Goal: Task Accomplishment & Management: Use online tool/utility

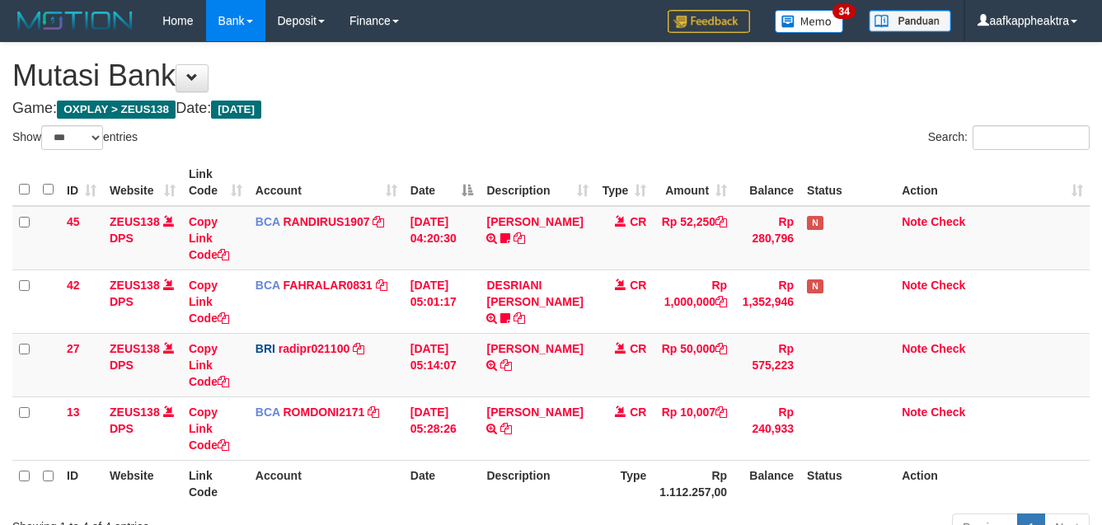
select select "***"
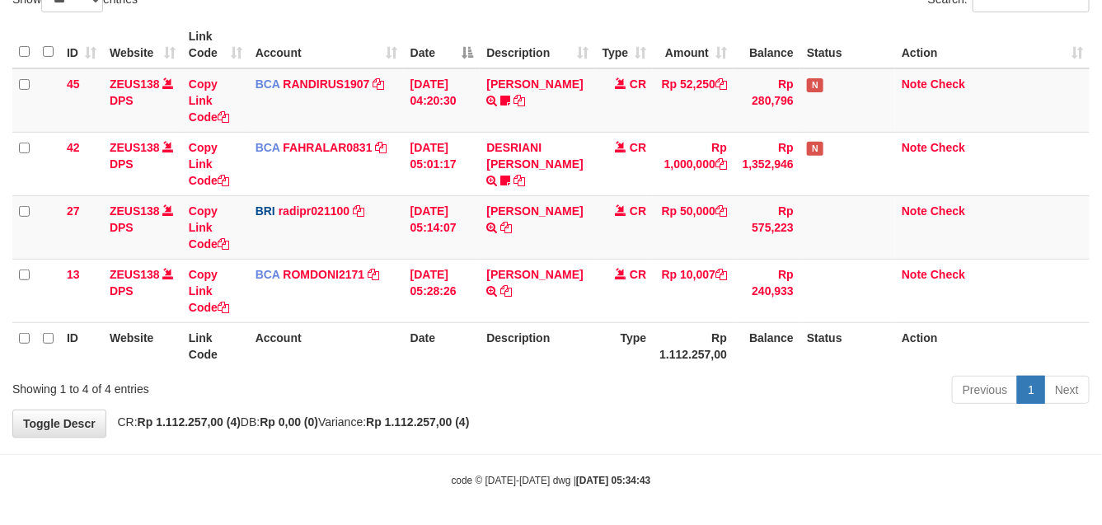
drag, startPoint x: 519, startPoint y: 316, endPoint x: 627, endPoint y: 330, distance: 108.9
click at [520, 318] on td "SANTI RUSTINA TRSF E-BANKING CR 0109/FTSCY/WS95031 10007.00SANTI RUSTINA" at bounding box center [537, 290] width 115 height 63
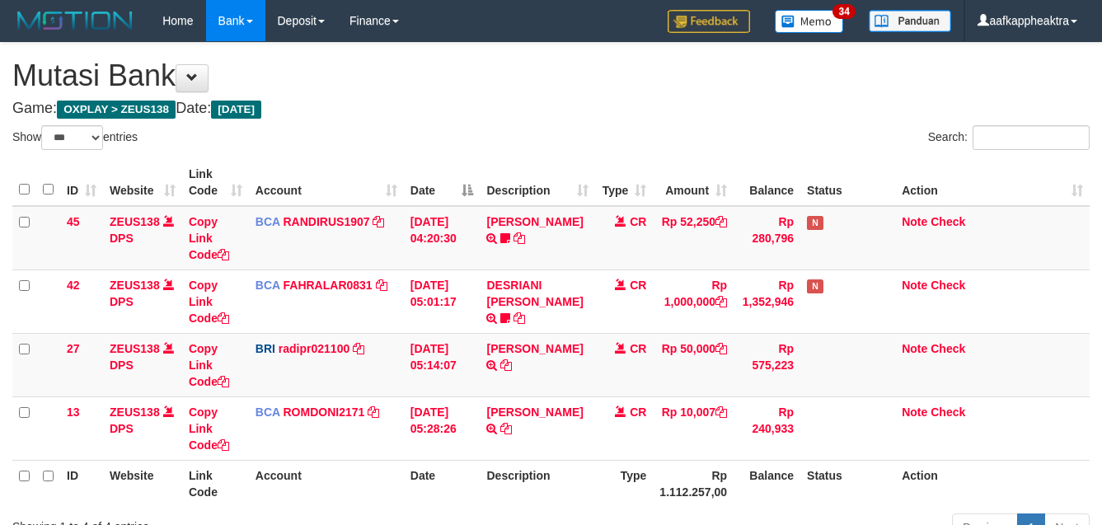
select select "***"
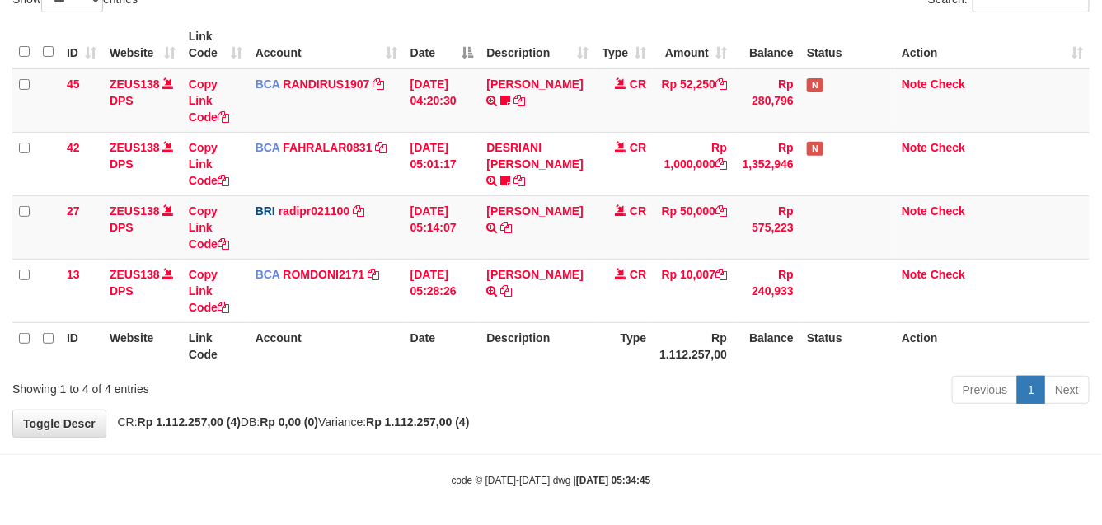
click at [664, 358] on th "Rp 1.112.257,00" at bounding box center [693, 345] width 81 height 47
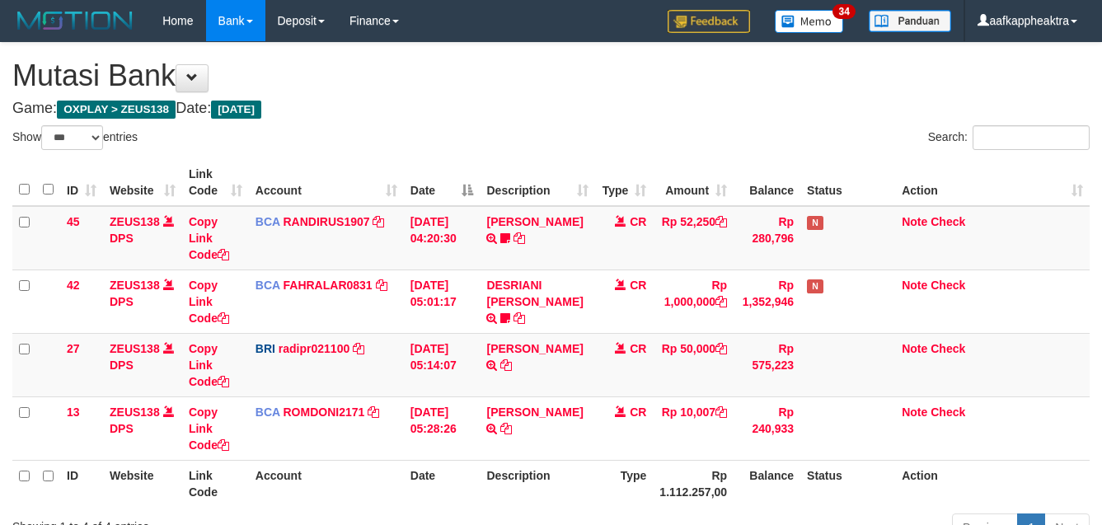
select select "***"
click at [647, 460] on th "Type" at bounding box center [624, 483] width 58 height 47
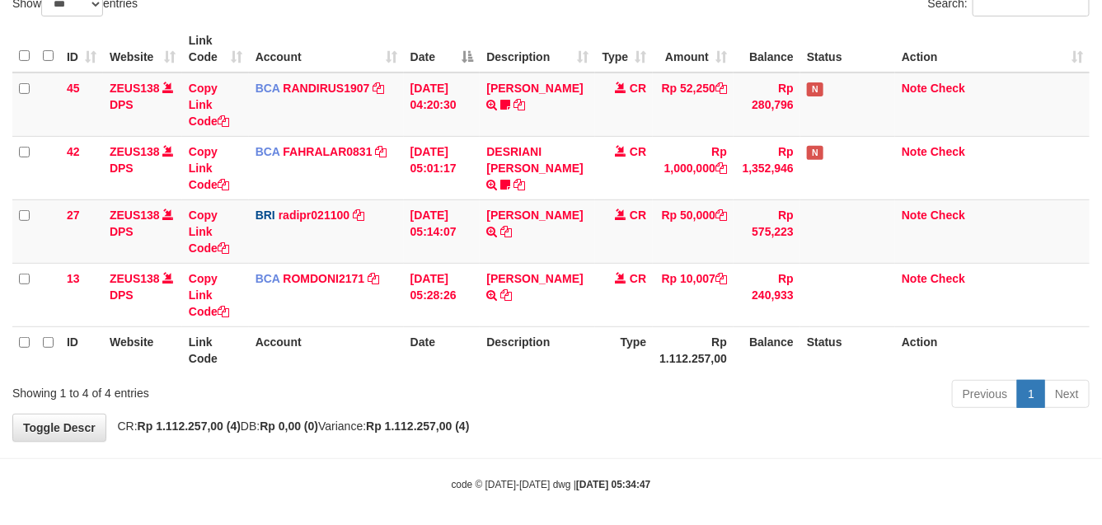
click at [649, 339] on th "Type" at bounding box center [624, 349] width 58 height 47
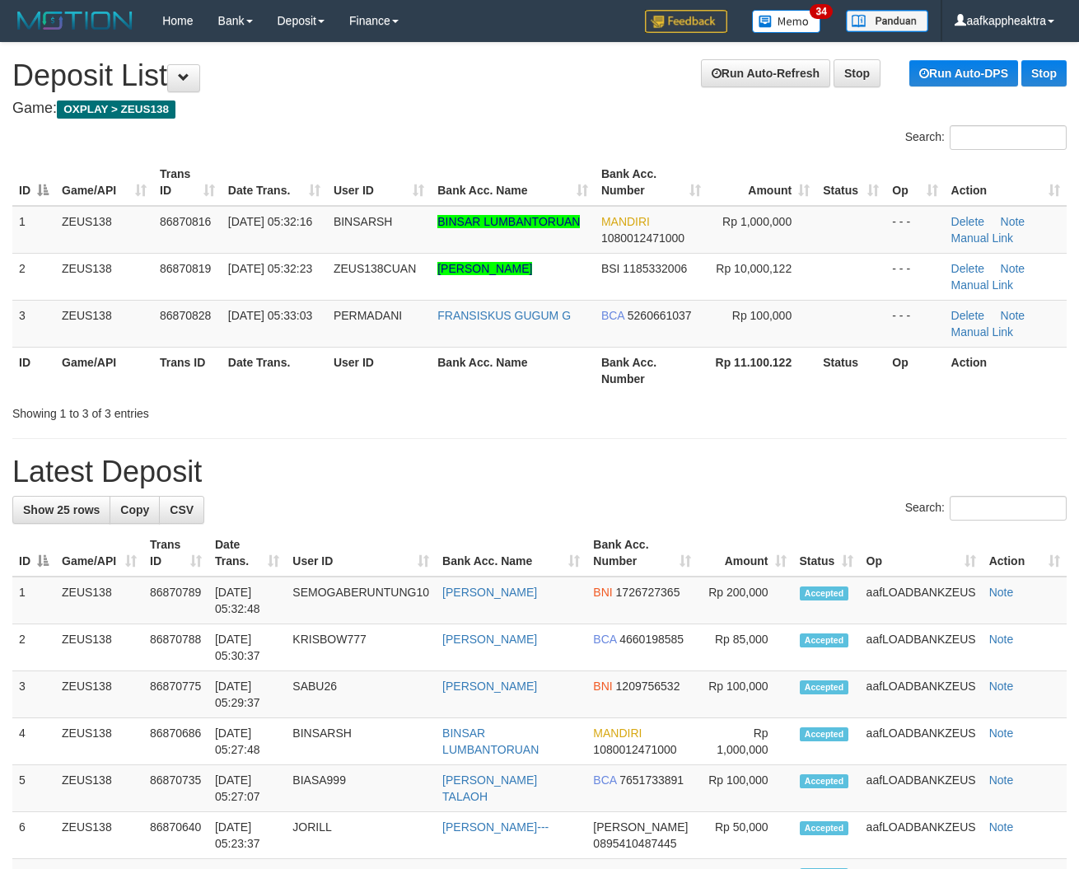
drag, startPoint x: 487, startPoint y: 445, endPoint x: 45, endPoint y: 404, distance: 443.5
drag, startPoint x: 287, startPoint y: 388, endPoint x: 299, endPoint y: 410, distance: 25.4
click at [320, 396] on div "ID Game/API Trans ID Date Trans. User ID Bank Acc. Name Bank Acc. Number Amount…" at bounding box center [539, 276] width 1079 height 245
drag, startPoint x: 299, startPoint y: 410, endPoint x: 7, endPoint y: 406, distance: 292.5
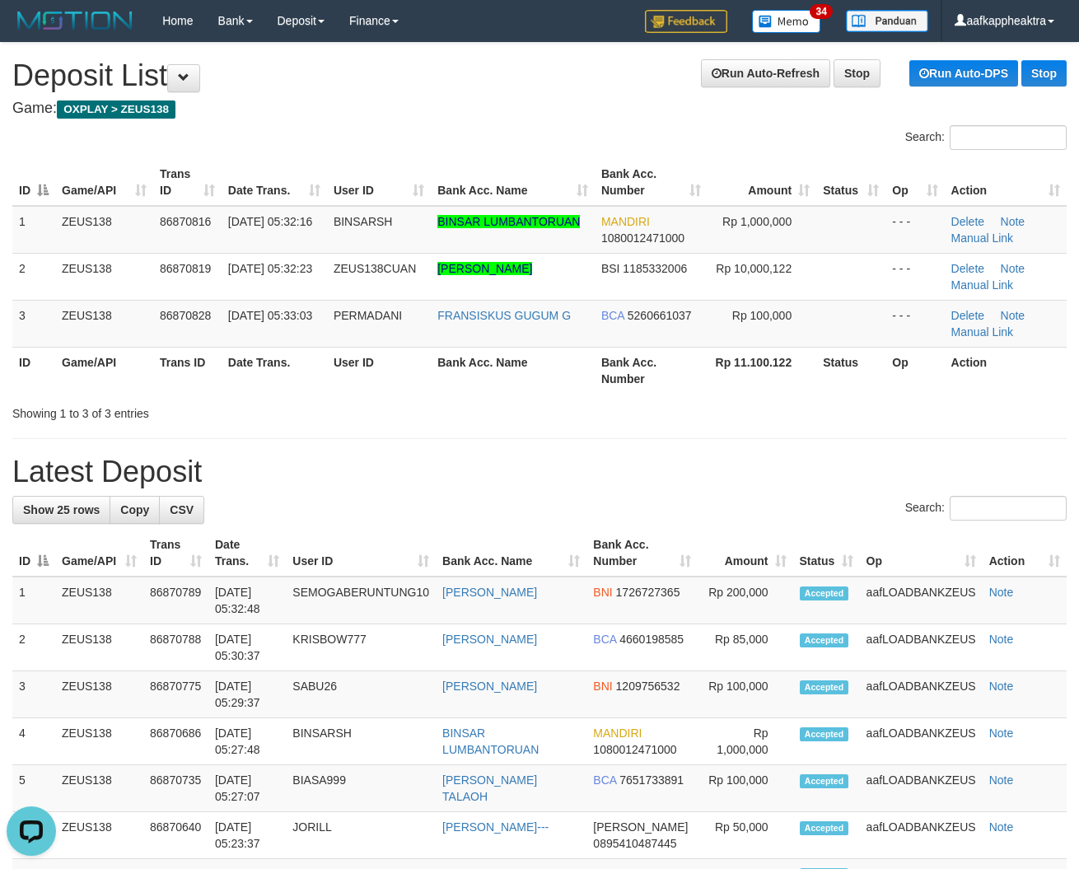
click at [235, 417] on div "Showing 1 to 3 of 3 entries" at bounding box center [224, 410] width 425 height 23
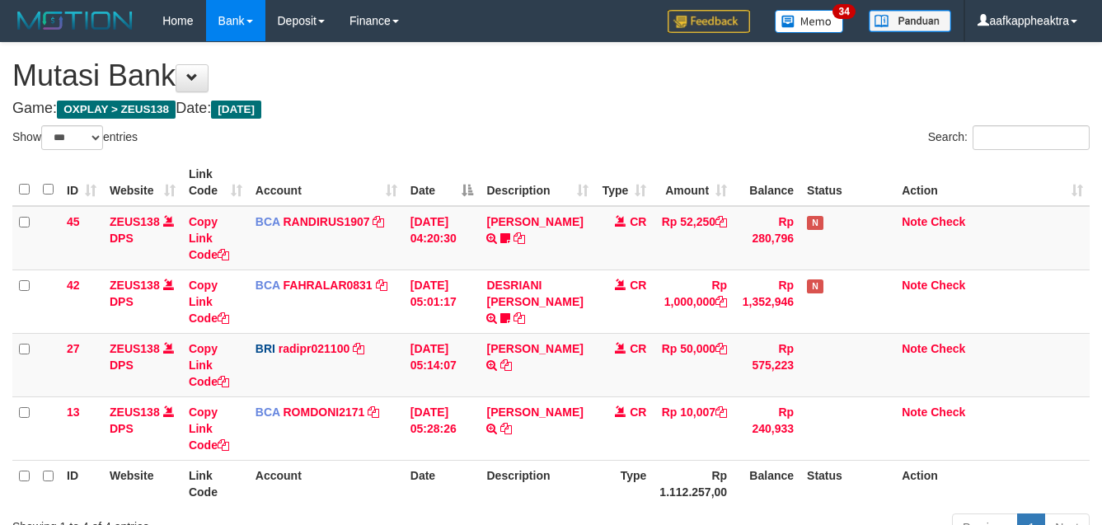
select select "***"
click at [649, 460] on tr "ID Website Link Code Account Date Description Type Rp 1.112.257,00 Balance Stat…" at bounding box center [550, 483] width 1077 height 47
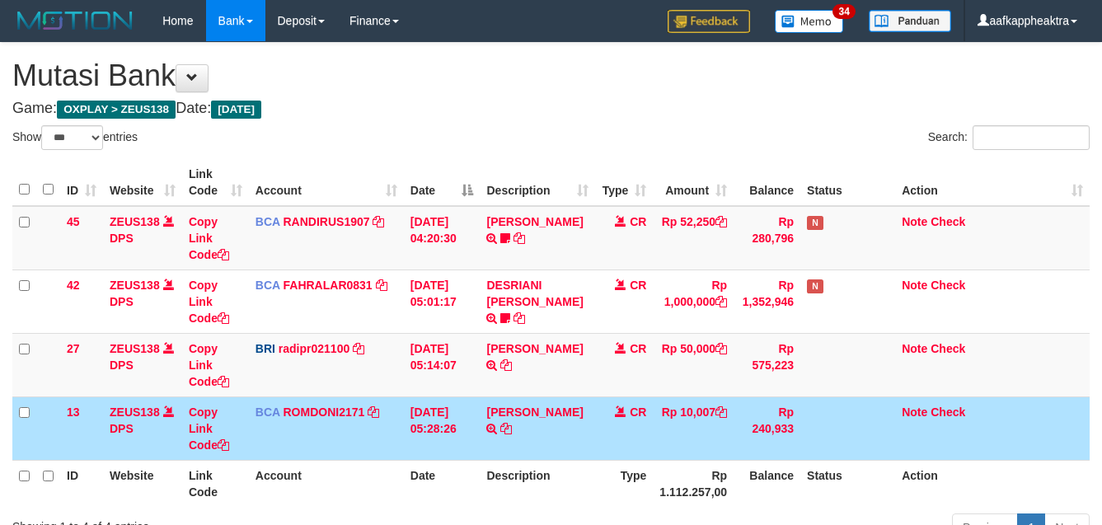
select select "***"
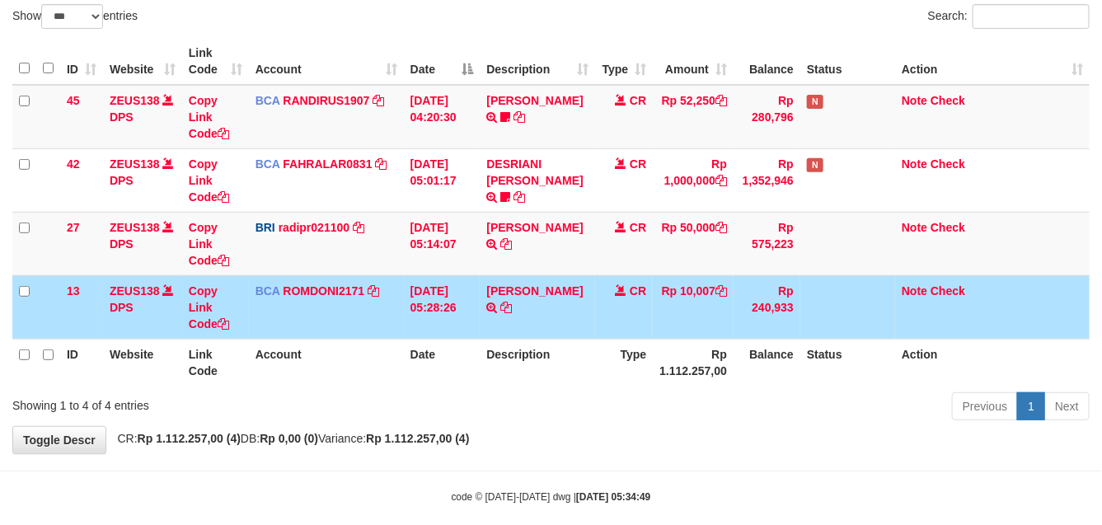
click at [643, 297] on td "CR" at bounding box center [624, 306] width 58 height 63
click at [635, 302] on td "CR" at bounding box center [624, 306] width 58 height 63
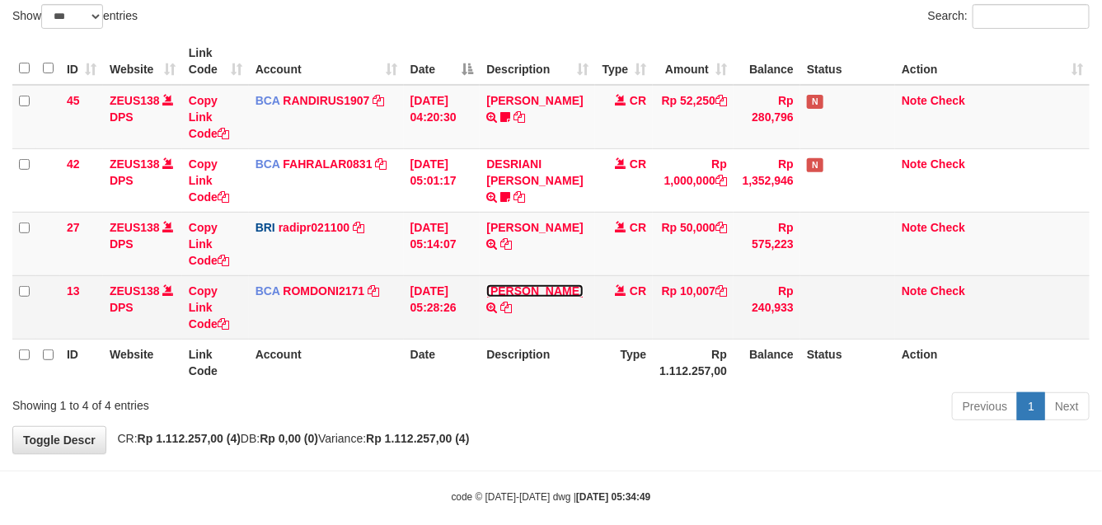
click at [532, 292] on link "[PERSON_NAME]" at bounding box center [534, 290] width 96 height 13
drag, startPoint x: 536, startPoint y: 292, endPoint x: 546, endPoint y: 288, distance: 11.5
click at [536, 293] on link "[PERSON_NAME]" at bounding box center [534, 290] width 96 height 13
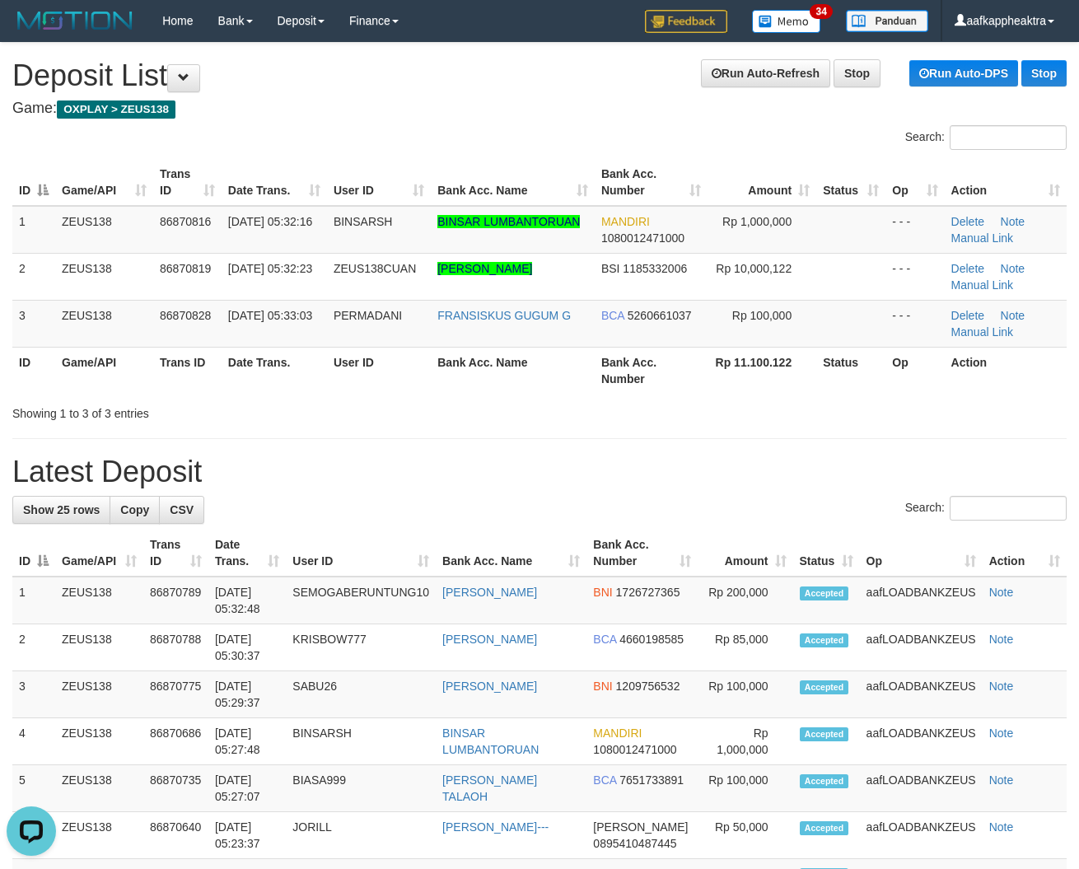
click at [390, 390] on th "User ID" at bounding box center [379, 370] width 104 height 47
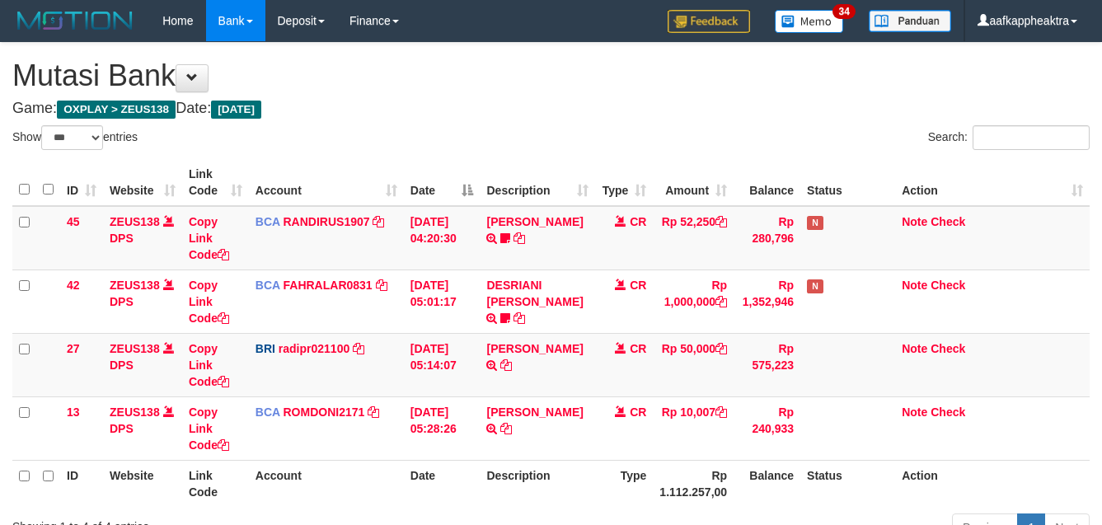
select select "***"
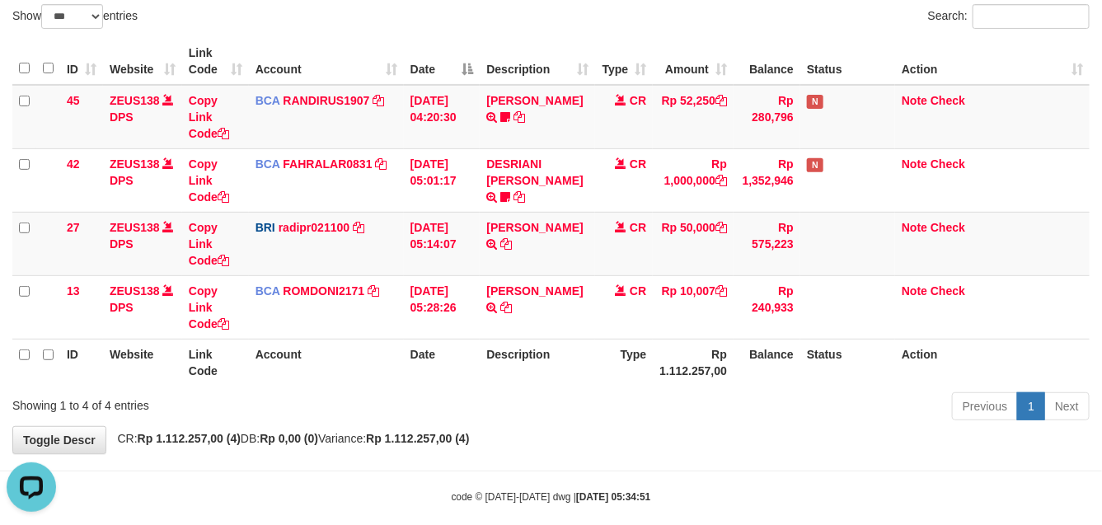
click at [558, 352] on th "Description" at bounding box center [537, 362] width 115 height 47
drag, startPoint x: 546, startPoint y: 354, endPoint x: 977, endPoint y: 369, distance: 431.2
click at [545, 356] on th "Description" at bounding box center [537, 362] width 115 height 47
click at [496, 339] on table "ID Website Link Code Account Date Description Type Amount Balance Status Action…" at bounding box center [550, 212] width 1077 height 348
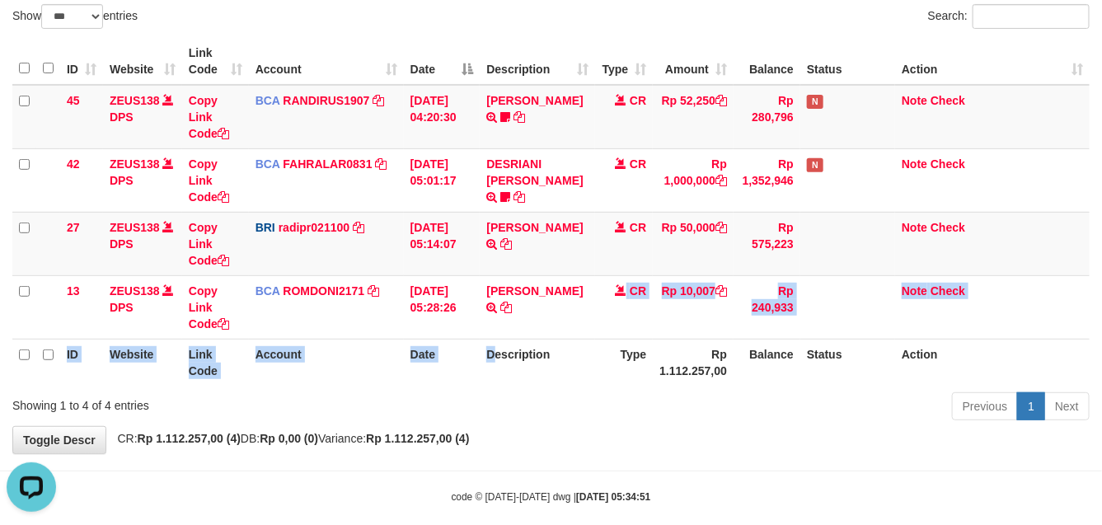
click at [496, 339] on th "Description" at bounding box center [537, 362] width 115 height 47
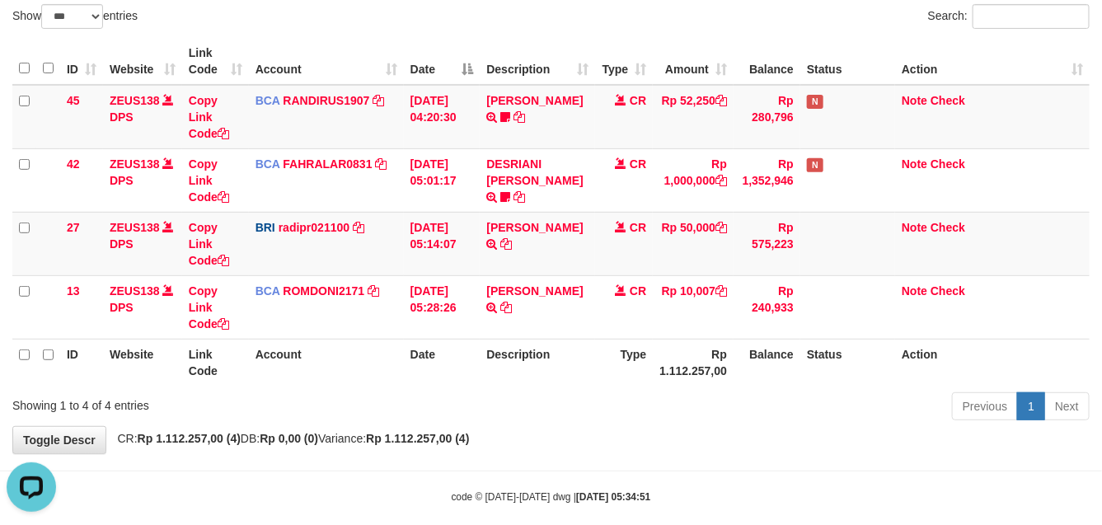
click at [611, 363] on th "Type" at bounding box center [624, 362] width 58 height 47
click at [612, 367] on th "Type" at bounding box center [624, 362] width 58 height 47
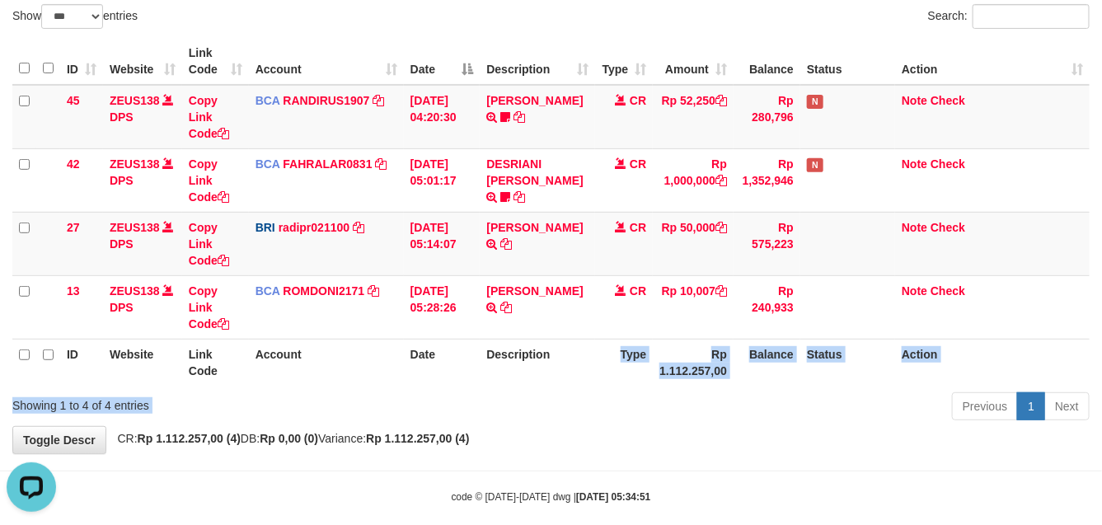
drag, startPoint x: 614, startPoint y: 372, endPoint x: 590, endPoint y: 383, distance: 26.2
click at [519, 393] on div "Show ** ** ** *** entries Search: ID Website Link Code Account Date Description…" at bounding box center [550, 215] width 1077 height 422
click at [803, 398] on div "Previous 1 Next" at bounding box center [780, 408] width 618 height 35
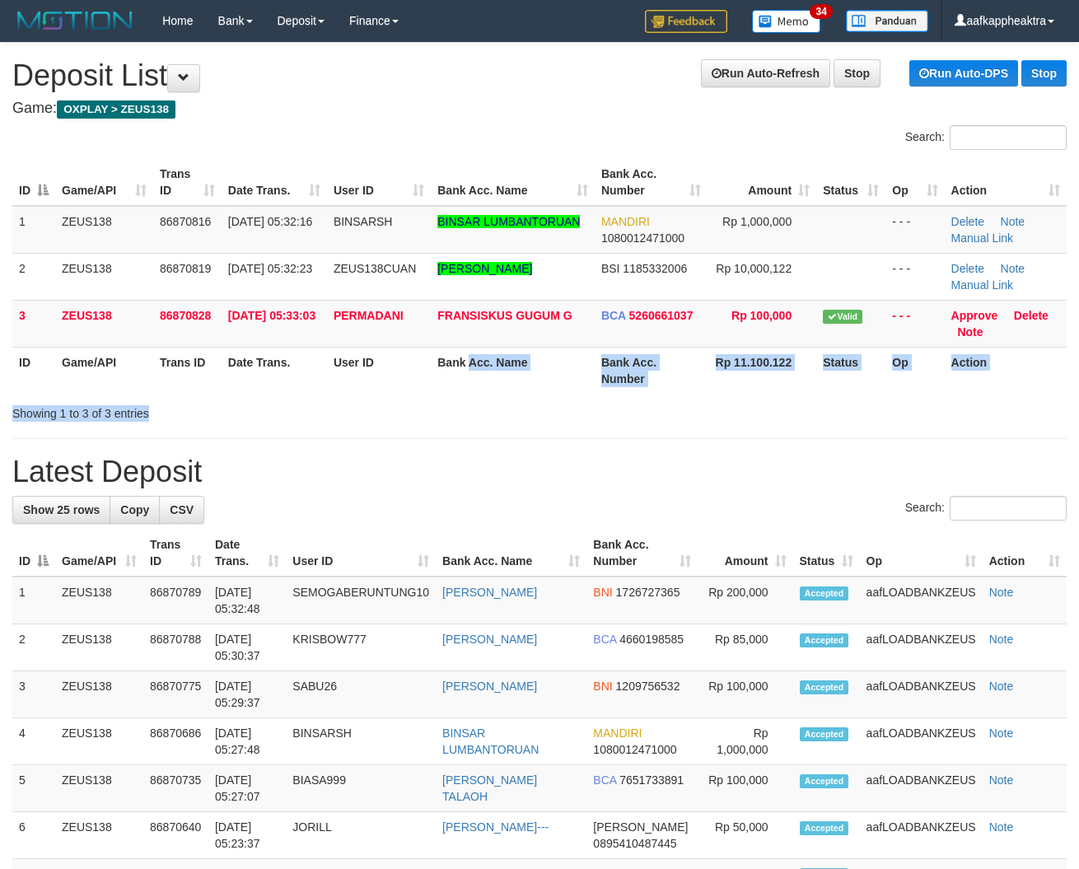
drag, startPoint x: 484, startPoint y: 405, endPoint x: 418, endPoint y: 416, distance: 66.9
click at [475, 414] on div "Search: ID Game/API Trans ID Date Trans. User ID Bank Acc. Name Bank Acc. Numbe…" at bounding box center [539, 273] width 1055 height 297
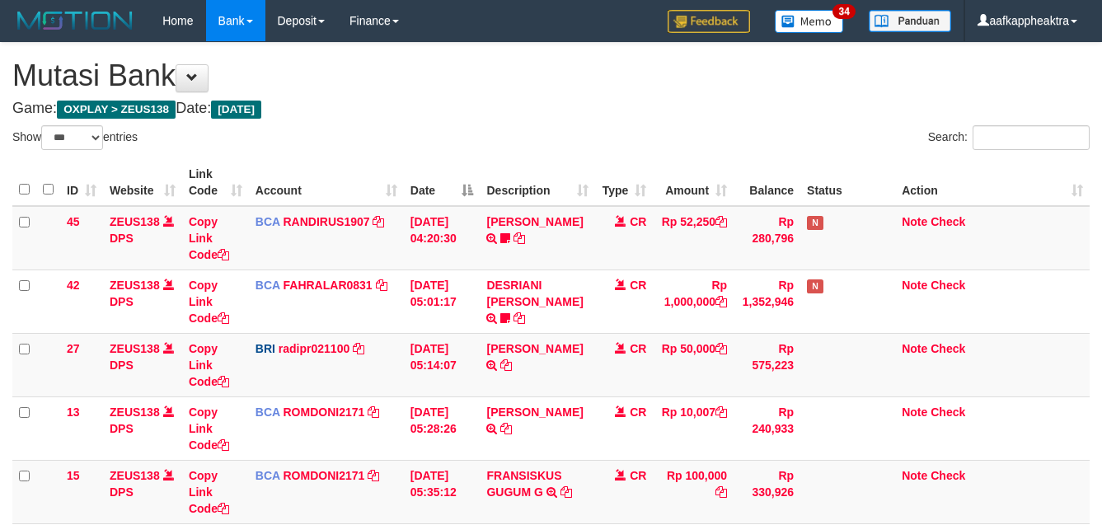
select select "***"
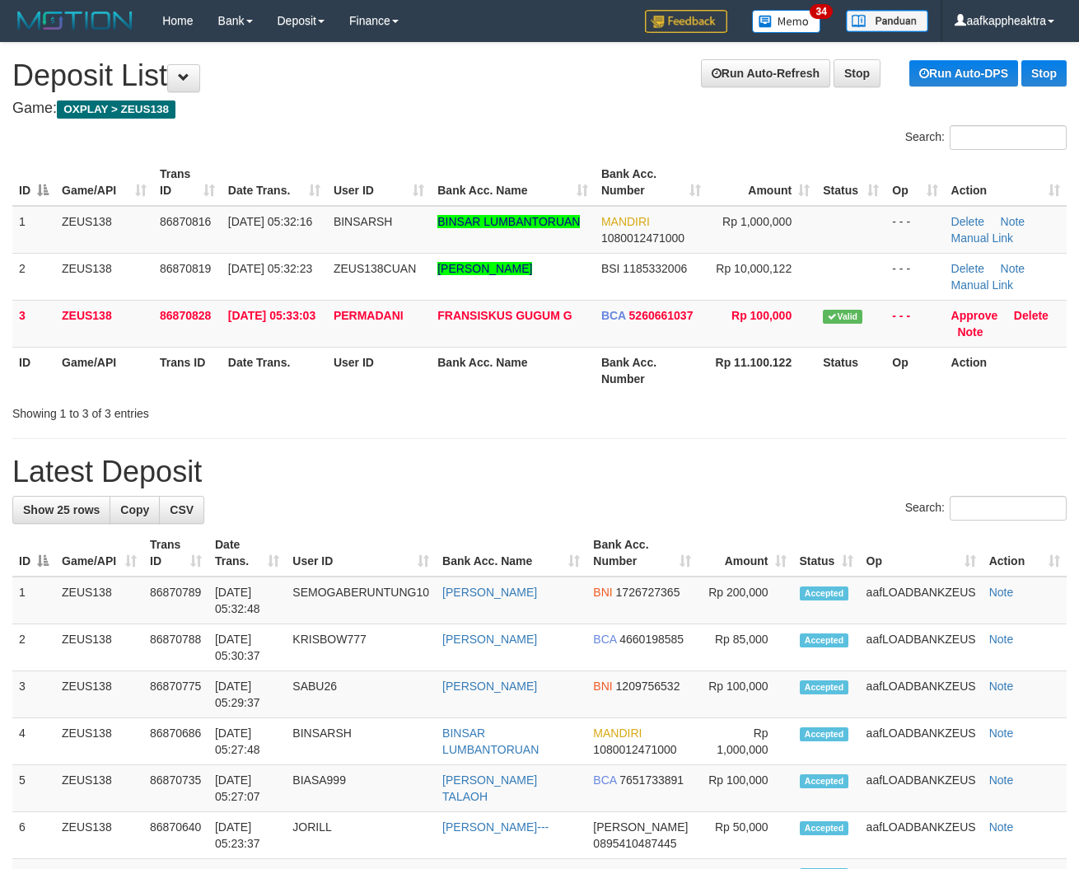
drag, startPoint x: 536, startPoint y: 489, endPoint x: 489, endPoint y: 499, distance: 48.2
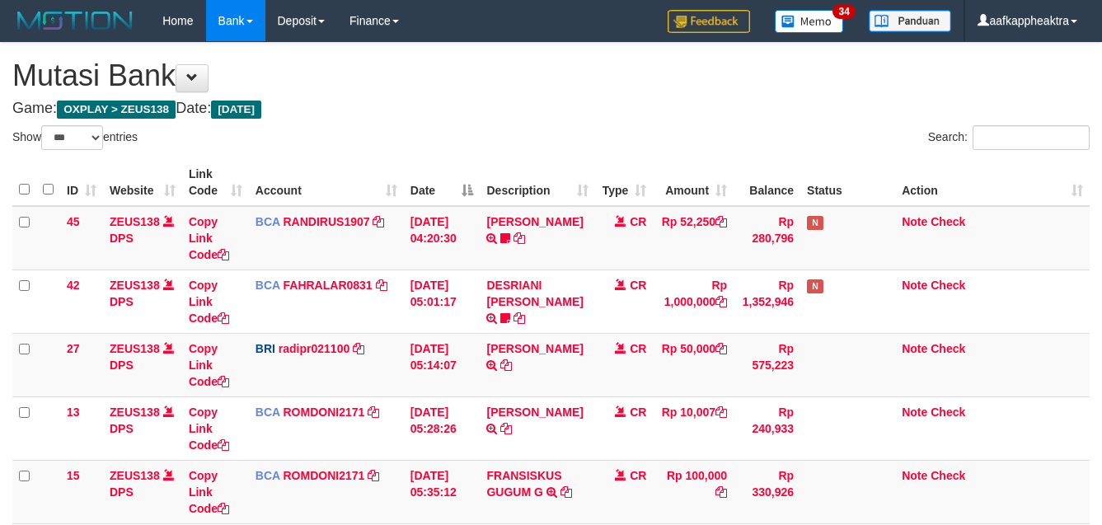
select select "***"
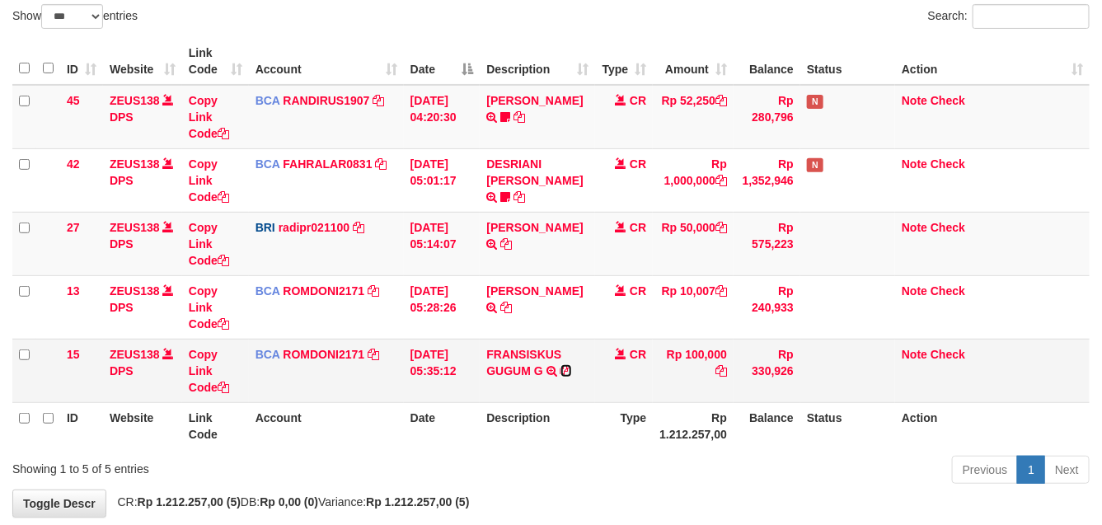
click at [564, 369] on icon at bounding box center [566, 371] width 12 height 12
click at [552, 424] on th "Description" at bounding box center [537, 425] width 115 height 47
drag, startPoint x: 607, startPoint y: 468, endPoint x: 625, endPoint y: 460, distance: 19.2
click at [608, 468] on div "Previous 1 Next" at bounding box center [780, 471] width 618 height 35
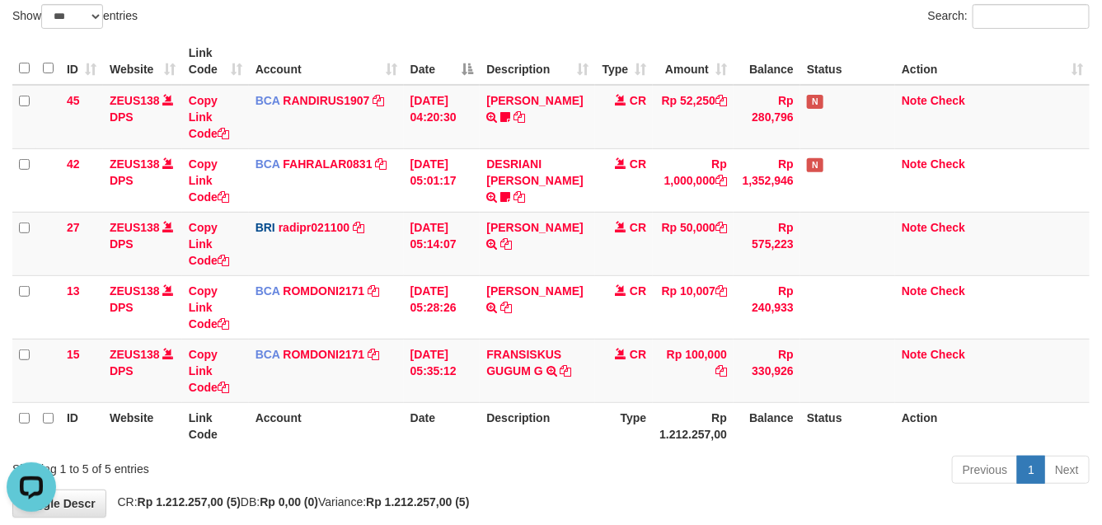
scroll to position [0, 0]
click at [644, 463] on div "Previous 1 Next" at bounding box center [780, 471] width 618 height 35
click at [582, 474] on div "Previous 1 Next" at bounding box center [780, 471] width 618 height 35
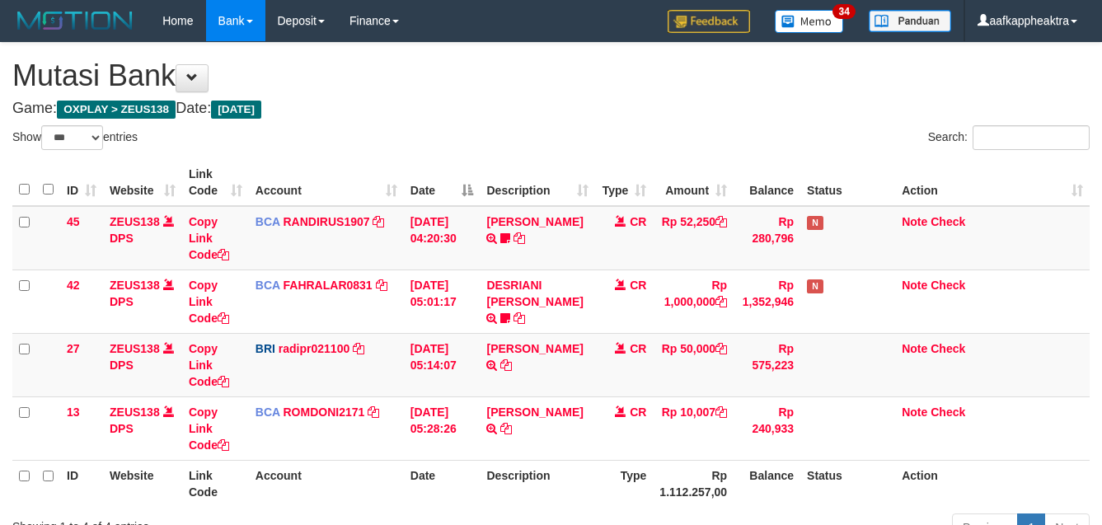
select select "***"
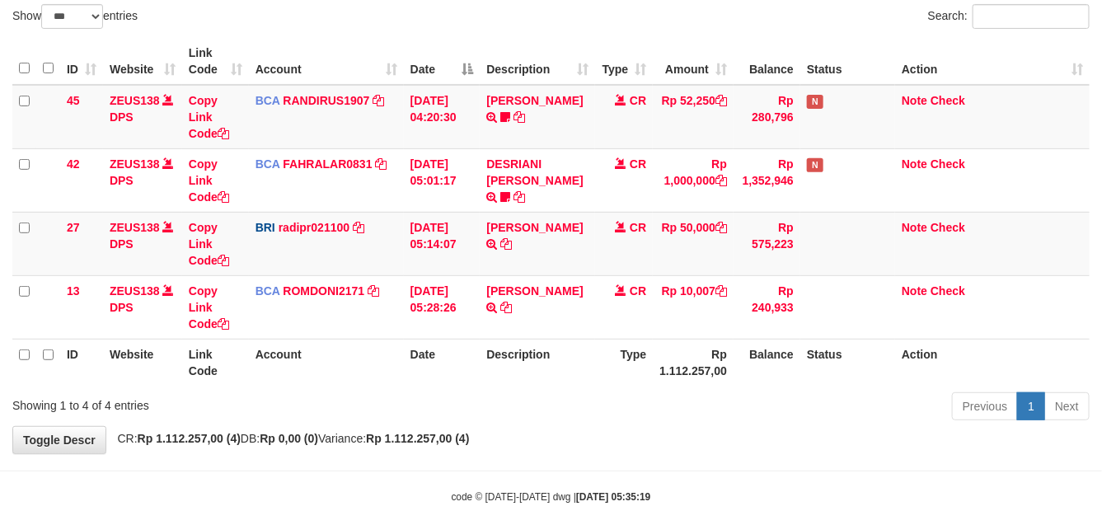
drag, startPoint x: 631, startPoint y: 416, endPoint x: 1116, endPoint y: 443, distance: 486.1
click at [634, 418] on div "Previous 1 Next" at bounding box center [780, 408] width 618 height 35
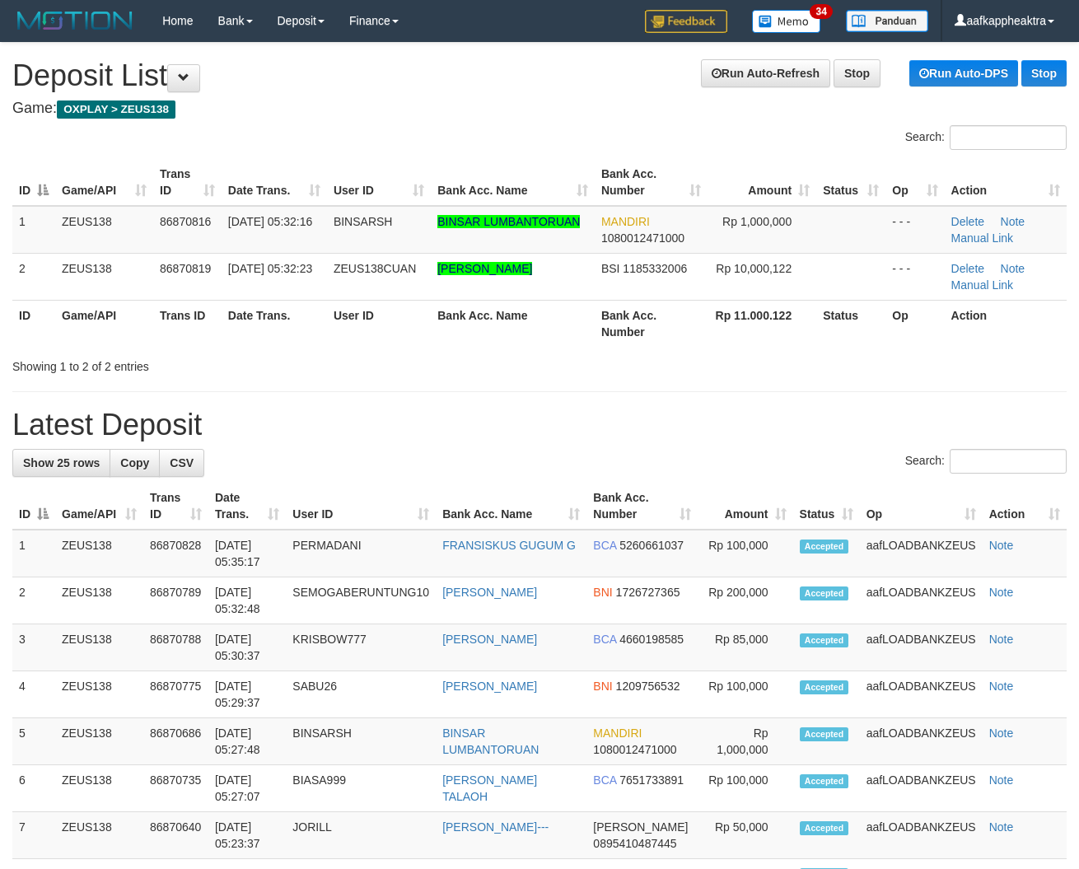
drag, startPoint x: 491, startPoint y: 463, endPoint x: 6, endPoint y: 466, distance: 485.3
click at [488, 466] on div "Search:" at bounding box center [539, 463] width 1055 height 29
drag, startPoint x: 330, startPoint y: 424, endPoint x: 122, endPoint y: 414, distance: 208.7
click at [323, 425] on h1 "Latest Deposit" at bounding box center [539, 425] width 1055 height 33
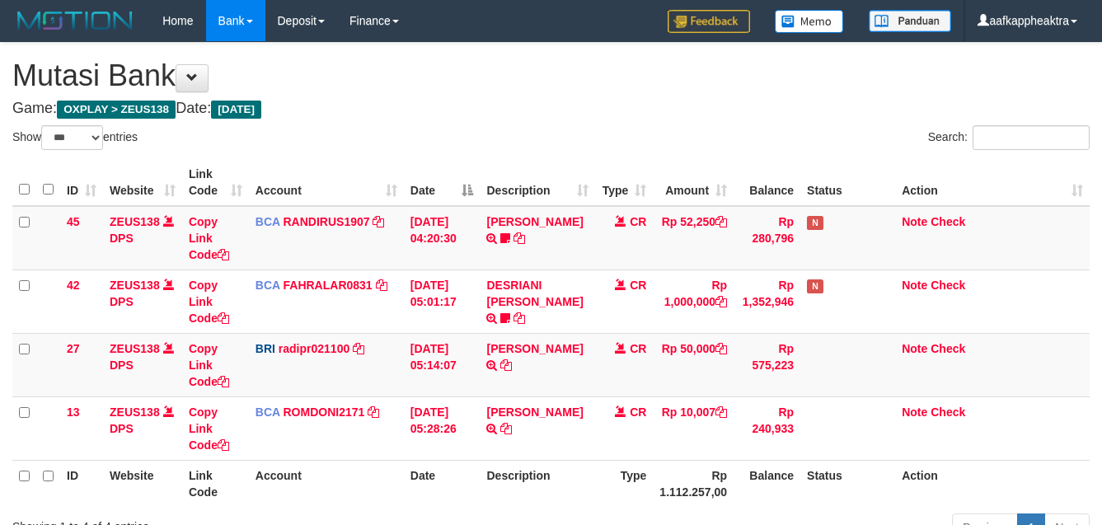
select select "***"
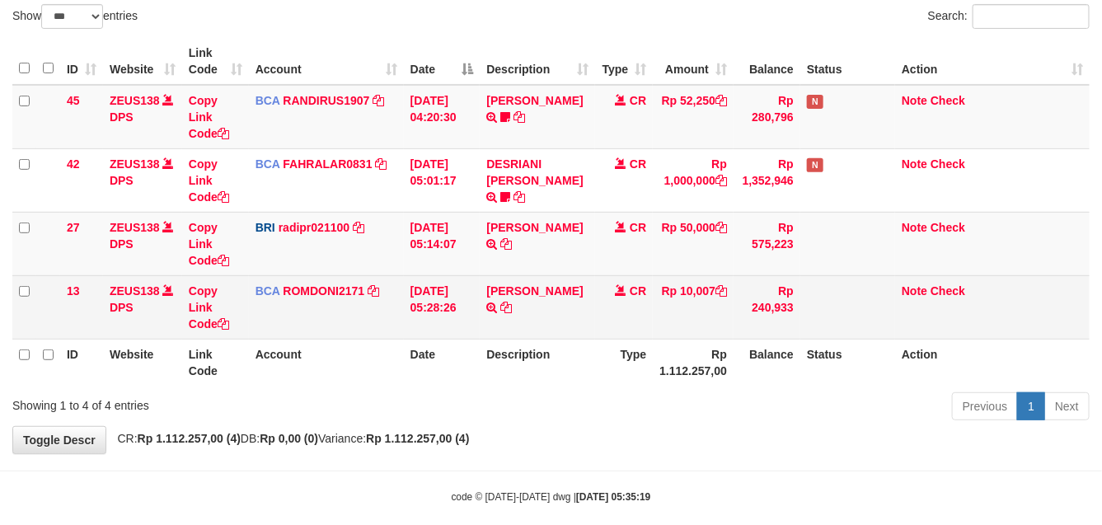
drag, startPoint x: 632, startPoint y: 360, endPoint x: 636, endPoint y: 336, distance: 24.2
click at [633, 359] on th "Type" at bounding box center [624, 362] width 58 height 47
click at [641, 335] on td "CR" at bounding box center [624, 306] width 58 height 63
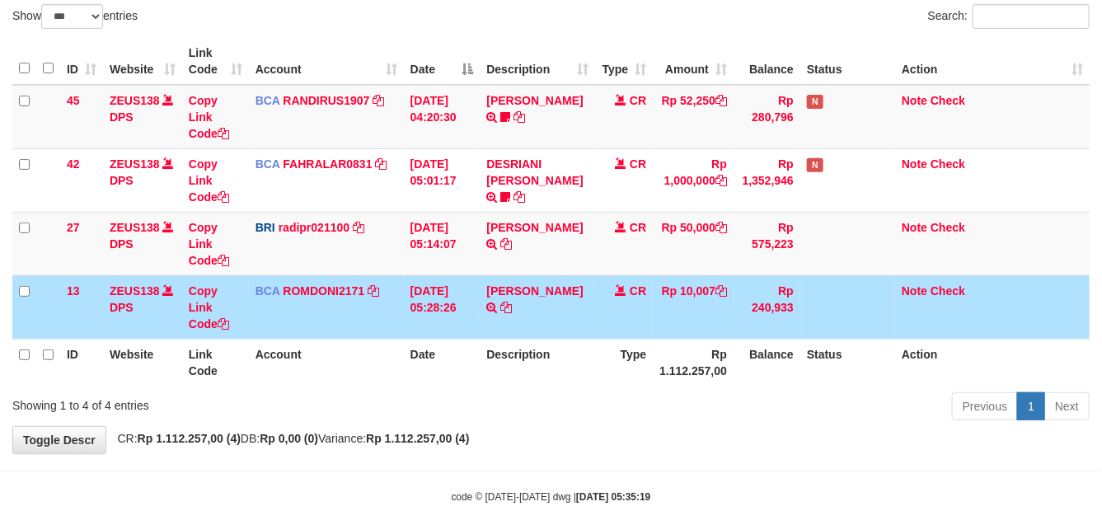
click at [644, 335] on td "CR" at bounding box center [624, 306] width 58 height 63
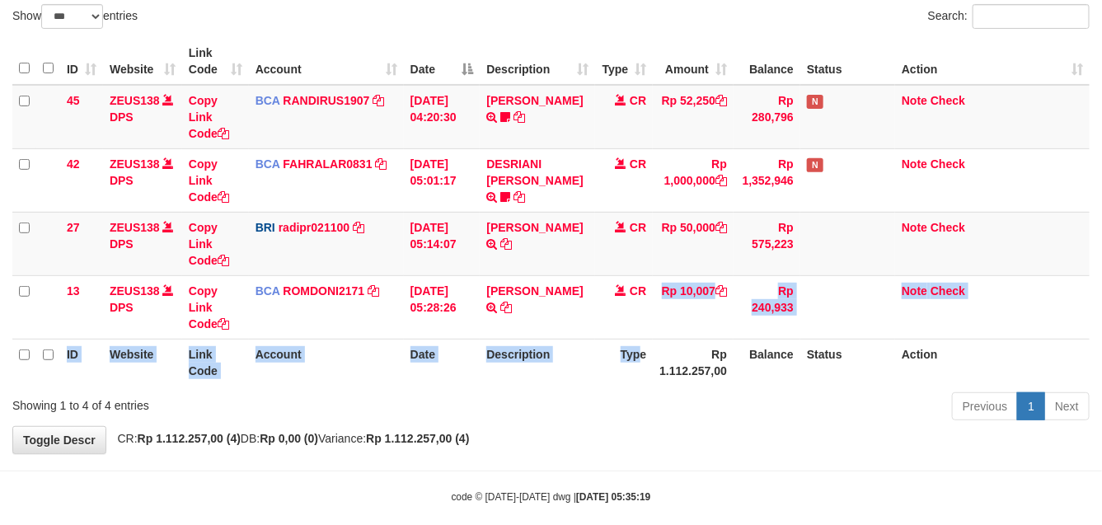
click at [640, 338] on table "ID Website Link Code Account Date Description Type Amount Balance Status Action…" at bounding box center [550, 212] width 1077 height 348
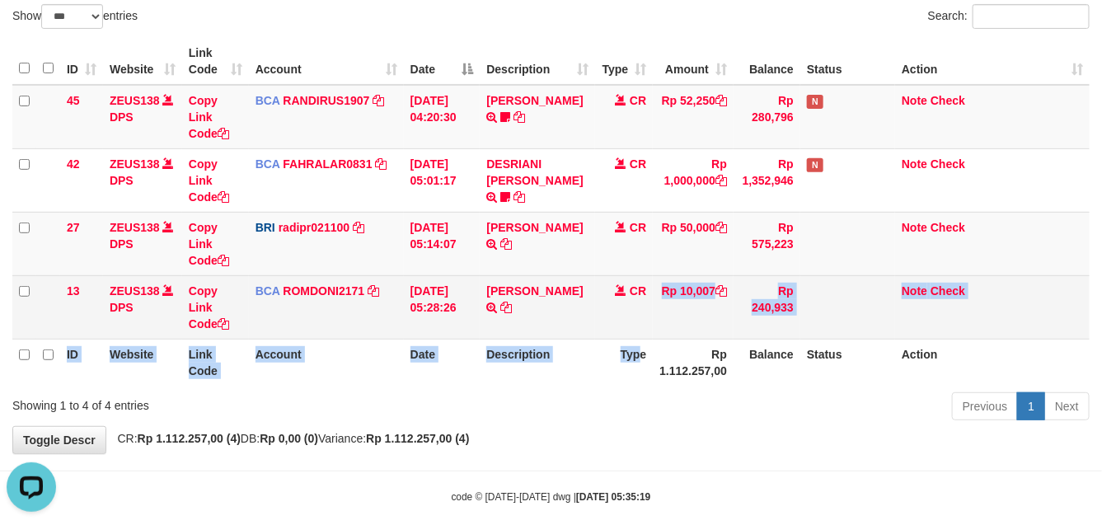
scroll to position [0, 0]
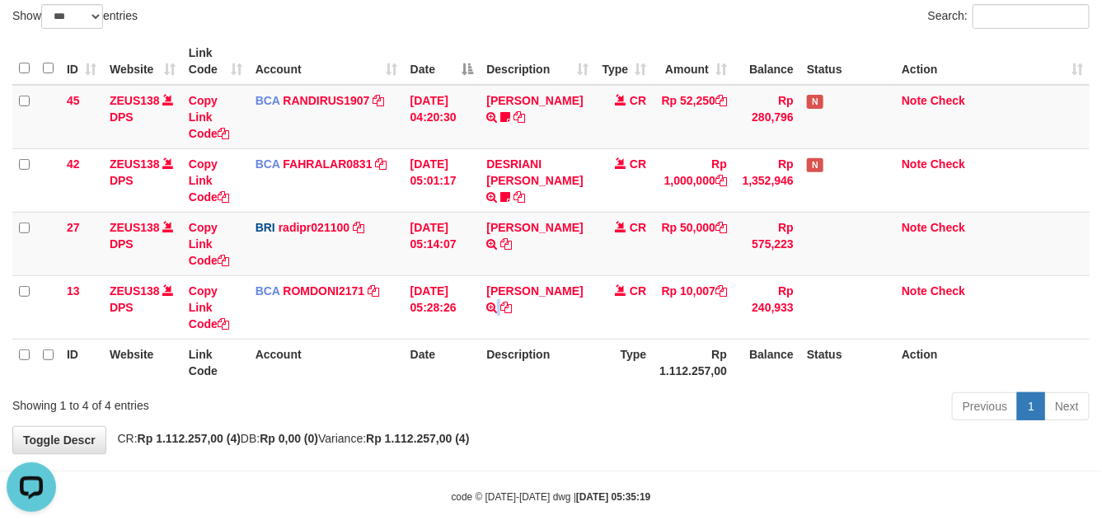
drag, startPoint x: 476, startPoint y: 339, endPoint x: 461, endPoint y: 342, distance: 15.2
click at [471, 339] on table "ID Website Link Code Account Date Description Type Amount Balance Status Action…" at bounding box center [550, 212] width 1077 height 348
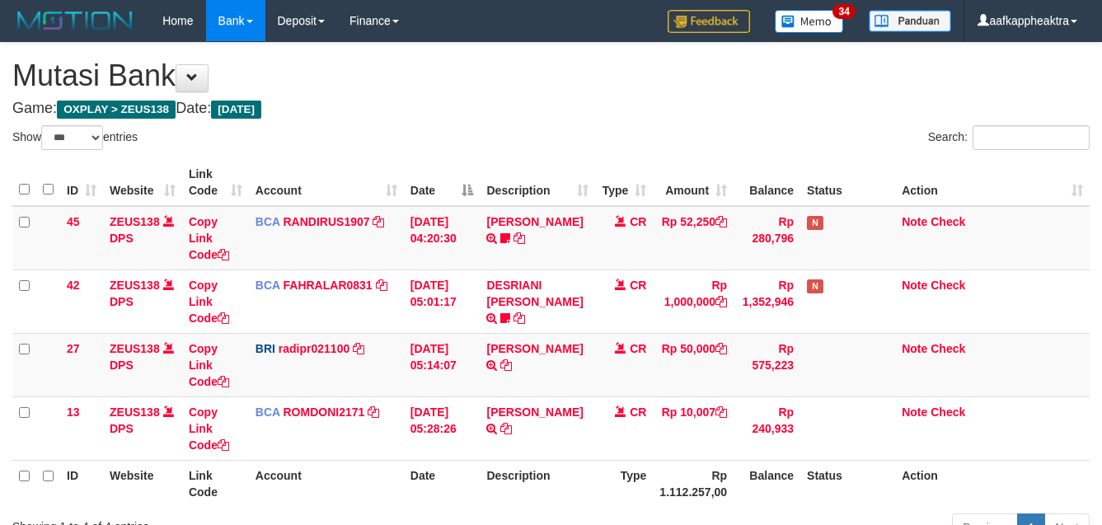
select select "***"
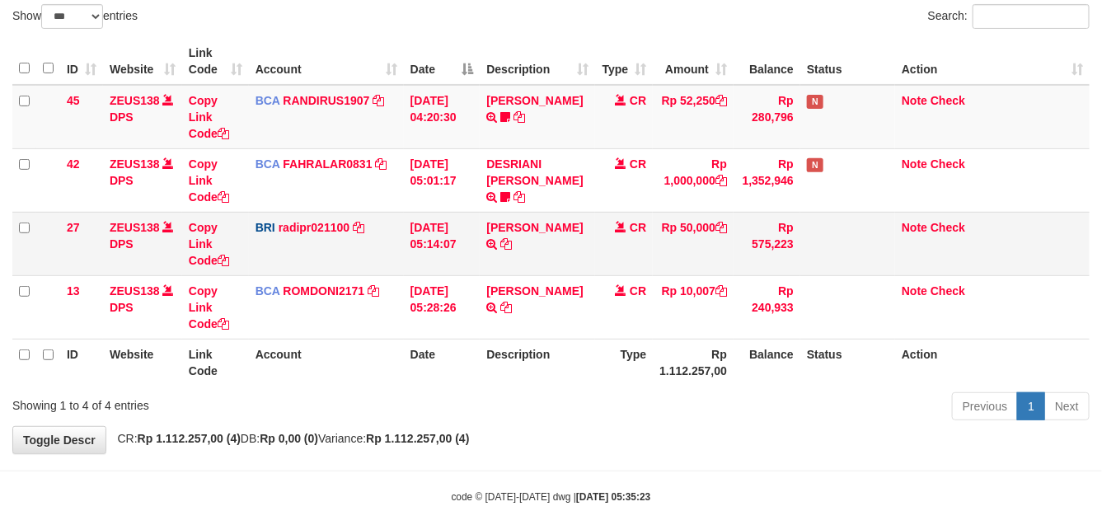
click at [597, 272] on td "CR" at bounding box center [624, 243] width 58 height 63
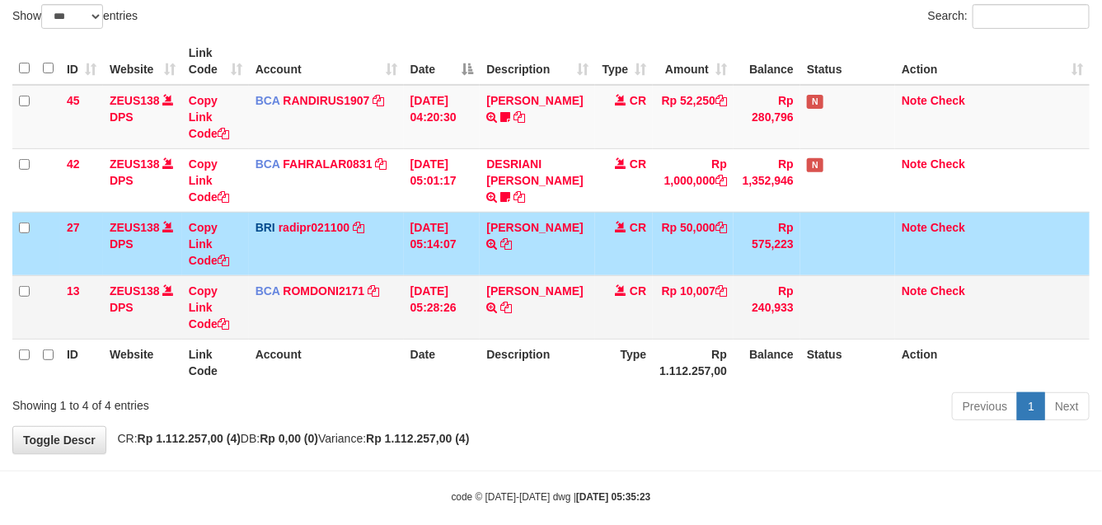
click at [604, 278] on td "CR" at bounding box center [624, 306] width 58 height 63
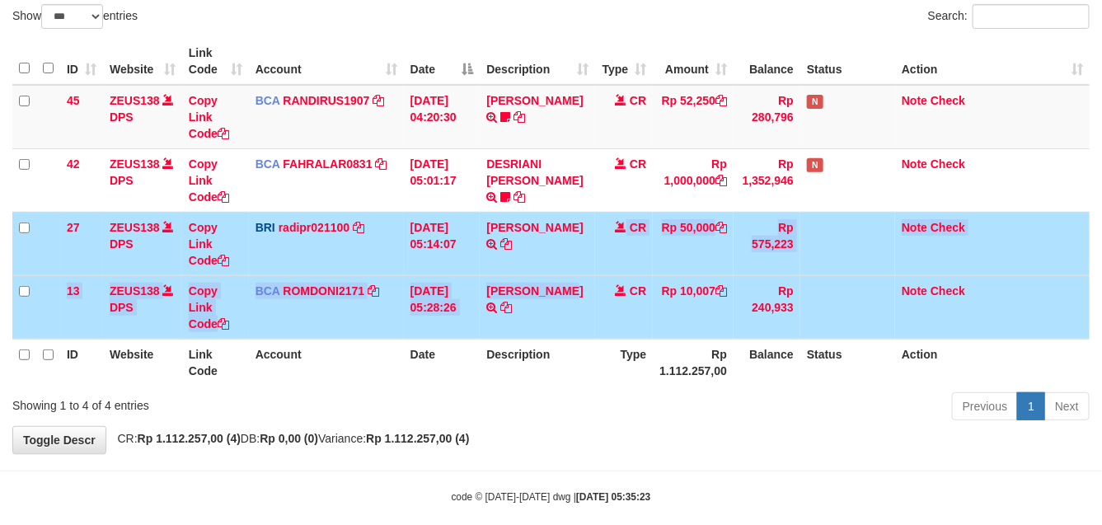
drag, startPoint x: 575, startPoint y: 281, endPoint x: 901, endPoint y: 306, distance: 326.4
click at [560, 283] on tbody "45 ZEUS138 DPS Copy Link Code BCA RANDIRUS1907 DPS [PERSON_NAME] mutasi_2025090…" at bounding box center [550, 212] width 1077 height 255
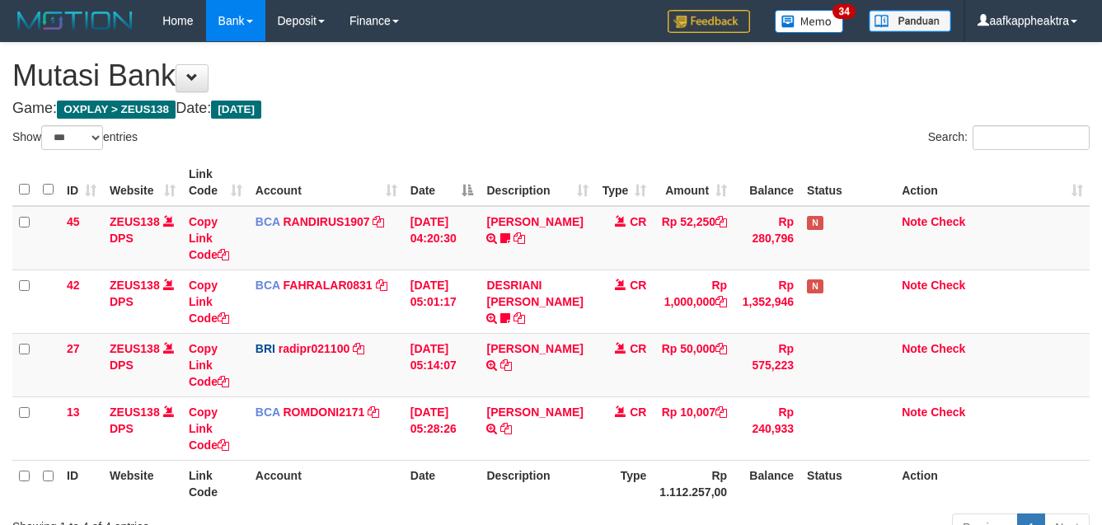
select select "***"
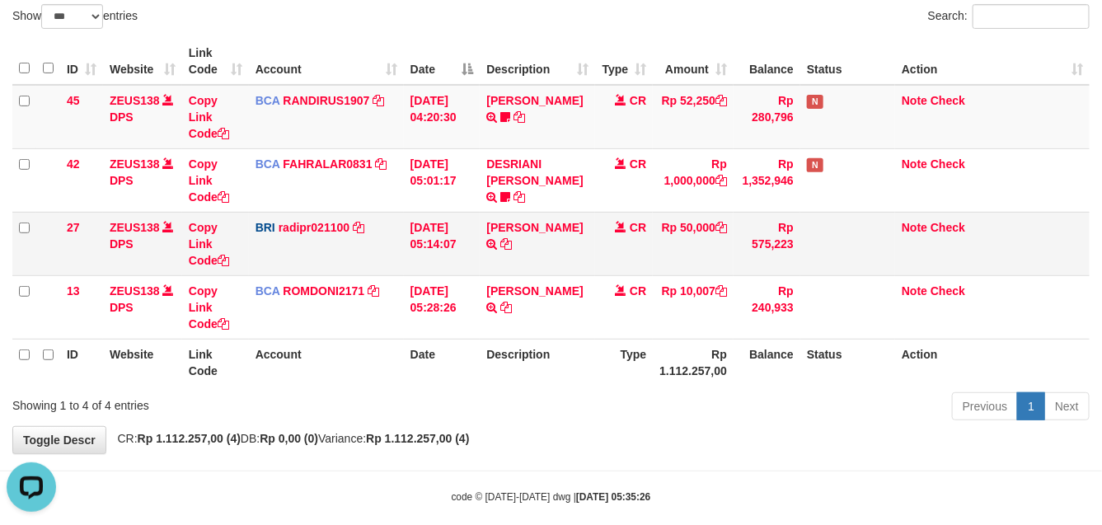
drag, startPoint x: 505, startPoint y: 250, endPoint x: 508, endPoint y: 262, distance: 12.6
click at [507, 261] on td "[PERSON_NAME] TRANSFER NBMB [PERSON_NAME] TO [PERSON_NAME]" at bounding box center [537, 243] width 115 height 63
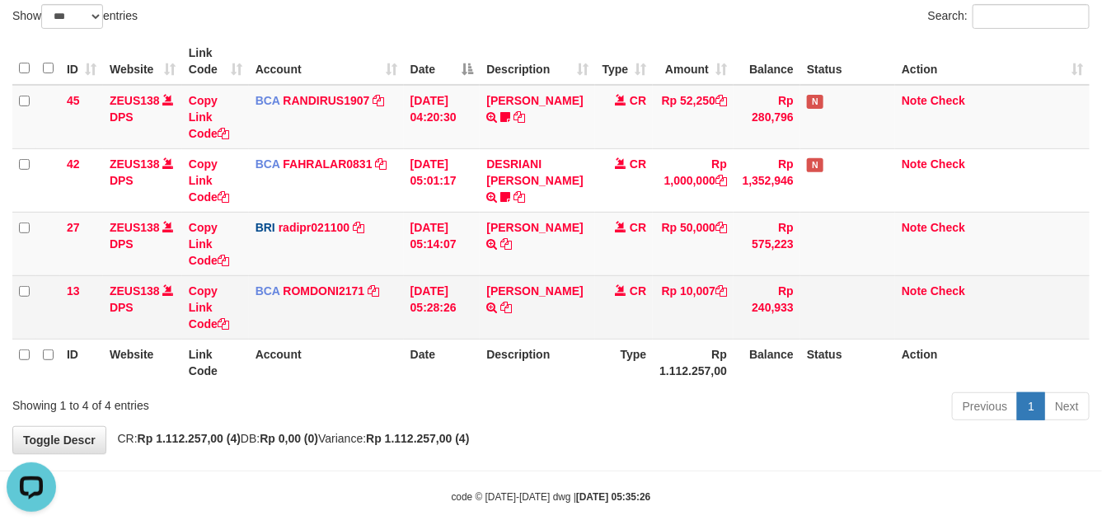
click at [513, 321] on td "[PERSON_NAME] TRSF E-BANKING CR 0109/FTSCY/WS95031 10007.00[PERSON_NAME]" at bounding box center [537, 306] width 115 height 63
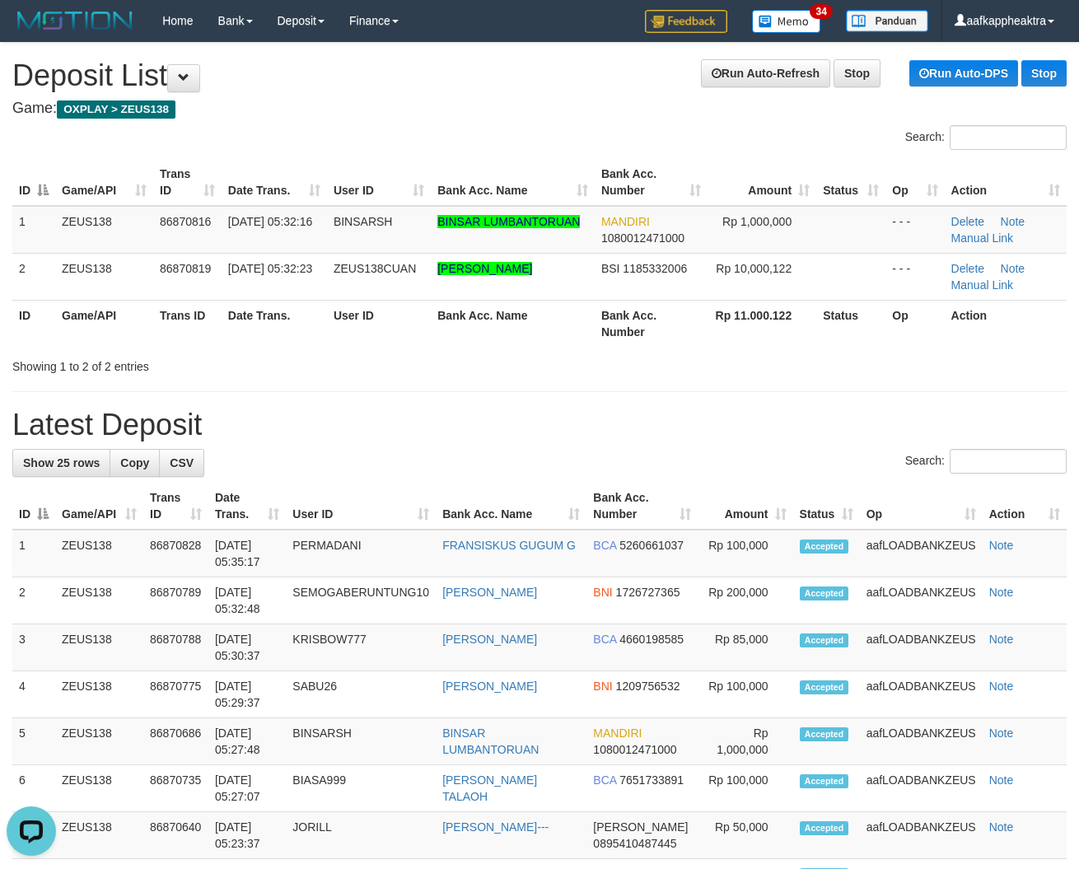
drag, startPoint x: 339, startPoint y: 388, endPoint x: 37, endPoint y: 401, distance: 302.7
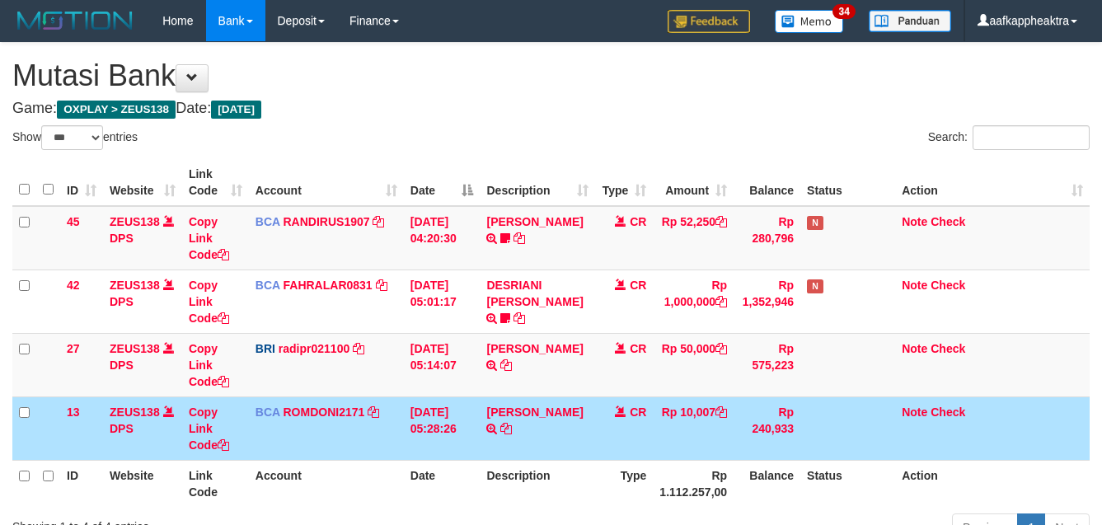
select select "***"
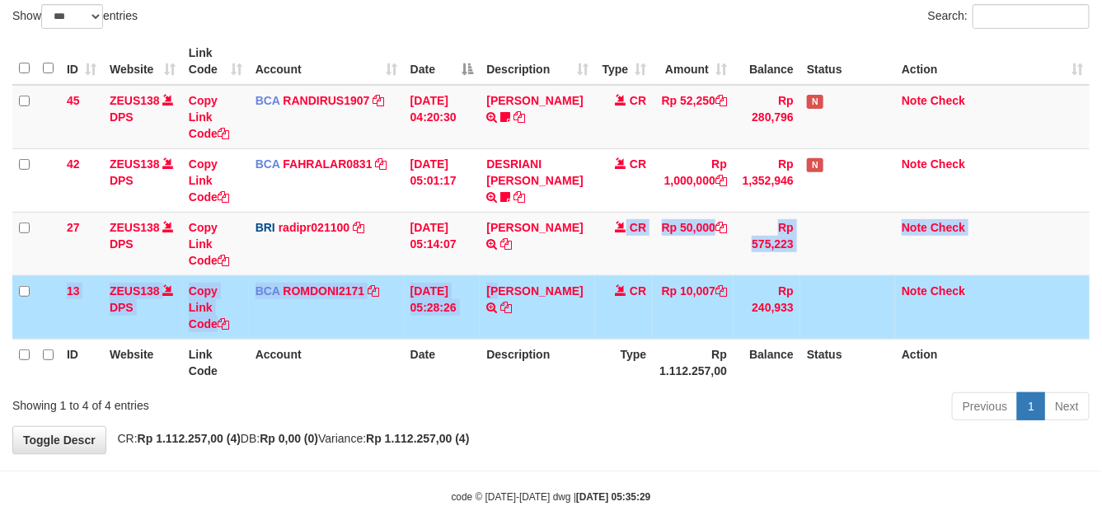
click at [504, 280] on tbody "45 ZEUS138 DPS Copy Link Code BCA RANDIRUS1907 DPS RANDI RUSTANDI mutasi_202509…" at bounding box center [550, 212] width 1077 height 255
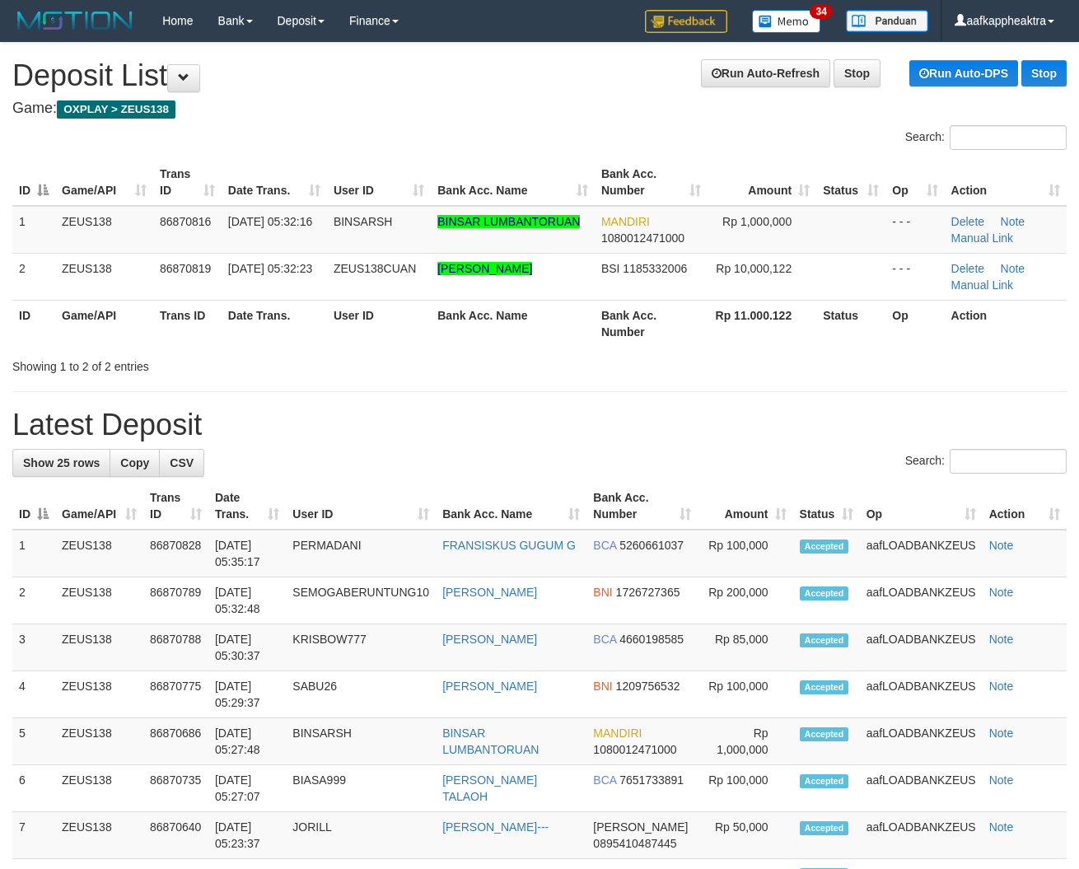
drag, startPoint x: 373, startPoint y: 480, endPoint x: 16, endPoint y: 460, distance: 357.3
drag, startPoint x: 386, startPoint y: 467, endPoint x: 2, endPoint y: 437, distance: 385.2
click at [369, 470] on div "Search:" at bounding box center [539, 463] width 1055 height 29
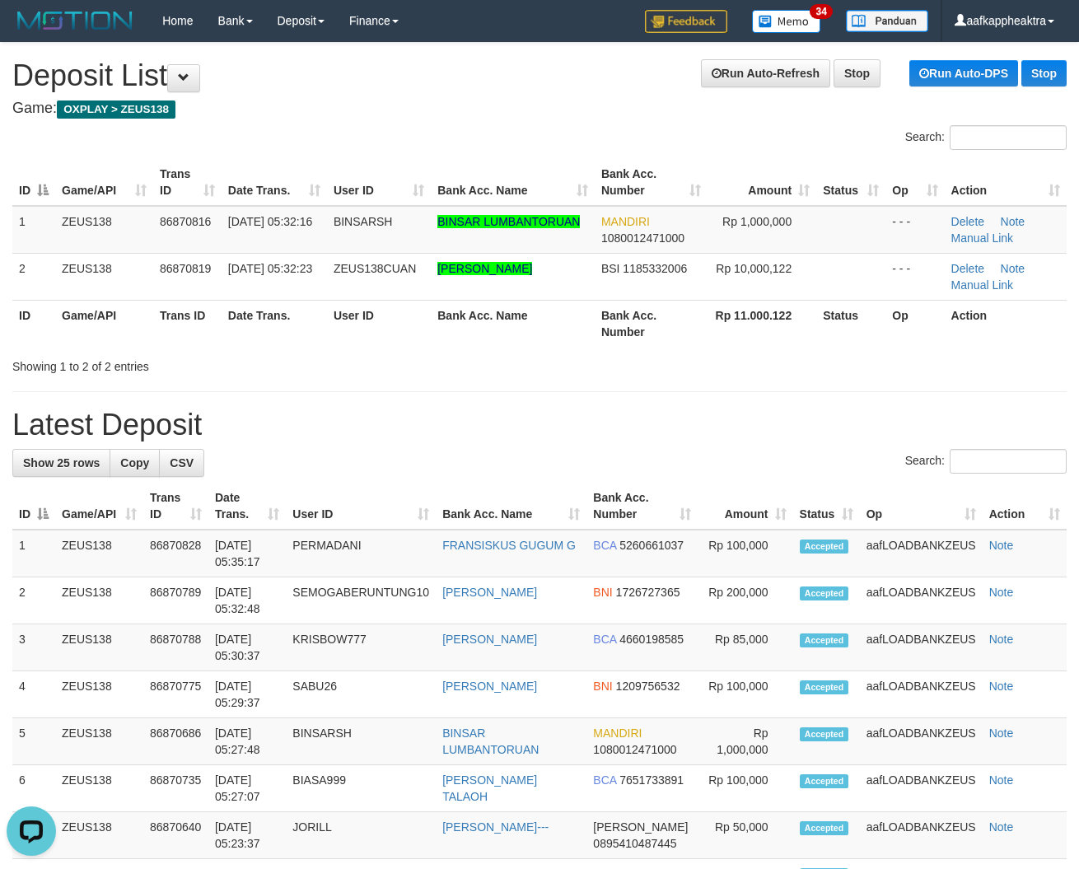
drag, startPoint x: 277, startPoint y: 413, endPoint x: 241, endPoint y: 424, distance: 38.0
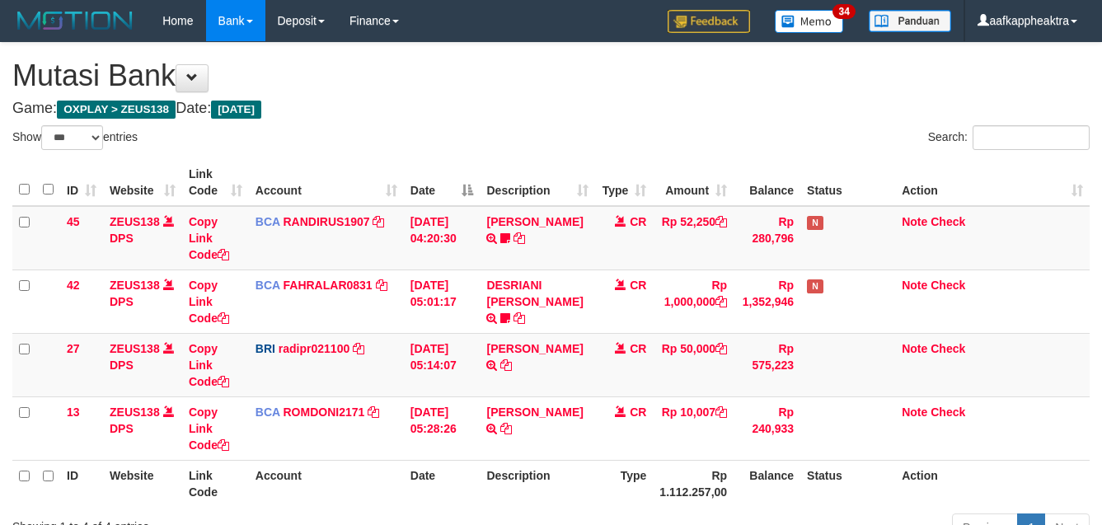
select select "***"
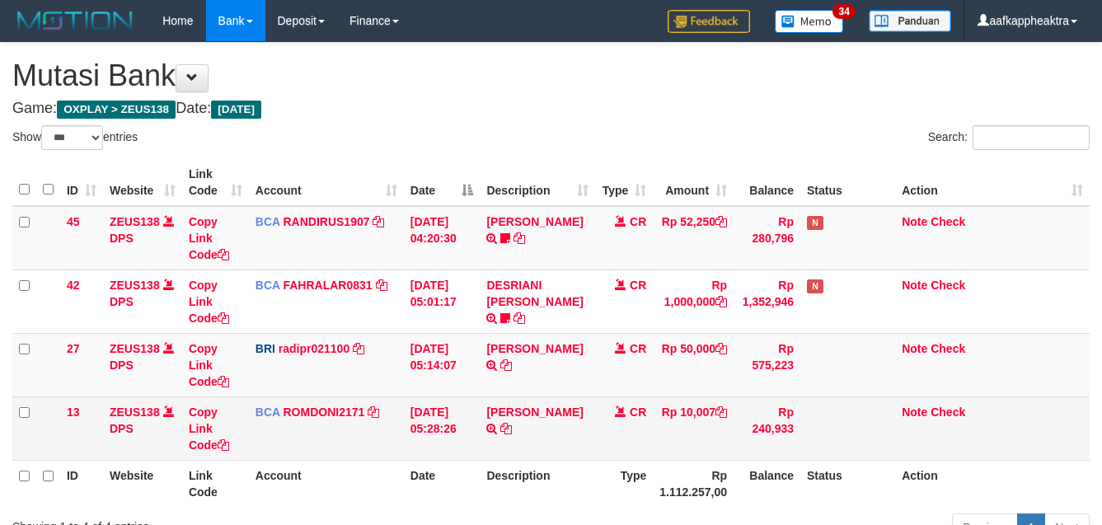
scroll to position [121, 0]
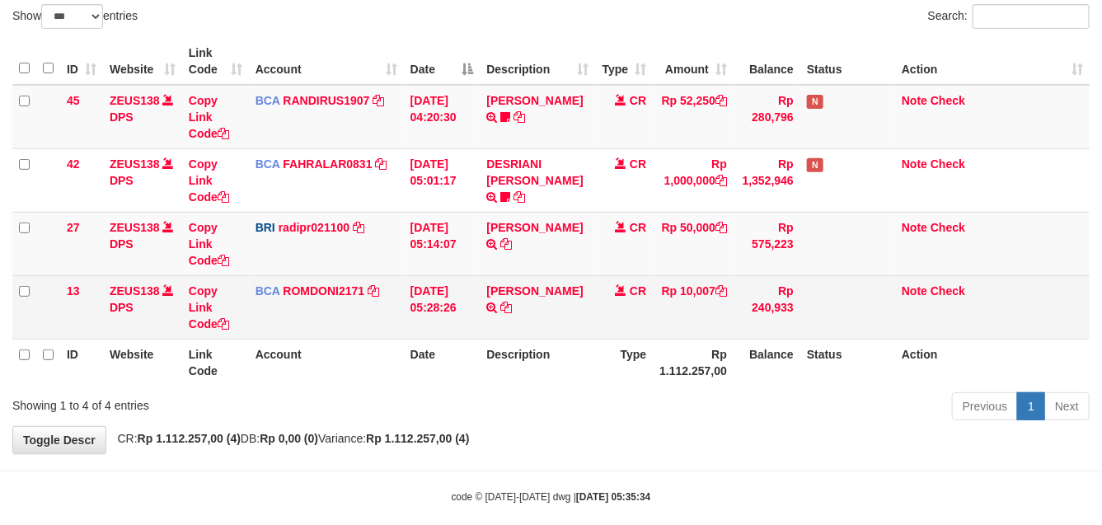
drag, startPoint x: 0, startPoint y: 0, endPoint x: 459, endPoint y: 335, distance: 568.4
click at [508, 330] on td "[PERSON_NAME] TRSF E-BANKING CR 0109/FTSCY/WS95031 10007.00[PERSON_NAME]" at bounding box center [537, 306] width 115 height 63
drag, startPoint x: 459, startPoint y: 335, endPoint x: 468, endPoint y: 335, distance: 9.1
click at [457, 335] on td "[DATE] 05:28:26" at bounding box center [442, 306] width 77 height 63
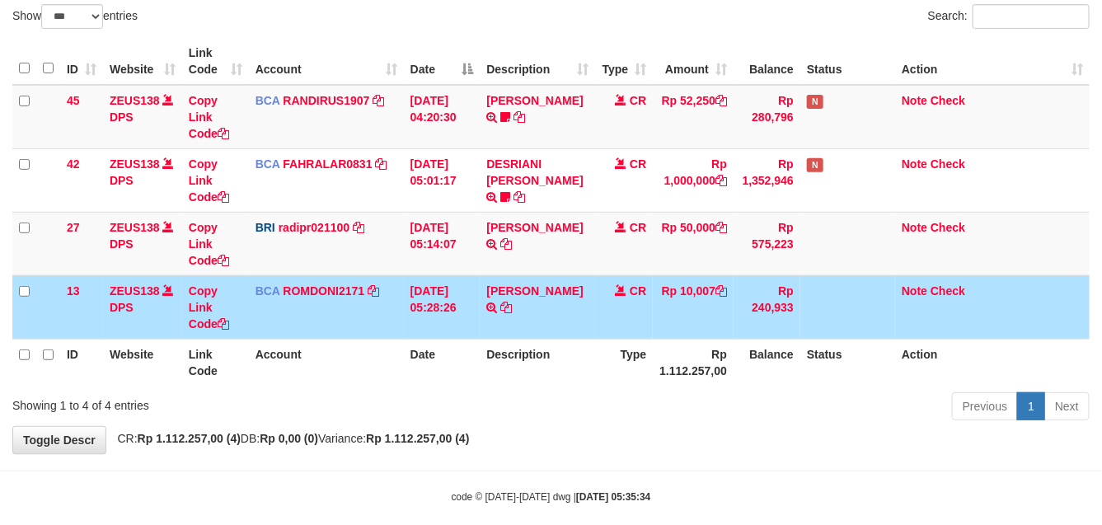
click at [475, 313] on td "[DATE] 05:28:26" at bounding box center [442, 306] width 77 height 63
drag, startPoint x: 530, startPoint y: 297, endPoint x: 667, endPoint y: 315, distance: 138.7
click at [538, 302] on td "SANTI RUSTINA TRSF E-BANKING CR 0109/FTSCY/WS95031 10007.00SANTI RUSTINA" at bounding box center [537, 306] width 115 height 63
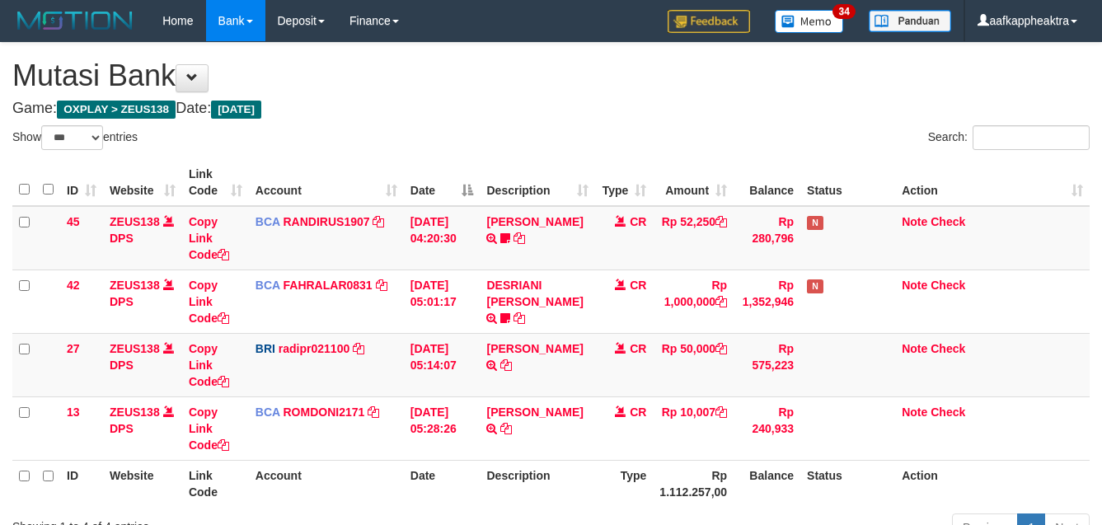
select select "***"
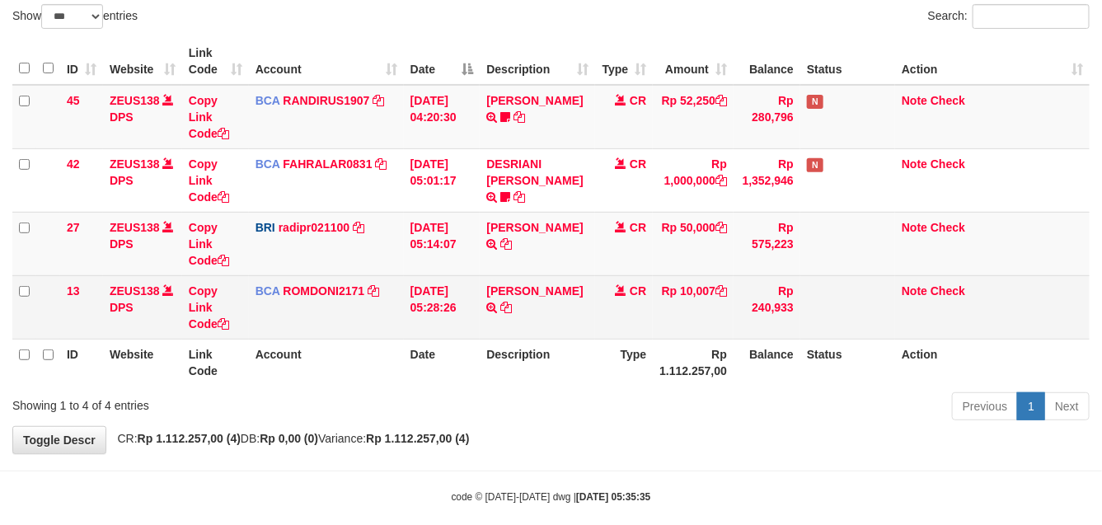
drag, startPoint x: 569, startPoint y: 316, endPoint x: 614, endPoint y: 324, distance: 46.1
click at [614, 324] on tr "13 ZEUS138 DPS Copy Link Code BCA ROMDONI2171 DPS ROMDONI mutasi_20250901_3611 …" at bounding box center [550, 306] width 1077 height 63
click at [643, 307] on td "CR" at bounding box center [624, 306] width 58 height 63
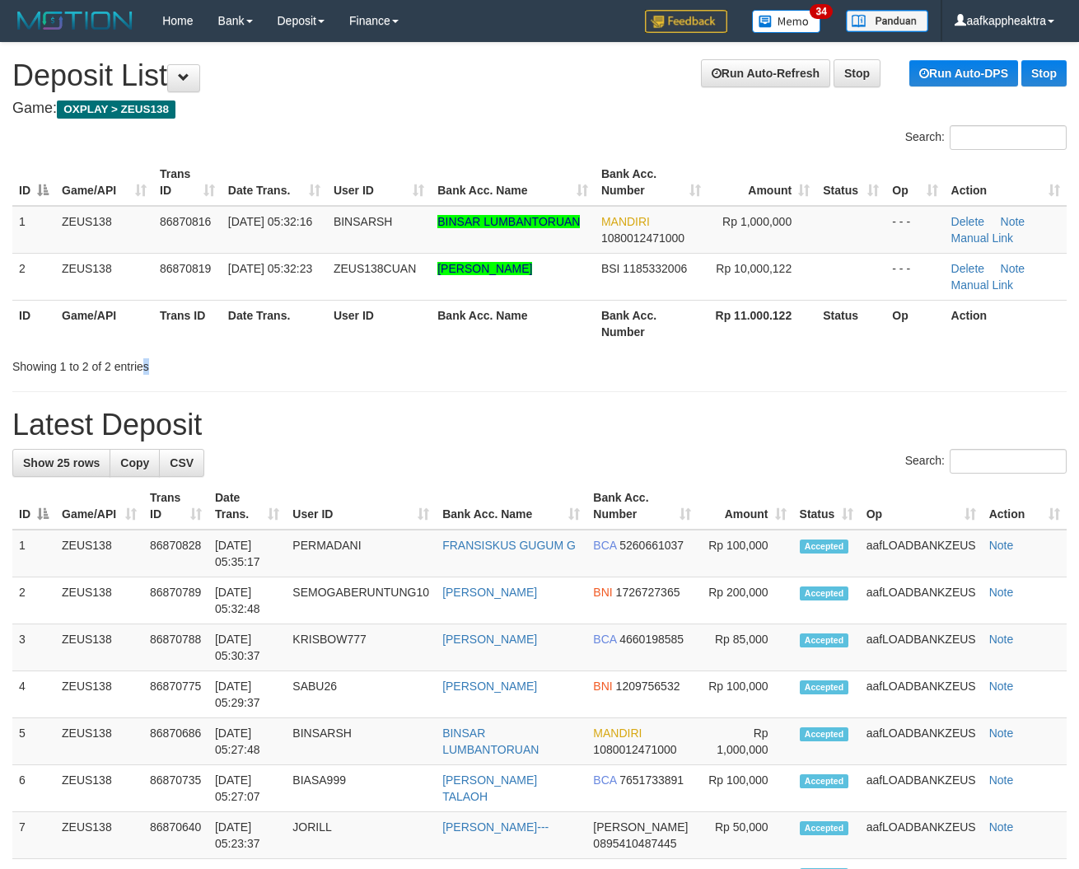
drag, startPoint x: 146, startPoint y: 375, endPoint x: 161, endPoint y: 368, distance: 16.2
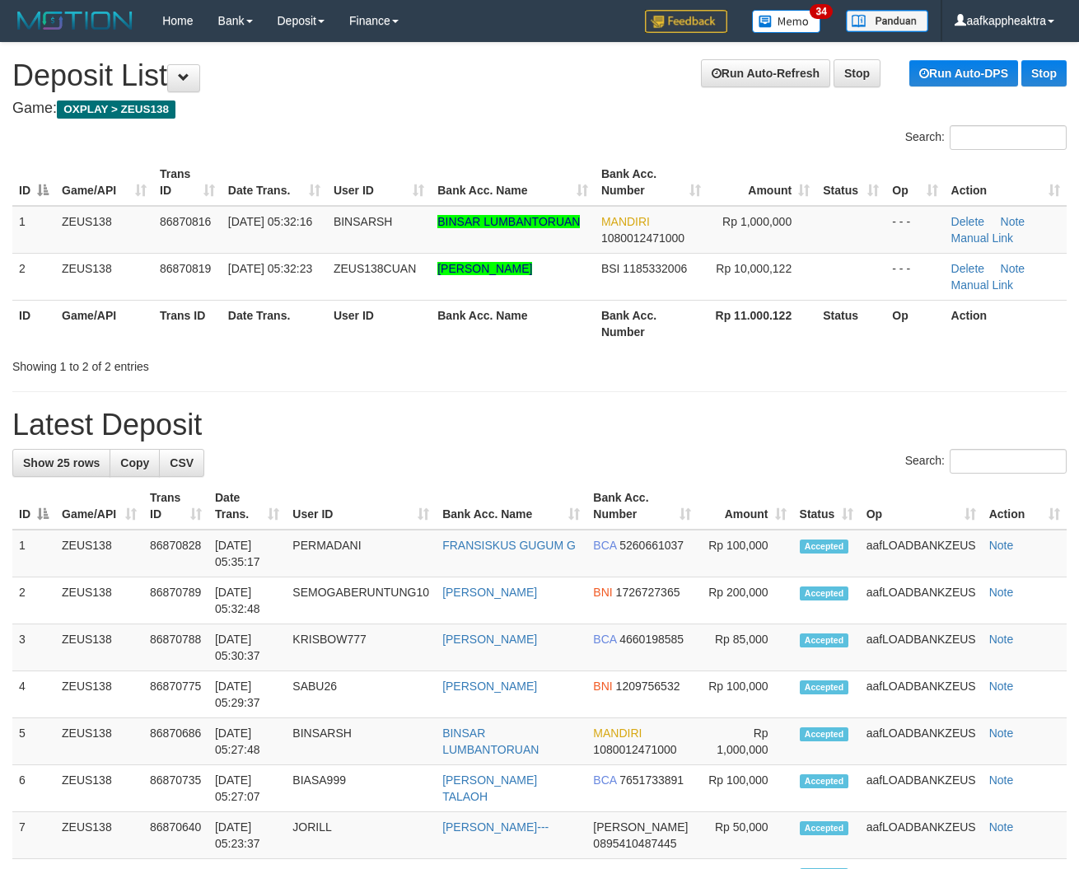
click at [335, 331] on th "User ID" at bounding box center [379, 323] width 104 height 47
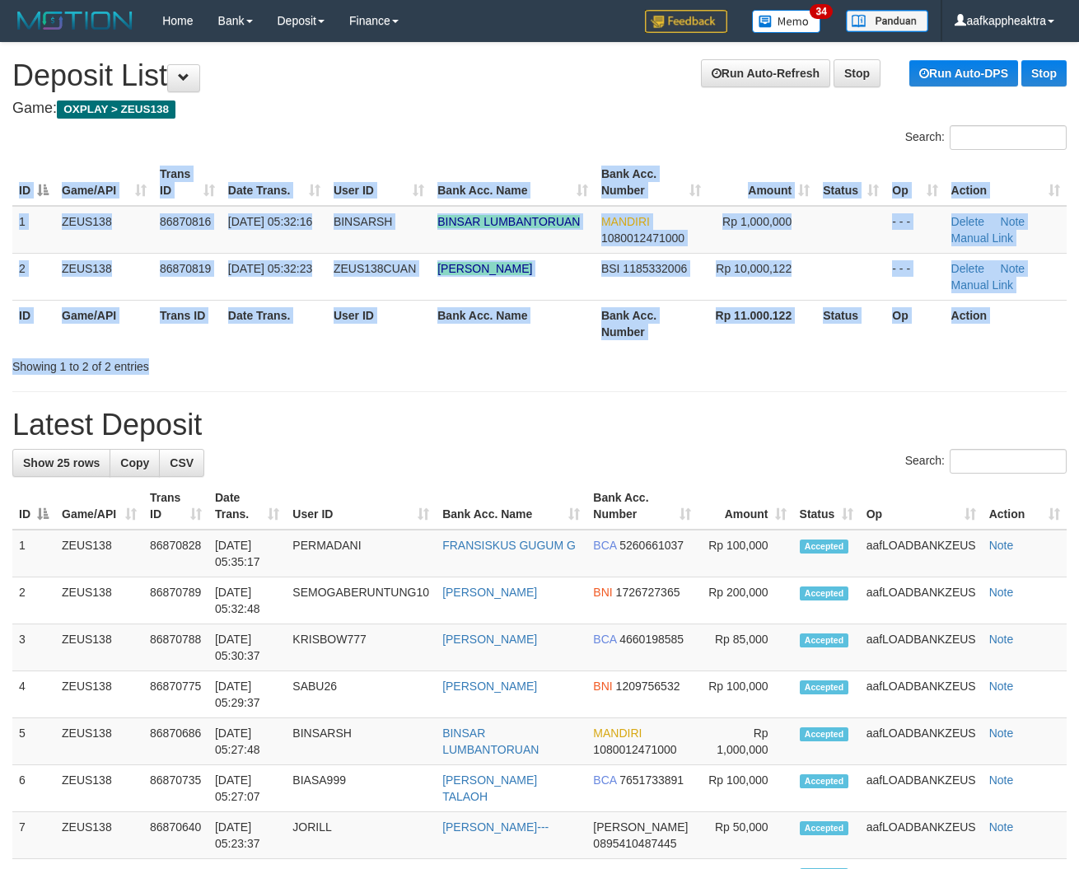
click at [496, 352] on div "Search: ID Game/API Trans ID Date Trans. User ID Bank Acc. Name Bank Acc. Numbe…" at bounding box center [539, 250] width 1055 height 250
click at [456, 357] on div "Showing 1 to 2 of 2 entries" at bounding box center [539, 363] width 1079 height 23
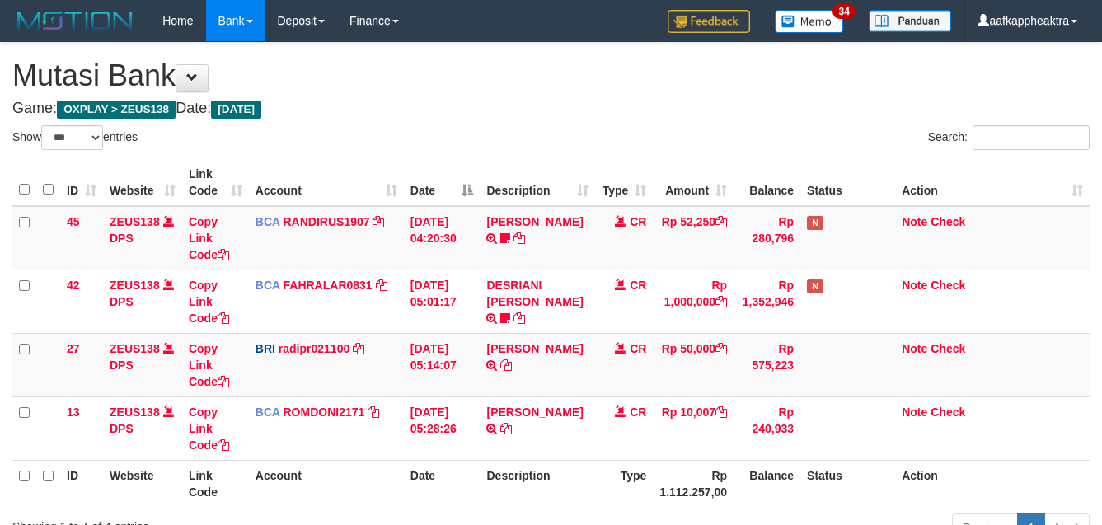
select select "***"
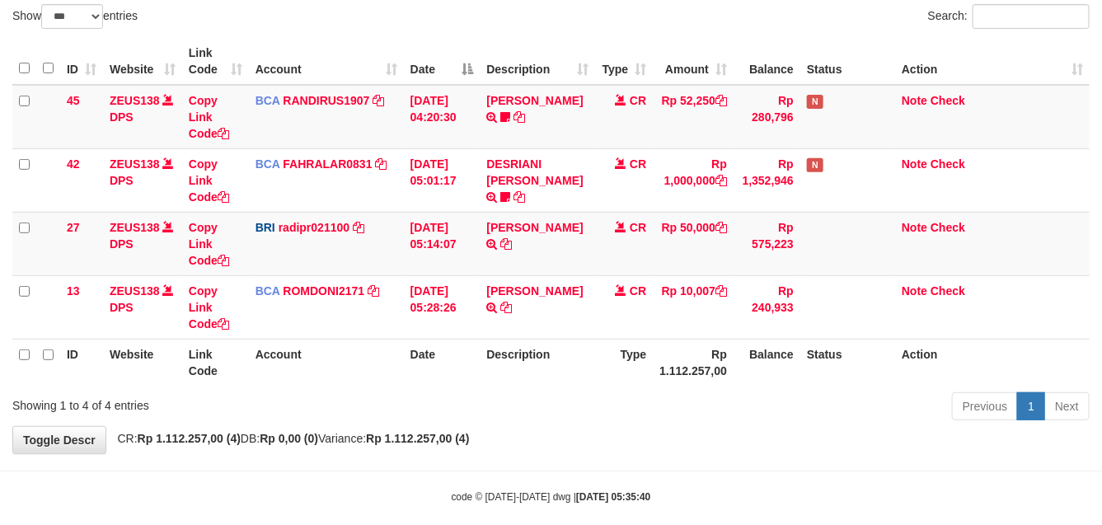
click at [540, 360] on tr "ID Website Link Code Account Date Description Type Rp 1.112.257,00 Balance Stat…" at bounding box center [550, 362] width 1077 height 47
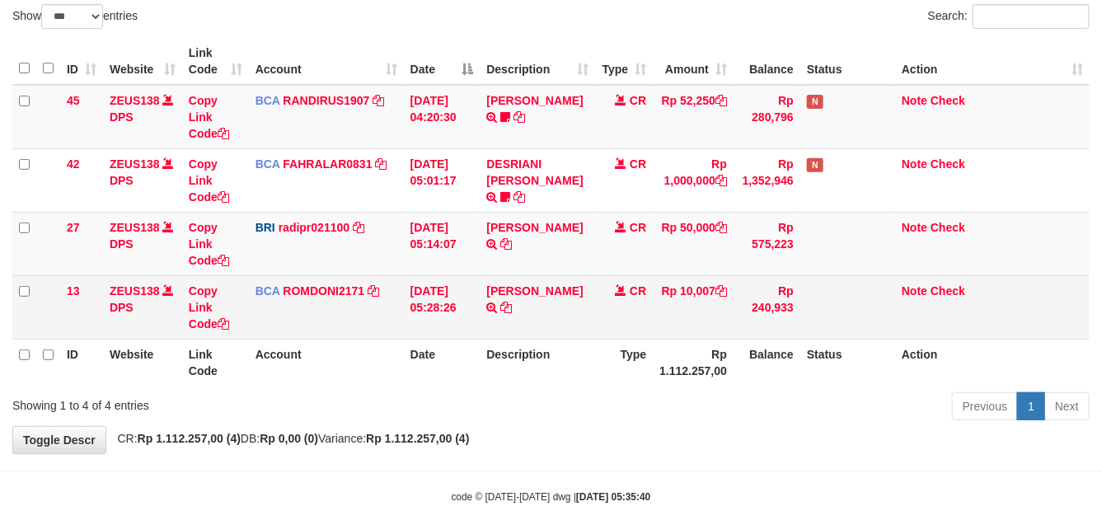
click at [578, 335] on td "SANTI RUSTINA TRSF E-BANKING CR 0109/FTSCY/WS95031 10007.00SANTI RUSTINA" at bounding box center [537, 306] width 115 height 63
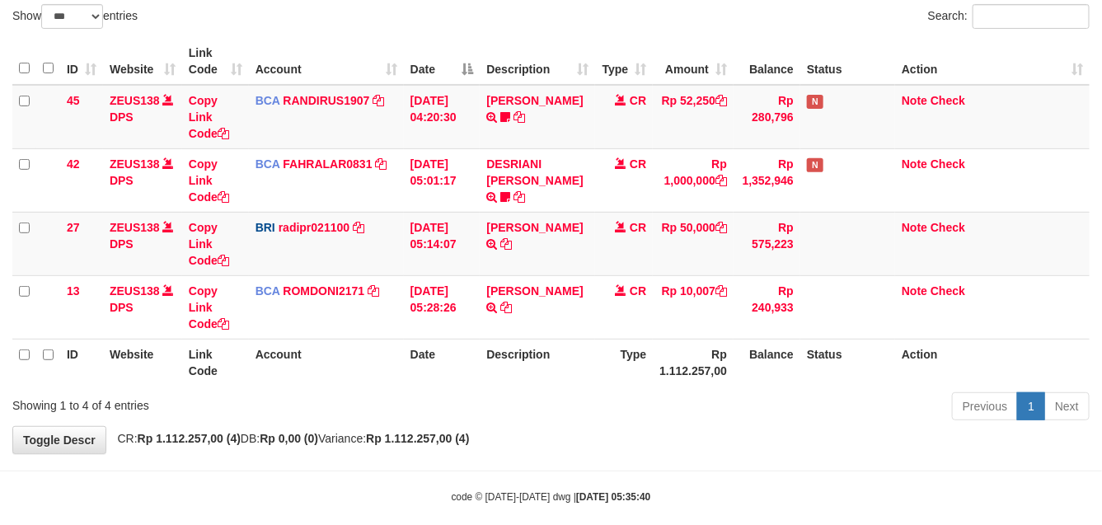
click at [530, 342] on th "Description" at bounding box center [537, 362] width 115 height 47
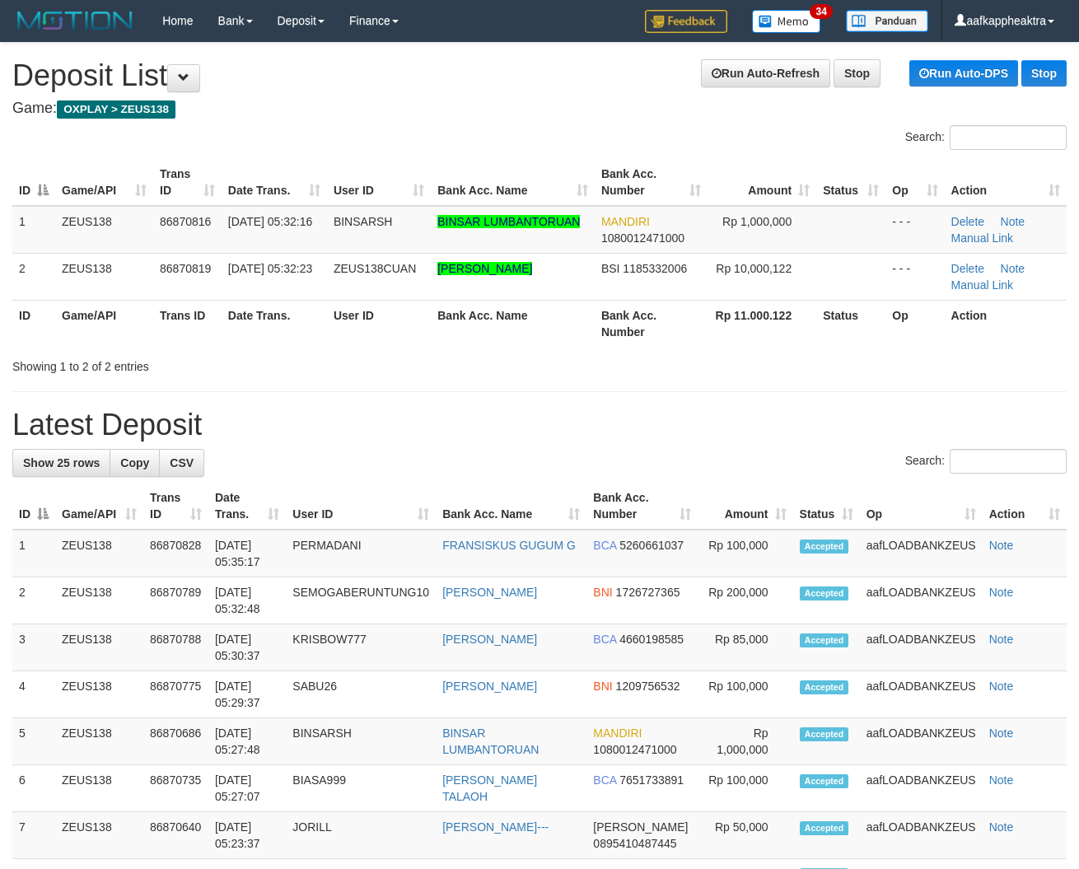
drag, startPoint x: 335, startPoint y: 425, endPoint x: 2, endPoint y: 409, distance: 332.4
click at [503, 422] on h1 "Latest Deposit" at bounding box center [539, 425] width 1055 height 33
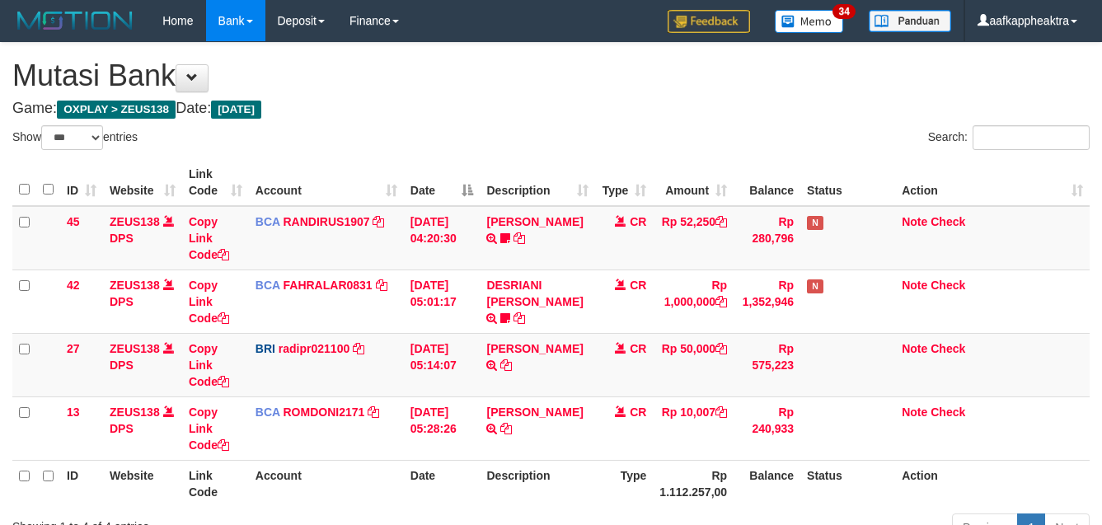
select select "***"
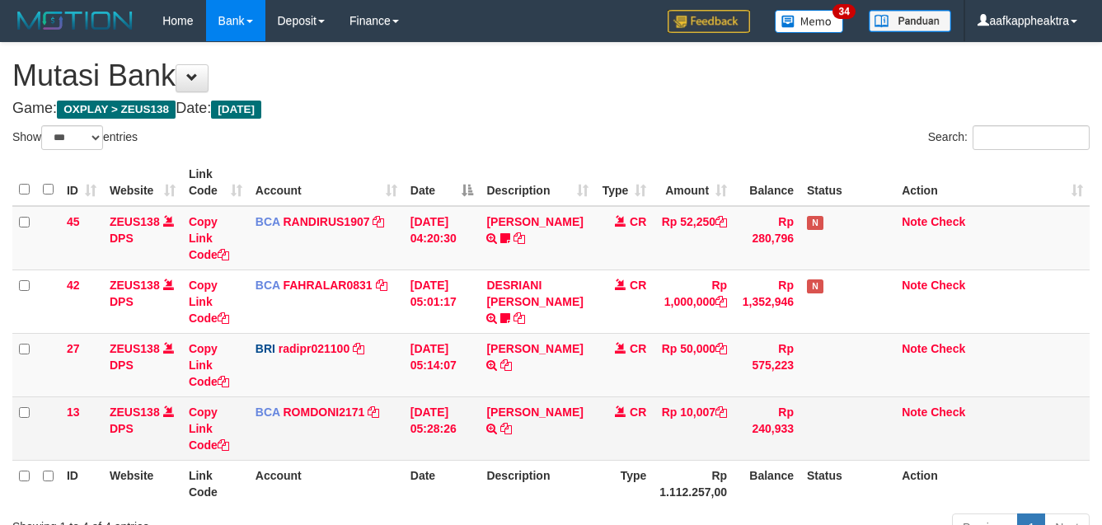
scroll to position [121, 0]
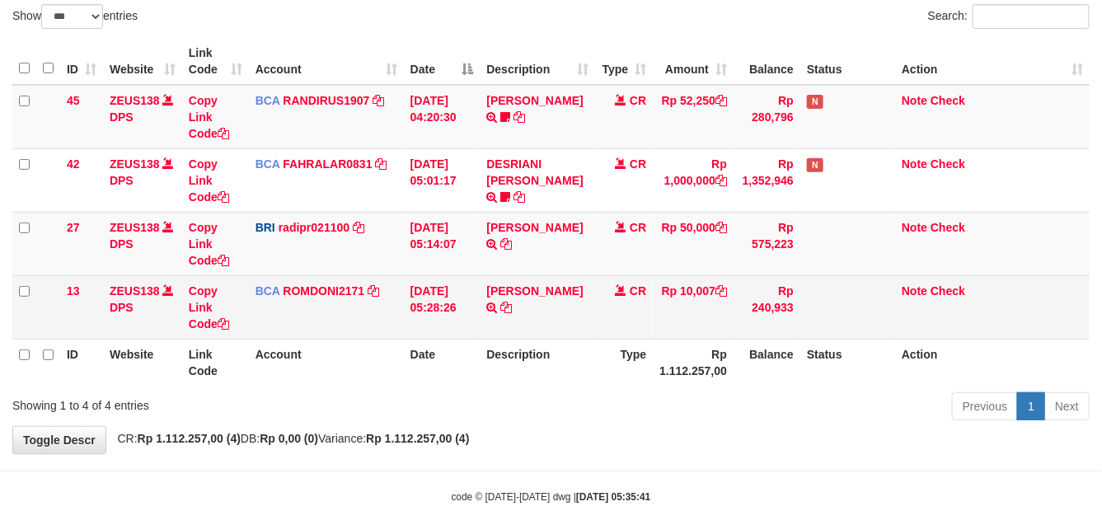
click at [673, 309] on td "Rp 10,007" at bounding box center [693, 306] width 81 height 63
click at [660, 311] on td "Rp 10,007" at bounding box center [693, 306] width 81 height 63
click at [690, 294] on td "Rp 10,007" at bounding box center [693, 306] width 81 height 63
click at [698, 292] on td "Rp 10,007" at bounding box center [693, 306] width 81 height 63
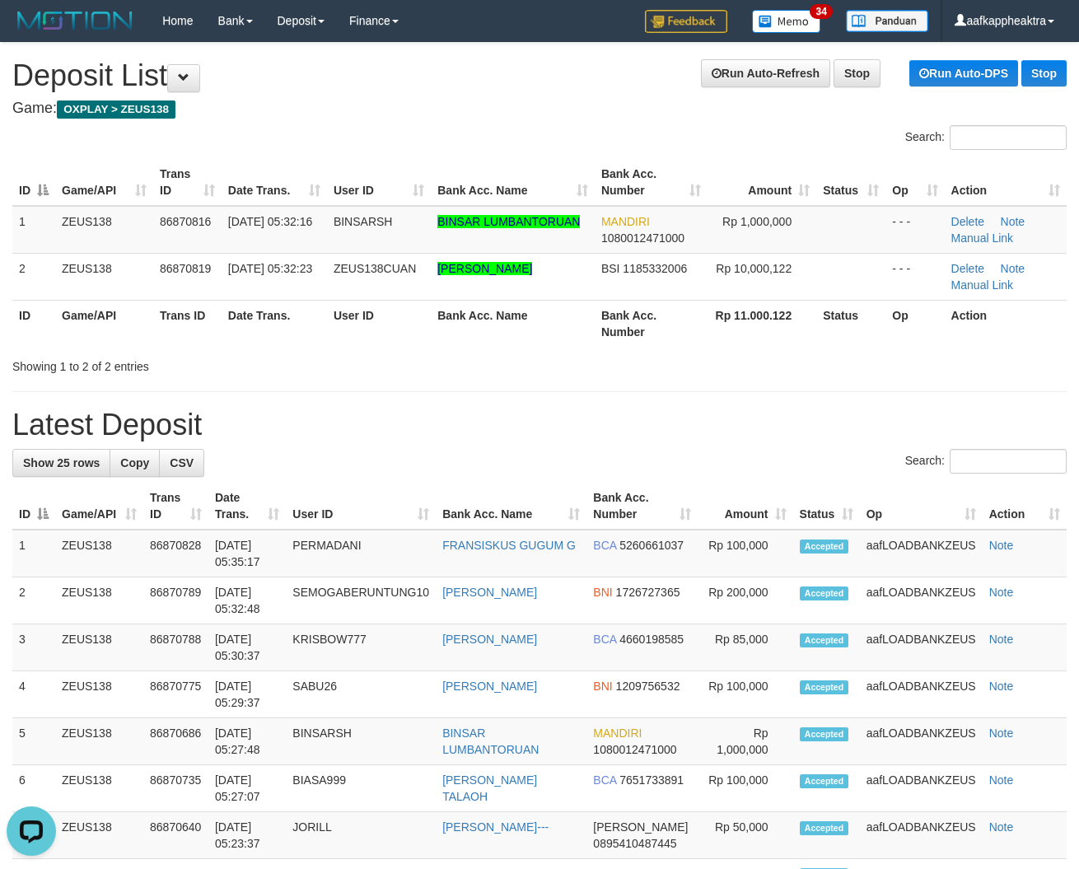
drag, startPoint x: 354, startPoint y: 365, endPoint x: 6, endPoint y: 349, distance: 348.9
click at [343, 371] on div "Showing 1 to 2 of 2 entries" at bounding box center [224, 363] width 425 height 23
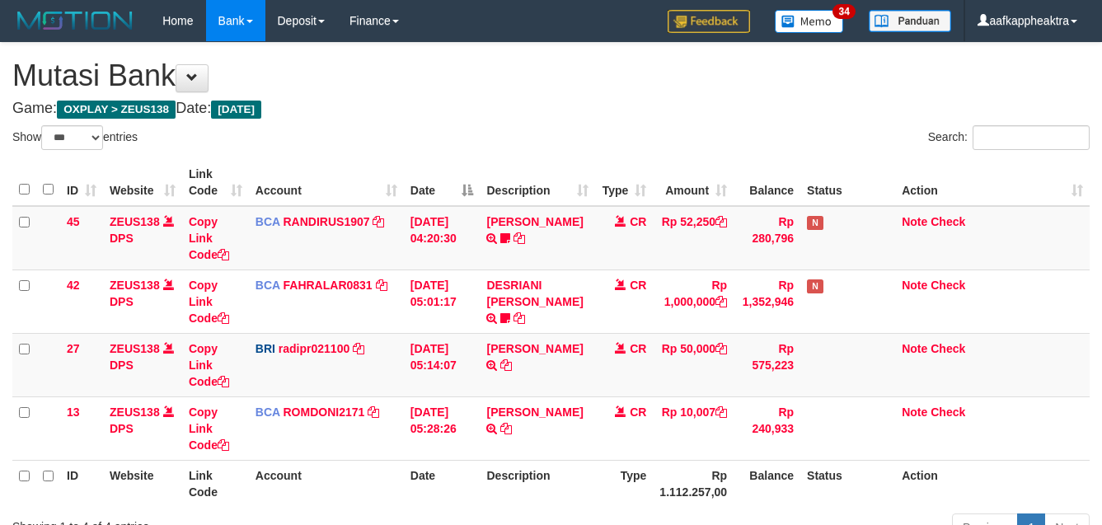
select select "***"
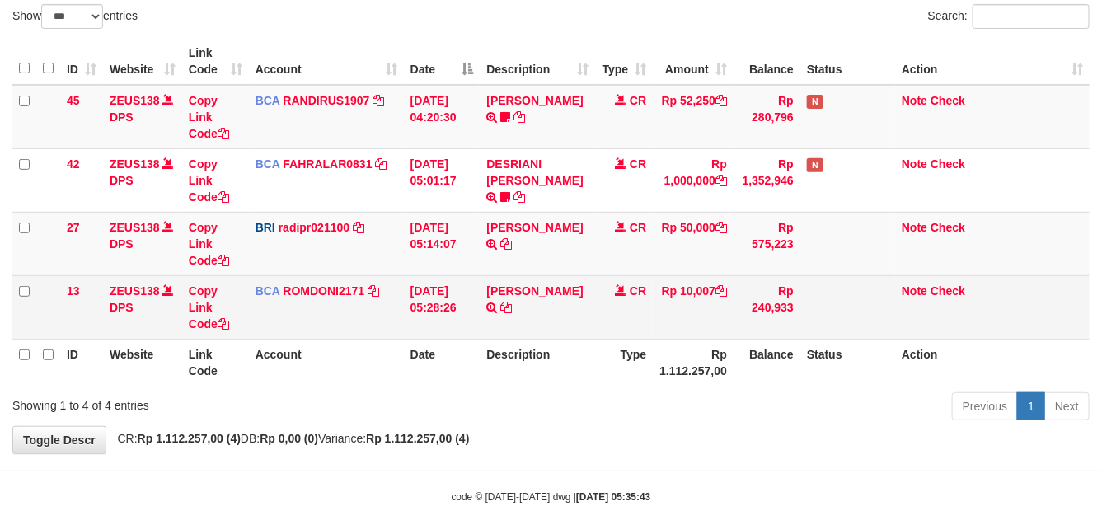
click at [648, 302] on td "CR" at bounding box center [624, 306] width 58 height 63
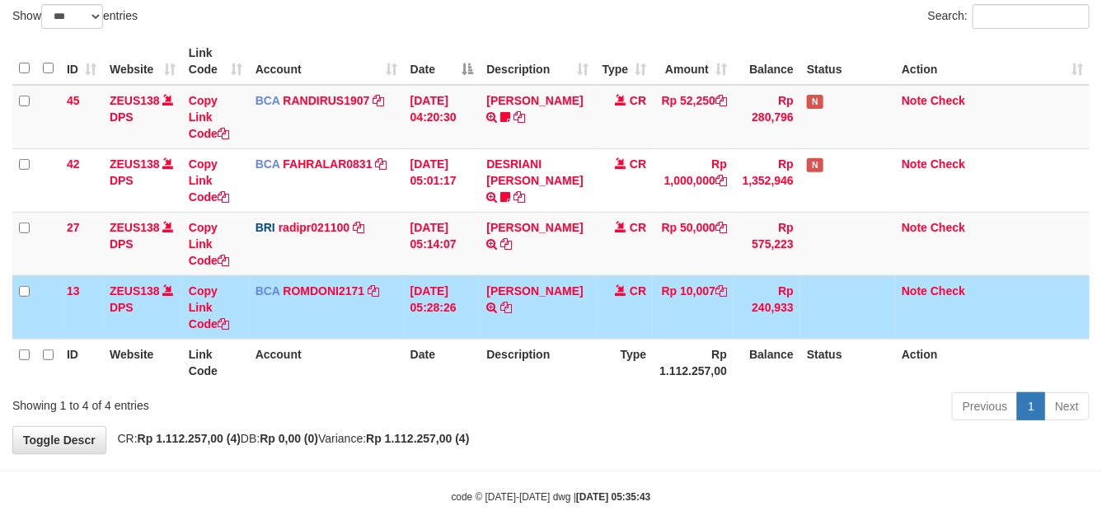
click at [649, 303] on td "CR" at bounding box center [624, 306] width 58 height 63
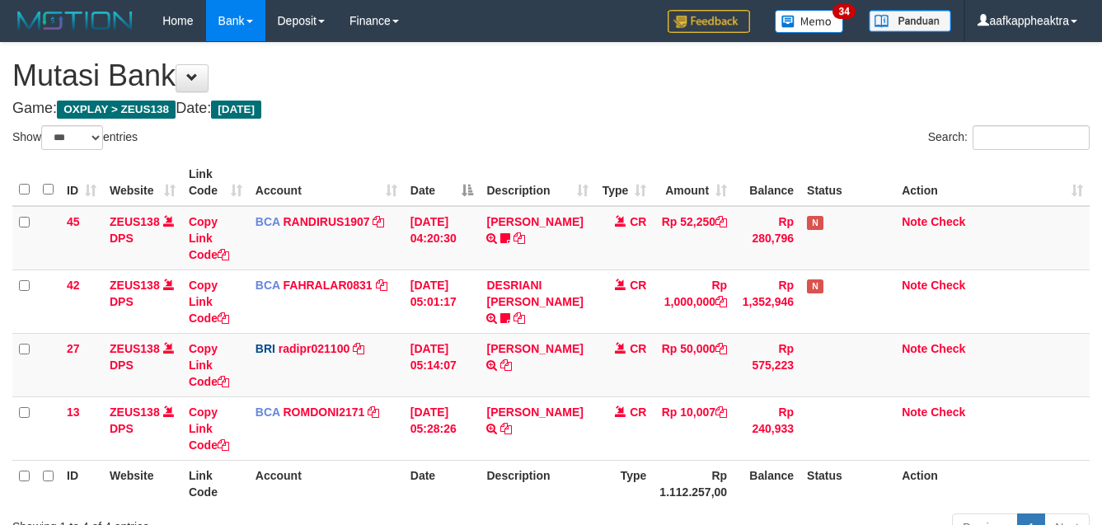
select select "***"
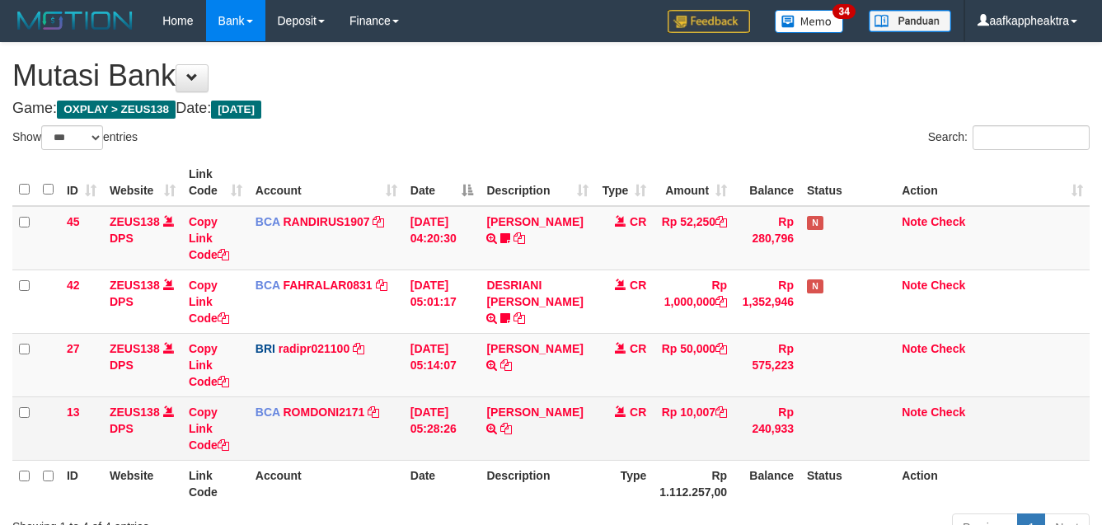
scroll to position [121, 0]
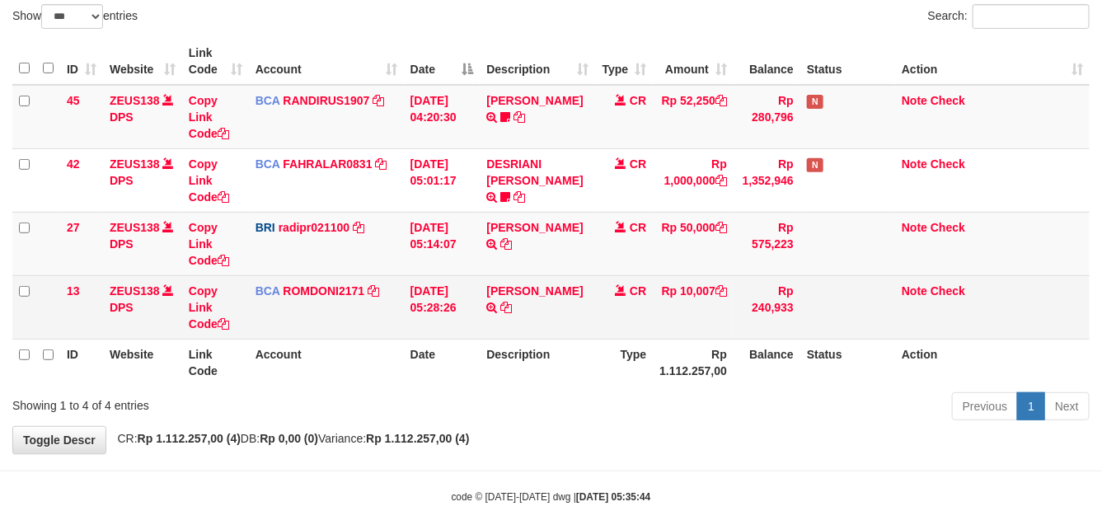
click at [597, 276] on td "CR" at bounding box center [624, 306] width 58 height 63
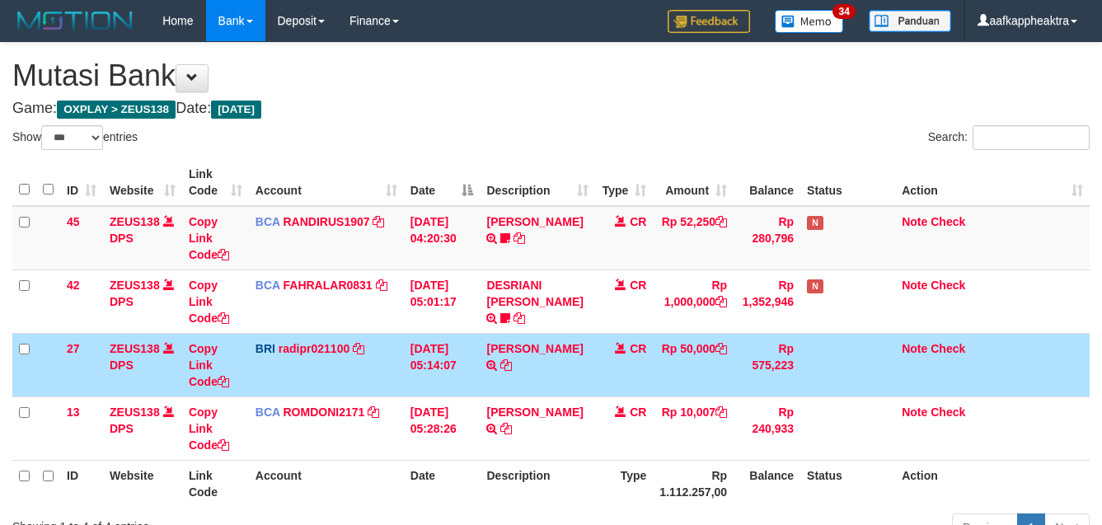
select select "***"
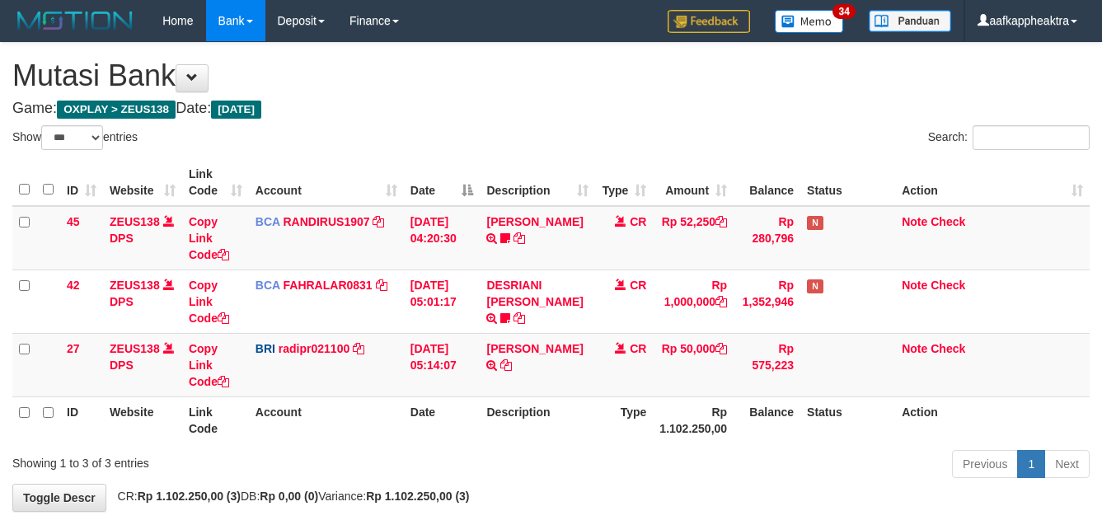
select select "***"
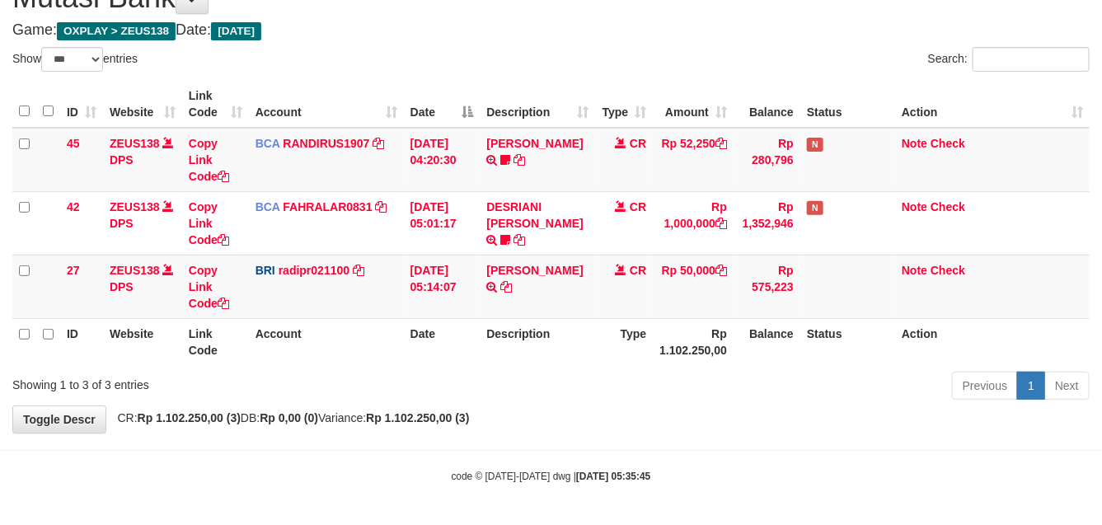
drag, startPoint x: 545, startPoint y: 339, endPoint x: 647, endPoint y: 344, distance: 102.3
click at [544, 339] on th "Description" at bounding box center [537, 341] width 115 height 47
click at [604, 325] on th "Type" at bounding box center [624, 341] width 58 height 47
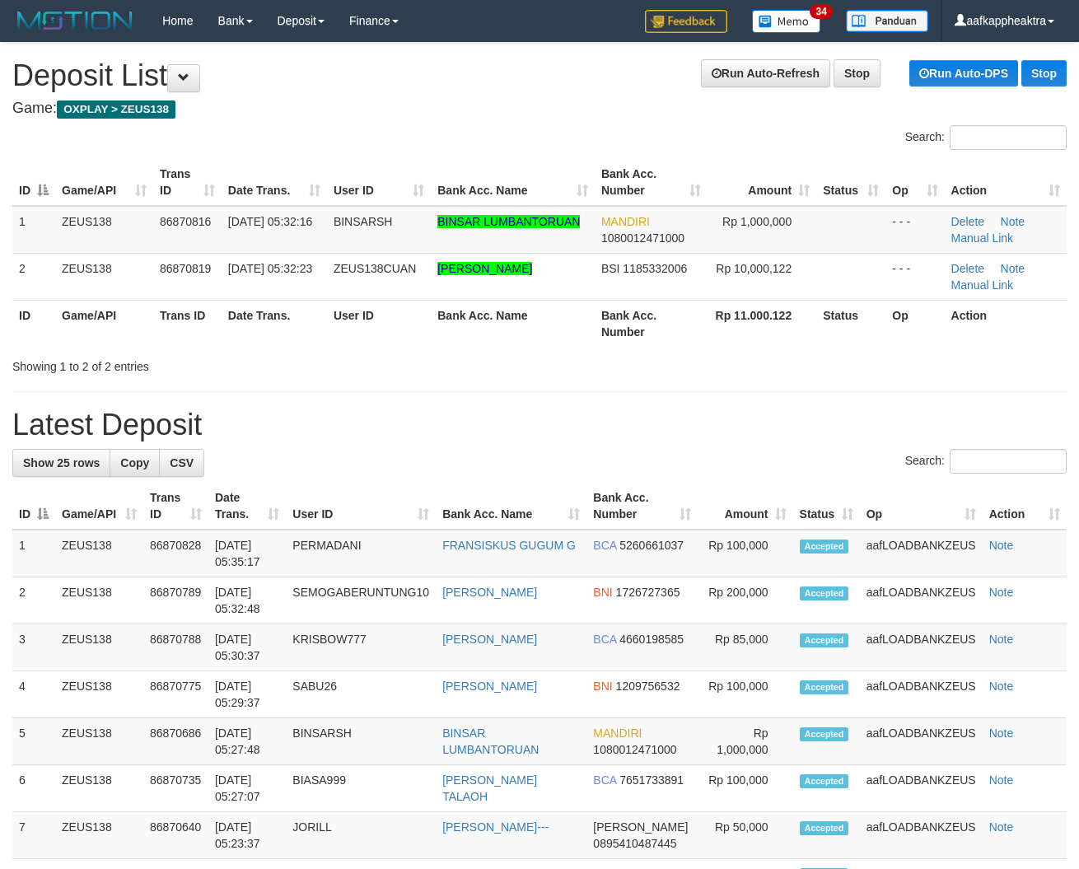
click at [396, 425] on h1 "Latest Deposit" at bounding box center [539, 425] width 1055 height 33
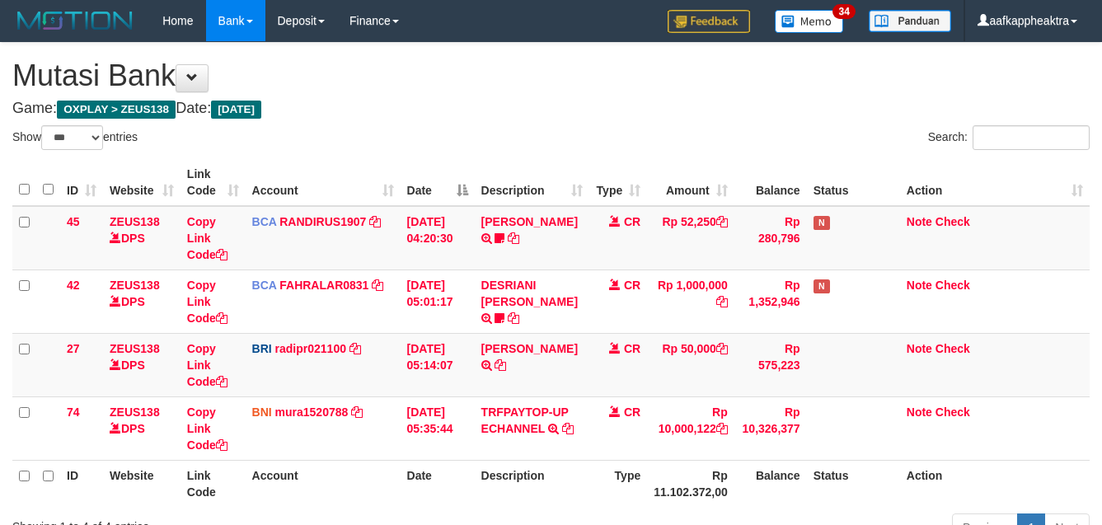
select select "***"
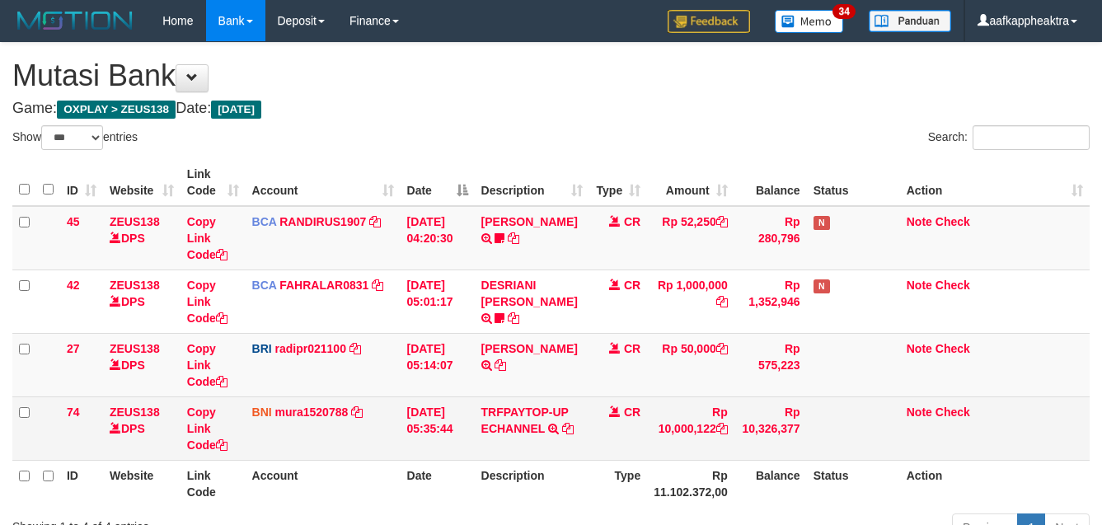
scroll to position [113, 0]
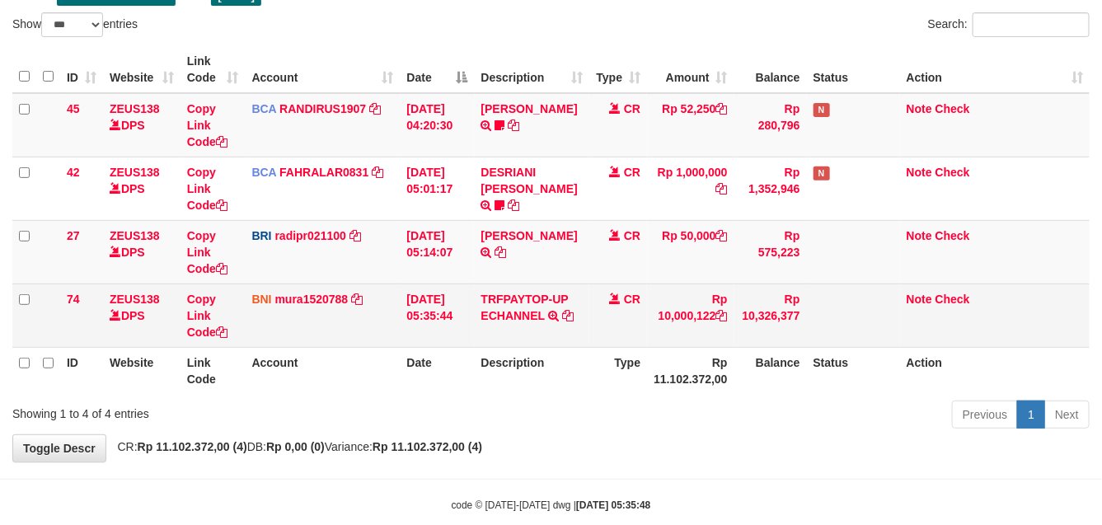
drag, startPoint x: 651, startPoint y: 321, endPoint x: 710, endPoint y: 323, distance: 59.3
click at [710, 323] on td "Rp 10,000,122" at bounding box center [690, 314] width 87 height 63
copy td "10,000,122"
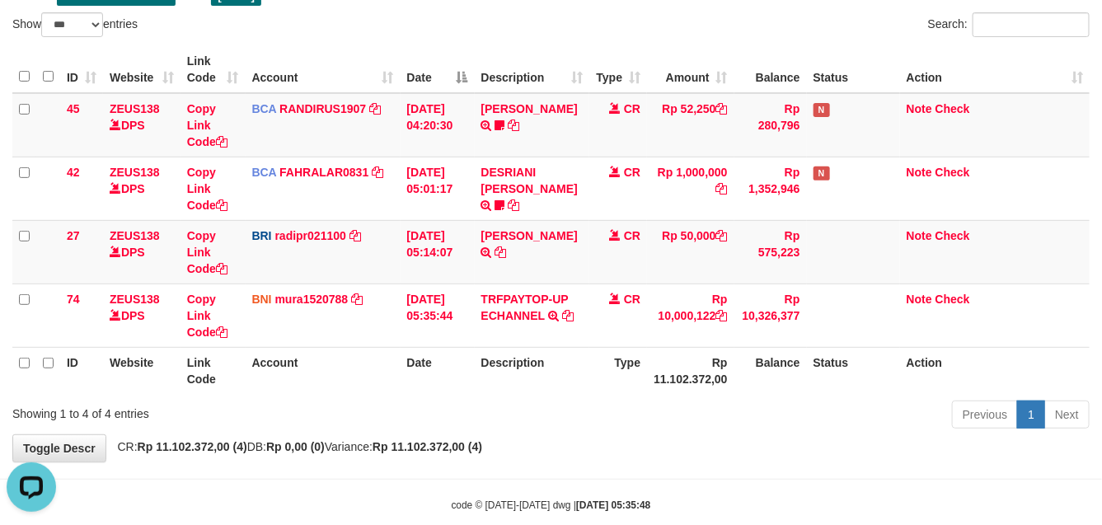
click at [647, 360] on th "Rp 11.102.372,00" at bounding box center [690, 370] width 87 height 47
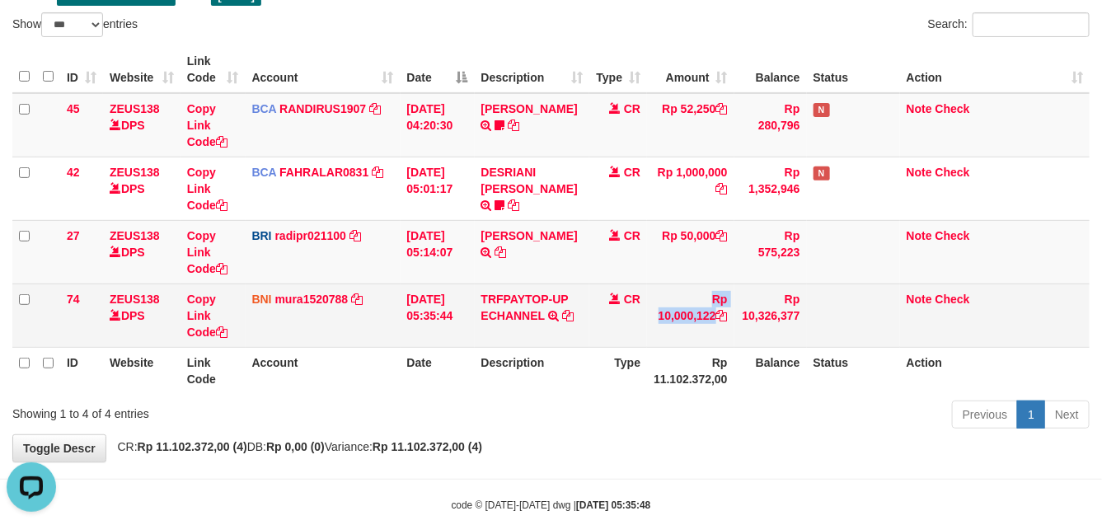
drag, startPoint x: 656, startPoint y: 324, endPoint x: 717, endPoint y: 319, distance: 61.2
click at [719, 319] on tr "74 ZEUS138 DPS Copy Link Code BNI mura1520788 DPS MUHAMMAD RANDY mutasi_2025090…" at bounding box center [550, 314] width 1077 height 63
click at [677, 326] on td "Rp 10,000,122" at bounding box center [690, 314] width 87 height 63
drag, startPoint x: 657, startPoint y: 330, endPoint x: 709, endPoint y: 325, distance: 52.1
click at [709, 325] on td "Rp 10,000,122" at bounding box center [690, 314] width 87 height 63
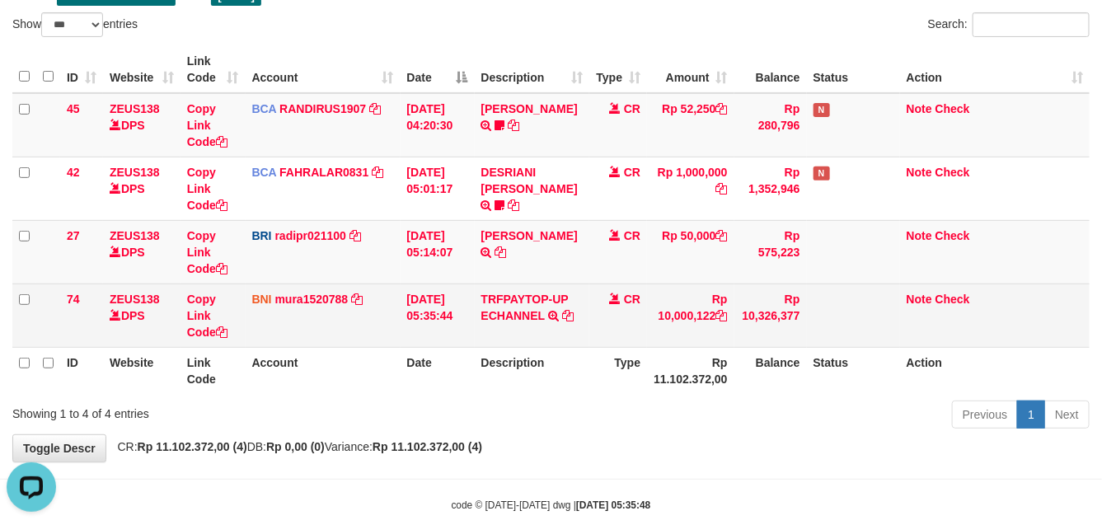
click at [657, 330] on td "Rp 10,000,122" at bounding box center [690, 314] width 87 height 63
drag, startPoint x: 655, startPoint y: 330, endPoint x: 713, endPoint y: 330, distance: 57.7
click at [713, 330] on td "Rp 10,000,122" at bounding box center [690, 314] width 87 height 63
copy td "10,000,122"
click at [310, 301] on link "mura1520788" at bounding box center [311, 298] width 73 height 13
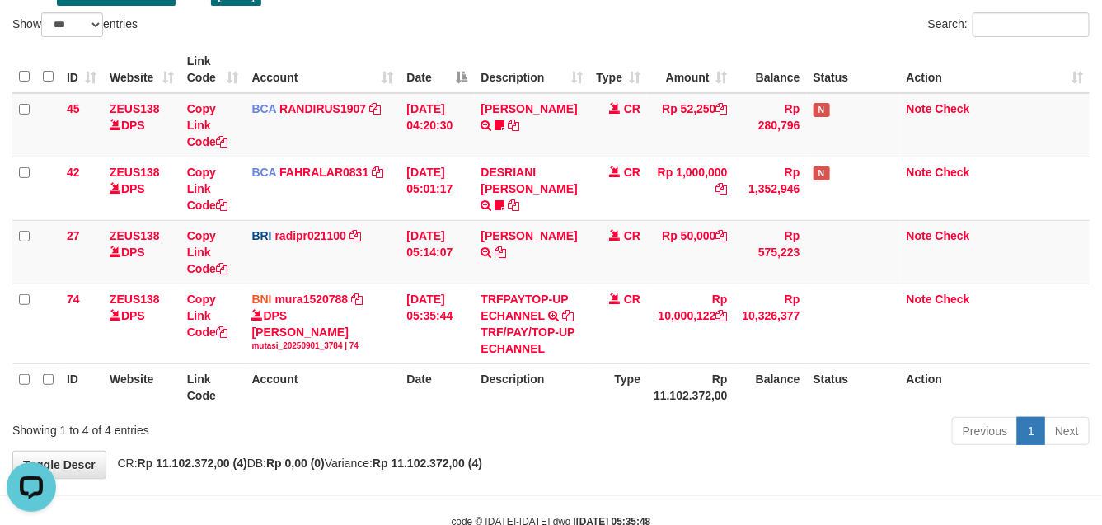
click at [587, 385] on th "Description" at bounding box center [532, 386] width 115 height 47
click at [602, 377] on th "Type" at bounding box center [618, 386] width 58 height 47
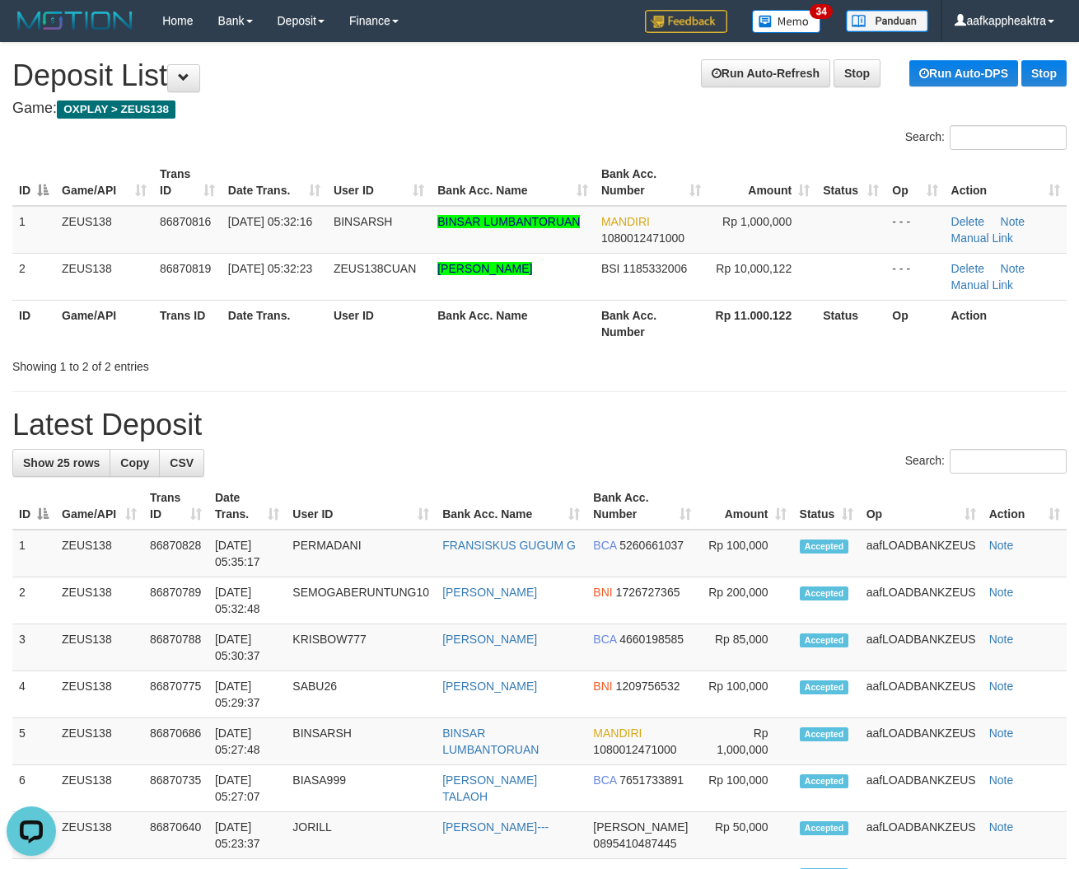
click at [686, 373] on div "Showing 1 to 2 of 2 entries" at bounding box center [539, 363] width 1079 height 23
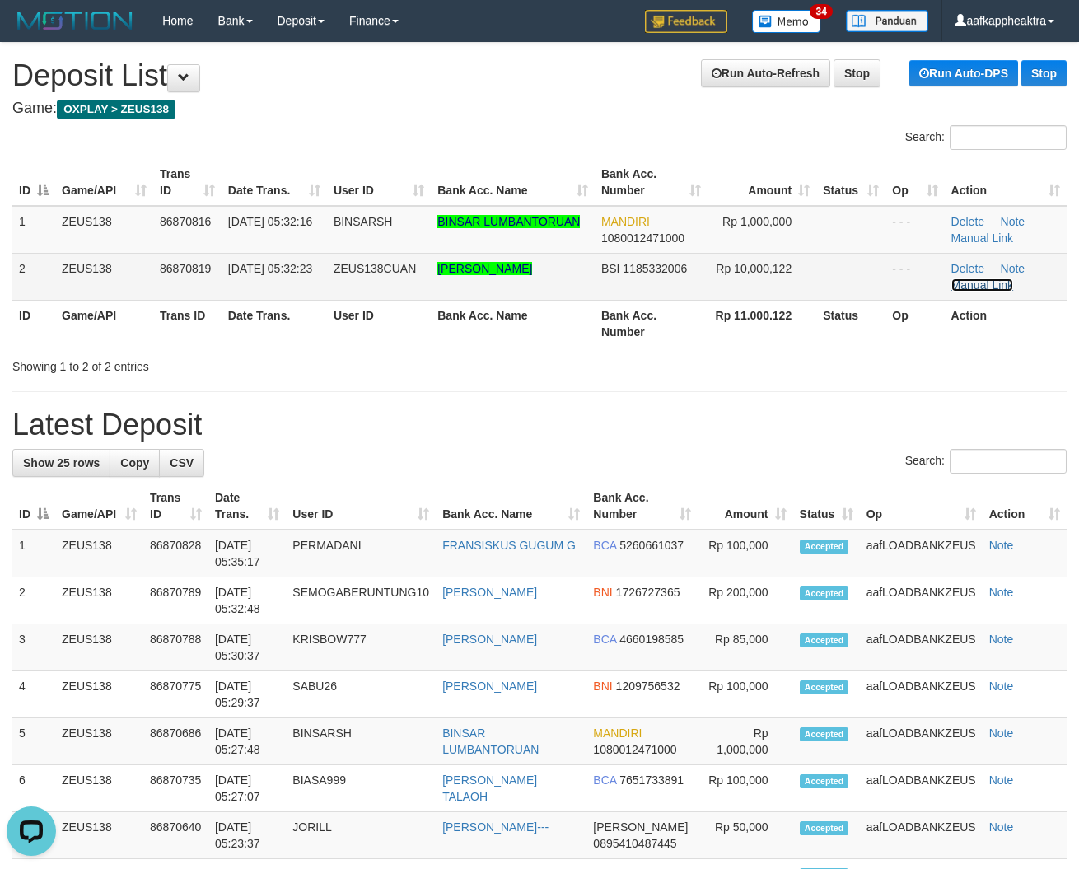
click at [962, 286] on link "Manual Link" at bounding box center [983, 284] width 63 height 13
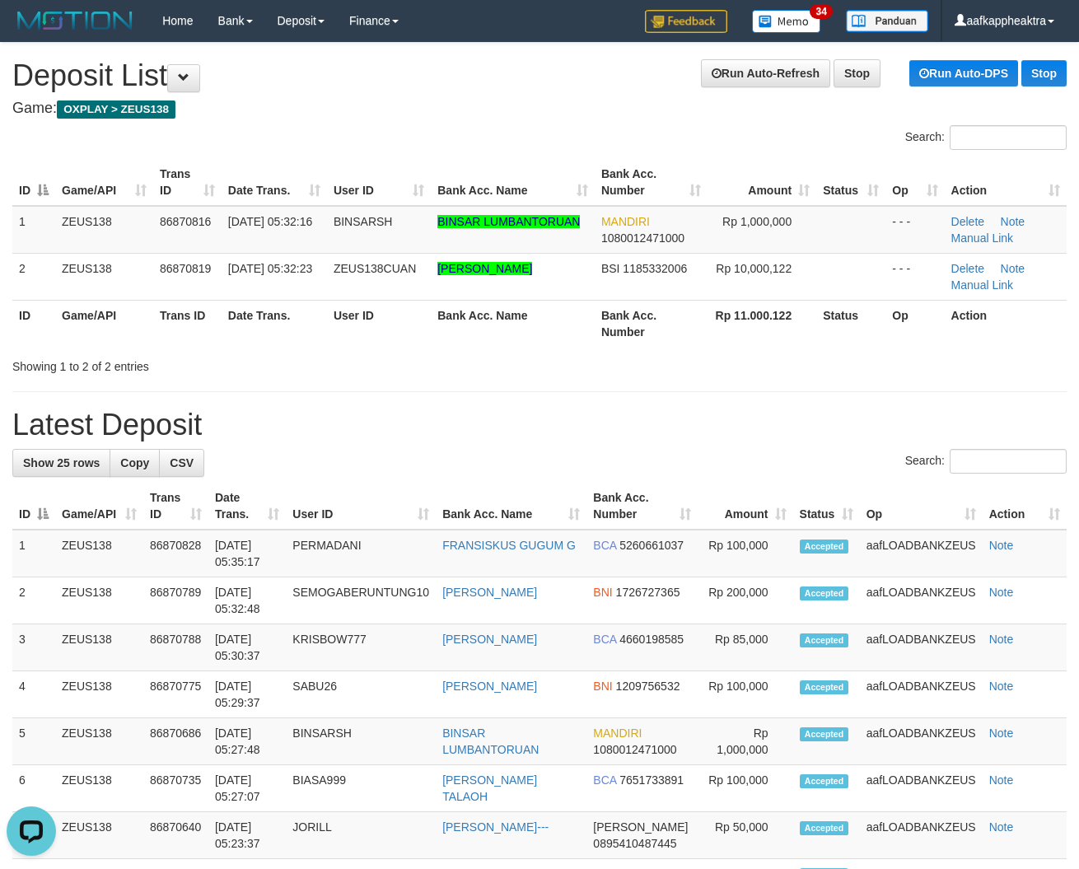
drag, startPoint x: 379, startPoint y: 401, endPoint x: 392, endPoint y: 387, distance: 19.2
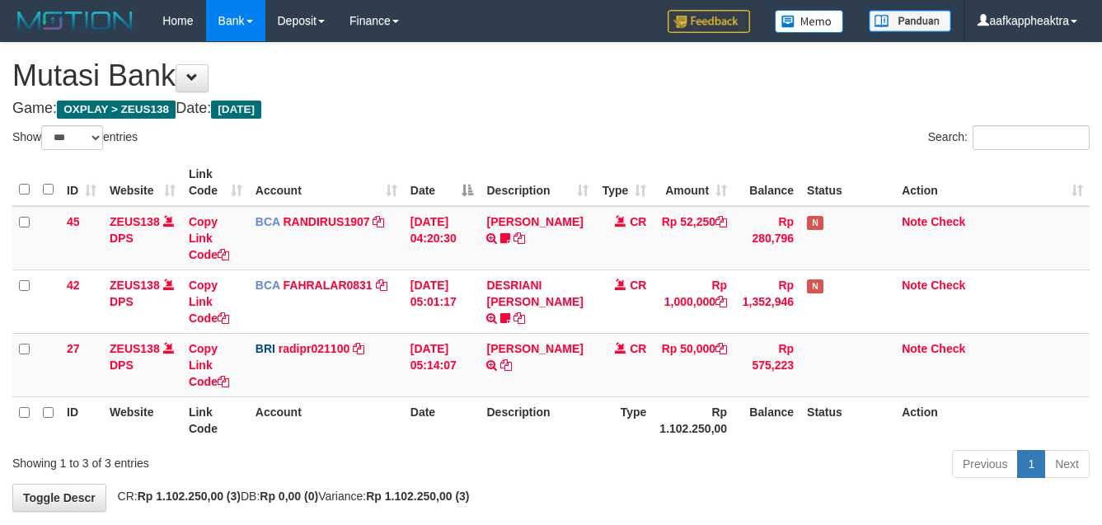
select select "***"
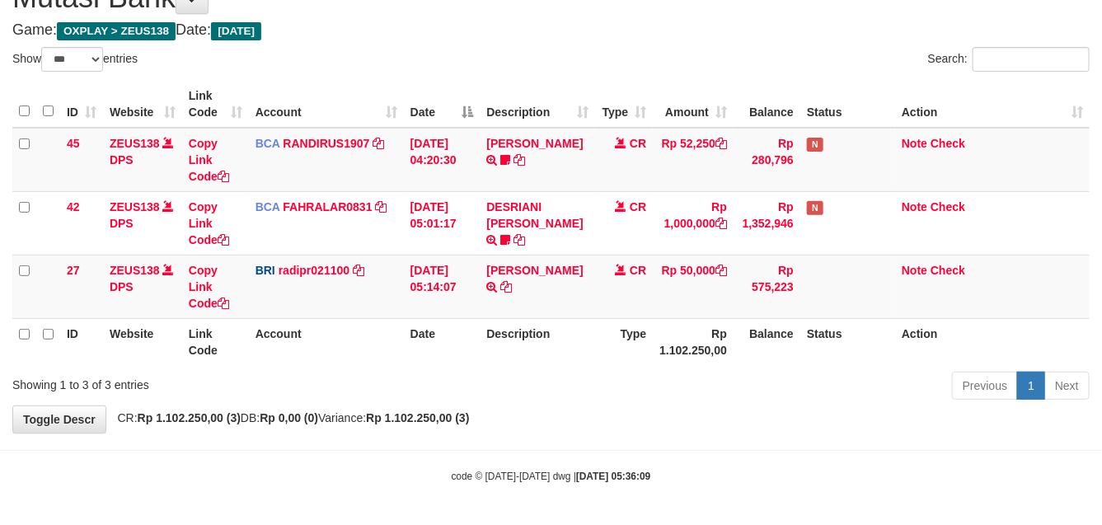
drag, startPoint x: 0, startPoint y: 0, endPoint x: 604, endPoint y: 377, distance: 711.7
click at [604, 377] on div "Previous 1 Next" at bounding box center [780, 387] width 618 height 35
click at [611, 377] on div "Previous 1 Next" at bounding box center [780, 387] width 618 height 35
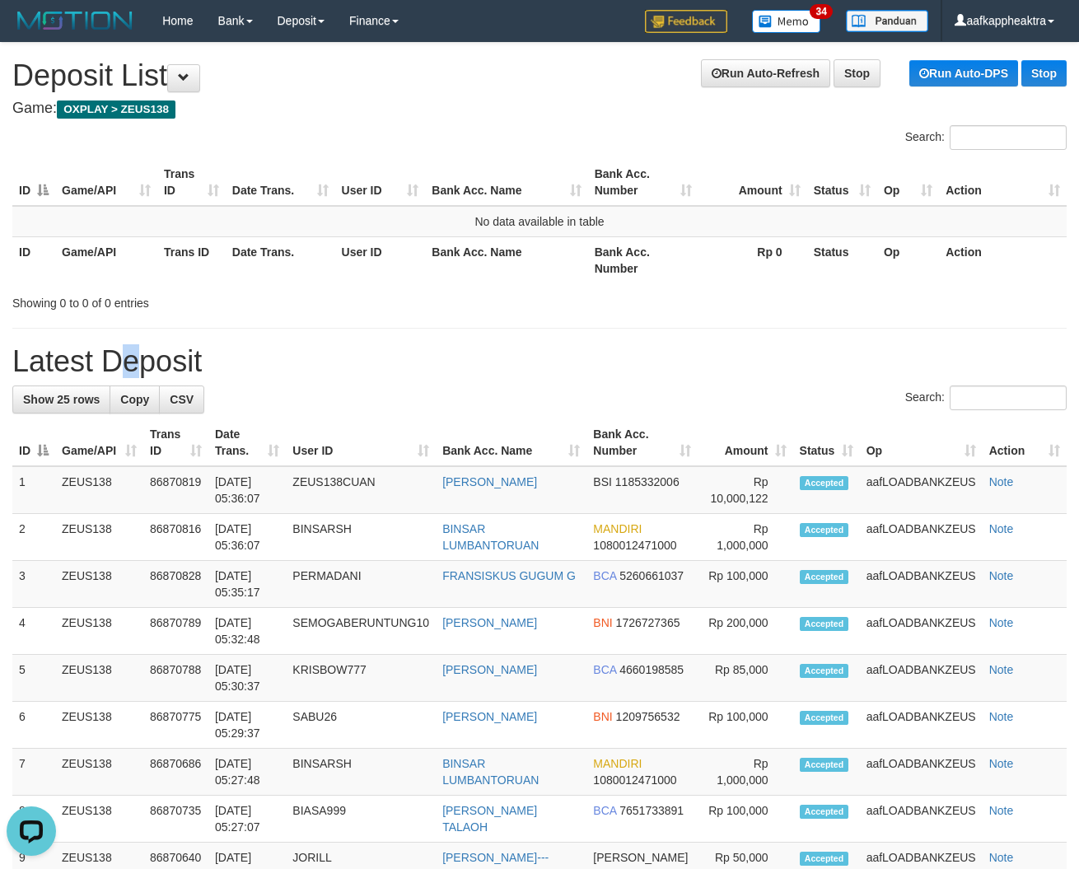
drag, startPoint x: 95, startPoint y: 371, endPoint x: 2, endPoint y: 375, distance: 92.4
click at [88, 373] on h1 "Latest Deposit" at bounding box center [539, 361] width 1055 height 33
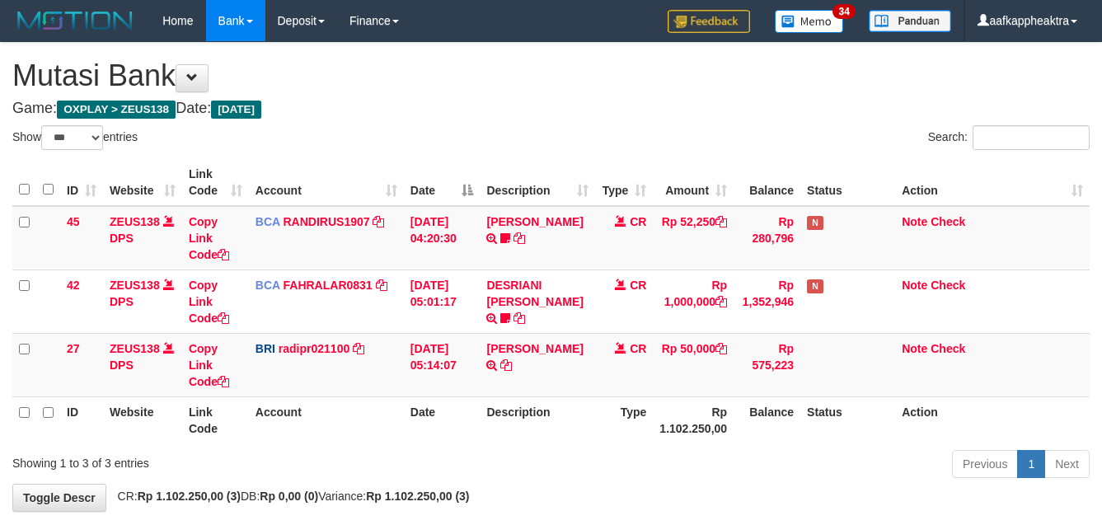
select select "***"
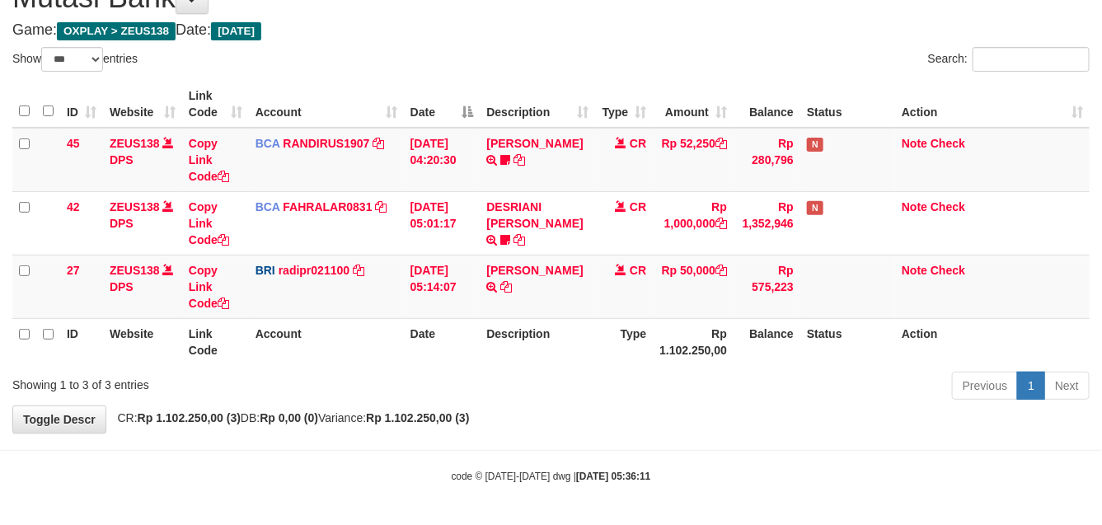
click at [590, 376] on div "Previous 1 Next" at bounding box center [780, 387] width 618 height 35
drag, startPoint x: 618, startPoint y: 364, endPoint x: 92, endPoint y: 157, distance: 564.9
click at [611, 361] on th "Type" at bounding box center [624, 341] width 58 height 47
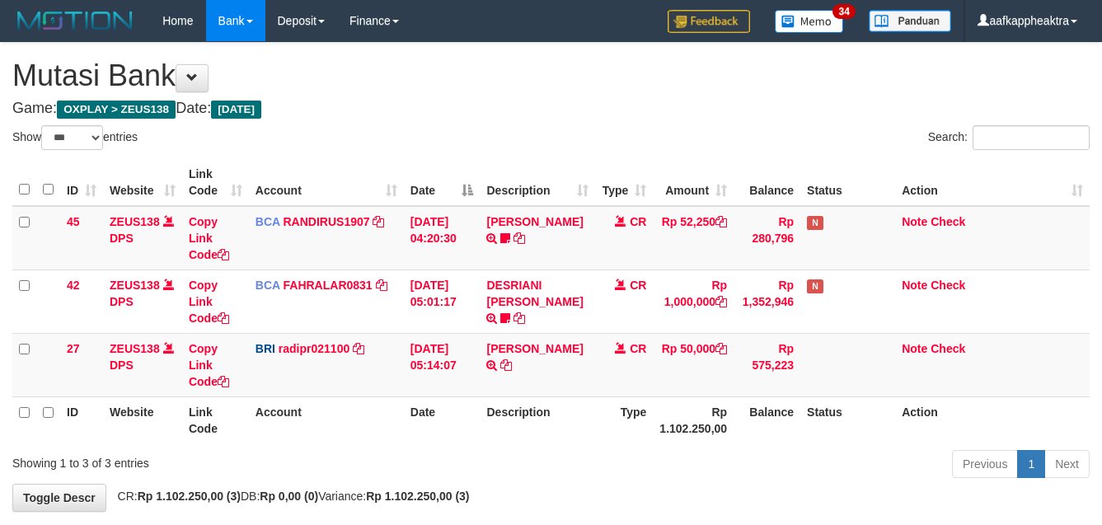
select select "***"
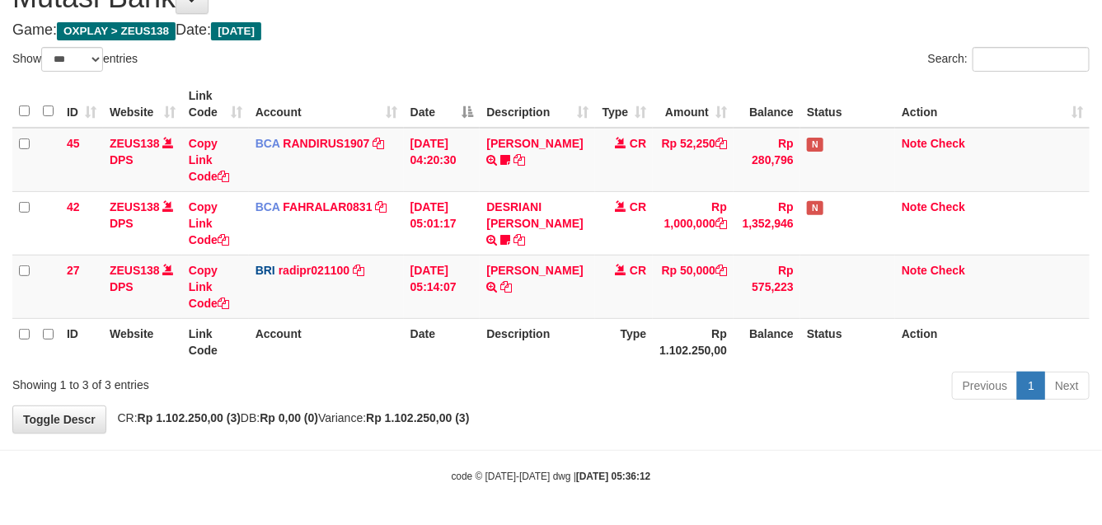
drag, startPoint x: 640, startPoint y: 344, endPoint x: 701, endPoint y: 363, distance: 63.8
click at [709, 363] on tr "ID Website Link Code Account Date Description Type Rp 1.102.250,00 Balance Stat…" at bounding box center [550, 341] width 1077 height 47
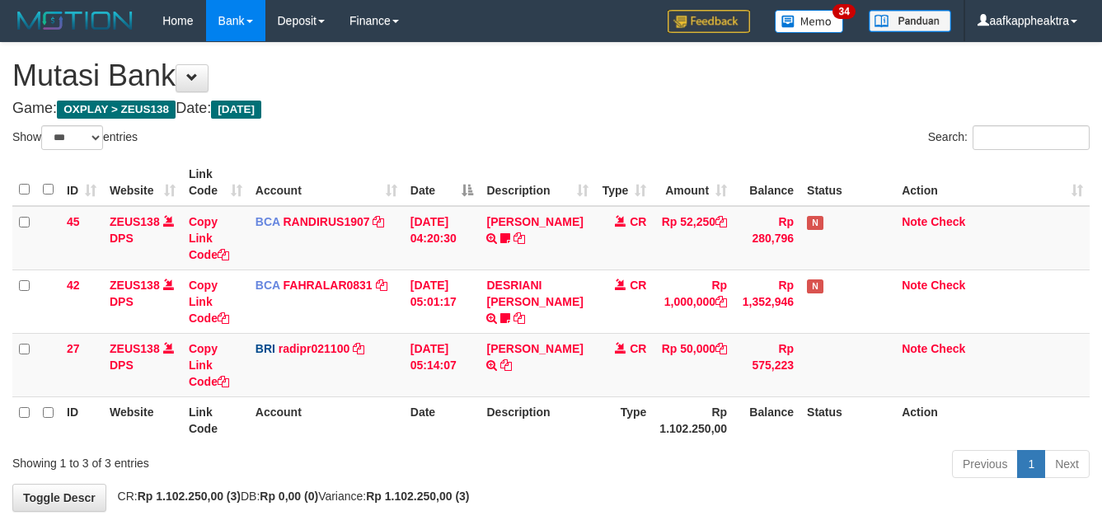
select select "***"
click at [540, 333] on td "[PERSON_NAME] TRANSFER NBMB [PERSON_NAME] TO [PERSON_NAME]" at bounding box center [537, 364] width 115 height 63
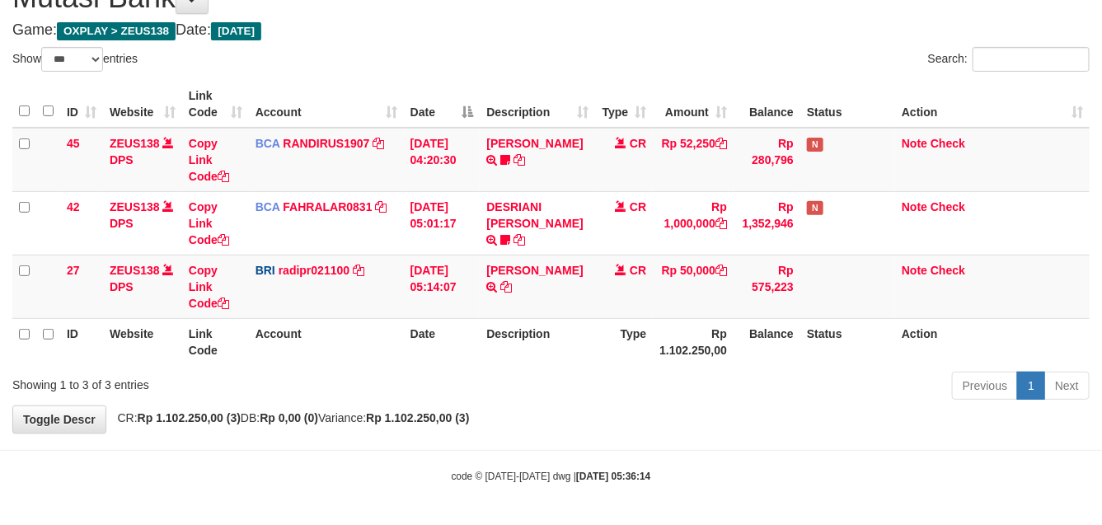
click at [418, 332] on th "Date" at bounding box center [442, 341] width 77 height 47
click at [425, 326] on th "Date" at bounding box center [442, 341] width 77 height 47
click at [428, 326] on th "Date" at bounding box center [442, 341] width 77 height 47
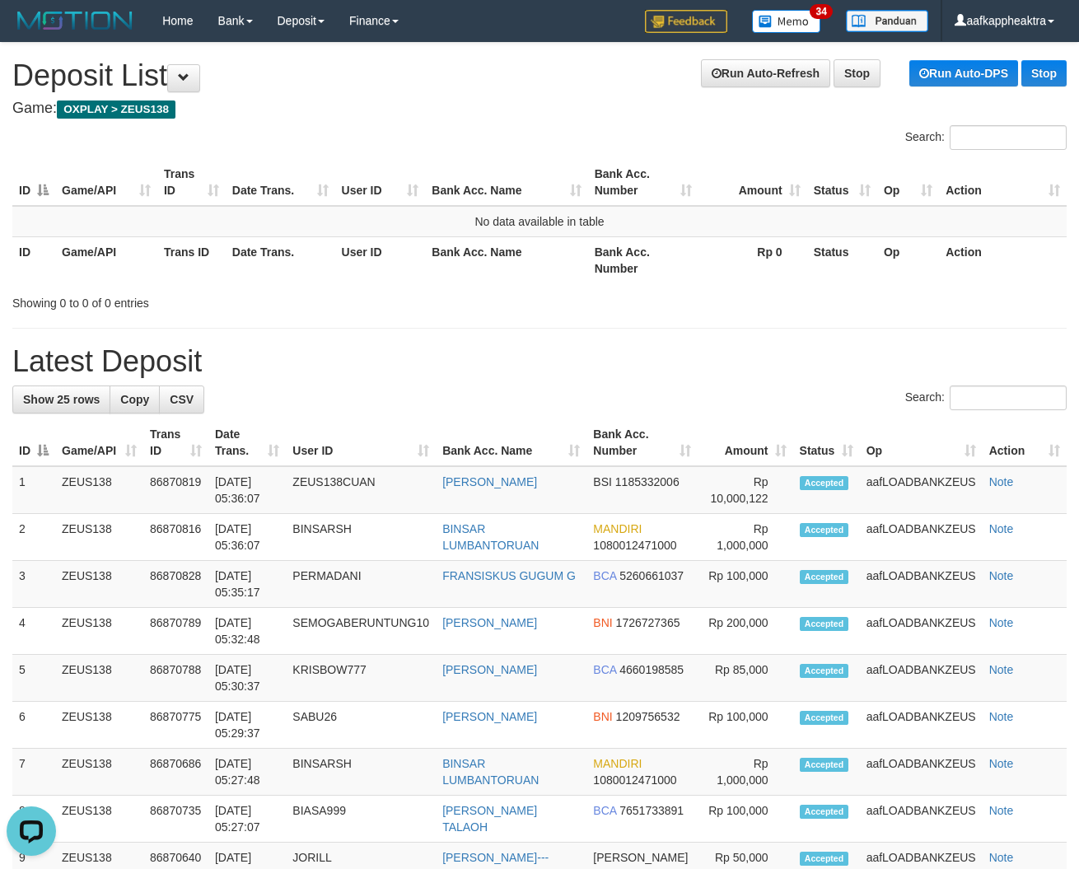
drag, startPoint x: 627, startPoint y: 395, endPoint x: 619, endPoint y: 397, distance: 8.4
click at [624, 396] on div "Search:" at bounding box center [539, 400] width 1055 height 29
click at [577, 288] on div at bounding box center [764, 288] width 629 height 1
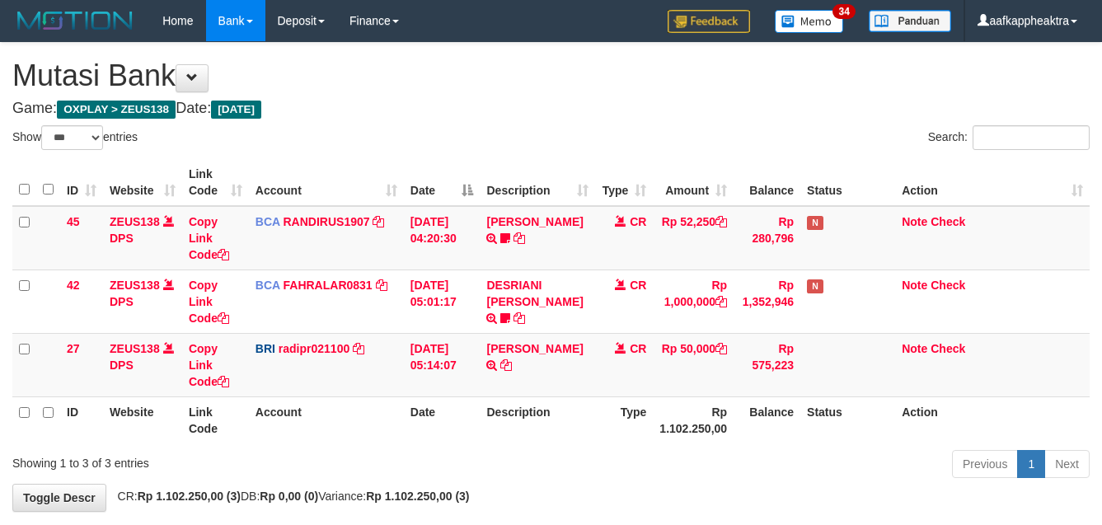
select select "***"
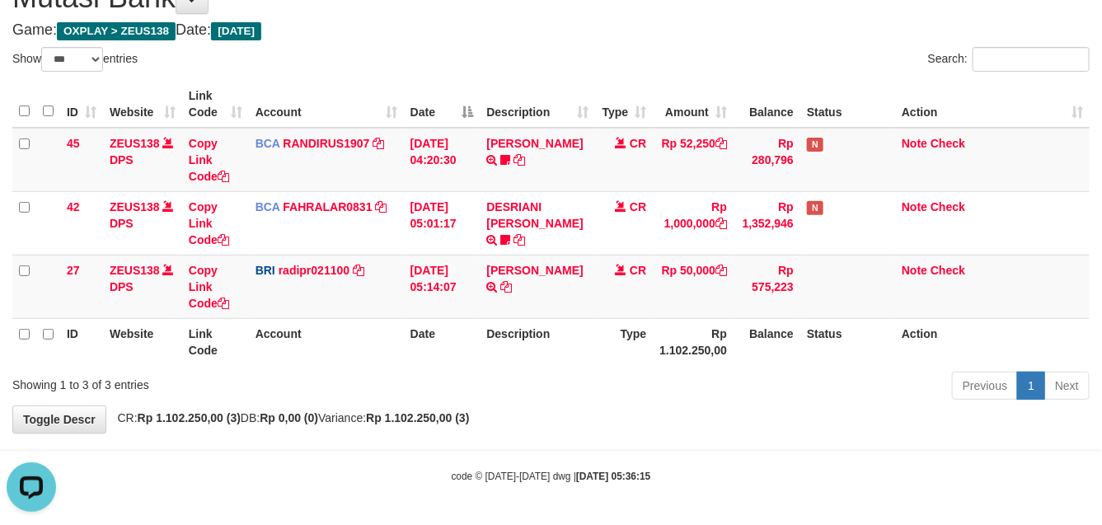
click at [503, 335] on th "Description" at bounding box center [537, 341] width 115 height 47
click at [505, 335] on th "Description" at bounding box center [537, 341] width 115 height 47
click at [511, 327] on th "Description" at bounding box center [537, 341] width 115 height 47
click at [512, 327] on th "Description" at bounding box center [537, 341] width 115 height 47
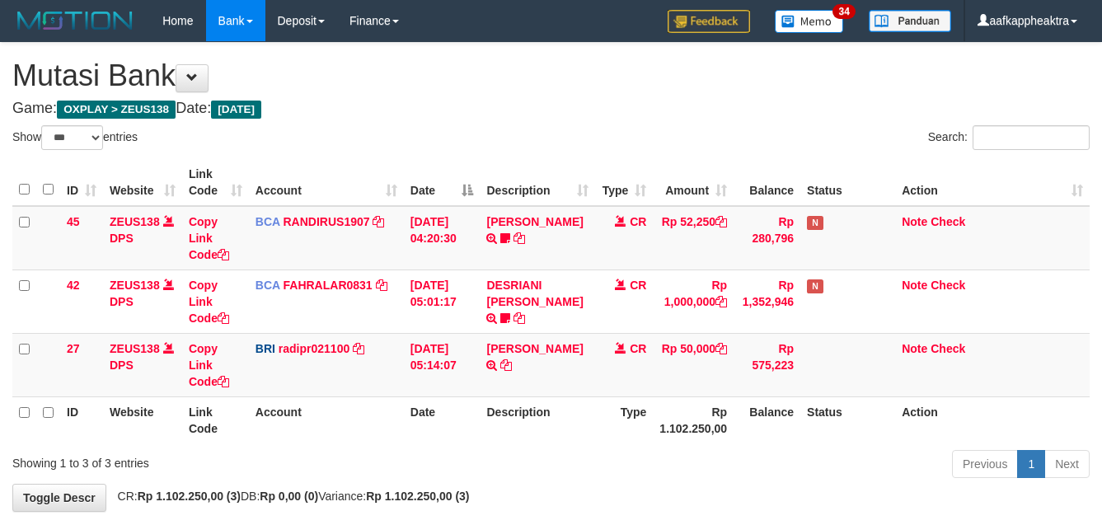
select select "***"
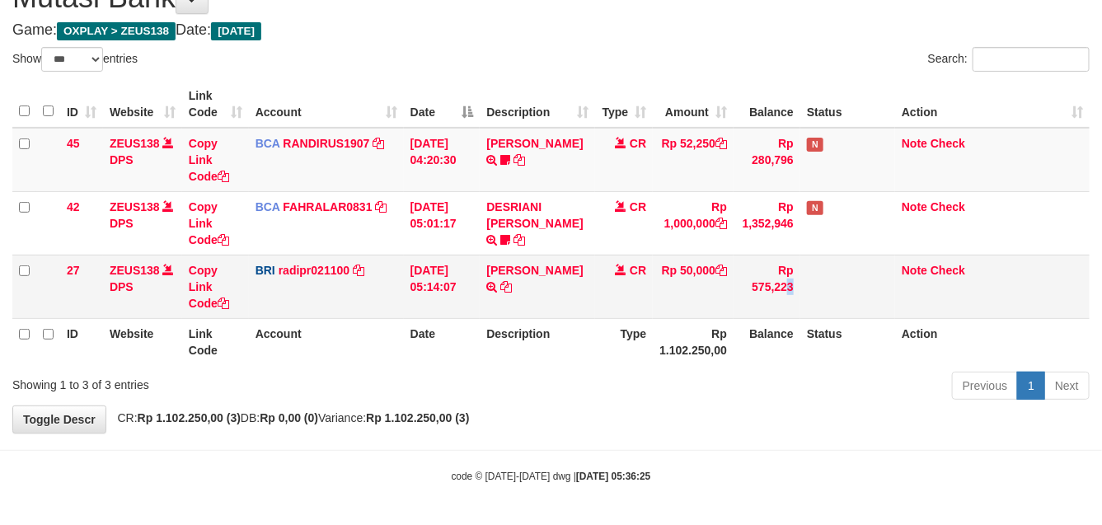
click at [748, 316] on td "Rp 575,223" at bounding box center [766, 286] width 67 height 63
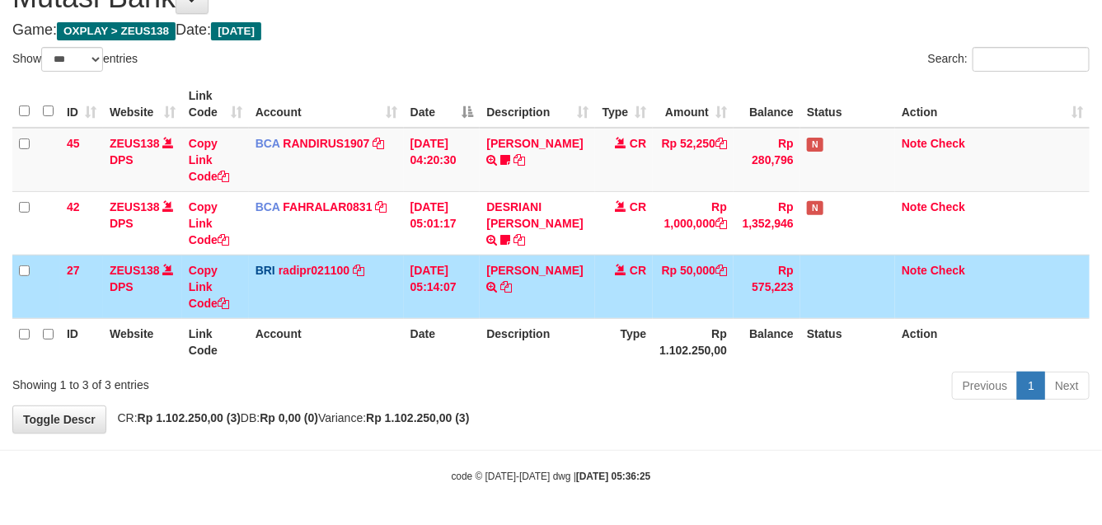
click at [703, 311] on td "Rp 50,000" at bounding box center [693, 286] width 81 height 63
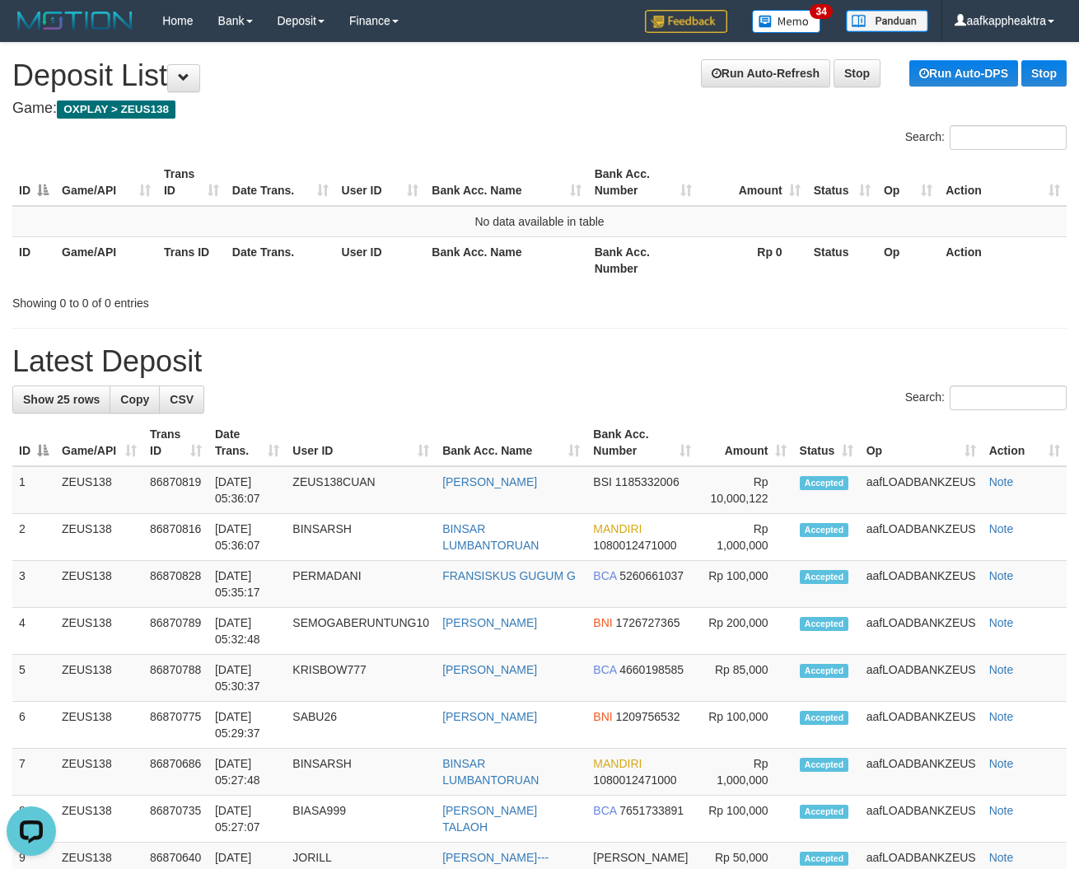
drag, startPoint x: 475, startPoint y: 342, endPoint x: 495, endPoint y: 338, distance: 21.0
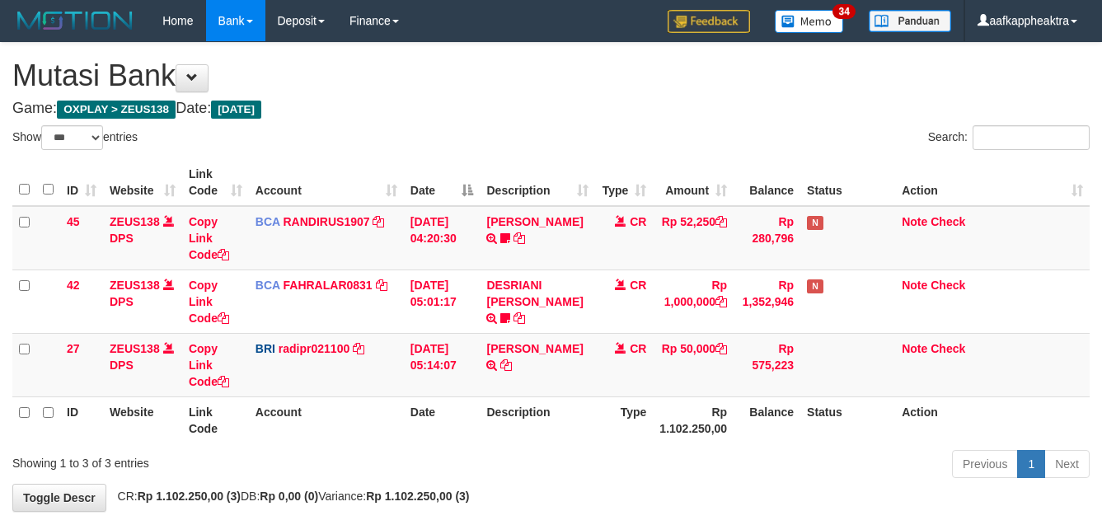
select select "***"
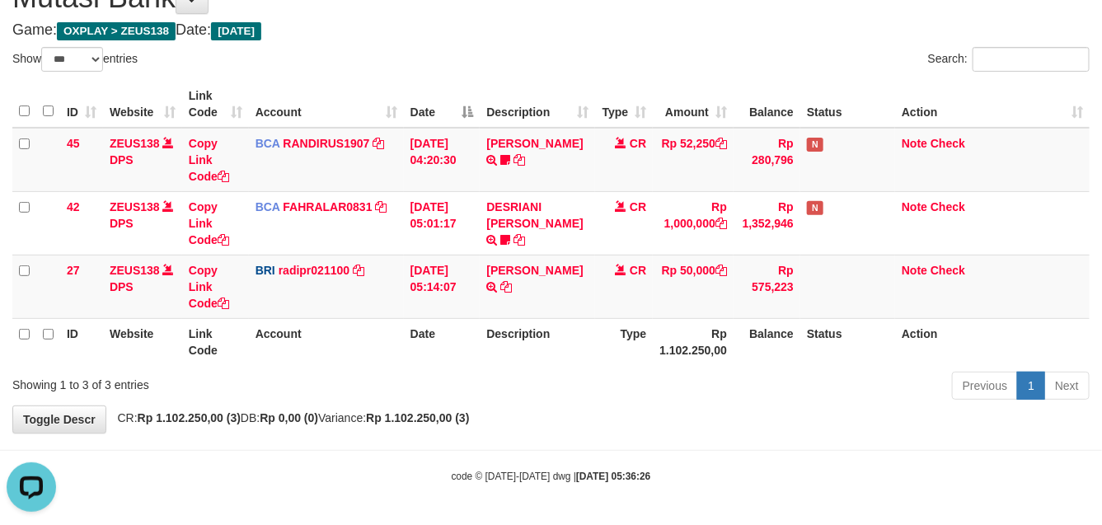
click at [756, 377] on div "Show ** ** ** *** entries Search: ID Website Link Code Account Date Description…" at bounding box center [550, 226] width 1077 height 358
click at [714, 394] on div "Previous 1 Next" at bounding box center [780, 387] width 618 height 35
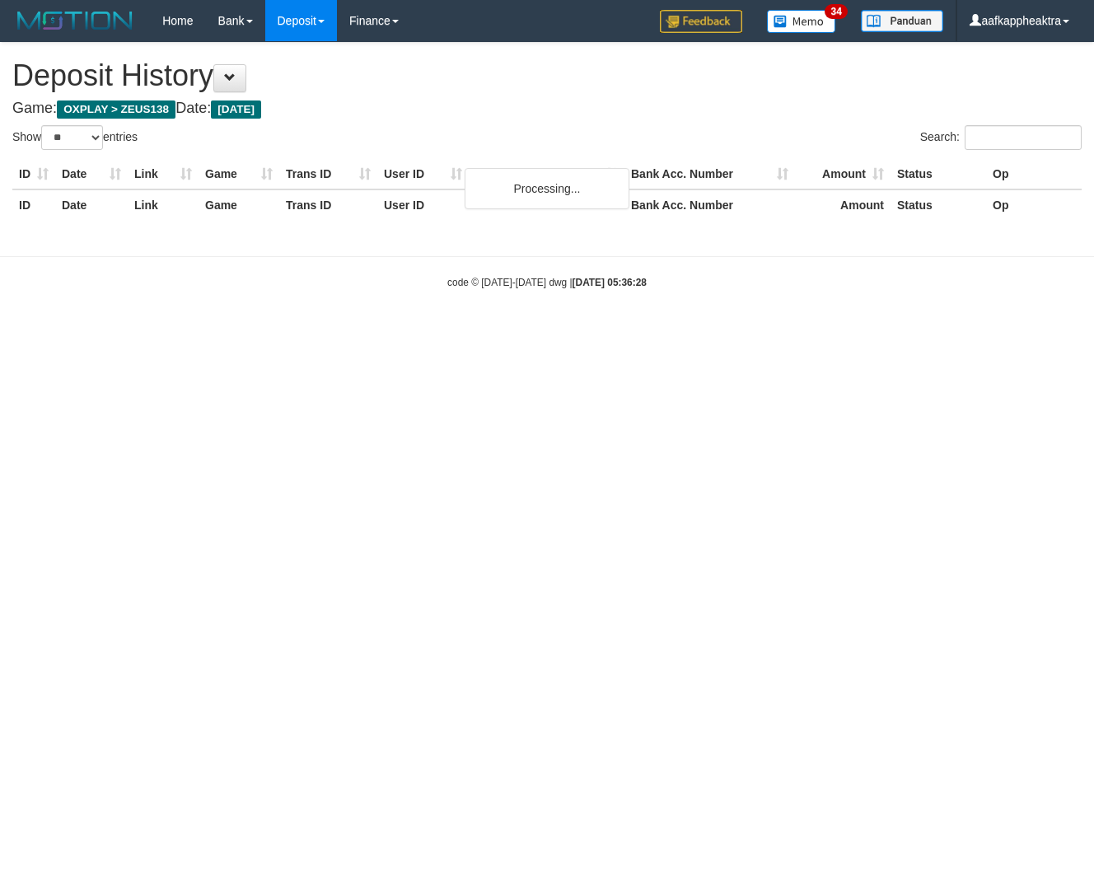
select select "**"
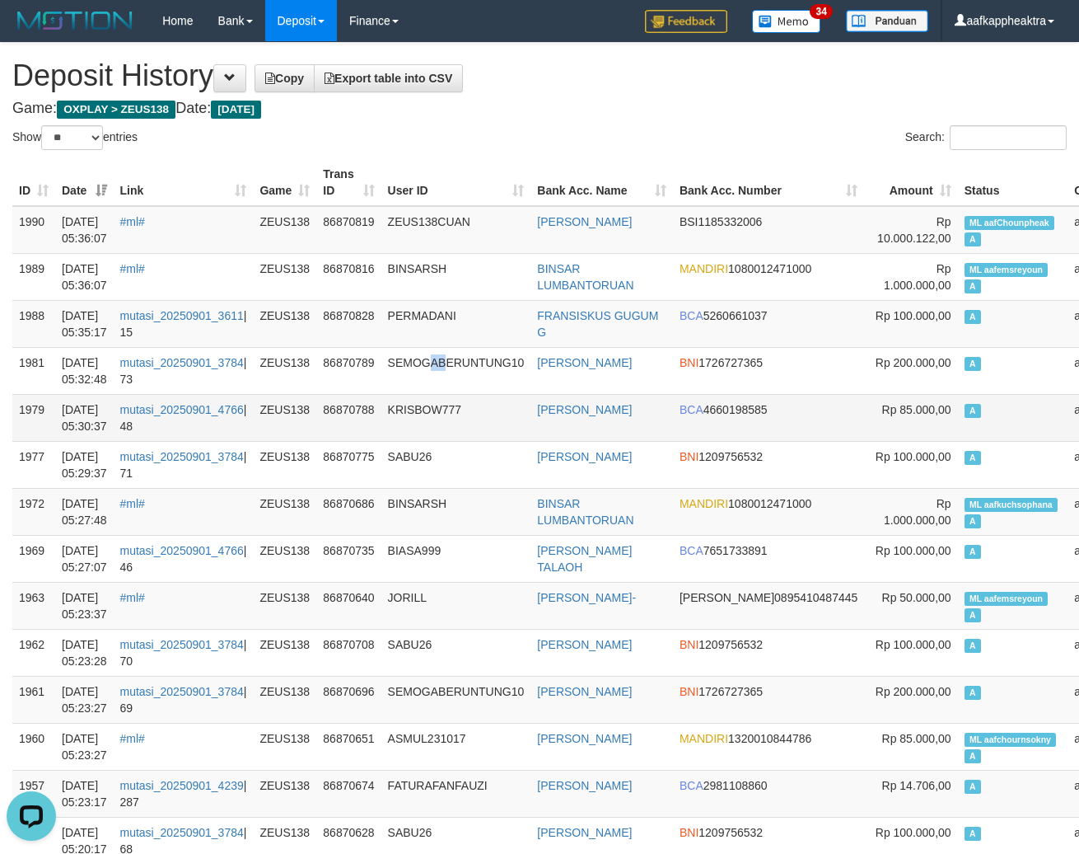
drag, startPoint x: 446, startPoint y: 381, endPoint x: 442, endPoint y: 394, distance: 13.6
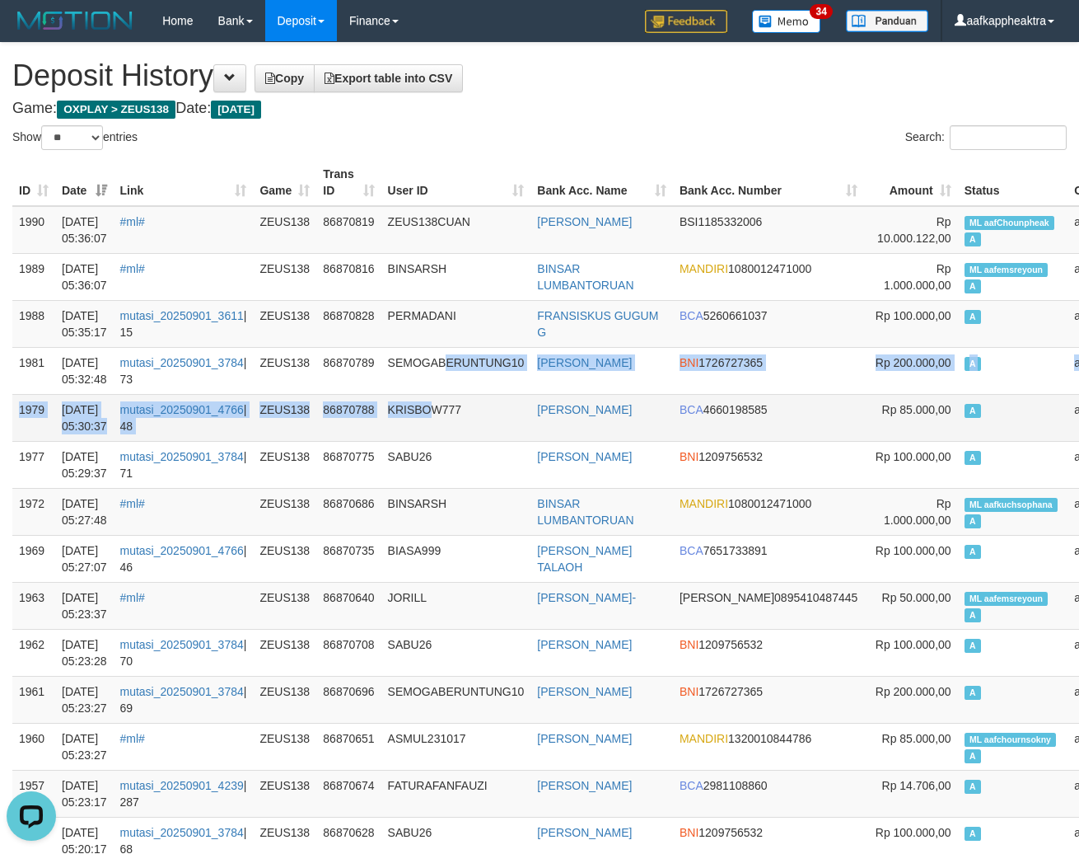
click at [442, 394] on td "KRISBOW777" at bounding box center [456, 417] width 150 height 47
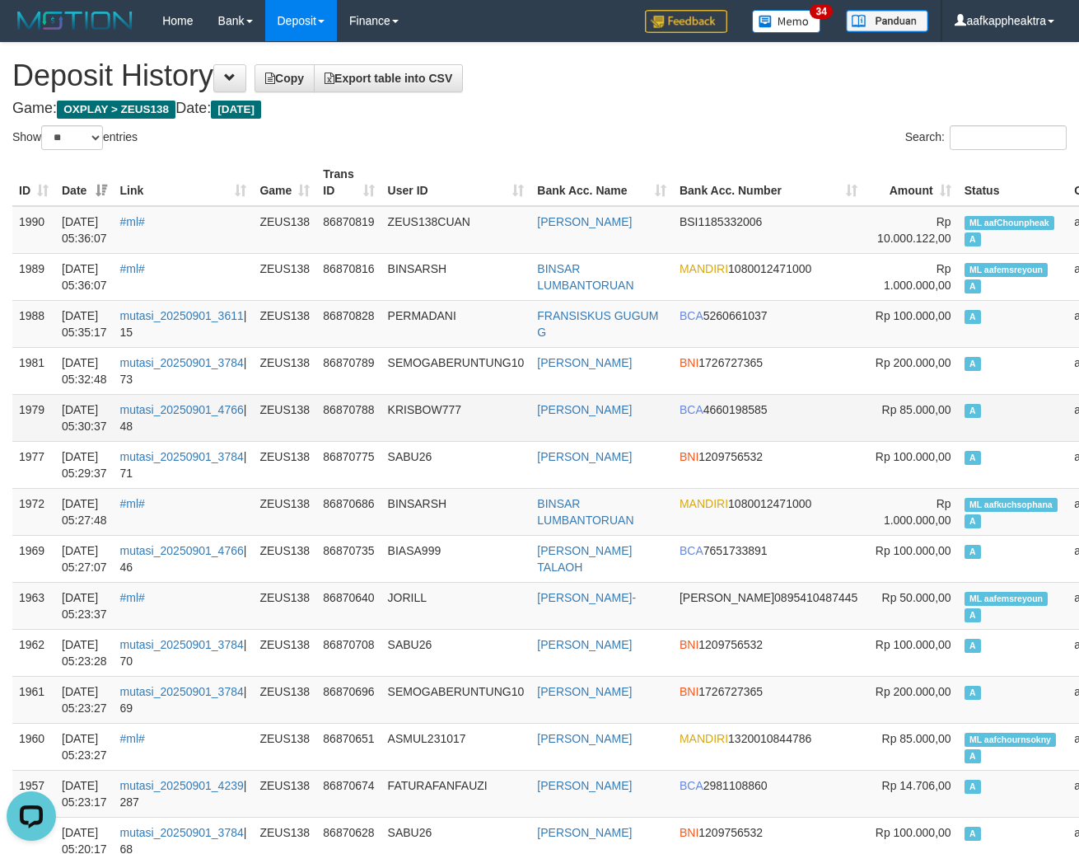
click at [434, 414] on td "KRISBOW777" at bounding box center [456, 417] width 150 height 47
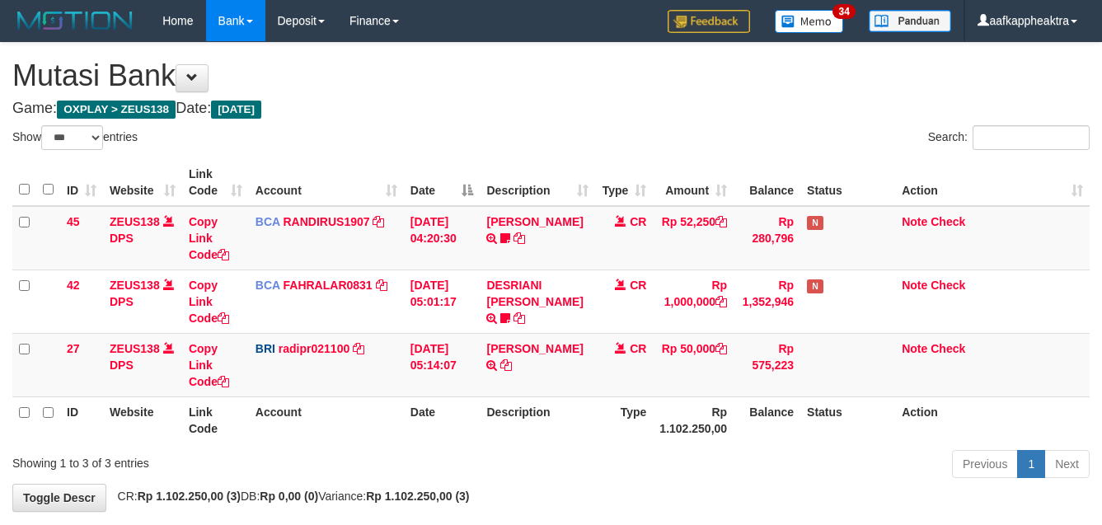
select select "***"
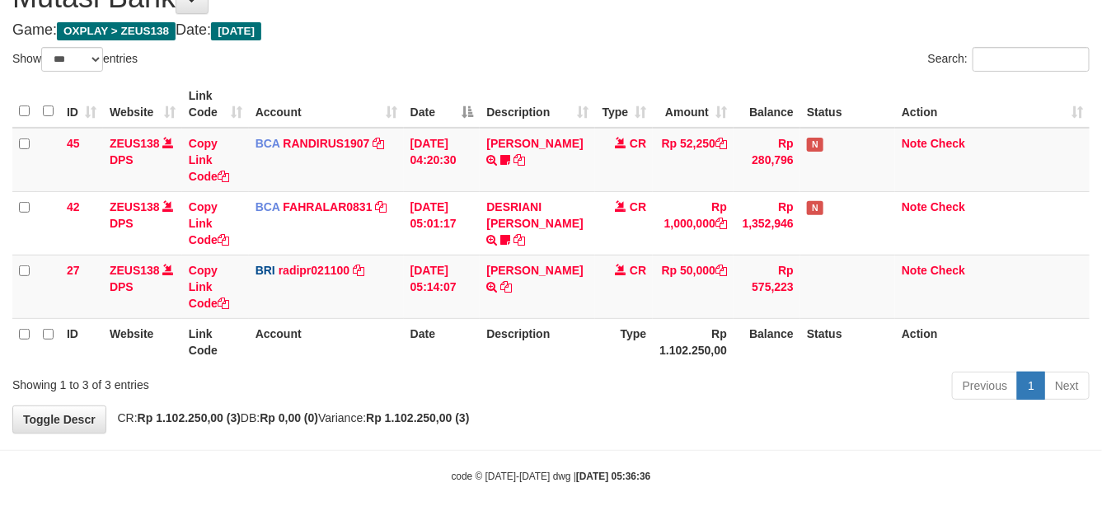
click at [624, 414] on div "**********" at bounding box center [551, 199] width 1102 height 468
click at [718, 430] on div "**********" at bounding box center [551, 199] width 1102 height 468
drag, startPoint x: 666, startPoint y: 426, endPoint x: 1107, endPoint y: 414, distance: 441.0
click at [667, 427] on div "**********" at bounding box center [551, 199] width 1102 height 468
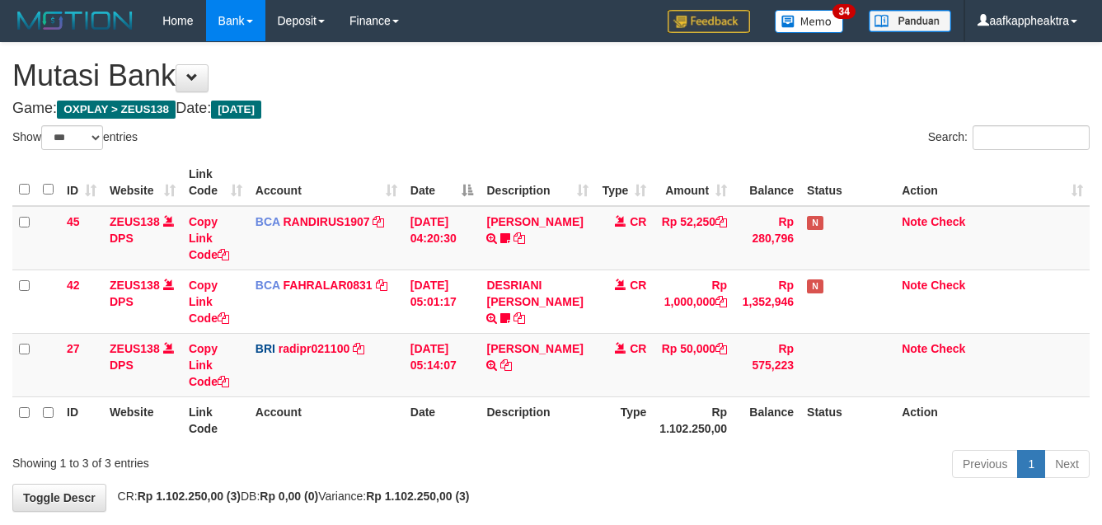
select select "***"
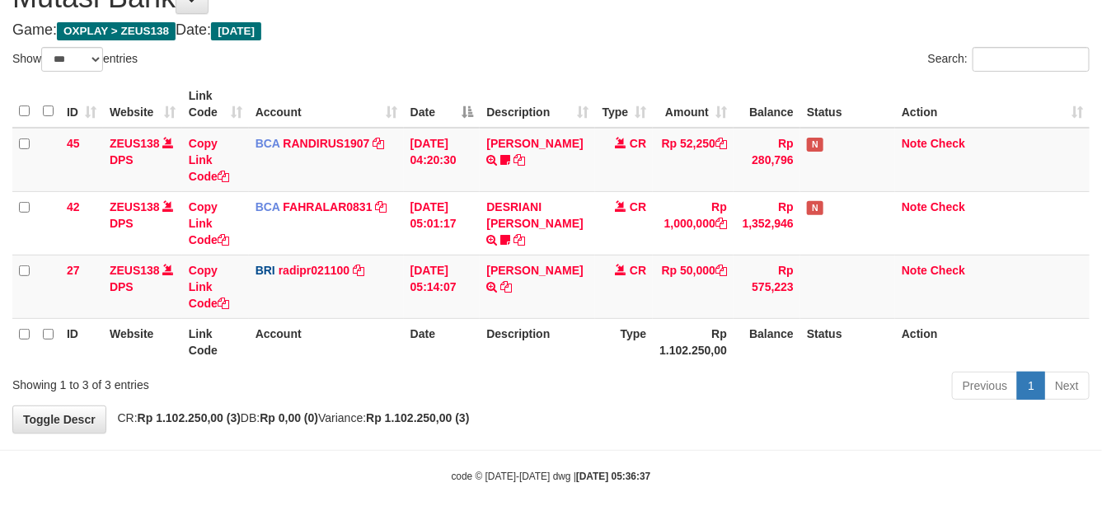
click at [756, 421] on div "**********" at bounding box center [551, 199] width 1102 height 468
drag, startPoint x: 777, startPoint y: 386, endPoint x: 734, endPoint y: 400, distance: 45.1
click at [734, 400] on div "Previous 1 Next" at bounding box center [780, 387] width 618 height 35
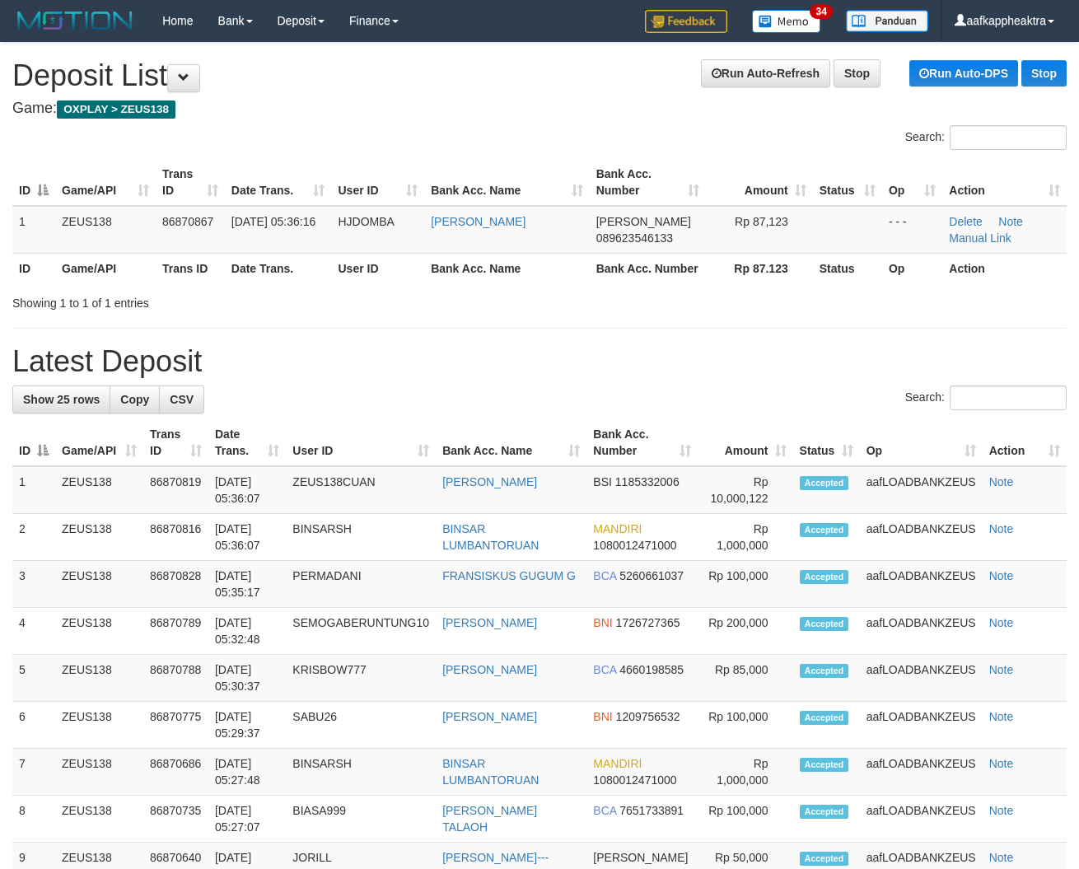
drag, startPoint x: 639, startPoint y: 406, endPoint x: 231, endPoint y: 373, distance: 409.2
click at [636, 408] on div "Search:" at bounding box center [539, 400] width 1055 height 29
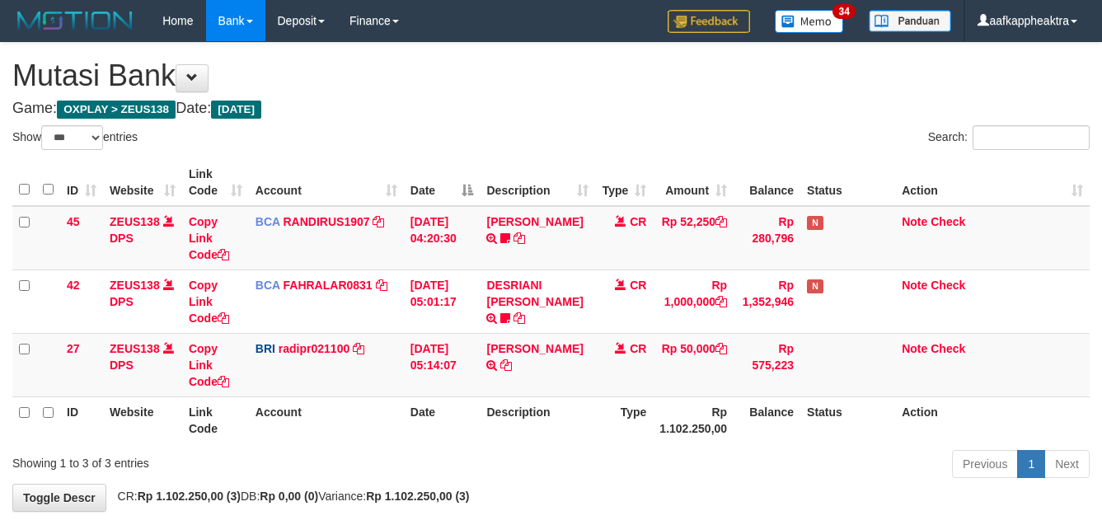
select select "***"
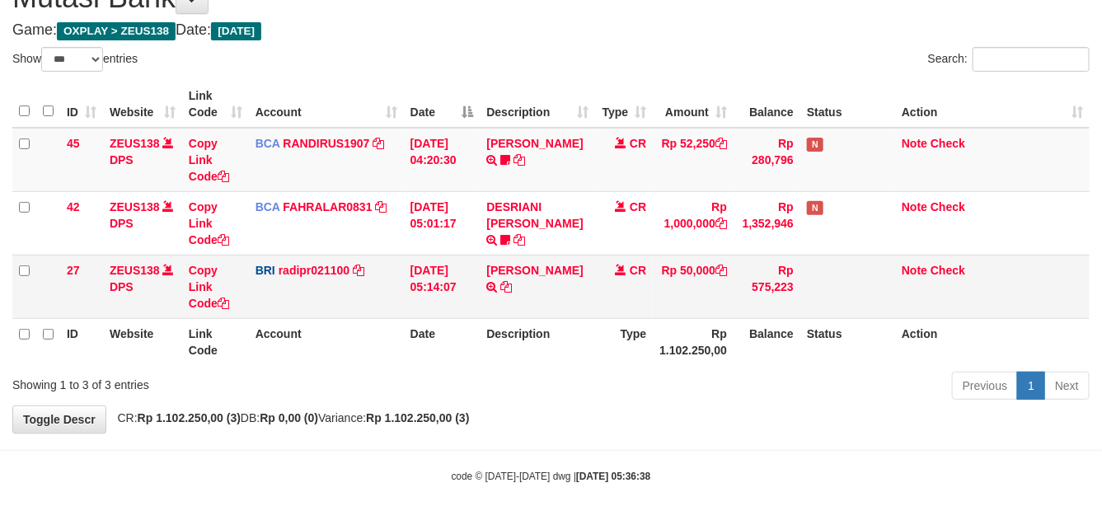
click at [664, 314] on td "Rp 50,000" at bounding box center [693, 286] width 81 height 63
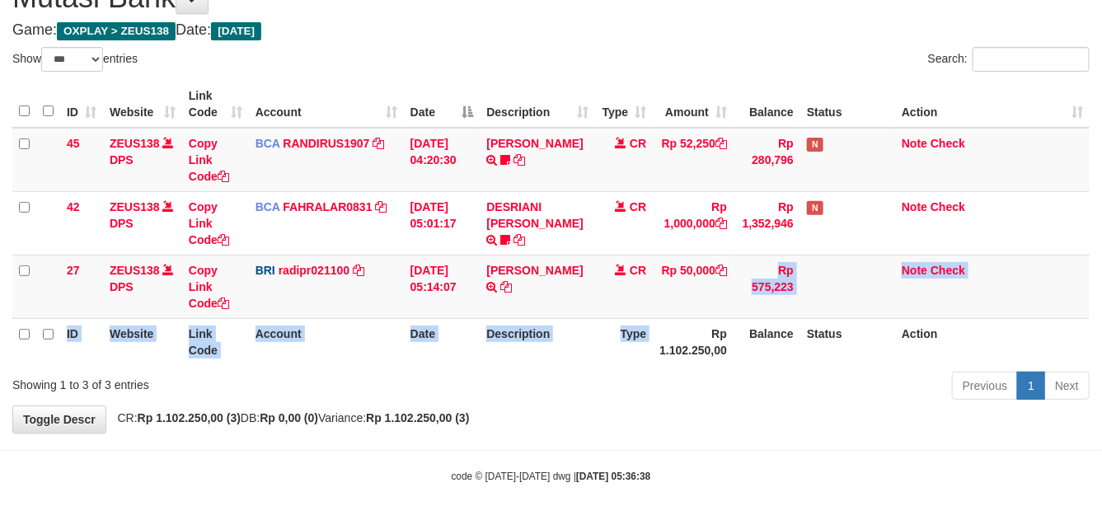
drag, startPoint x: 676, startPoint y: 314, endPoint x: 693, endPoint y: 323, distance: 19.5
click at [678, 323] on table "ID Website Link Code Account Date Description Type Amount Balance Status Action…" at bounding box center [550, 223] width 1077 height 284
click at [697, 323] on th "Rp 1.102.250,00" at bounding box center [693, 341] width 81 height 47
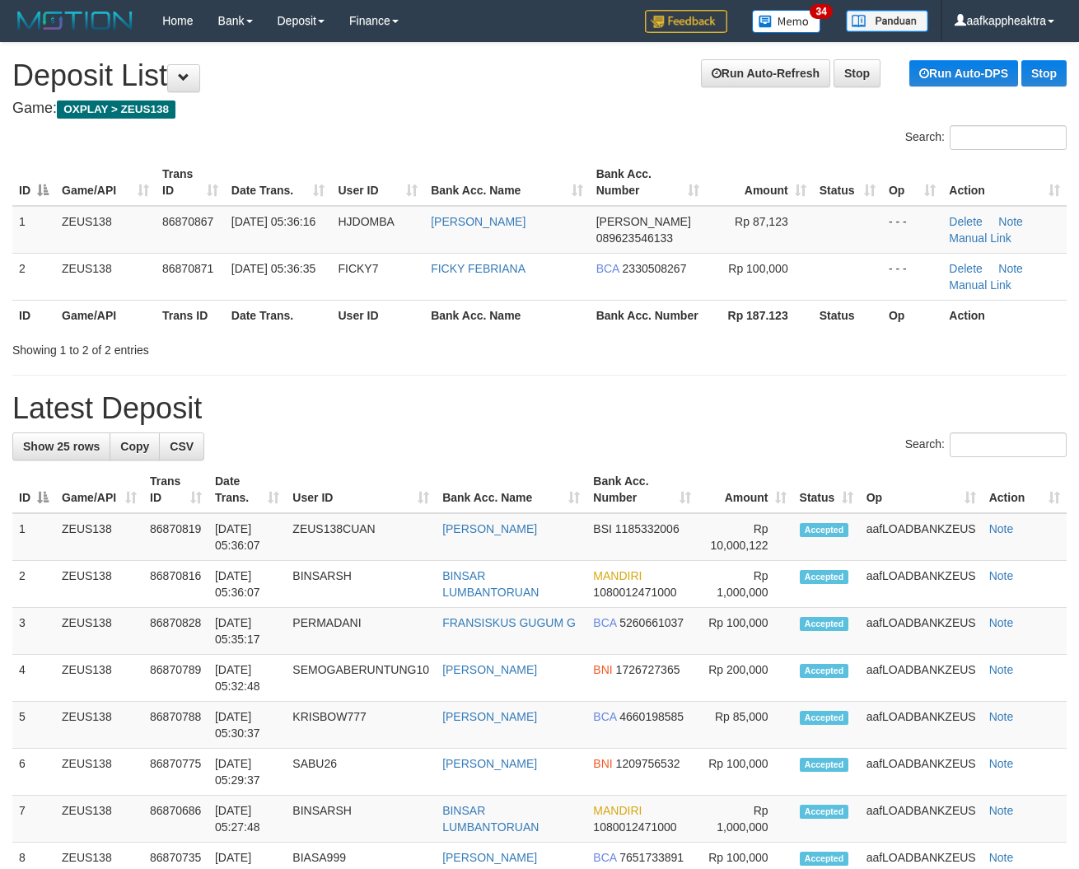
drag, startPoint x: 406, startPoint y: 470, endPoint x: 8, endPoint y: 424, distance: 400.6
click at [405, 461] on div "Search:" at bounding box center [539, 447] width 1055 height 29
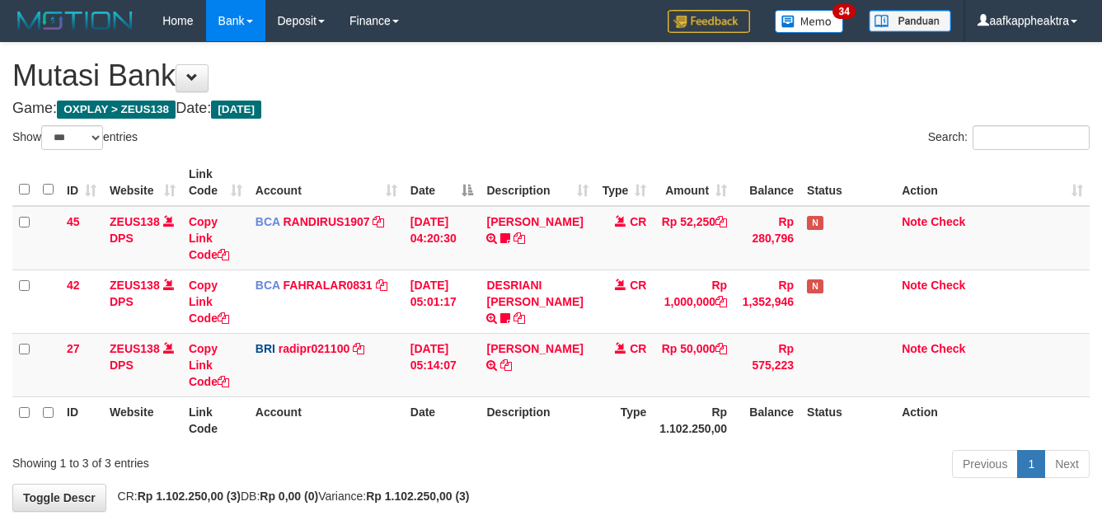
select select "***"
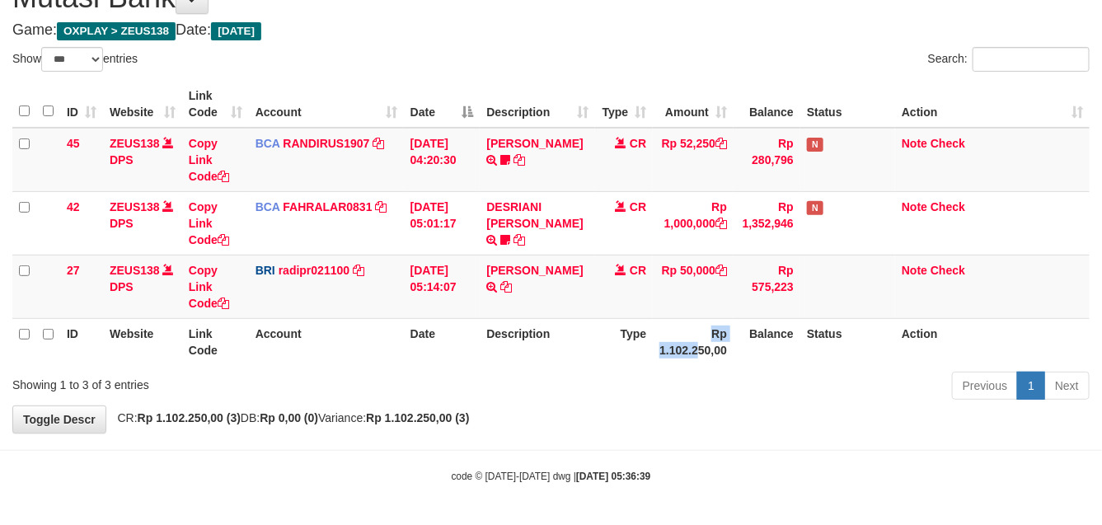
click at [698, 344] on th "Rp 1.102.250,00" at bounding box center [693, 341] width 81 height 47
click at [689, 354] on th "Rp 1.102.250,00" at bounding box center [693, 341] width 81 height 47
click at [599, 357] on th "Type" at bounding box center [624, 341] width 58 height 47
click at [639, 335] on th "Type" at bounding box center [624, 341] width 58 height 47
click at [641, 343] on th "Type" at bounding box center [624, 341] width 58 height 47
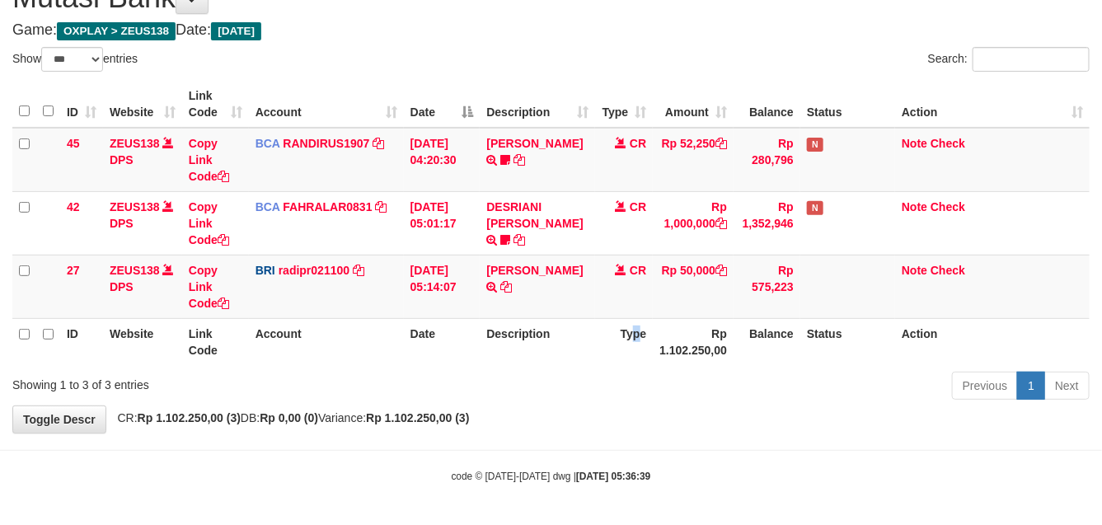
click at [645, 344] on th "Type" at bounding box center [624, 341] width 58 height 47
drag, startPoint x: 643, startPoint y: 346, endPoint x: 769, endPoint y: 343, distance: 126.1
click at [635, 347] on th "Type" at bounding box center [624, 341] width 58 height 47
click at [536, 363] on th "Description" at bounding box center [537, 341] width 115 height 47
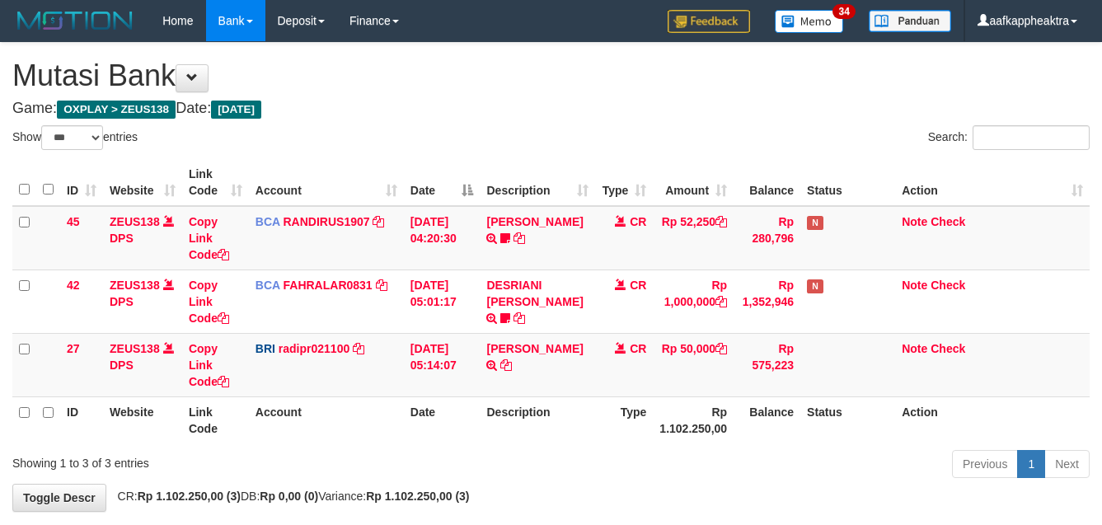
select select "***"
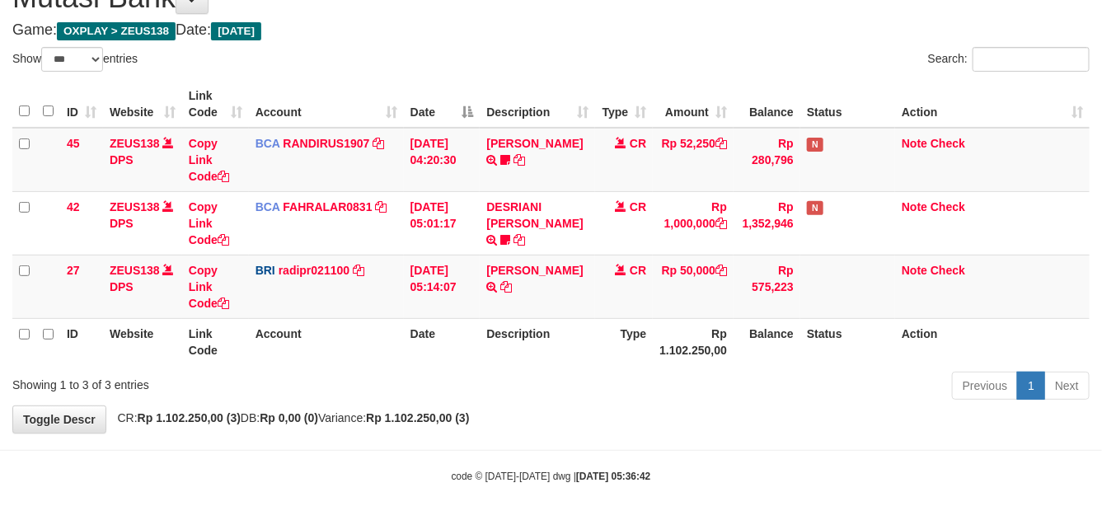
click at [640, 355] on th "Type" at bounding box center [624, 341] width 58 height 47
drag, startPoint x: 643, startPoint y: 354, endPoint x: 898, endPoint y: 355, distance: 255.4
click at [623, 361] on th "Type" at bounding box center [624, 341] width 58 height 47
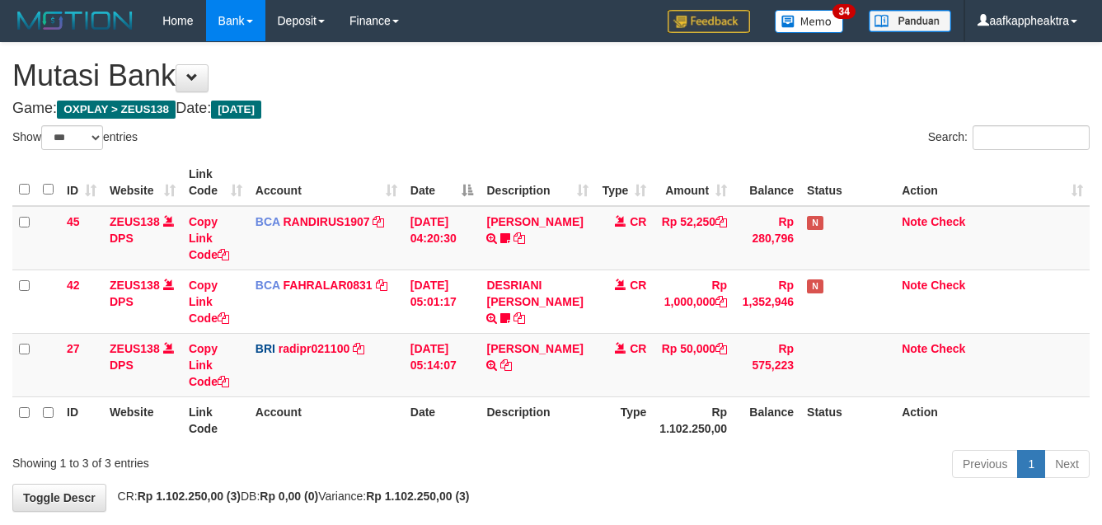
select select "***"
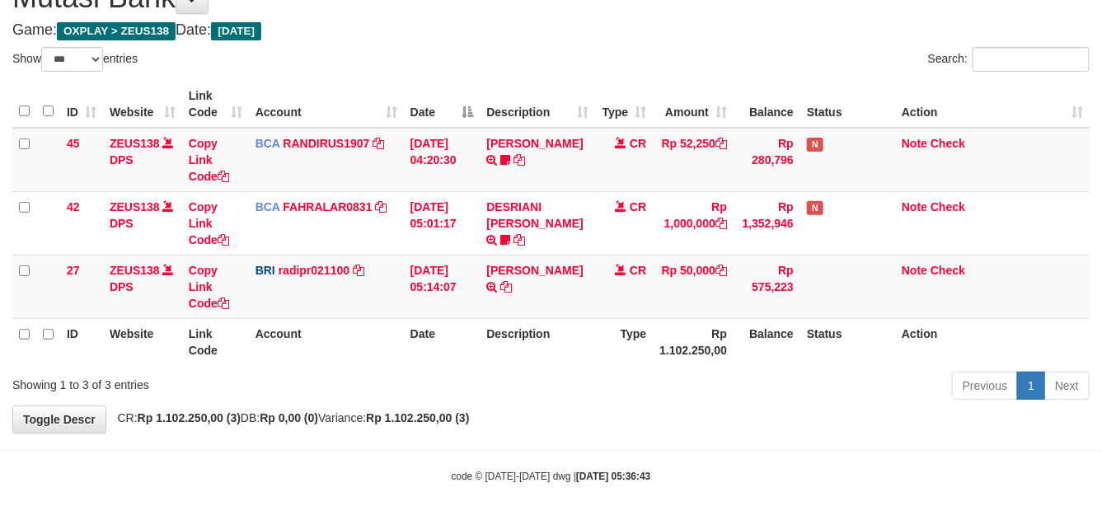
click at [618, 318] on th "Type" at bounding box center [624, 341] width 58 height 47
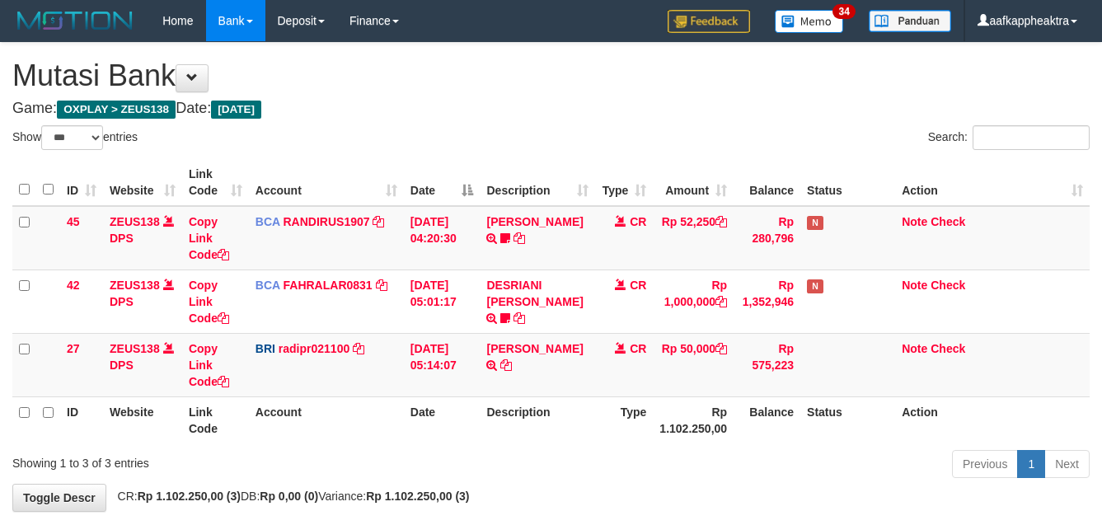
select select "***"
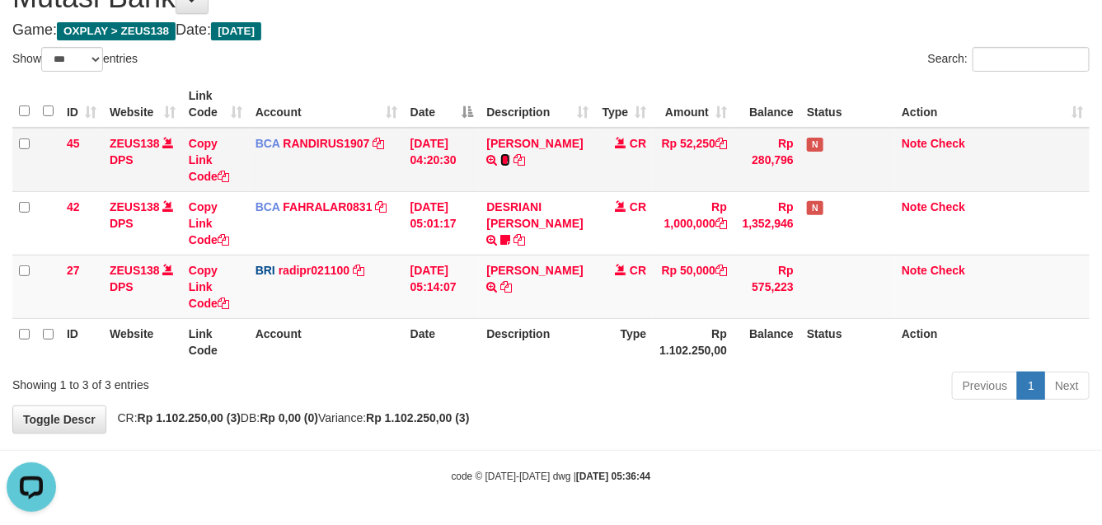
click at [510, 157] on icon at bounding box center [505, 160] width 10 height 12
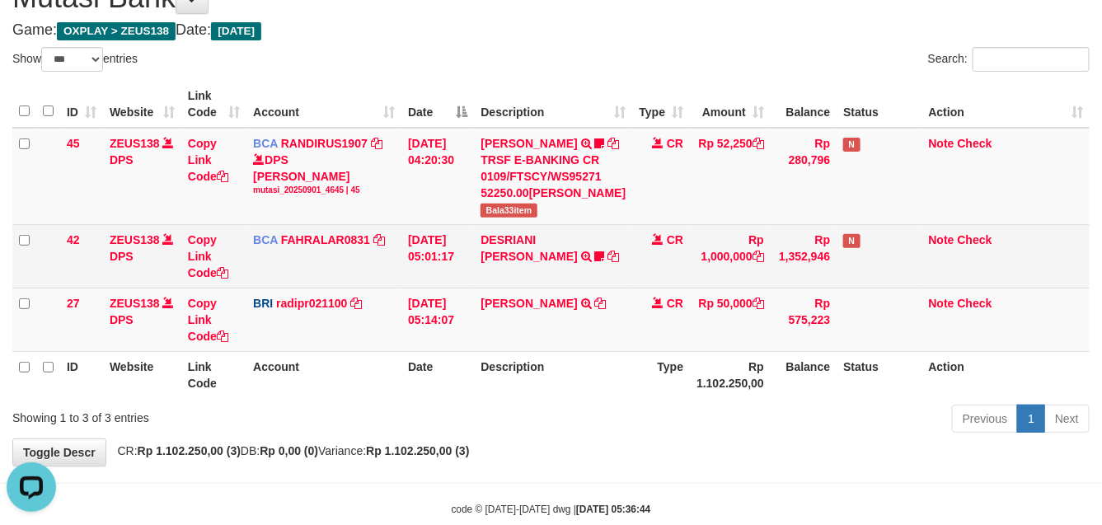
click at [559, 282] on td "DESRIANI NATALIS T TRSF E-BANKING CR 0109/FTSCY/WS95271 1000000.00DESRIANI NATA…" at bounding box center [553, 255] width 158 height 63
click at [558, 285] on td "DESRIANI NATALIS T TRSF E-BANKING CR 0109/FTSCY/WS95271 1000000.00DESRIANI NATA…" at bounding box center [553, 255] width 158 height 63
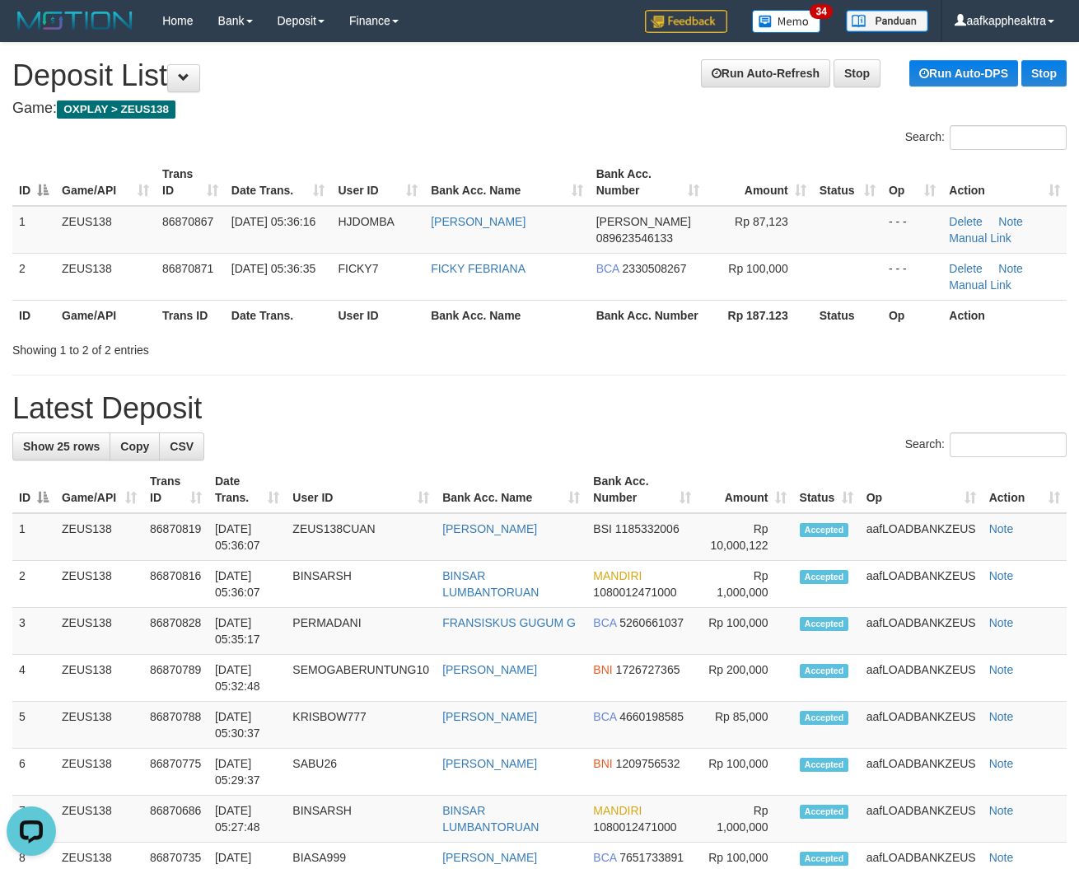
drag, startPoint x: 289, startPoint y: 549, endPoint x: 2, endPoint y: 511, distance: 289.2
click at [269, 545] on td "[DATE] 05:36:07" at bounding box center [246, 537] width 77 height 48
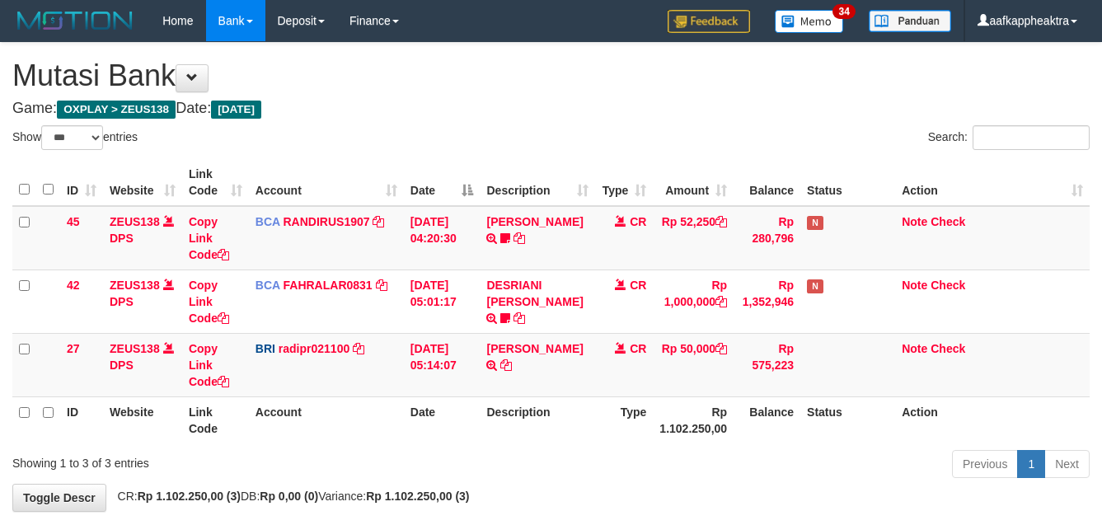
select select "***"
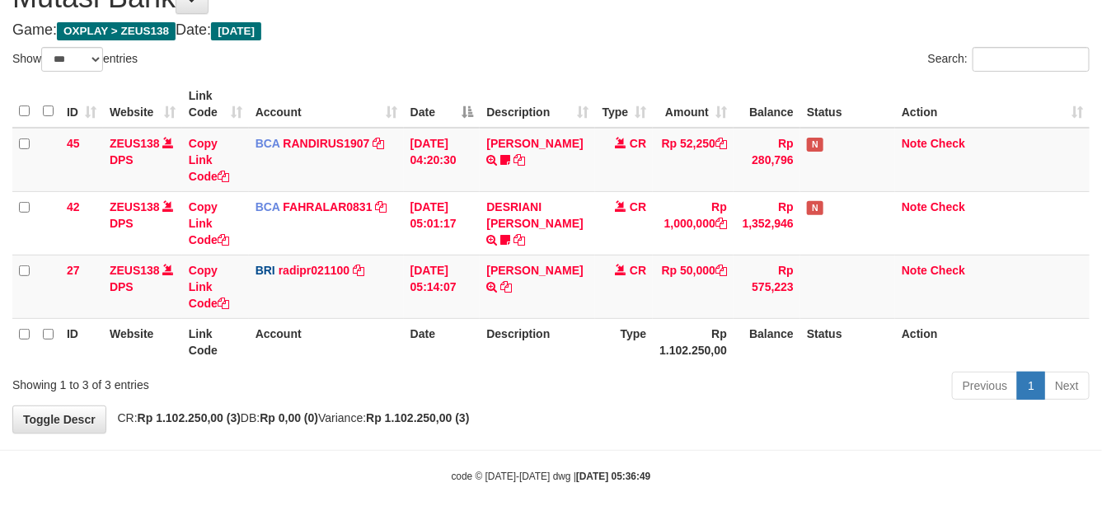
click at [684, 431] on div "**********" at bounding box center [551, 199] width 1102 height 468
click at [690, 427] on div "**********" at bounding box center [551, 199] width 1102 height 468
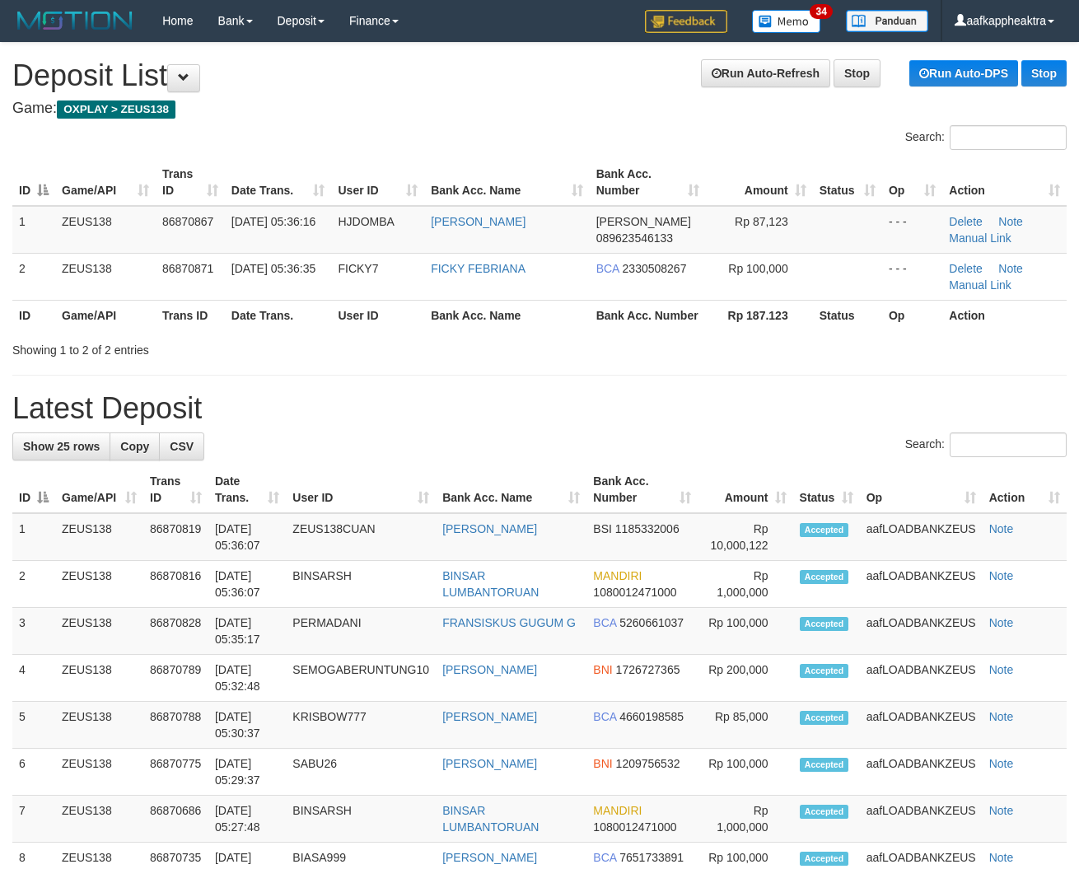
click at [303, 461] on div "Search:" at bounding box center [539, 447] width 1055 height 29
click at [409, 419] on h1 "Latest Deposit" at bounding box center [539, 408] width 1055 height 33
drag, startPoint x: 402, startPoint y: 422, endPoint x: 10, endPoint y: 409, distance: 392.4
click at [295, 425] on h1 "Latest Deposit" at bounding box center [539, 408] width 1055 height 33
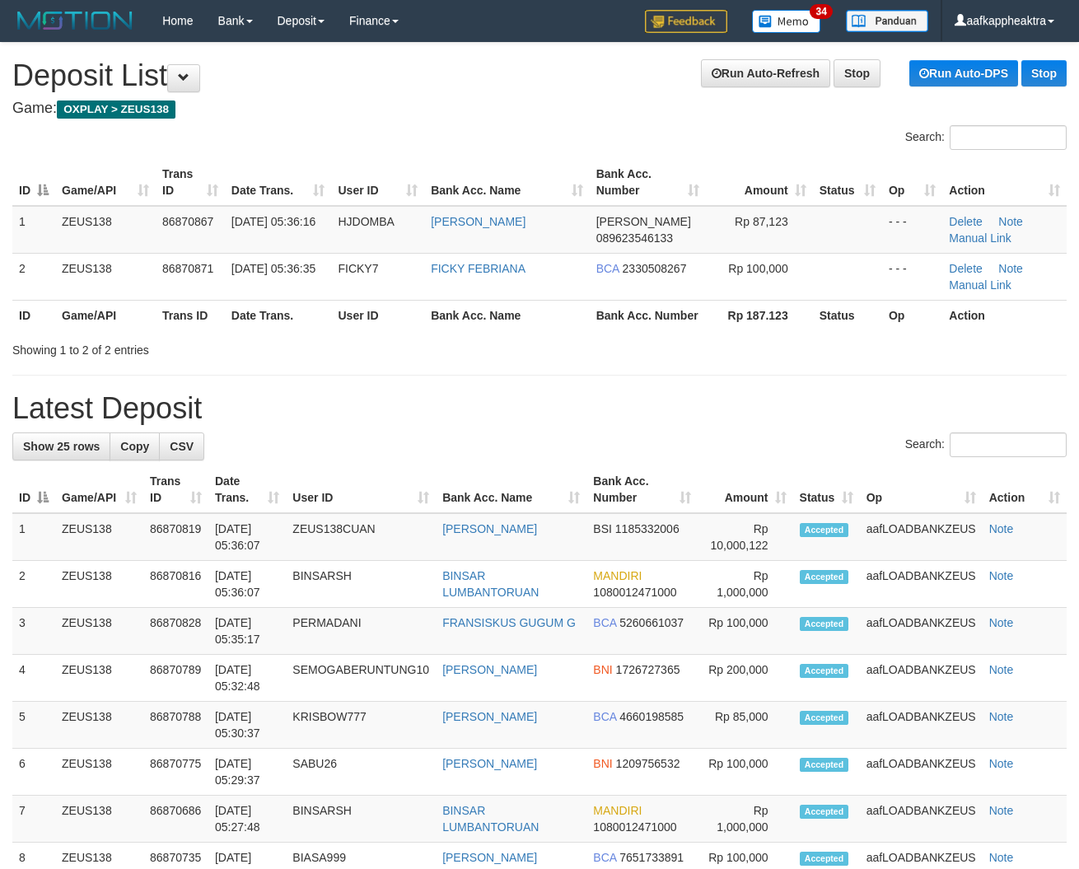
drag, startPoint x: 232, startPoint y: 390, endPoint x: 0, endPoint y: 383, distance: 232.4
click at [124, 376] on hr at bounding box center [539, 375] width 1055 height 1
drag, startPoint x: 232, startPoint y: 377, endPoint x: 179, endPoint y: 381, distance: 52.9
drag, startPoint x: 179, startPoint y: 381, endPoint x: 12, endPoint y: 372, distance: 166.7
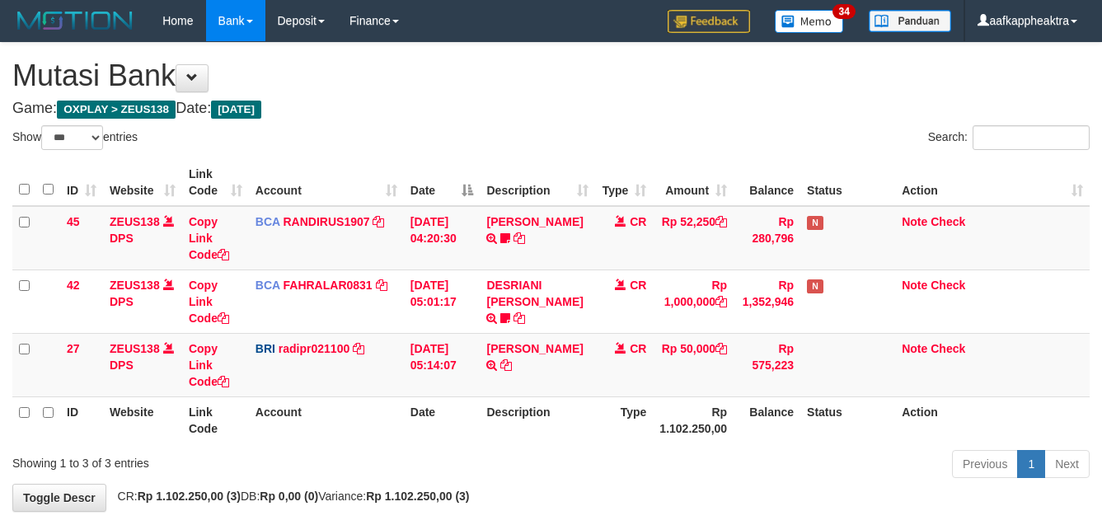
select select "***"
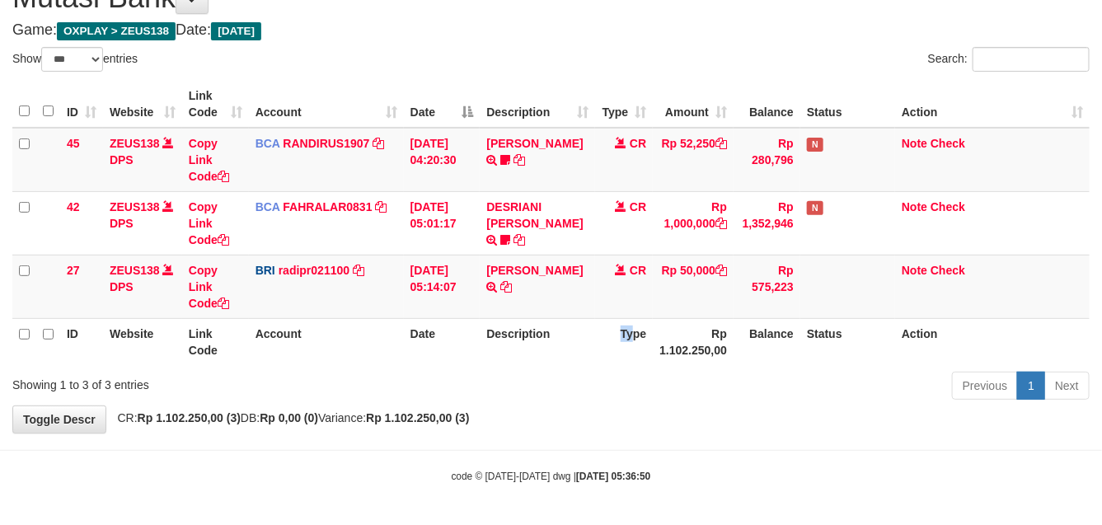
click at [622, 355] on th "Type" at bounding box center [624, 341] width 58 height 47
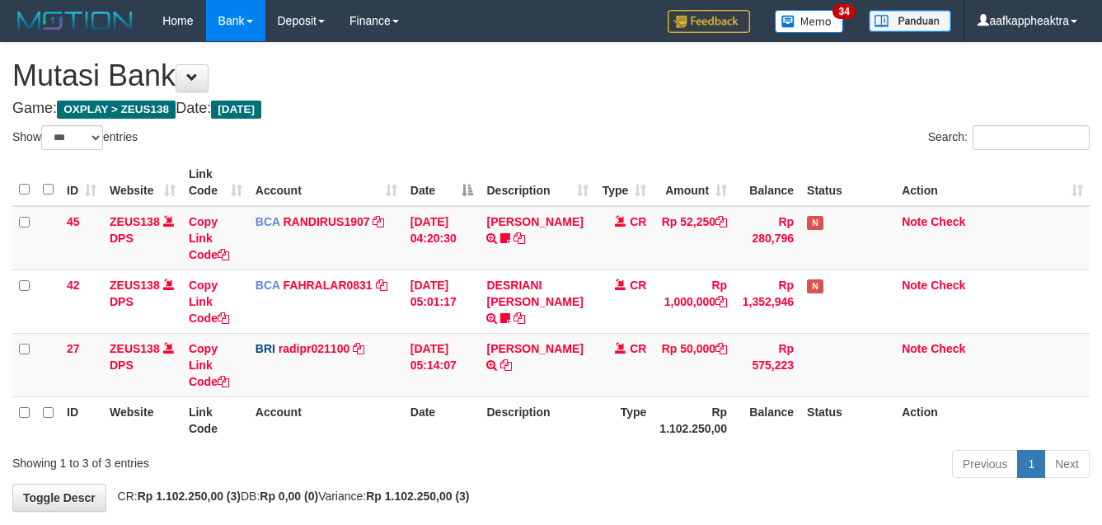
select select "***"
click at [593, 333] on td "[PERSON_NAME] TRANSFER NBMB [PERSON_NAME] TO [PERSON_NAME]" at bounding box center [537, 364] width 115 height 63
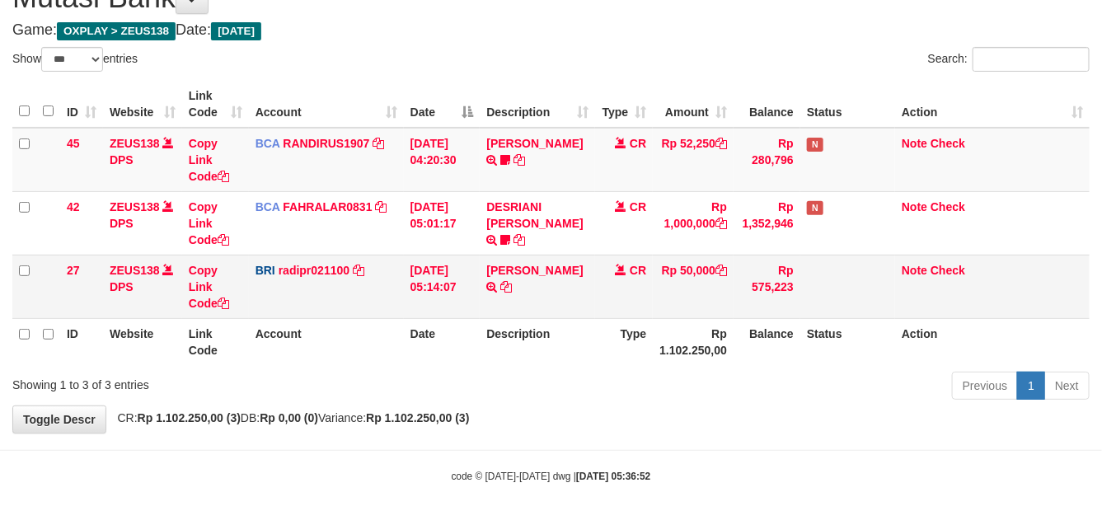
click at [590, 269] on td "[PERSON_NAME] TRANSFER NBMB [PERSON_NAME] TO [PERSON_NAME]" at bounding box center [537, 286] width 115 height 63
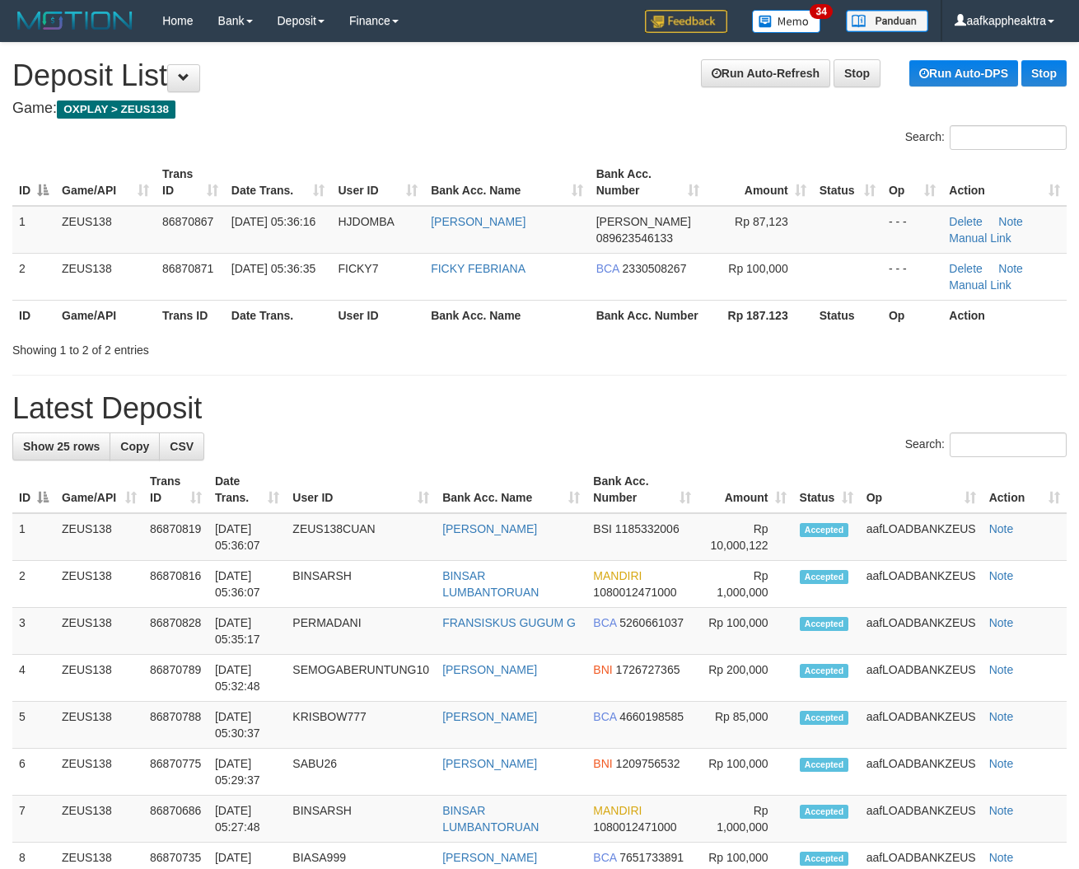
drag, startPoint x: 361, startPoint y: 384, endPoint x: 6, endPoint y: 373, distance: 355.3
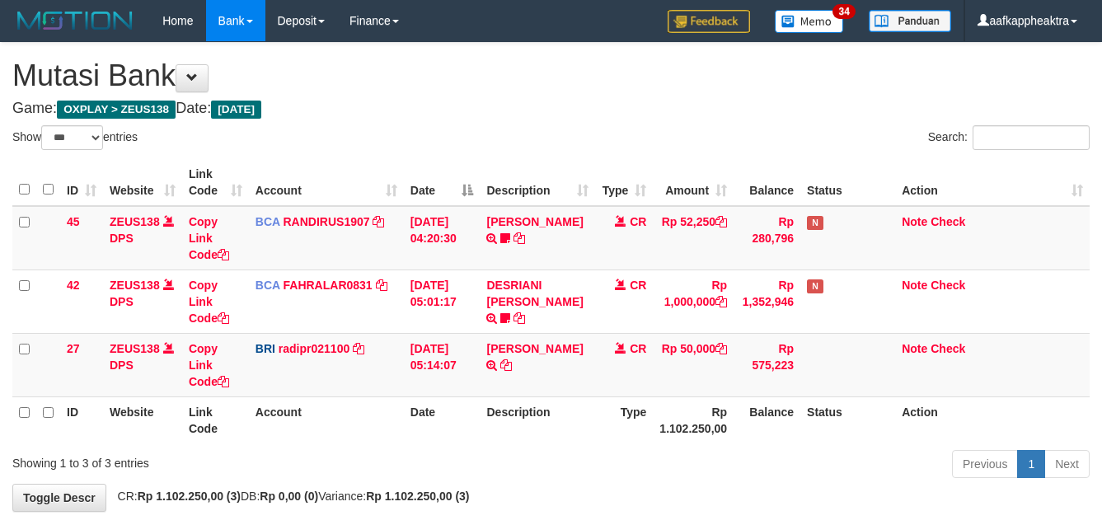
select select "***"
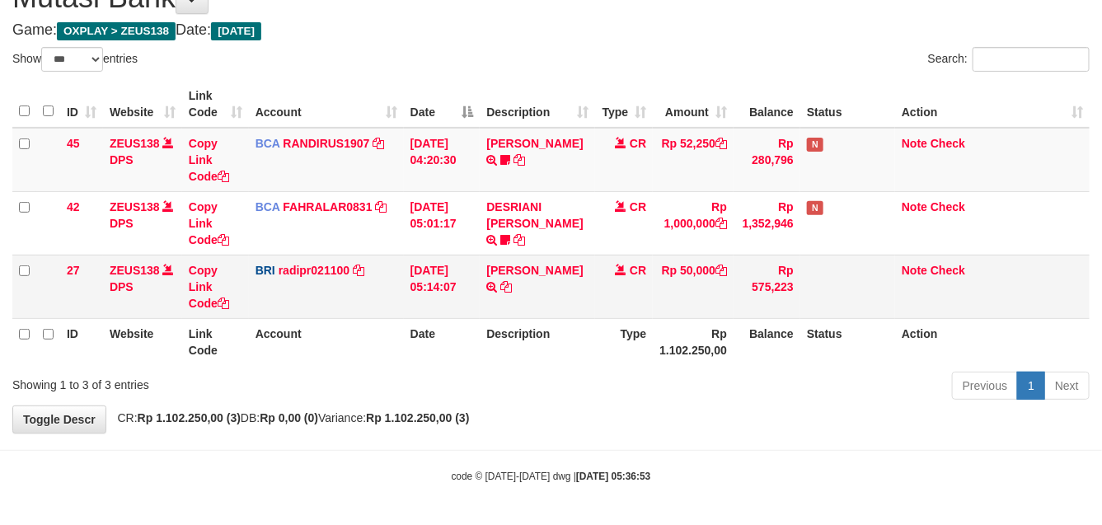
click at [577, 287] on td "[PERSON_NAME] TRANSFER NBMB [PERSON_NAME] TO [PERSON_NAME]" at bounding box center [537, 286] width 115 height 63
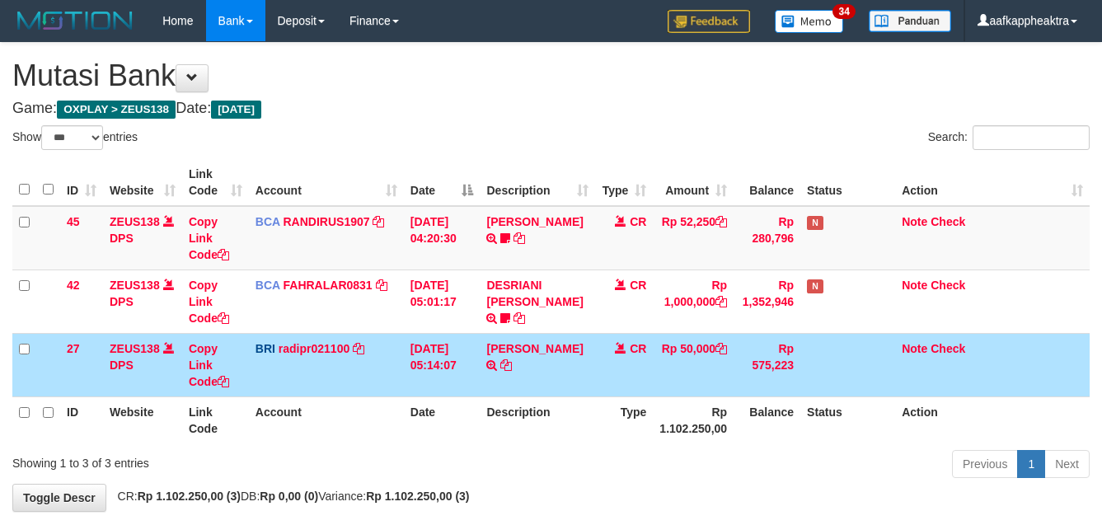
select select "***"
click at [595, 333] on td "CR" at bounding box center [624, 364] width 58 height 63
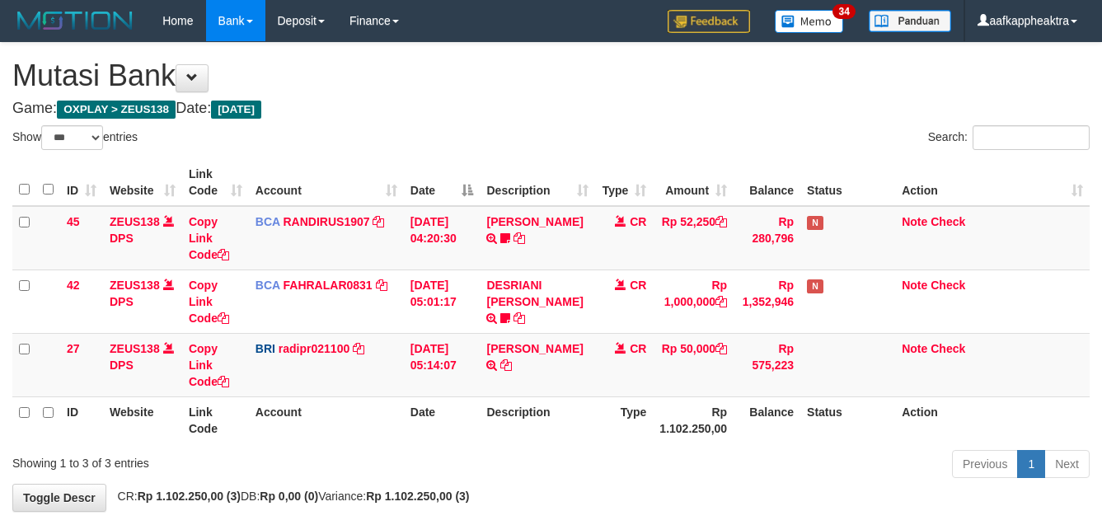
select select "***"
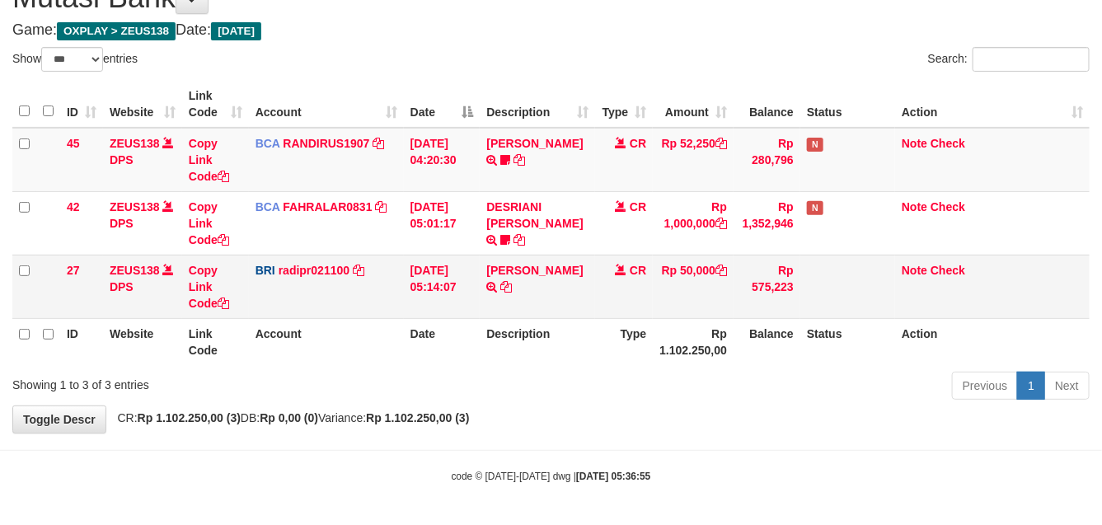
click at [516, 311] on td "DANA TEGARJALERPR TRANSFER NBMB DANA TEGARJALERPR TO REYNALDI ADI PRATAMA" at bounding box center [537, 286] width 115 height 63
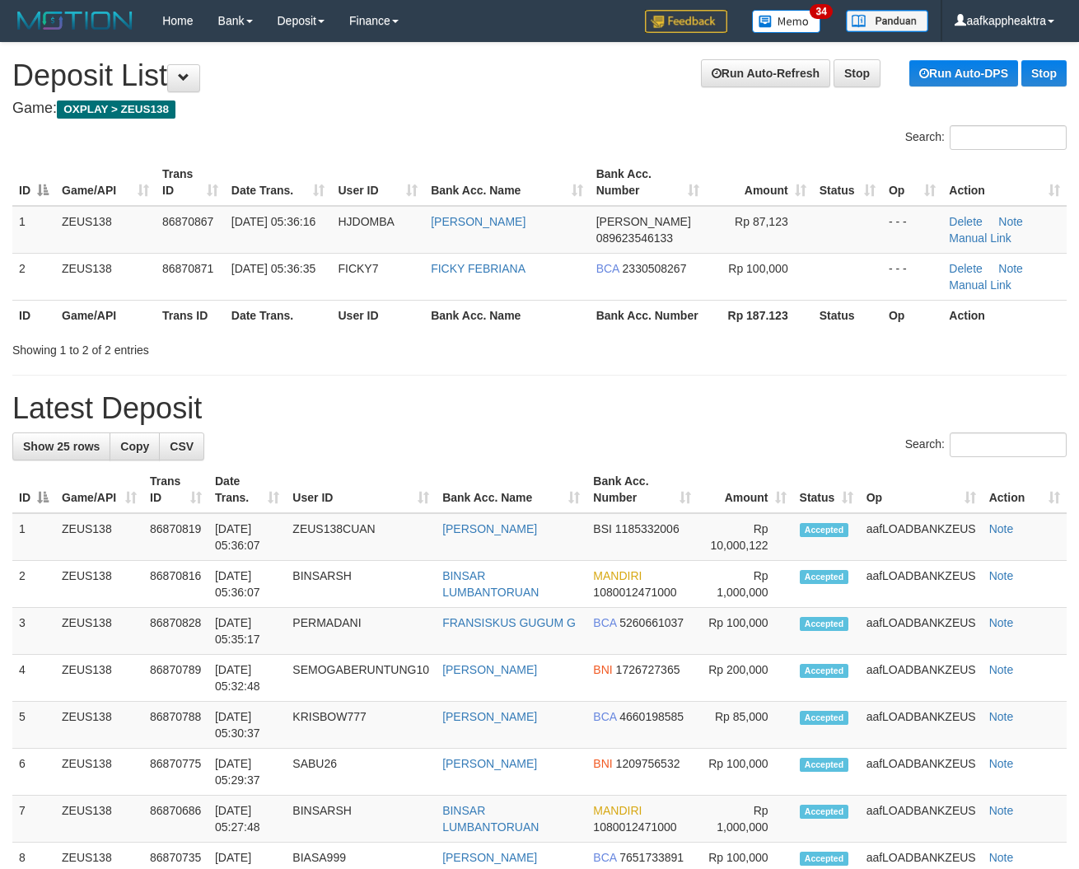
drag, startPoint x: 499, startPoint y: 368, endPoint x: 97, endPoint y: 390, distance: 402.6
drag, startPoint x: 521, startPoint y: 414, endPoint x: 2, endPoint y: 413, distance: 519.1
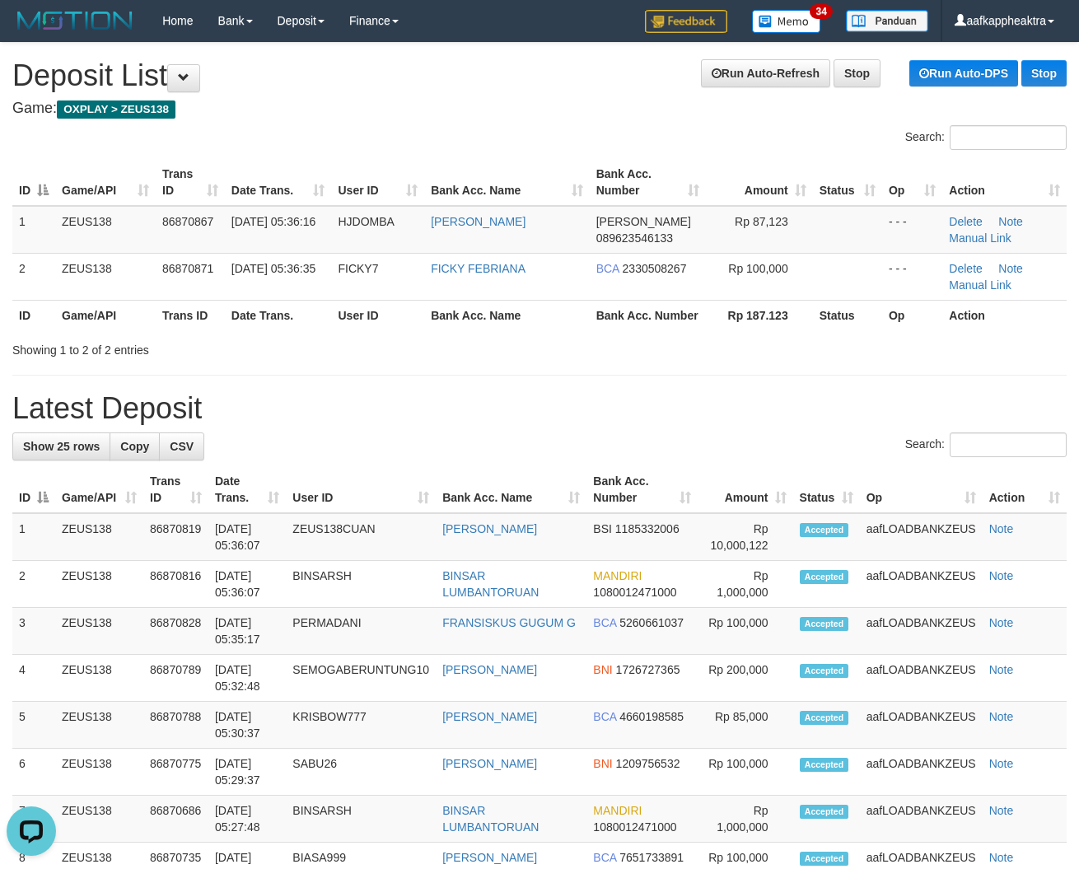
click at [508, 418] on h1 "Latest Deposit" at bounding box center [539, 408] width 1055 height 33
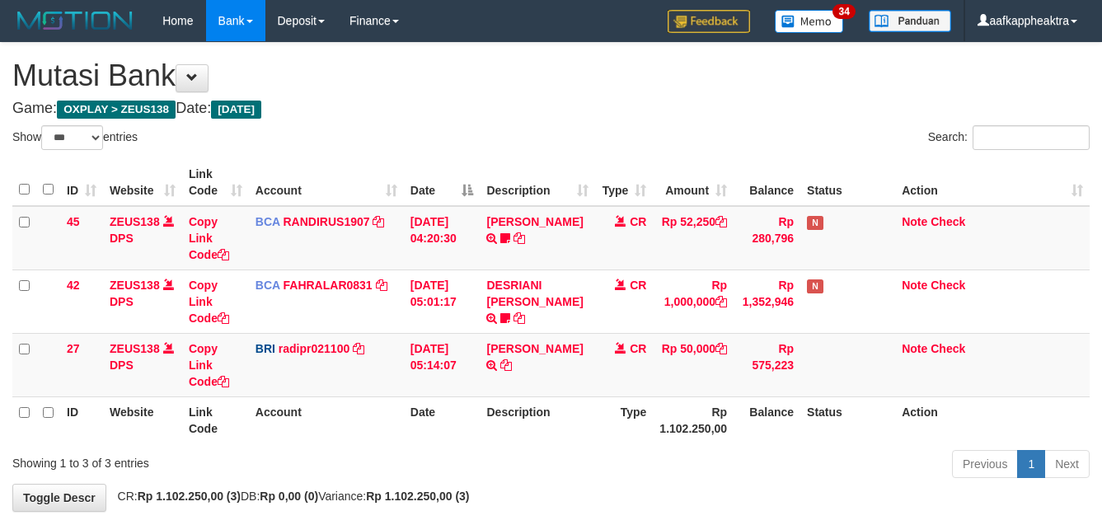
select select "***"
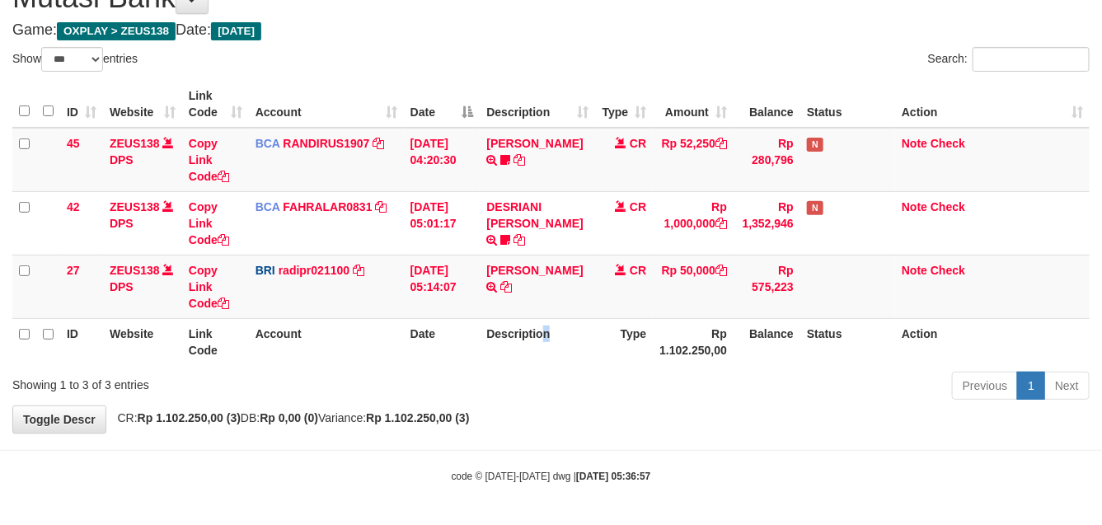
click at [537, 339] on th "Description" at bounding box center [537, 341] width 115 height 47
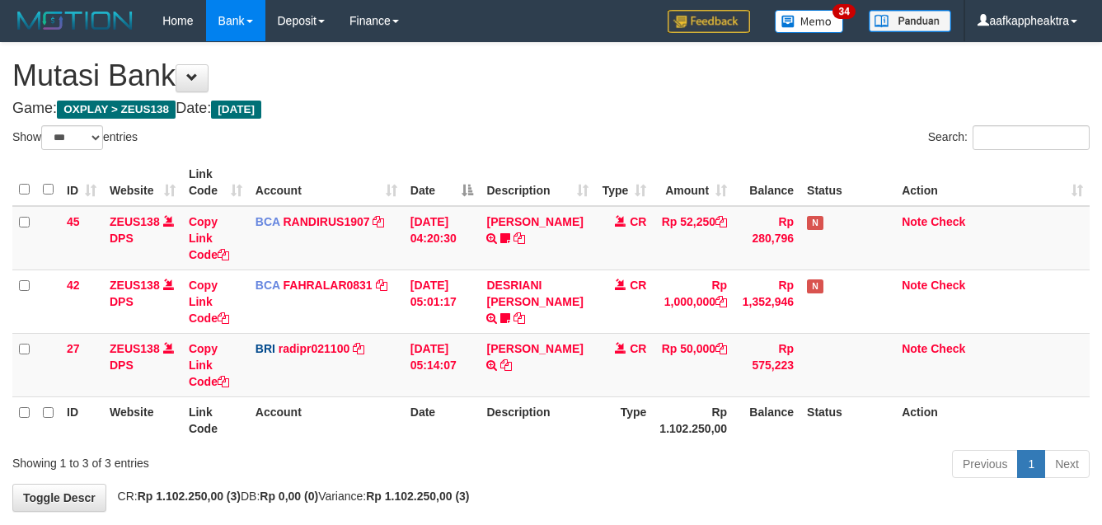
select select "***"
click at [575, 396] on th "Description" at bounding box center [537, 419] width 115 height 47
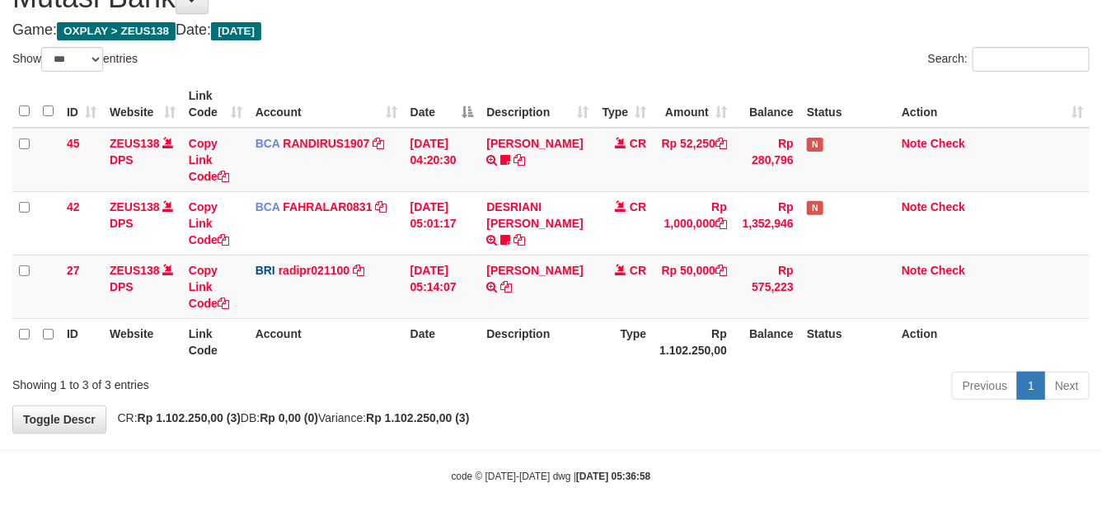
drag, startPoint x: 0, startPoint y: 0, endPoint x: 573, endPoint y: 347, distance: 670.2
click at [573, 347] on th "Description" at bounding box center [537, 341] width 115 height 47
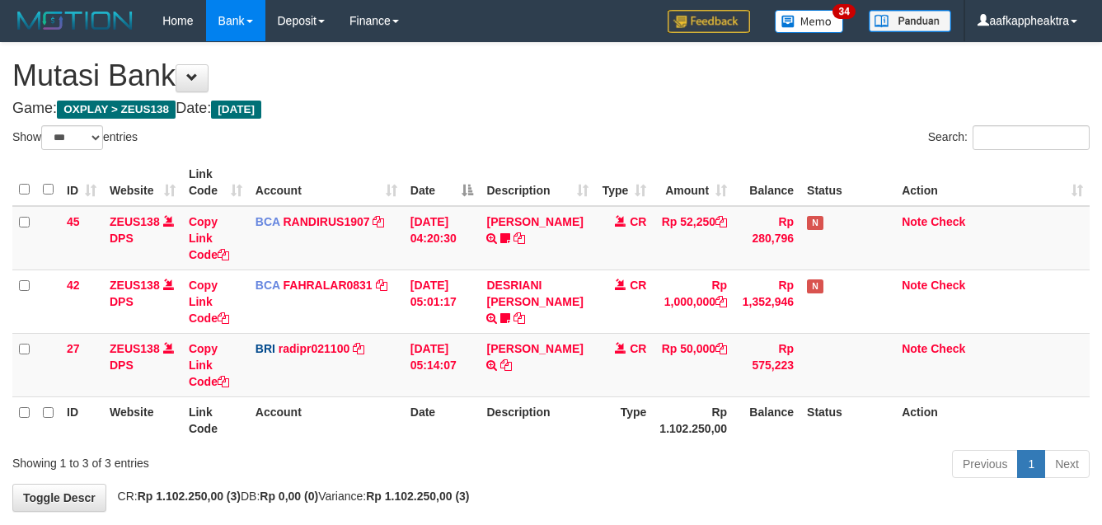
select select "***"
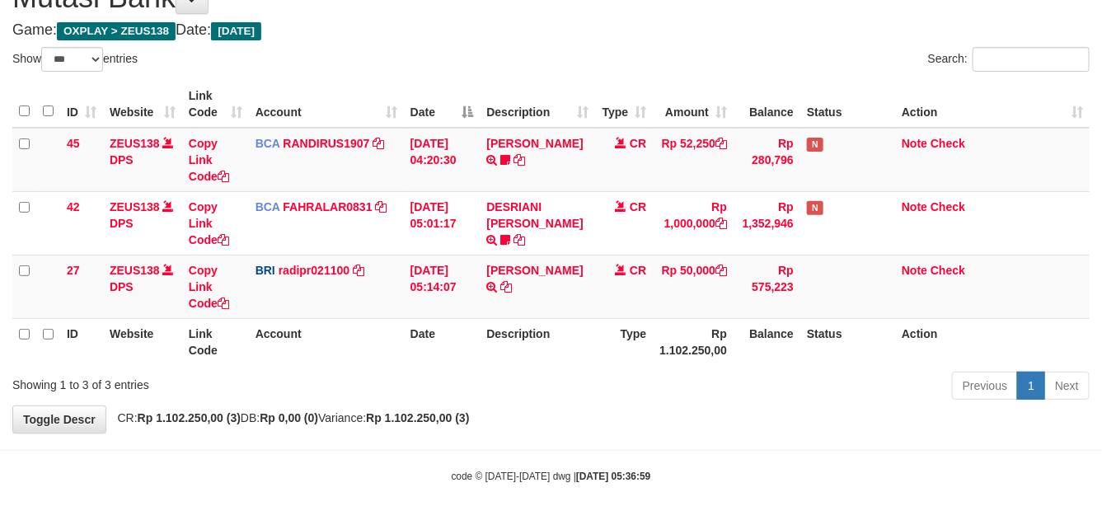
click at [565, 361] on th "Description" at bounding box center [537, 341] width 115 height 47
drag, startPoint x: 648, startPoint y: 352, endPoint x: 657, endPoint y: 350, distance: 10.0
click at [648, 352] on th "Type" at bounding box center [624, 341] width 58 height 47
click at [674, 340] on th "Rp 1.102.250,00" at bounding box center [693, 341] width 81 height 47
click at [685, 336] on th "Rp 1.102.250,00" at bounding box center [693, 341] width 81 height 47
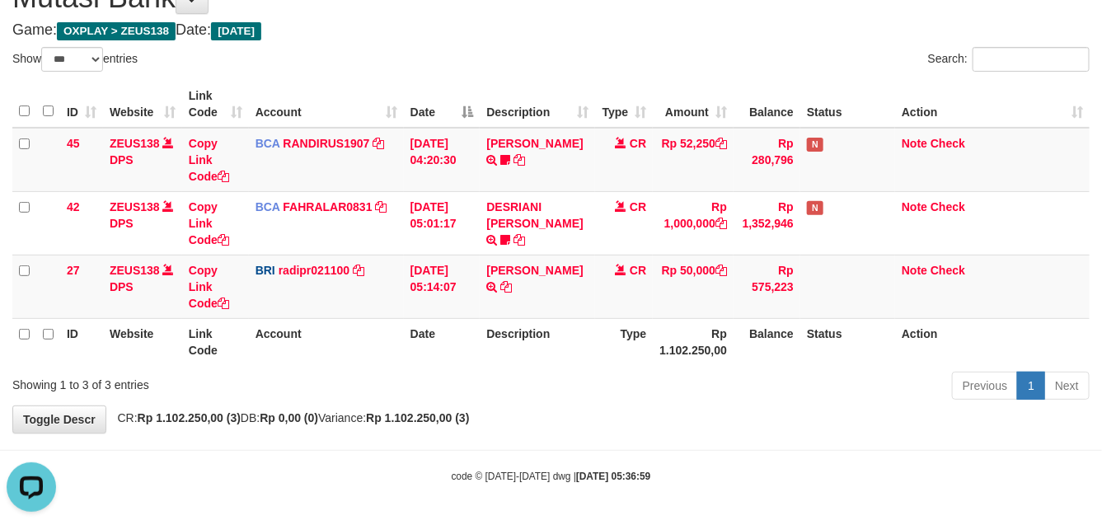
scroll to position [0, 0]
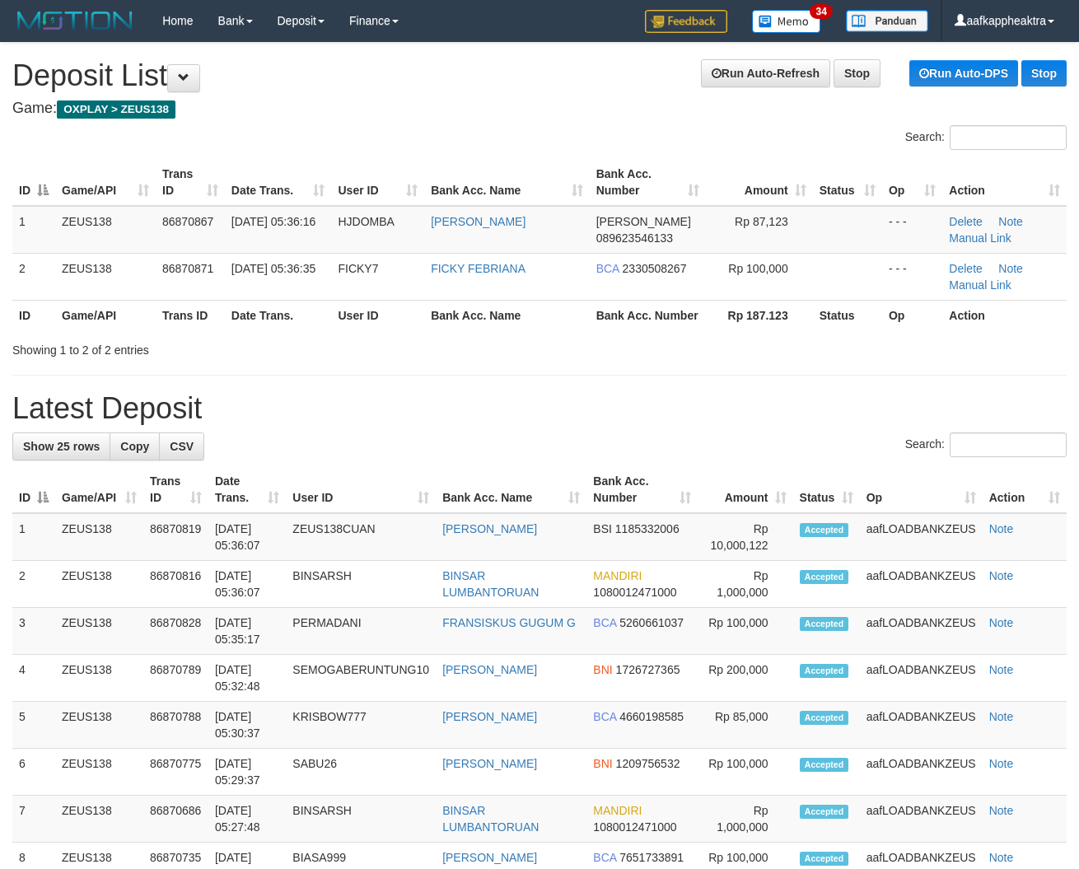
drag, startPoint x: 401, startPoint y: 429, endPoint x: 356, endPoint y: 437, distance: 45.9
click at [383, 425] on h1 "Latest Deposit" at bounding box center [539, 408] width 1055 height 33
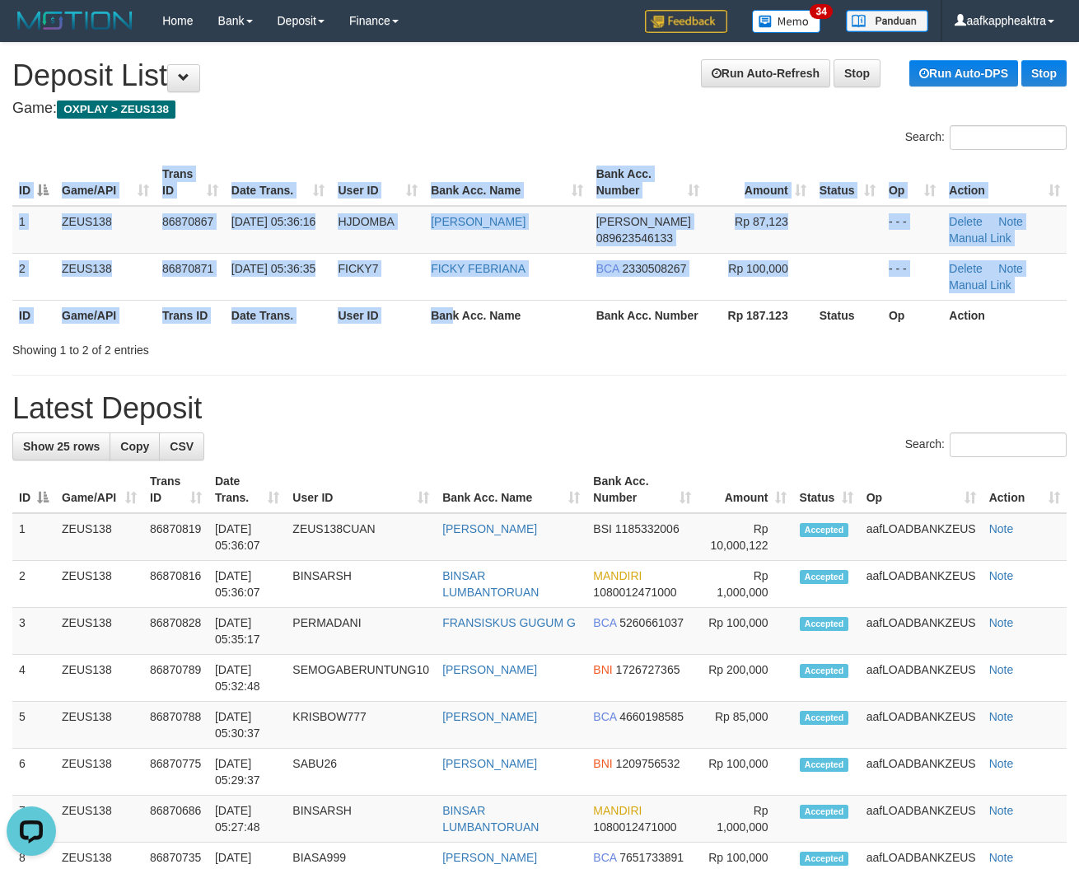
drag, startPoint x: 459, startPoint y: 347, endPoint x: 453, endPoint y: 354, distance: 9.4
click at [456, 352] on div "Search: ID Game/API Trans ID Date Trans. User ID Bank Acc. Name Bank Acc. Numbe…" at bounding box center [539, 241] width 1055 height 233
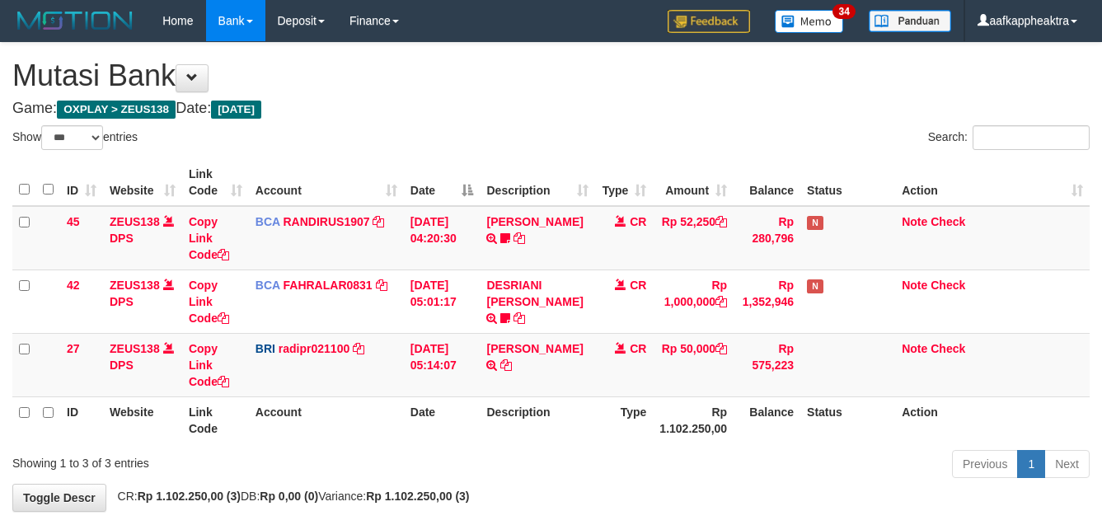
select select "***"
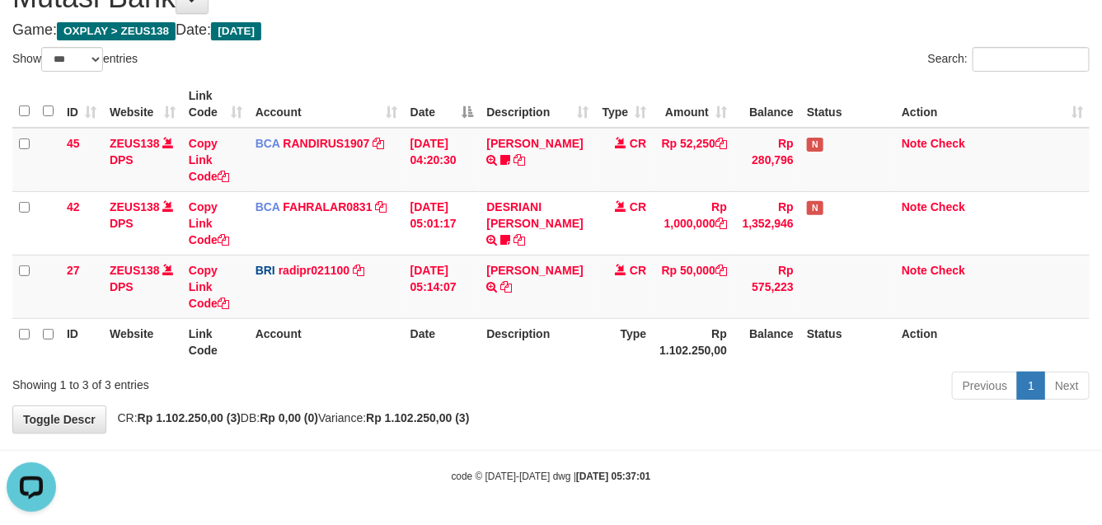
drag, startPoint x: 739, startPoint y: 330, endPoint x: 752, endPoint y: 327, distance: 13.4
click at [742, 330] on th "Balance" at bounding box center [766, 341] width 67 height 47
click at [726, 331] on tr "ID Website Link Code Account Date Description Type Rp 1.102.250,00 Balance Stat…" at bounding box center [550, 341] width 1077 height 47
click at [721, 334] on th "Rp 1.102.250,00" at bounding box center [693, 341] width 81 height 47
click at [692, 323] on th "Rp 1.102.250,00" at bounding box center [693, 341] width 81 height 47
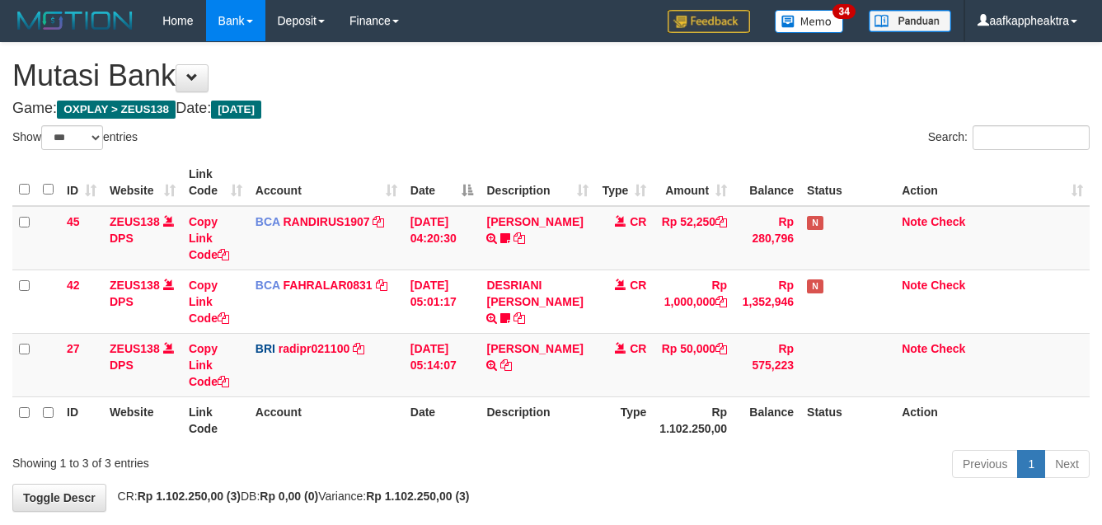
select select "***"
click at [777, 333] on td "Rp 575,223" at bounding box center [766, 364] width 67 height 63
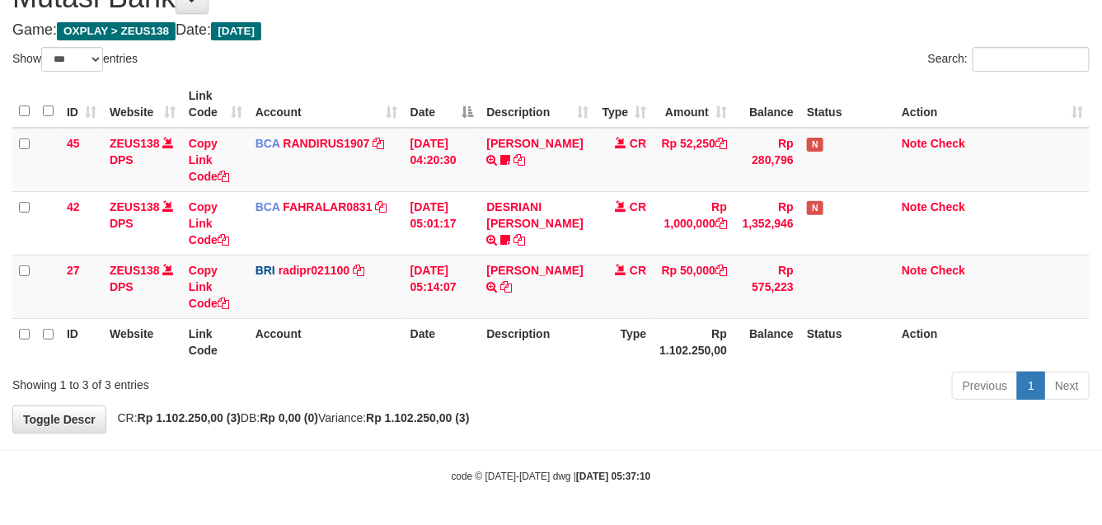
click at [766, 330] on th "Balance" at bounding box center [766, 341] width 67 height 47
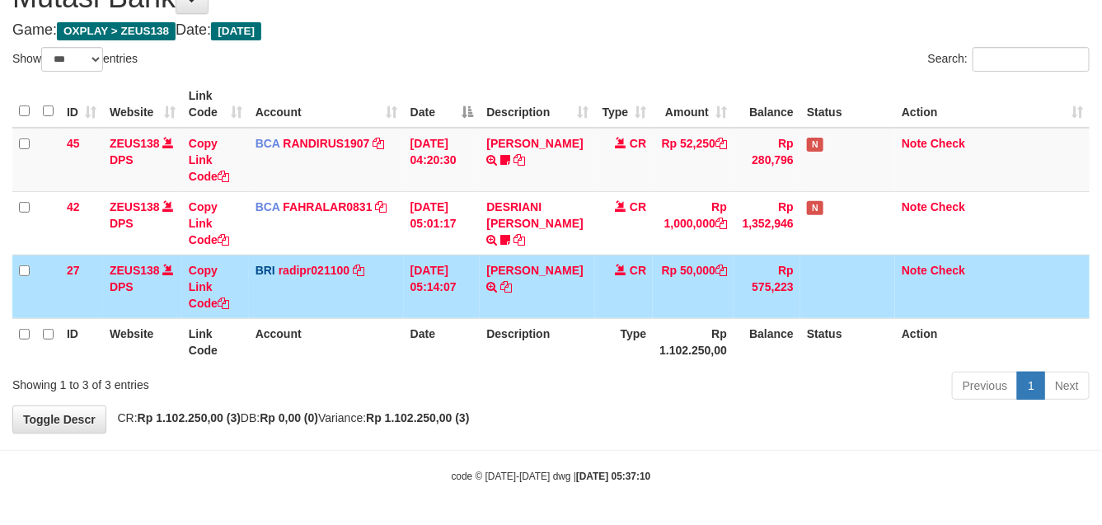
drag, startPoint x: 754, startPoint y: 335, endPoint x: 746, endPoint y: 339, distance: 8.5
click at [747, 338] on th "Balance" at bounding box center [766, 341] width 67 height 47
click at [746, 339] on th "Balance" at bounding box center [766, 341] width 67 height 47
click at [733, 342] on th "Balance" at bounding box center [766, 341] width 67 height 47
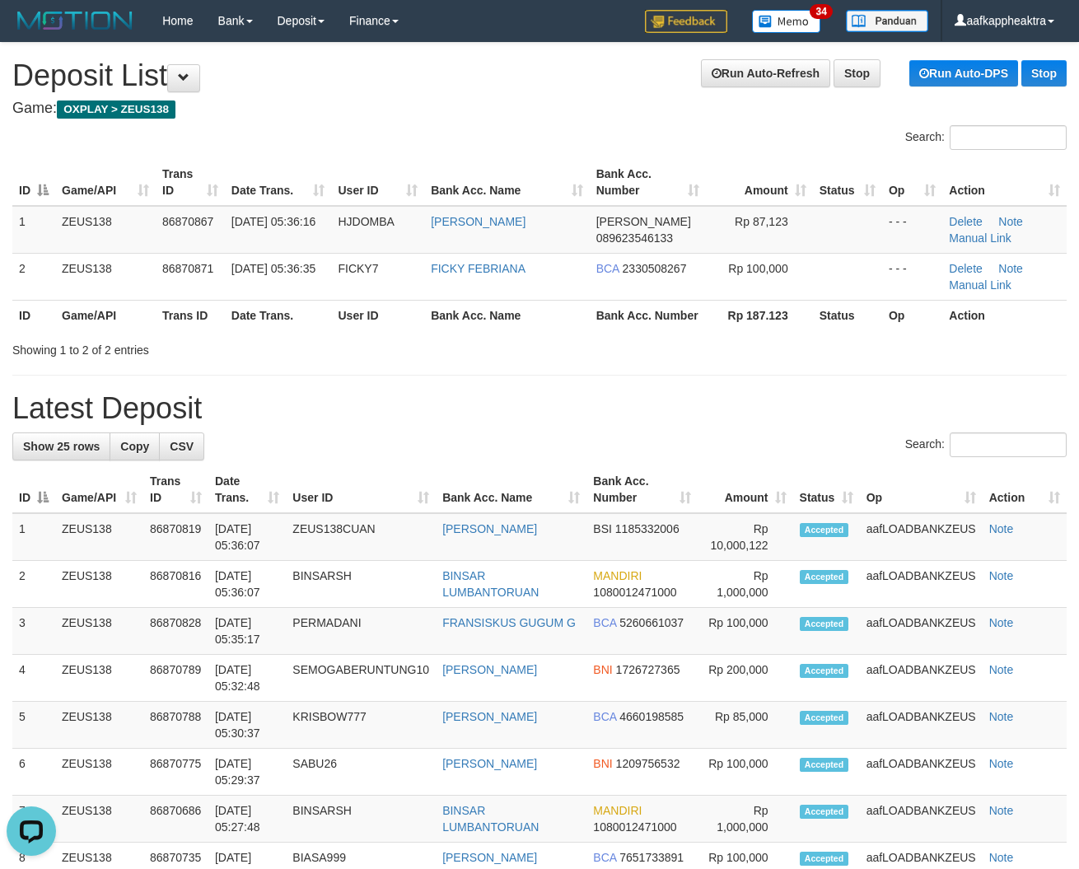
drag, startPoint x: 589, startPoint y: 422, endPoint x: 5, endPoint y: 385, distance: 585.3
click at [558, 425] on h1 "Latest Deposit" at bounding box center [539, 408] width 1055 height 33
click at [291, 358] on div "Showing 1 to 2 of 2 entries" at bounding box center [224, 346] width 425 height 23
drag, startPoint x: 278, startPoint y: 371, endPoint x: 175, endPoint y: 380, distance: 103.4
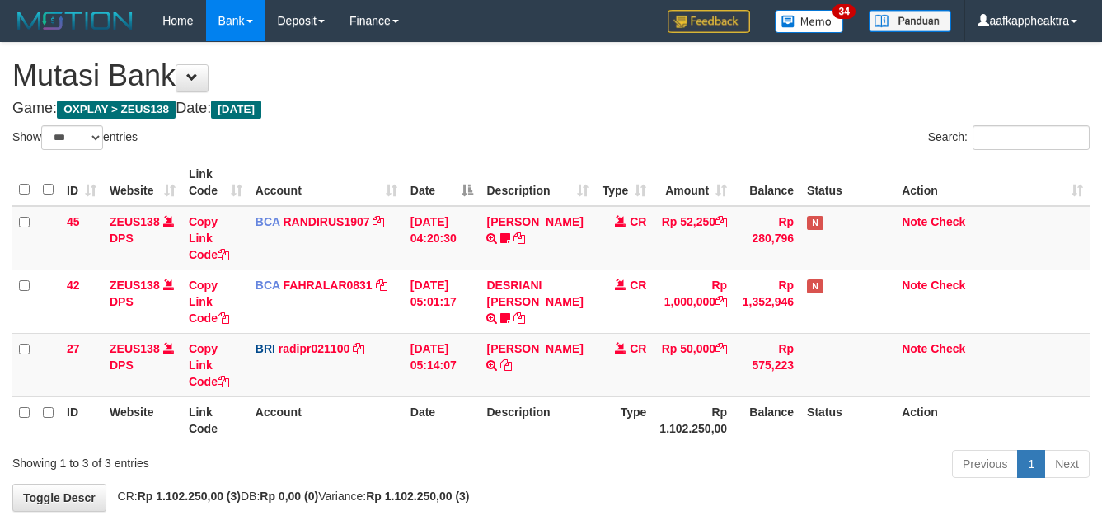
select select "***"
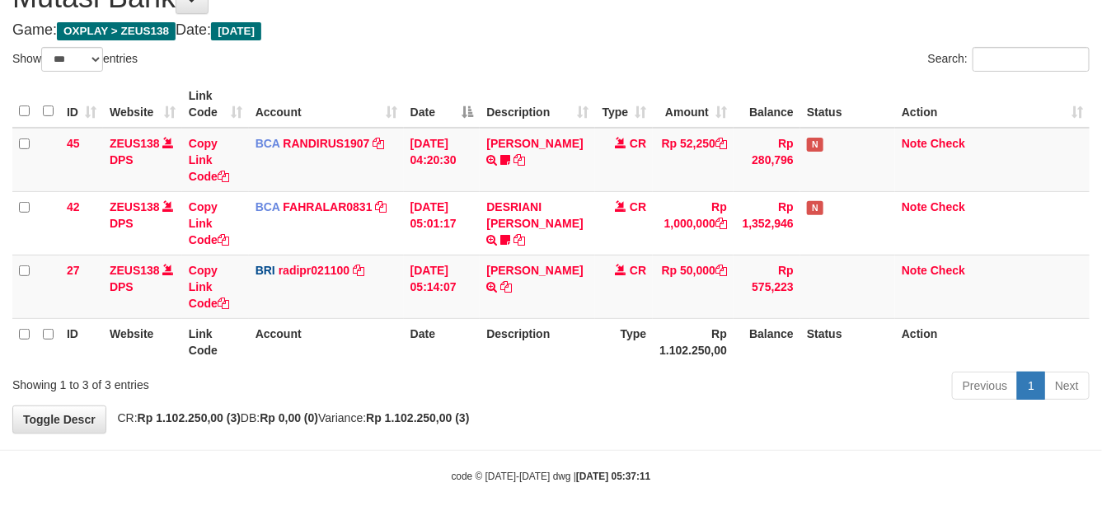
drag, startPoint x: 0, startPoint y: 0, endPoint x: 723, endPoint y: 347, distance: 801.5
click at [721, 344] on th "Rp 1.102.250,00" at bounding box center [693, 341] width 81 height 47
click at [722, 354] on th "Rp 1.102.250,00" at bounding box center [693, 341] width 81 height 47
click at [721, 355] on th "Rp 1.102.250,00" at bounding box center [693, 341] width 81 height 47
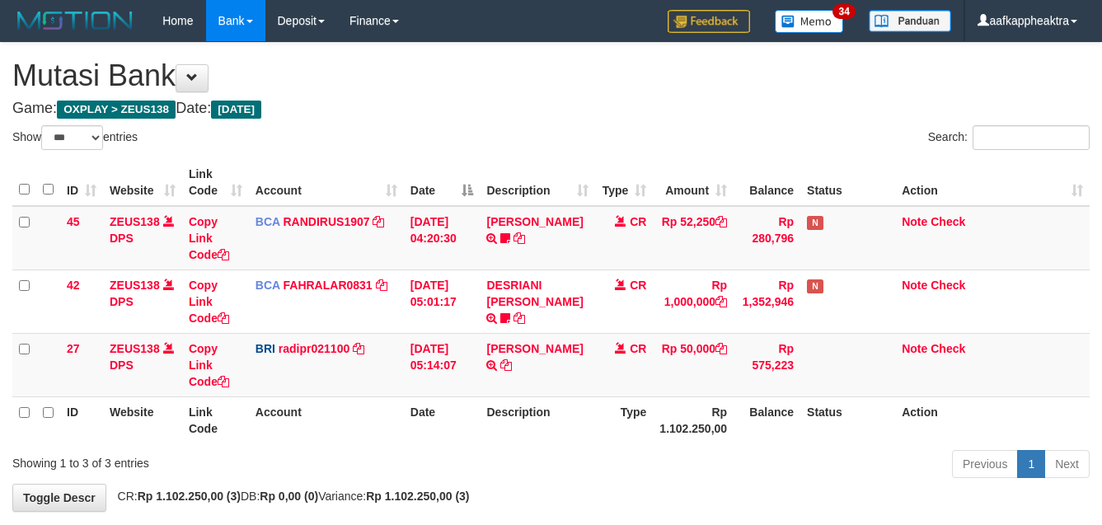
select select "***"
click at [536, 333] on td "[PERSON_NAME] TRANSFER NBMB [PERSON_NAME] TO [PERSON_NAME]" at bounding box center [537, 364] width 115 height 63
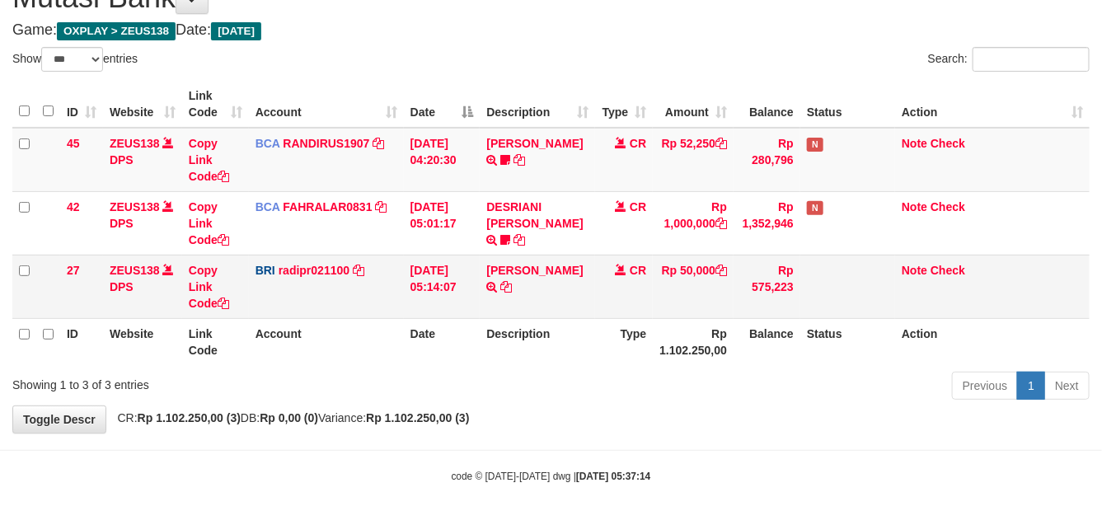
click at [540, 303] on td "[PERSON_NAME] TRANSFER NBMB [PERSON_NAME] TO [PERSON_NAME]" at bounding box center [537, 286] width 115 height 63
drag, startPoint x: 632, startPoint y: 292, endPoint x: 606, endPoint y: 302, distance: 27.9
click at [614, 298] on td "CR" at bounding box center [624, 286] width 58 height 63
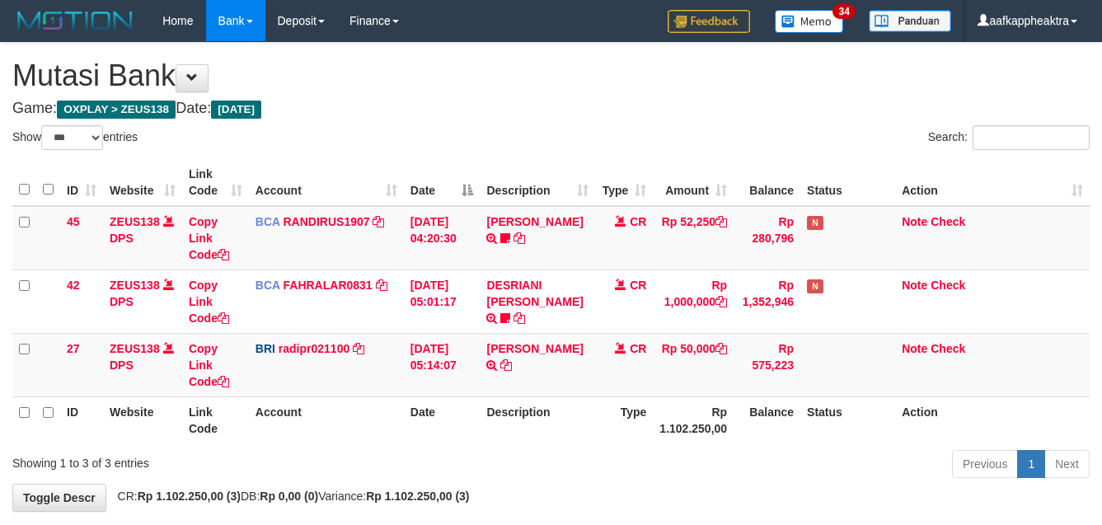
select select "***"
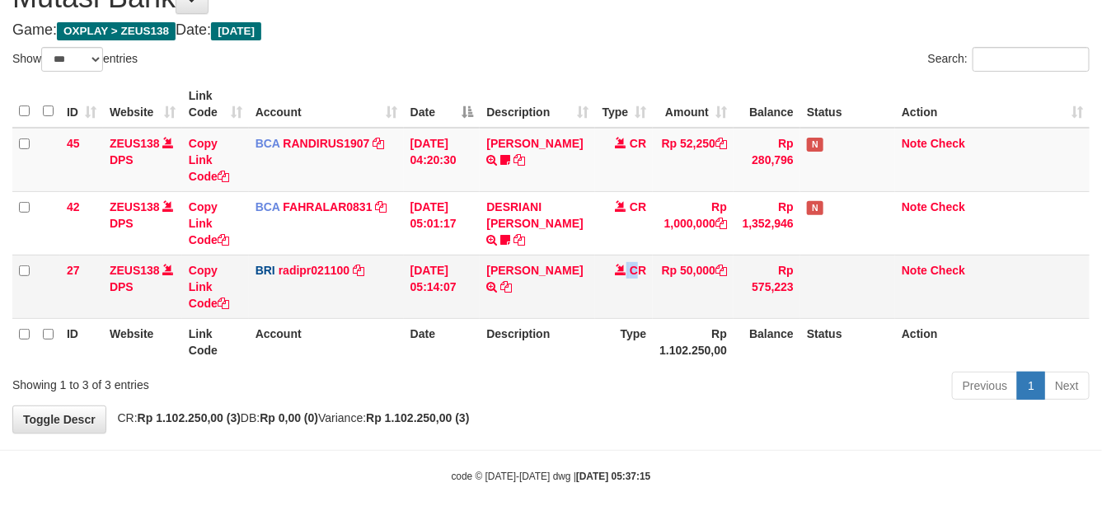
click at [620, 288] on td "CR" at bounding box center [624, 286] width 58 height 63
click at [612, 292] on td "CR" at bounding box center [624, 286] width 58 height 63
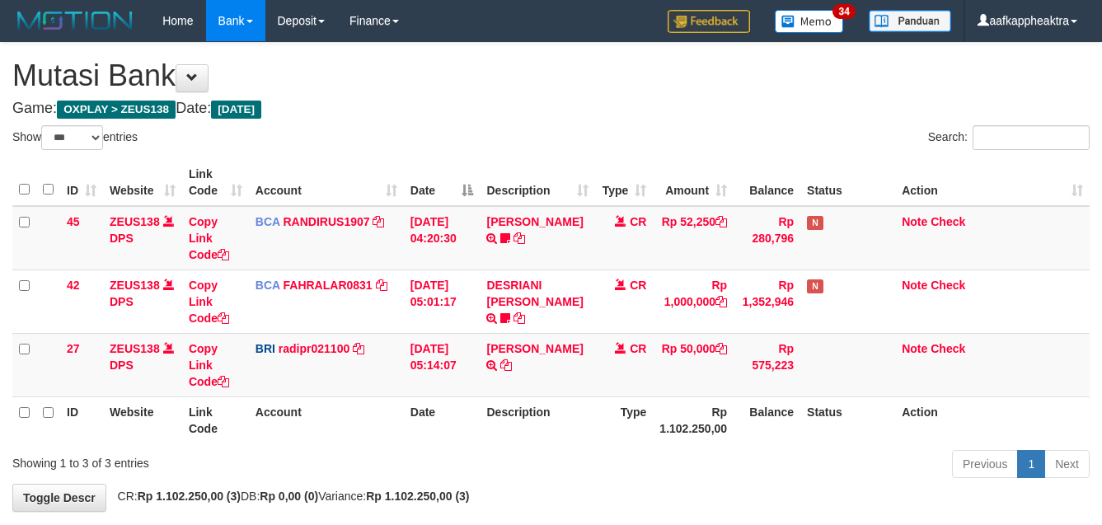
select select "***"
click at [528, 333] on td "DANA TEGARJALERPR TRANSFER NBMB DANA TEGARJALERPR TO REYNALDI ADI PRATAMA" at bounding box center [537, 364] width 115 height 63
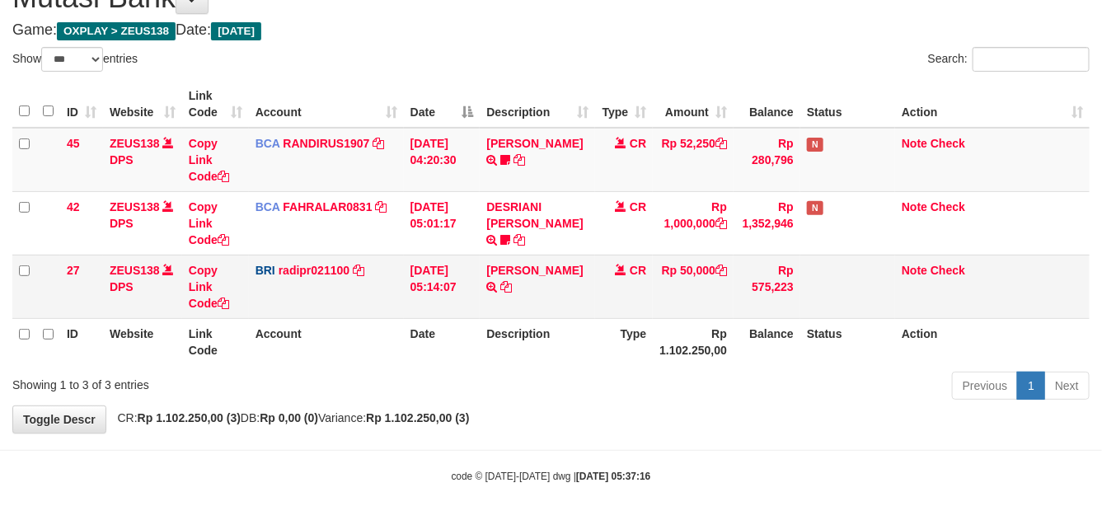
click at [532, 302] on td "DANA TEGARJALERPR TRANSFER NBMB DANA TEGARJALERPR TO REYNALDI ADI PRATAMA" at bounding box center [537, 286] width 115 height 63
drag, startPoint x: 596, startPoint y: 292, endPoint x: 587, endPoint y: 297, distance: 9.6
click at [589, 297] on tr "27 ZEUS138 DPS Copy Link Code BRI radipr021100 DPS REYNALDI ADI PRATAMA mutasi_…" at bounding box center [550, 286] width 1077 height 63
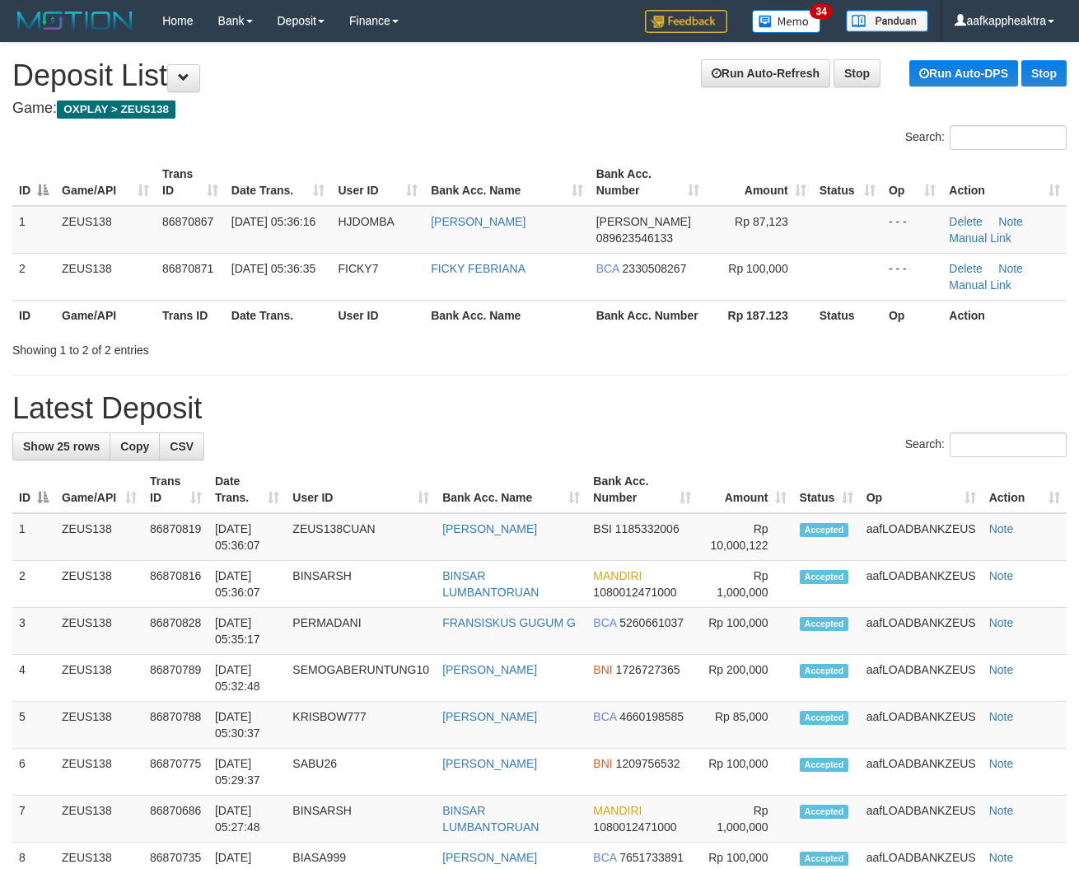
click at [208, 325] on th "Trans ID" at bounding box center [190, 315] width 69 height 30
click at [319, 325] on th "Date Trans." at bounding box center [278, 315] width 107 height 30
drag, startPoint x: 320, startPoint y: 328, endPoint x: 293, endPoint y: 335, distance: 27.4
click at [307, 330] on th "Date Trans." at bounding box center [278, 315] width 107 height 30
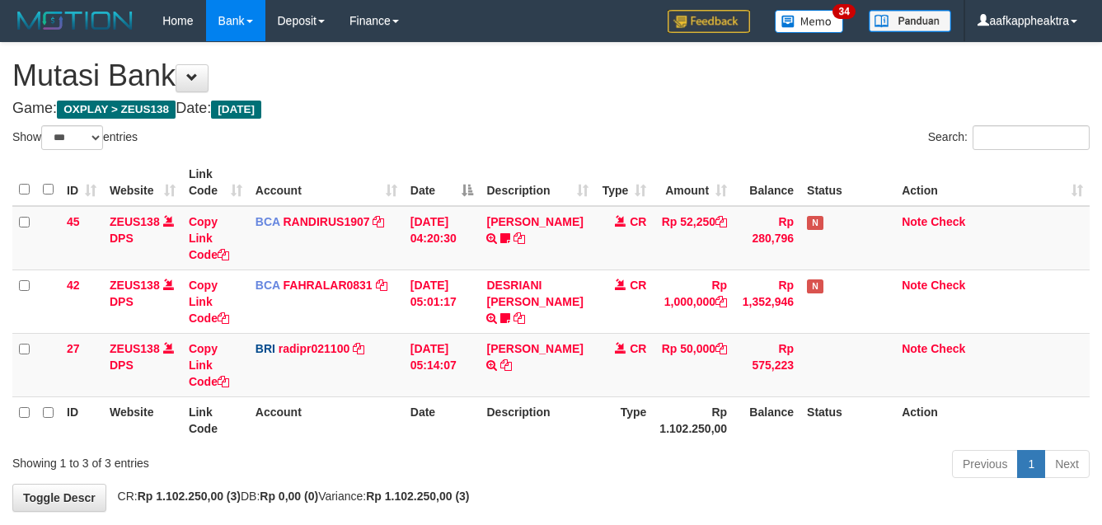
select select "***"
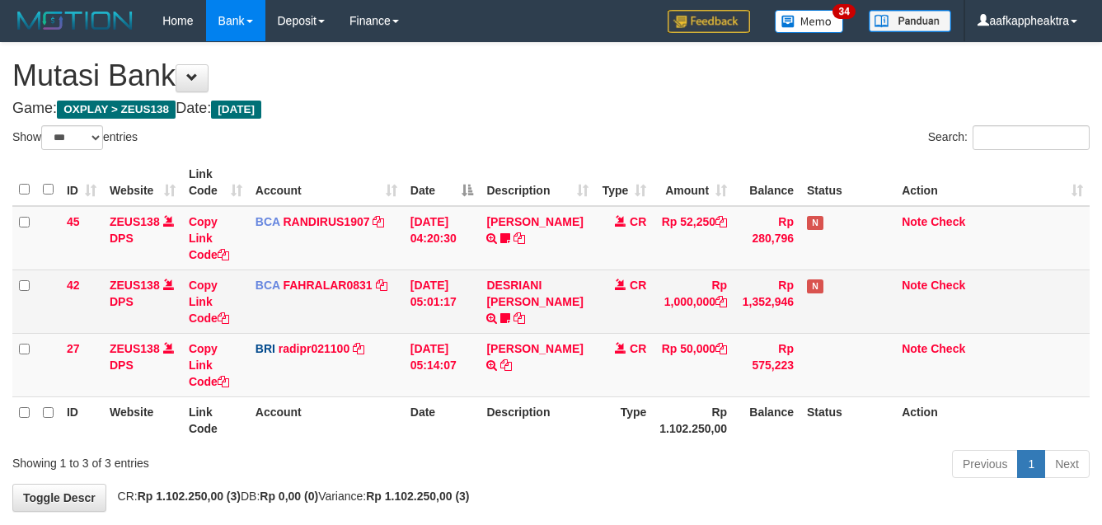
scroll to position [78, 0]
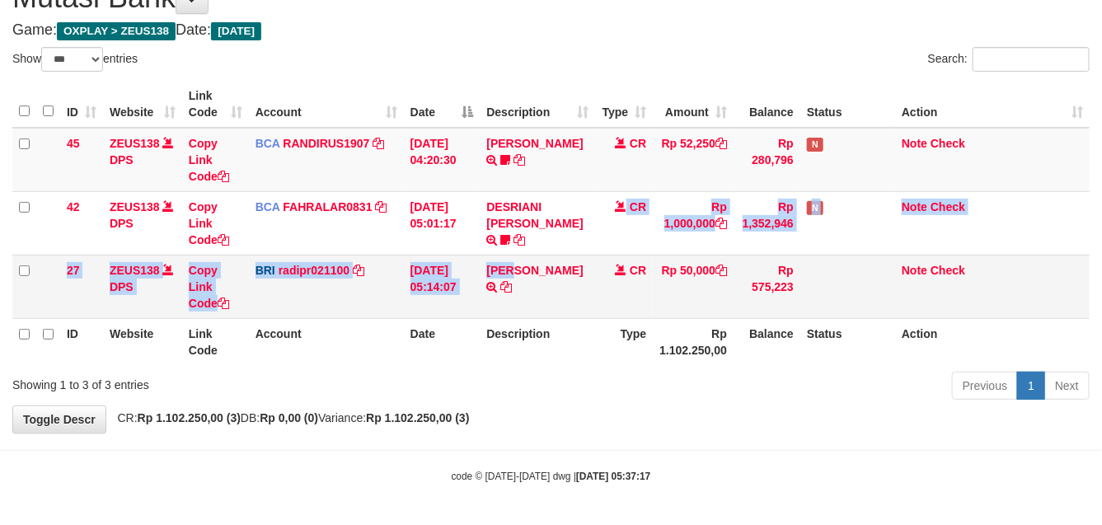
click at [577, 254] on tbody "45 ZEUS138 DPS Copy Link Code BCA RANDIRUS1907 DPS [PERSON_NAME] mutasi_2025090…" at bounding box center [550, 223] width 1077 height 191
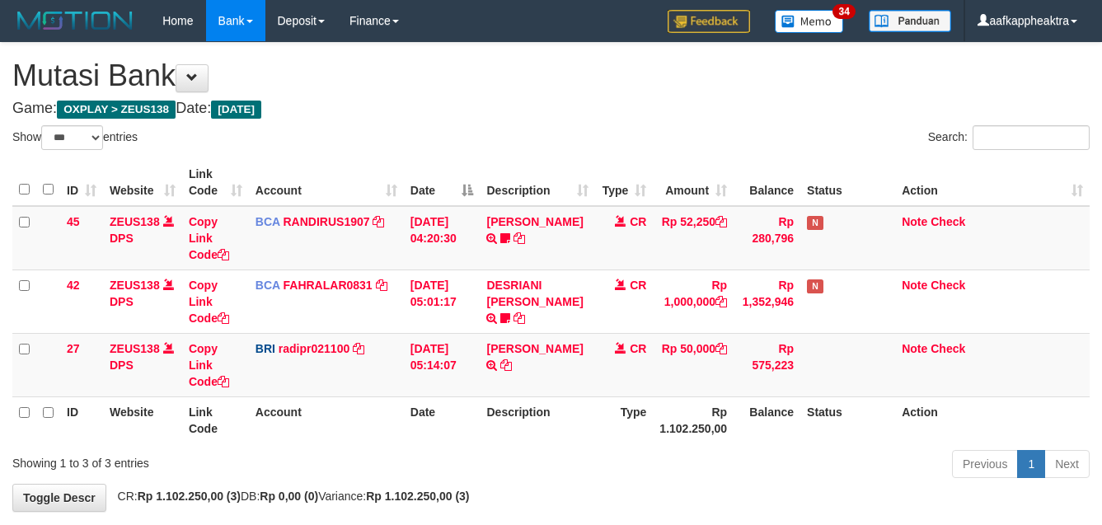
select select "***"
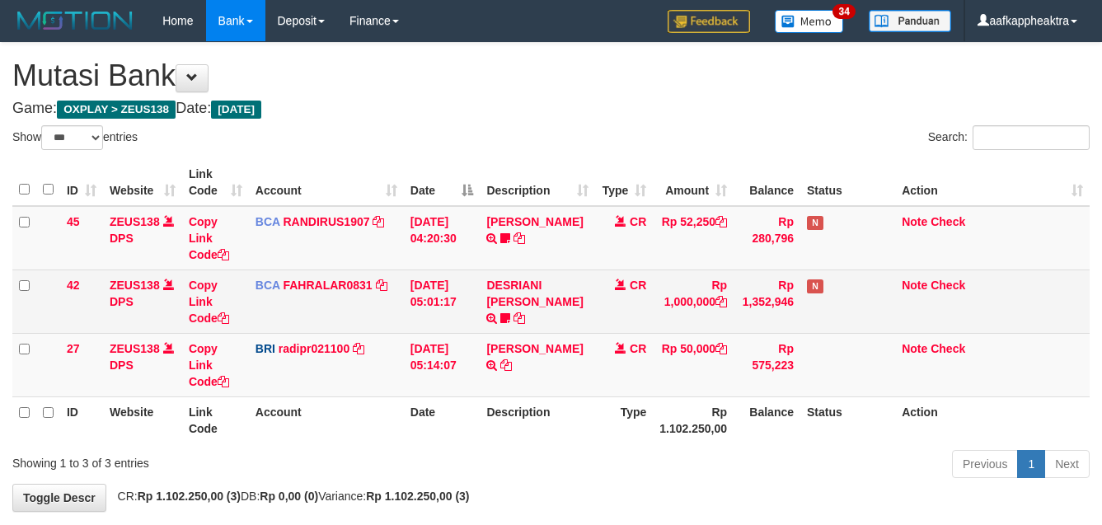
scroll to position [78, 0]
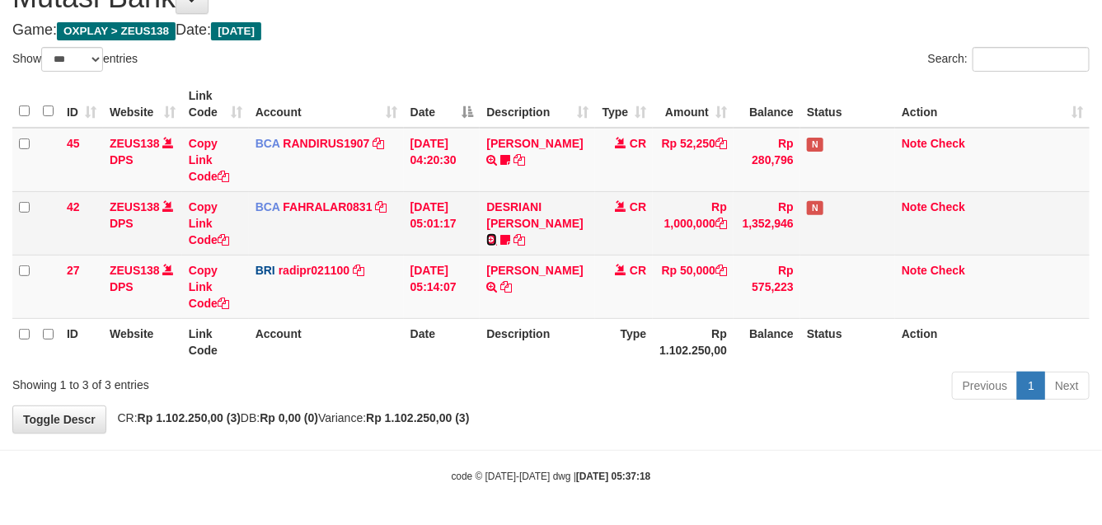
click at [497, 234] on icon at bounding box center [491, 240] width 11 height 12
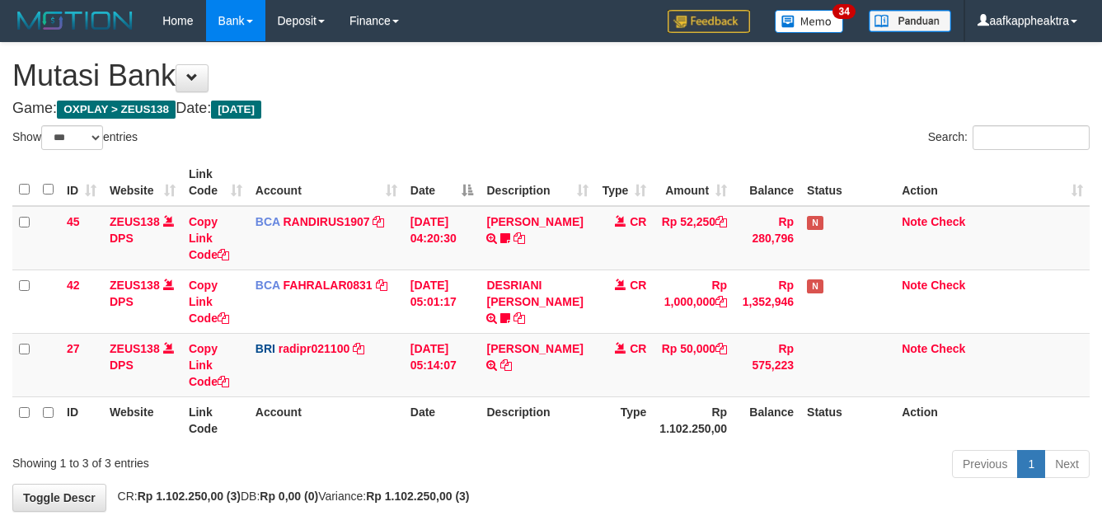
select select "***"
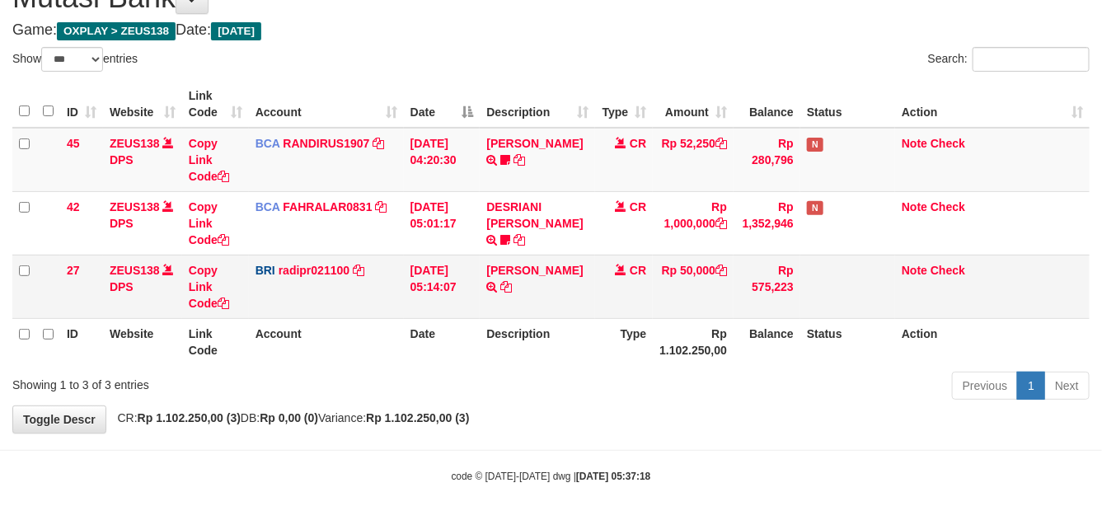
drag, startPoint x: 624, startPoint y: 250, endPoint x: 598, endPoint y: 269, distance: 31.8
click at [625, 252] on td "CR" at bounding box center [624, 222] width 58 height 63
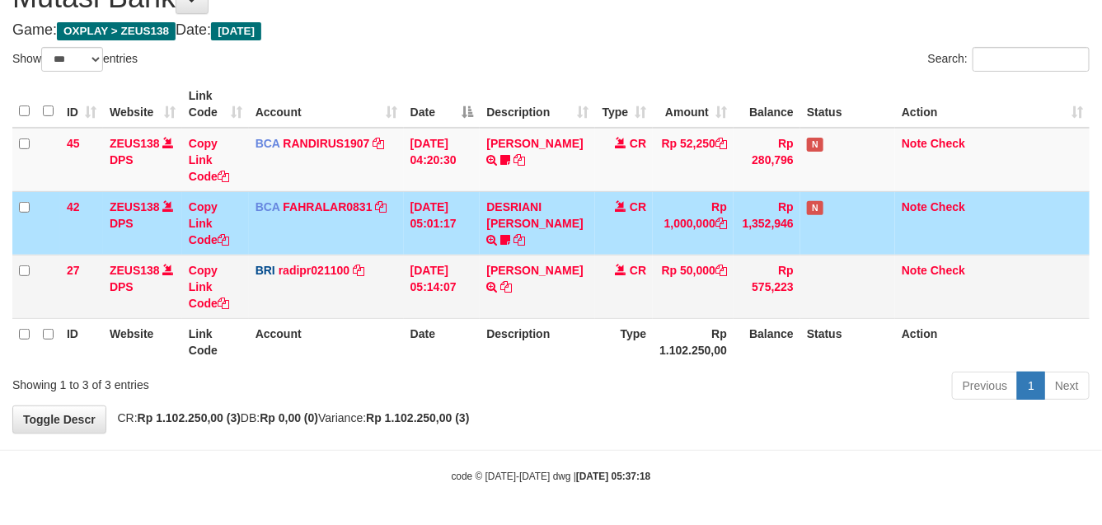
drag, startPoint x: 598, startPoint y: 269, endPoint x: 732, endPoint y: 286, distance: 134.6
click at [595, 269] on td "CR" at bounding box center [624, 286] width 58 height 63
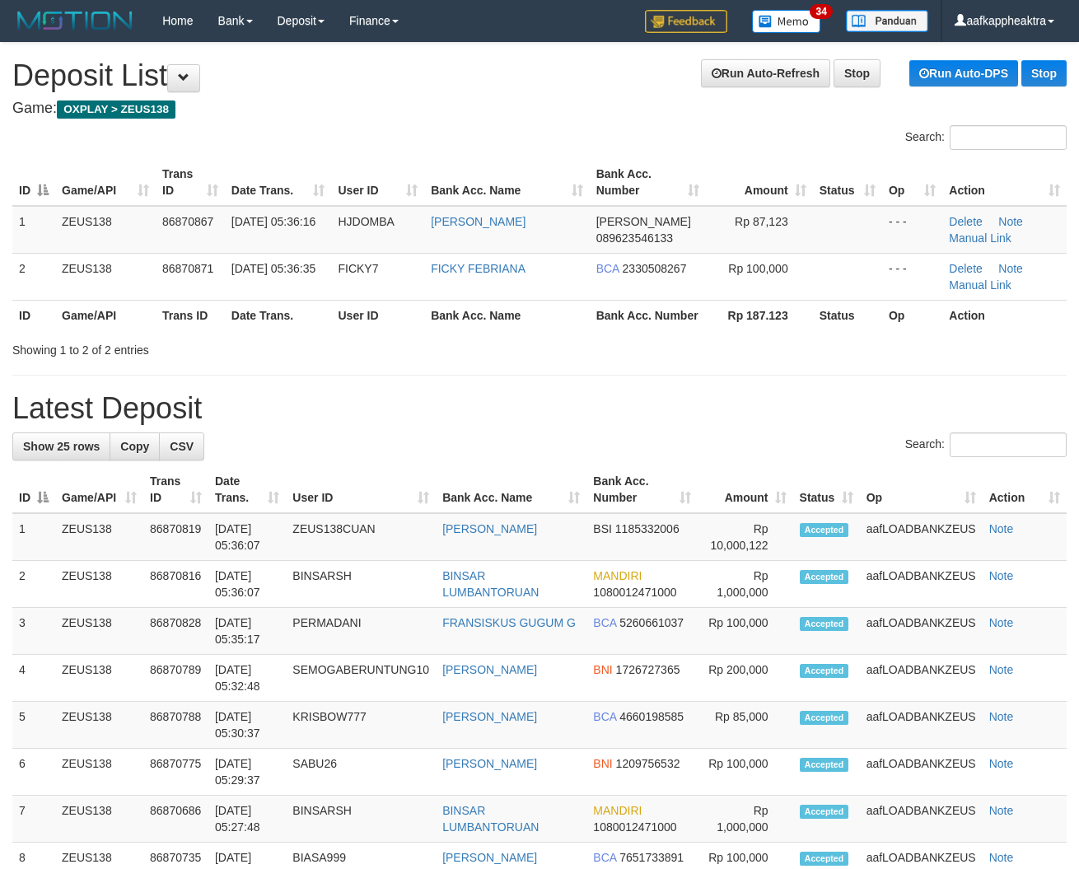
drag, startPoint x: 320, startPoint y: 367, endPoint x: 4, endPoint y: 350, distance: 316.0
click at [297, 358] on div "Showing 1 to 2 of 2 entries" at bounding box center [224, 346] width 425 height 23
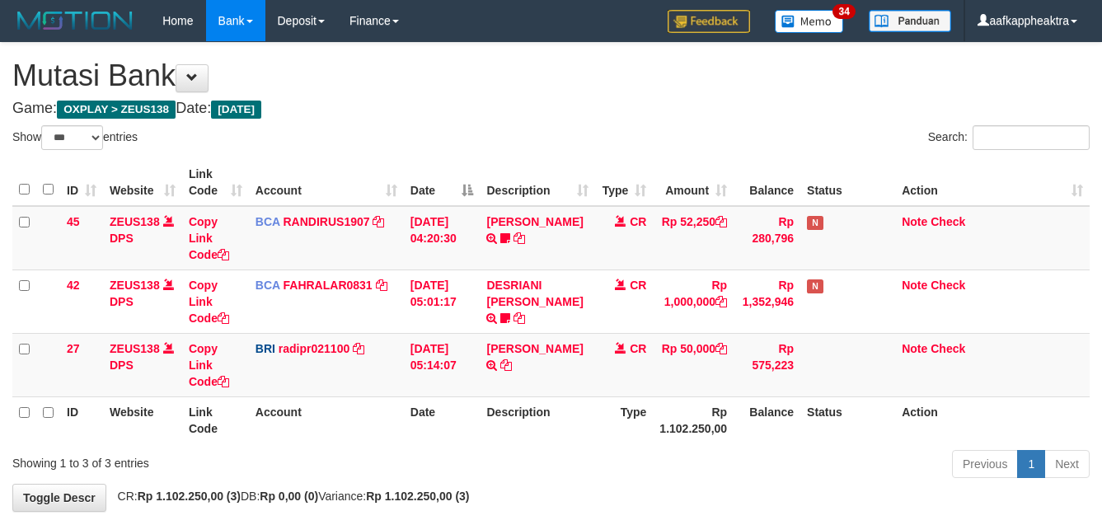
select select "***"
click at [589, 333] on td "[PERSON_NAME] TRANSFER NBMB [PERSON_NAME] TO [PERSON_NAME]" at bounding box center [537, 364] width 115 height 63
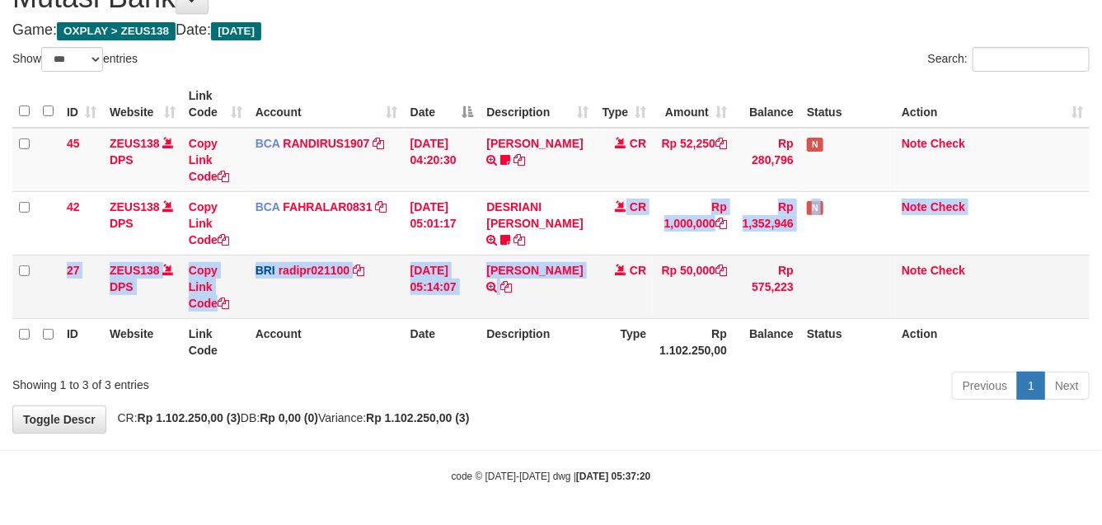
drag, startPoint x: 627, startPoint y: 250, endPoint x: 625, endPoint y: 265, distance: 15.8
click at [625, 258] on tbody "45 ZEUS138 DPS Copy Link Code BCA RANDIRUS1907 DPS [PERSON_NAME] mutasi_2025090…" at bounding box center [550, 223] width 1077 height 191
click at [625, 266] on span at bounding box center [621, 270] width 12 height 12
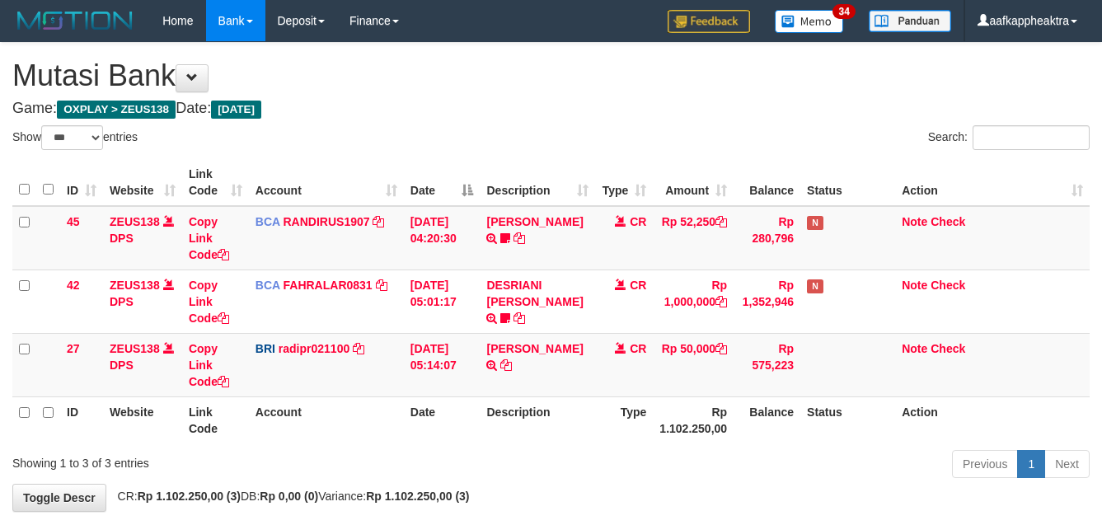
select select "***"
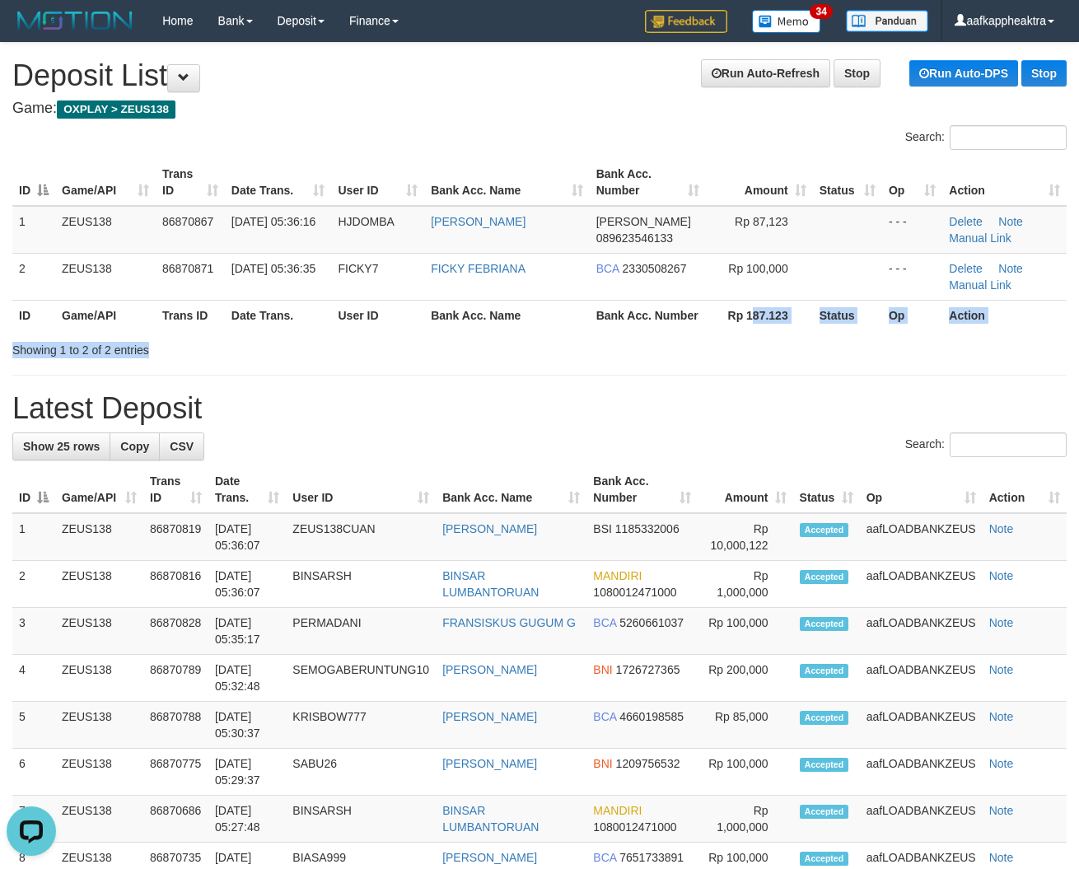
drag, startPoint x: 742, startPoint y: 350, endPoint x: 694, endPoint y: 348, distance: 47.9
click at [737, 355] on div "Search: ID Game/API Trans ID Date Trans. User ID Bank Acc. Name Bank Acc. Numbe…" at bounding box center [539, 241] width 1055 height 233
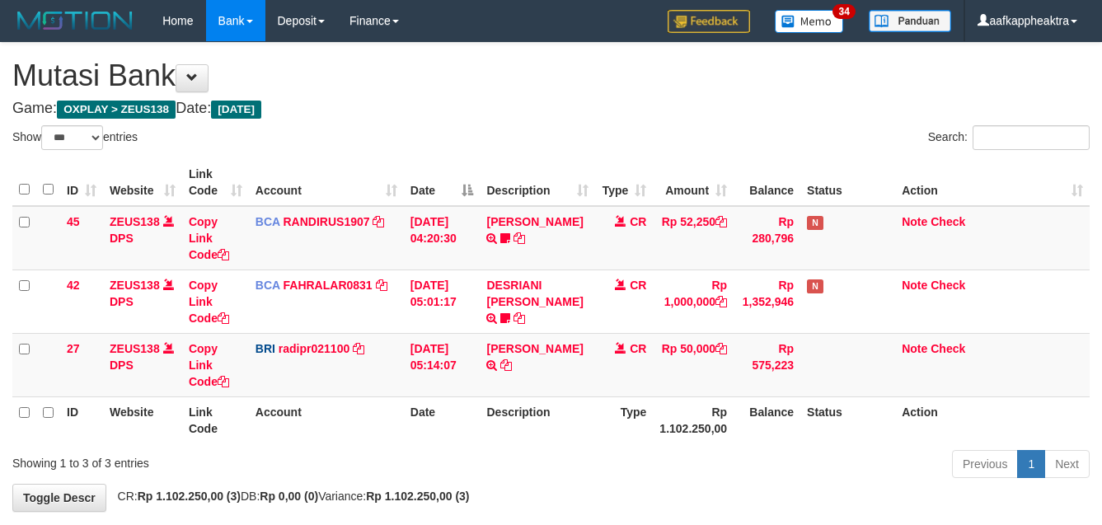
select select "***"
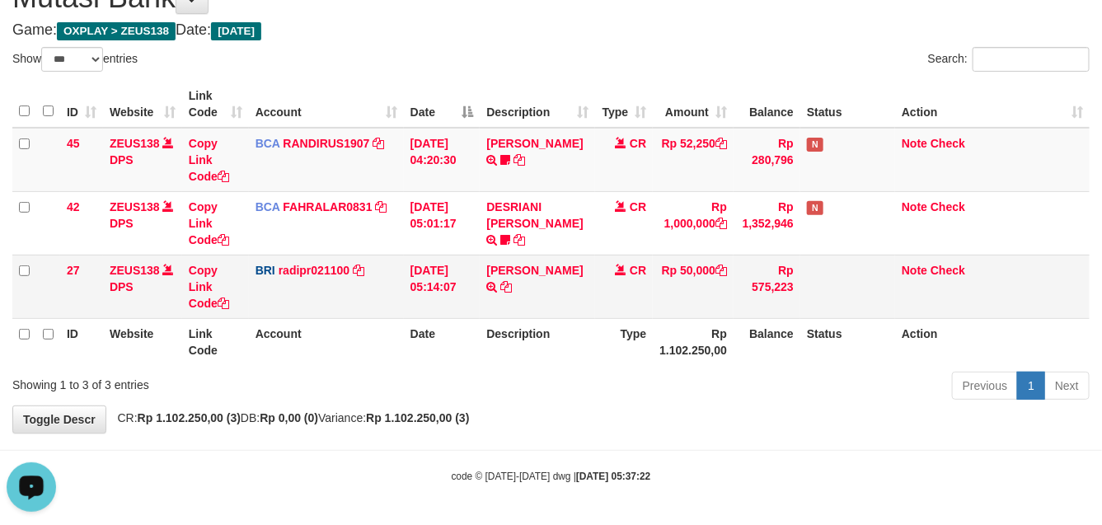
click at [365, 316] on td "BRI radipr021100 DPS REYNALDI ADI PRATAMA mutasi_20250901_3774 | 27 mutasi_2025…" at bounding box center [326, 286] width 155 height 63
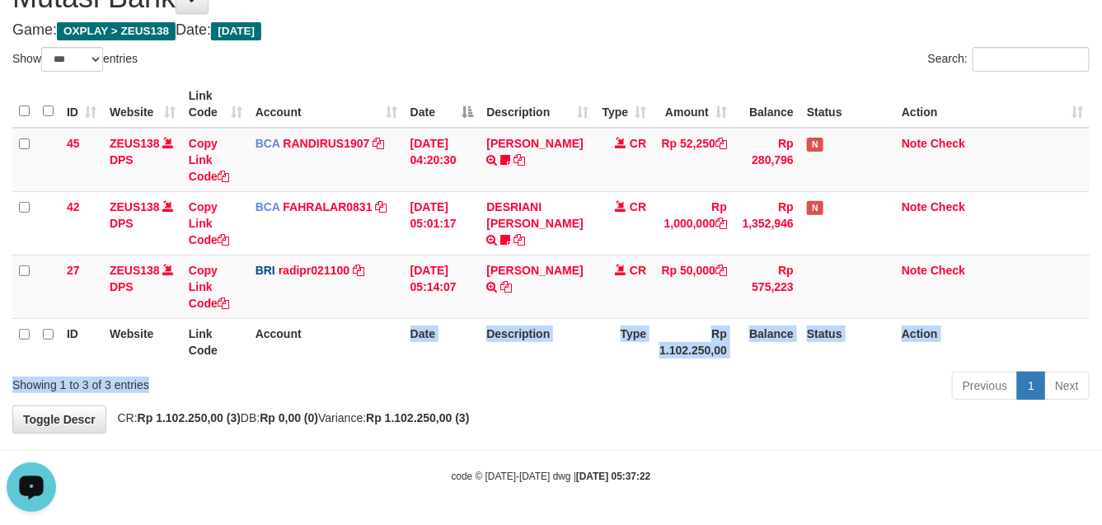
click at [393, 377] on div "Show ** ** ** *** entries Search: ID Website Link Code Account Date Description…" at bounding box center [550, 226] width 1077 height 358
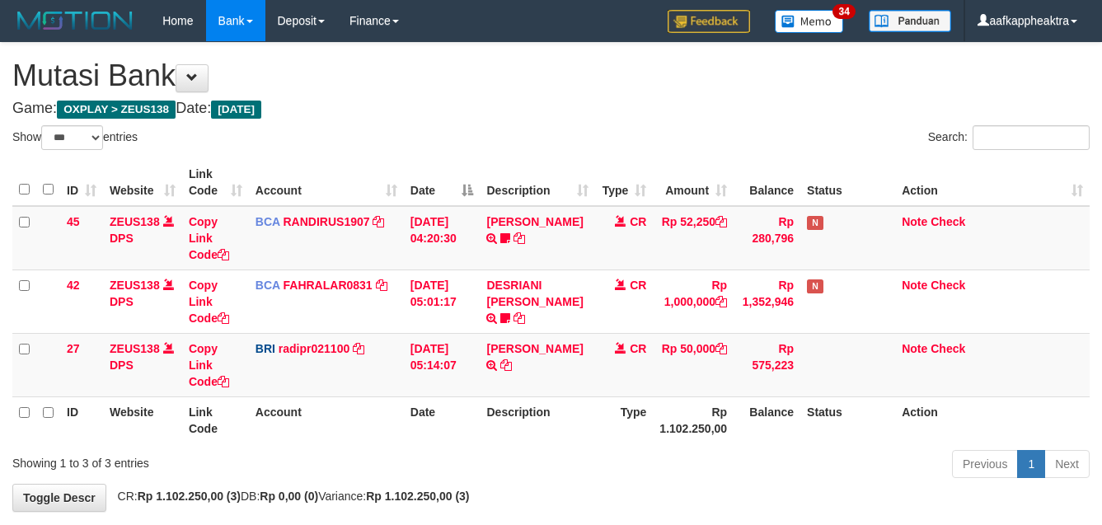
select select "***"
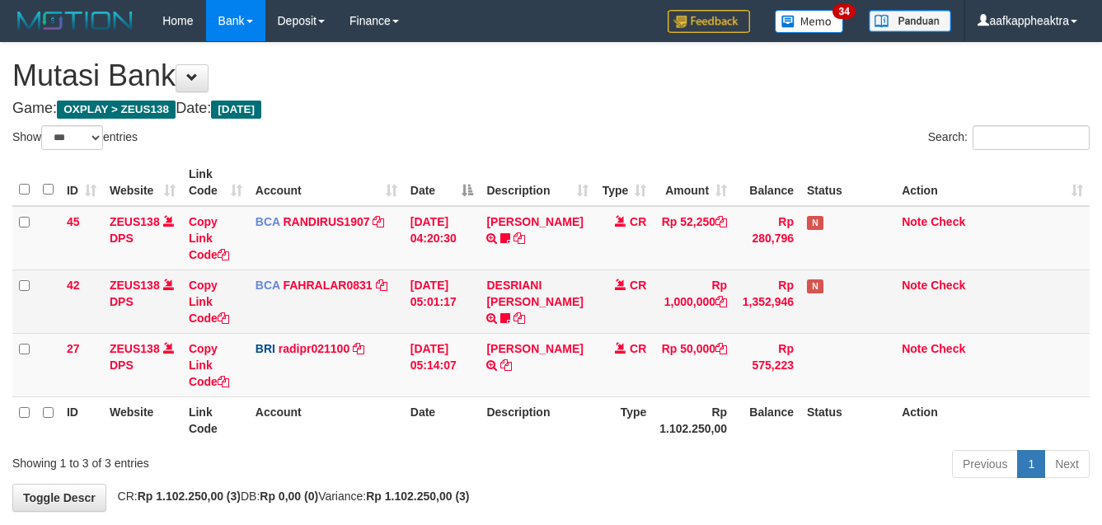
scroll to position [78, 0]
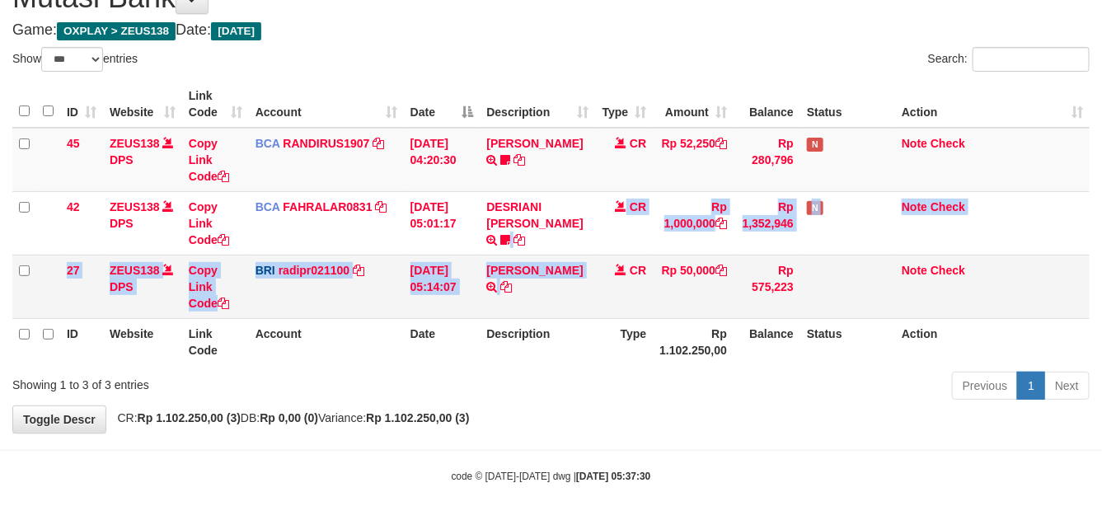
drag, startPoint x: 601, startPoint y: 284, endPoint x: 600, endPoint y: 301, distance: 16.6
click at [603, 291] on tbody "45 ZEUS138 DPS Copy Link Code BCA RANDIRUS1907 DPS RANDI RUSTANDI mutasi_202509…" at bounding box center [550, 223] width 1077 height 191
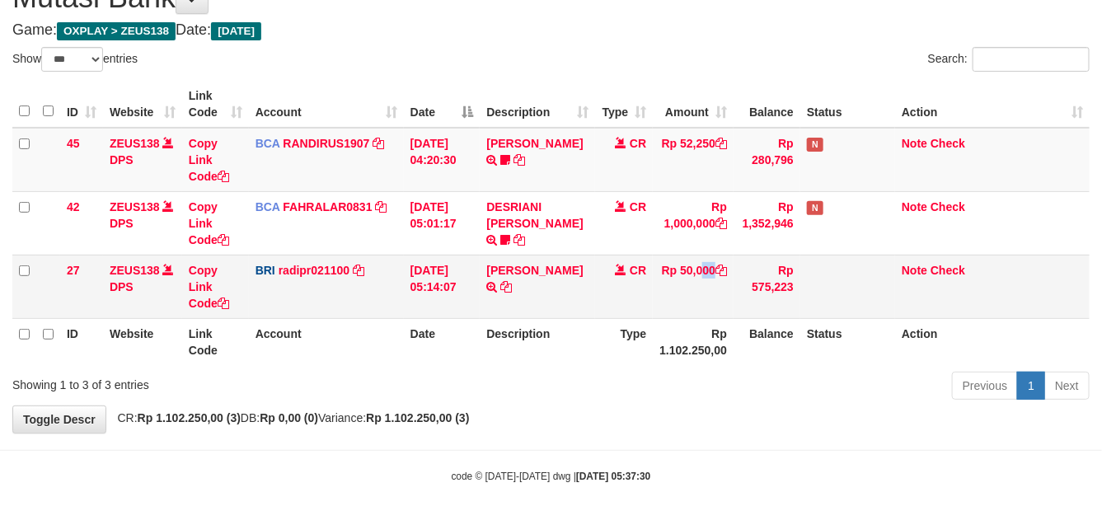
click at [682, 282] on td "Rp 50,000" at bounding box center [693, 286] width 81 height 63
click at [628, 307] on td "CR" at bounding box center [624, 286] width 58 height 63
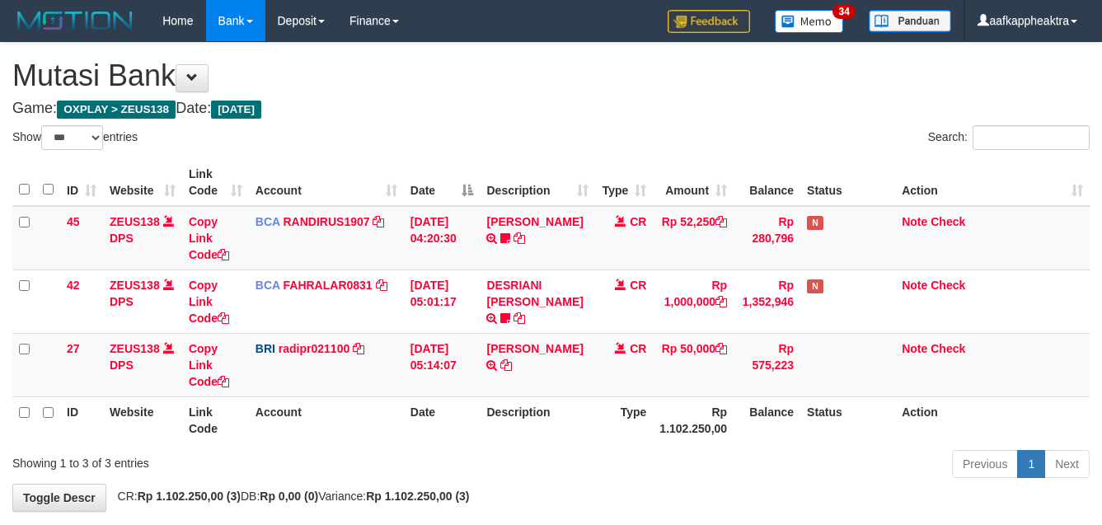
select select "***"
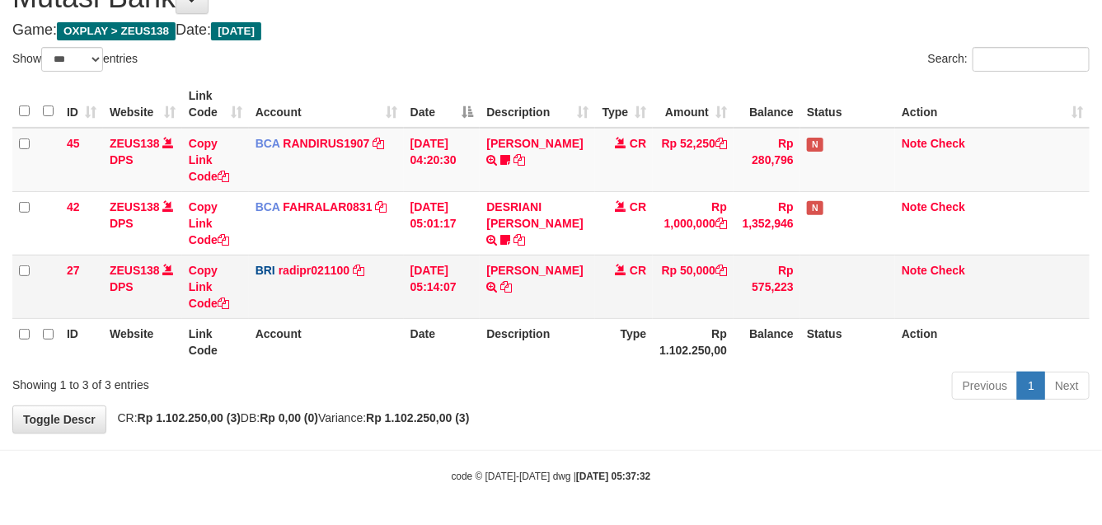
click at [555, 270] on td "[PERSON_NAME] TRANSFER NBMB [PERSON_NAME] TO [PERSON_NAME]" at bounding box center [537, 286] width 115 height 63
drag, startPoint x: 570, startPoint y: 277, endPoint x: 545, endPoint y: 307, distance: 38.6
click at [569, 278] on td "DANA TEGARJALERPR TRANSFER NBMB DANA TEGARJALERPR TO REYNALDI ADI PRATAMA" at bounding box center [537, 286] width 115 height 63
click at [545, 307] on td "DANA TEGARJALERPR TRANSFER NBMB DANA TEGARJALERPR TO REYNALDI ADI PRATAMA" at bounding box center [537, 286] width 115 height 63
drag, startPoint x: 552, startPoint y: 295, endPoint x: 569, endPoint y: 291, distance: 17.0
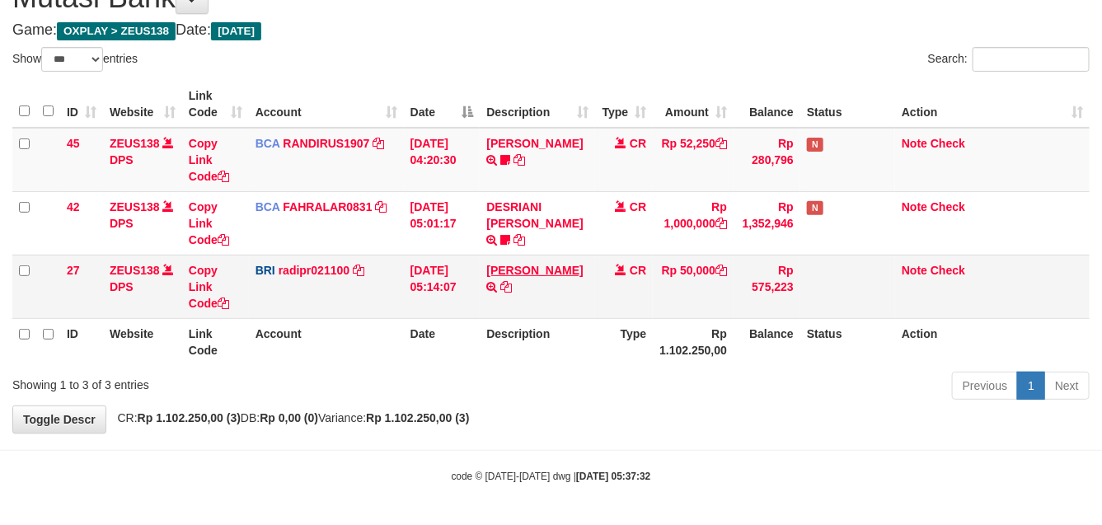
click at [557, 297] on td "DANA TEGARJALERPR TRANSFER NBMB DANA TEGARJALERPR TO REYNALDI ADI PRATAMA" at bounding box center [537, 286] width 115 height 63
drag, startPoint x: 556, startPoint y: 306, endPoint x: 569, endPoint y: 315, distance: 15.3
click at [554, 314] on td "DANA TEGARJALERPR TRANSFER NBMB DANA TEGARJALERPR TO REYNALDI ADI PRATAMA" at bounding box center [537, 286] width 115 height 63
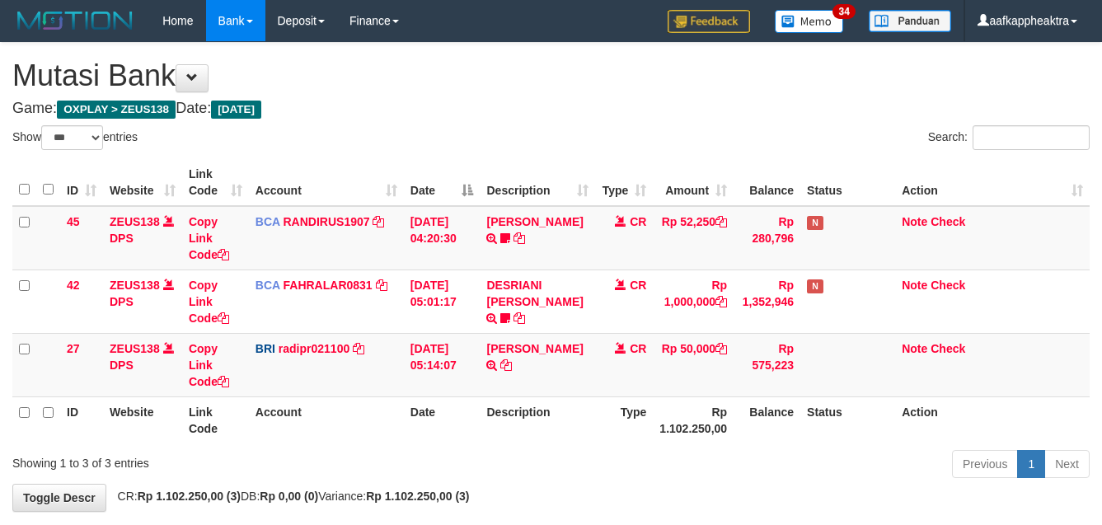
select select "***"
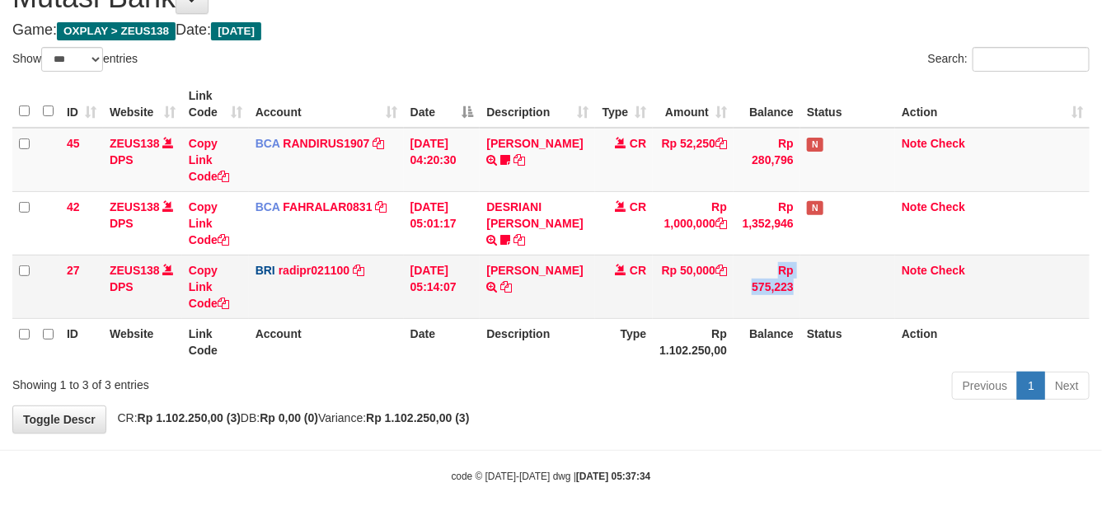
drag, startPoint x: 727, startPoint y: 266, endPoint x: 694, endPoint y: 290, distance: 40.7
click at [710, 285] on tbody "45 ZEUS138 DPS Copy Link Code BCA RANDIRUS1907 DPS RANDI RUSTANDI mutasi_202509…" at bounding box center [550, 223] width 1077 height 191
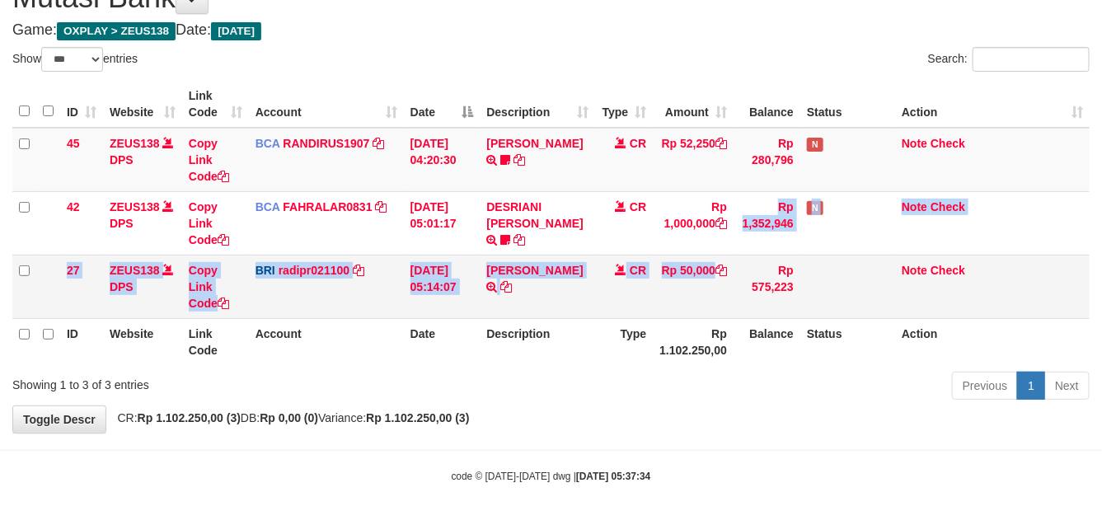
click at [697, 297] on td "Rp 50,000" at bounding box center [693, 286] width 81 height 63
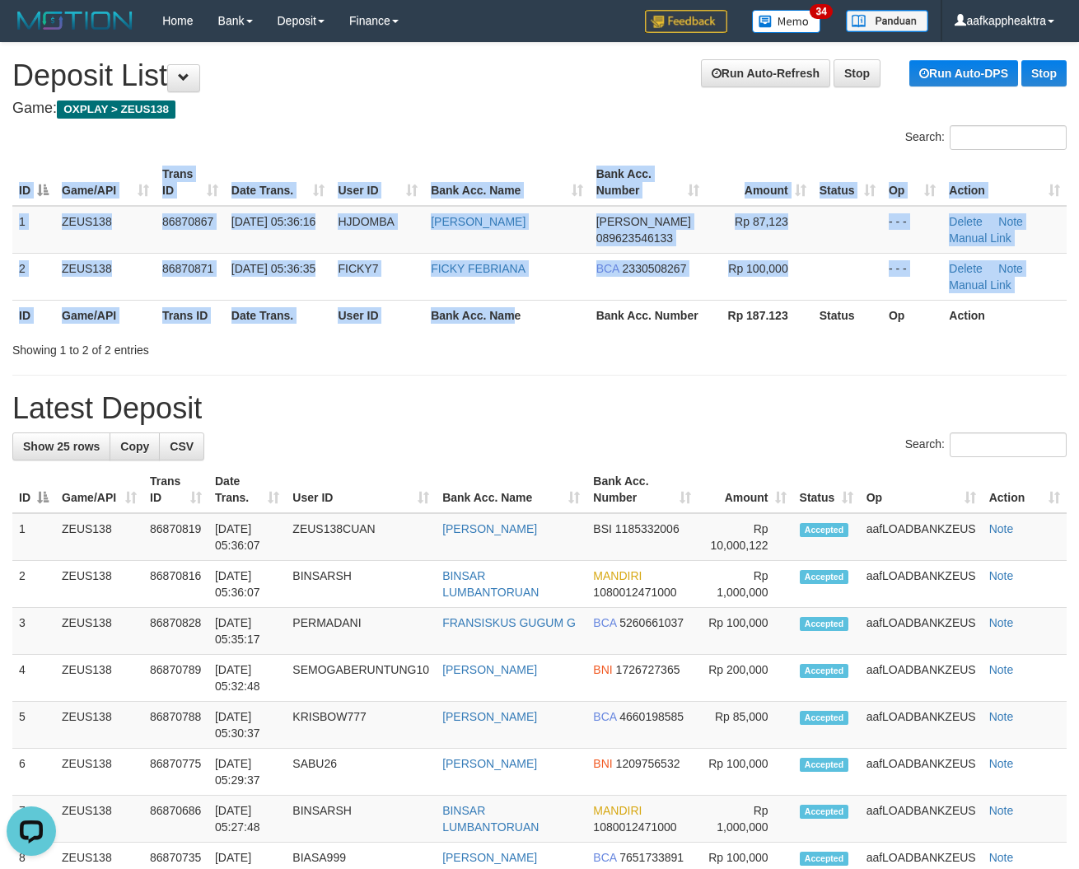
drag, startPoint x: 534, startPoint y: 348, endPoint x: 1, endPoint y: 336, distance: 533.2
click at [499, 358] on div "Search: ID Game/API Trans ID Date Trans. User ID Bank Acc. Name Bank Acc. Numbe…" at bounding box center [539, 241] width 1055 height 233
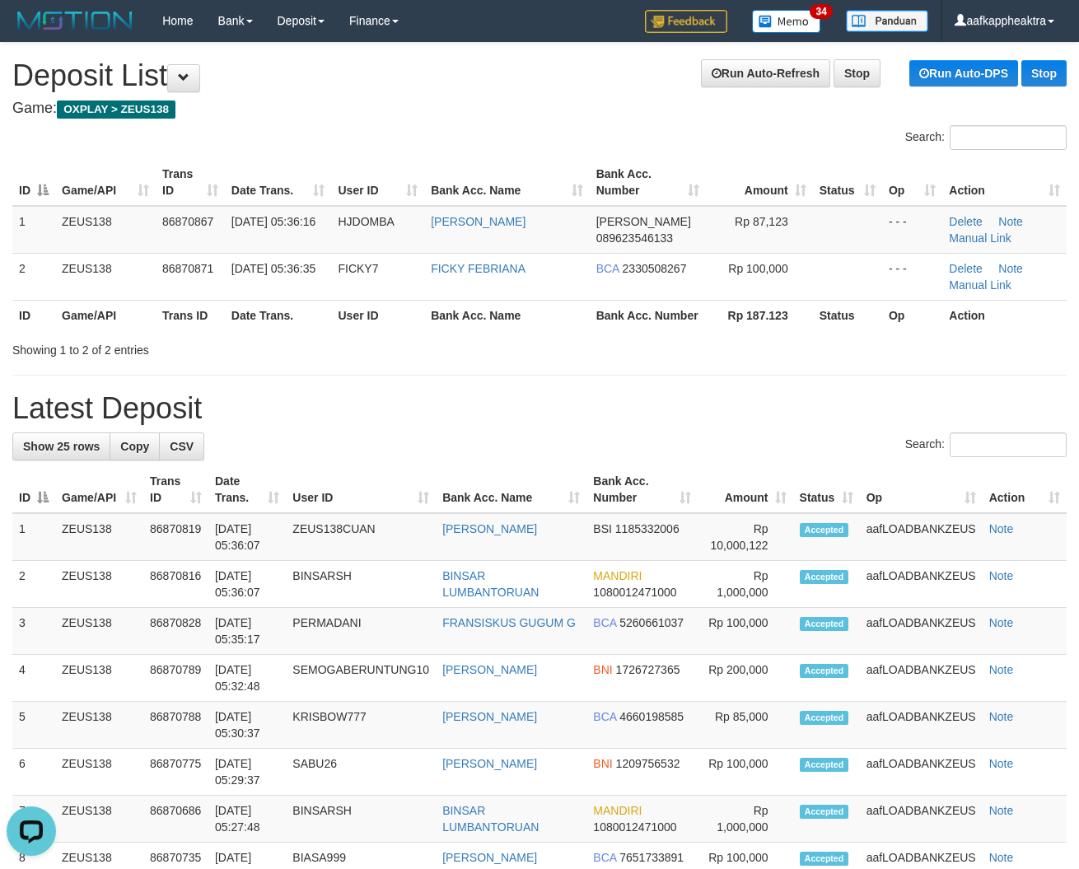
drag, startPoint x: 264, startPoint y: 406, endPoint x: 5, endPoint y: 396, distance: 258.9
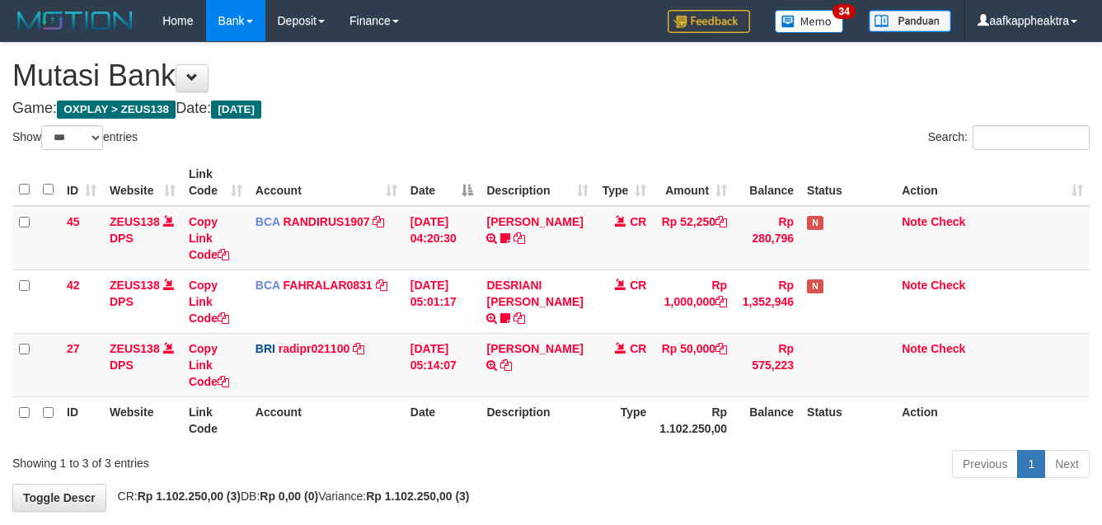
select select "***"
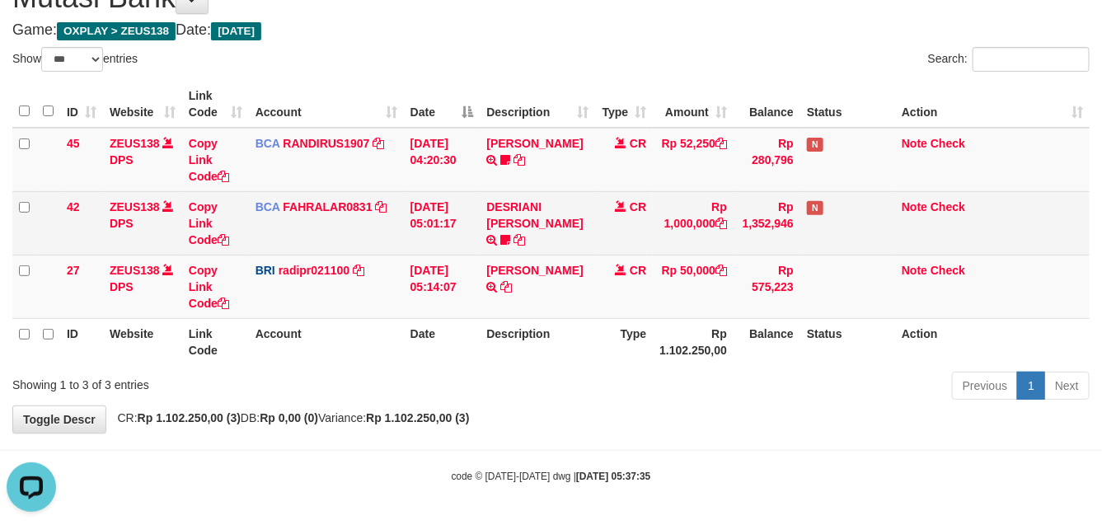
drag, startPoint x: 608, startPoint y: 200, endPoint x: 615, endPoint y: 217, distance: 18.1
click at [618, 216] on td "CR" at bounding box center [624, 222] width 58 height 63
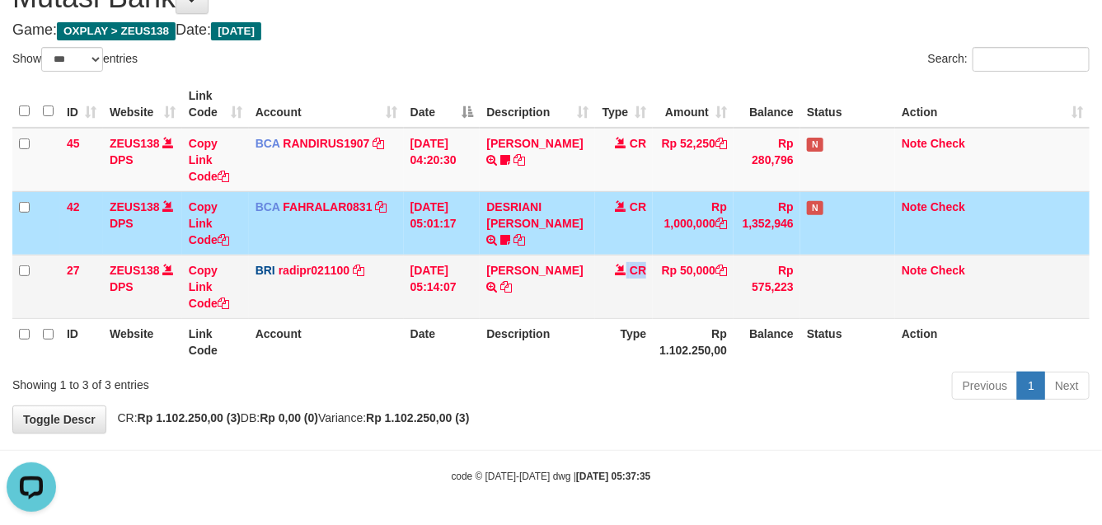
click at [652, 281] on tr "27 ZEUS138 DPS Copy Link Code BRI radipr021100 DPS REYNALDI ADI PRATAMA mutasi_…" at bounding box center [550, 286] width 1077 height 63
click at [659, 294] on td "Rp 50,000" at bounding box center [693, 286] width 81 height 63
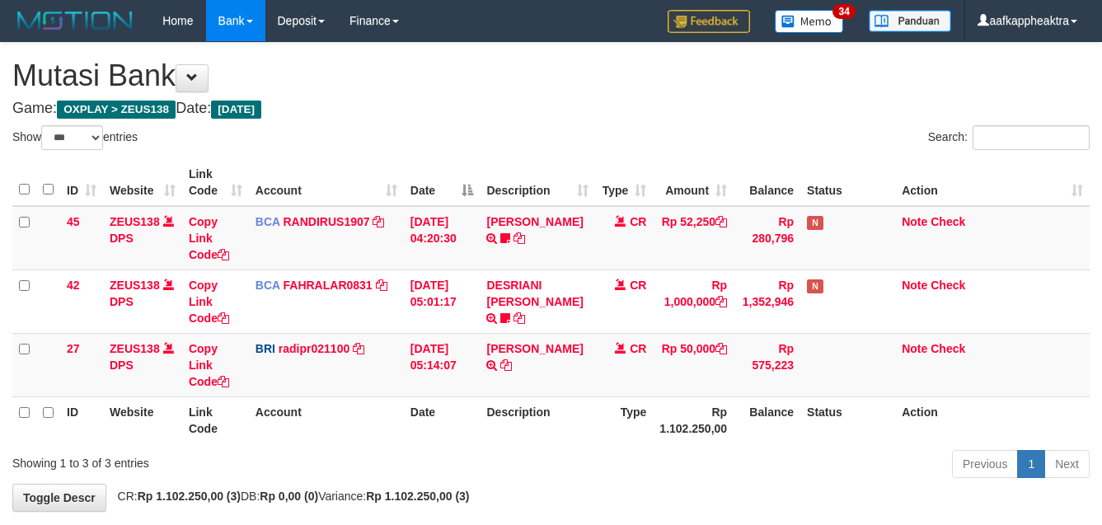
select select "***"
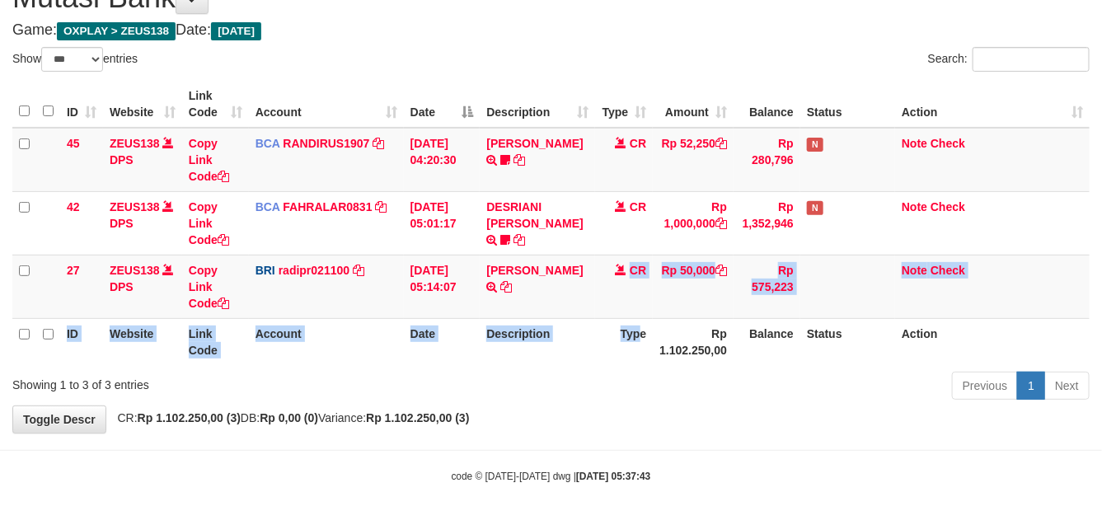
click at [639, 320] on table "ID Website Link Code Account Date Description Type Amount Balance Status Action…" at bounding box center [550, 223] width 1077 height 284
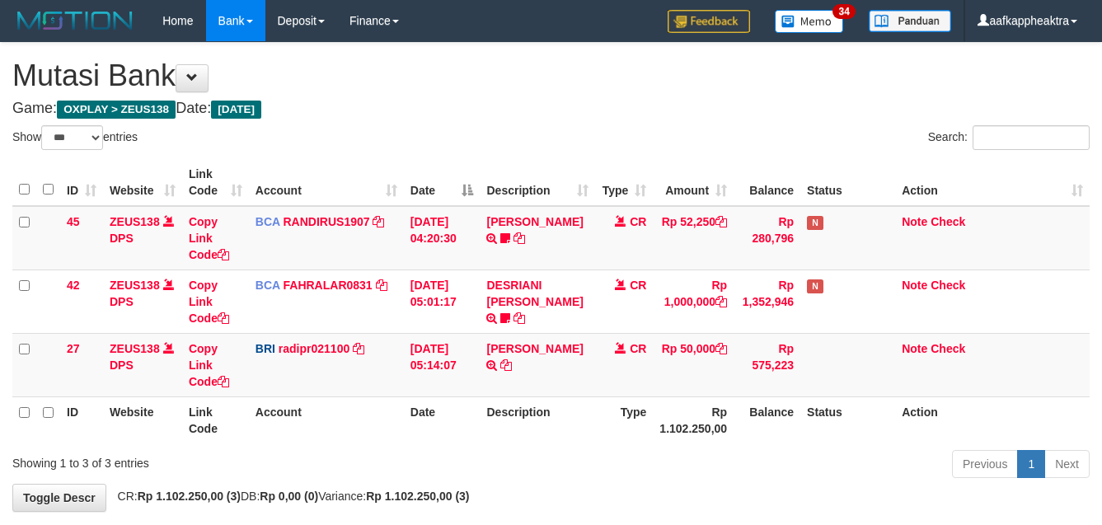
select select "***"
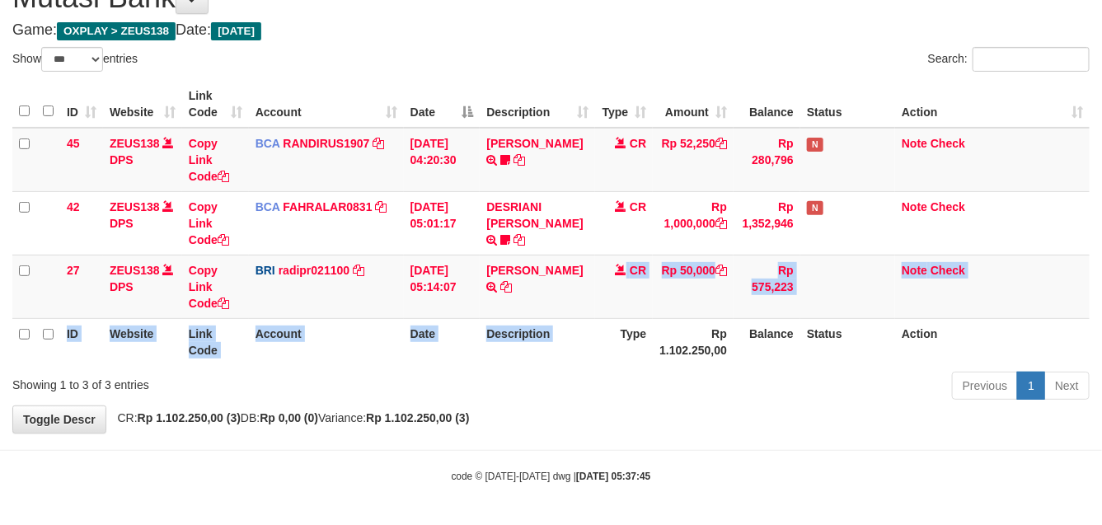
click at [607, 319] on table "ID Website Link Code Account Date Description Type Amount Balance Status Action…" at bounding box center [550, 223] width 1077 height 284
click at [600, 318] on table "ID Website Link Code Account Date Description Type Amount Balance Status Action…" at bounding box center [550, 223] width 1077 height 284
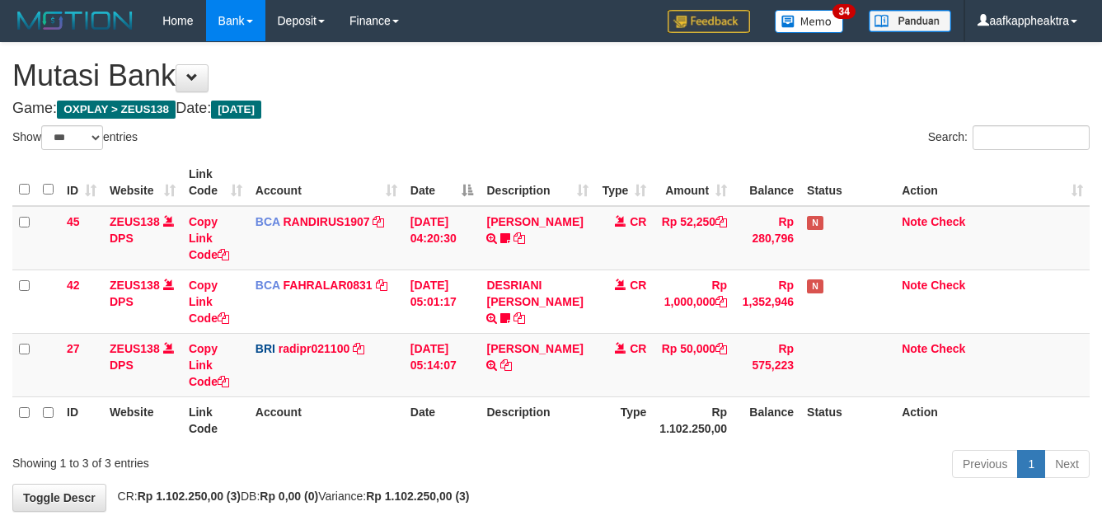
select select "***"
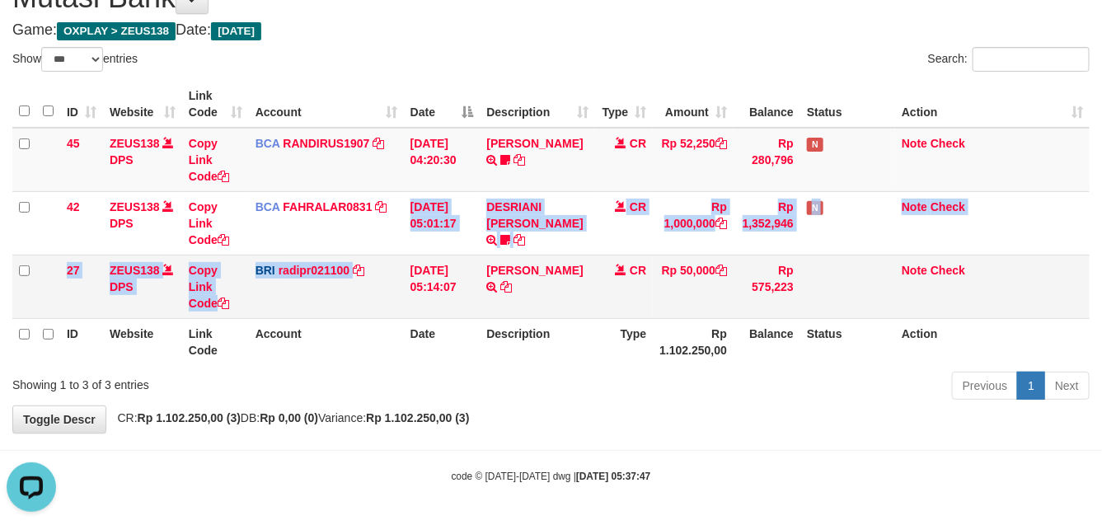
drag, startPoint x: 400, startPoint y: 258, endPoint x: 400, endPoint y: 278, distance: 19.8
click at [406, 278] on tbody "45 ZEUS138 DPS Copy Link Code BCA RANDIRUS1907 DPS RANDI RUSTANDI mutasi_202509…" at bounding box center [550, 223] width 1077 height 191
drag, startPoint x: 462, startPoint y: 328, endPoint x: 458, endPoint y: 354, distance: 26.7
click at [463, 344] on table "ID Website Link Code Account Date Description Type Amount Balance Status Action…" at bounding box center [550, 223] width 1077 height 284
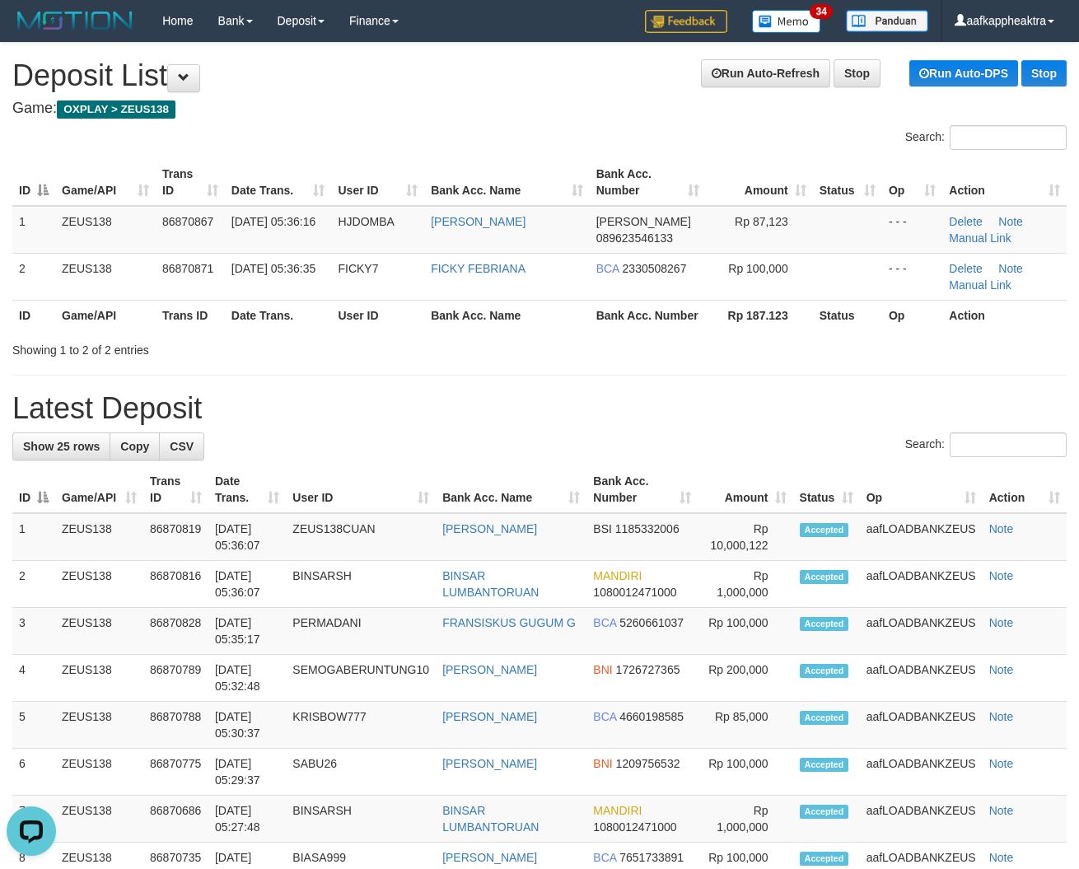
drag, startPoint x: 574, startPoint y: 452, endPoint x: 582, endPoint y: 442, distance: 11.7
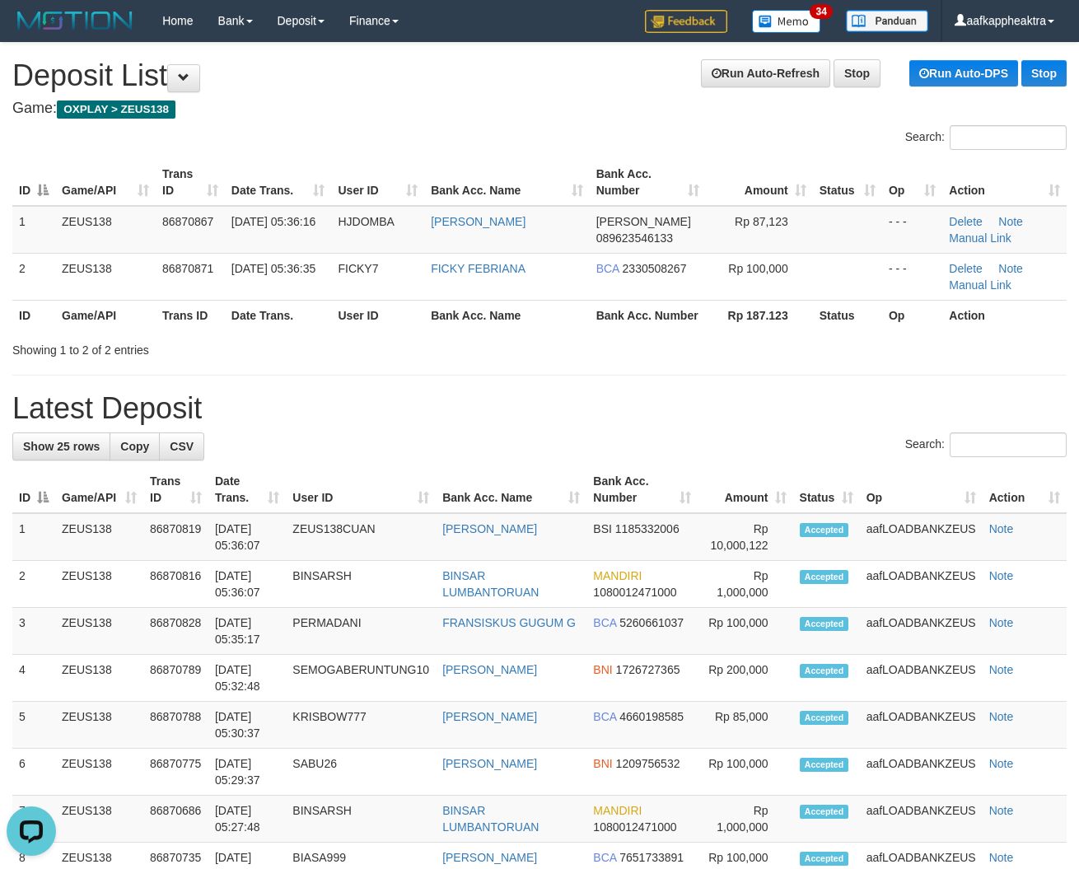
click at [597, 452] on div "Search:" at bounding box center [539, 447] width 1055 height 29
drag, startPoint x: 623, startPoint y: 450, endPoint x: 14, endPoint y: 443, distance: 608.9
click at [622, 450] on div "Search:" at bounding box center [539, 447] width 1055 height 29
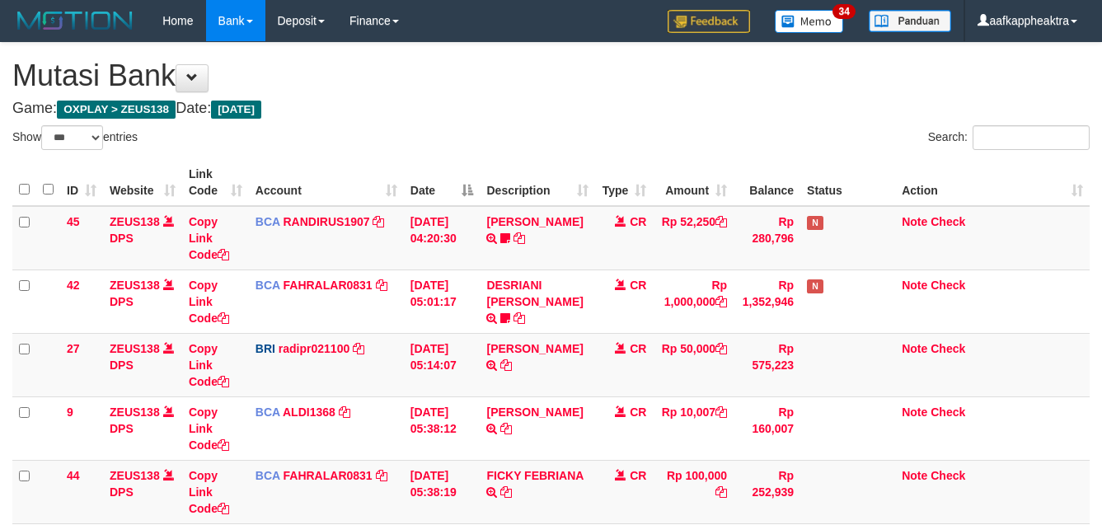
select select "***"
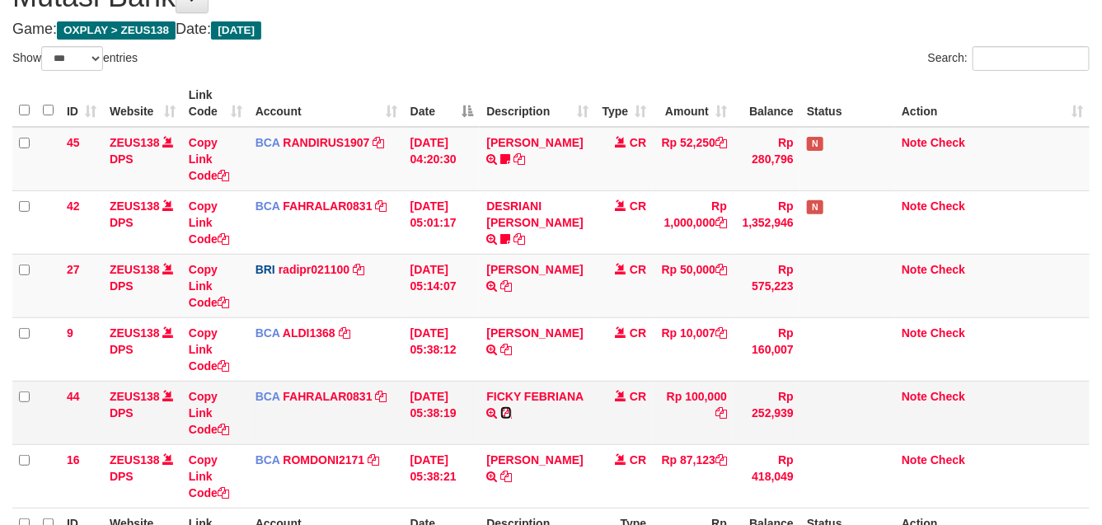
click at [503, 410] on icon at bounding box center [506, 413] width 12 height 12
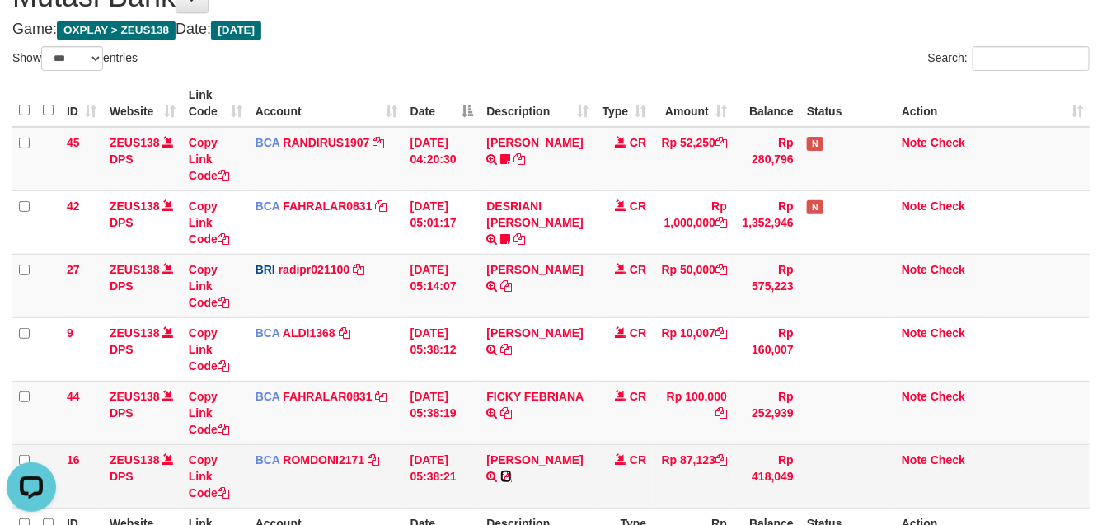
click at [500, 475] on icon at bounding box center [506, 476] width 12 height 12
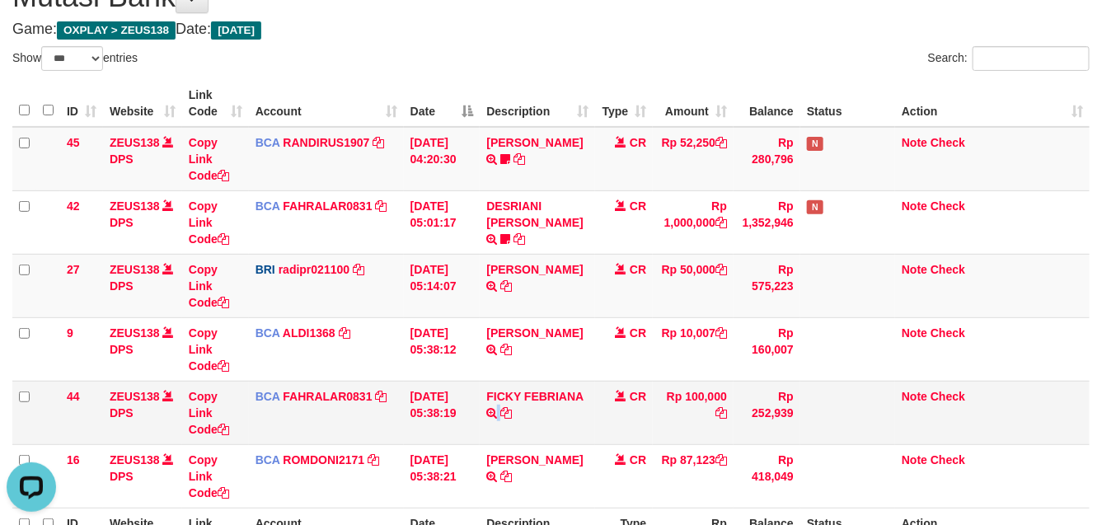
drag, startPoint x: 498, startPoint y: 414, endPoint x: 509, endPoint y: 409, distance: 11.8
click at [509, 409] on td "FICKY FEBRIANA TRSF E-BANKING CR 0109/FTSCY/WS95271 100000.00FICKY FEBRIANA" at bounding box center [537, 412] width 115 height 63
click at [578, 381] on td "FICKY FEBRIANA TRSF E-BANKING CR 0109/FTSCY/WS95271 100000.00FICKY FEBRIANA" at bounding box center [537, 412] width 115 height 63
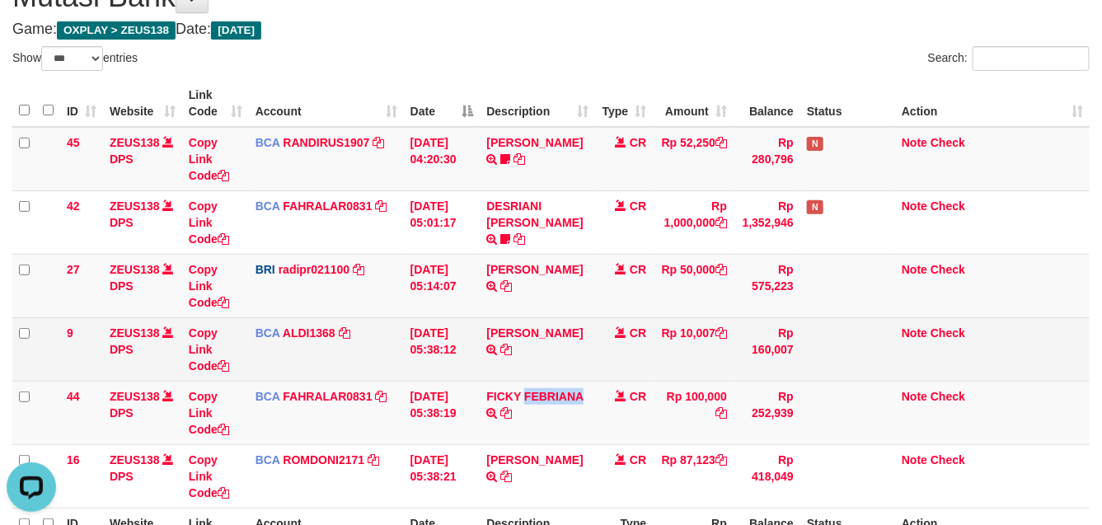
drag, startPoint x: 579, startPoint y: 381, endPoint x: 612, endPoint y: 375, distance: 33.5
click at [597, 377] on tbody "45 ZEUS138 DPS Copy Link Code BCA RANDIRUS1907 DPS RANDI RUSTANDI mutasi_202509…" at bounding box center [550, 317] width 1077 height 381
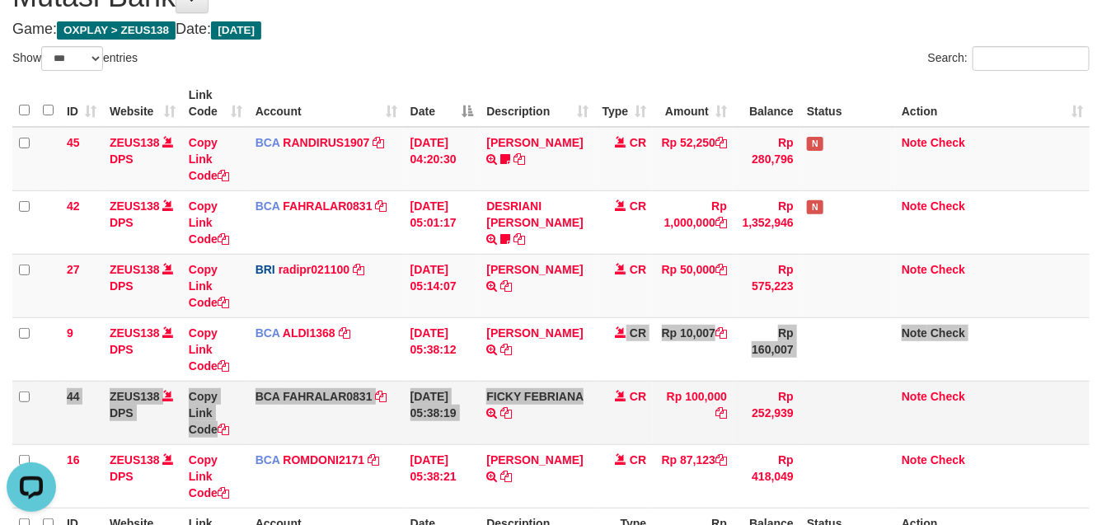
scroll to position [96, 0]
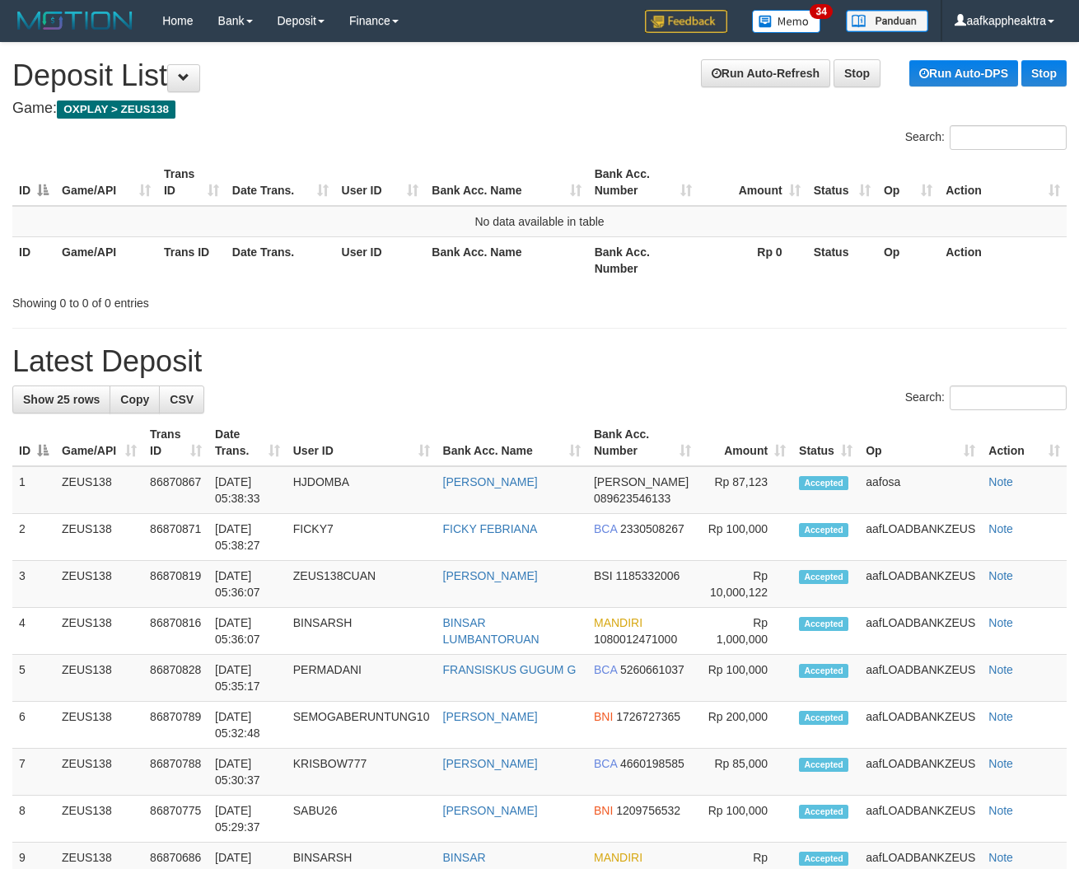
drag, startPoint x: 717, startPoint y: 390, endPoint x: 686, endPoint y: 392, distance: 31.4
click at [715, 391] on div "Search:" at bounding box center [539, 400] width 1055 height 29
drag, startPoint x: 594, startPoint y: 389, endPoint x: 601, endPoint y: 372, distance: 18.1
click at [569, 386] on div "Search:" at bounding box center [539, 400] width 1055 height 29
drag, startPoint x: 728, startPoint y: 395, endPoint x: 47, endPoint y: 388, distance: 680.6
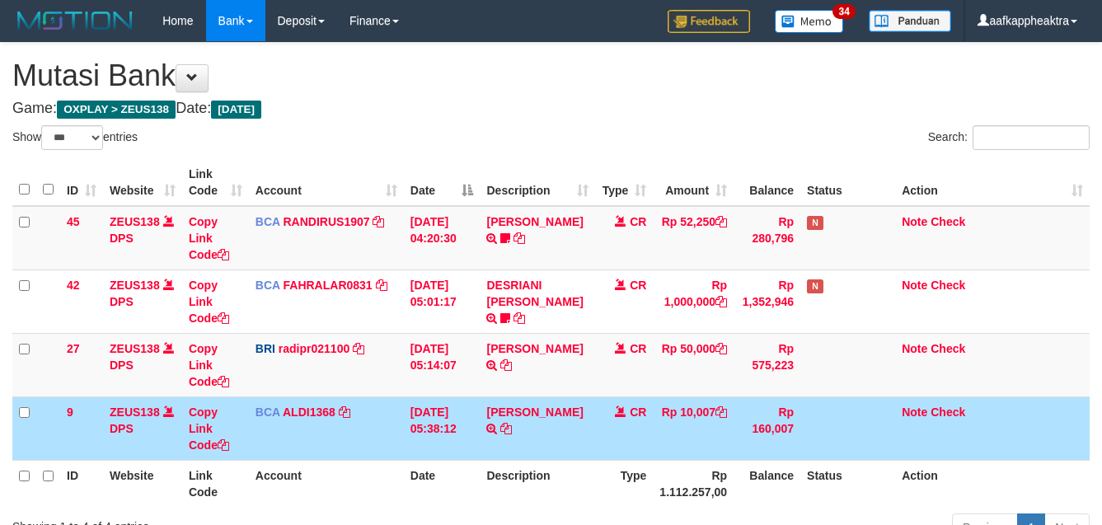
select select "***"
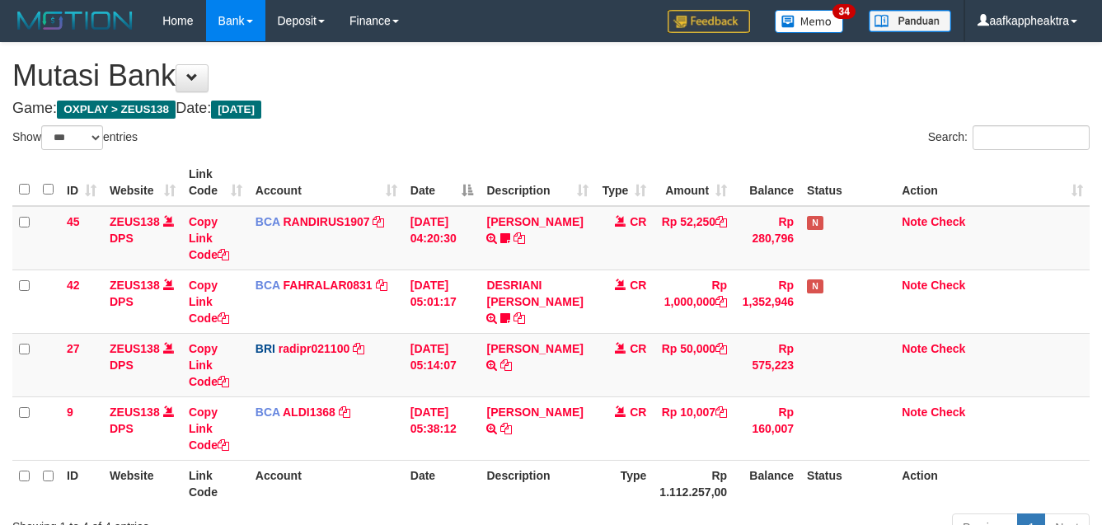
select select "***"
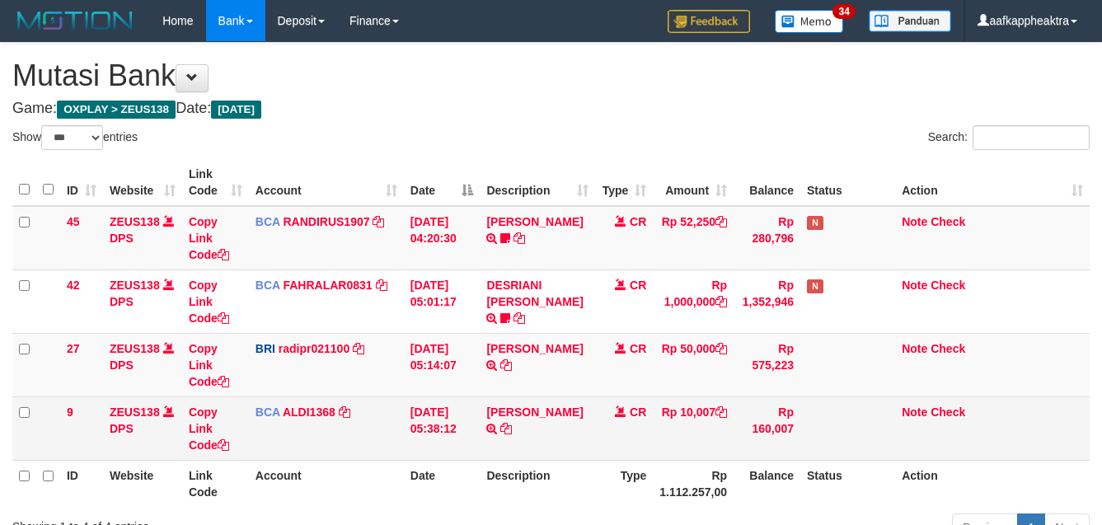
scroll to position [124, 0]
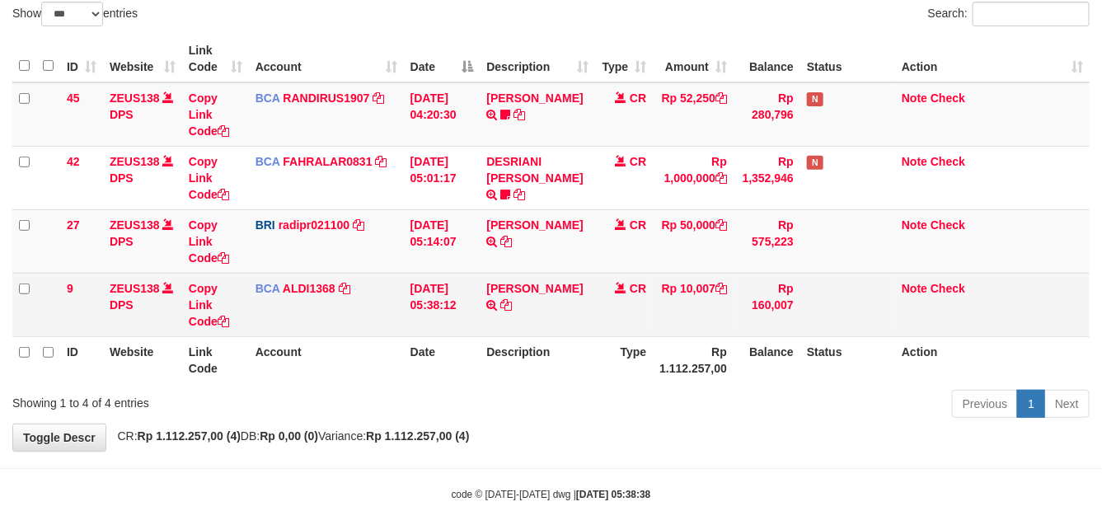
click at [620, 269] on td "CR" at bounding box center [624, 240] width 58 height 63
click at [582, 278] on td "[PERSON_NAME] TRSF E-BANKING CR 0109/FTSCY/WS95031 10007.00[PERSON_NAME]" at bounding box center [537, 304] width 115 height 63
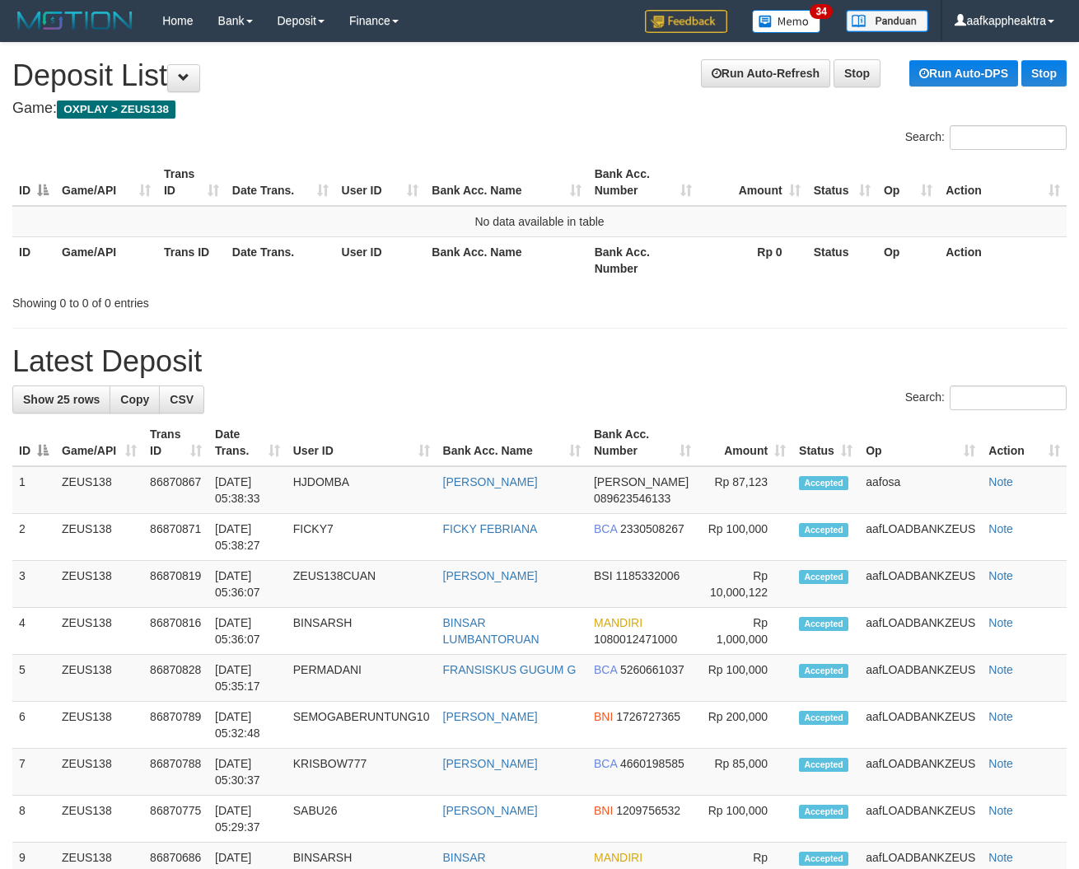
drag, startPoint x: 450, startPoint y: 365, endPoint x: 344, endPoint y: 364, distance: 105.5
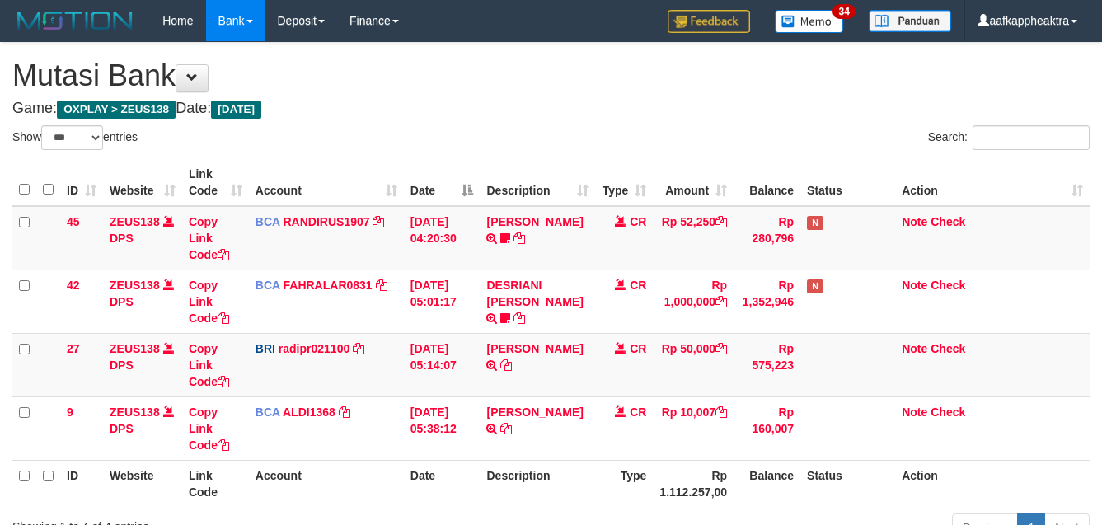
select select "***"
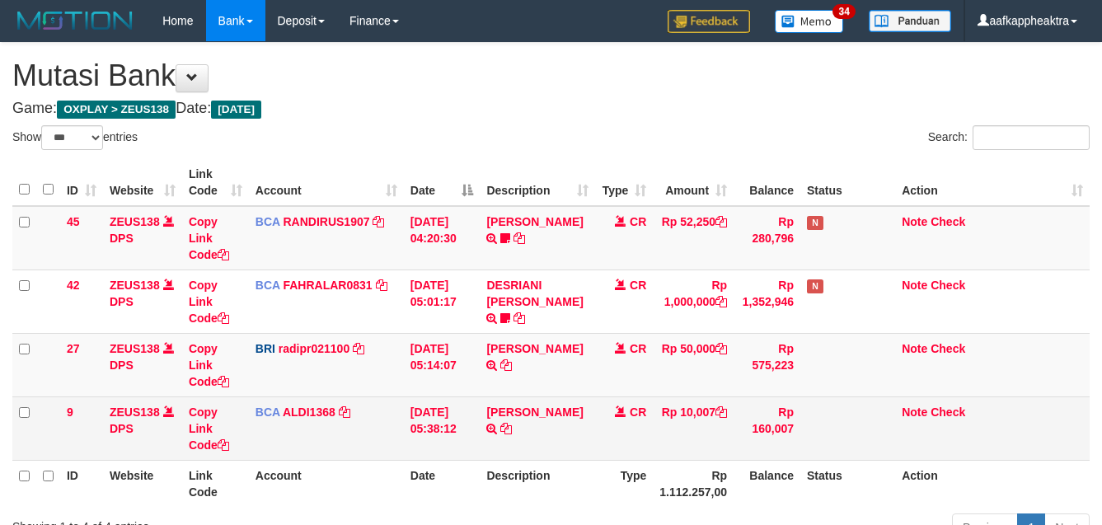
scroll to position [124, 0]
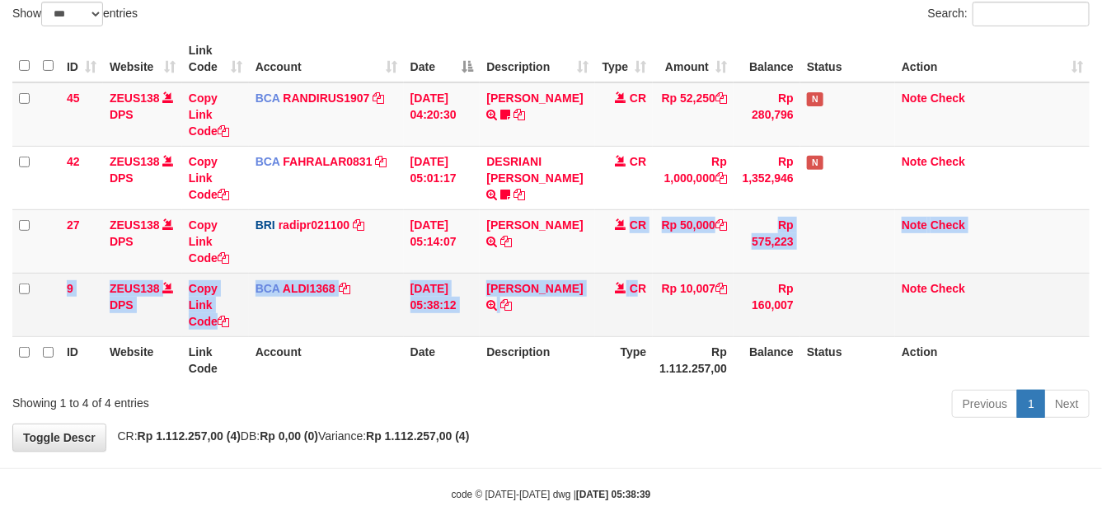
click at [634, 273] on tbody "45 ZEUS138 DPS Copy Link Code BCA RANDIRUS1907 DPS RANDI RUSTANDI mutasi_202509…" at bounding box center [550, 209] width 1077 height 255
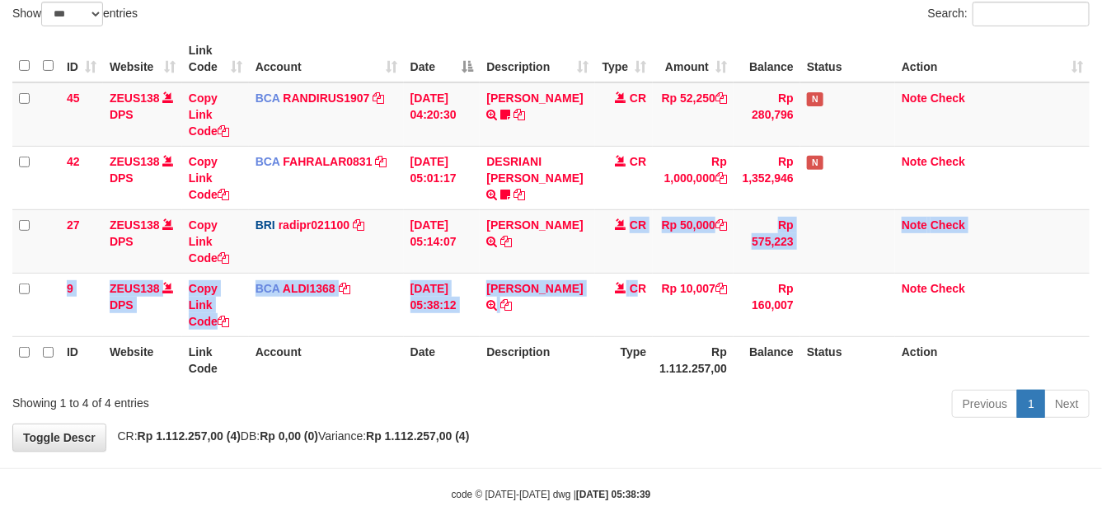
drag, startPoint x: 573, startPoint y: 284, endPoint x: 1110, endPoint y: 302, distance: 536.7
click at [573, 285] on td "SANTI RUSTINA TRSF E-BANKING CR 0109/FTSCY/WS95031 10007.00SANTI RUSTINA" at bounding box center [537, 304] width 115 height 63
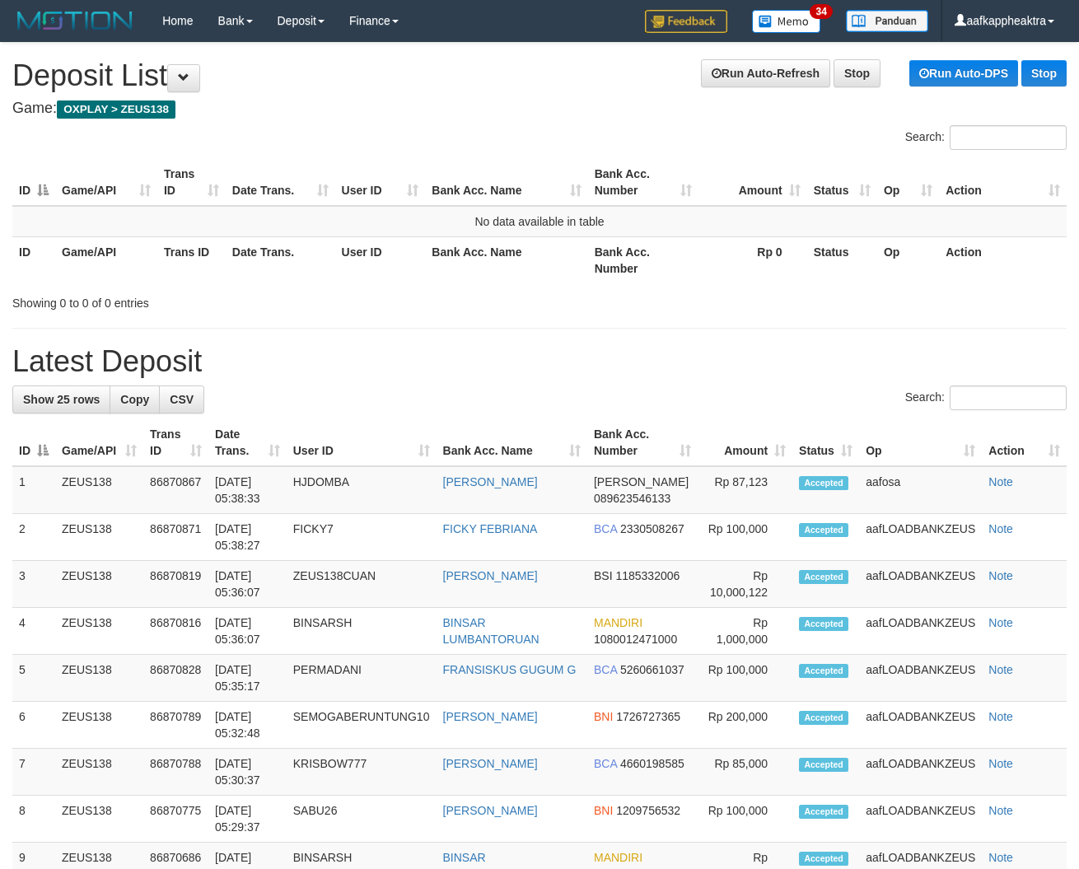
drag, startPoint x: 361, startPoint y: 367, endPoint x: 31, endPoint y: 342, distance: 330.6
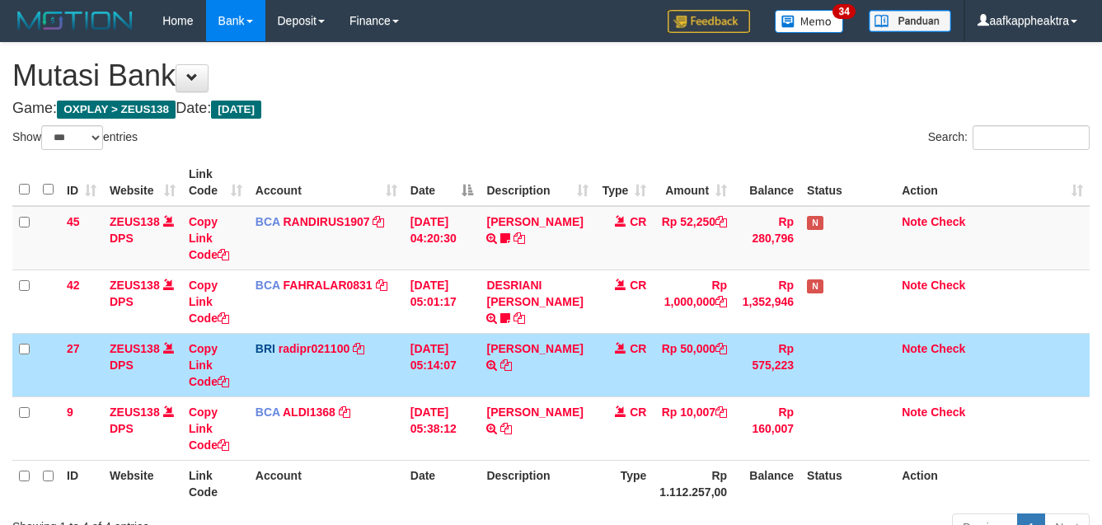
select select "***"
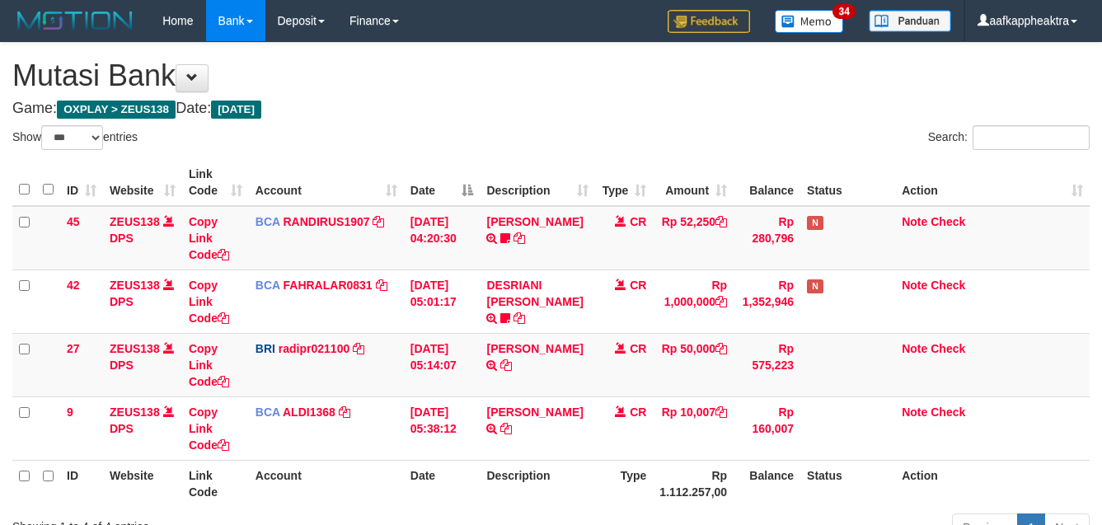
select select "***"
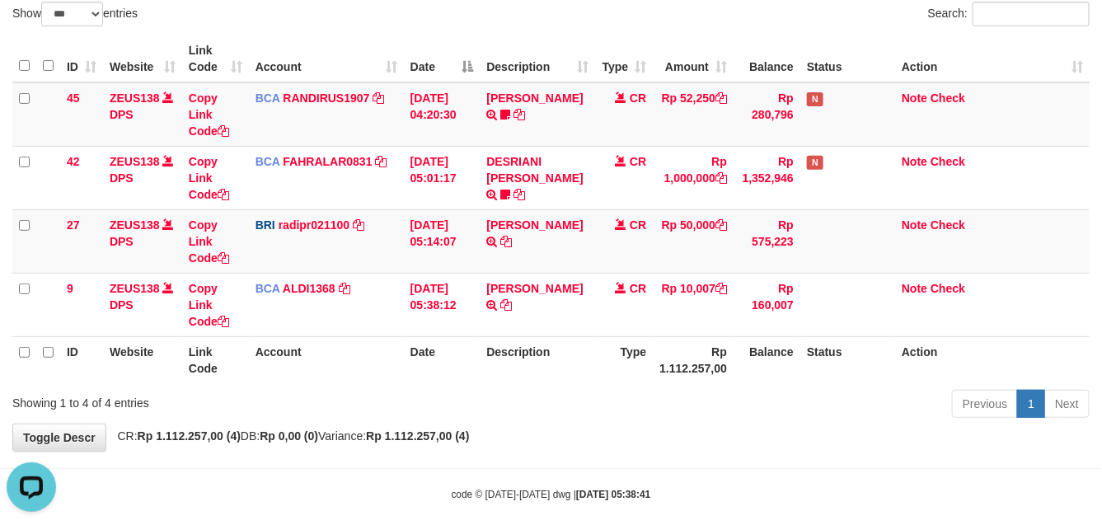
drag, startPoint x: 480, startPoint y: 397, endPoint x: 466, endPoint y: 380, distance: 21.8
click at [483, 395] on div "Previous 1 Next" at bounding box center [780, 405] width 618 height 35
click at [466, 393] on div "Previous 1 Next" at bounding box center [780, 405] width 643 height 35
drag, startPoint x: 464, startPoint y: 386, endPoint x: 461, endPoint y: 367, distance: 19.1
click at [466, 385] on div "ID Website Link Code Account Date Description Type Amount Balance Status Action…" at bounding box center [551, 209] width 1102 height 358
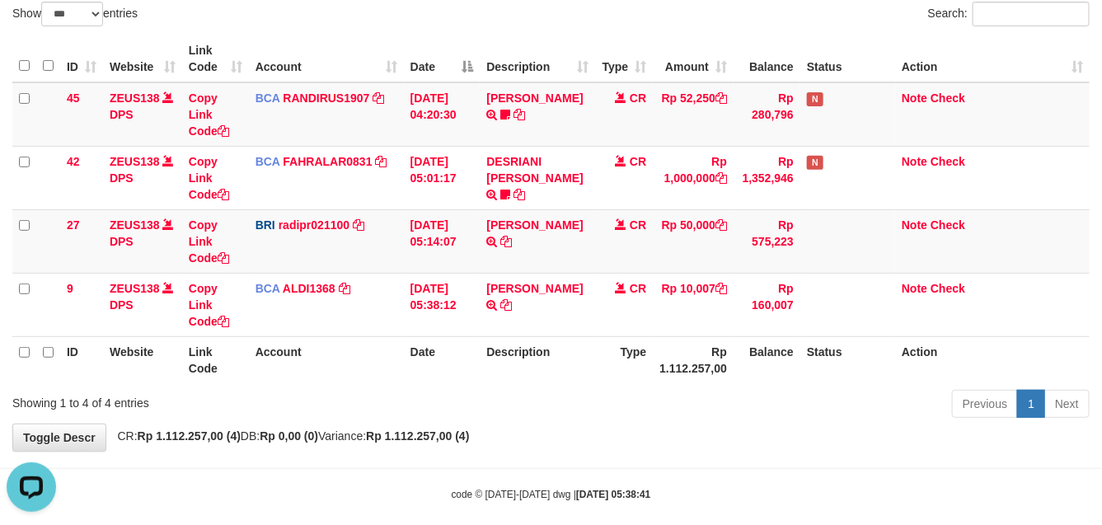
click at [462, 363] on th "Date" at bounding box center [442, 359] width 77 height 47
drag, startPoint x: 458, startPoint y: 363, endPoint x: 723, endPoint y: 368, distance: 265.4
click at [466, 367] on th "Date" at bounding box center [442, 359] width 77 height 47
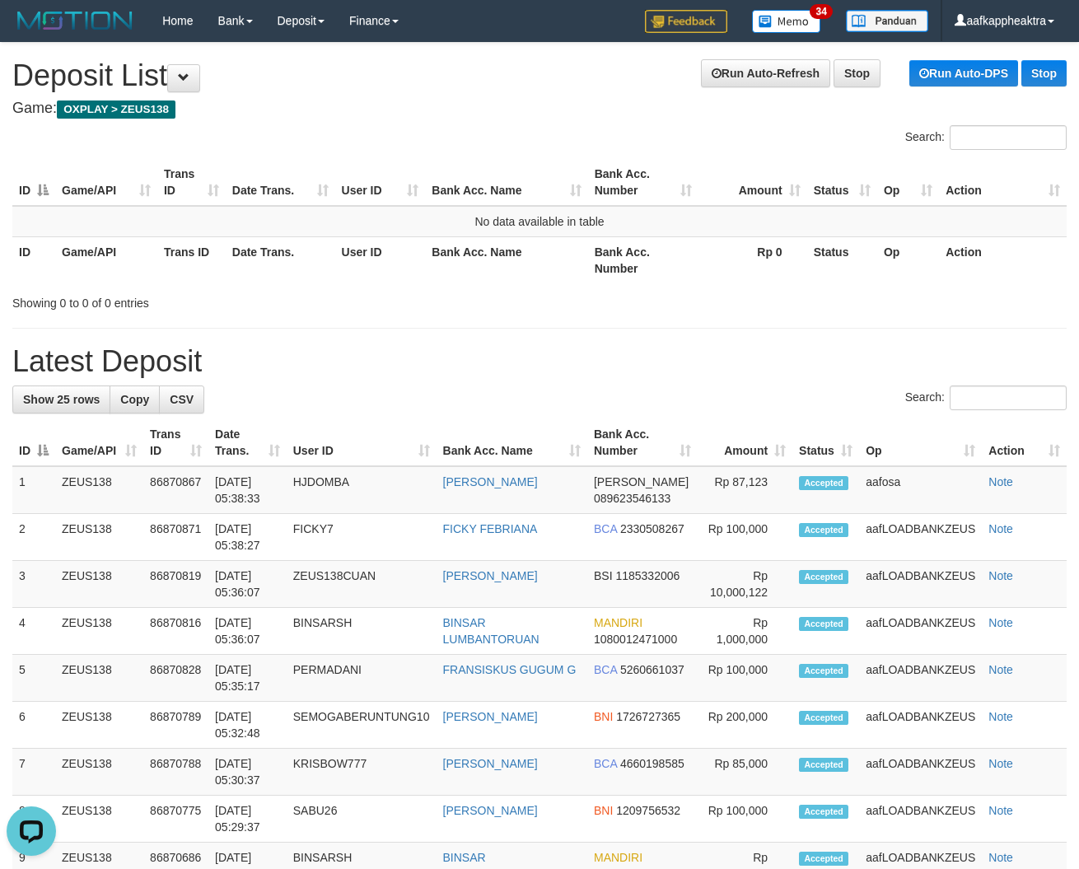
click at [311, 412] on div "Search:" at bounding box center [539, 400] width 1055 height 29
drag, startPoint x: 272, startPoint y: 434, endPoint x: 243, endPoint y: 442, distance: 29.8
click at [256, 439] on th "Date Trans." at bounding box center [247, 442] width 78 height 47
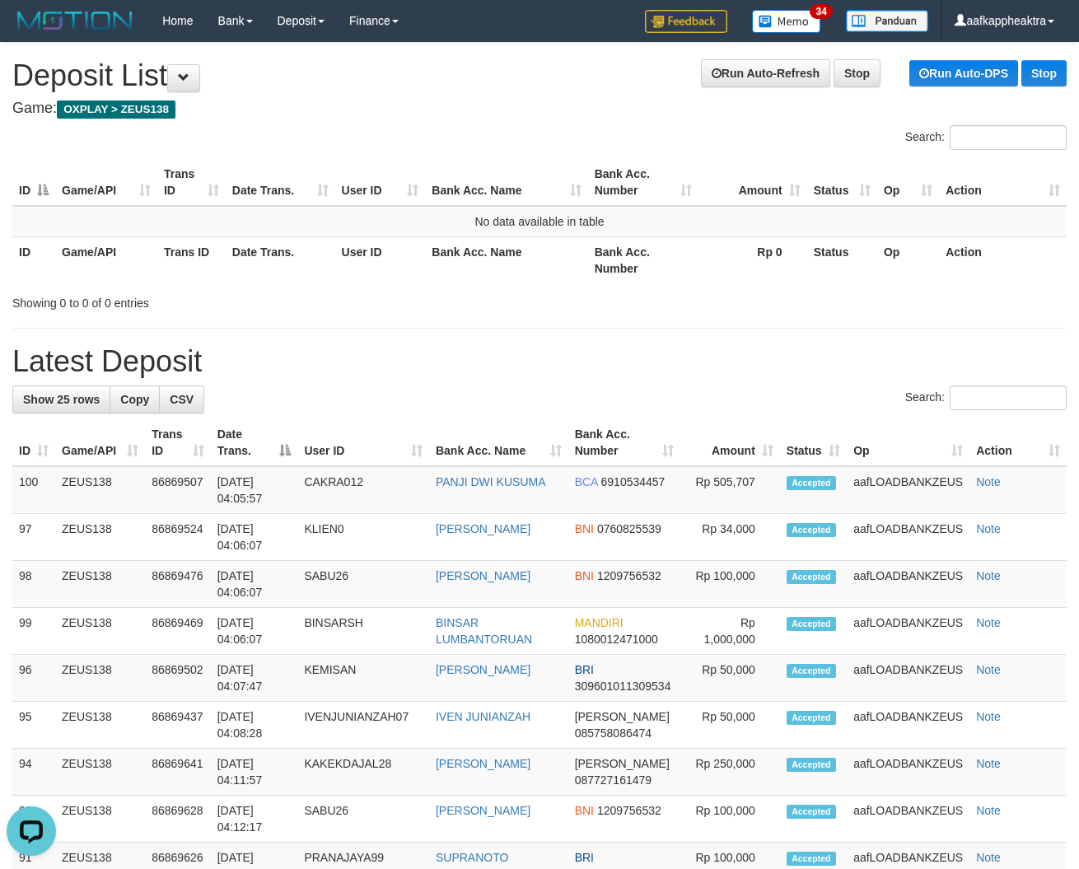
drag, startPoint x: 409, startPoint y: 395, endPoint x: 10, endPoint y: 394, distance: 399.6
drag, startPoint x: 562, startPoint y: 447, endPoint x: 8, endPoint y: 455, distance: 553.7
click at [649, 434] on th "Bank Acc. Number" at bounding box center [625, 442] width 112 height 47
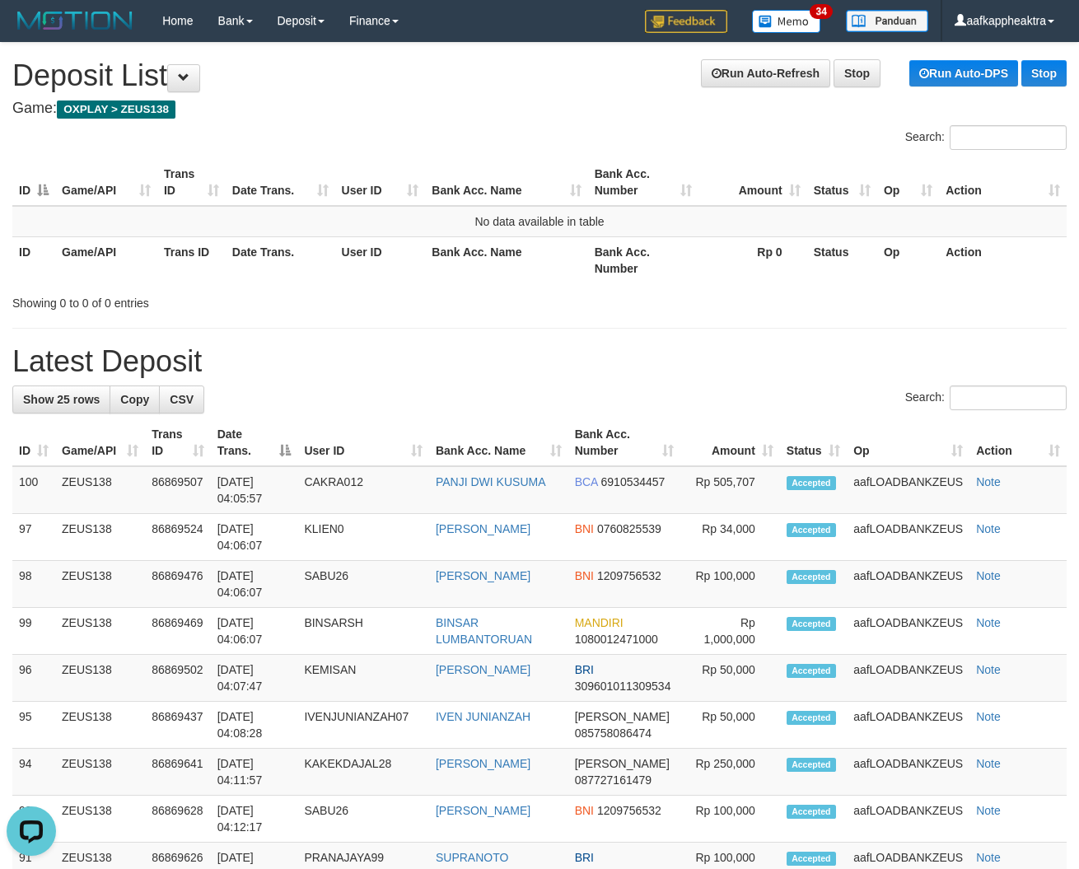
click at [651, 445] on th "Bank Acc. Number" at bounding box center [625, 442] width 112 height 47
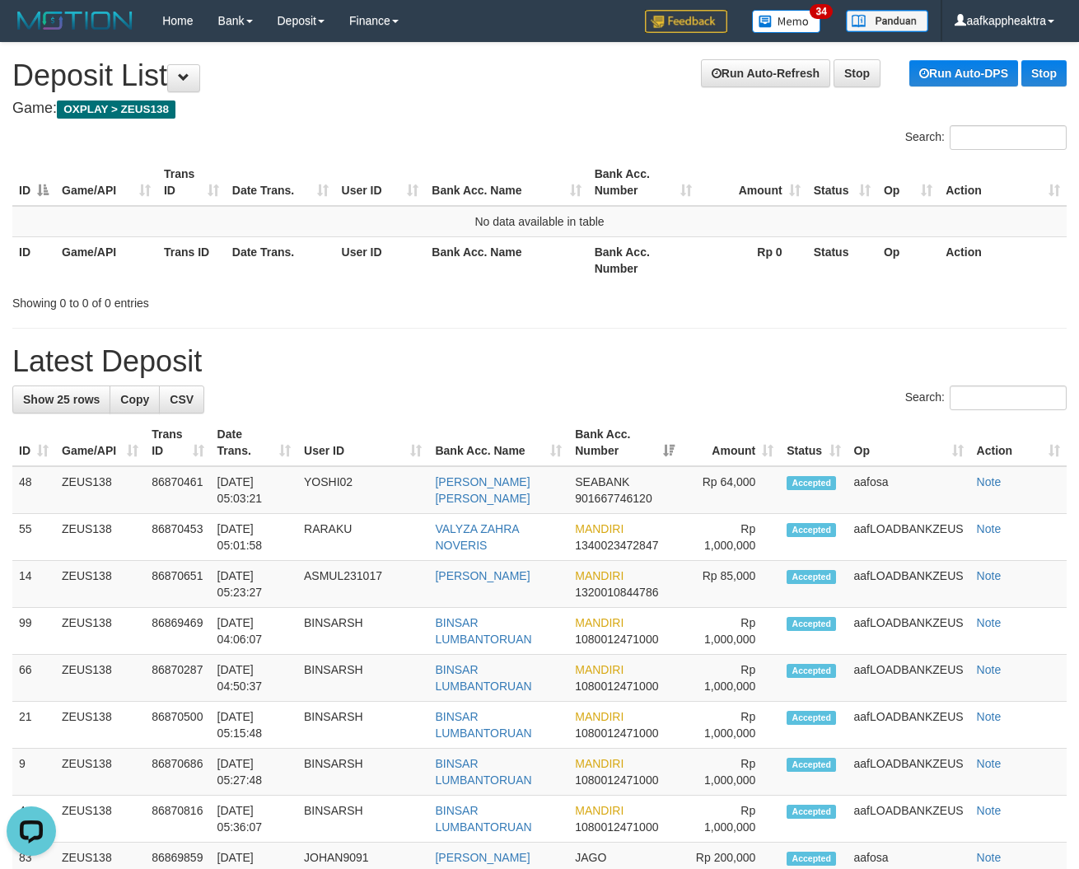
click at [451, 433] on th "Bank Acc. Name" at bounding box center [498, 442] width 140 height 47
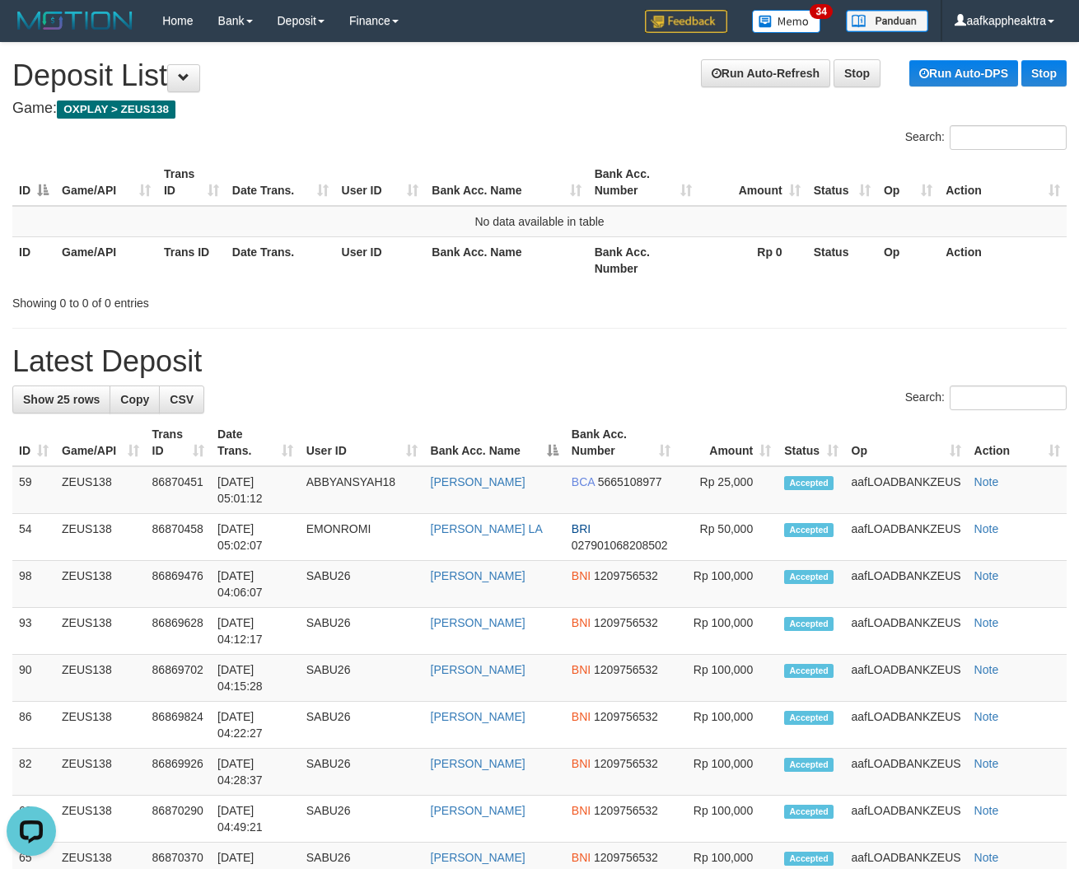
drag, startPoint x: 573, startPoint y: 396, endPoint x: 538, endPoint y: 427, distance: 46.7
click at [354, 365] on h1 "Latest Deposit" at bounding box center [539, 361] width 1055 height 33
drag, startPoint x: 482, startPoint y: 369, endPoint x: 389, endPoint y: 395, distance: 96.8
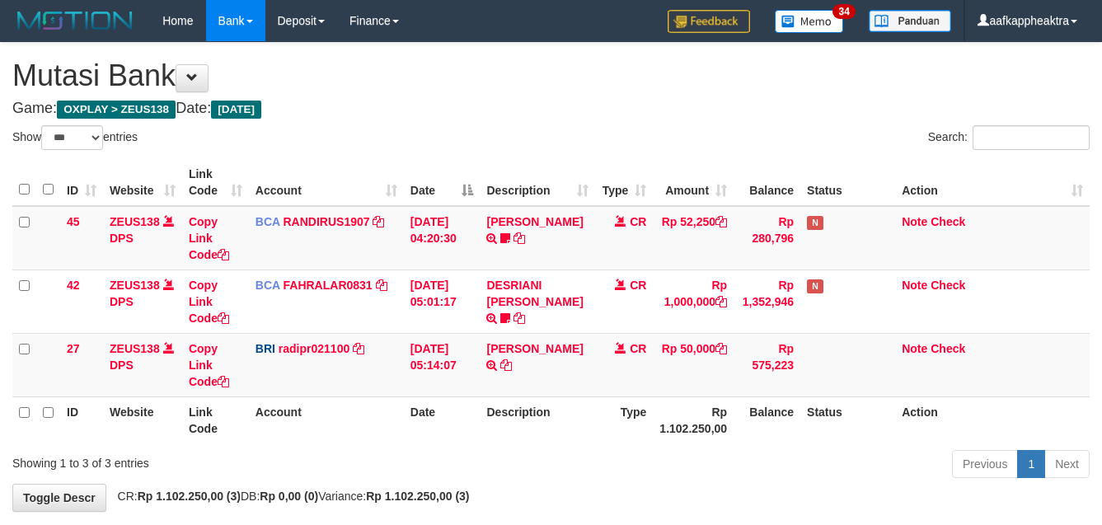
select select "***"
drag, startPoint x: 641, startPoint y: 364, endPoint x: 661, endPoint y: 363, distance: 19.8
click at [644, 363] on tr "27 ZEUS138 DPS Copy Link Code BRI radipr021100 DPS [PERSON_NAME] mutasi_2025090…" at bounding box center [550, 364] width 1077 height 63
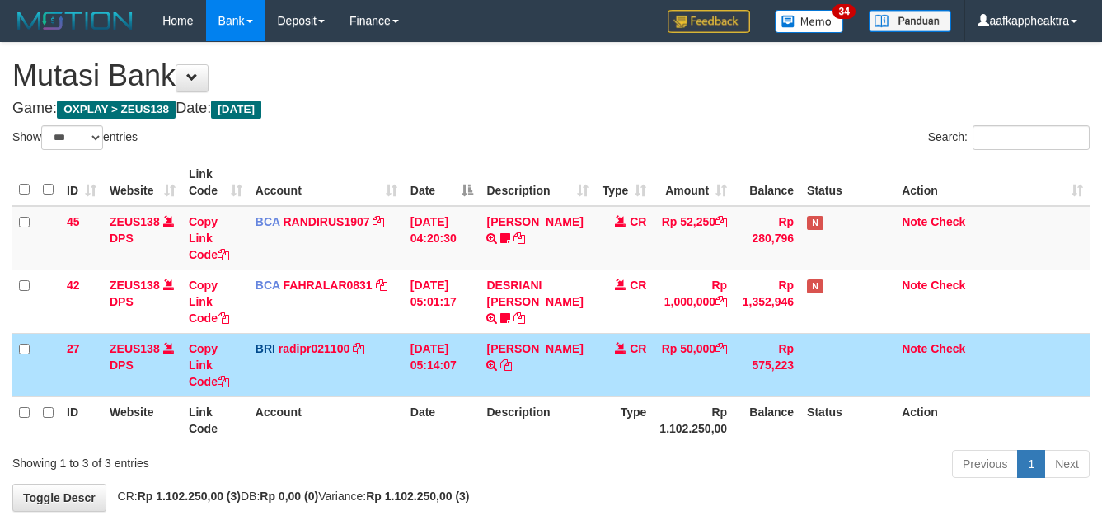
select select "***"
click at [677, 381] on tr "27 ZEUS138 DPS Copy Link Code BRI radipr021100 DPS [PERSON_NAME] mutasi_2025090…" at bounding box center [550, 364] width 1077 height 63
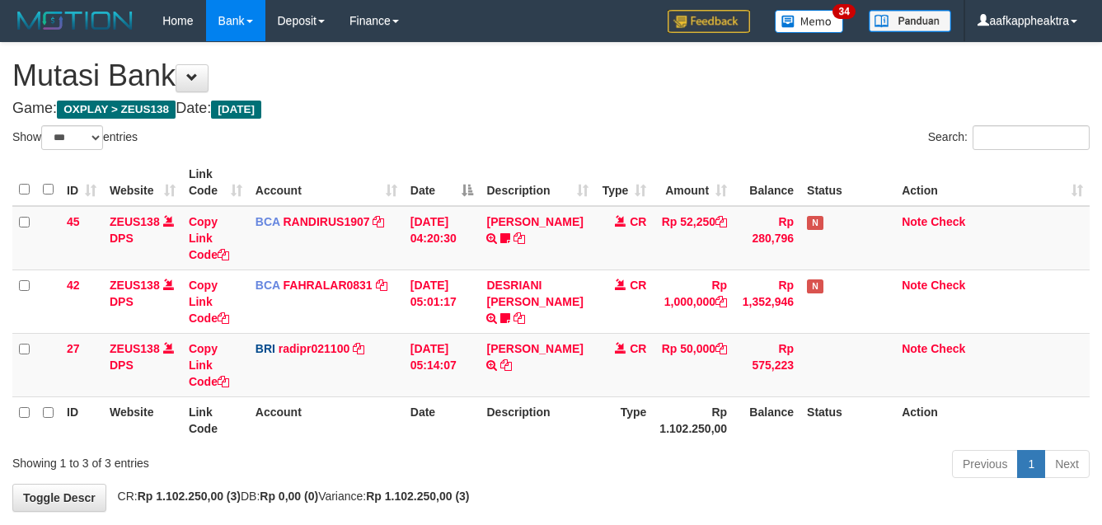
select select "***"
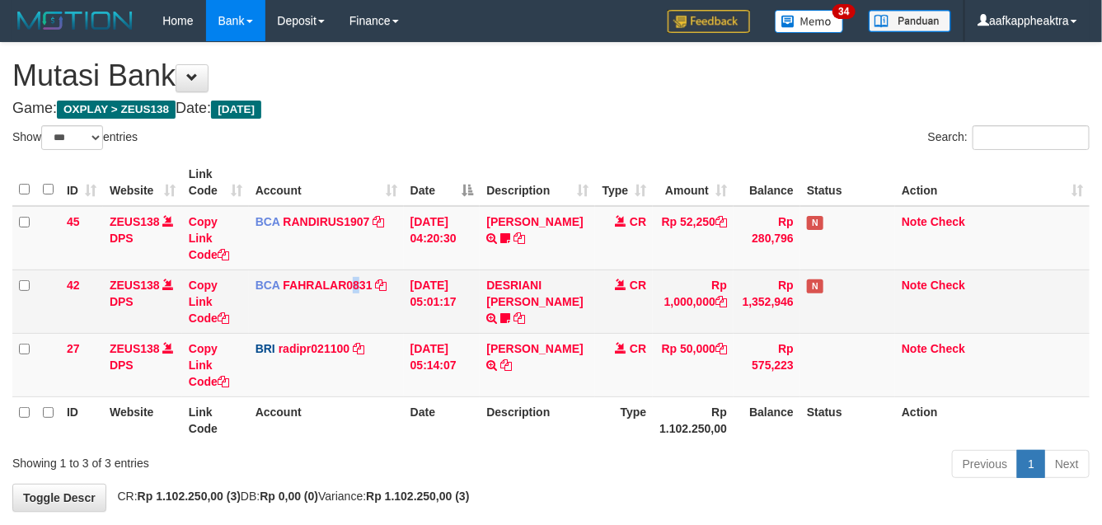
drag, startPoint x: 446, startPoint y: 295, endPoint x: 459, endPoint y: 326, distance: 34.0
click at [452, 307] on td "[DATE] 05:01:17" at bounding box center [442, 300] width 77 height 63
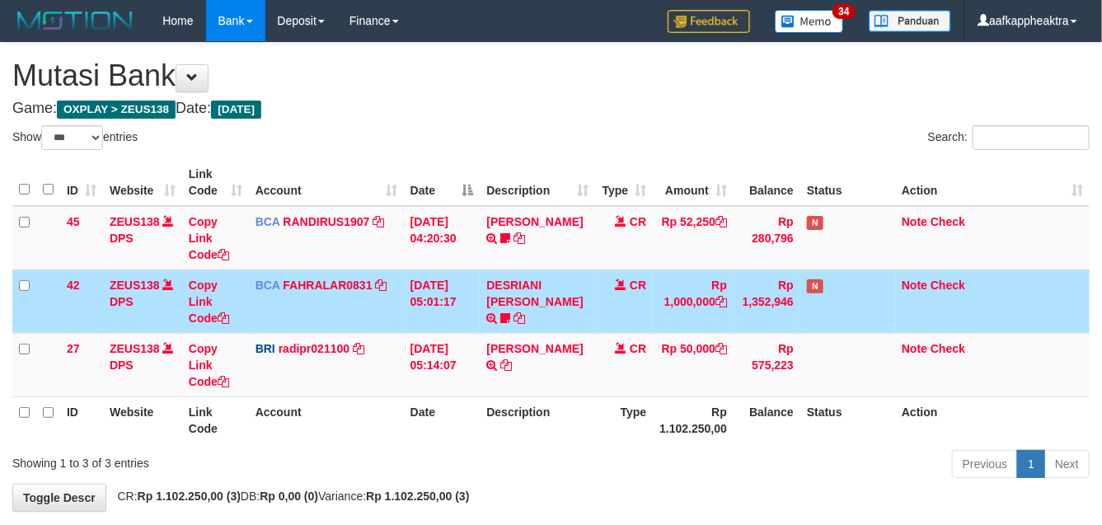
click at [459, 330] on td "01/09/2025 05:01:17" at bounding box center [442, 300] width 77 height 63
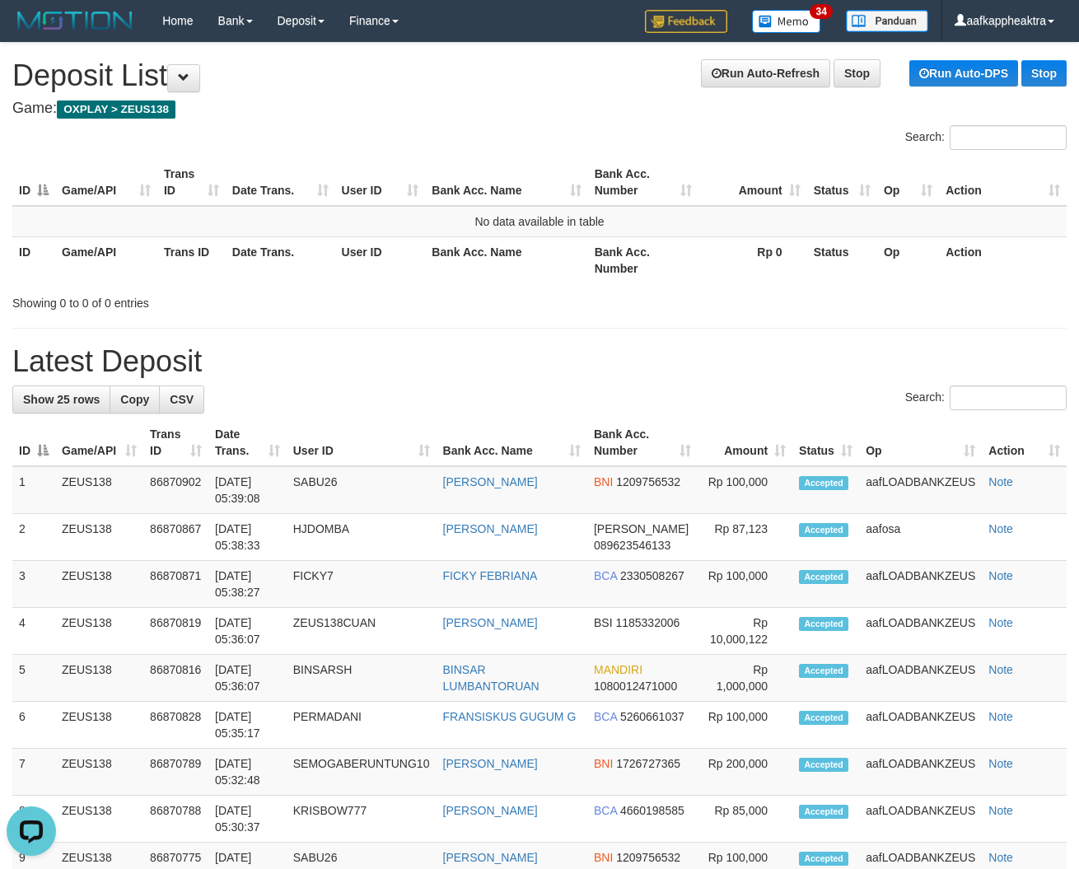
drag, startPoint x: 405, startPoint y: 413, endPoint x: 104, endPoint y: 384, distance: 302.9
click at [405, 413] on div "Search:" at bounding box center [539, 400] width 1055 height 29
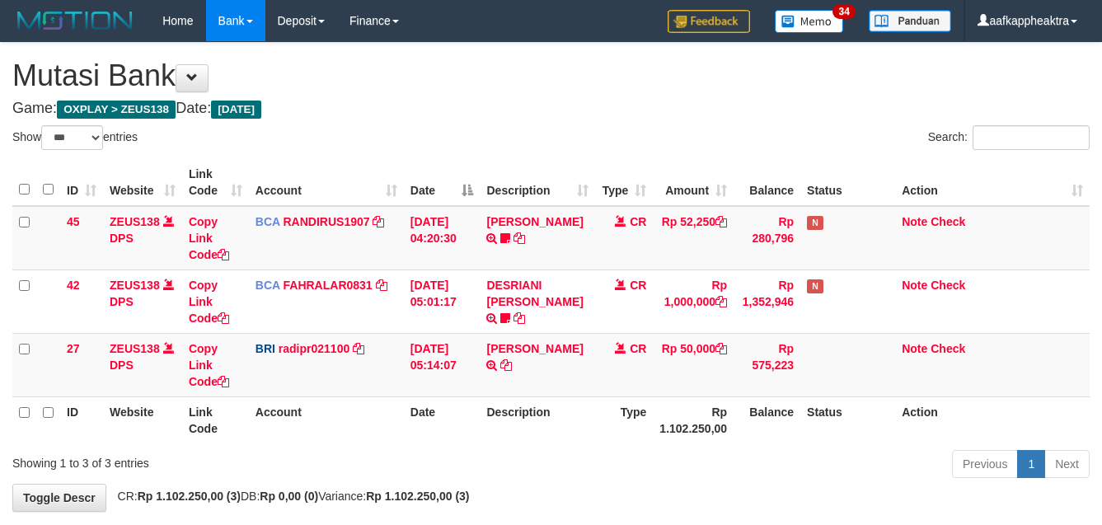
select select "***"
drag, startPoint x: 615, startPoint y: 380, endPoint x: 625, endPoint y: 380, distance: 9.1
click at [625, 380] on td "CR" at bounding box center [624, 364] width 58 height 63
select select "***"
click at [579, 346] on td "[PERSON_NAME] TRANSFER NBMB [PERSON_NAME] TO [PERSON_NAME]" at bounding box center [537, 364] width 115 height 63
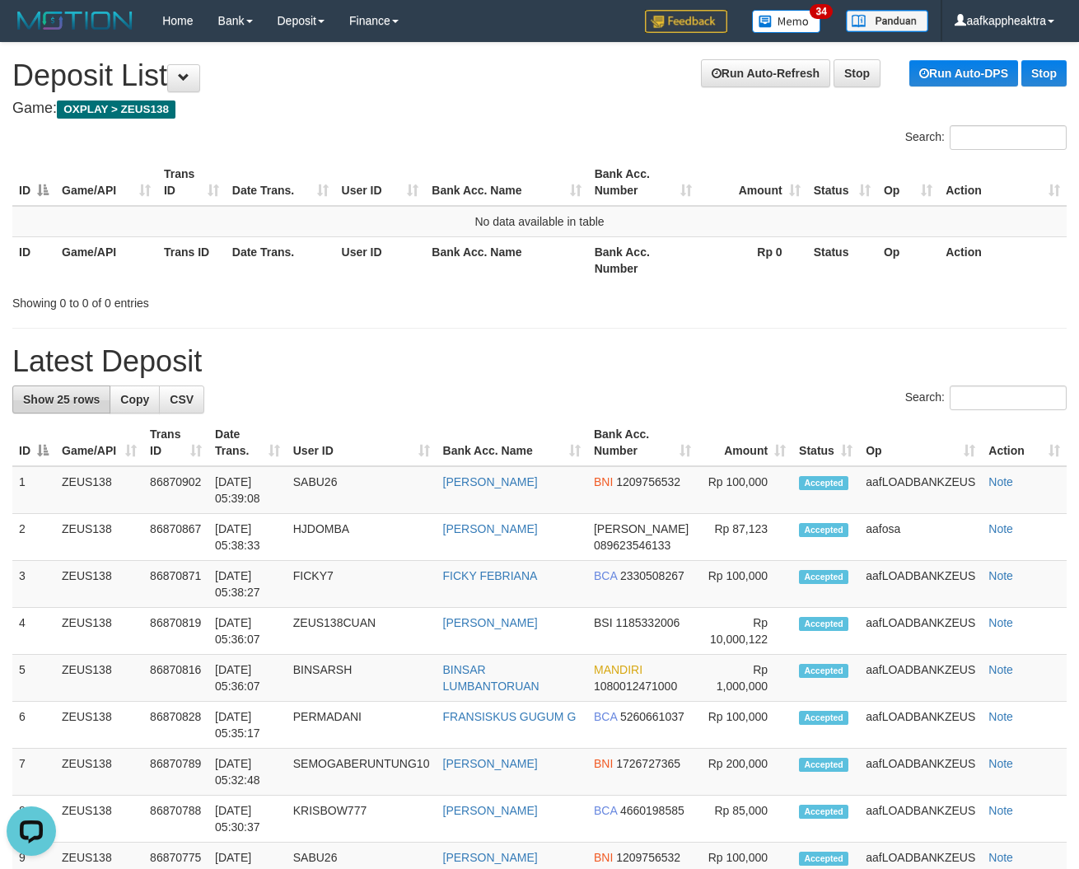
drag, startPoint x: 497, startPoint y: 460, endPoint x: 26, endPoint y: 412, distance: 473.7
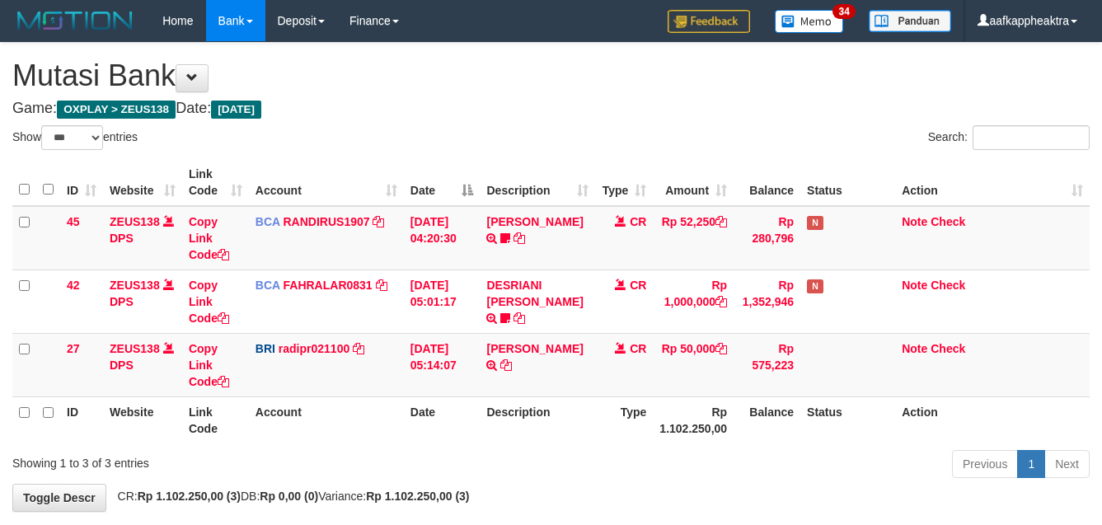
select select "***"
drag, startPoint x: 610, startPoint y: 371, endPoint x: 639, endPoint y: 373, distance: 29.8
click at [615, 371] on td "CR" at bounding box center [624, 364] width 58 height 63
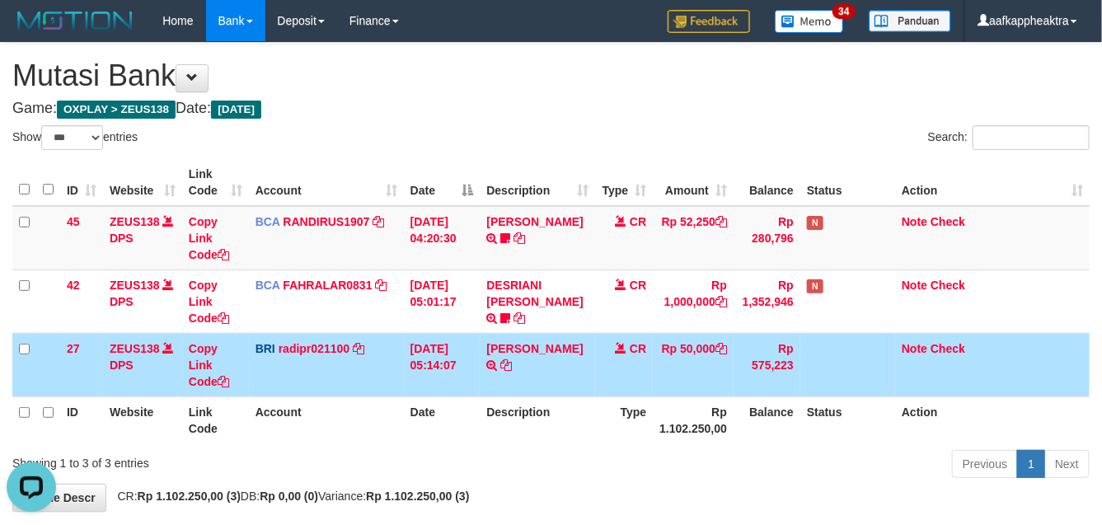
drag, startPoint x: 639, startPoint y: 373, endPoint x: 641, endPoint y: 386, distance: 12.5
click at [641, 386] on td "CR" at bounding box center [624, 364] width 58 height 63
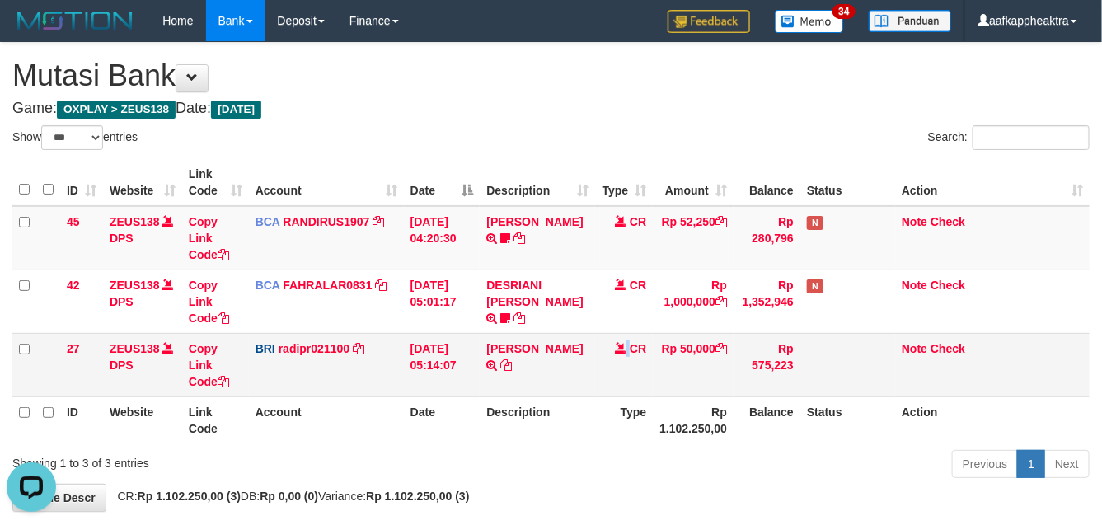
drag, startPoint x: 628, startPoint y: 386, endPoint x: 627, endPoint y: 376, distance: 9.9
click at [631, 384] on td "CR" at bounding box center [624, 364] width 58 height 63
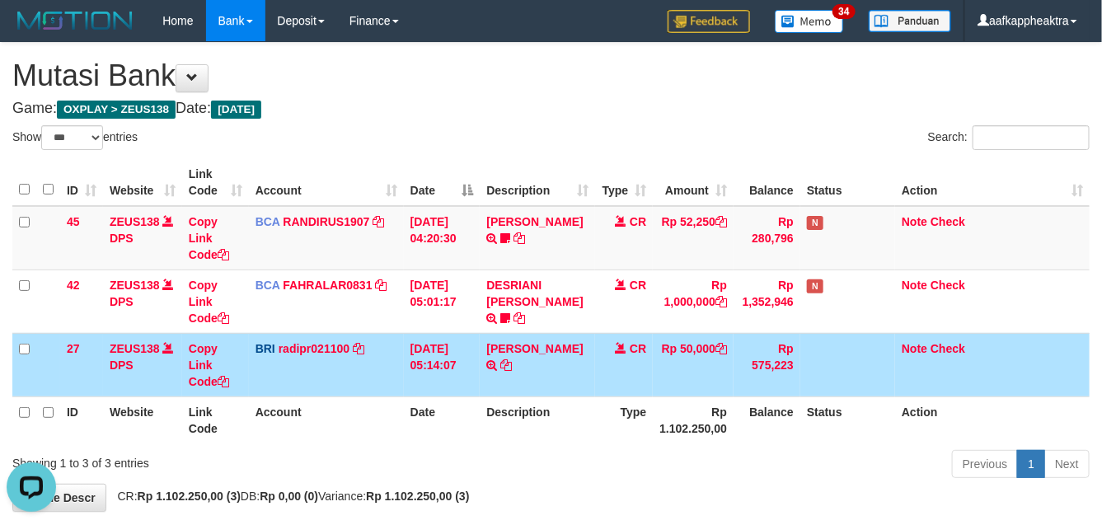
drag, startPoint x: 622, startPoint y: 367, endPoint x: 620, endPoint y: 356, distance: 11.8
click at [624, 368] on td "CR" at bounding box center [624, 364] width 58 height 63
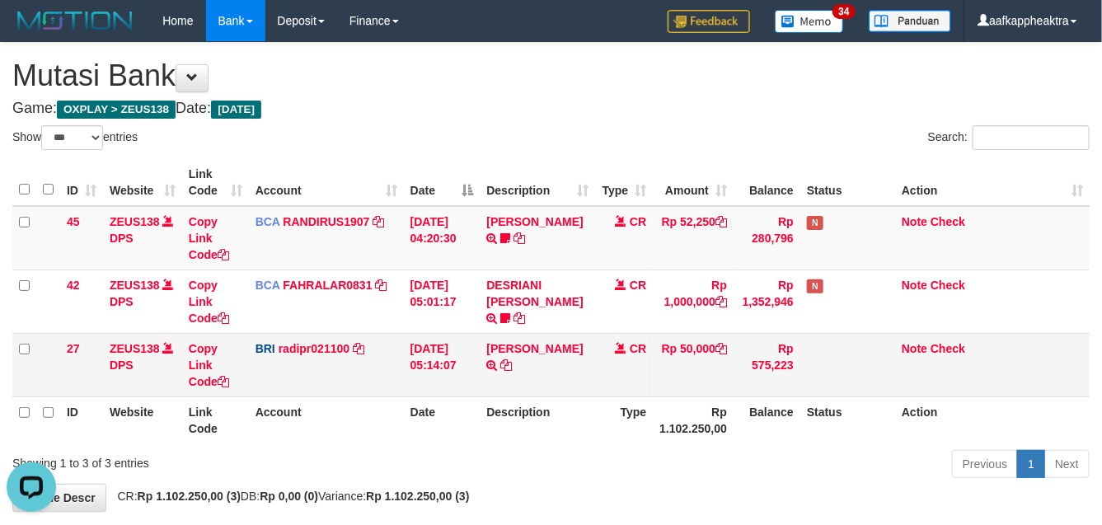
click at [615, 363] on td "CR" at bounding box center [624, 364] width 58 height 63
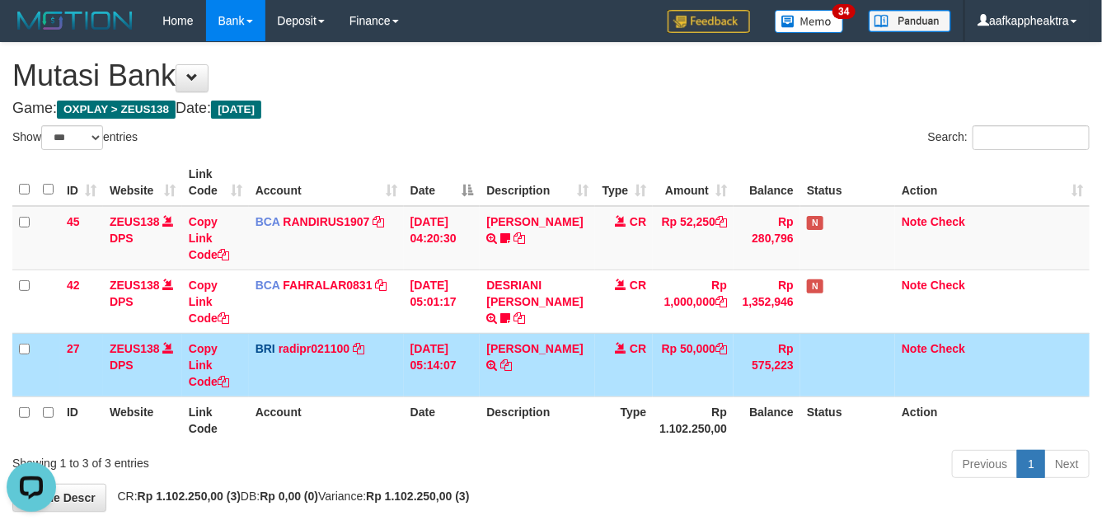
click at [600, 367] on td "CR" at bounding box center [624, 364] width 58 height 63
click at [599, 372] on td "CR" at bounding box center [624, 364] width 58 height 63
click at [585, 379] on td "DANA TEGARJALERPR TRANSFER NBMB DANA TEGARJALERPR TO REYNALDI ADI PRATAMA" at bounding box center [537, 364] width 115 height 63
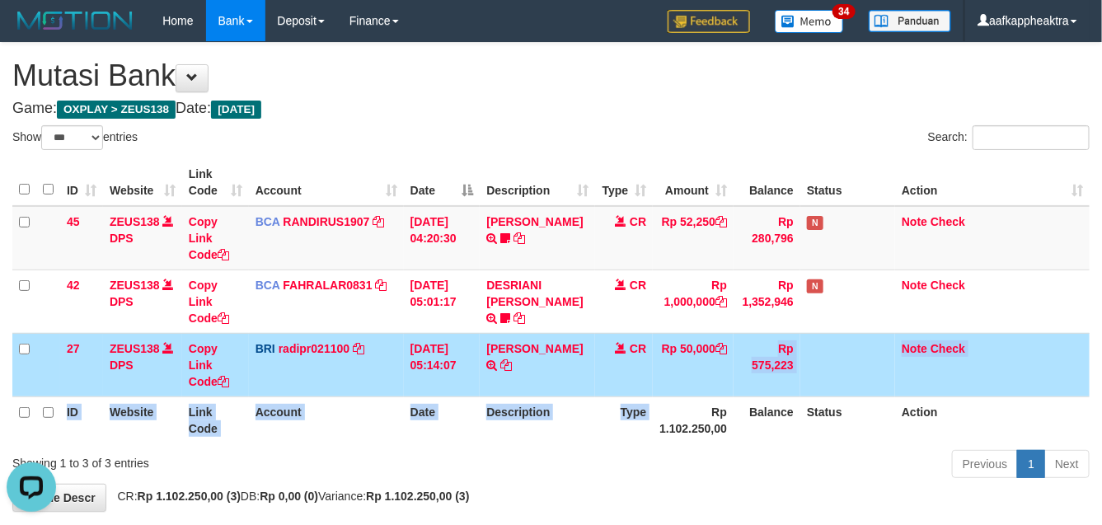
click at [690, 396] on table "ID Website Link Code Account Date Description Type Amount Balance Status Action…" at bounding box center [550, 301] width 1077 height 284
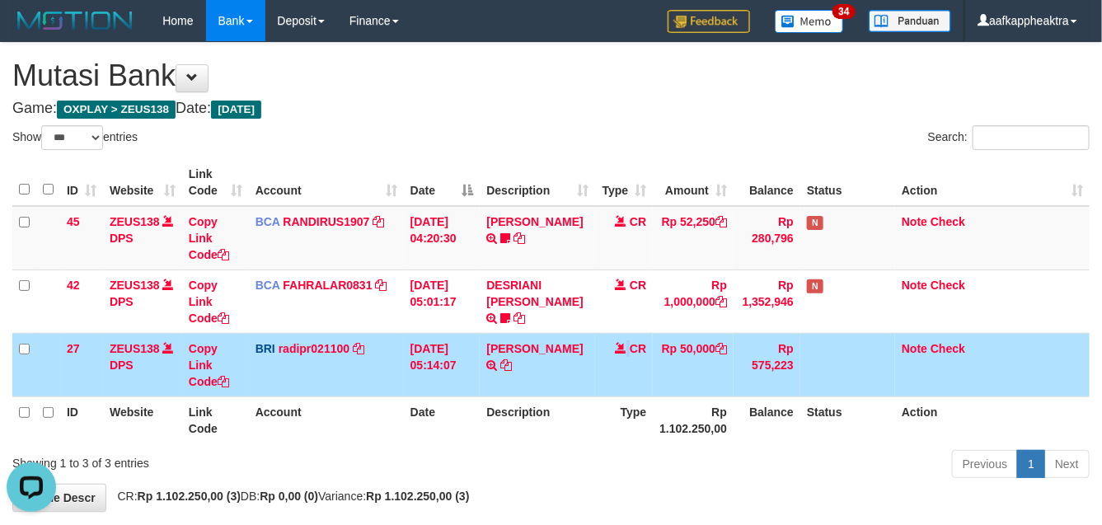
click at [619, 388] on td "CR" at bounding box center [624, 364] width 58 height 63
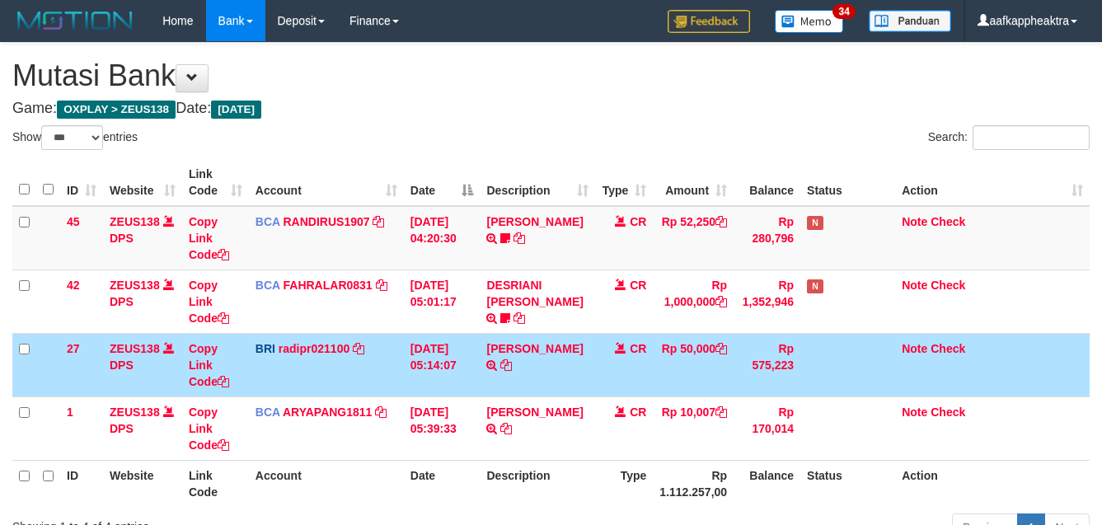
select select "***"
click at [601, 344] on td "CR" at bounding box center [624, 364] width 58 height 63
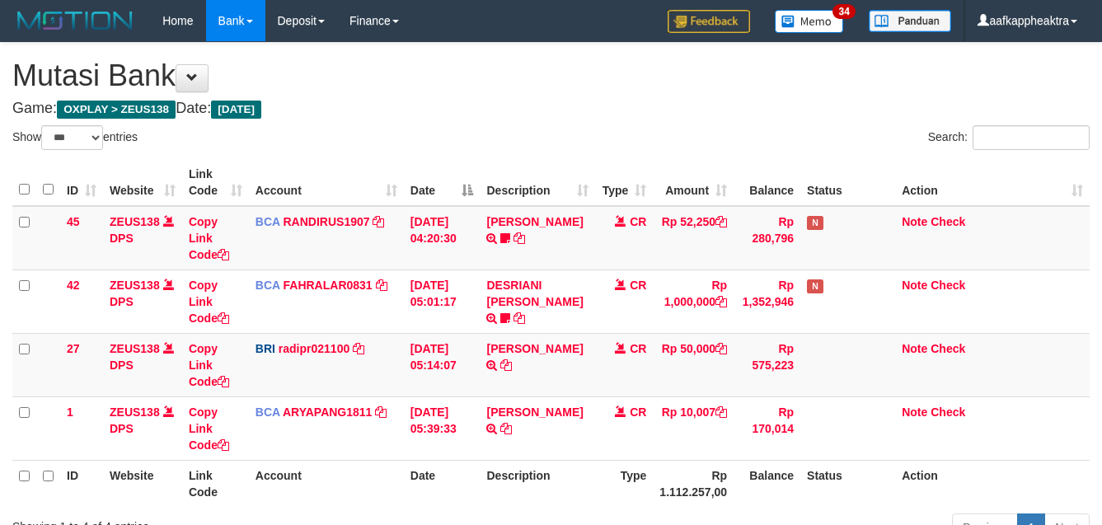
select select "***"
click at [689, 377] on td "Rp 50,000" at bounding box center [693, 364] width 81 height 63
click at [698, 377] on td "Rp 50,000" at bounding box center [693, 364] width 81 height 63
click at [709, 371] on td "Rp 50,000" at bounding box center [693, 364] width 81 height 63
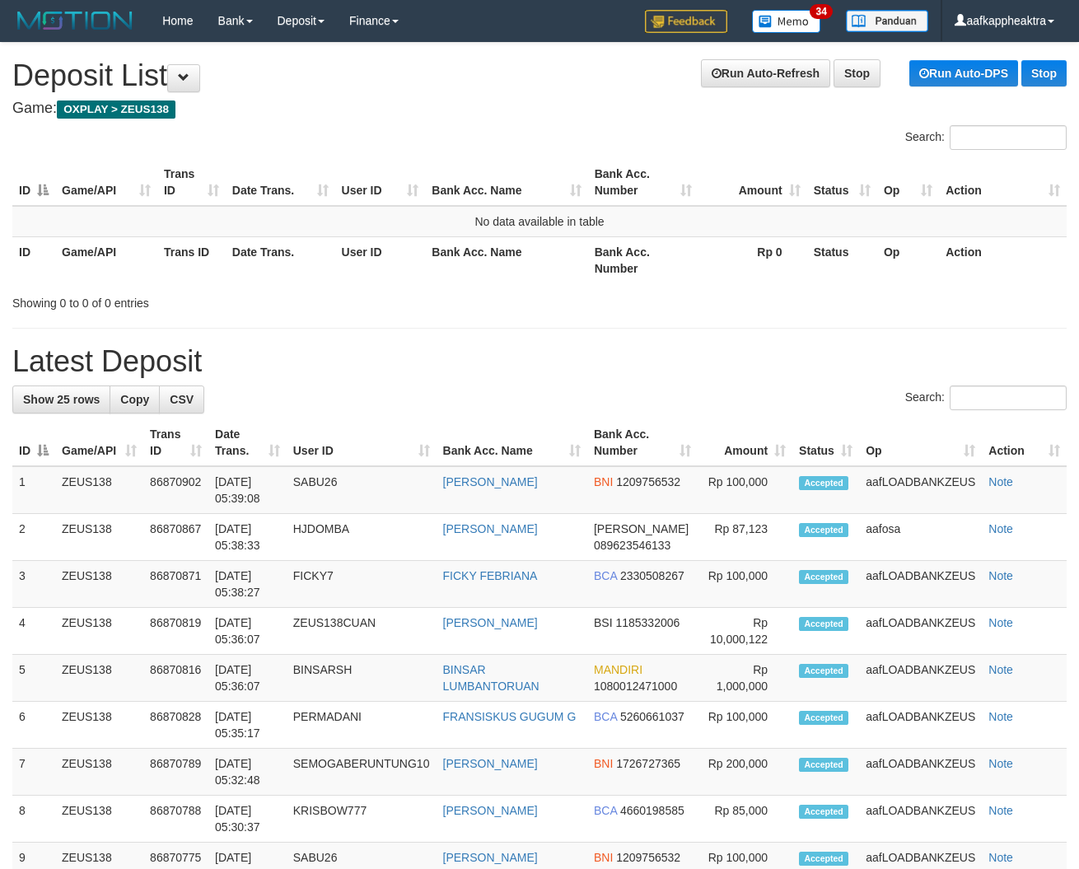
drag, startPoint x: 692, startPoint y: 420, endPoint x: 496, endPoint y: 419, distance: 196.1
click at [674, 426] on tr "ID Game/API Trans ID Date Trans. User ID Bank Acc. Name Bank Acc. Number Amount…" at bounding box center [539, 442] width 1055 height 47
click at [409, 408] on div "Search:" at bounding box center [539, 400] width 1055 height 29
click at [419, 409] on div "Search:" at bounding box center [539, 400] width 1055 height 29
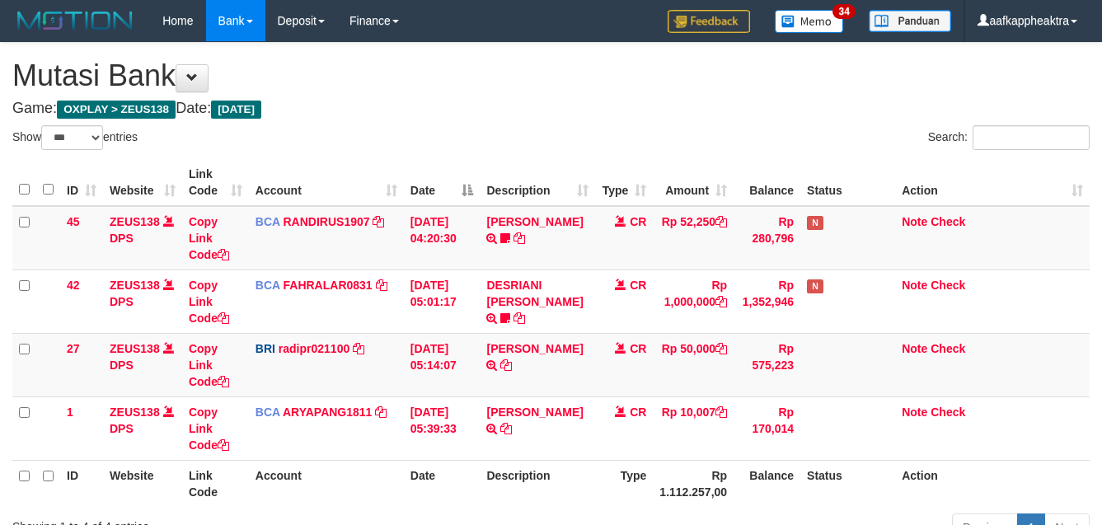
select select "***"
click at [684, 369] on td "Rp 50,000" at bounding box center [693, 364] width 81 height 63
click at [681, 377] on td "Rp 50,000" at bounding box center [693, 364] width 81 height 63
select select "***"
click at [664, 384] on td "Rp 50,000" at bounding box center [693, 364] width 81 height 63
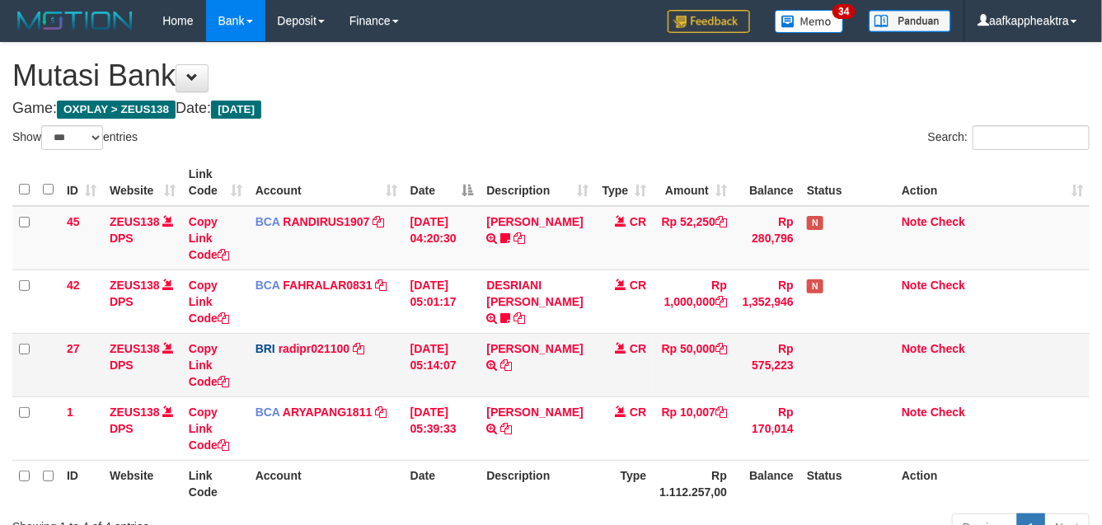
click at [656, 386] on td "Rp 50,000" at bounding box center [693, 364] width 81 height 63
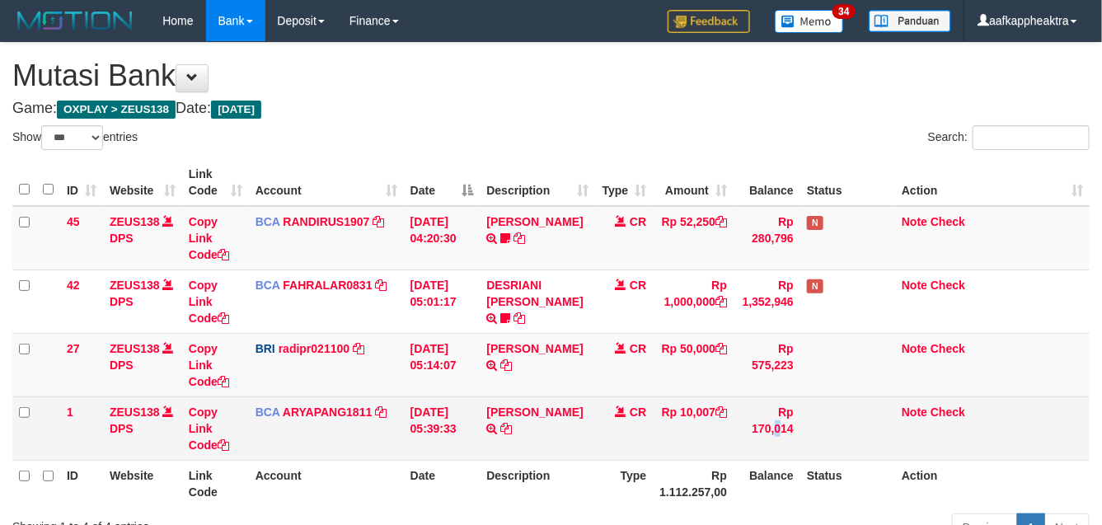
click at [789, 401] on td "Rp 170,014" at bounding box center [766, 427] width 67 height 63
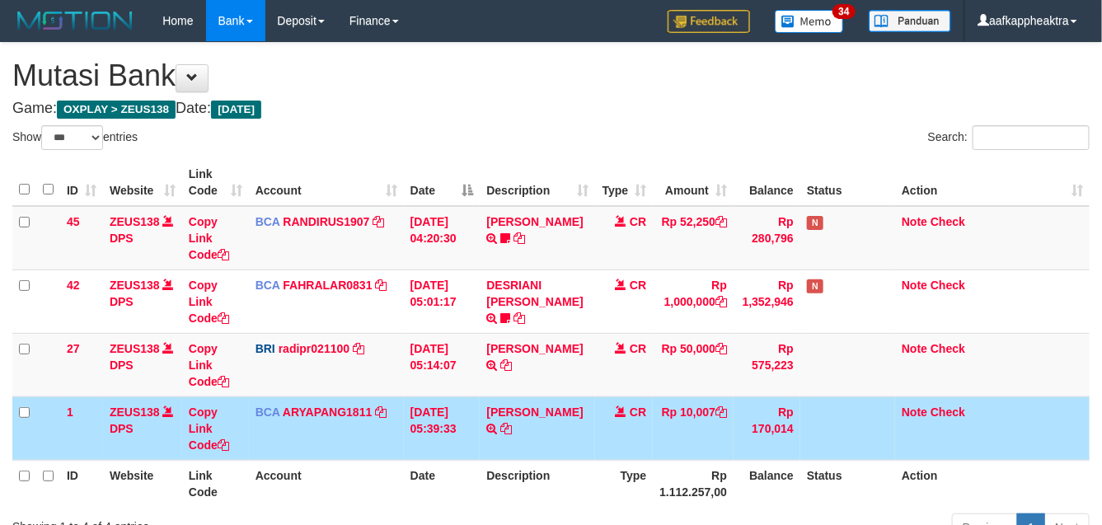
click at [726, 443] on td "Rp 10,007" at bounding box center [693, 427] width 81 height 63
drag, startPoint x: 651, startPoint y: 428, endPoint x: 1111, endPoint y: 396, distance: 460.9
click at [644, 430] on tr "1 ZEUS138 DPS Copy Link Code BCA ARYAPANG1811 DPS ARYA PANGESTU mutasi_20250901…" at bounding box center [550, 427] width 1077 height 63
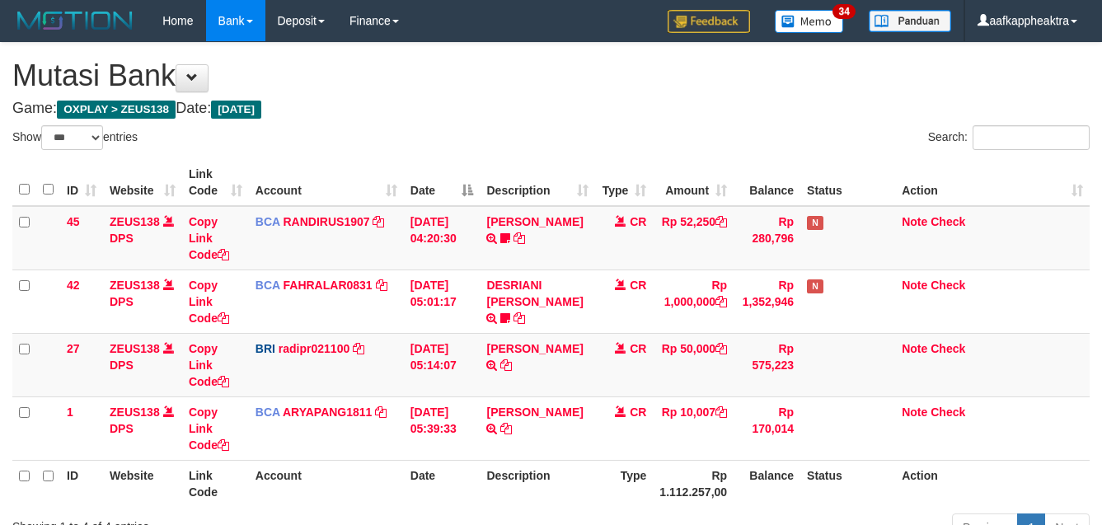
select select "***"
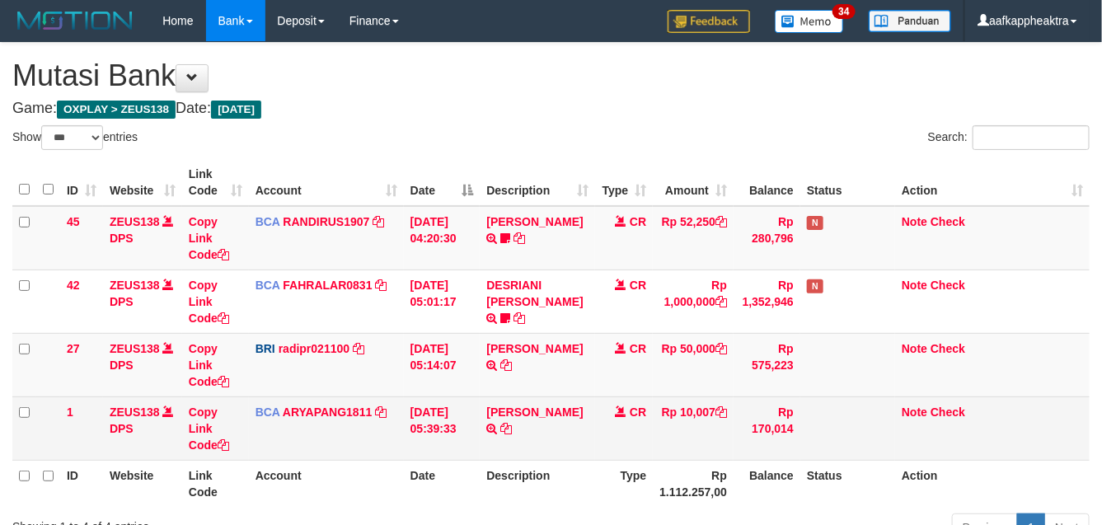
click at [591, 404] on tbody "45 ZEUS138 DPS Copy Link Code BCA RANDIRUS1907 DPS [PERSON_NAME] mutasi_2025090…" at bounding box center [550, 333] width 1077 height 255
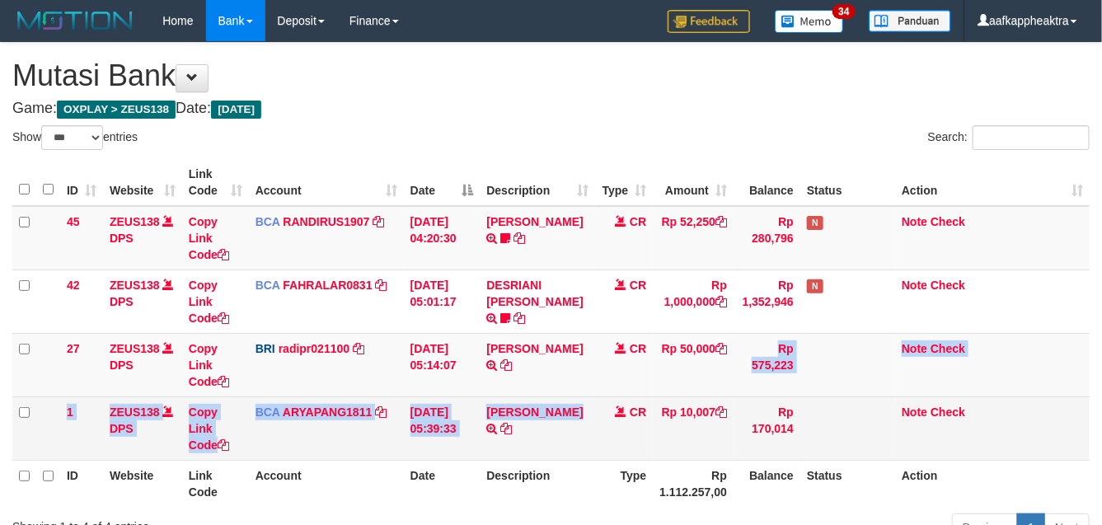
click at [589, 405] on td "SANTI RUSTINA TRSF E-BANKING CR 0109/FTSCY/WS95031 10007.00SANTI RUSTINA" at bounding box center [537, 427] width 115 height 63
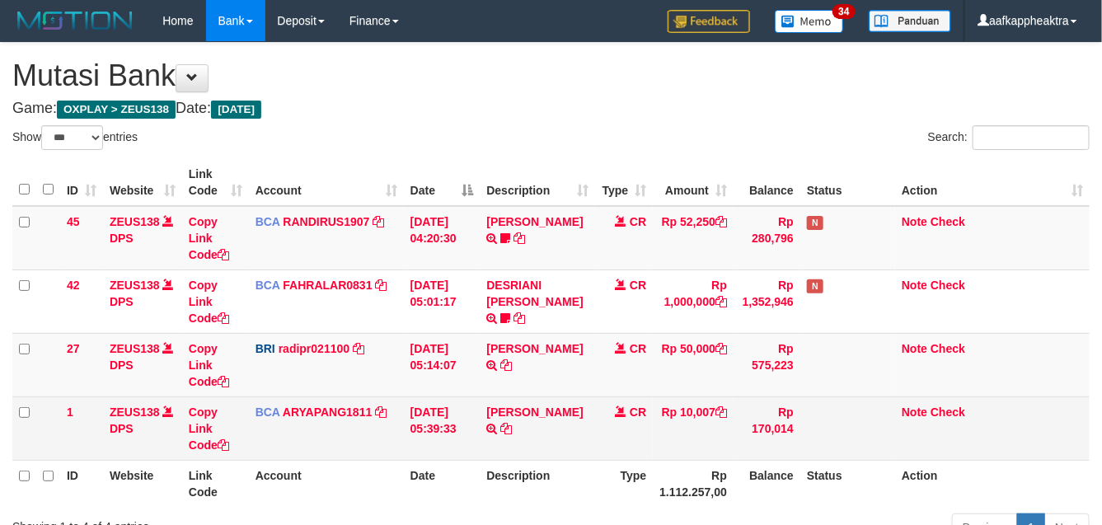
drag, startPoint x: 643, startPoint y: 392, endPoint x: 653, endPoint y: 409, distance: 19.2
click at [645, 401] on tbody "45 ZEUS138 DPS Copy Link Code BCA RANDIRUS1907 DPS RANDI RUSTANDI mutasi_202509…" at bounding box center [550, 333] width 1077 height 255
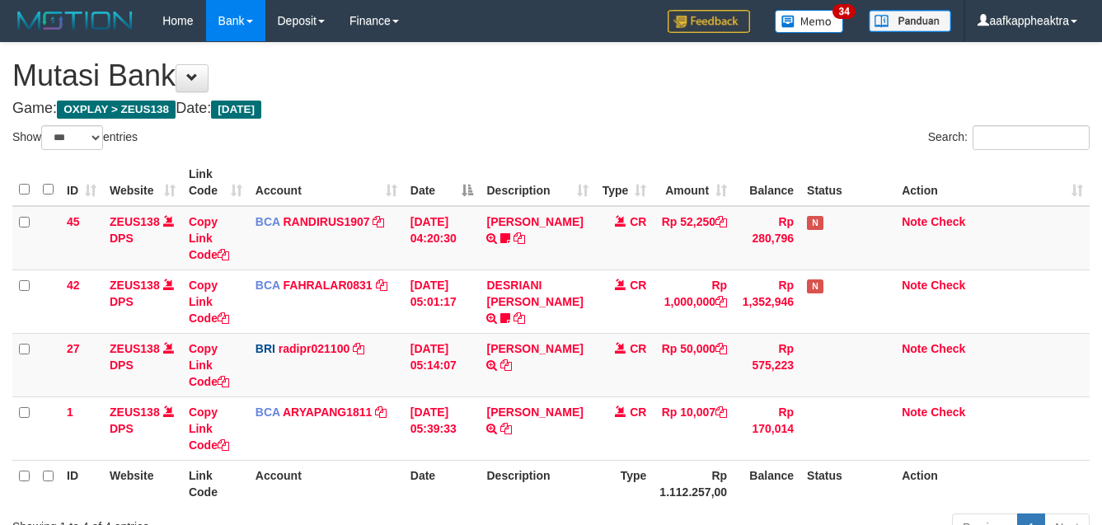
select select "***"
click at [555, 383] on td "DANA TEGARJALERPR TRANSFER NBMB DANA TEGARJALERPR TO REYNALDI ADI PRATAMA" at bounding box center [537, 364] width 115 height 63
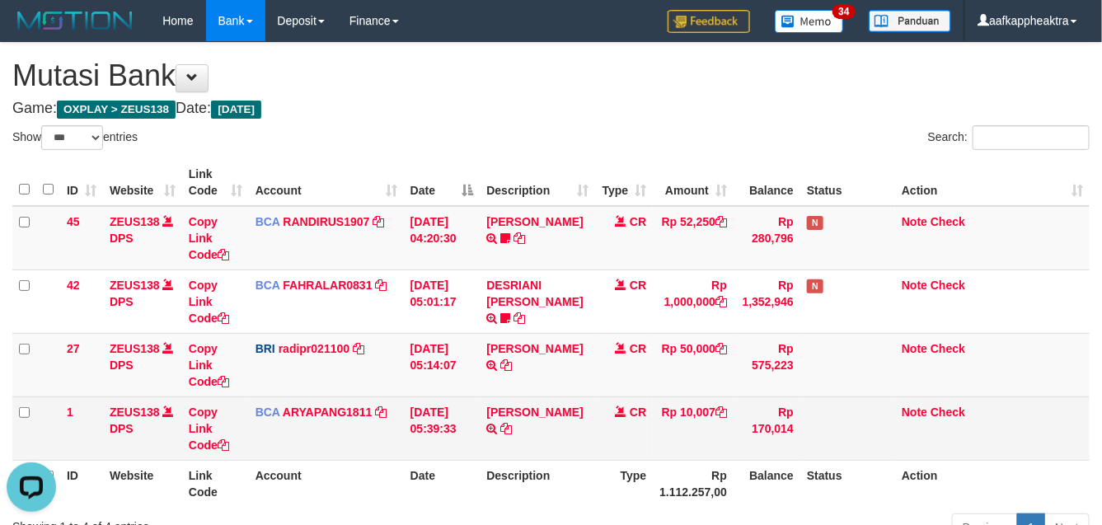
click at [643, 401] on tbody "45 ZEUS138 DPS Copy Link Code BCA RANDIRUS1907 DPS [PERSON_NAME] mutasi_2025090…" at bounding box center [550, 333] width 1077 height 255
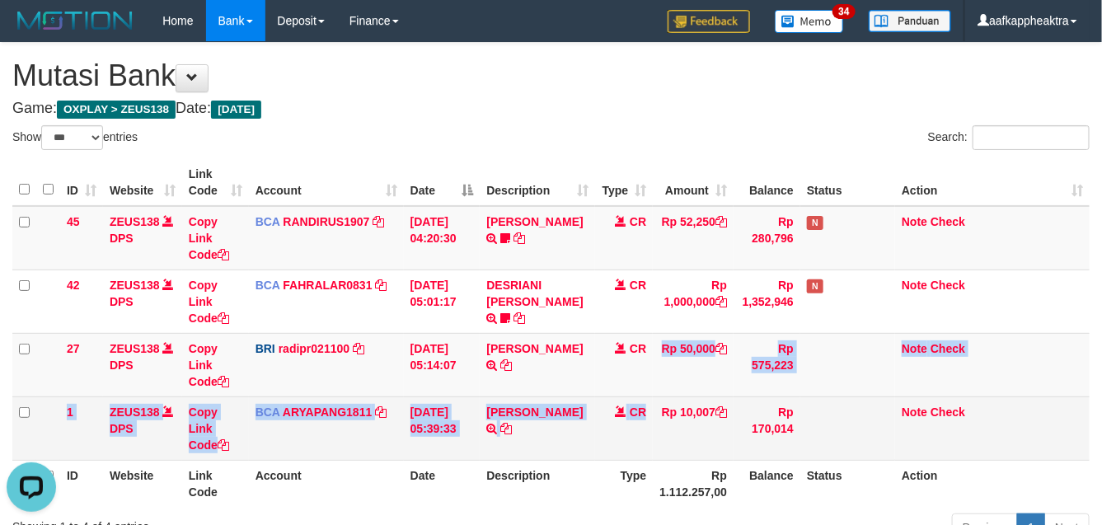
click at [645, 409] on span "CR" at bounding box center [637, 411] width 16 height 13
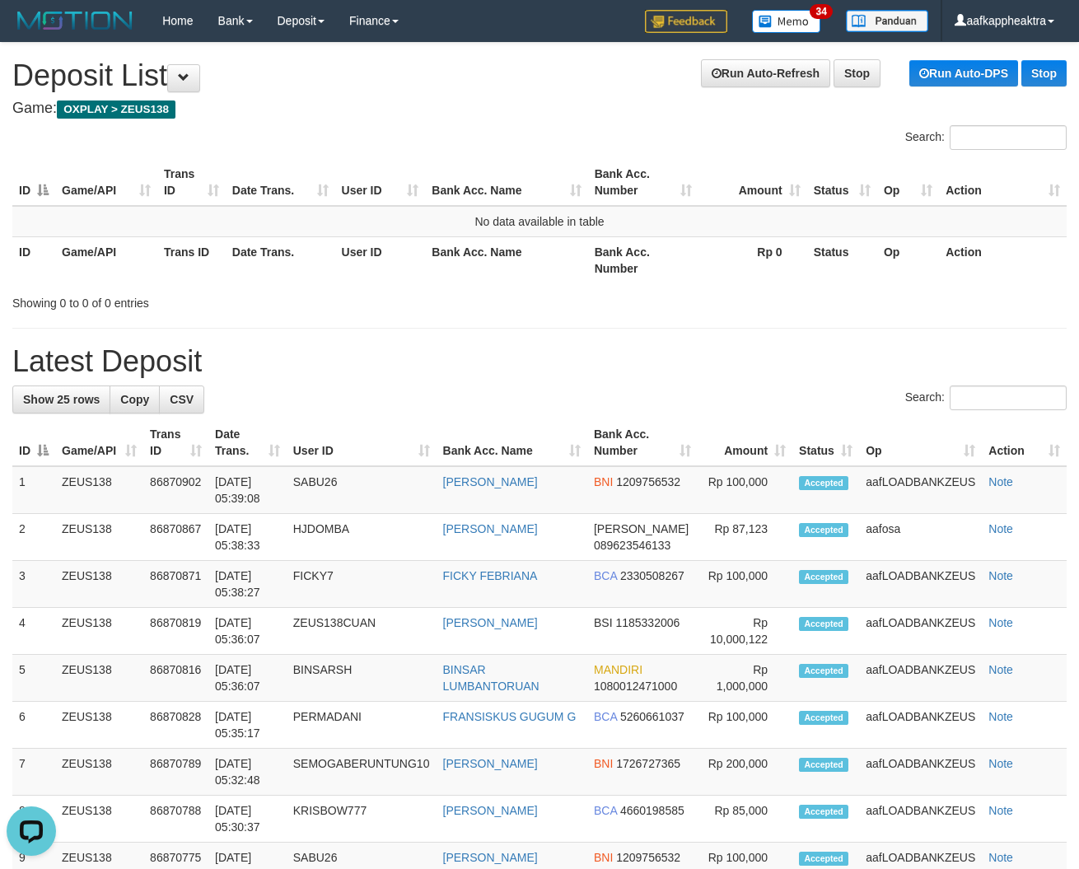
drag, startPoint x: 587, startPoint y: 389, endPoint x: 549, endPoint y: 400, distance: 39.6
click at [554, 398] on div "Search:" at bounding box center [539, 400] width 1055 height 29
click at [597, 401] on div "Search:" at bounding box center [539, 400] width 1055 height 29
drag, startPoint x: 573, startPoint y: 447, endPoint x: 0, endPoint y: 414, distance: 573.6
click at [573, 456] on th "Bank Acc. Name" at bounding box center [512, 442] width 151 height 47
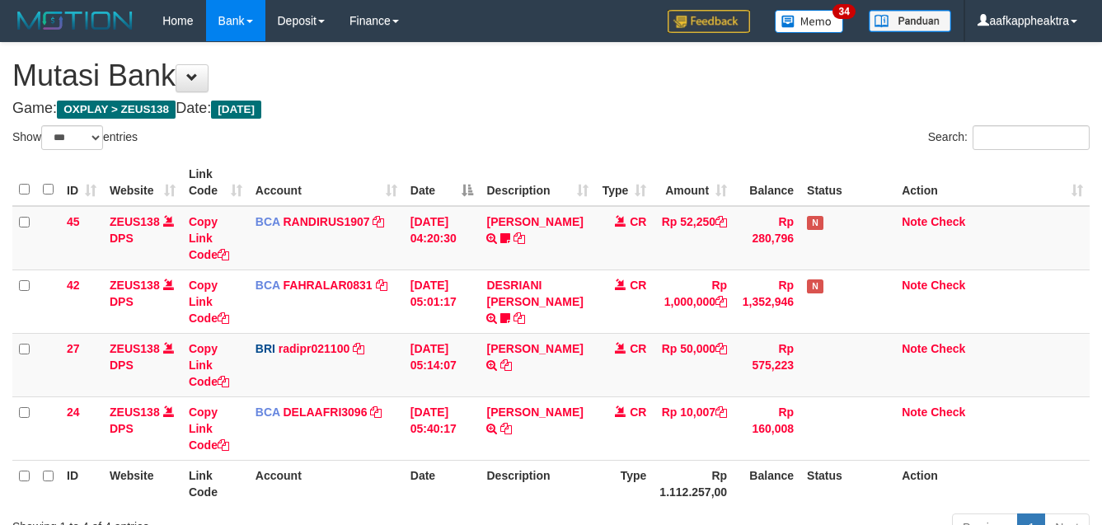
select select "***"
click at [500, 371] on icon at bounding box center [506, 365] width 12 height 12
click at [549, 360] on td "DANA TEGARJALERPR TRANSFER NBMB DANA TEGARJALERPR TO REYNALDI ADI PRATAMA" at bounding box center [537, 364] width 115 height 63
click at [549, 372] on td "DANA TEGARJALERPR TRANSFER NBMB DANA TEGARJALERPR TO REYNALDI ADI PRATAMA" at bounding box center [537, 364] width 115 height 63
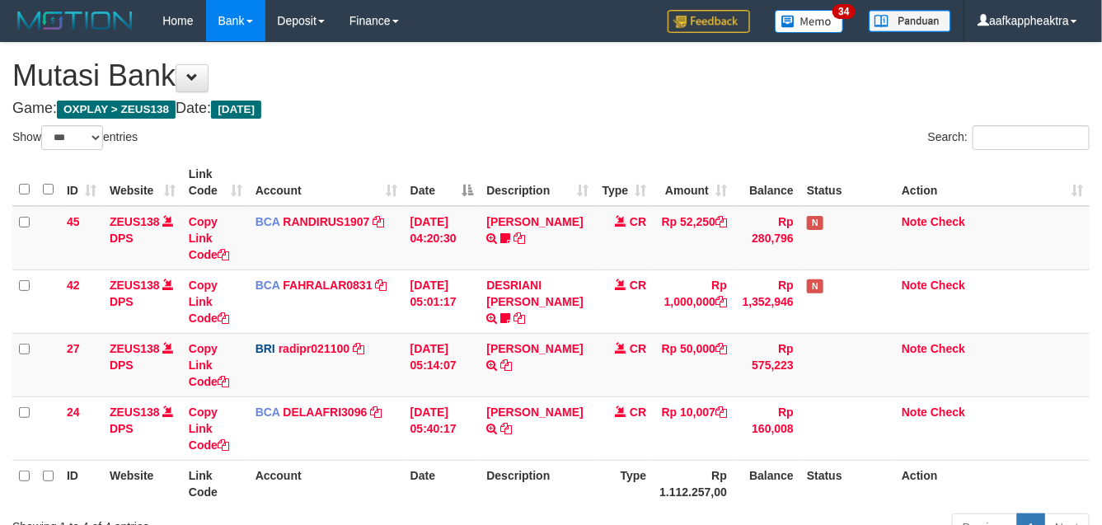
drag, startPoint x: 537, startPoint y: 390, endPoint x: 1098, endPoint y: 406, distance: 561.3
click at [536, 391] on td "DANA TEGARJALERPR TRANSFER NBMB DANA TEGARJALERPR TO REYNALDI ADI PRATAMA" at bounding box center [537, 364] width 115 height 63
select select "***"
click at [702, 380] on td "Rp 50,000" at bounding box center [693, 364] width 81 height 63
click at [705, 391] on td "Rp 50,000" at bounding box center [693, 364] width 81 height 63
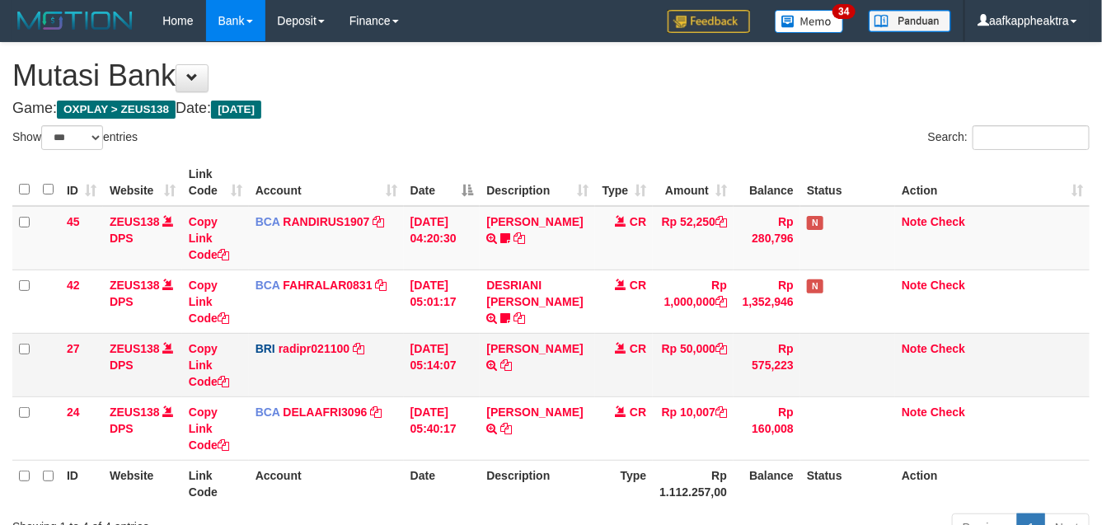
click at [681, 395] on td "Rp 50,000" at bounding box center [693, 364] width 81 height 63
select select "***"
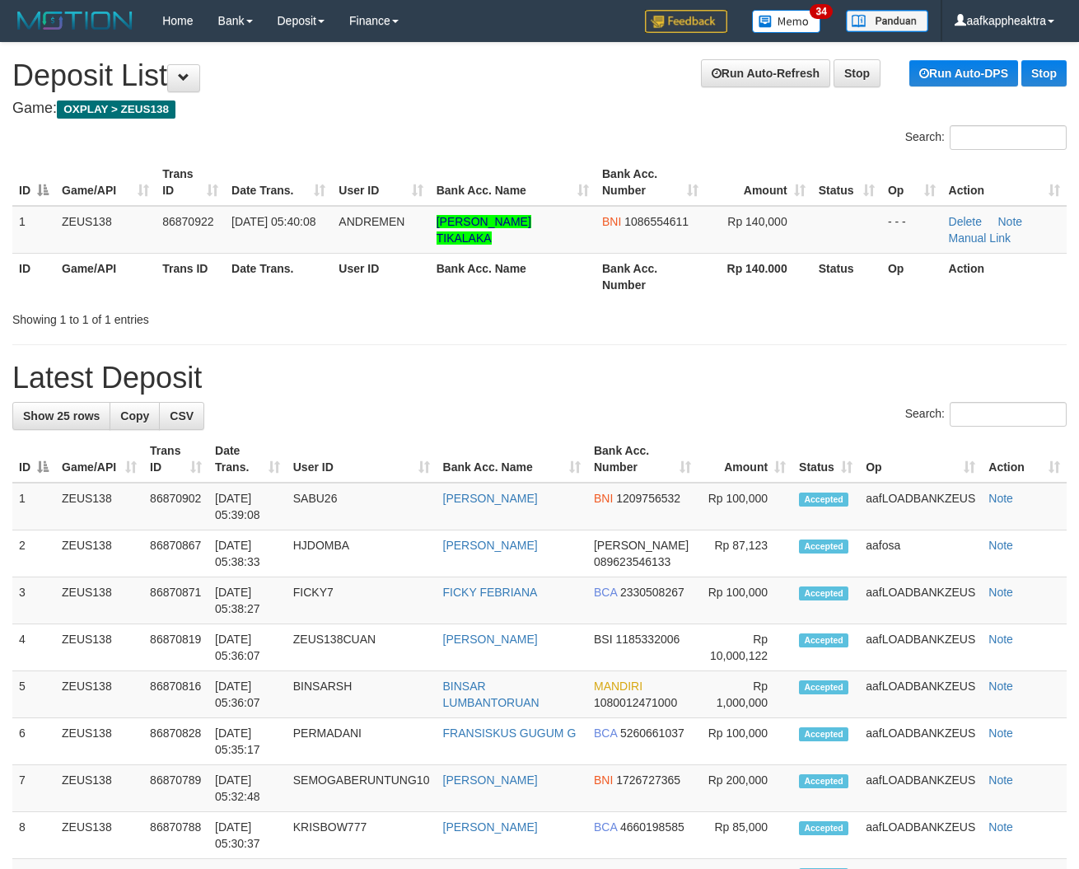
drag, startPoint x: 681, startPoint y: 494, endPoint x: 8, endPoint y: 450, distance: 674.6
click at [678, 496] on td "BNI 1209756532" at bounding box center [642, 507] width 110 height 48
drag, startPoint x: 389, startPoint y: 400, endPoint x: 12, endPoint y: 467, distance: 382.4
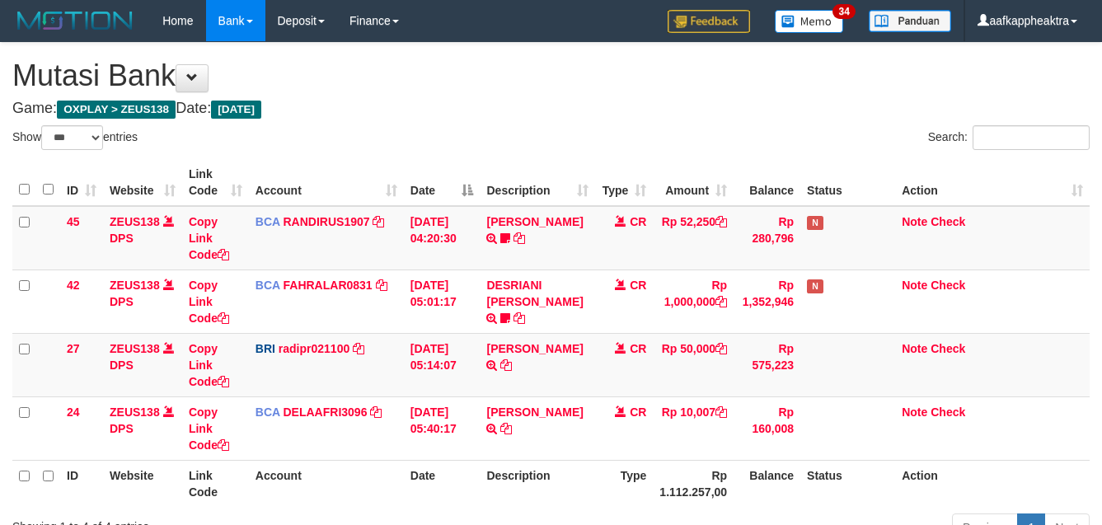
select select "***"
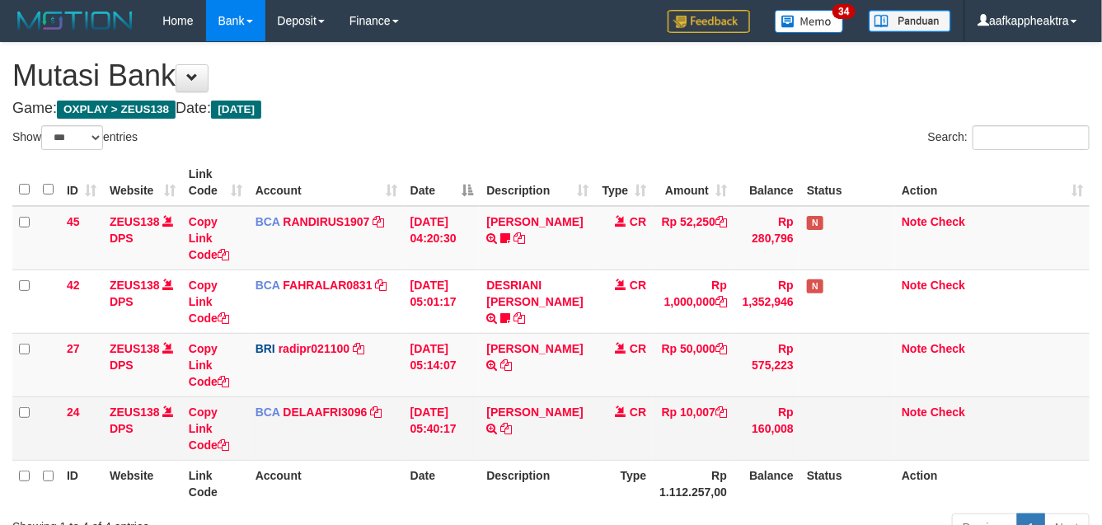
click at [627, 410] on td "CR" at bounding box center [624, 427] width 58 height 63
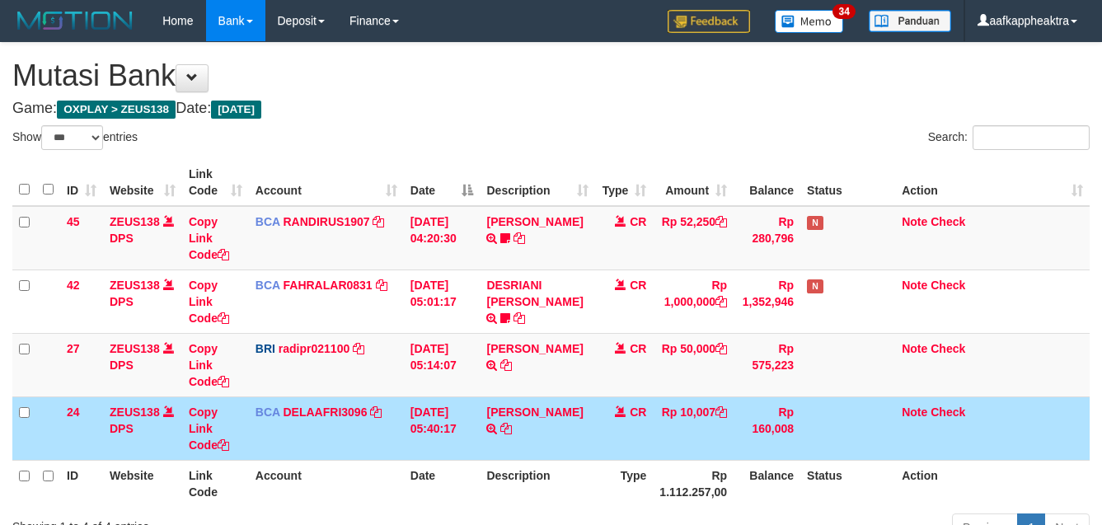
select select "***"
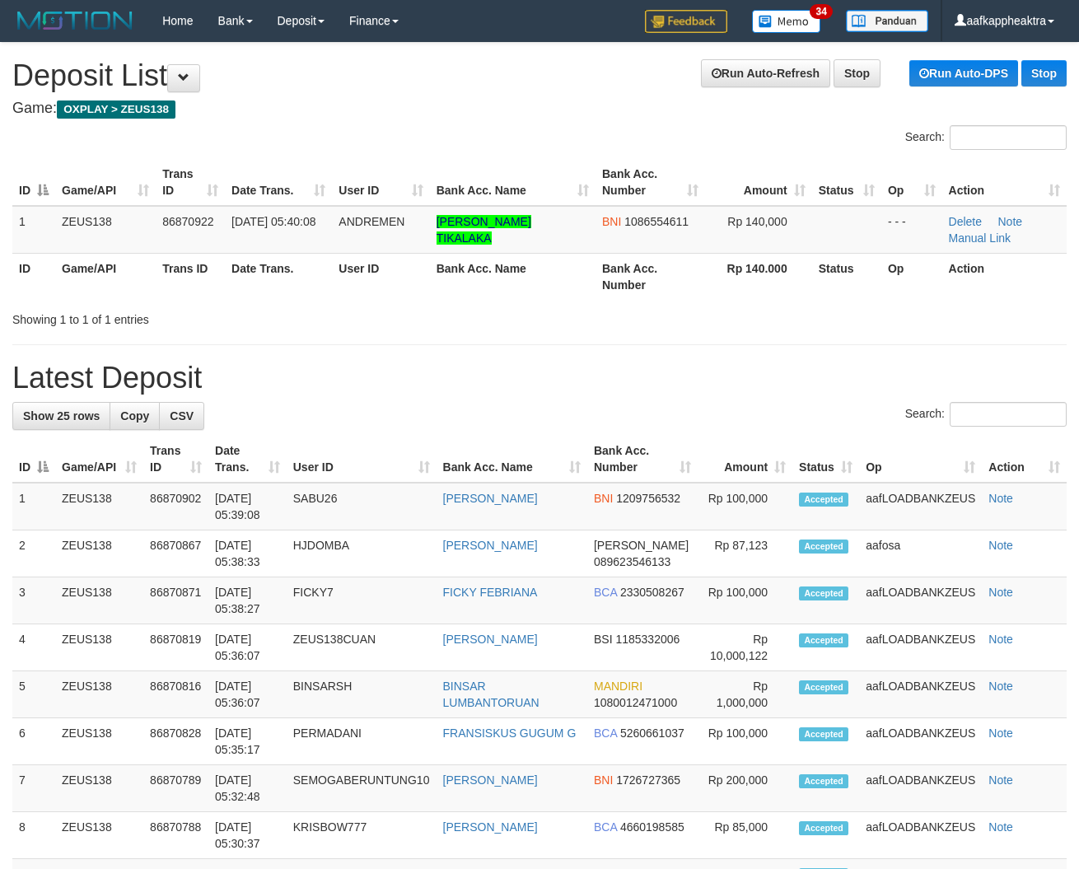
drag, startPoint x: 524, startPoint y: 406, endPoint x: 409, endPoint y: 438, distance: 118.7
click at [496, 428] on div "Search:" at bounding box center [539, 416] width 1055 height 29
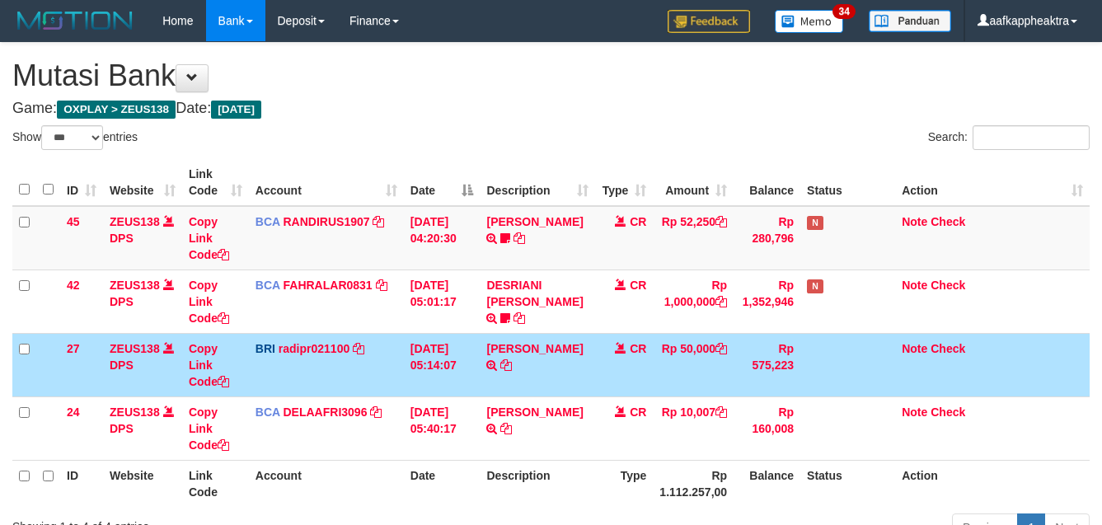
select select "***"
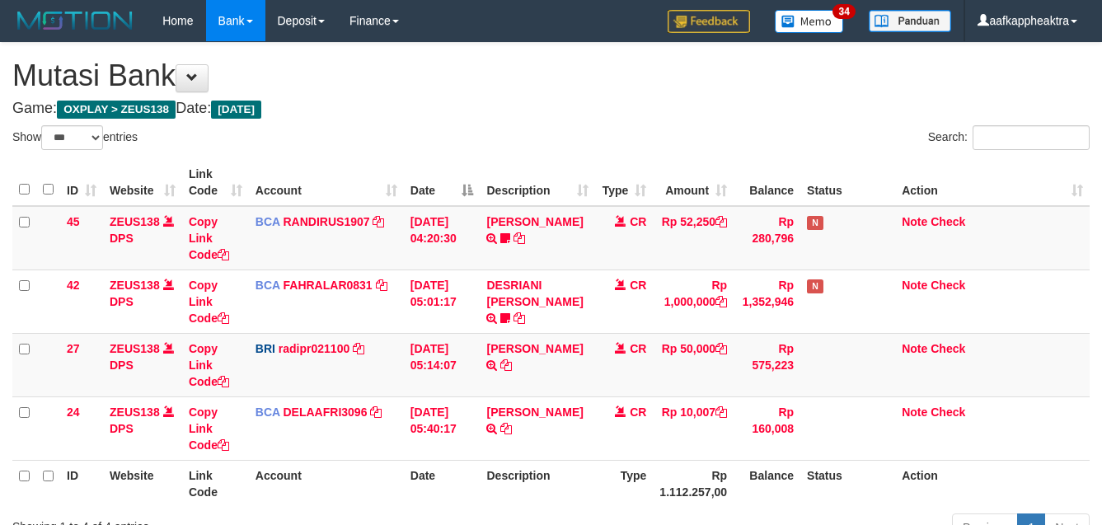
select select "***"
click at [446, 350] on td "[DATE] 05:14:07" at bounding box center [442, 364] width 77 height 63
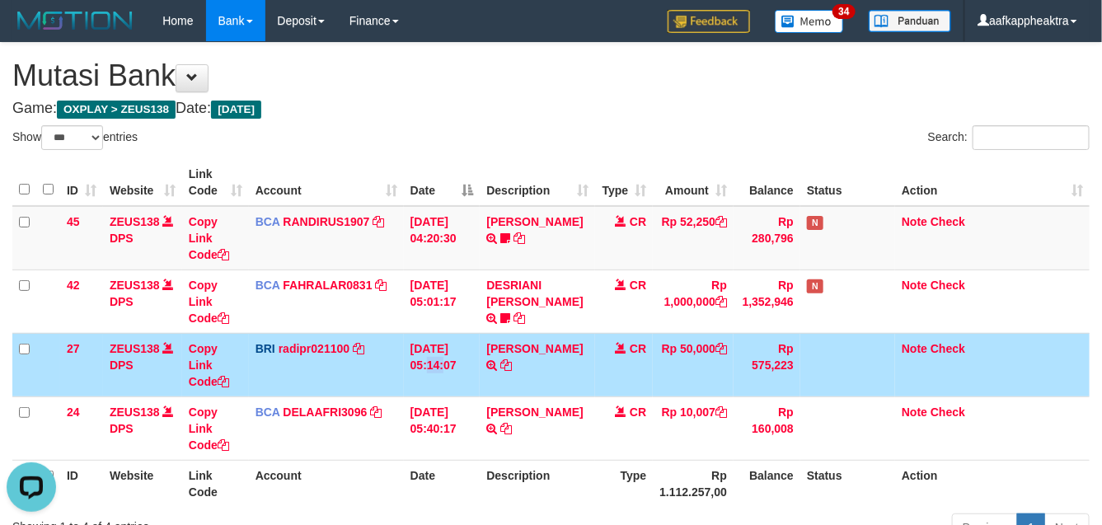
drag, startPoint x: 453, startPoint y: 375, endPoint x: 464, endPoint y: 369, distance: 12.2
click at [464, 372] on td "[DATE] 05:14:07" at bounding box center [442, 364] width 77 height 63
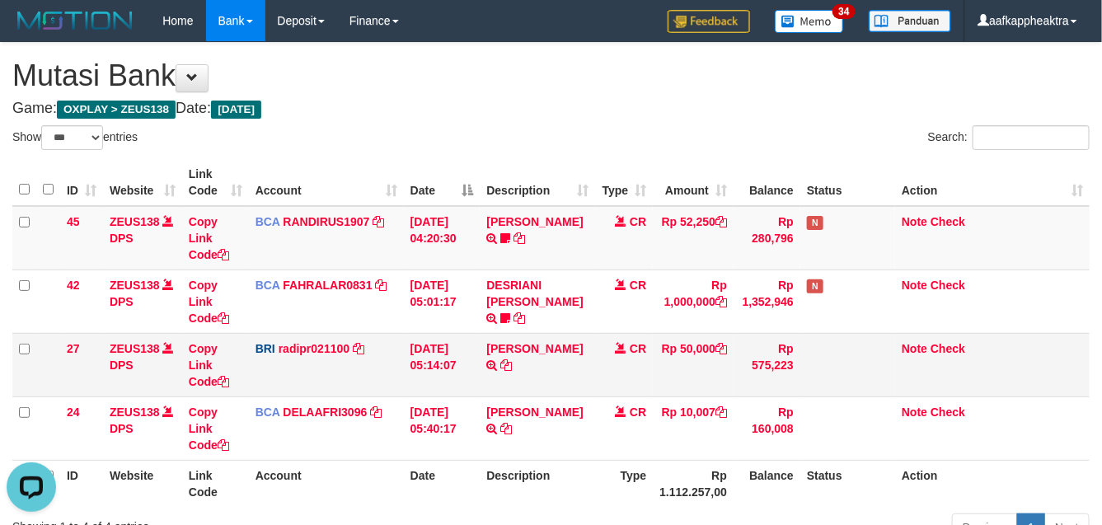
click at [467, 347] on td "[DATE] 05:14:07" at bounding box center [442, 364] width 77 height 63
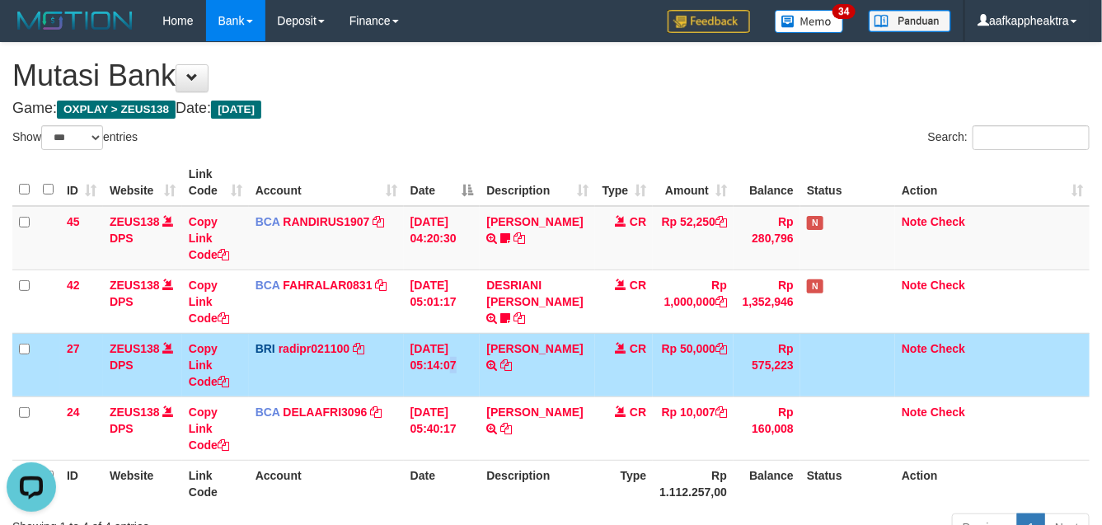
click at [435, 357] on td "[DATE] 05:14:07" at bounding box center [442, 364] width 77 height 63
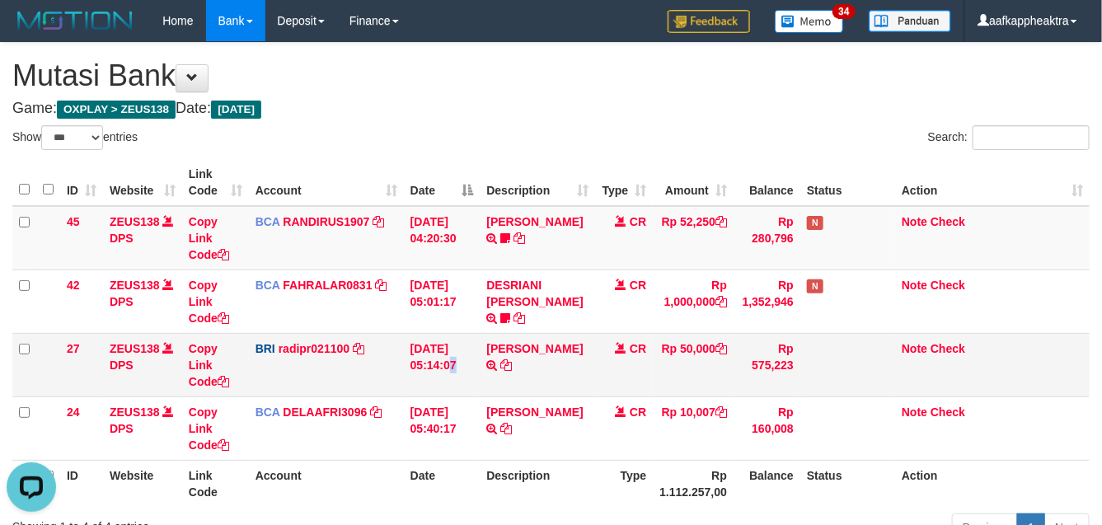
click at [471, 375] on td "[DATE] 05:14:07" at bounding box center [442, 364] width 77 height 63
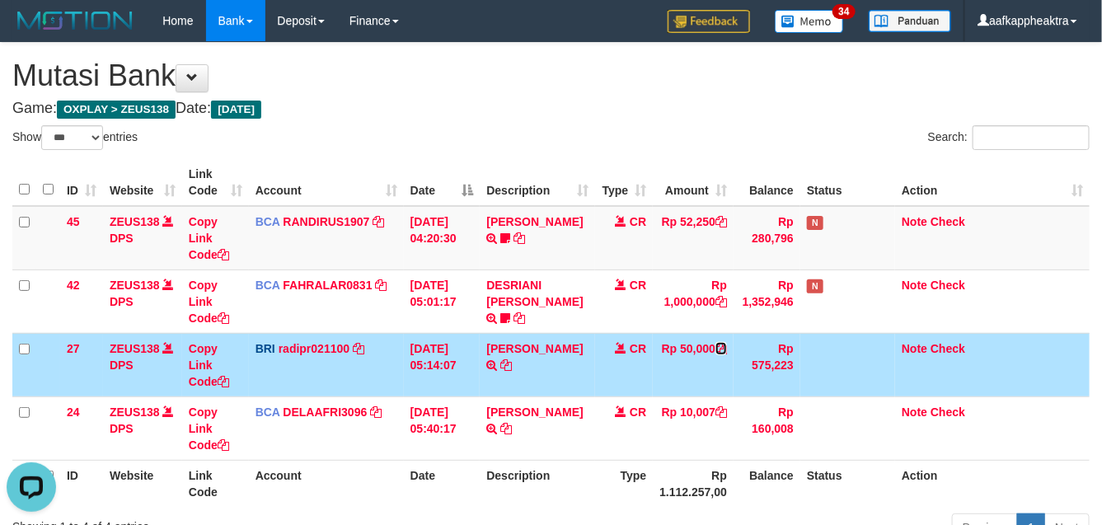
drag, startPoint x: 723, startPoint y: 368, endPoint x: 715, endPoint y: 360, distance: 11.1
click at [723, 354] on icon at bounding box center [721, 349] width 12 height 12
click at [700, 376] on td "Rp 50,000" at bounding box center [693, 364] width 81 height 63
click at [659, 375] on td "Rp 50,000" at bounding box center [693, 364] width 81 height 63
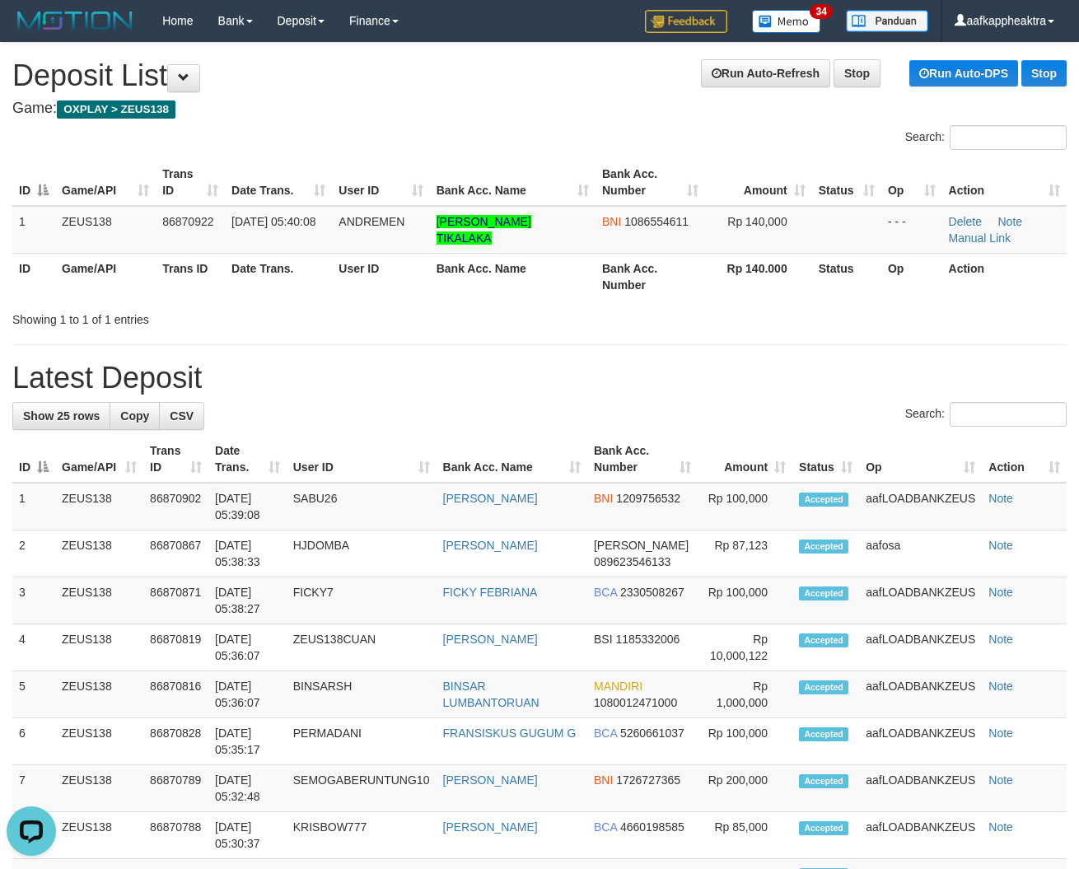
drag, startPoint x: 611, startPoint y: 419, endPoint x: 26, endPoint y: 384, distance: 586.0
click at [599, 422] on div "Search:" at bounding box center [539, 416] width 1055 height 29
drag, startPoint x: 298, startPoint y: 404, endPoint x: 7, endPoint y: 377, distance: 292.9
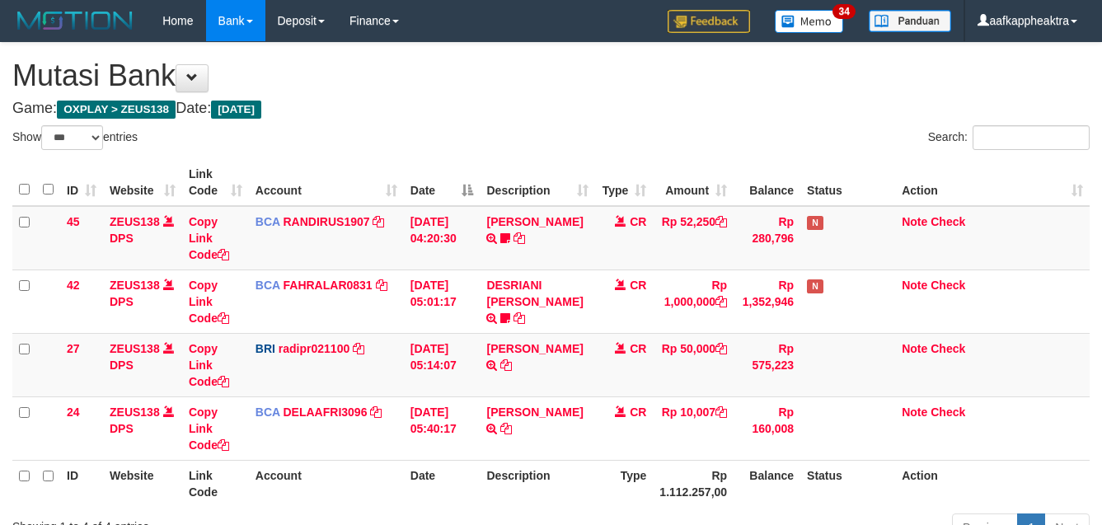
select select "***"
click at [656, 347] on td "Rp 50,000" at bounding box center [693, 364] width 81 height 63
select select "***"
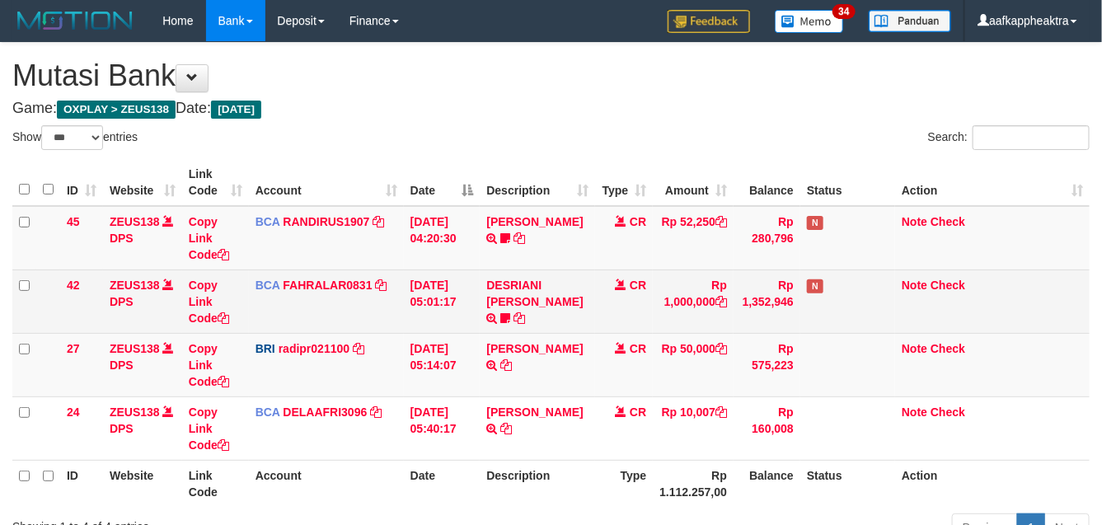
click at [653, 331] on td "Rp 1,000,000" at bounding box center [693, 300] width 81 height 63
drag, startPoint x: 637, startPoint y: 330, endPoint x: 1060, endPoint y: 363, distance: 424.7
click at [637, 331] on td "CR" at bounding box center [624, 300] width 58 height 63
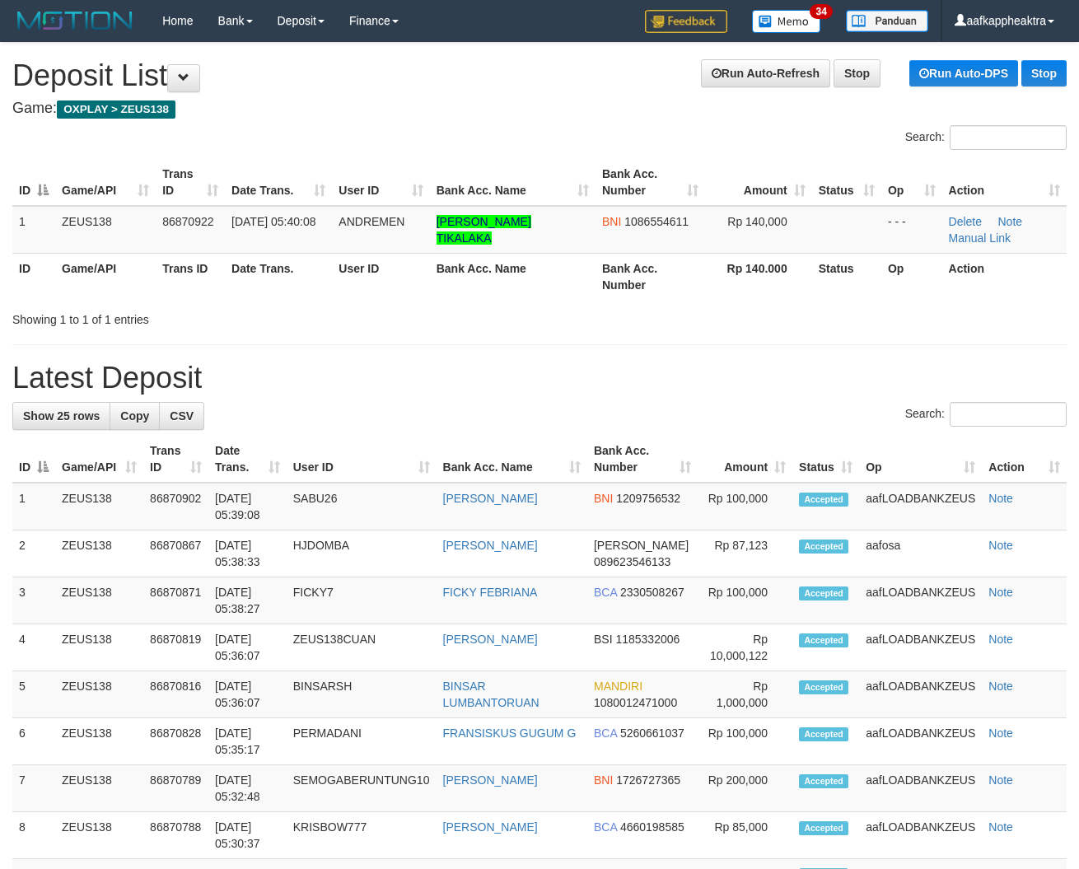
drag, startPoint x: 442, startPoint y: 386, endPoint x: 2, endPoint y: 377, distance: 440.1
click at [431, 390] on h1 "Latest Deposit" at bounding box center [539, 378] width 1055 height 33
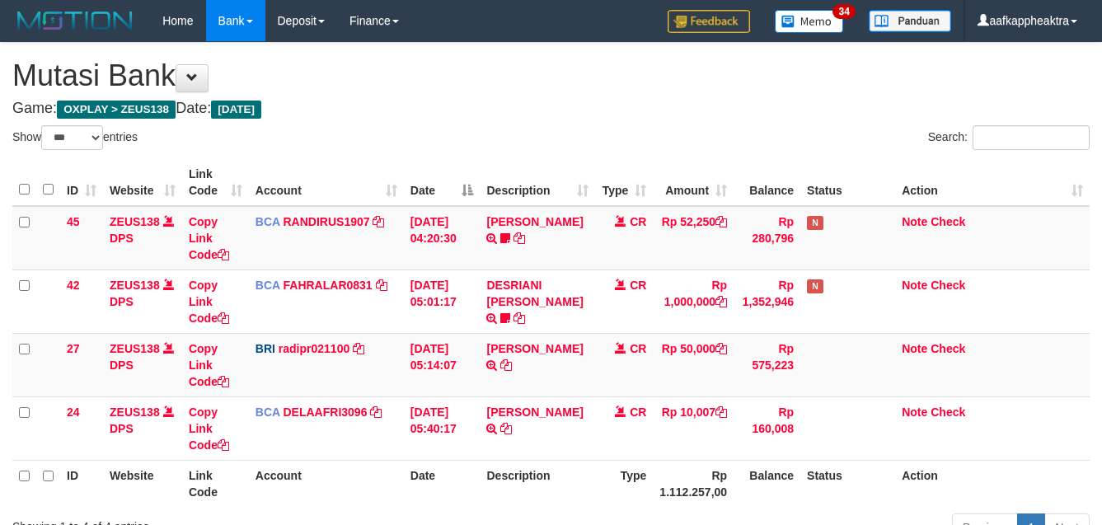
select select "***"
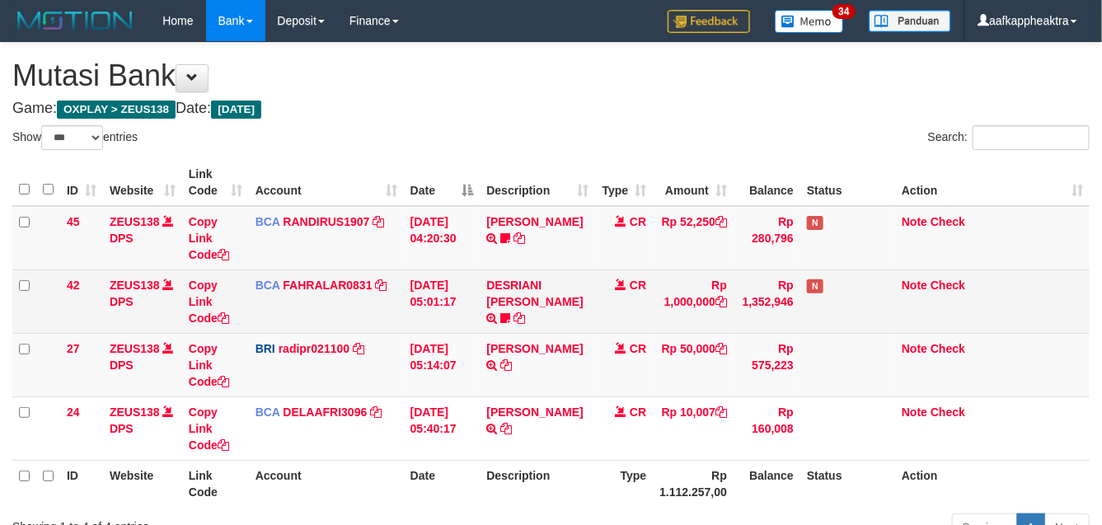
click at [706, 323] on td "Rp 1,000,000" at bounding box center [693, 300] width 81 height 63
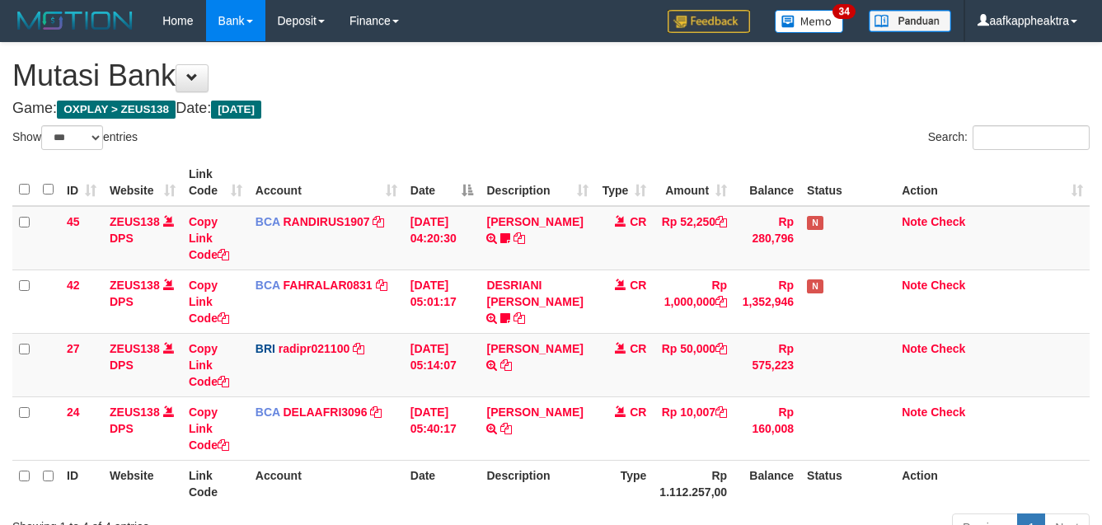
select select "***"
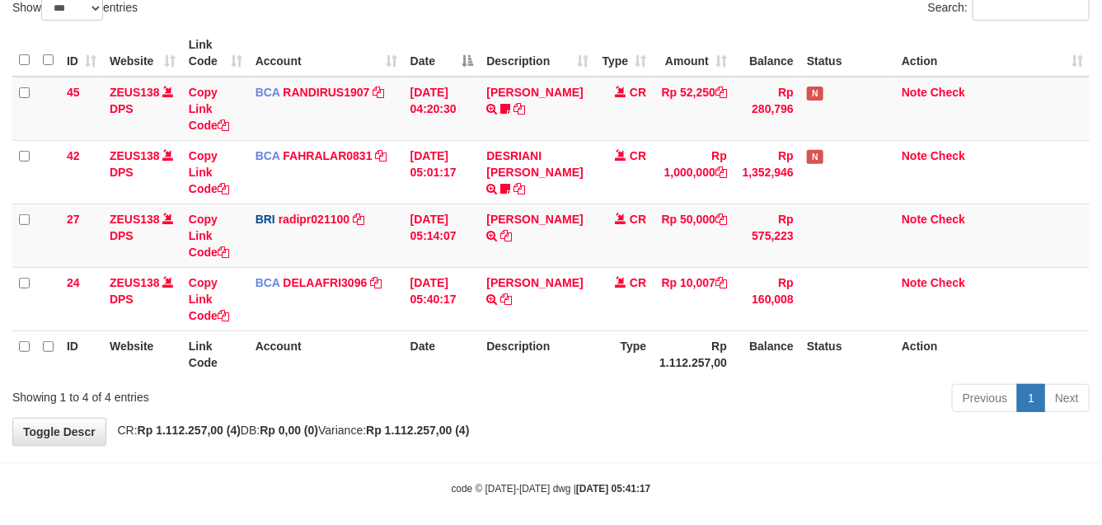
scroll to position [142, 0]
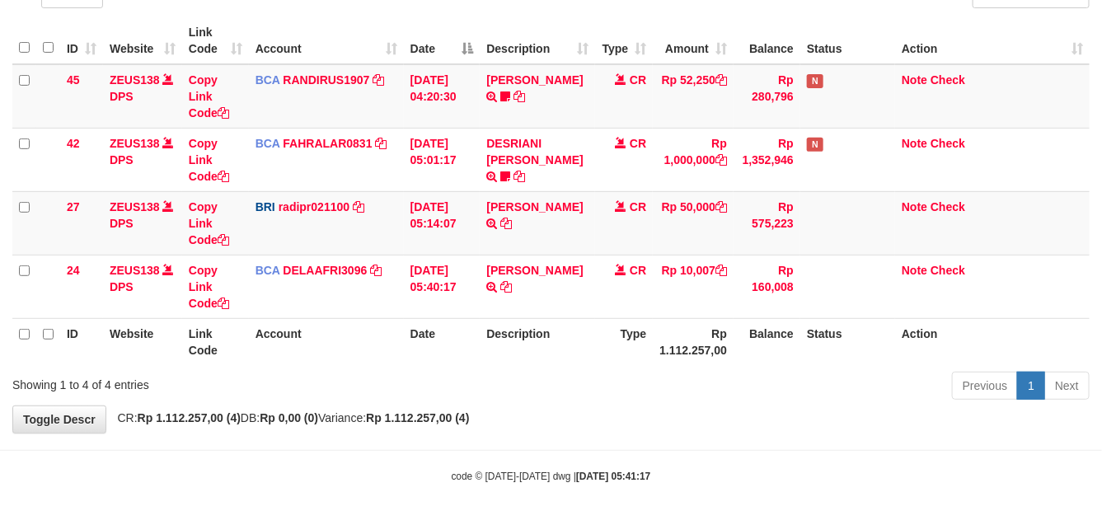
click at [670, 332] on th "Rp 1.112.257,00" at bounding box center [693, 341] width 81 height 47
click at [672, 339] on th "Rp 1.112.257,00" at bounding box center [693, 341] width 81 height 47
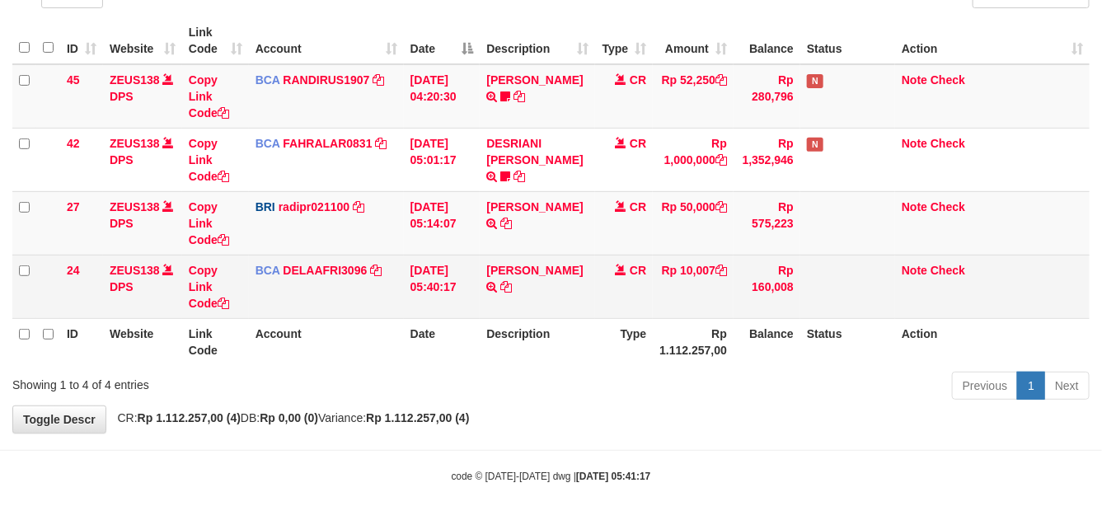
click at [657, 316] on td "Rp 10,007" at bounding box center [693, 286] width 81 height 63
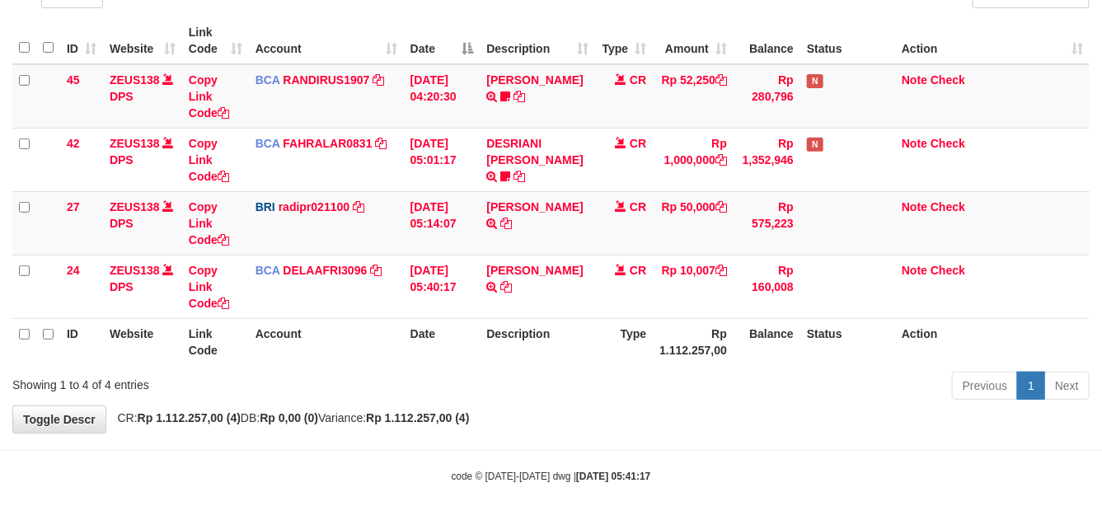
click at [645, 319] on th "Type" at bounding box center [624, 341] width 58 height 47
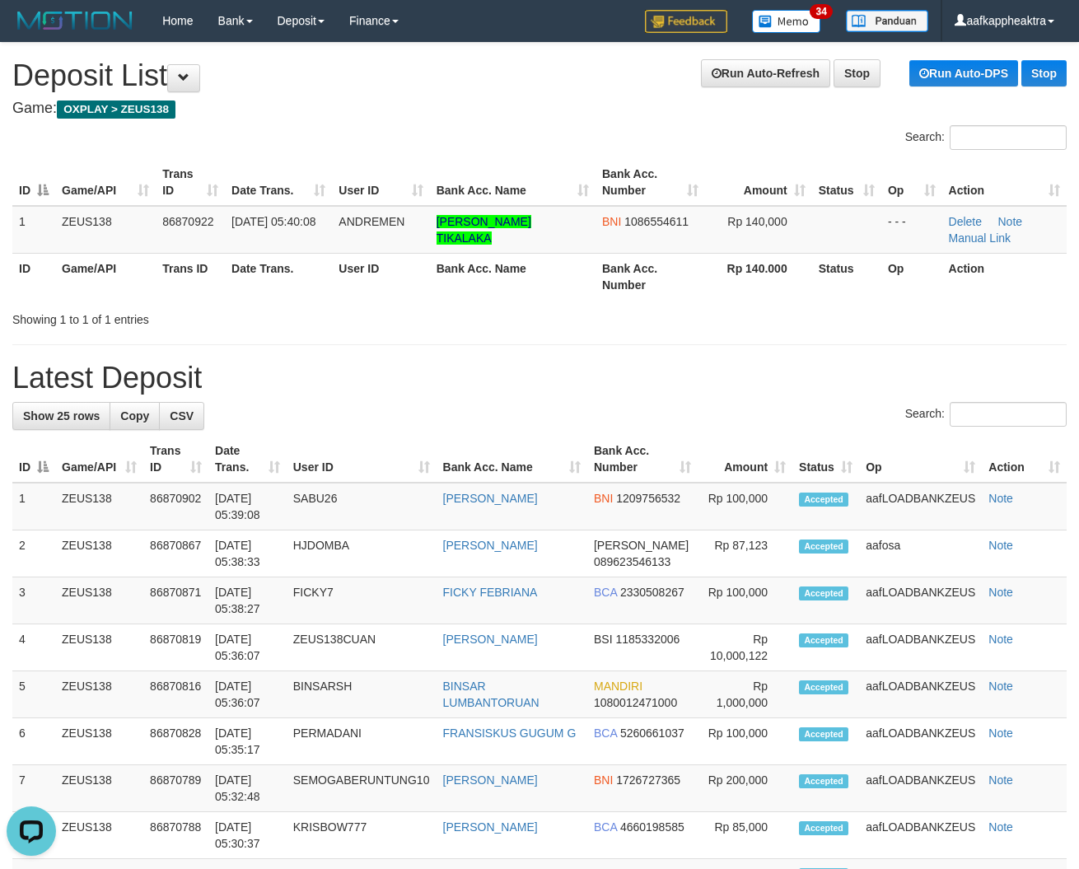
drag, startPoint x: 493, startPoint y: 350, endPoint x: 482, endPoint y: 353, distance: 11.0
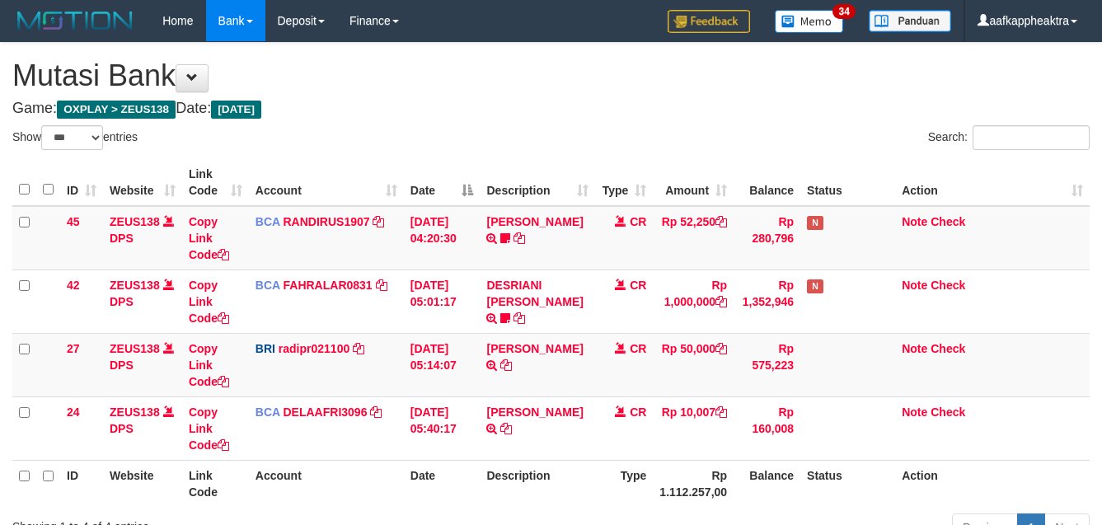
select select "***"
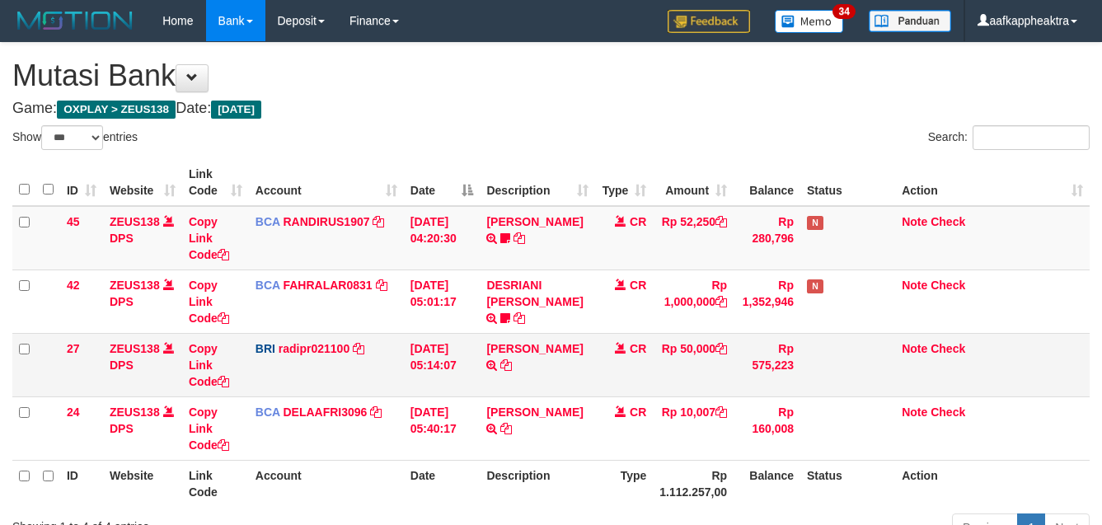
scroll to position [125, 0]
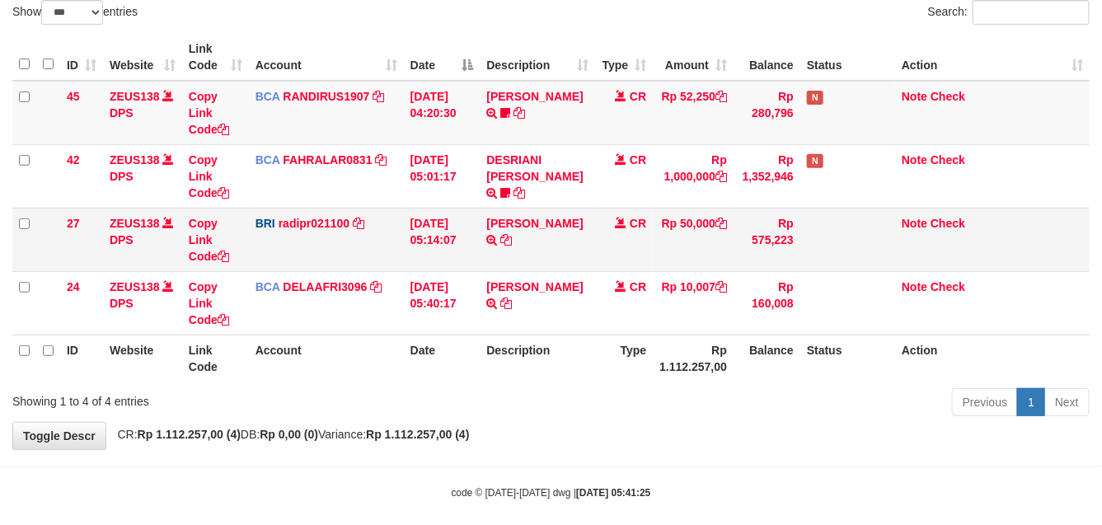
click at [980, 241] on td "Note Check" at bounding box center [992, 239] width 194 height 63
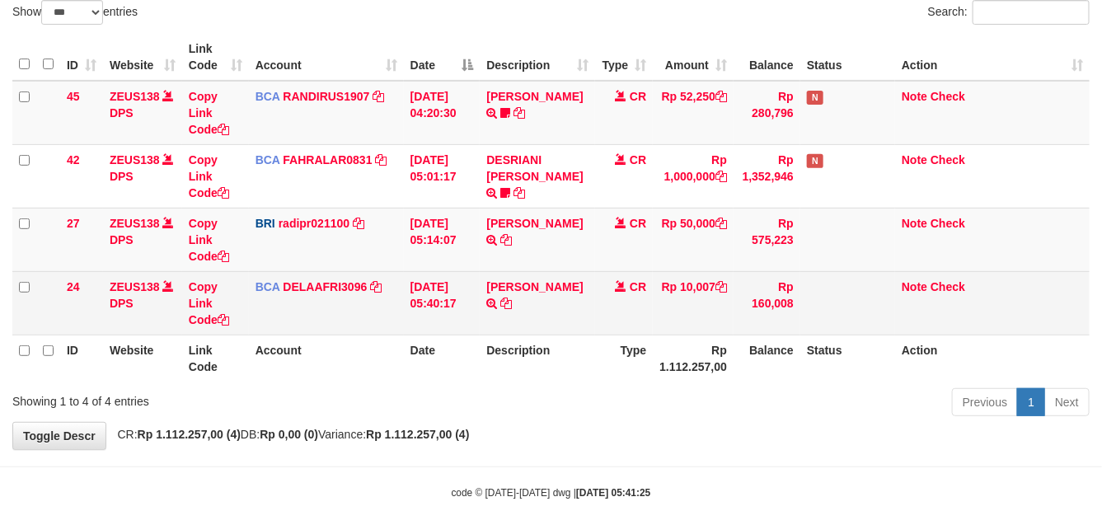
drag, startPoint x: 677, startPoint y: 305, endPoint x: 1048, endPoint y: 303, distance: 370.8
click at [680, 305] on td "Rp 10,007" at bounding box center [693, 302] width 81 height 63
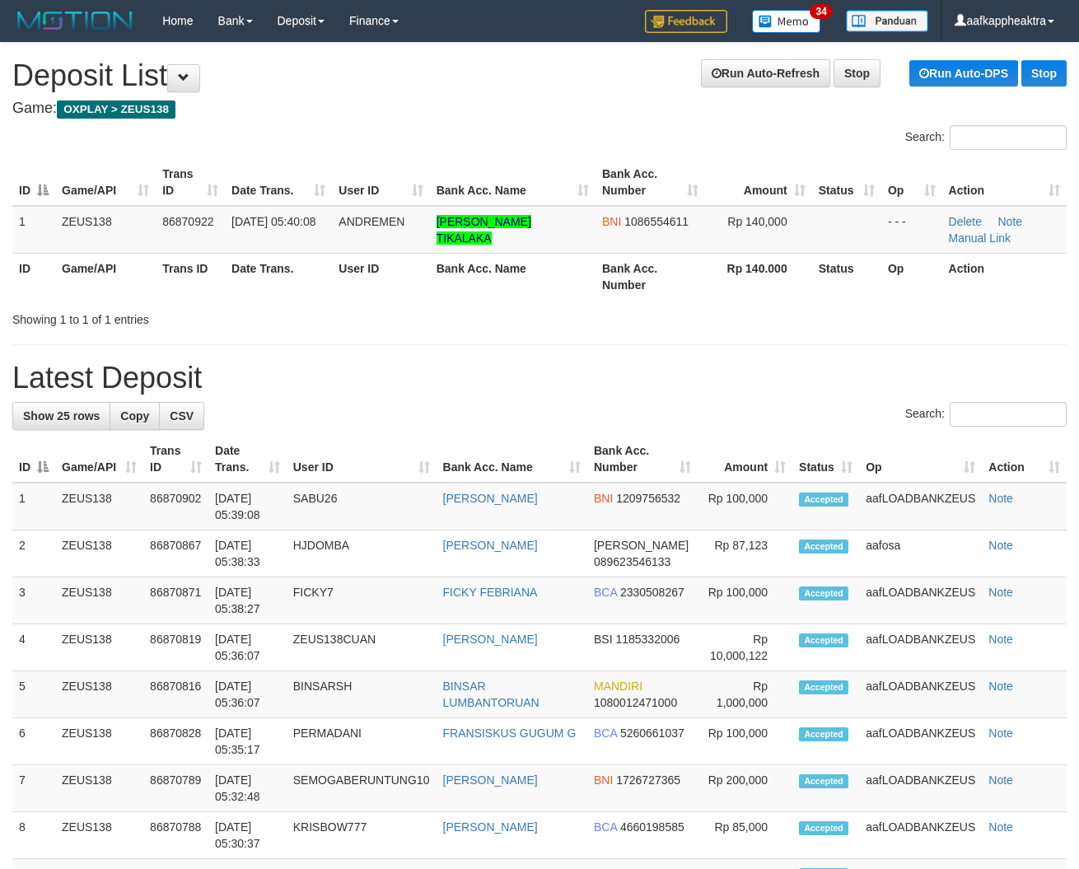
drag, startPoint x: 574, startPoint y: 401, endPoint x: 39, endPoint y: 367, distance: 536.7
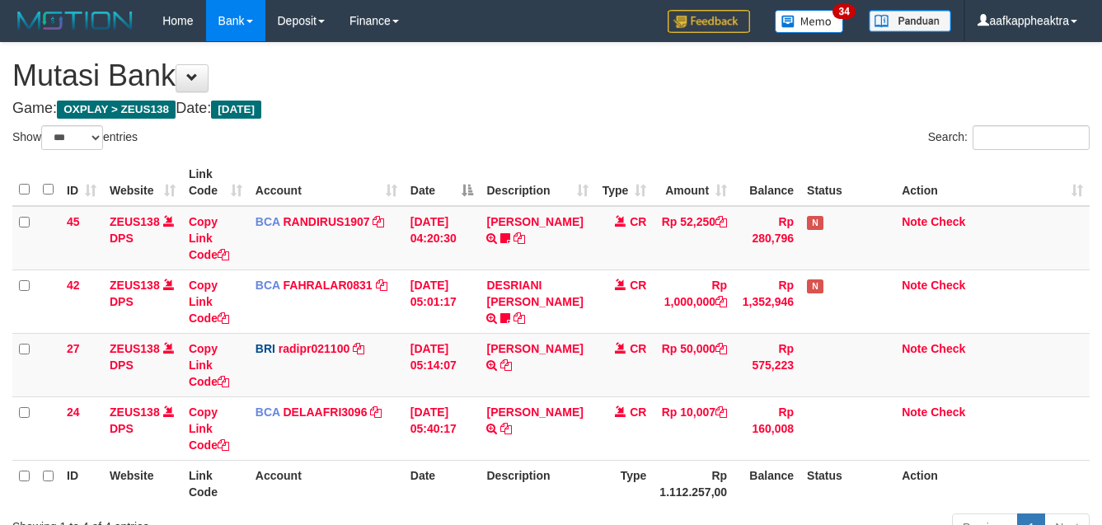
select select "***"
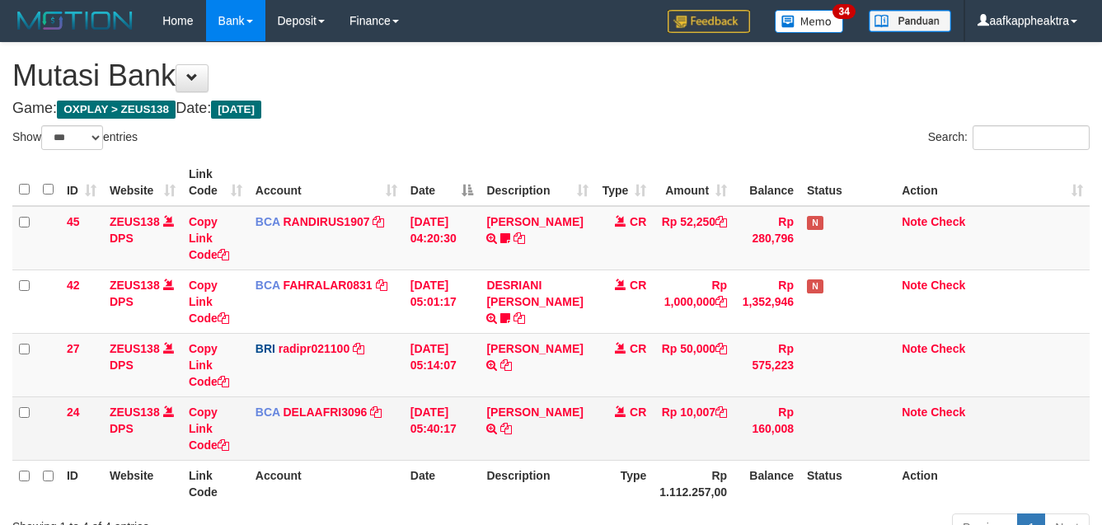
scroll to position [121, 0]
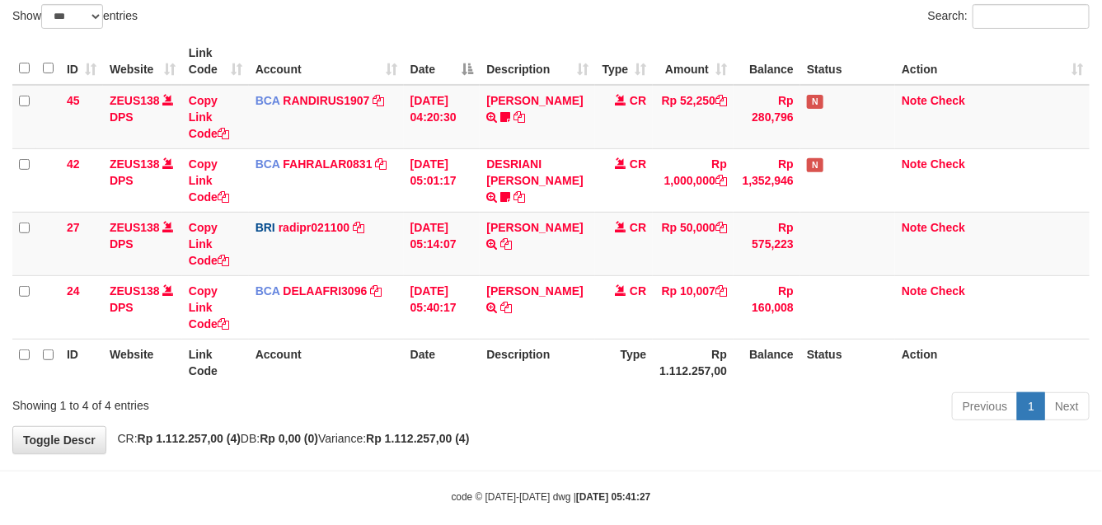
drag, startPoint x: 732, startPoint y: 332, endPoint x: 731, endPoint y: 340, distance: 8.3
click at [731, 338] on table "ID Website Link Code Account Date Description Type Amount Balance Status Action…" at bounding box center [550, 212] width 1077 height 348
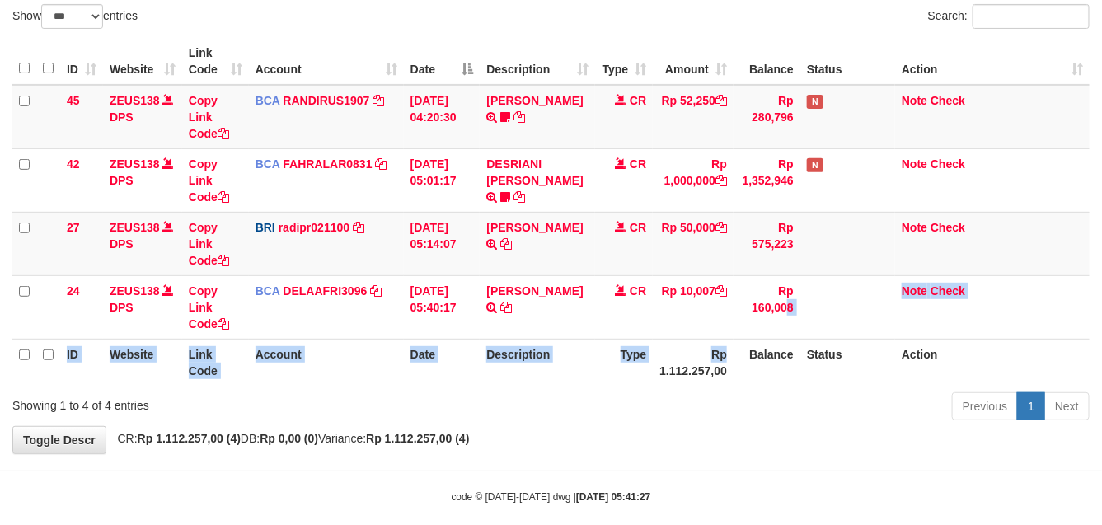
click at [729, 364] on th "Rp 1.112.257,00" at bounding box center [693, 362] width 81 height 47
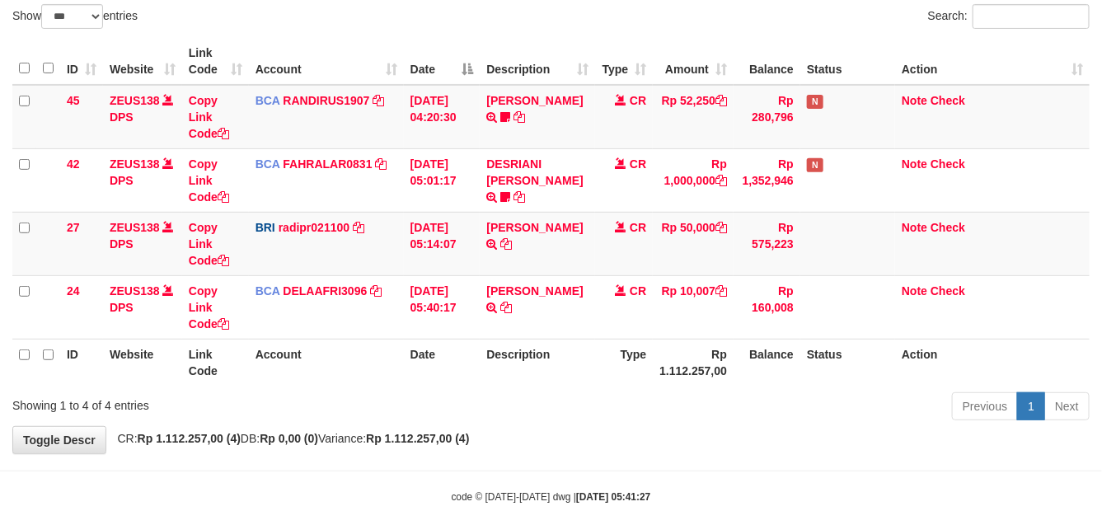
click at [520, 354] on th "Description" at bounding box center [537, 362] width 115 height 47
click at [560, 353] on th "Description" at bounding box center [537, 362] width 115 height 47
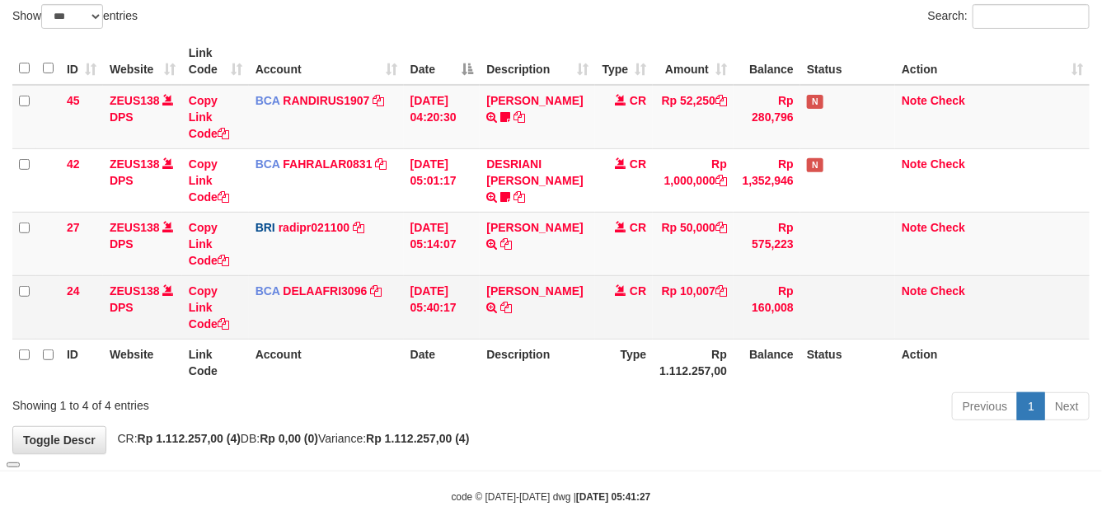
drag, startPoint x: 593, startPoint y: 331, endPoint x: 627, endPoint y: 305, distance: 42.9
click at [597, 332] on tr "24 ZEUS138 DPS Copy Link Code BCA DELAAFRI3096 DPS DELA AFRIANI mutasi_20250901…" at bounding box center [550, 306] width 1077 height 63
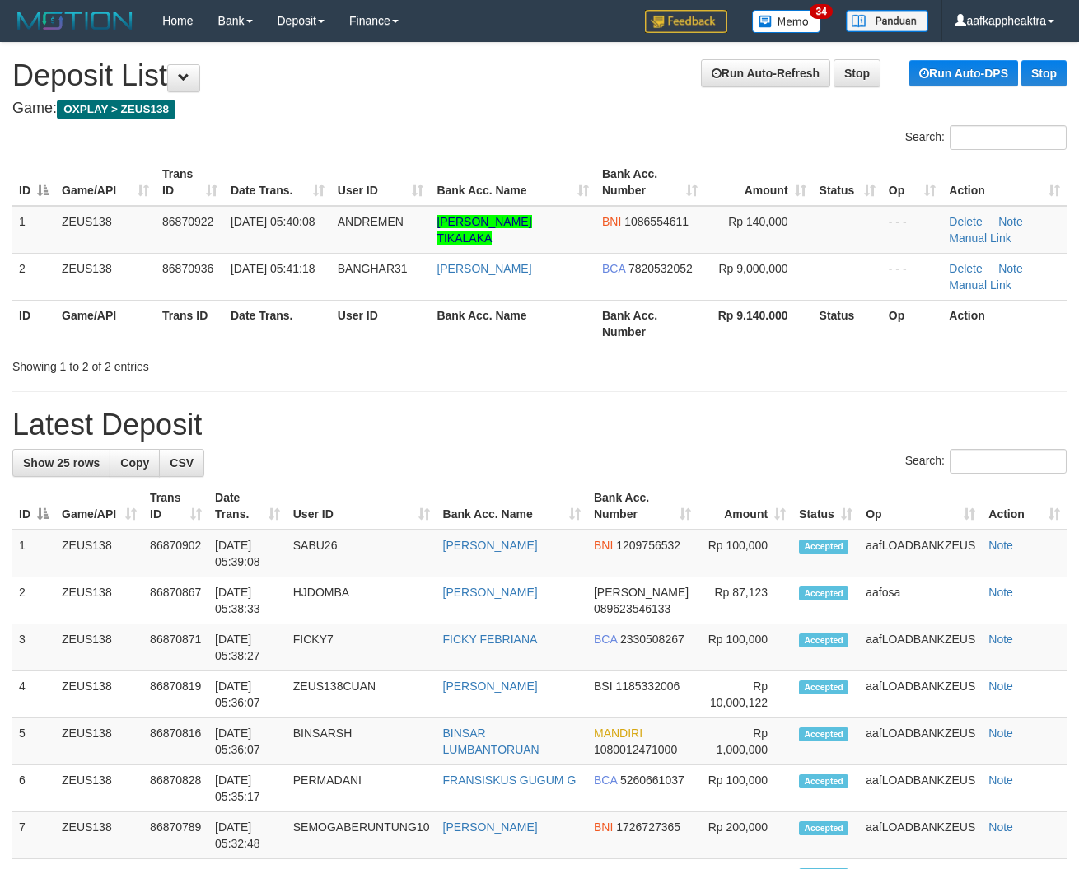
drag, startPoint x: 437, startPoint y: 427, endPoint x: 0, endPoint y: 386, distance: 438.6
click at [408, 433] on h1 "Latest Deposit" at bounding box center [539, 425] width 1055 height 33
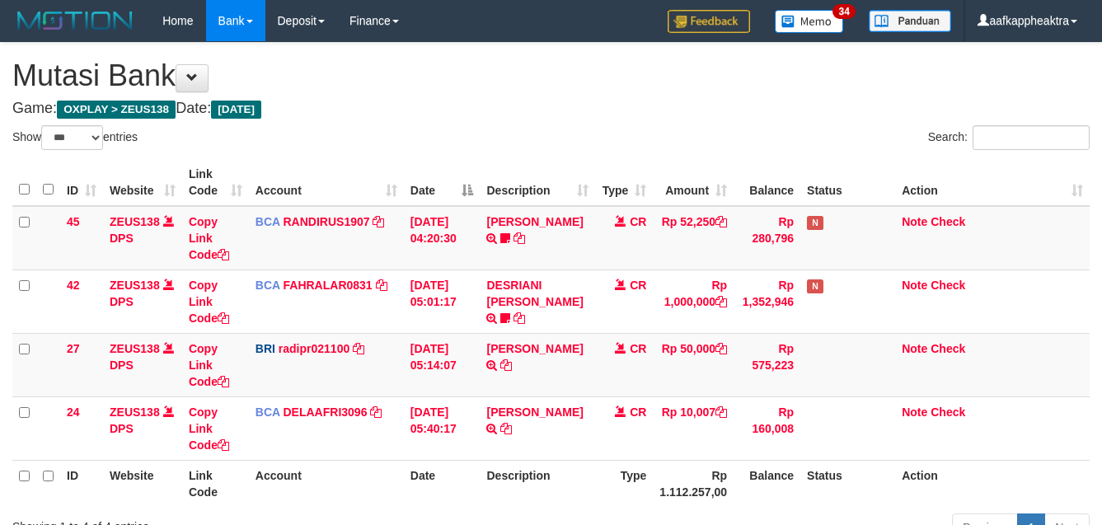
select select "***"
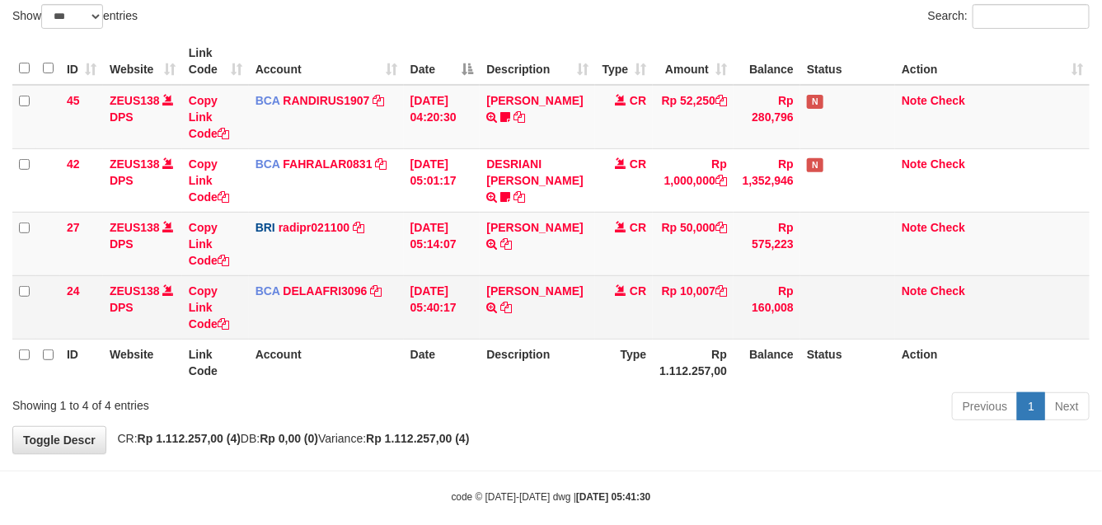
click at [615, 330] on tr "24 ZEUS138 DPS Copy Link Code BCA DELAAFRI3096 DPS DELA AFRIANI mutasi_20250901…" at bounding box center [550, 306] width 1077 height 63
drag, startPoint x: 635, startPoint y: 331, endPoint x: 620, endPoint y: 330, distance: 14.9
click at [633, 334] on td "CR" at bounding box center [624, 306] width 58 height 63
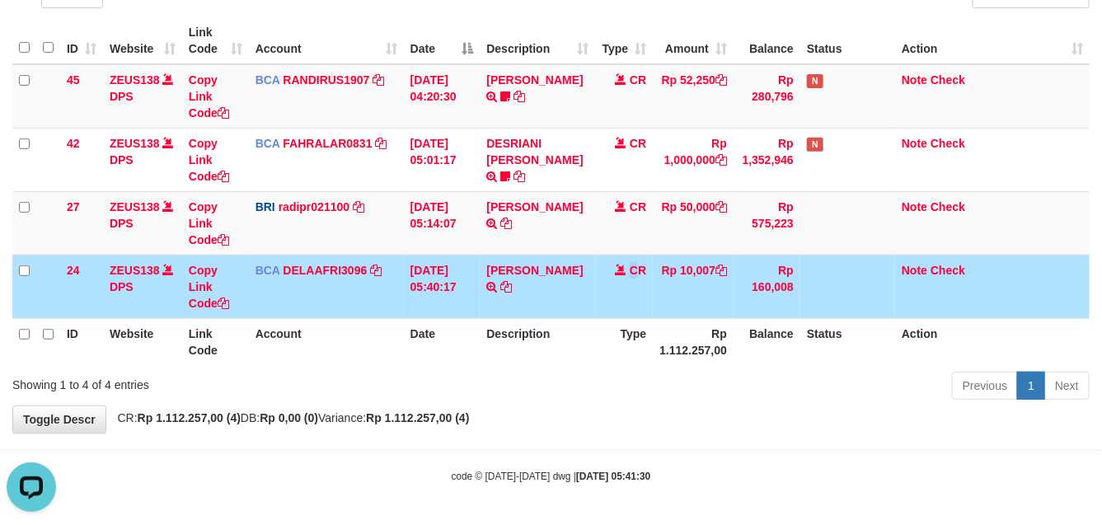
scroll to position [0, 0]
click at [641, 348] on th "Type" at bounding box center [624, 341] width 58 height 47
drag, startPoint x: 640, startPoint y: 351, endPoint x: 653, endPoint y: 361, distance: 16.5
click at [643, 355] on th "Type" at bounding box center [624, 341] width 58 height 47
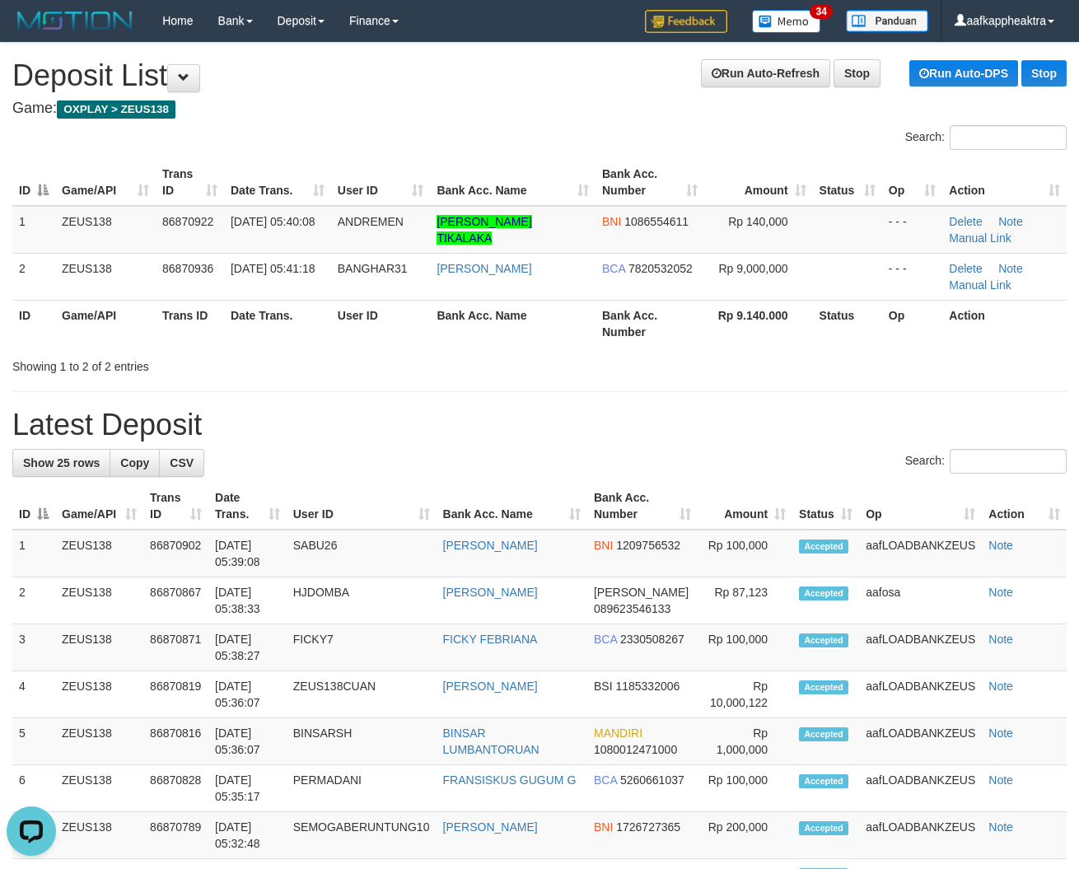
drag, startPoint x: 524, startPoint y: 452, endPoint x: 494, endPoint y: 457, distance: 30.2
click at [524, 452] on div "Search:" at bounding box center [539, 463] width 1055 height 29
drag, startPoint x: 376, startPoint y: 422, endPoint x: 344, endPoint y: 428, distance: 32.8
click at [377, 423] on h1 "Latest Deposit" at bounding box center [539, 425] width 1055 height 33
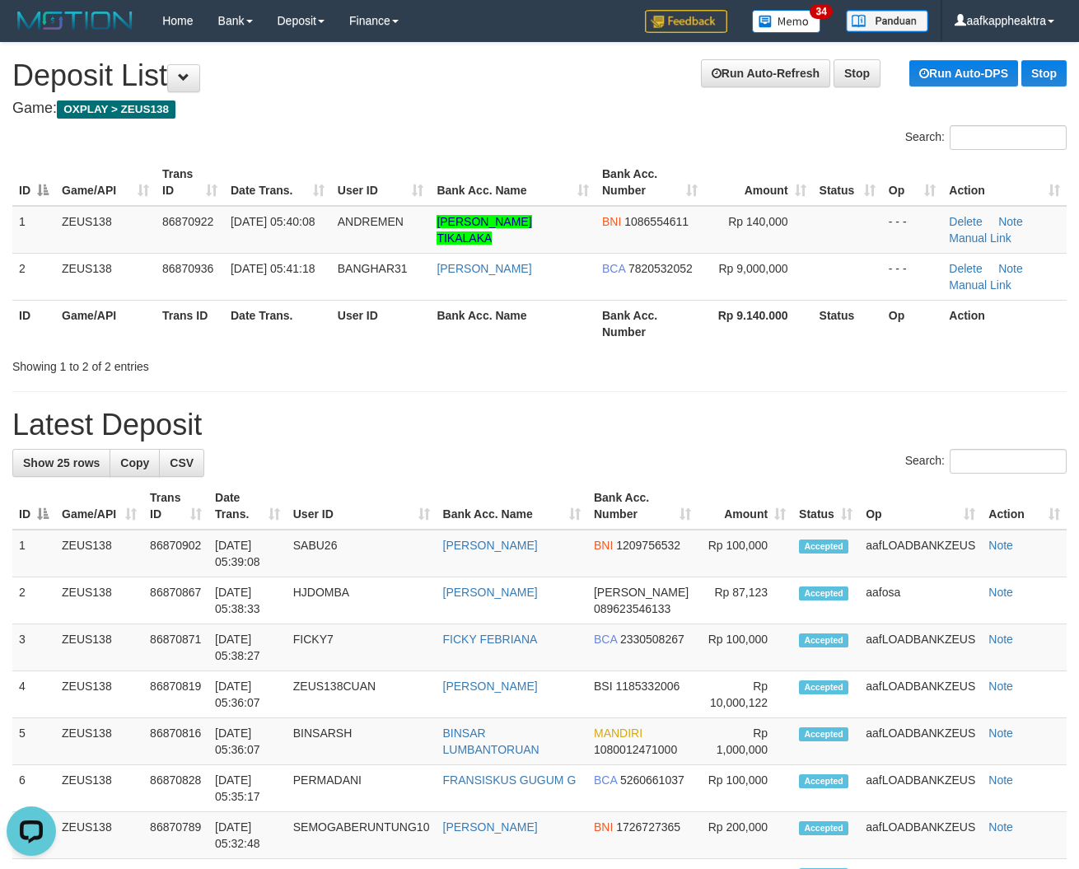
click at [240, 441] on h1 "Latest Deposit" at bounding box center [539, 425] width 1055 height 33
click at [606, 463] on div "Search:" at bounding box center [539, 463] width 1055 height 29
drag, startPoint x: 606, startPoint y: 463, endPoint x: 590, endPoint y: 470, distance: 18.1
click at [606, 466] on div "Search:" at bounding box center [539, 463] width 1055 height 29
click at [901, 492] on th "Op" at bounding box center [920, 506] width 123 height 47
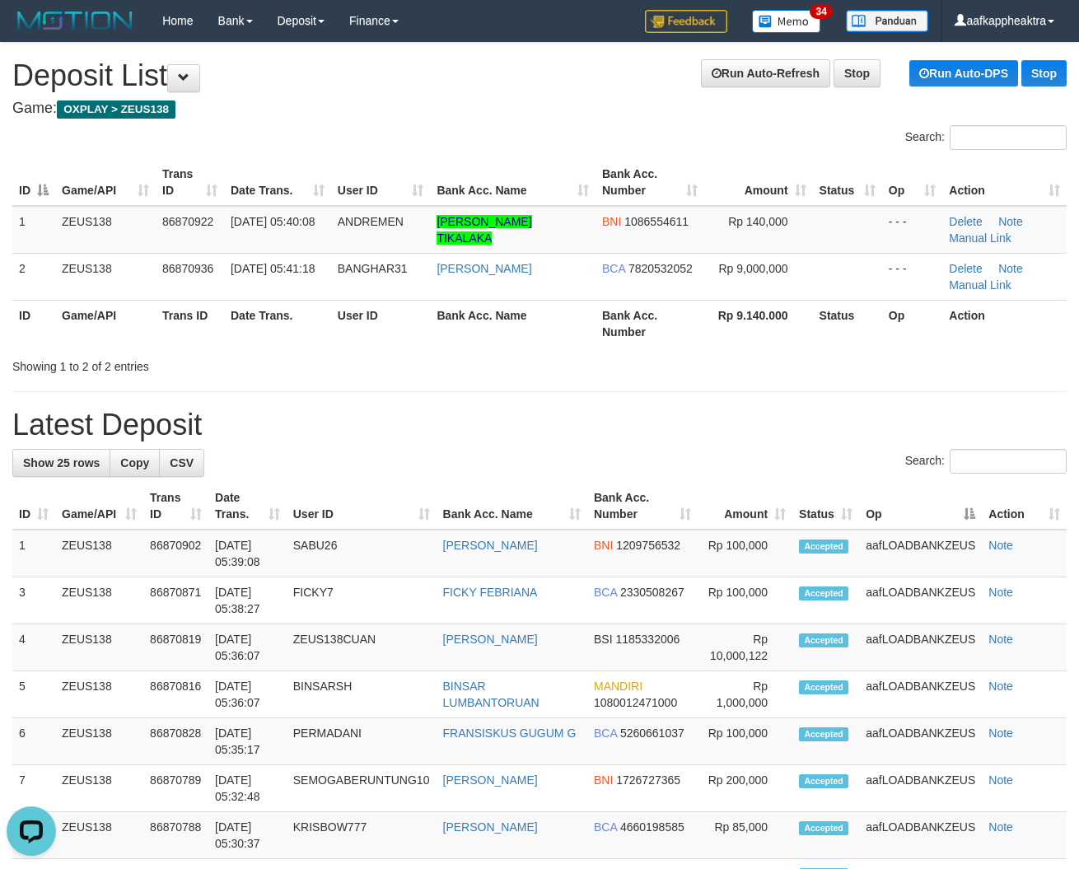
click at [891, 498] on th "Op" at bounding box center [920, 506] width 123 height 47
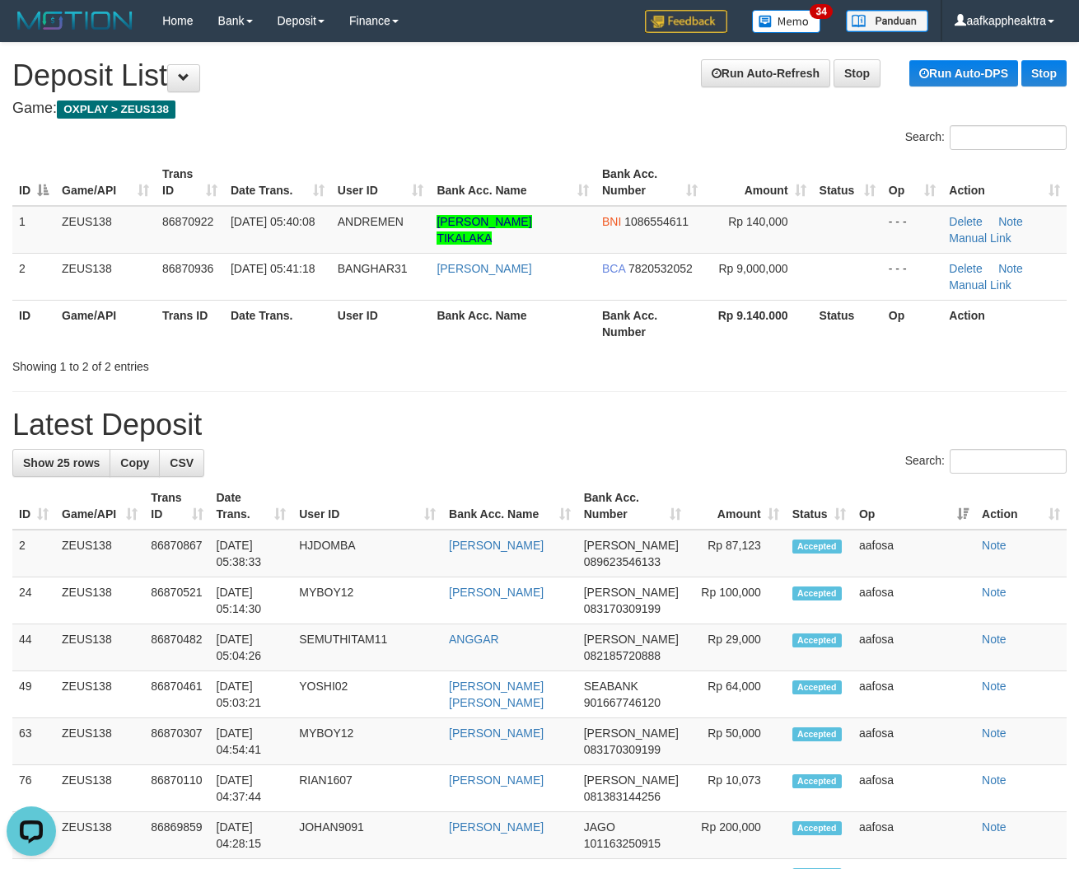
click at [643, 488] on th "Bank Acc. Number" at bounding box center [633, 506] width 111 height 47
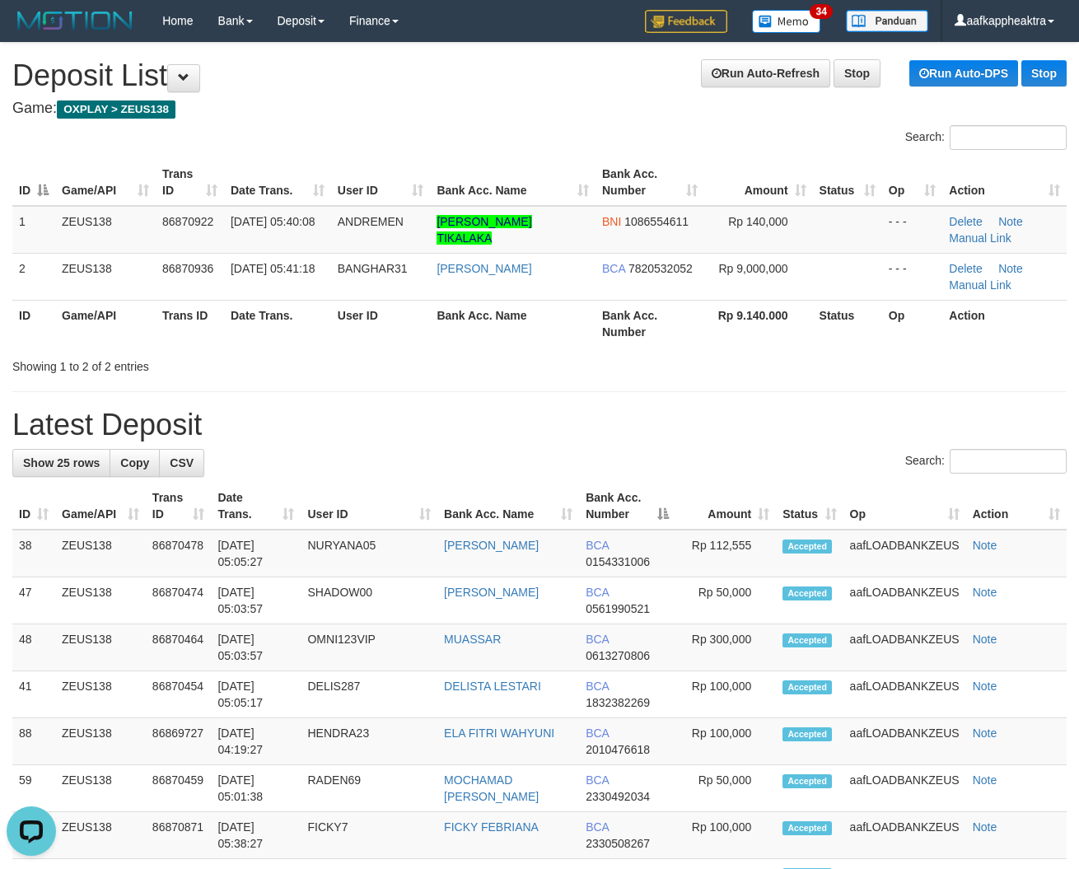
click at [633, 499] on th "Bank Acc. Number" at bounding box center [627, 506] width 96 height 47
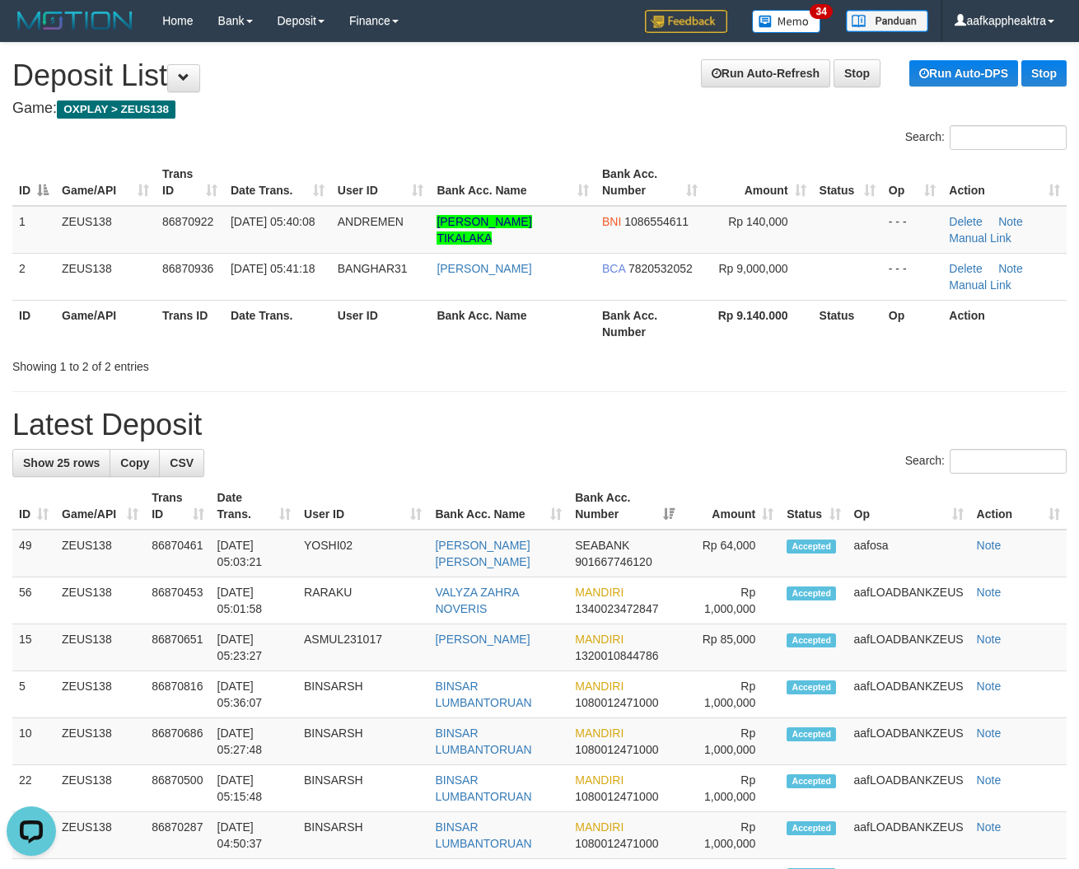
drag, startPoint x: 474, startPoint y: 493, endPoint x: 458, endPoint y: 492, distance: 15.7
click at [462, 492] on th "Bank Acc. Name" at bounding box center [498, 506] width 140 height 47
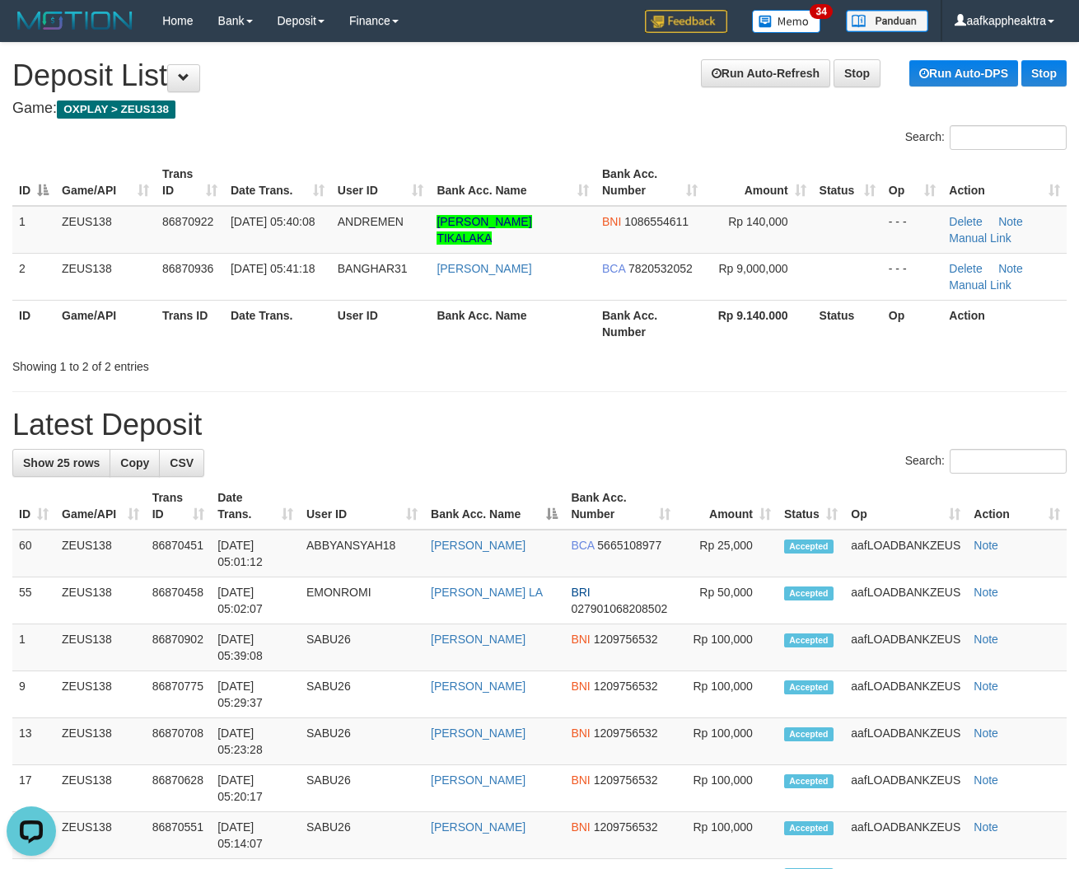
drag, startPoint x: 556, startPoint y: 461, endPoint x: 533, endPoint y: 476, distance: 27.4
click at [552, 466] on div "Search:" at bounding box center [539, 463] width 1055 height 29
click at [537, 475] on div "Search:" at bounding box center [539, 463] width 1055 height 29
click at [379, 470] on div "Search:" at bounding box center [539, 463] width 1055 height 29
click at [377, 470] on div "Search:" at bounding box center [539, 463] width 1055 height 29
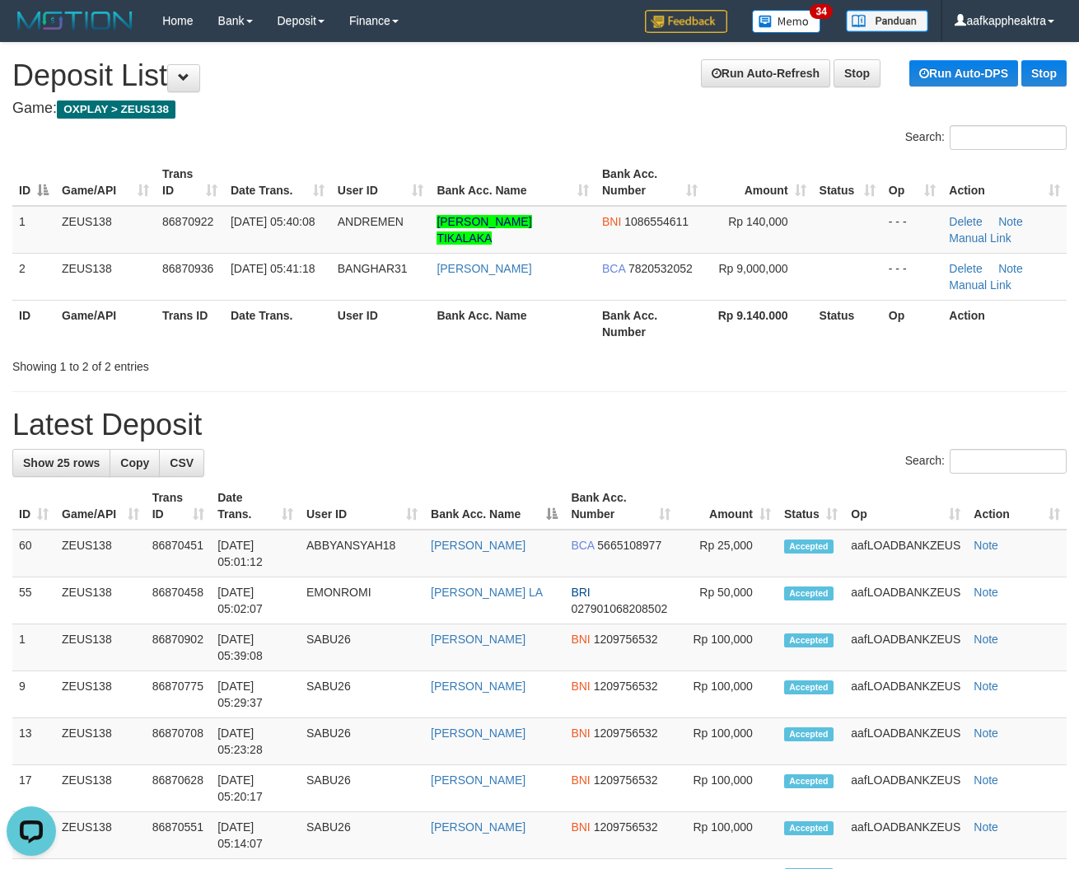
drag, startPoint x: 418, startPoint y: 456, endPoint x: 409, endPoint y: 460, distance: 9.2
click at [414, 456] on div "Search:" at bounding box center [539, 463] width 1055 height 29
click at [409, 460] on div "Search:" at bounding box center [539, 463] width 1055 height 29
click at [686, 464] on div "Search:" at bounding box center [539, 463] width 1055 height 29
drag, startPoint x: 629, startPoint y: 454, endPoint x: 18, endPoint y: 442, distance: 610.7
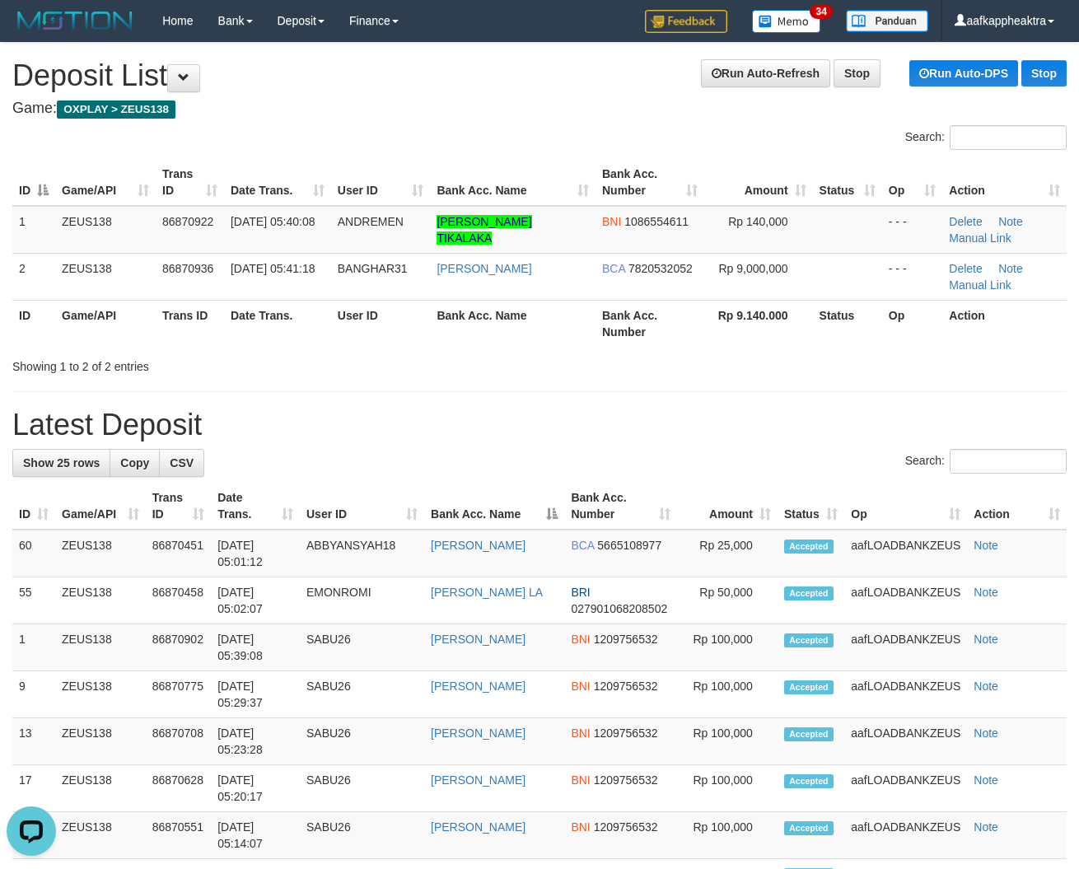
click at [608, 466] on div "Search:" at bounding box center [539, 463] width 1055 height 29
drag, startPoint x: 264, startPoint y: 408, endPoint x: 235, endPoint y: 421, distance: 31.7
click at [257, 412] on h1 "Latest Deposit" at bounding box center [539, 425] width 1055 height 33
drag, startPoint x: 235, startPoint y: 421, endPoint x: 4, endPoint y: 414, distance: 230.8
click at [210, 426] on h1 "Latest Deposit" at bounding box center [539, 425] width 1055 height 33
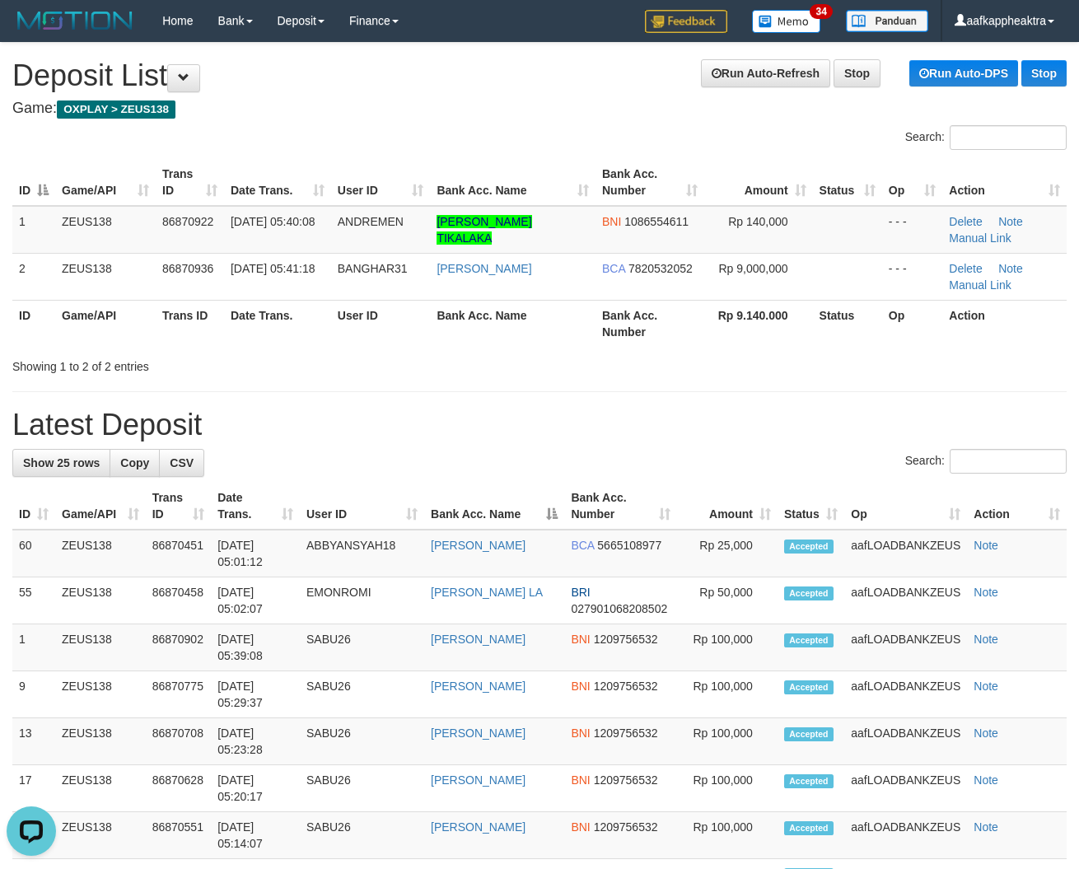
drag, startPoint x: 447, startPoint y: 395, endPoint x: 9, endPoint y: 392, distance: 437.5
drag, startPoint x: 571, startPoint y: 446, endPoint x: 0, endPoint y: 405, distance: 572.4
drag, startPoint x: 599, startPoint y: 449, endPoint x: 2, endPoint y: 412, distance: 598.5
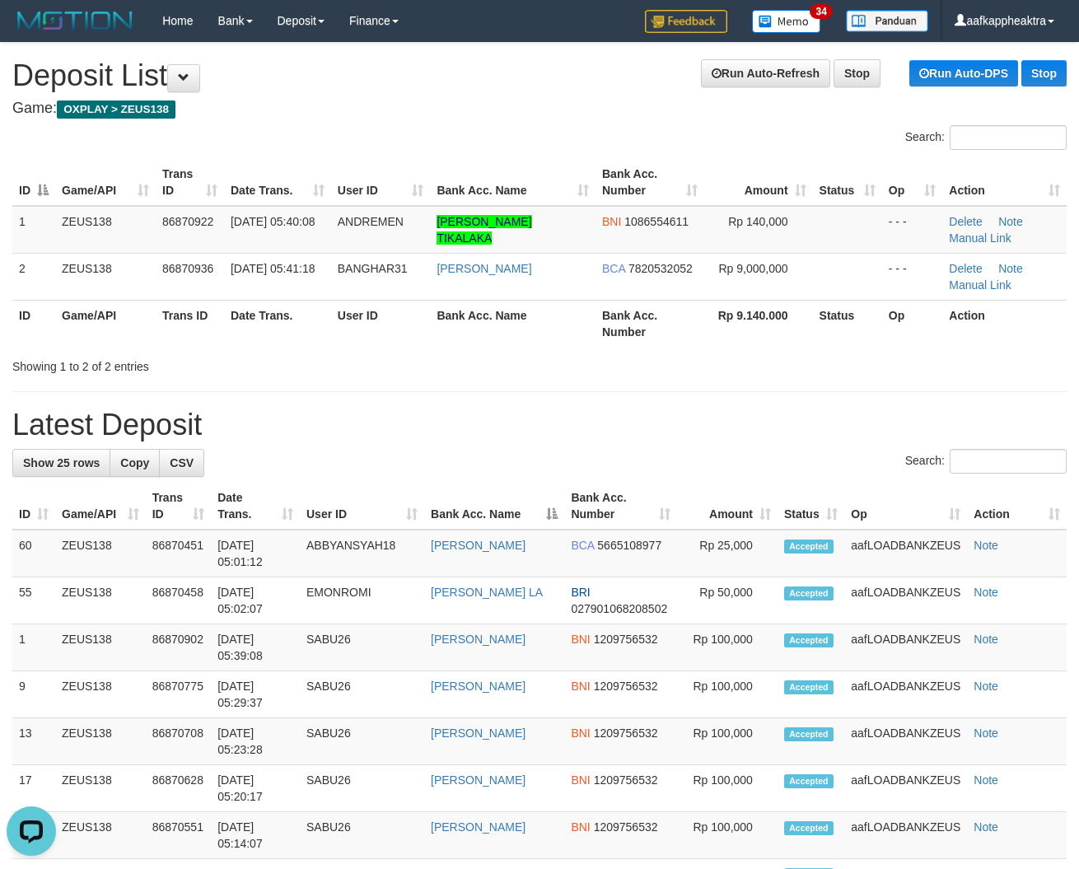
drag, startPoint x: 507, startPoint y: 404, endPoint x: 0, endPoint y: 372, distance: 507.7
click at [644, 409] on h1 "Latest Deposit" at bounding box center [539, 425] width 1055 height 33
drag, startPoint x: 644, startPoint y: 408, endPoint x: 633, endPoint y: 409, distance: 11.6
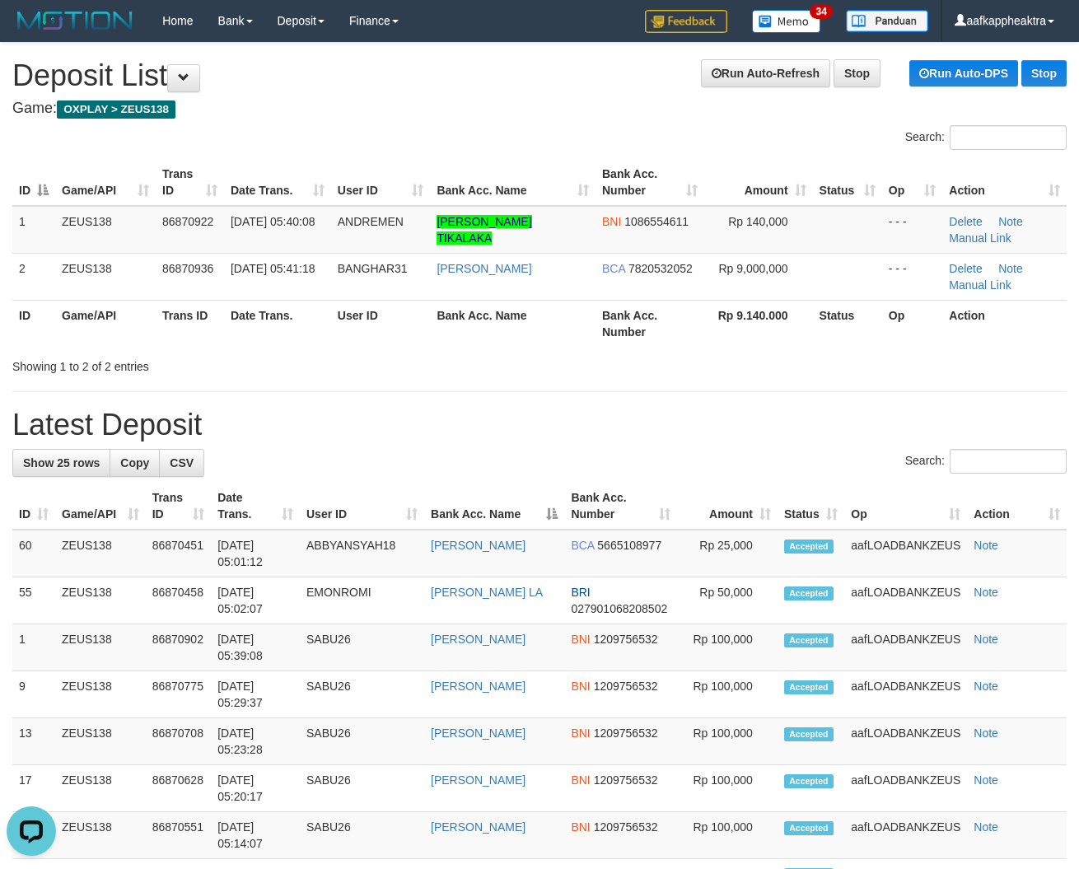
click at [634, 409] on h1 "Latest Deposit" at bounding box center [539, 425] width 1055 height 33
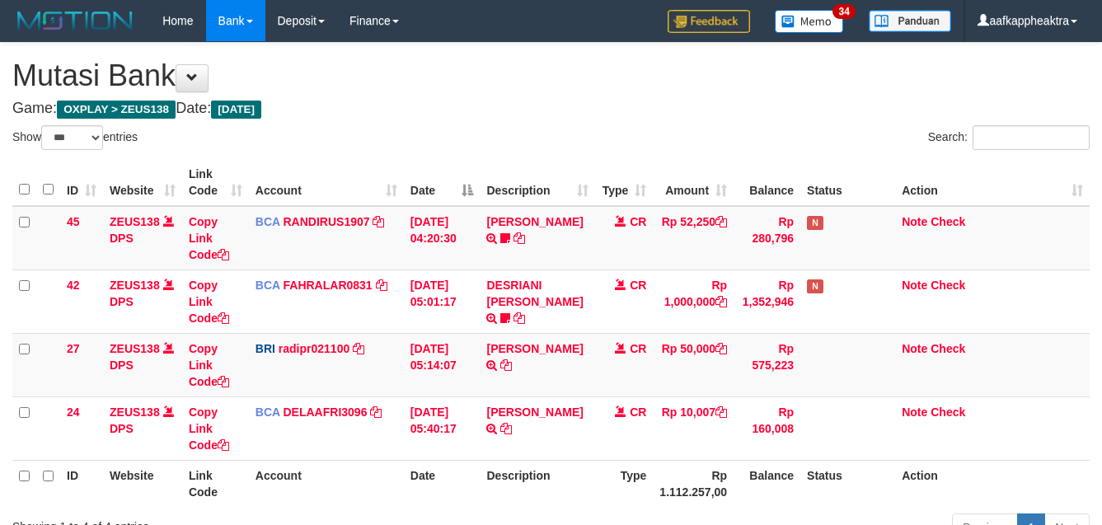
select select "***"
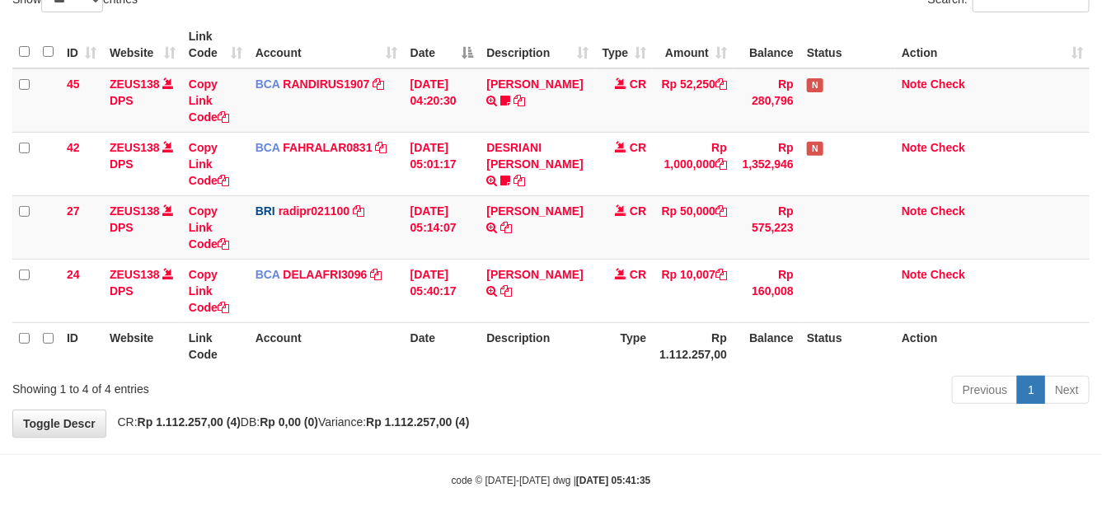
click at [657, 379] on div "Previous 1 Next" at bounding box center [780, 391] width 618 height 35
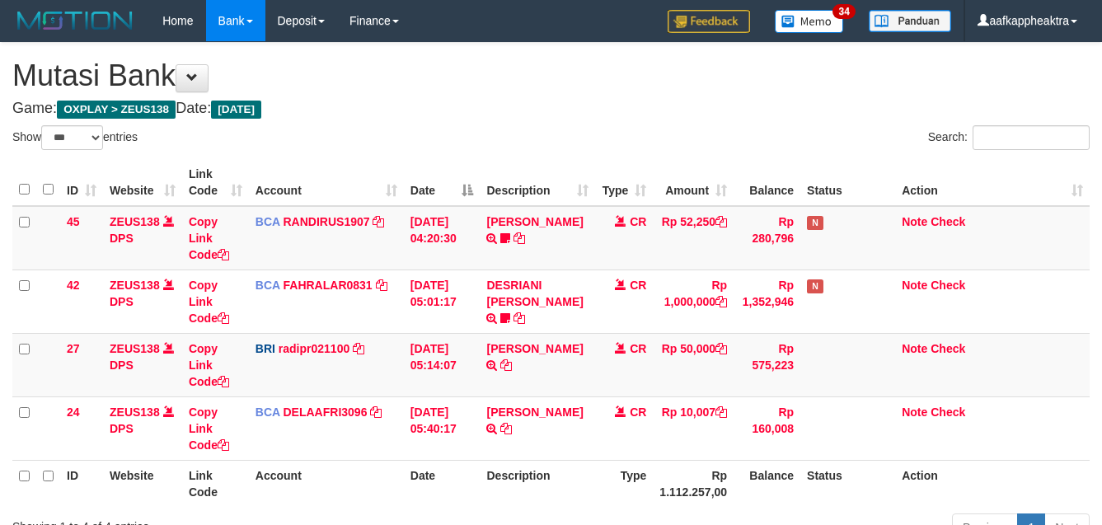
select select "***"
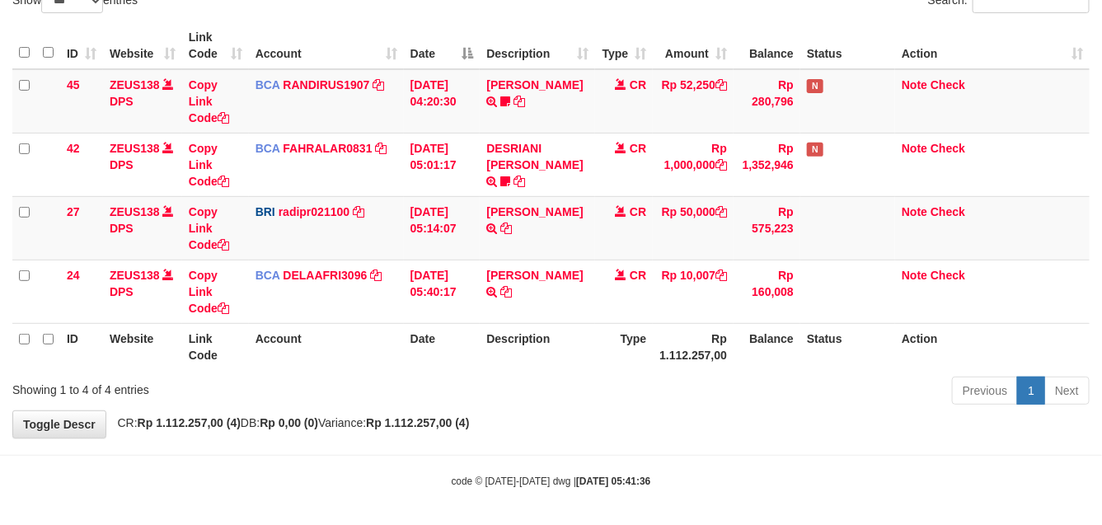
click at [641, 381] on div "Previous 1 Next" at bounding box center [780, 392] width 618 height 35
drag, startPoint x: 604, startPoint y: 385, endPoint x: 695, endPoint y: 367, distance: 92.3
click at [606, 384] on div "Previous 1 Next" at bounding box center [780, 392] width 618 height 35
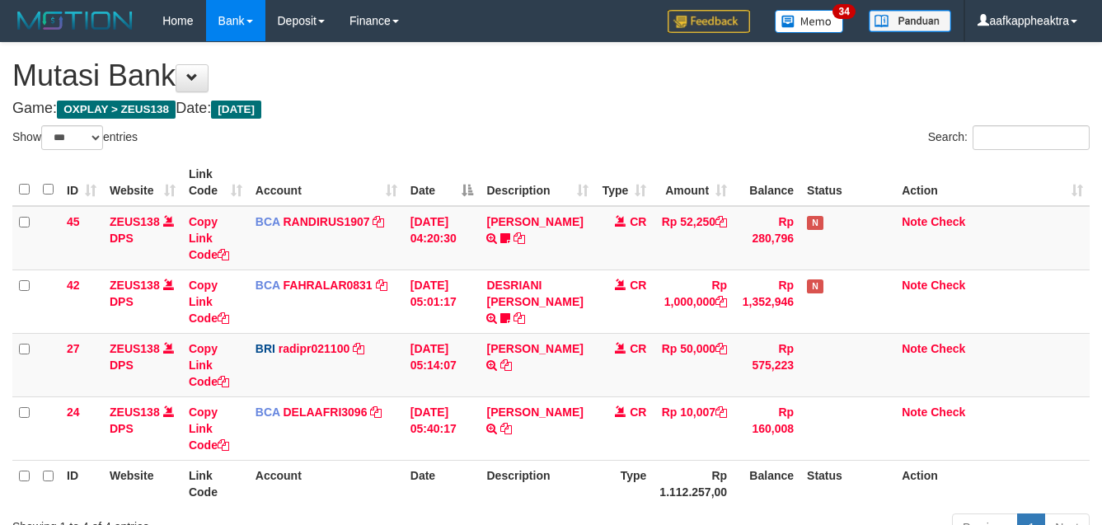
select select "***"
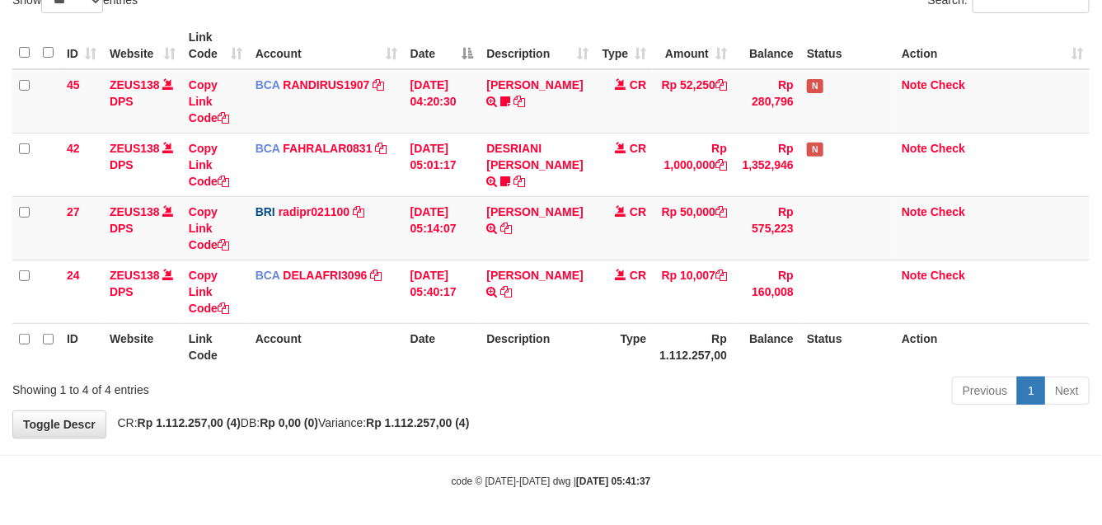
click at [634, 387] on div "Previous 1 Next" at bounding box center [780, 392] width 618 height 35
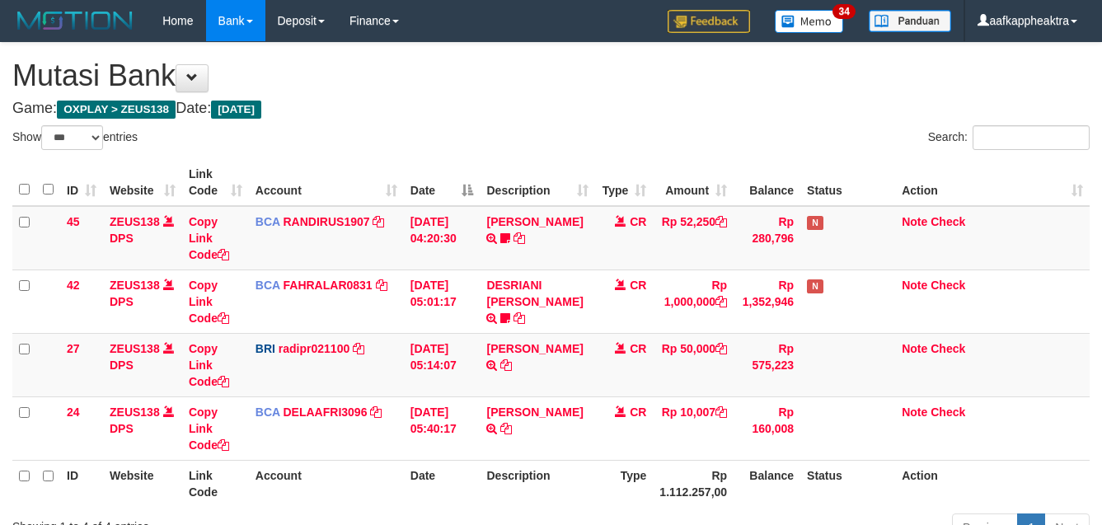
select select "***"
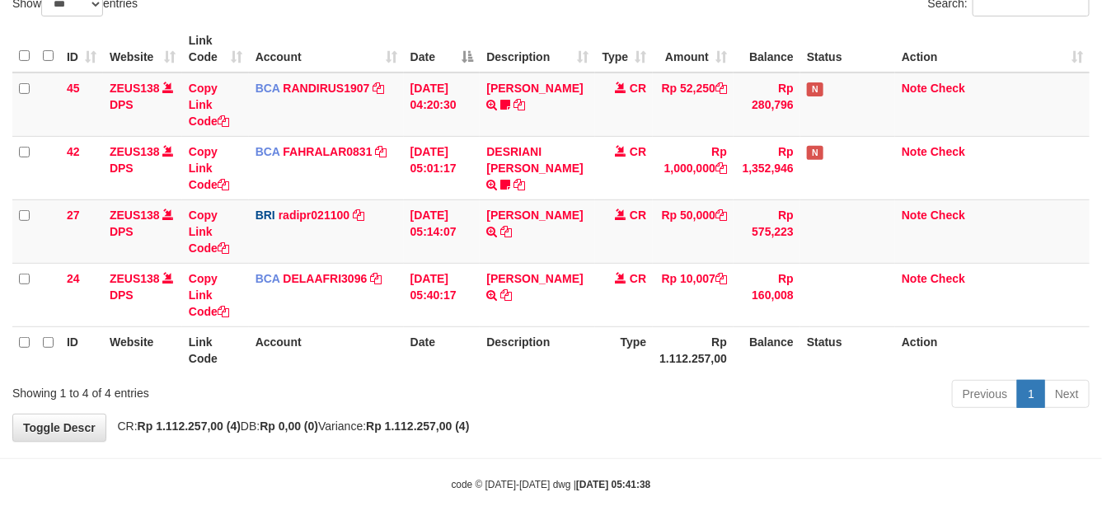
click at [628, 379] on div "Previous 1 Next" at bounding box center [780, 395] width 618 height 35
click at [615, 381] on div "Previous 1 Next" at bounding box center [780, 395] width 618 height 35
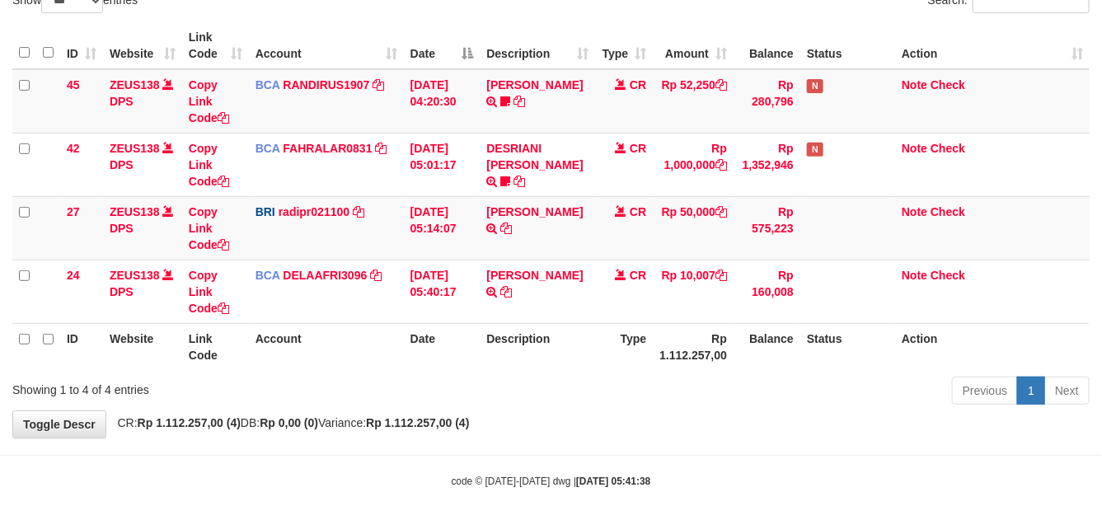
scroll to position [142, 0]
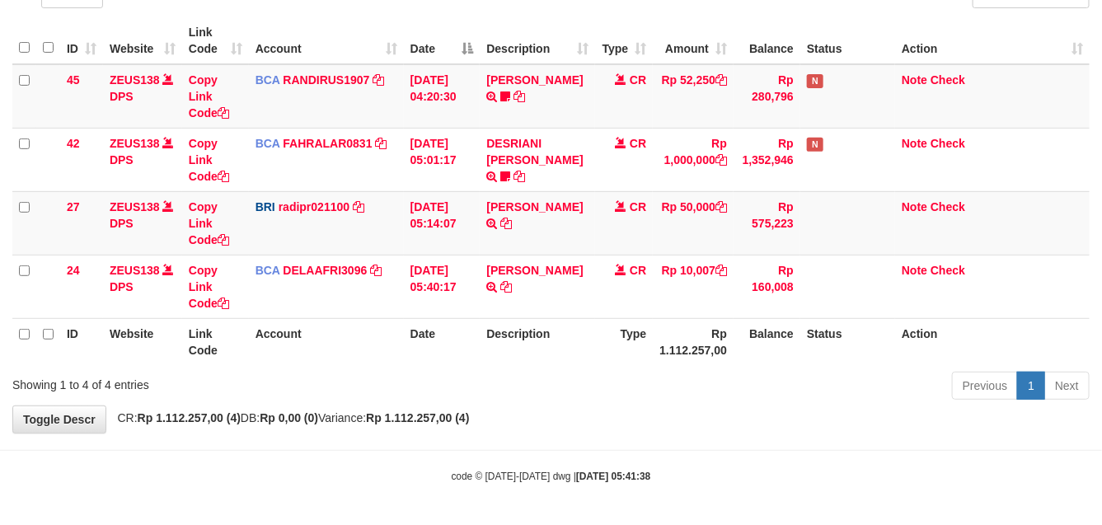
click at [636, 381] on div "Previous 1 Next" at bounding box center [780, 387] width 618 height 35
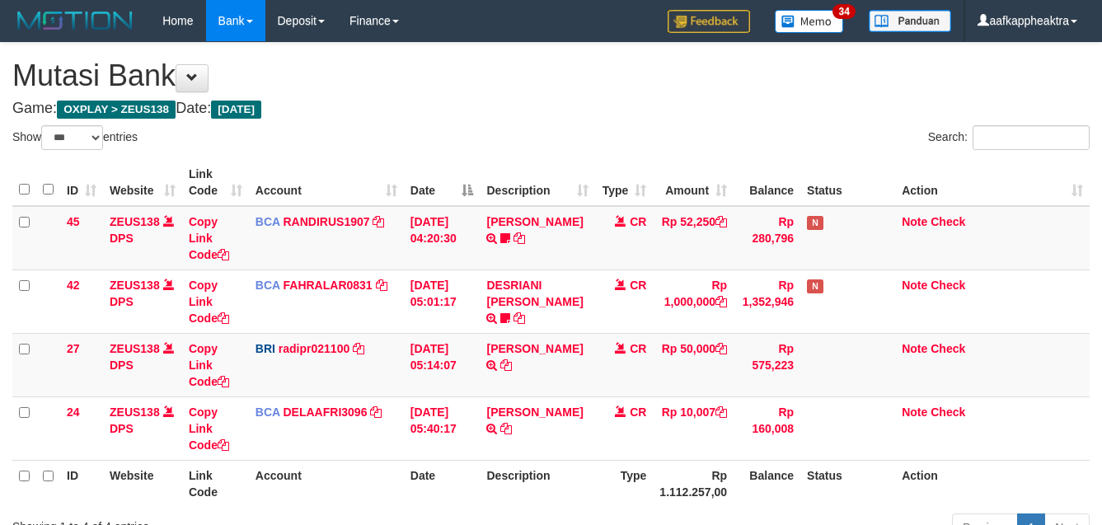
select select "***"
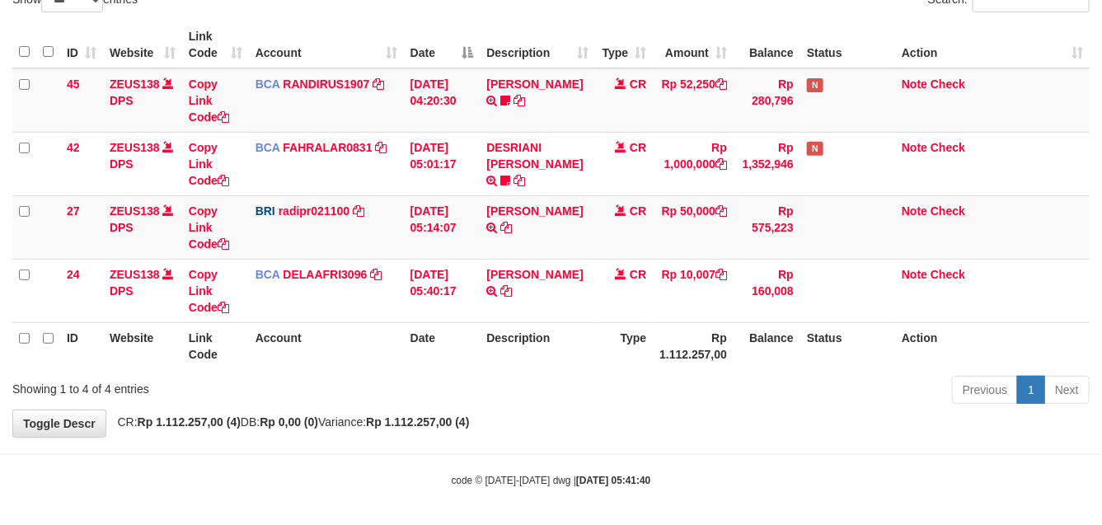
click at [622, 384] on div "Previous 1 Next" at bounding box center [780, 391] width 618 height 35
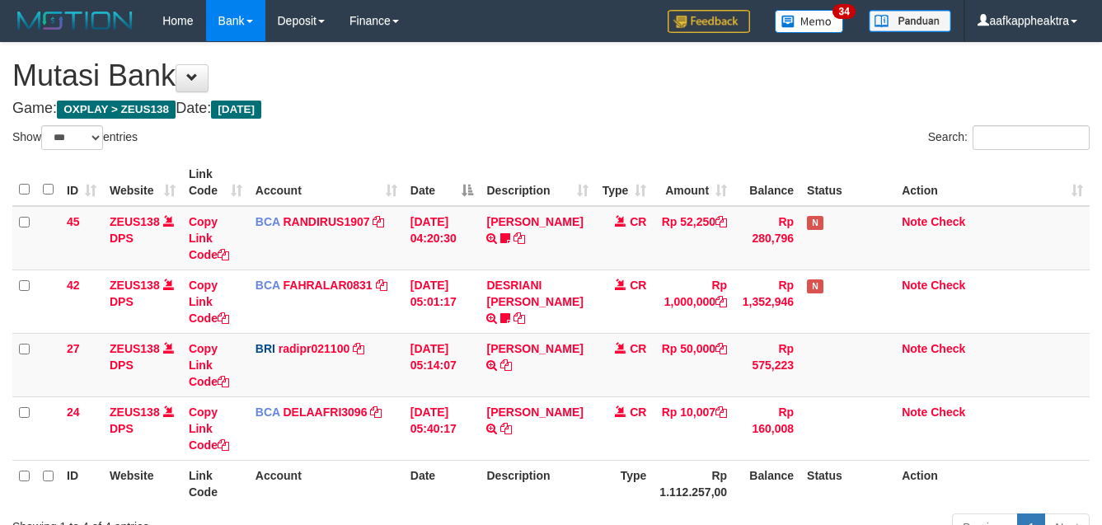
select select "***"
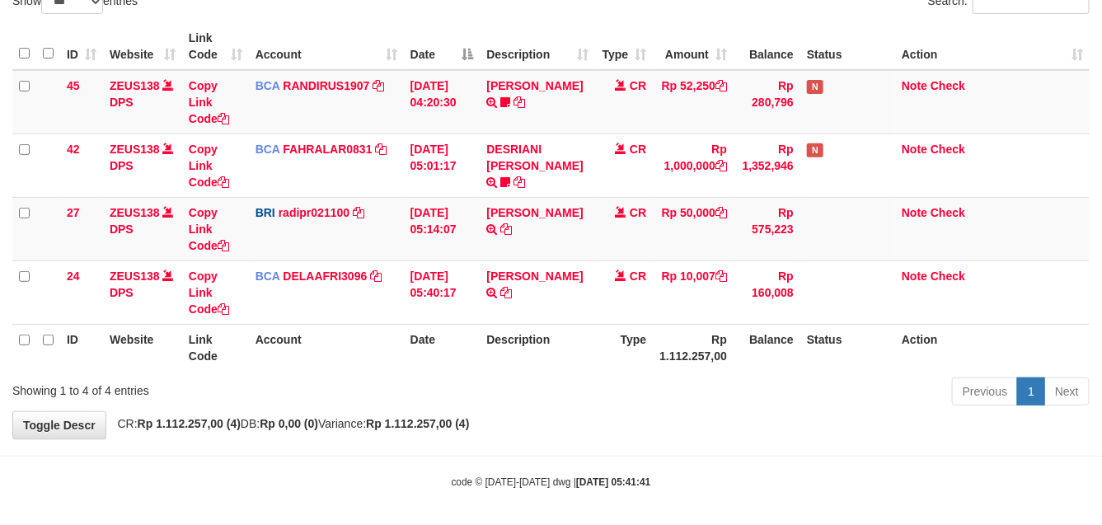
scroll to position [141, 0]
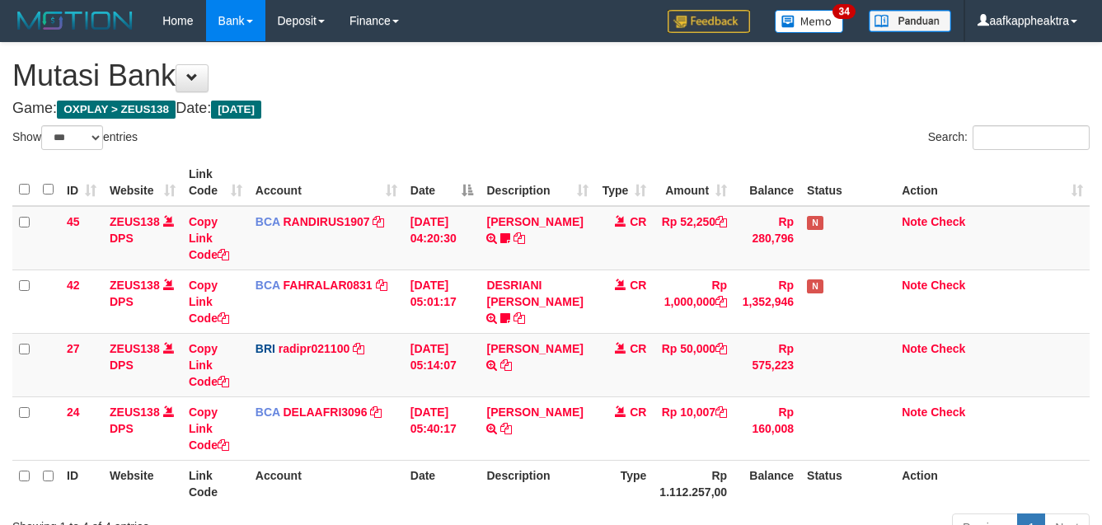
select select "***"
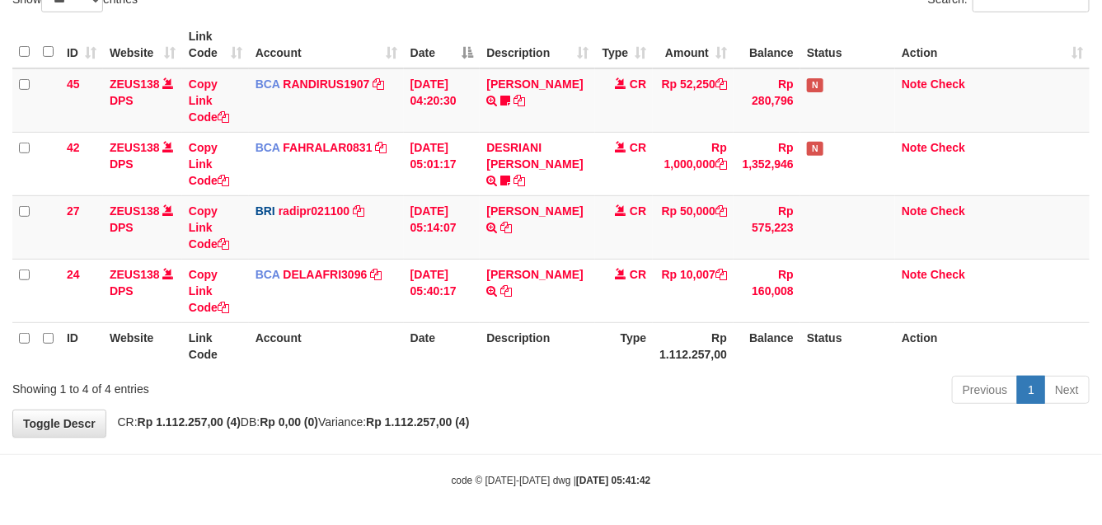
click at [635, 398] on div "Previous 1 Next" at bounding box center [780, 391] width 618 height 35
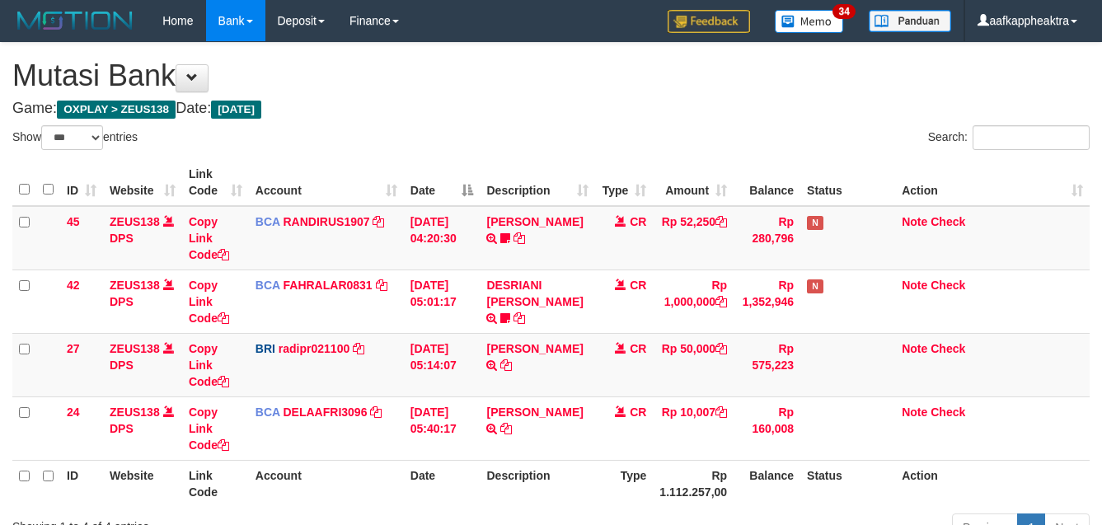
select select "***"
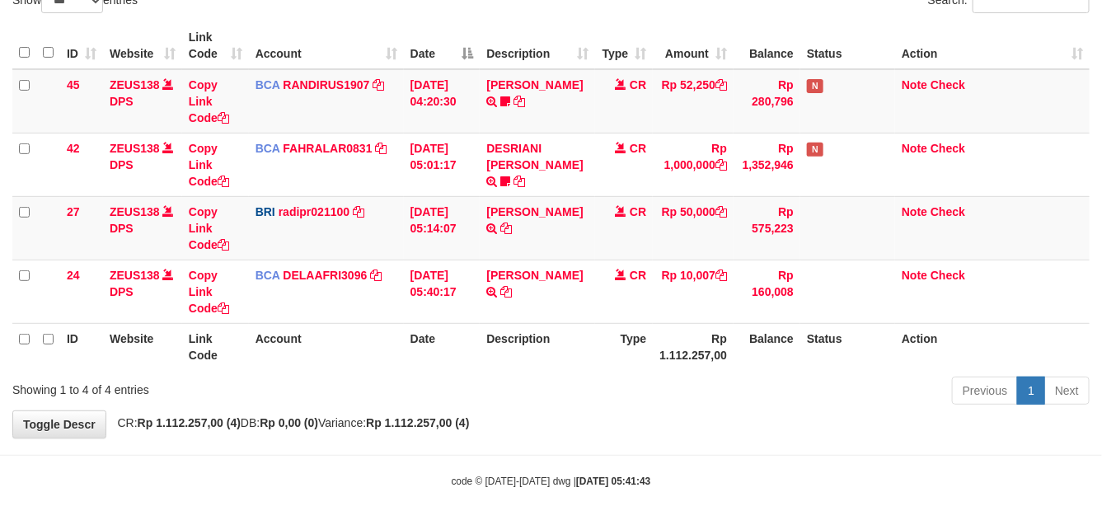
click at [641, 400] on div "Previous 1 Next" at bounding box center [780, 392] width 618 height 35
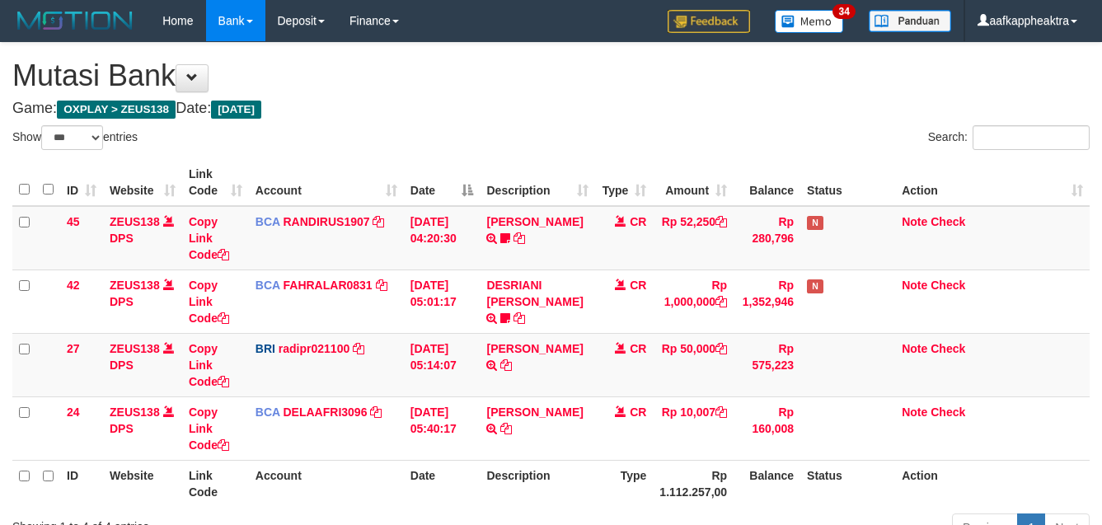
select select "***"
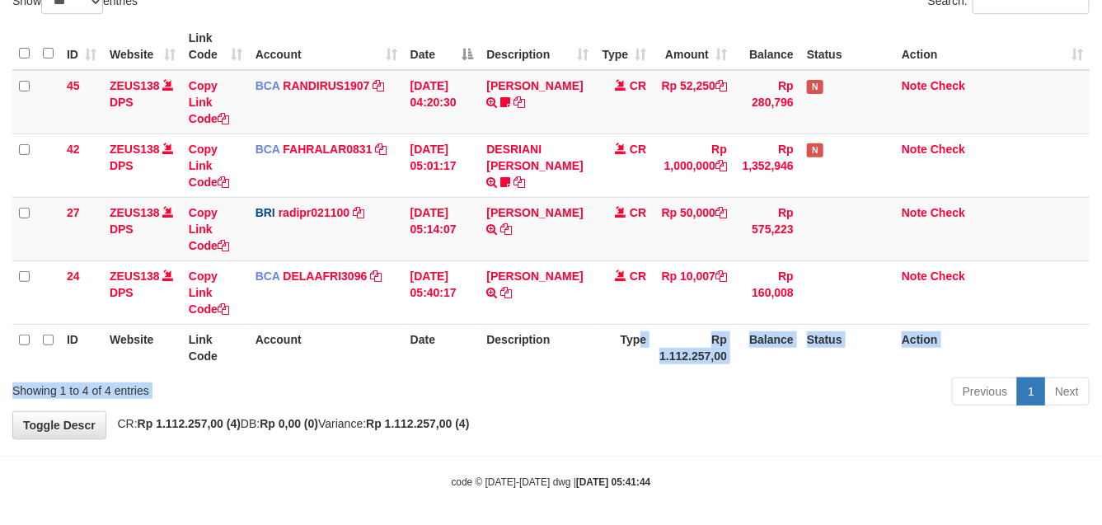
click at [647, 376] on div "Show ** ** ** *** entries Search: ID Website Link Code Account Date Description…" at bounding box center [550, 200] width 1077 height 422
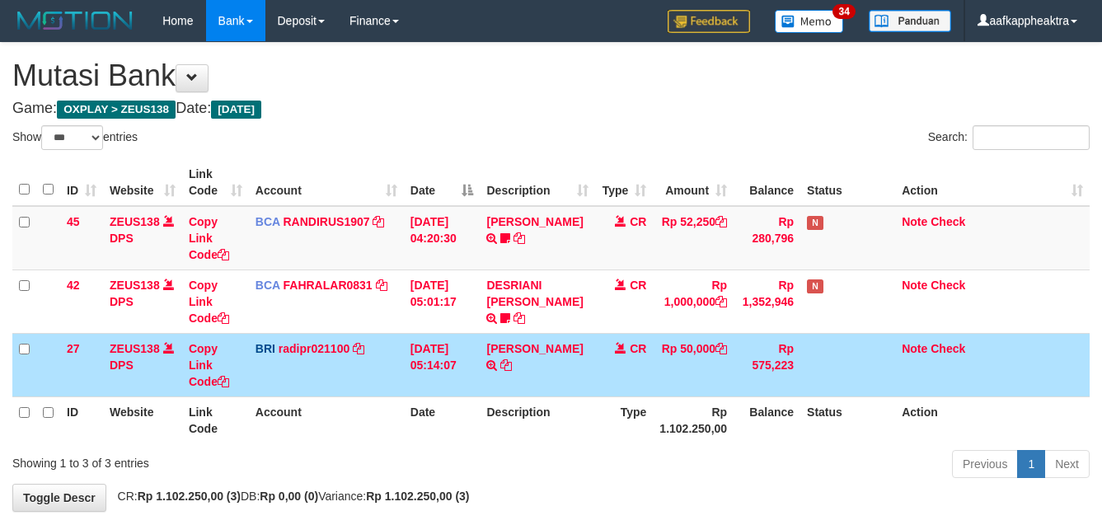
select select "***"
click at [602, 392] on td "CR" at bounding box center [624, 364] width 58 height 63
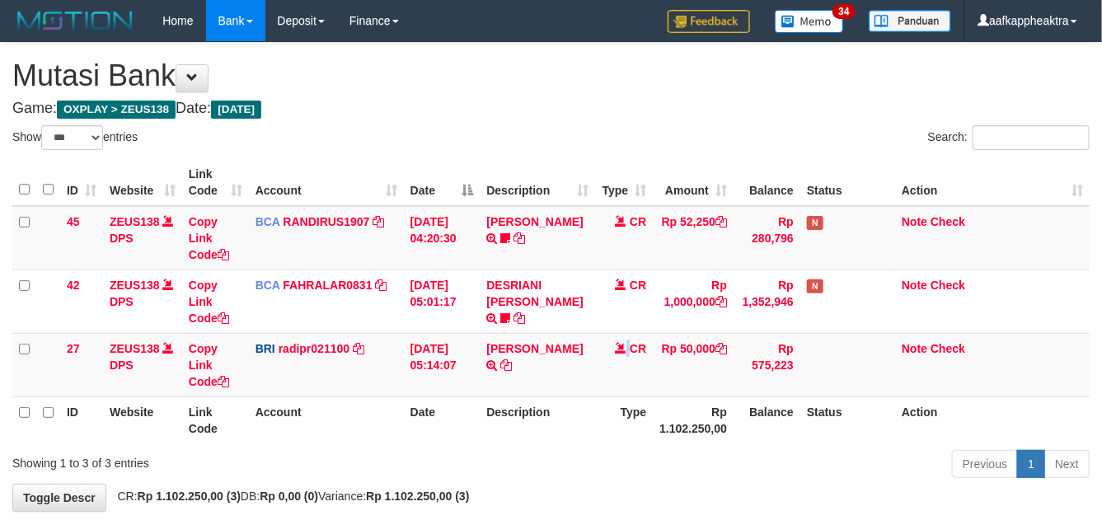
scroll to position [78, 0]
select select "***"
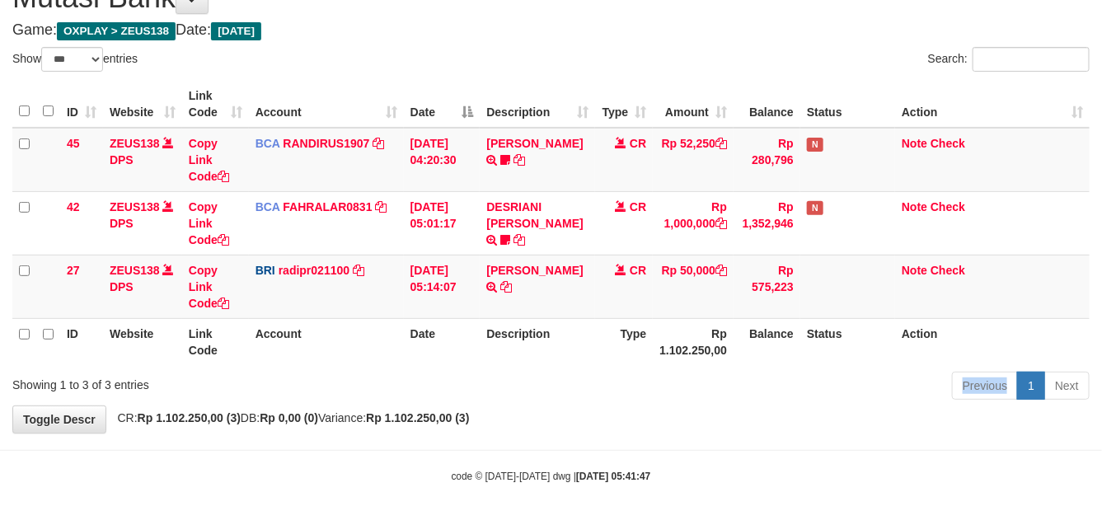
drag, startPoint x: 0, startPoint y: 0, endPoint x: 611, endPoint y: 391, distance: 725.2
click at [611, 391] on div "Previous 1 Next" at bounding box center [780, 387] width 618 height 35
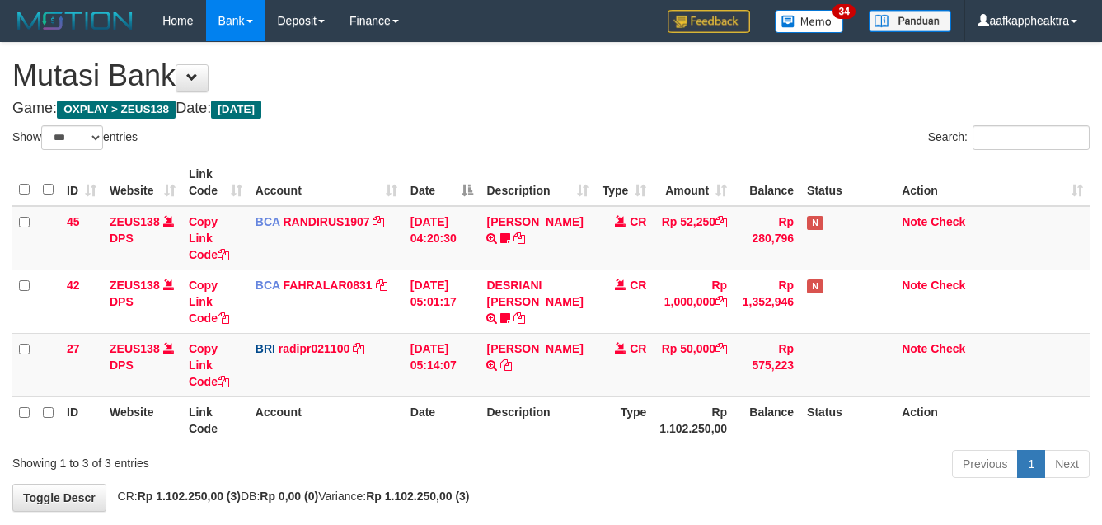
select select "***"
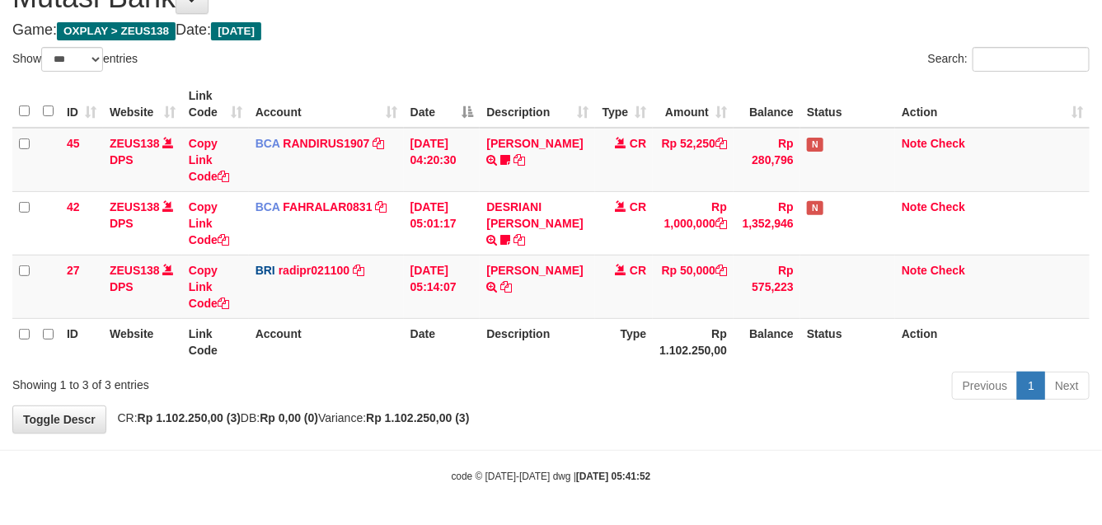
click at [596, 391] on div "Previous 1 Next" at bounding box center [780, 387] width 618 height 35
click at [595, 391] on div "Previous 1 Next" at bounding box center [780, 387] width 618 height 35
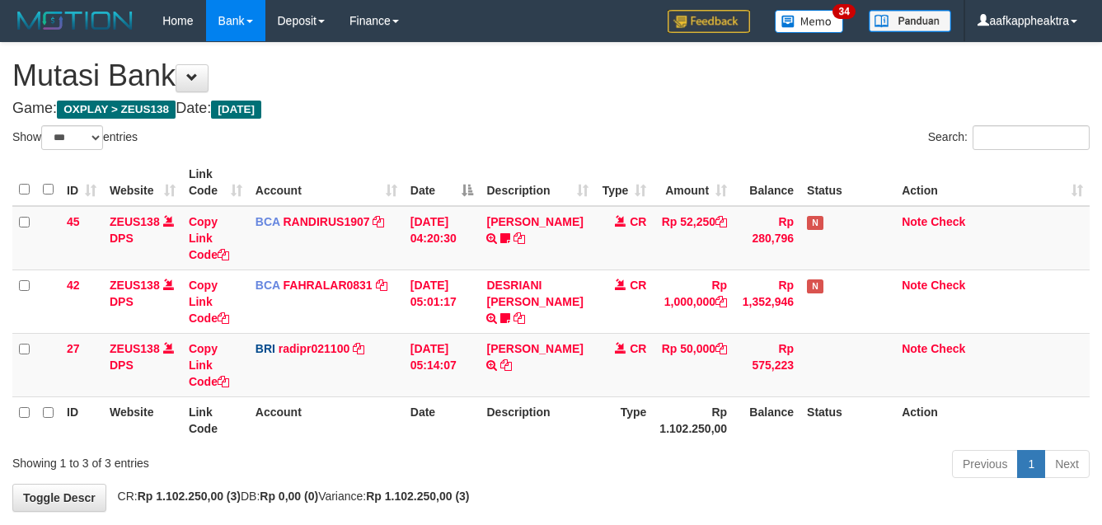
select select "***"
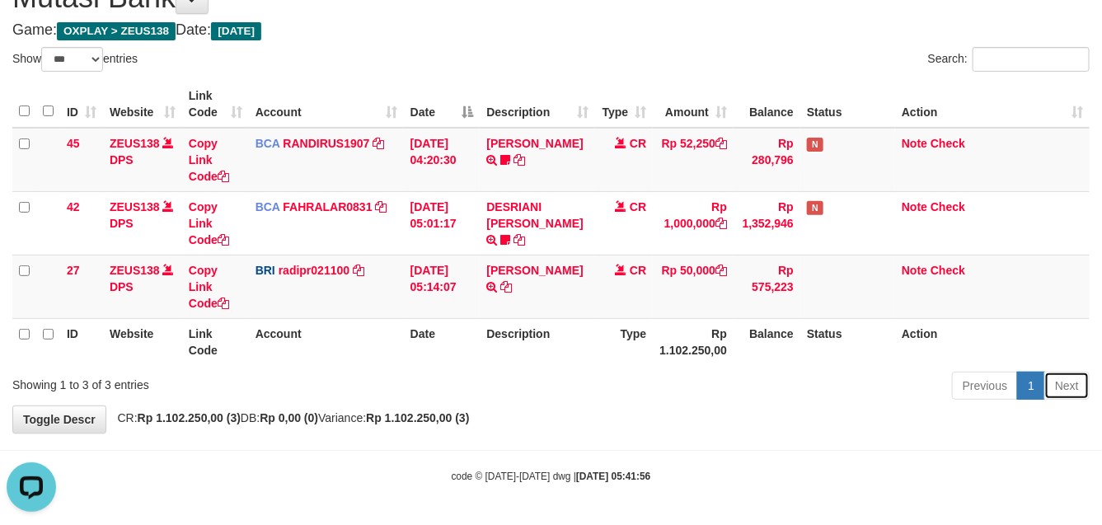
click at [1074, 377] on link "Next" at bounding box center [1066, 386] width 45 height 28
click at [533, 381] on div "Previous 1 Next" at bounding box center [780, 387] width 618 height 35
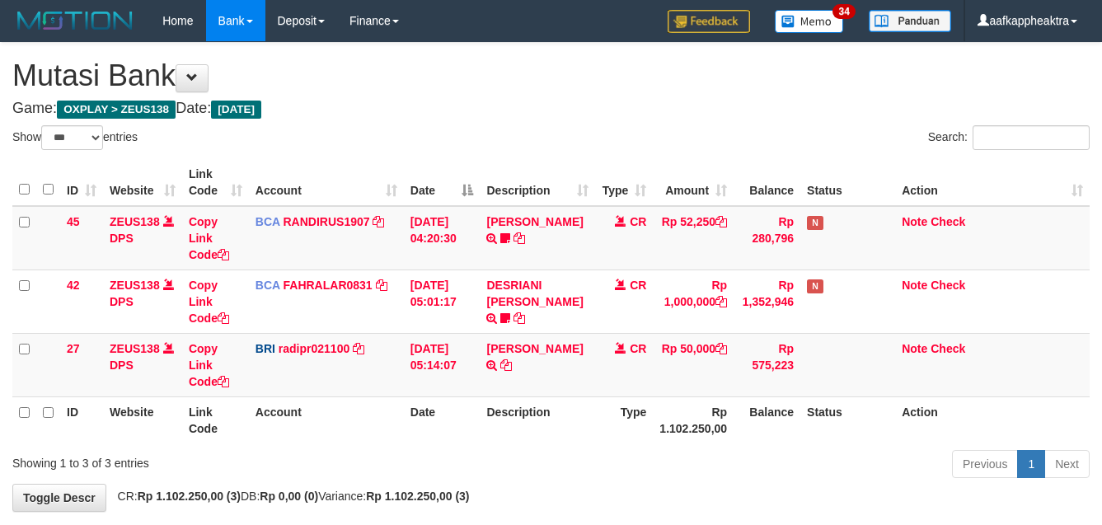
select select "***"
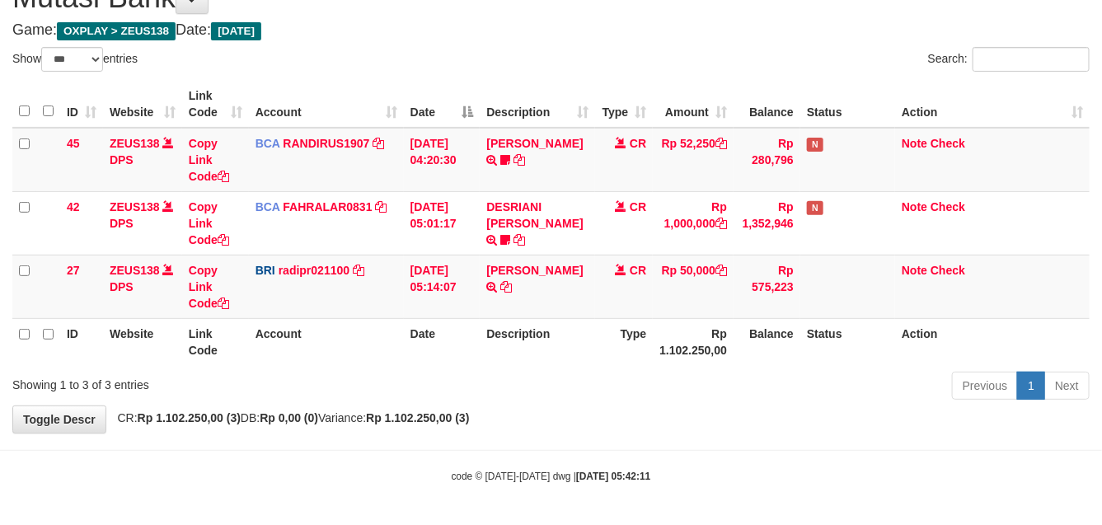
click at [726, 386] on div "Previous 1 Next" at bounding box center [780, 387] width 618 height 35
click at [730, 380] on div "Previous 1 Next" at bounding box center [780, 387] width 618 height 35
click at [689, 387] on div "Previous 1 Next" at bounding box center [780, 387] width 618 height 35
drag, startPoint x: 684, startPoint y: 388, endPoint x: 1116, endPoint y: 418, distance: 433.6
click at [690, 389] on div "Previous 1 Next" at bounding box center [780, 387] width 618 height 35
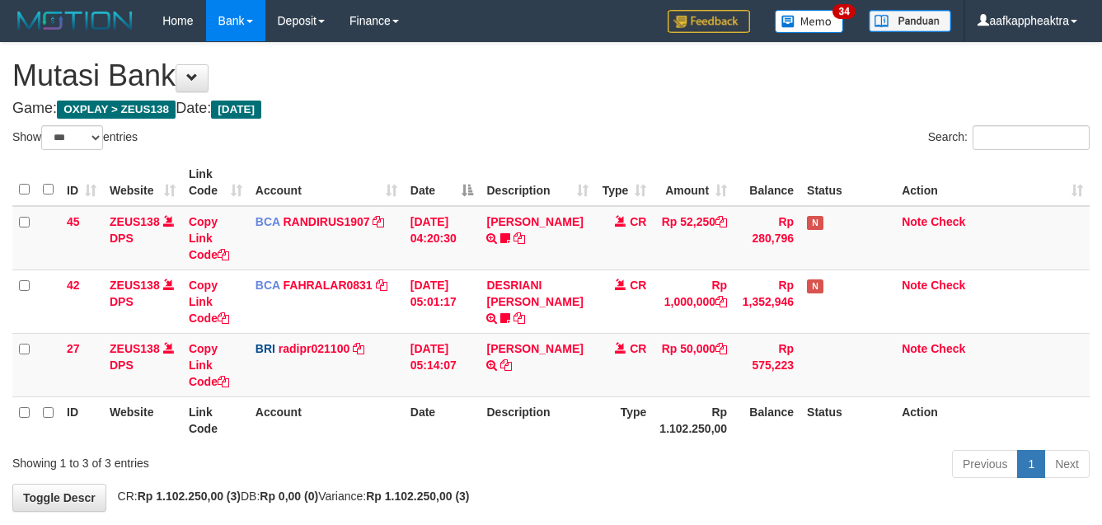
select select "***"
click at [689, 410] on div "**********" at bounding box center [551, 277] width 1102 height 468
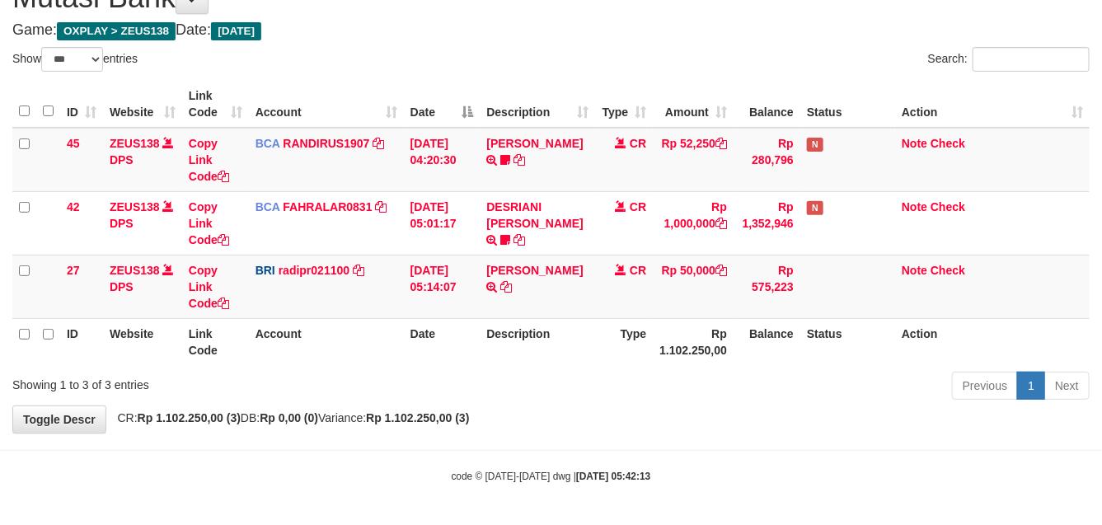
click at [648, 412] on div "**********" at bounding box center [551, 199] width 1102 height 468
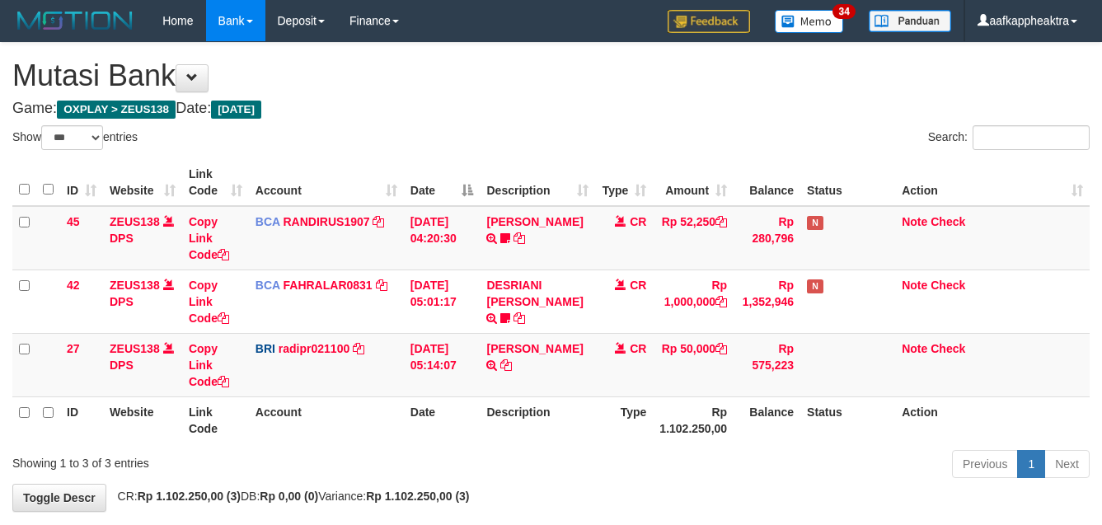
select select "***"
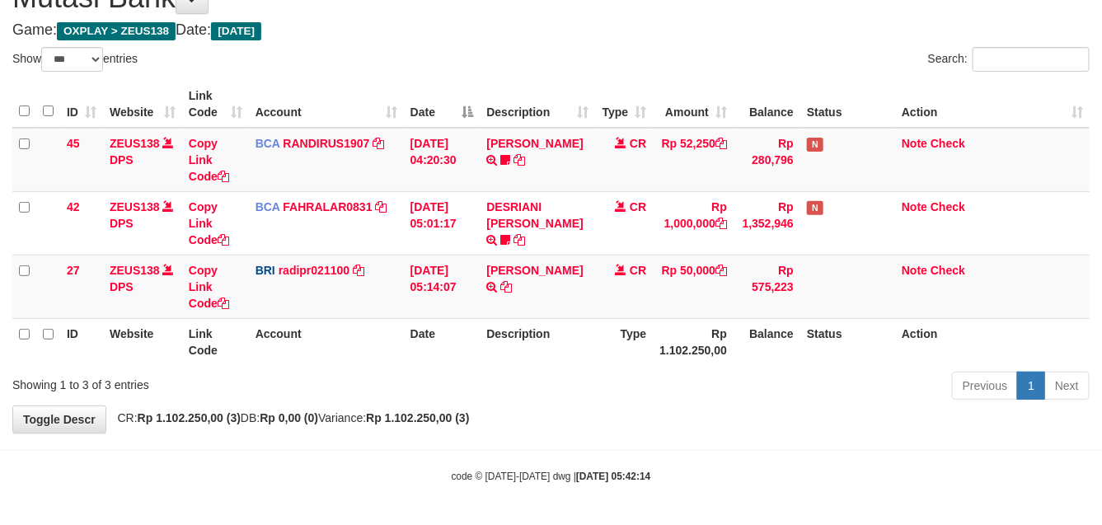
click at [611, 442] on body "Toggle navigation Home Bank Account List Mutasi Bank Search Note Mutasi Deposit…" at bounding box center [551, 223] width 1102 height 603
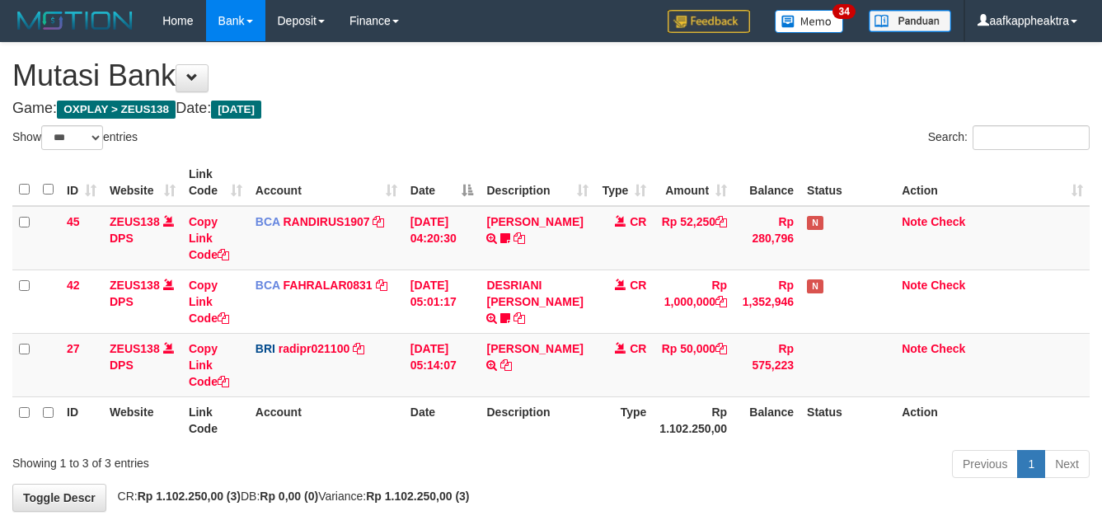
select select "***"
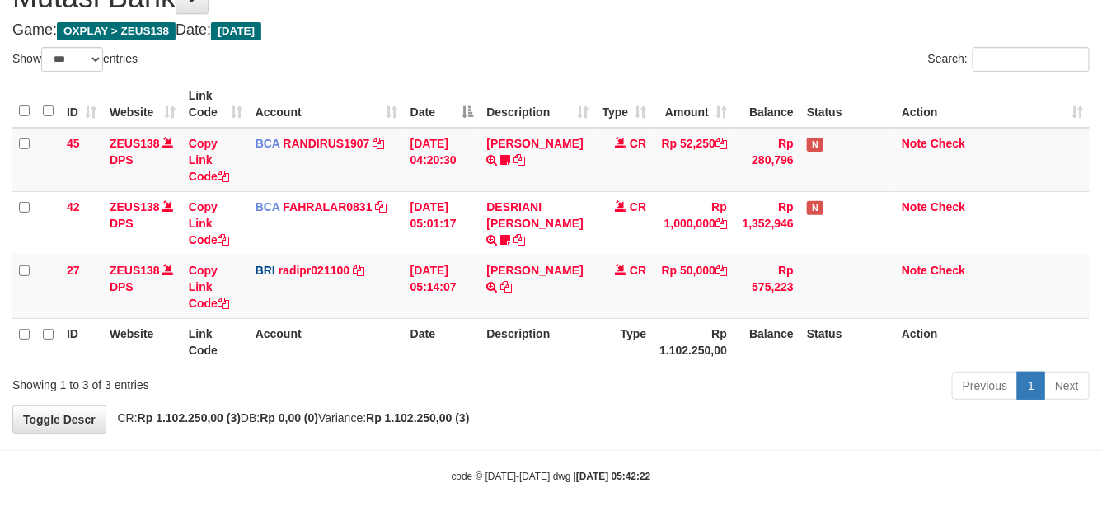
click at [648, 339] on tr "ID Website Link Code Account Date Description Type Rp 1.102.250,00 Balance Stat…" at bounding box center [550, 341] width 1077 height 47
click at [732, 335] on th "Rp 1.102.250,00" at bounding box center [693, 341] width 81 height 47
drag, startPoint x: 739, startPoint y: 331, endPoint x: 775, endPoint y: 322, distance: 37.4
click at [751, 328] on th "Balance" at bounding box center [766, 341] width 67 height 47
drag, startPoint x: 775, startPoint y: 322, endPoint x: 746, endPoint y: 335, distance: 31.4
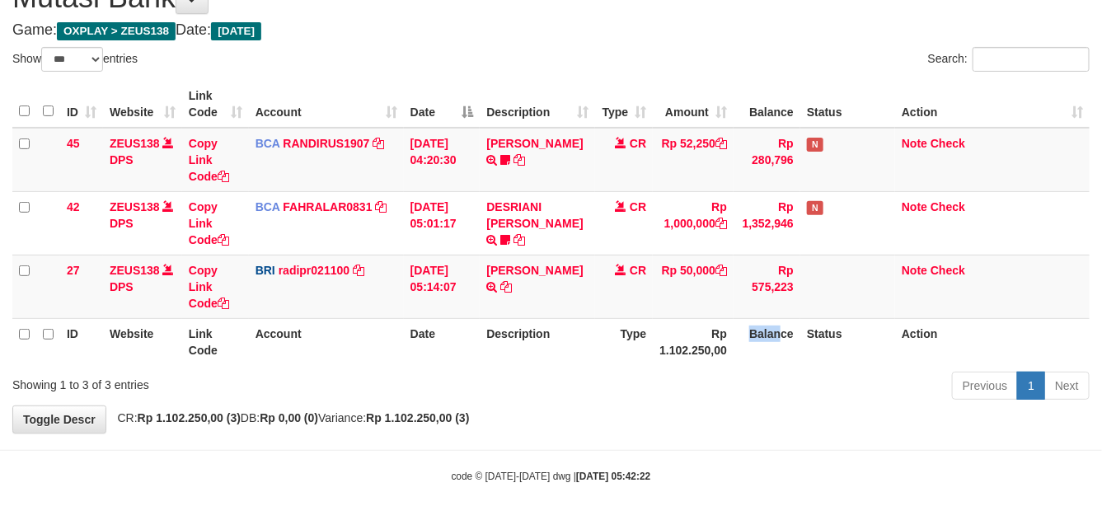
click at [746, 336] on th "Balance" at bounding box center [766, 341] width 67 height 47
click at [744, 334] on th "Balance" at bounding box center [766, 341] width 67 height 47
click at [746, 335] on th "Balance" at bounding box center [766, 341] width 67 height 47
click at [746, 331] on th "Balance" at bounding box center [766, 341] width 67 height 47
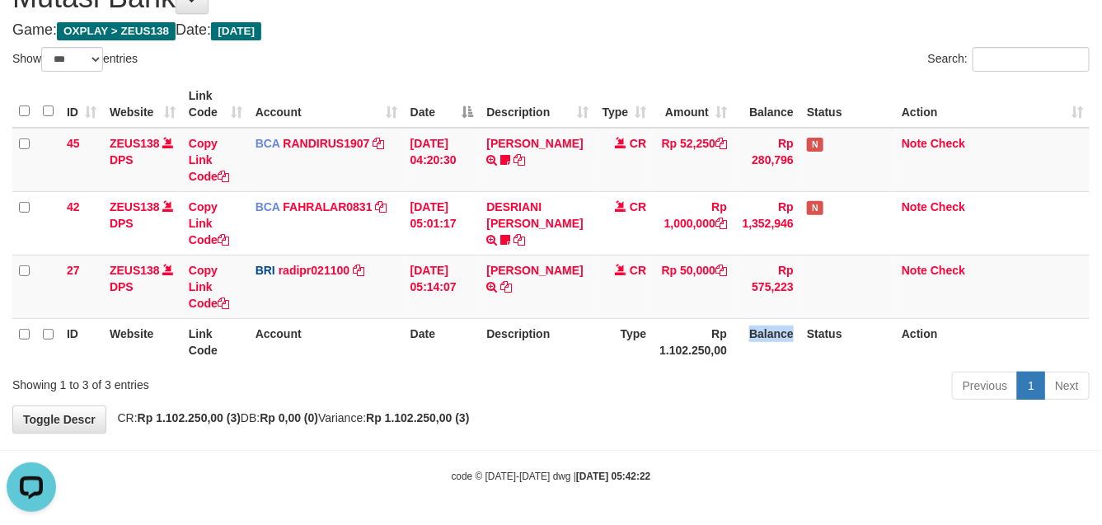
click at [746, 334] on th "Balance" at bounding box center [766, 341] width 67 height 47
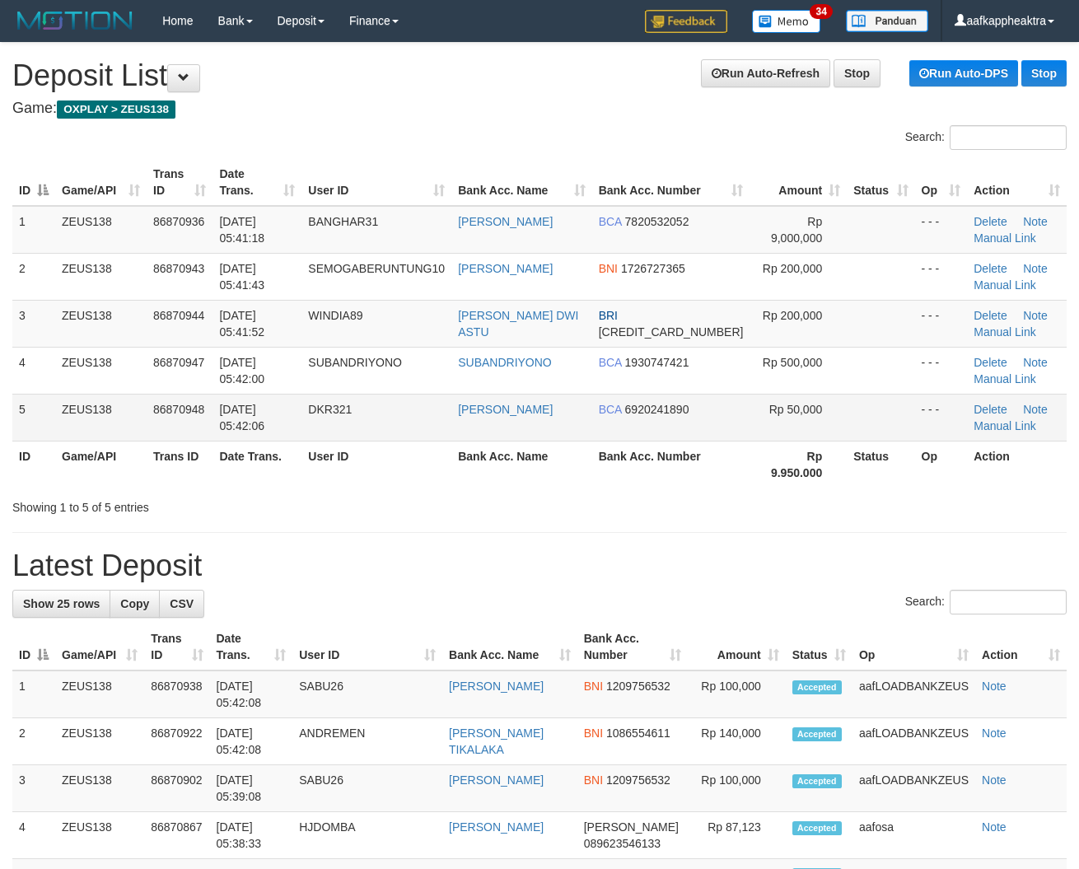
click at [521, 441] on table "ID Game/API Trans ID Date Trans. User ID Bank Acc. Name Bank Acc. Number Amount…" at bounding box center [539, 323] width 1055 height 329
drag, startPoint x: 648, startPoint y: 483, endPoint x: 2, endPoint y: 400, distance: 652.0
click at [637, 493] on div "Showing 1 to 5 of 5 entries" at bounding box center [539, 504] width 1079 height 23
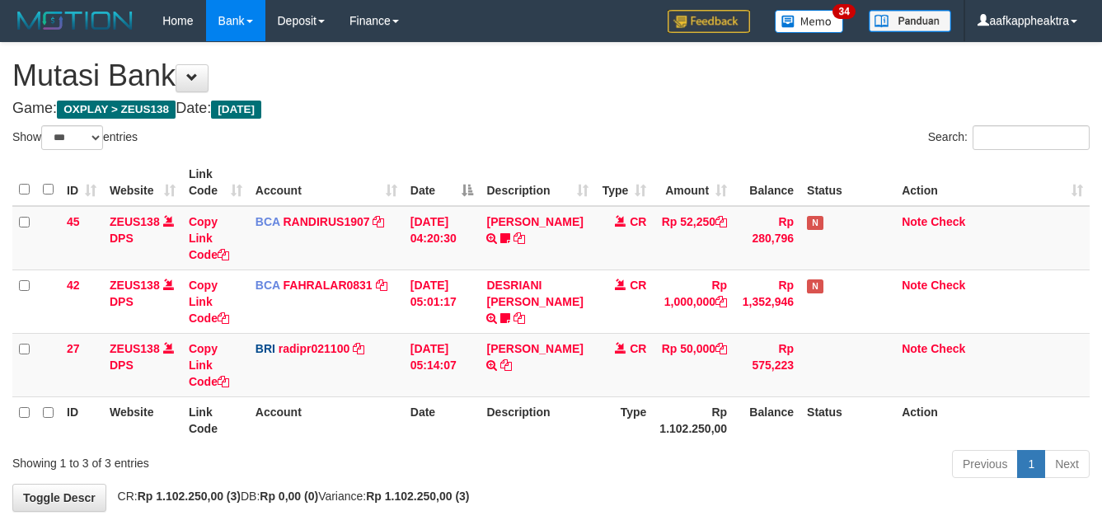
select select "***"
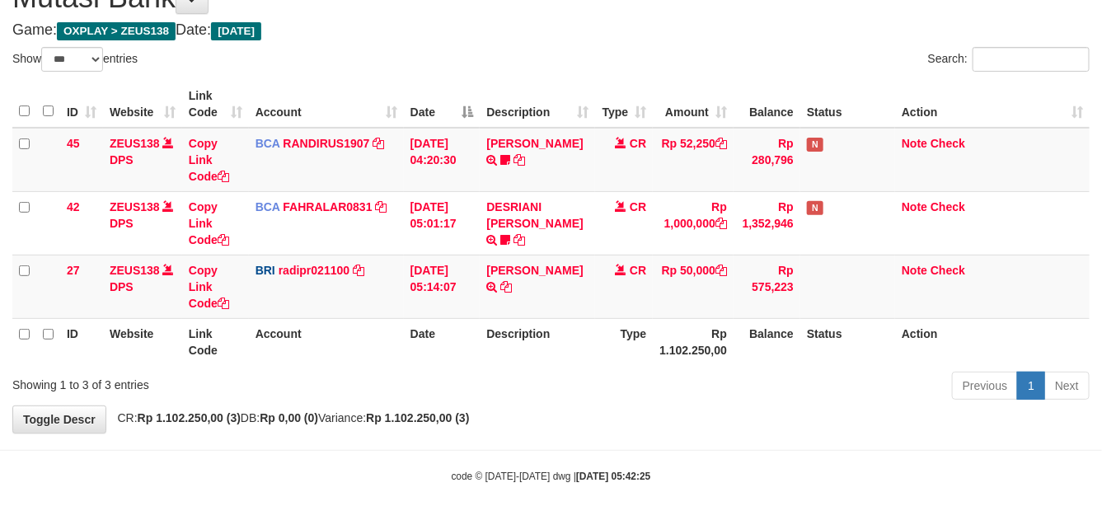
click at [729, 344] on th "Rp 1.102.250,00" at bounding box center [693, 341] width 81 height 47
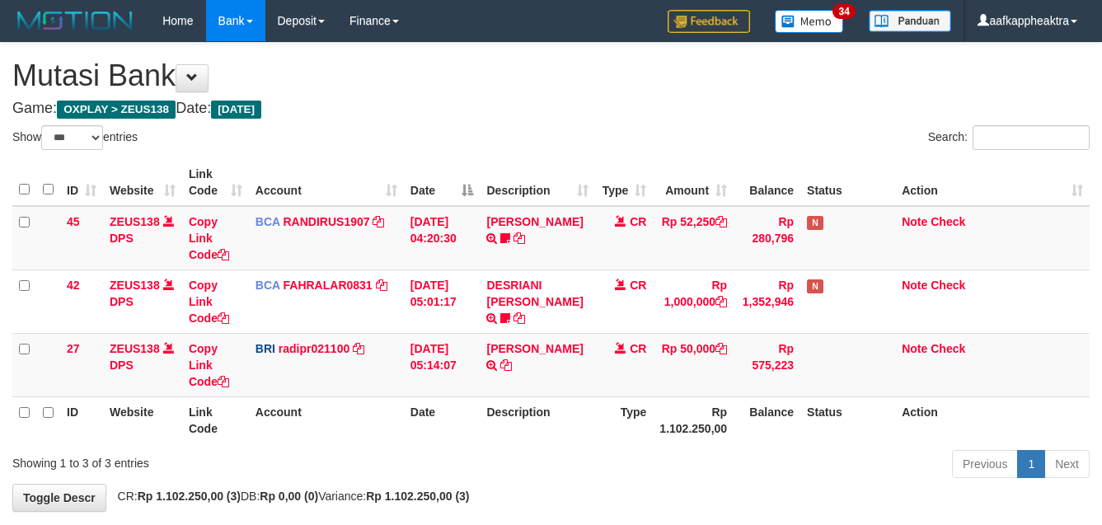
select select "***"
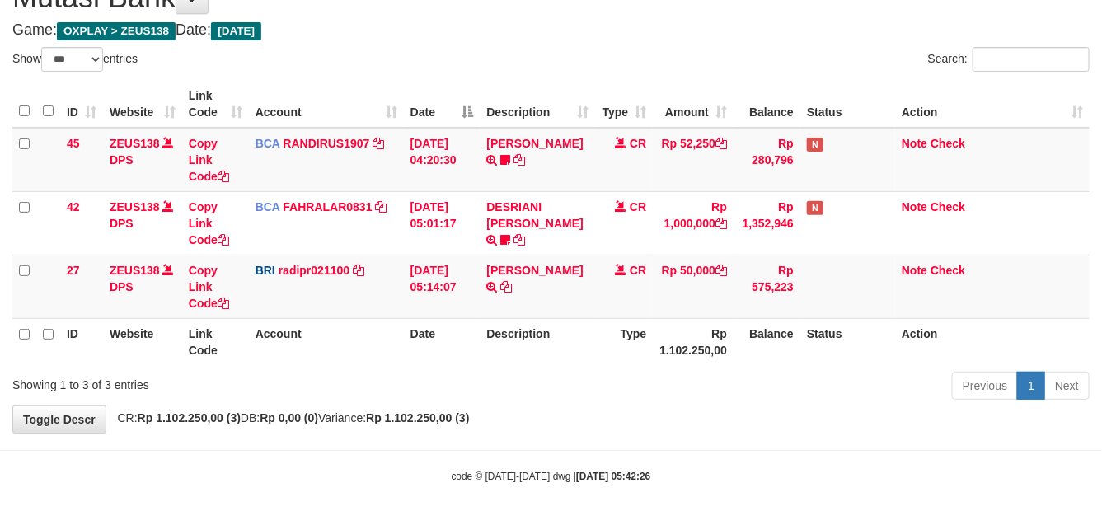
click at [730, 354] on th "Rp 1.102.250,00" at bounding box center [693, 341] width 81 height 47
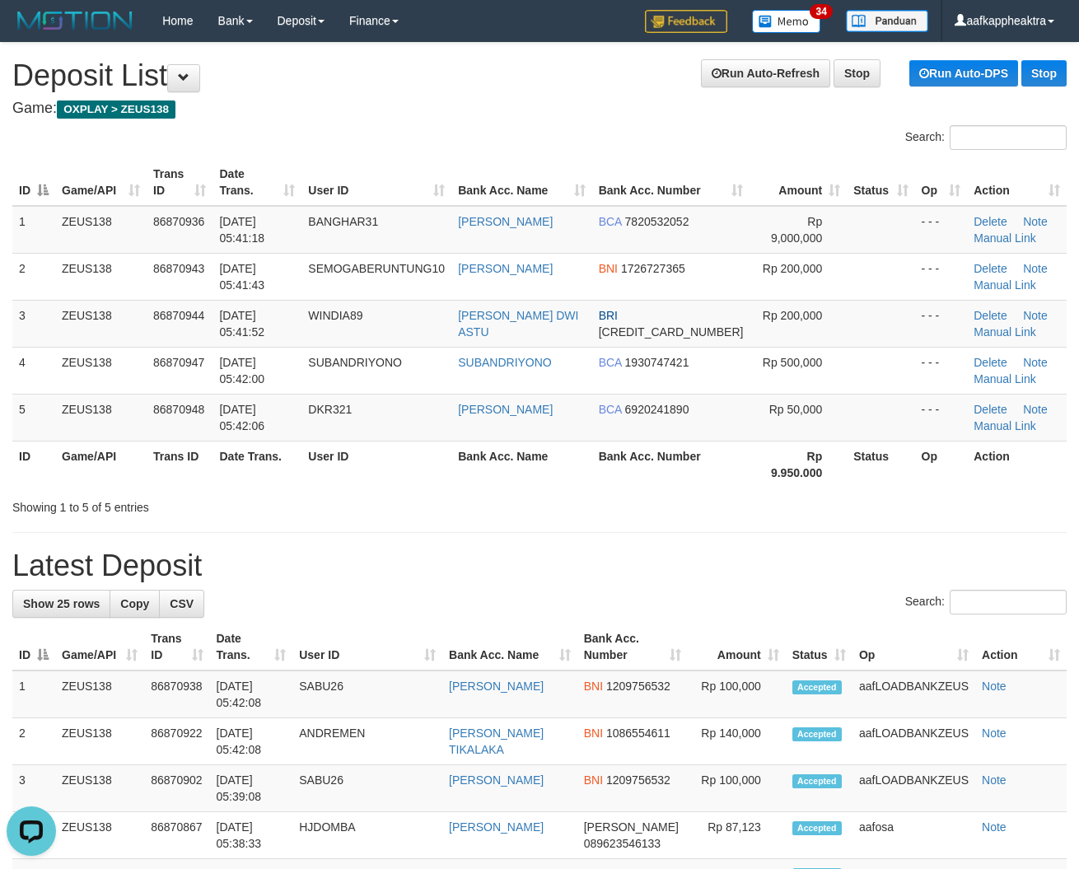
drag, startPoint x: 509, startPoint y: 499, endPoint x: 2, endPoint y: 427, distance: 511.9
click at [486, 498] on div "Showing 1 to 5 of 5 entries" at bounding box center [539, 504] width 1079 height 23
drag, startPoint x: 443, startPoint y: 470, endPoint x: 0, endPoint y: 460, distance: 443.4
click at [409, 476] on div "Search: ID Game/API Trans ID Date Trans. User ID Bank Acc. Name Bank Acc. Numbe…" at bounding box center [539, 320] width 1055 height 391
drag, startPoint x: 282, startPoint y: 386, endPoint x: 2, endPoint y: 409, distance: 280.3
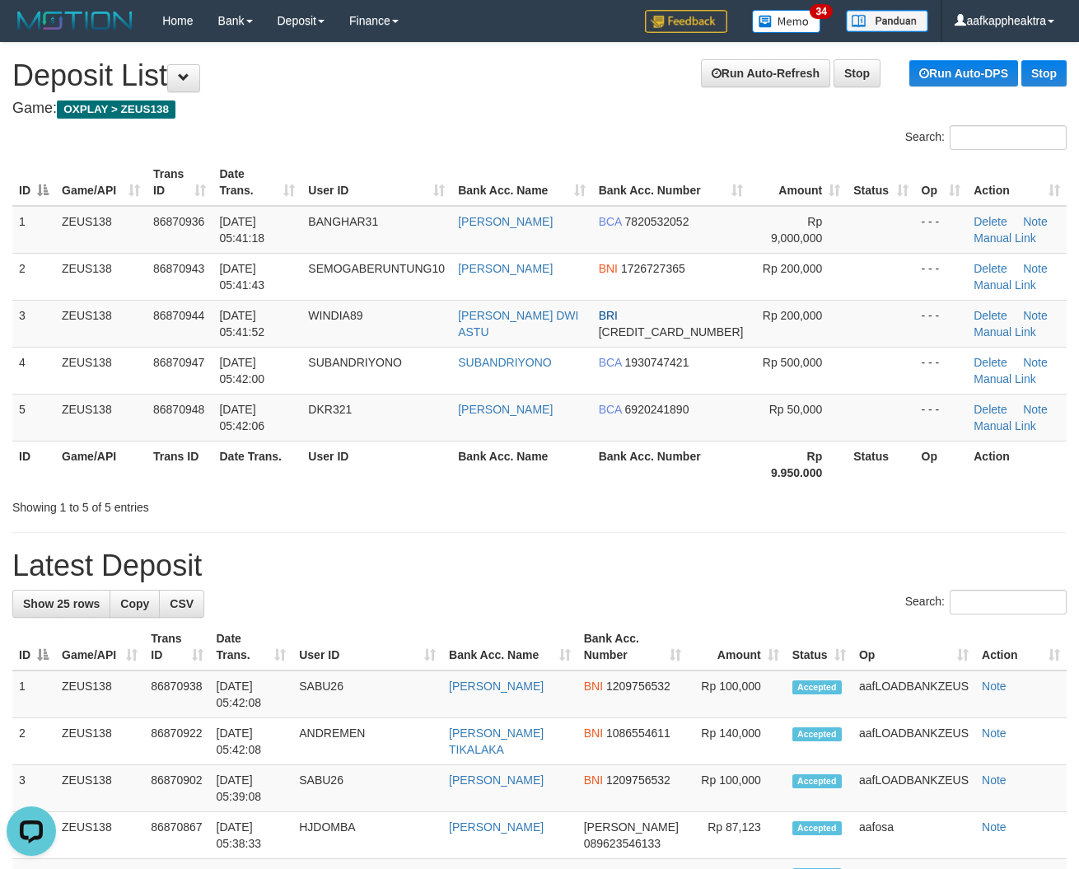
click at [241, 396] on tbody "1 ZEUS138 86870936 01/09/2025 05:41:18 BANGHAR31 BAMBANG HARMUJI BCA 7820532052…" at bounding box center [539, 324] width 1055 height 236
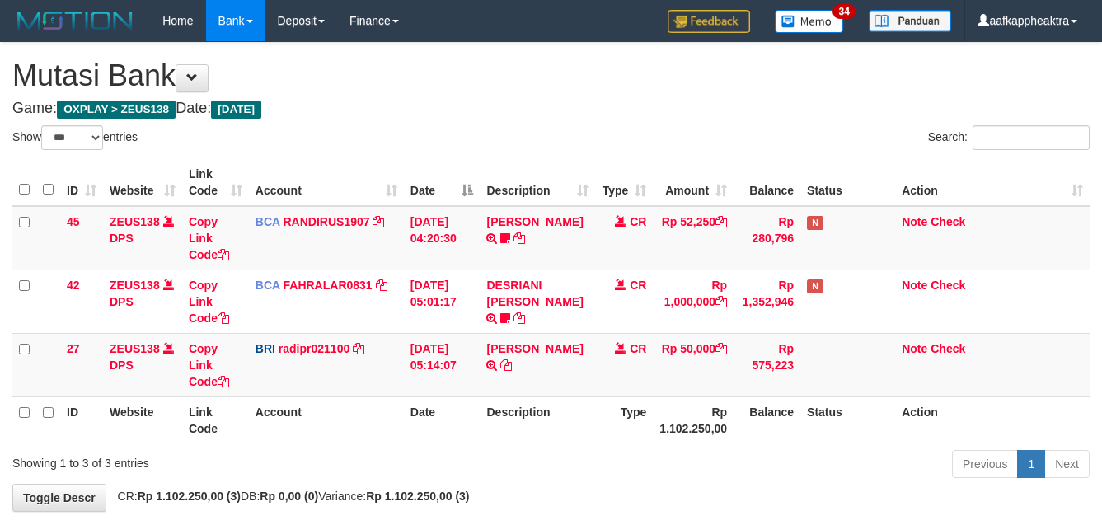
select select "***"
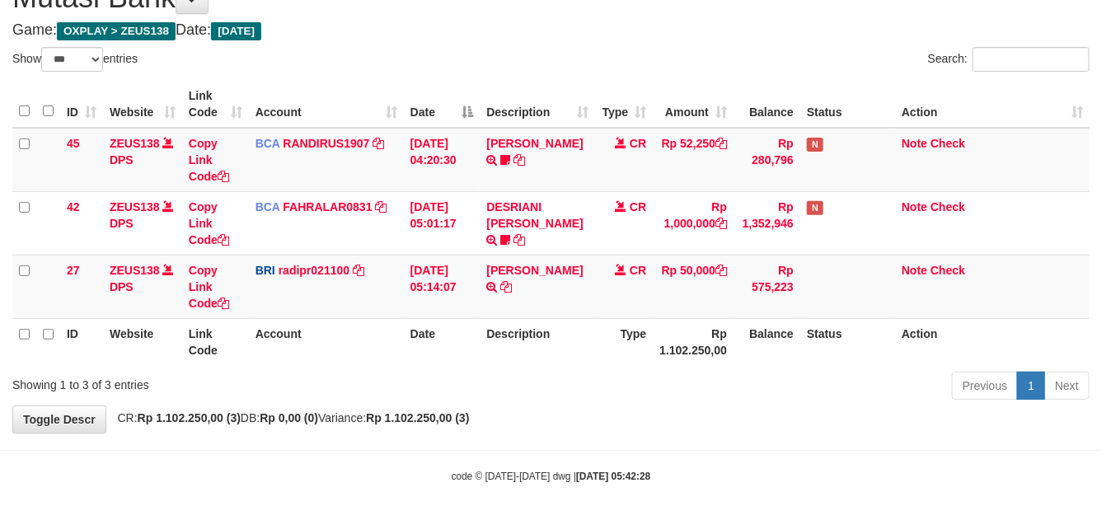
click at [728, 357] on th "Rp 1.102.250,00" at bounding box center [693, 341] width 81 height 47
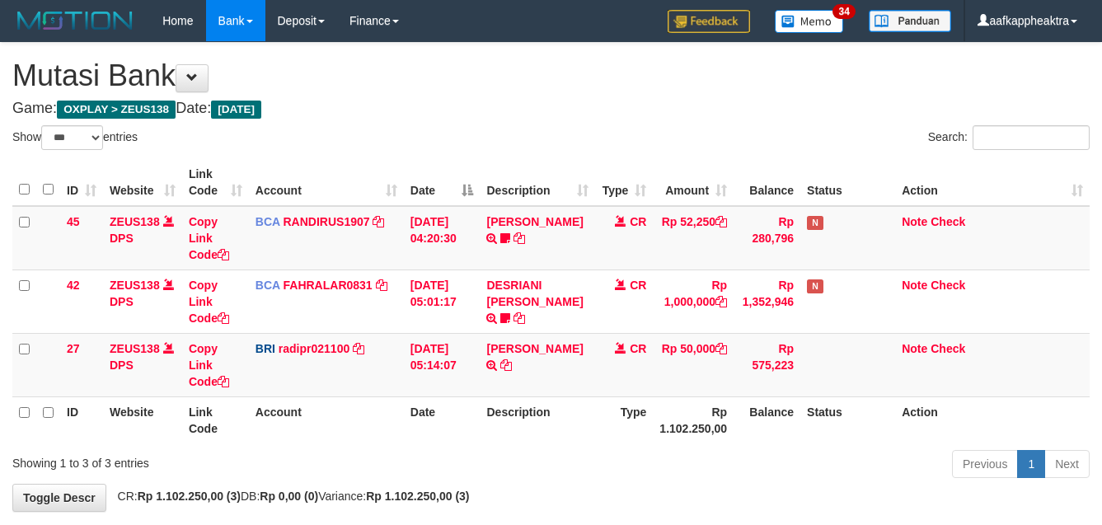
select select "***"
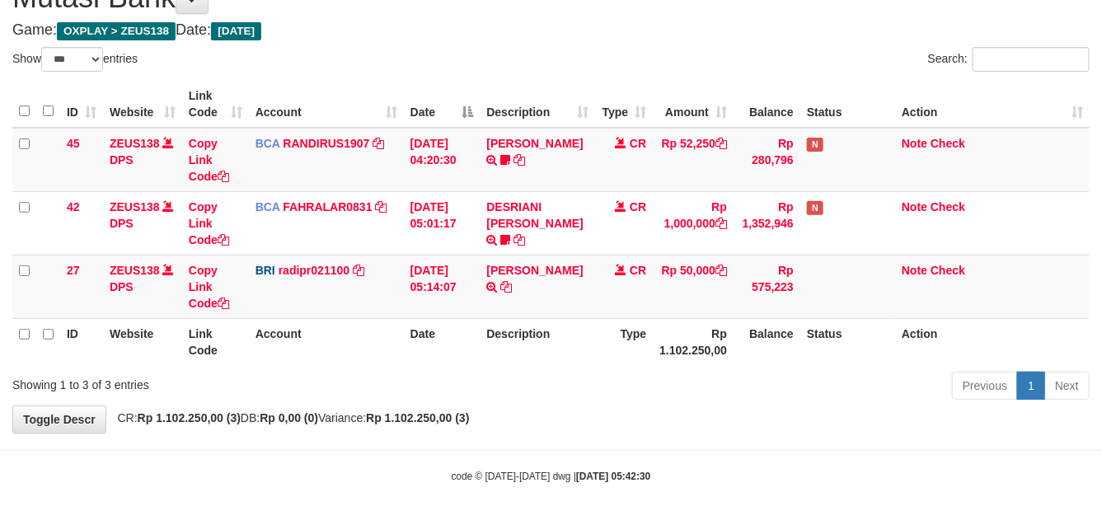
click at [701, 358] on th "Rp 1.102.250,00" at bounding box center [693, 341] width 81 height 47
drag, startPoint x: 789, startPoint y: 396, endPoint x: 809, endPoint y: 372, distance: 31.5
click at [789, 395] on div "Previous 1 Next" at bounding box center [780, 387] width 618 height 35
click at [818, 351] on th "Status" at bounding box center [847, 341] width 95 height 47
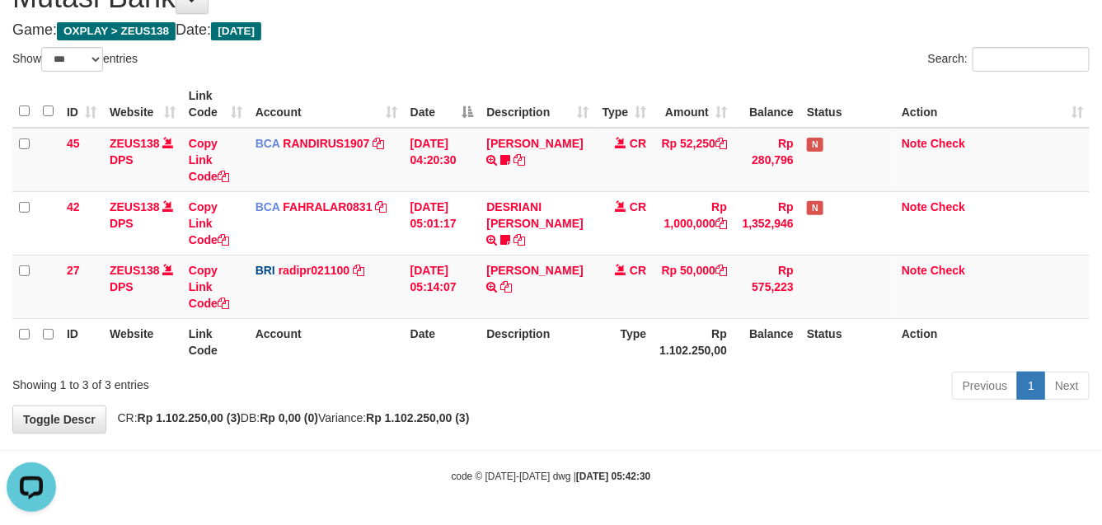
click at [826, 351] on th "Status" at bounding box center [847, 341] width 95 height 47
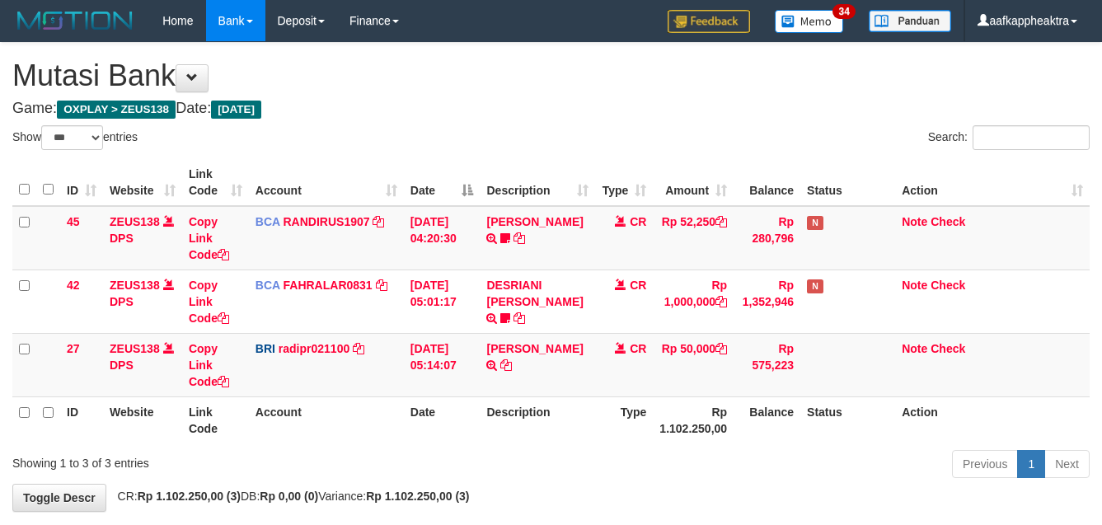
select select "***"
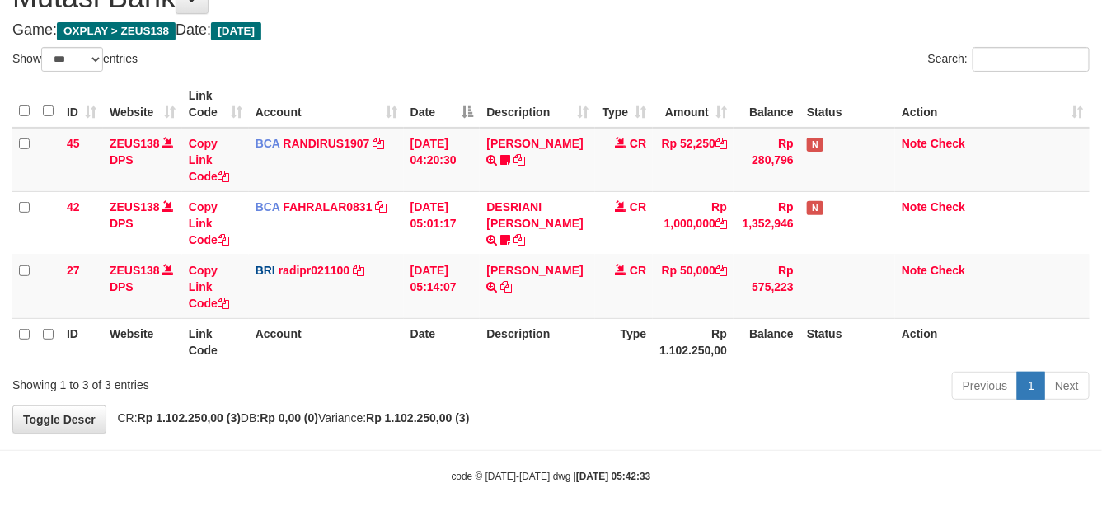
click at [697, 367] on div "ID Website Link Code Account Date Description Type Amount Balance Status Action…" at bounding box center [551, 223] width 1102 height 294
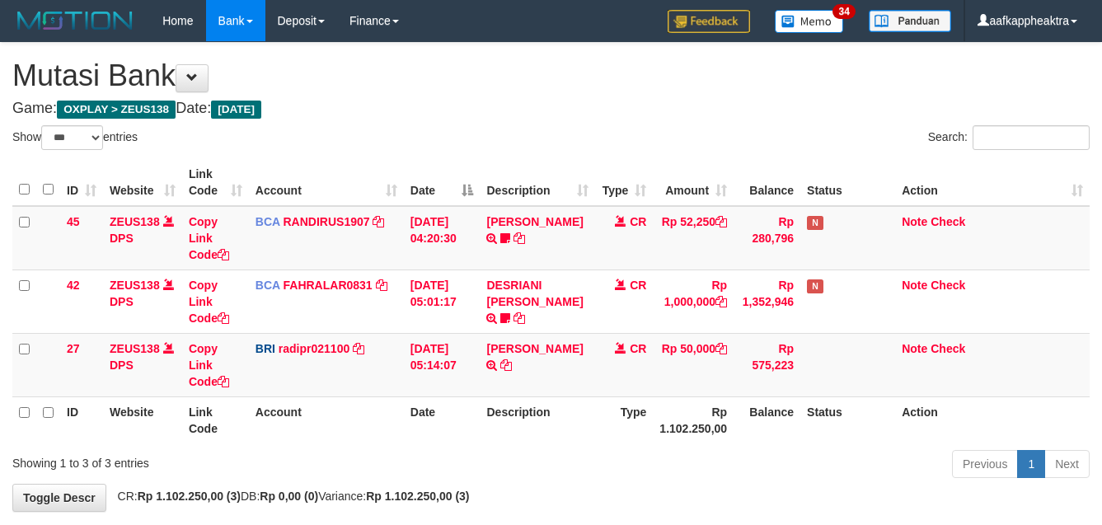
select select "***"
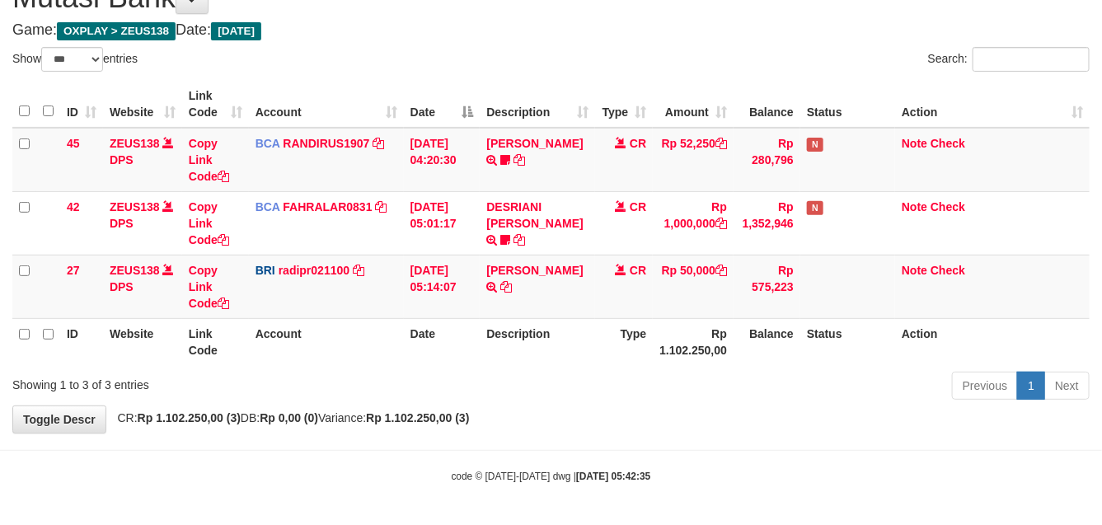
click at [491, 361] on th "Description" at bounding box center [537, 341] width 115 height 47
click at [484, 364] on th "Description" at bounding box center [537, 341] width 115 height 47
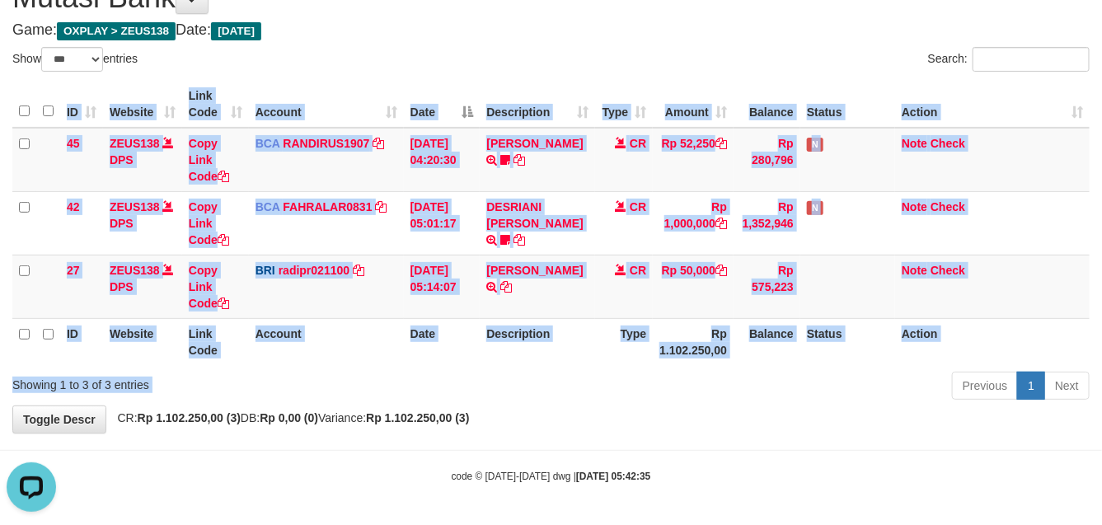
click at [523, 373] on div "Show ** ** ** *** entries Search: ID Website Link Code Account Date Description…" at bounding box center [550, 226] width 1077 height 358
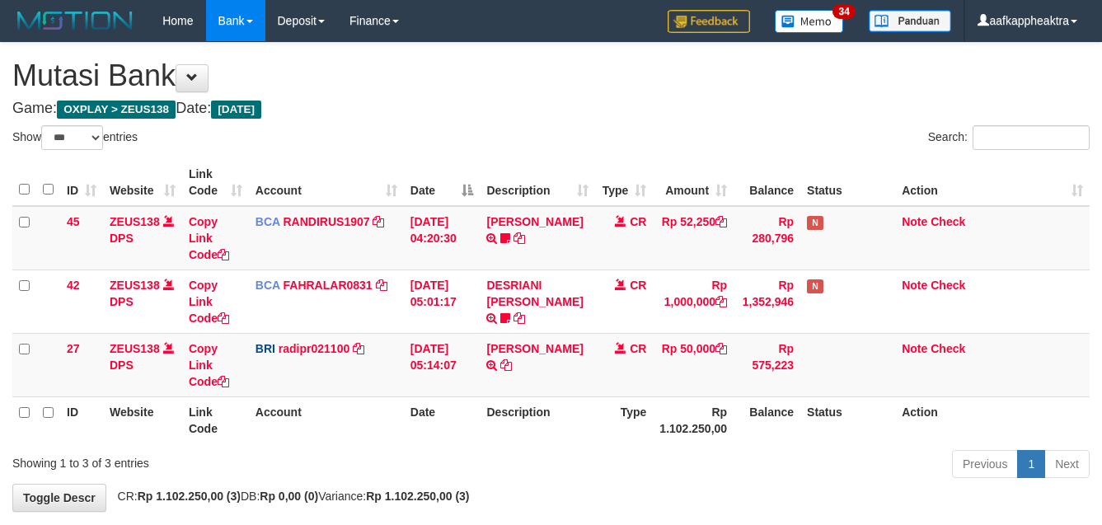
select select "***"
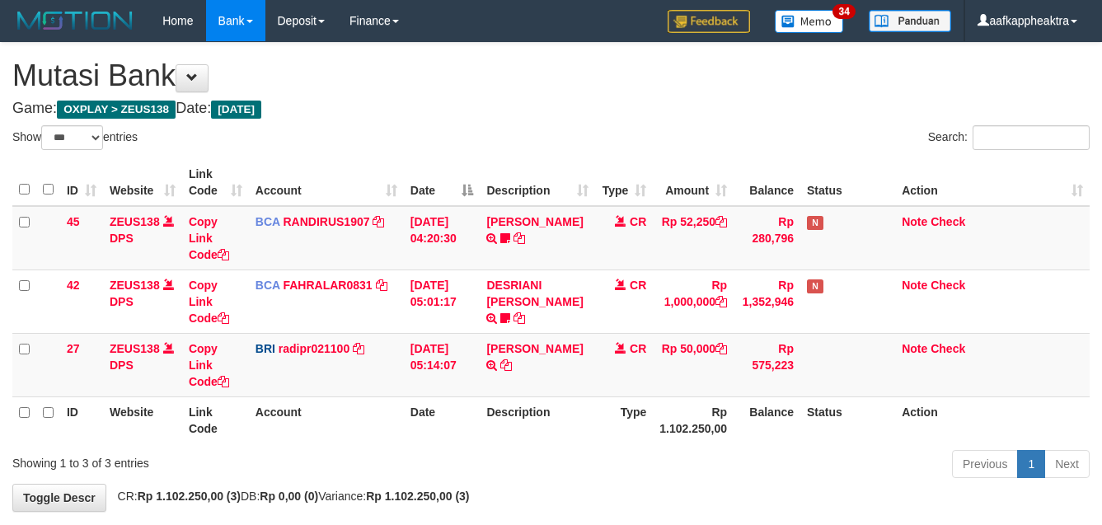
scroll to position [78, 0]
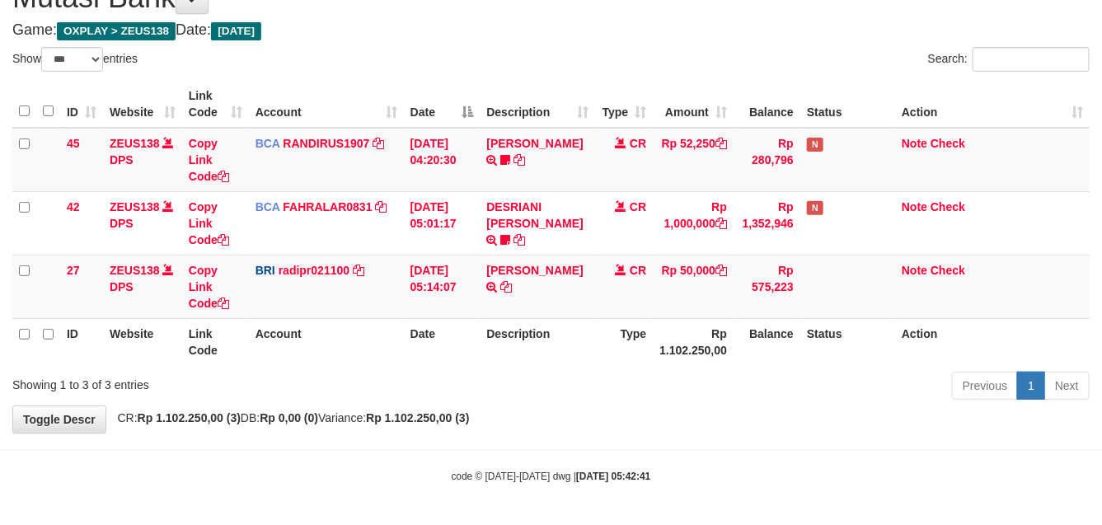
click at [490, 381] on div "Previous 1 Next" at bounding box center [780, 387] width 618 height 35
click at [516, 381] on div "Previous 1 Next" at bounding box center [780, 387] width 618 height 35
drag, startPoint x: 524, startPoint y: 387, endPoint x: 544, endPoint y: 380, distance: 21.1
click at [540, 380] on div "Previous 1 Next" at bounding box center [780, 387] width 618 height 35
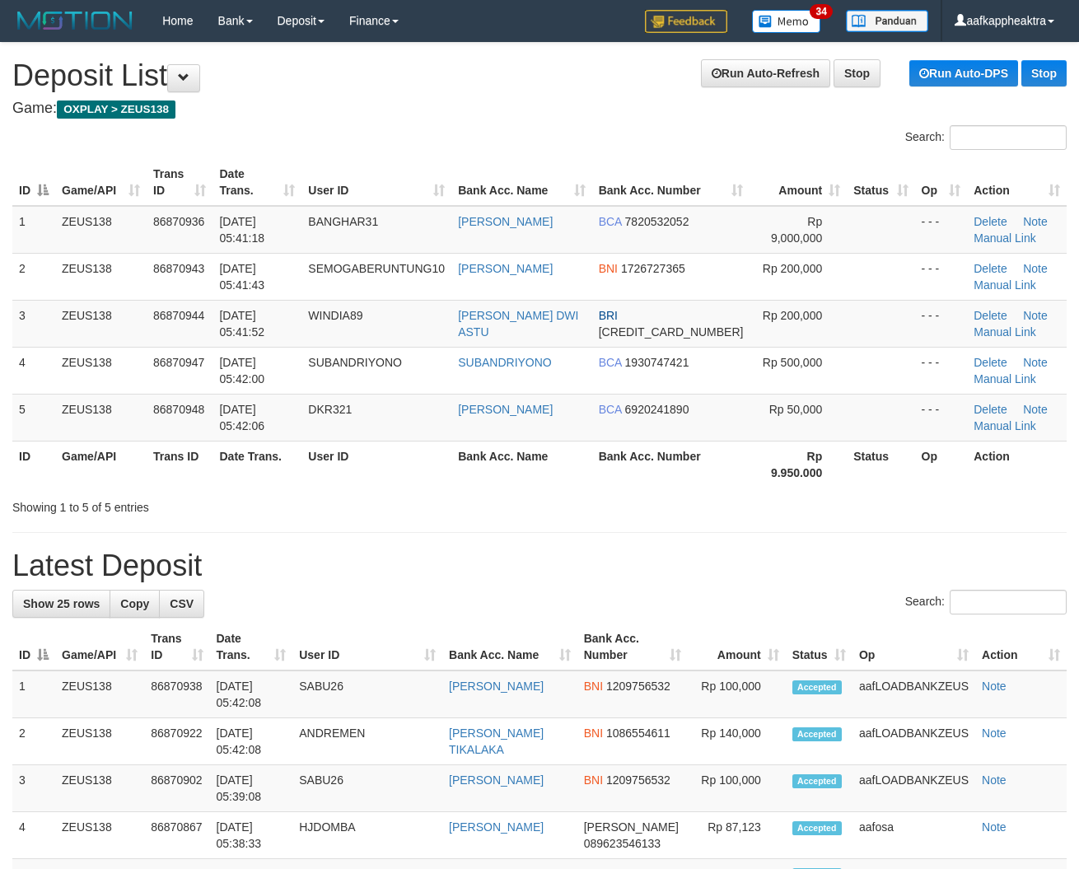
drag, startPoint x: 459, startPoint y: 522, endPoint x: 6, endPoint y: 475, distance: 455.6
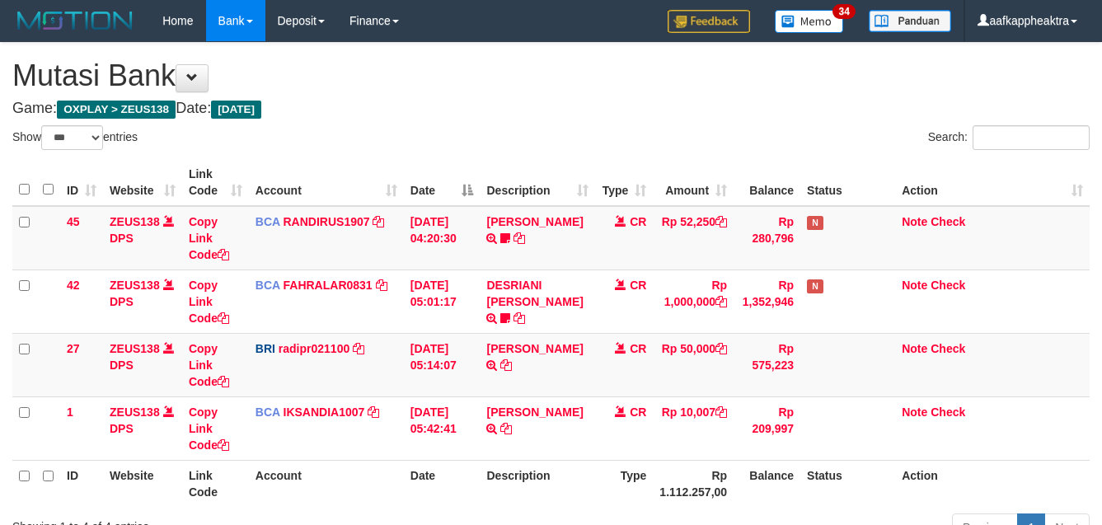
select select "***"
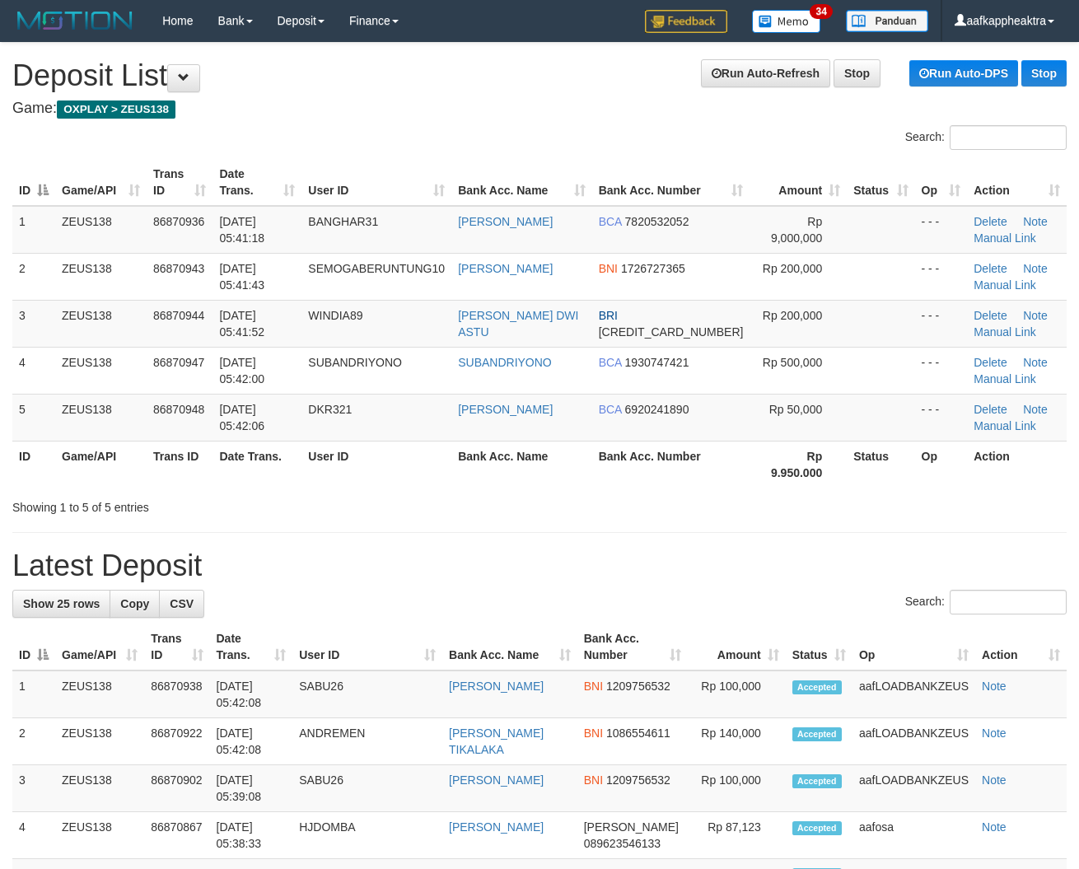
click at [657, 493] on div at bounding box center [764, 493] width 629 height 1
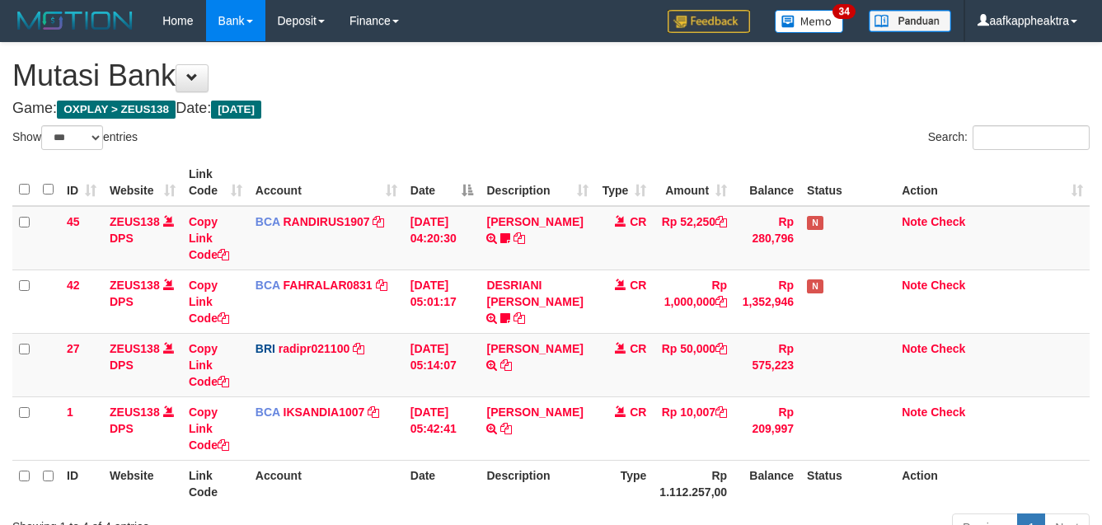
select select "***"
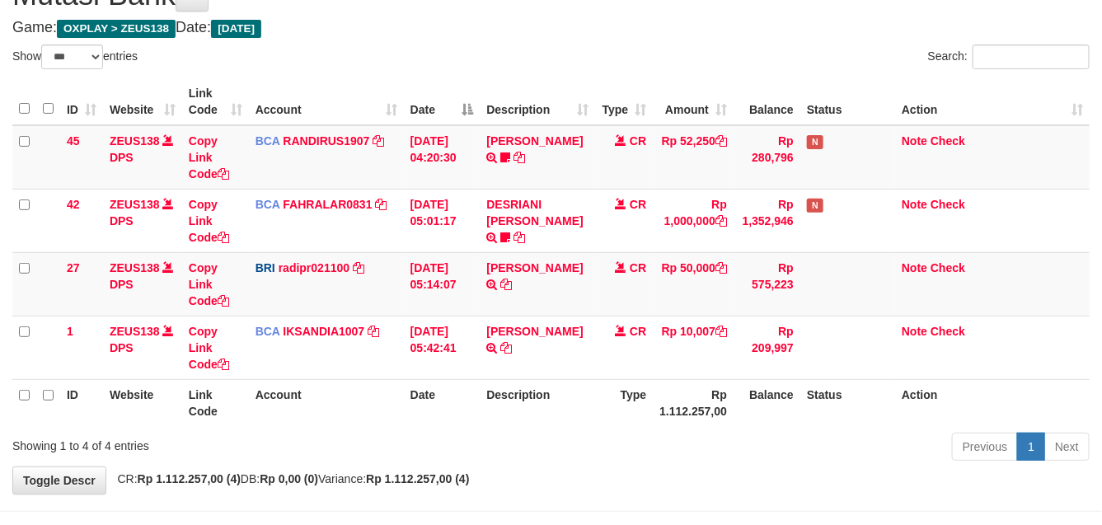
click at [591, 392] on tr "ID Website Link Code Account Date Description Type Rp 1.112.257,00 Balance Stat…" at bounding box center [550, 402] width 1077 height 47
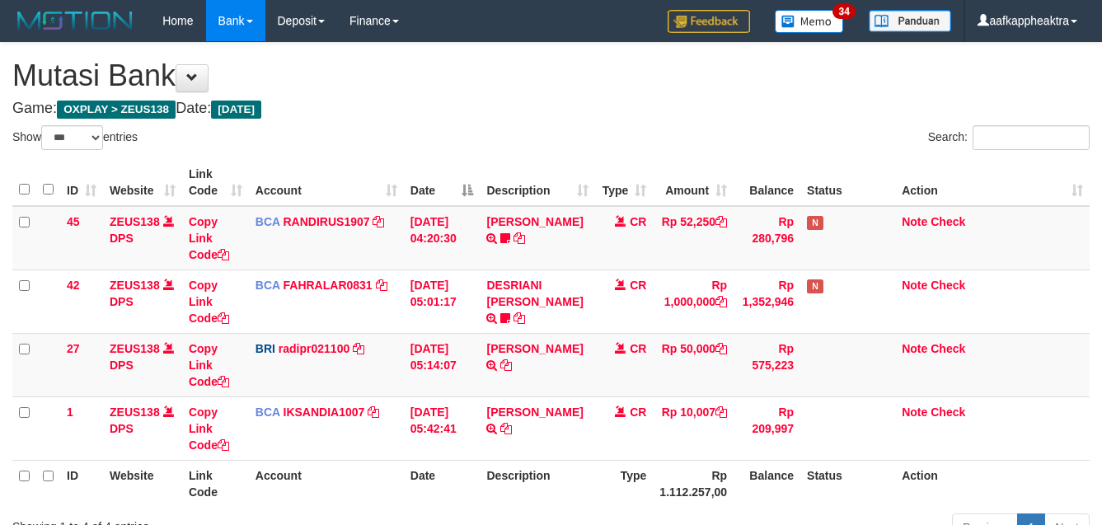
select select "***"
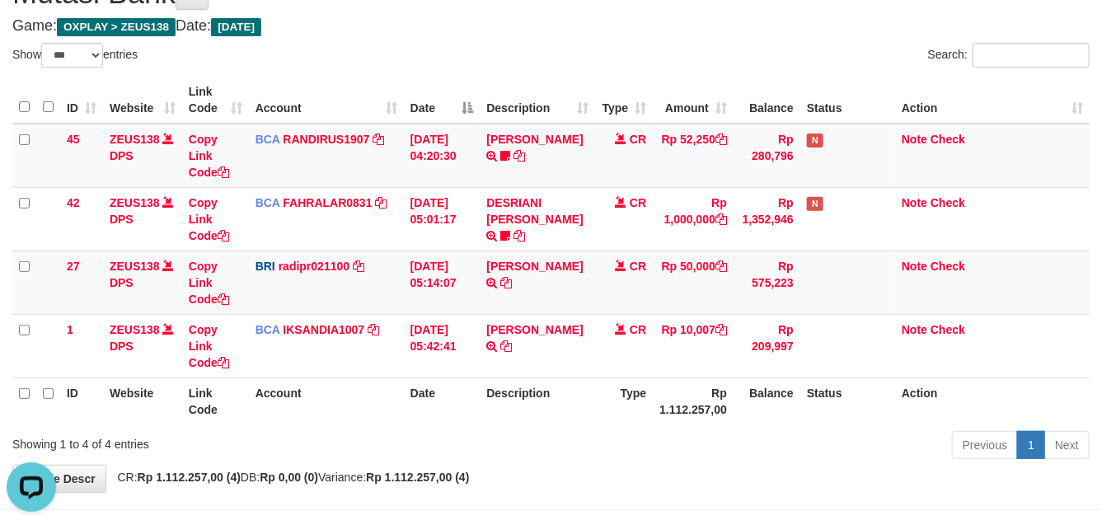
click at [680, 384] on th "Rp 1.112.257,00" at bounding box center [693, 400] width 81 height 47
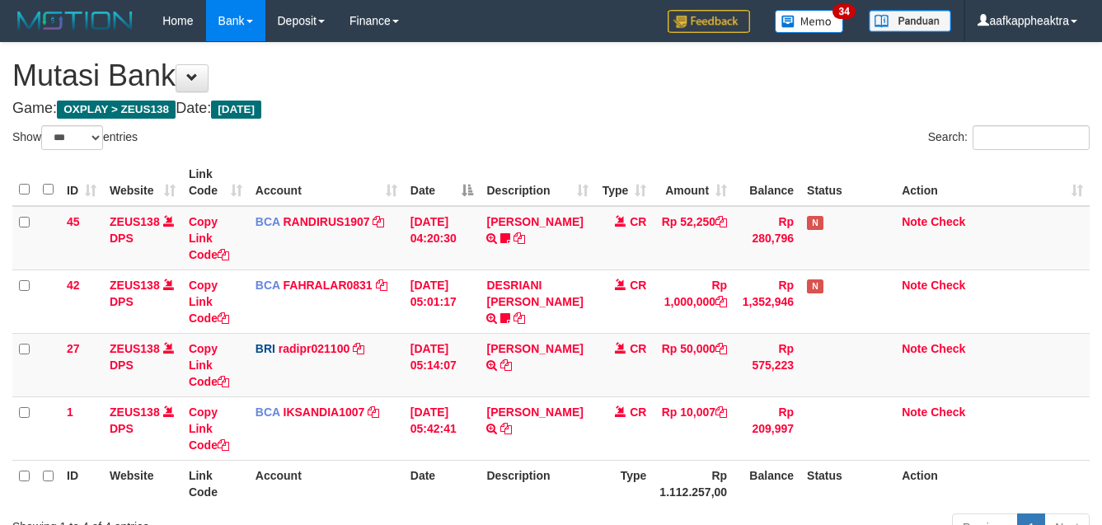
select select "***"
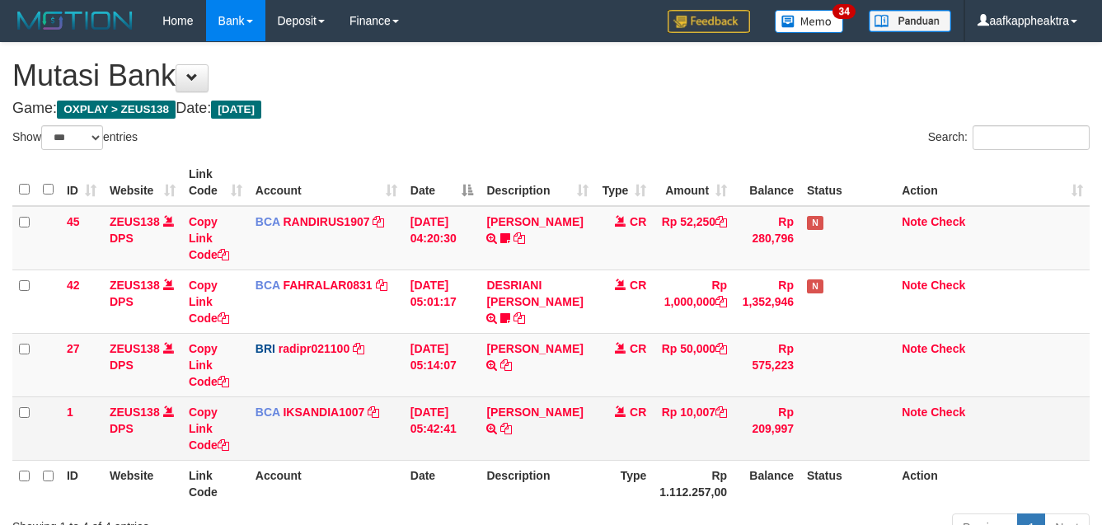
scroll to position [83, 0]
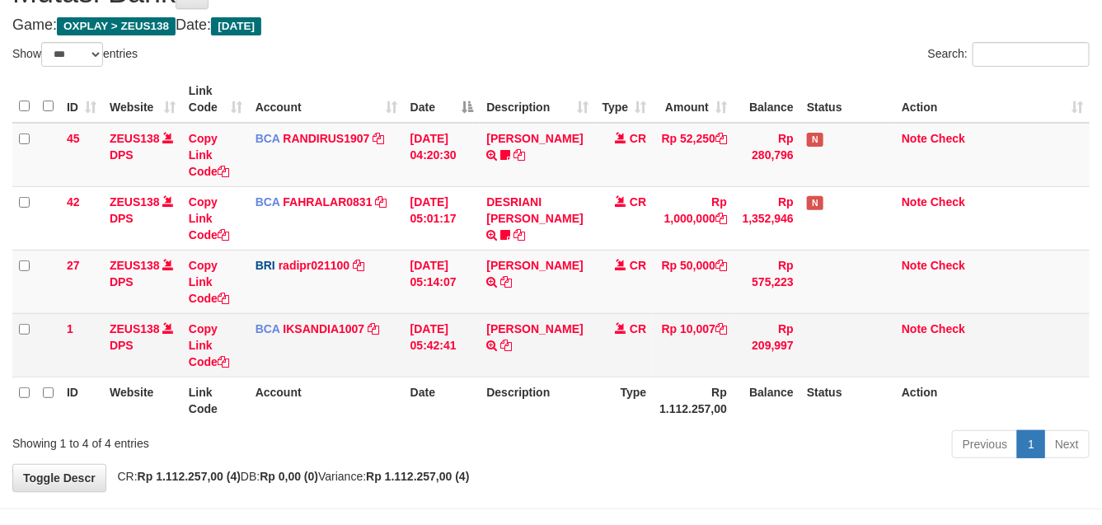
drag, startPoint x: 0, startPoint y: 0, endPoint x: 521, endPoint y: 358, distance: 632.1
click at [516, 355] on td "SANTI RUSTINA TRSF E-BANKING CR 0109/FTSCY/WS95031 10007.00SANTI RUSTINA" at bounding box center [537, 344] width 115 height 63
click at [521, 361] on td "SANTI RUSTINA TRSF E-BANKING CR 0109/FTSCY/WS95031 10007.00SANTI RUSTINA" at bounding box center [537, 344] width 115 height 63
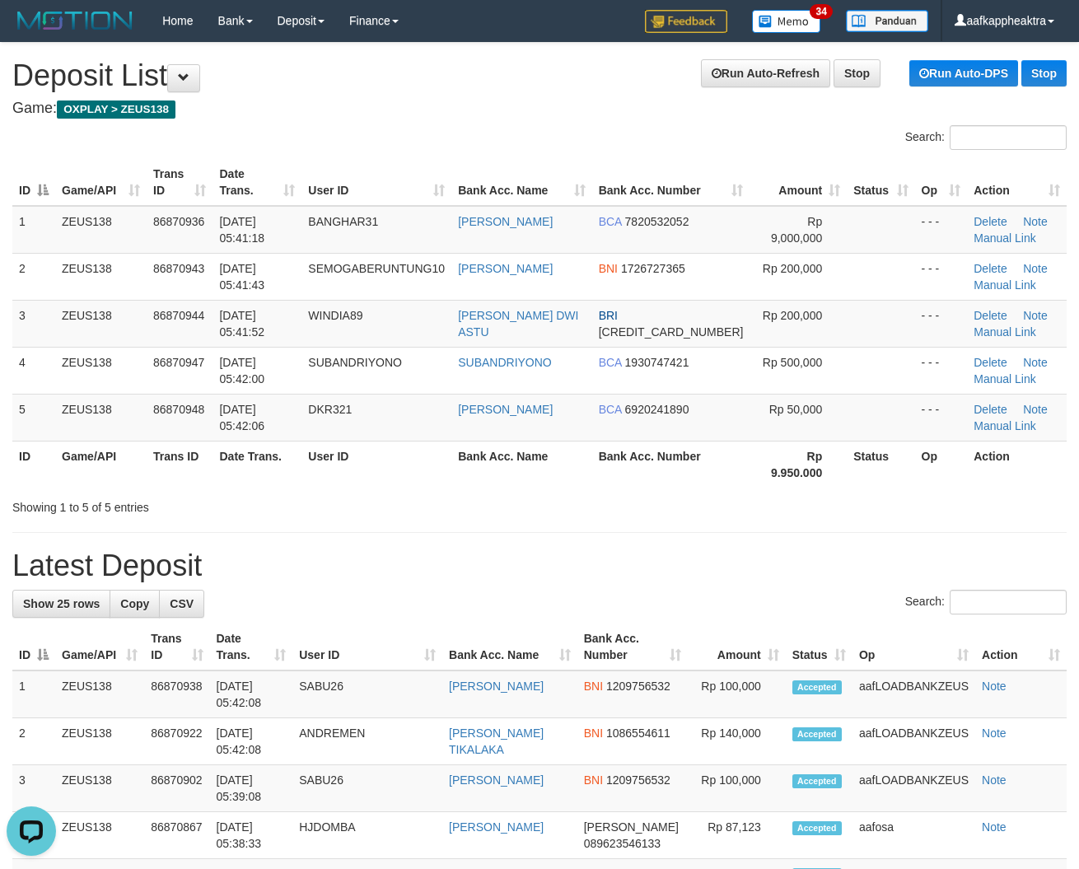
drag, startPoint x: 511, startPoint y: 446, endPoint x: 458, endPoint y: 450, distance: 52.9
click at [503, 447] on th "Bank Acc. Name" at bounding box center [522, 464] width 140 height 47
drag, startPoint x: 384, startPoint y: 454, endPoint x: 73, endPoint y: 443, distance: 311.6
click at [381, 458] on th "User ID" at bounding box center [377, 464] width 150 height 47
drag, startPoint x: 290, startPoint y: 486, endPoint x: 2, endPoint y: 457, distance: 289.0
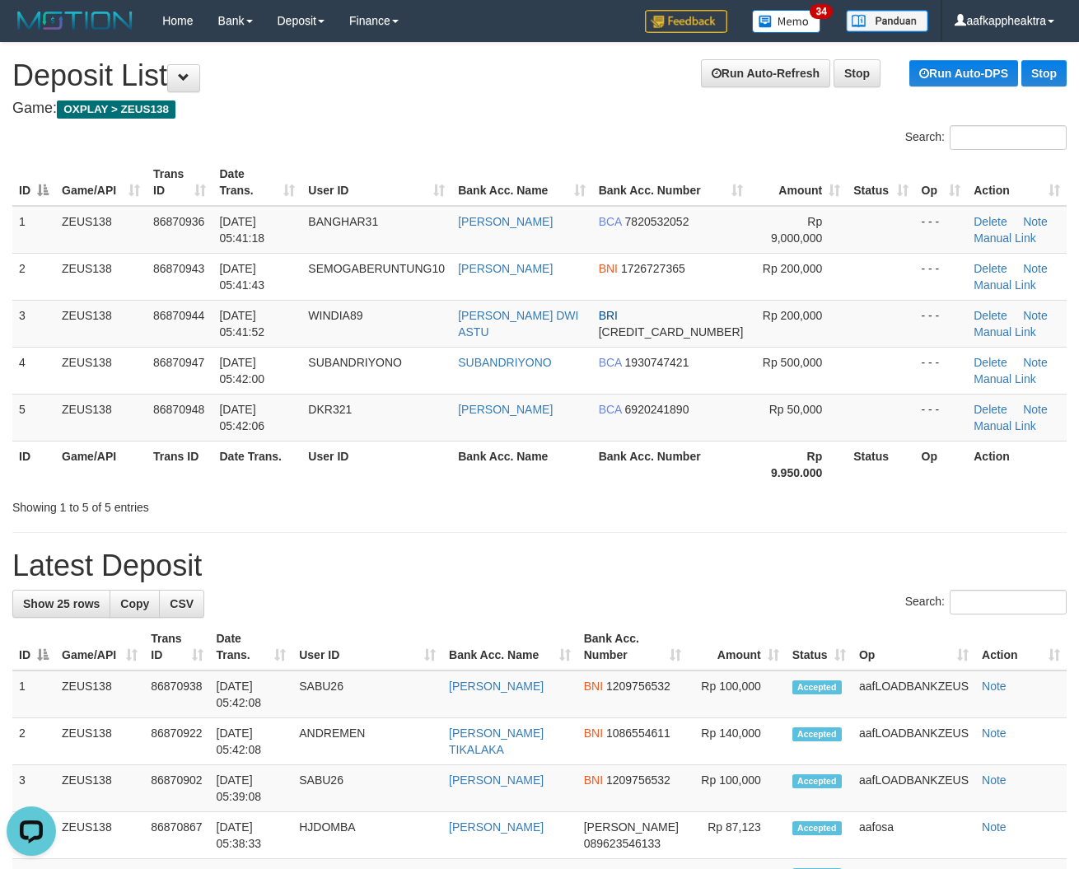
click at [281, 493] on div "Showing 1 to 5 of 5 entries" at bounding box center [224, 504] width 425 height 23
drag, startPoint x: 480, startPoint y: 501, endPoint x: 8, endPoint y: 446, distance: 474.5
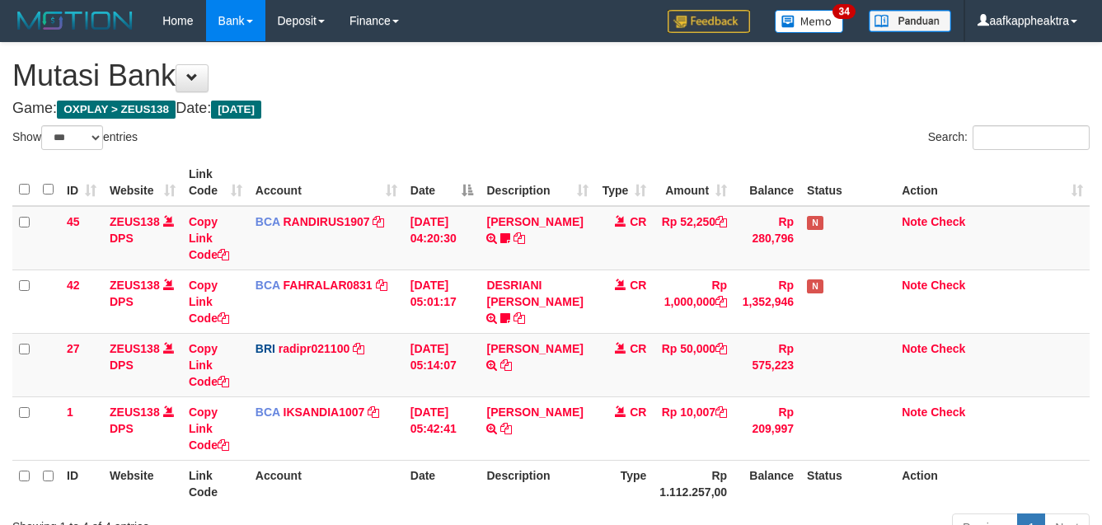
select select "***"
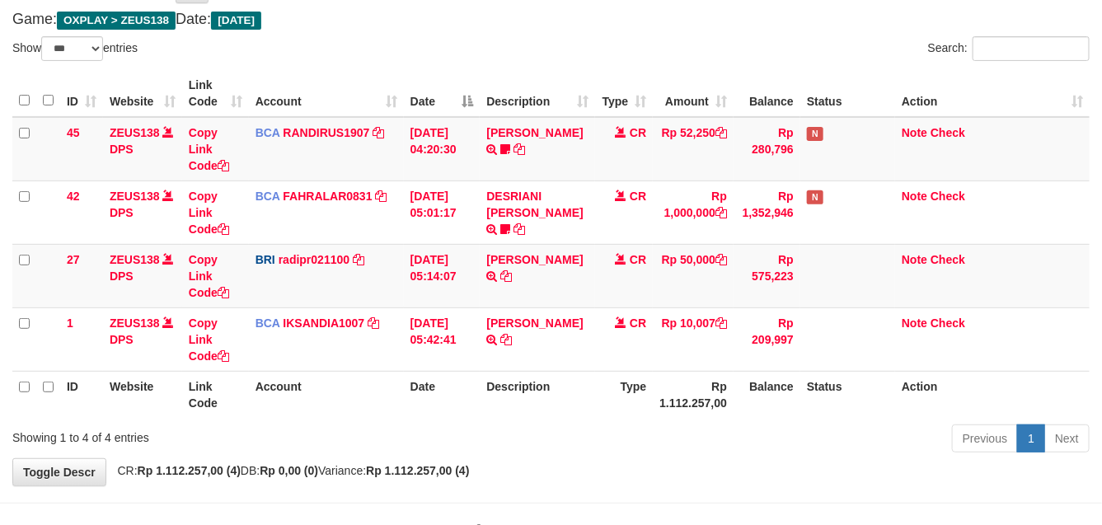
click at [680, 381] on th "Rp 1.112.257,00" at bounding box center [693, 394] width 81 height 47
click at [685, 379] on th "Rp 1.112.257,00" at bounding box center [693, 394] width 81 height 47
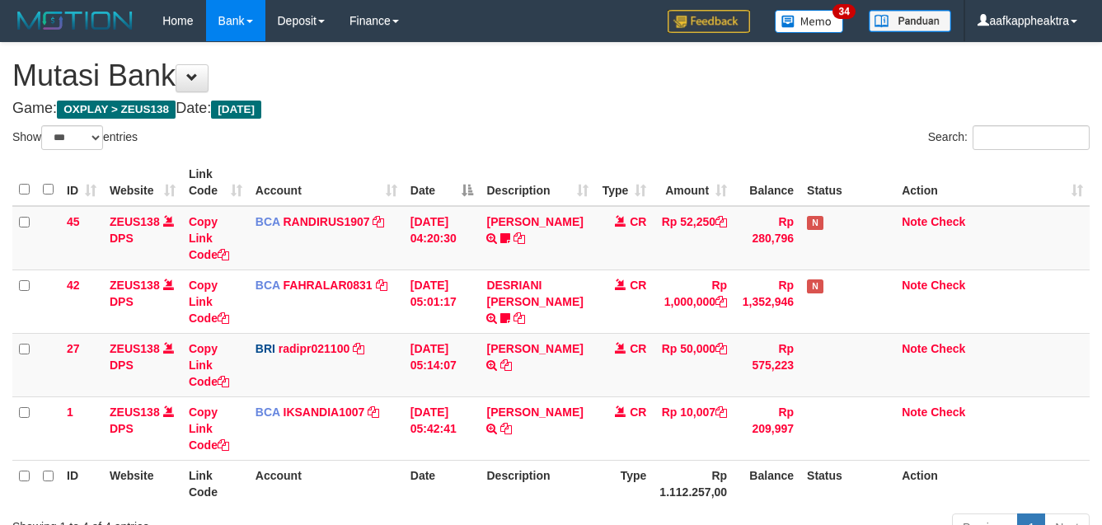
select select "***"
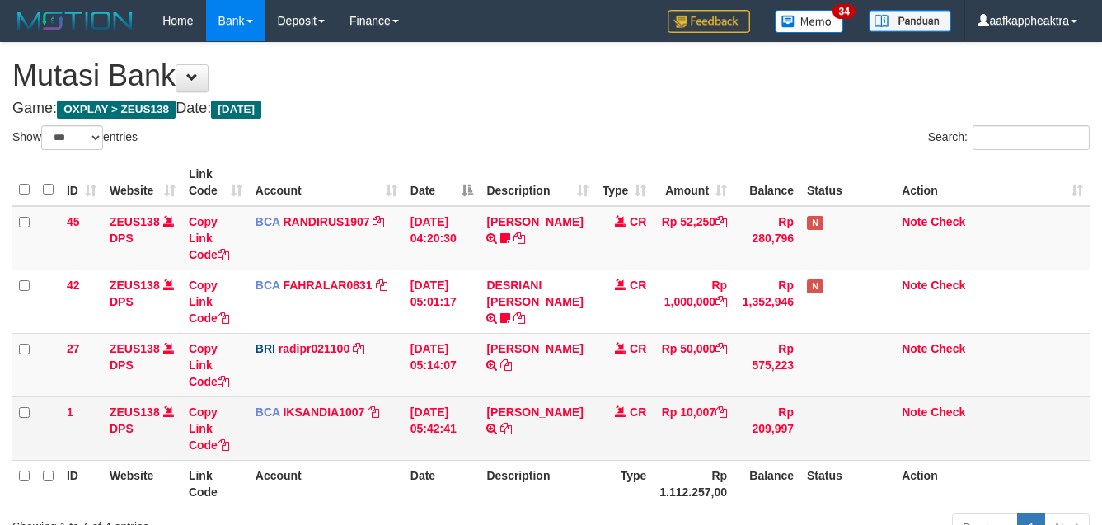
scroll to position [91, 0]
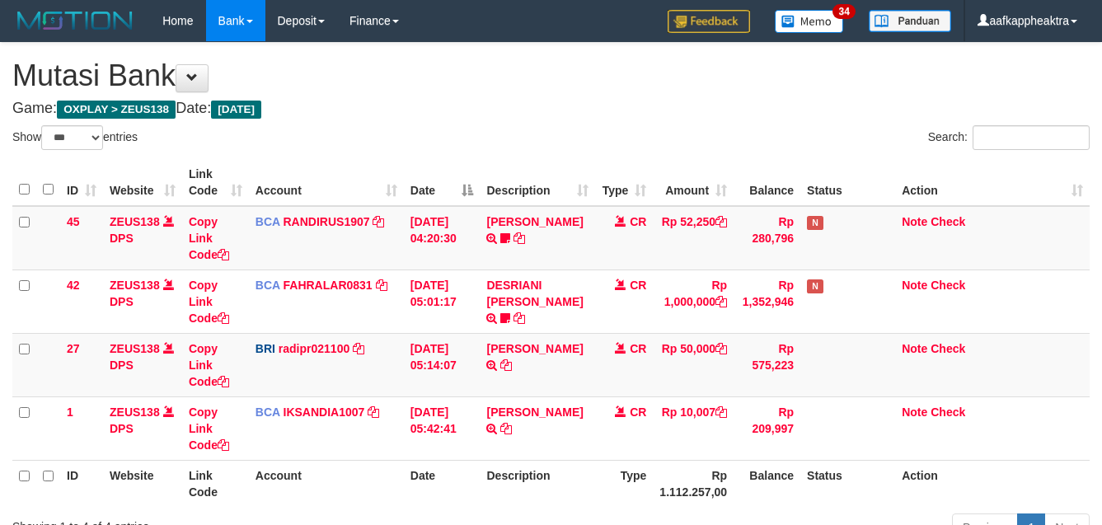
select select "***"
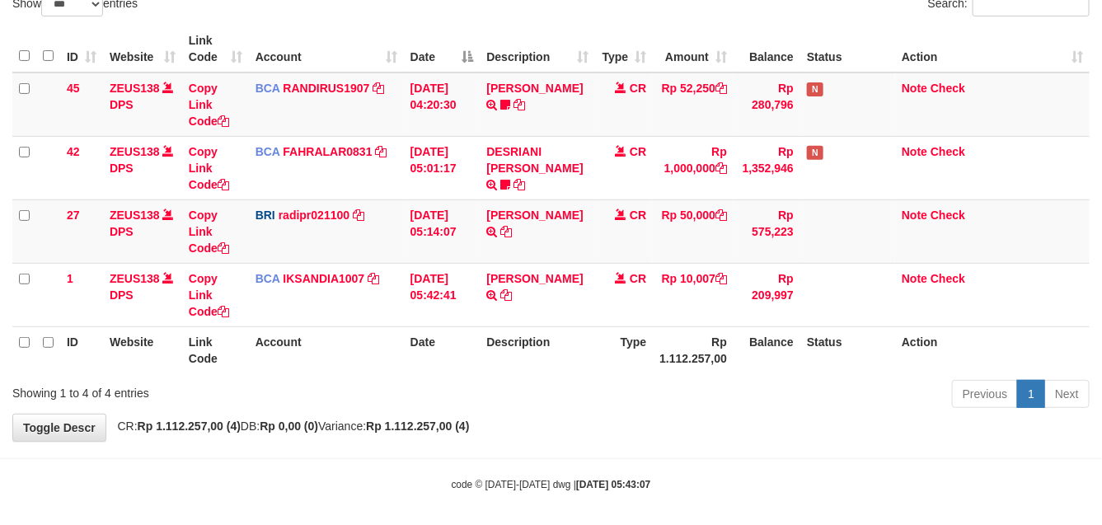
scroll to position [138, 0]
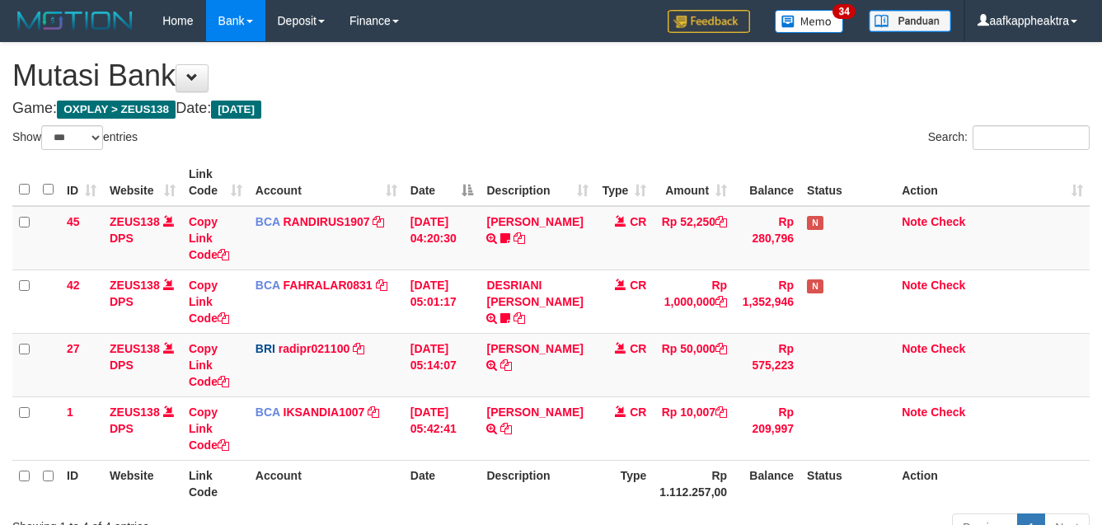
select select "***"
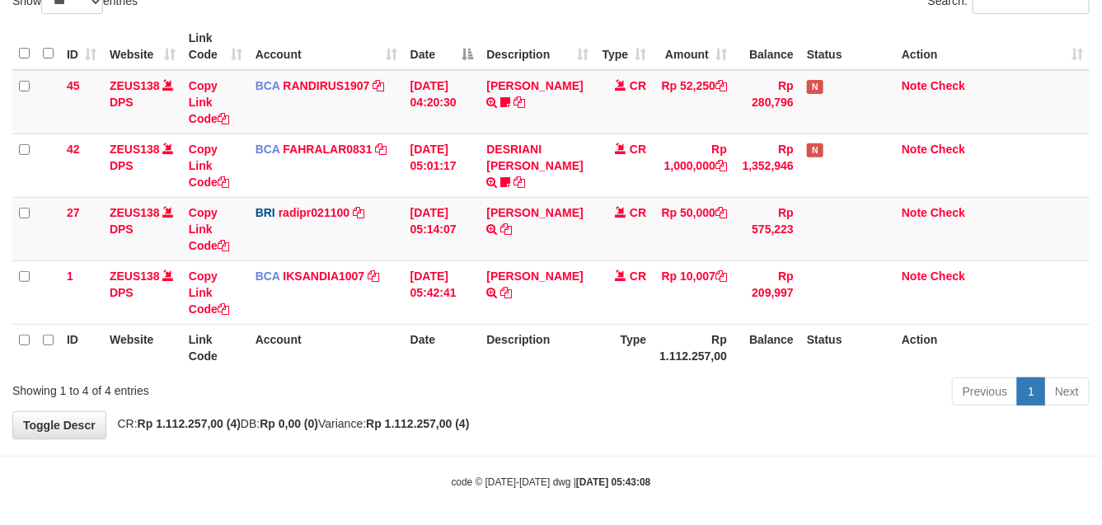
click at [785, 335] on th "Balance" at bounding box center [766, 347] width 67 height 47
click at [792, 343] on th "Balance" at bounding box center [766, 347] width 67 height 47
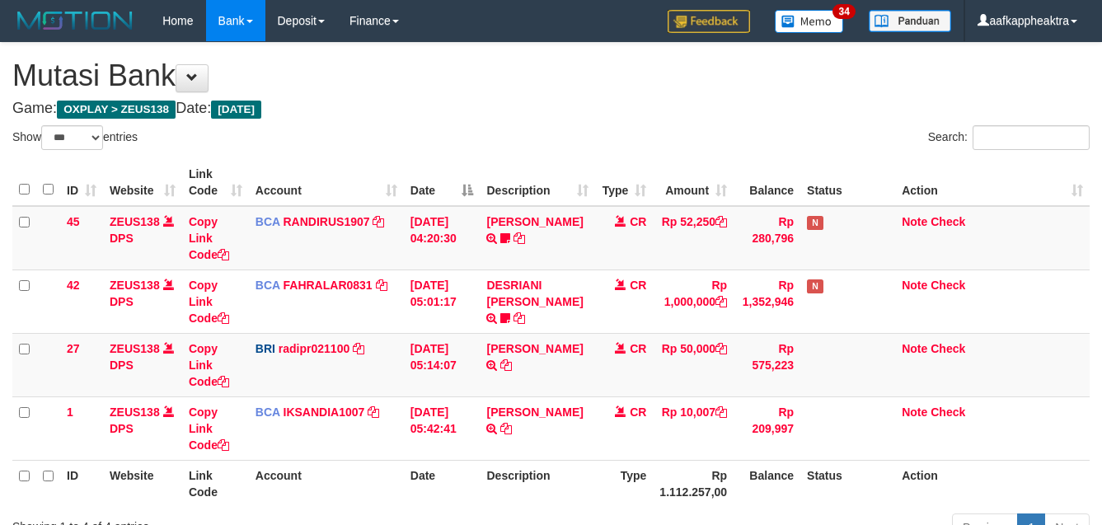
select select "***"
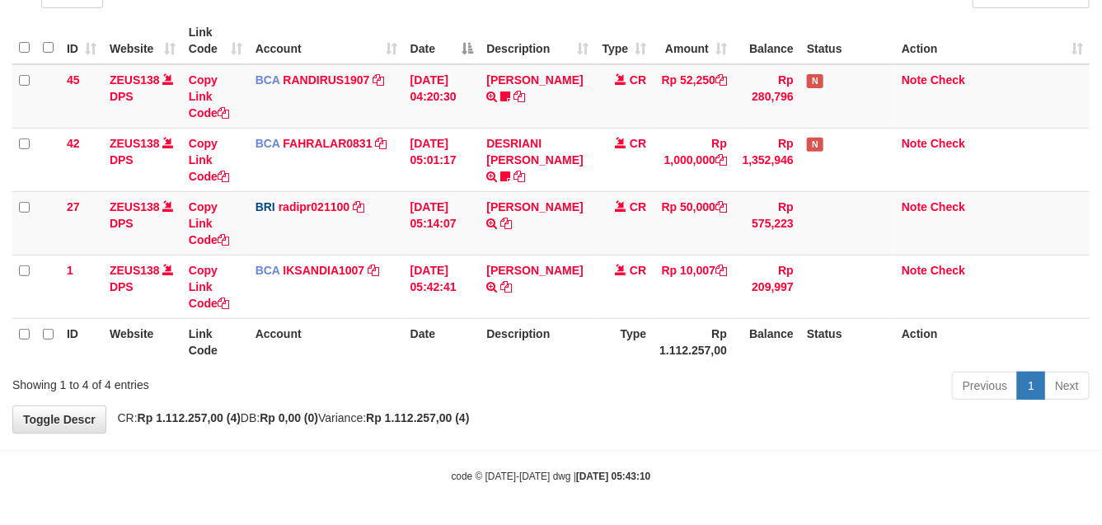
click at [585, 375] on div "Previous 1 Next" at bounding box center [780, 387] width 618 height 35
drag, startPoint x: 581, startPoint y: 377, endPoint x: 590, endPoint y: 380, distance: 9.6
click at [581, 377] on div "Previous 1 Next" at bounding box center [780, 387] width 618 height 35
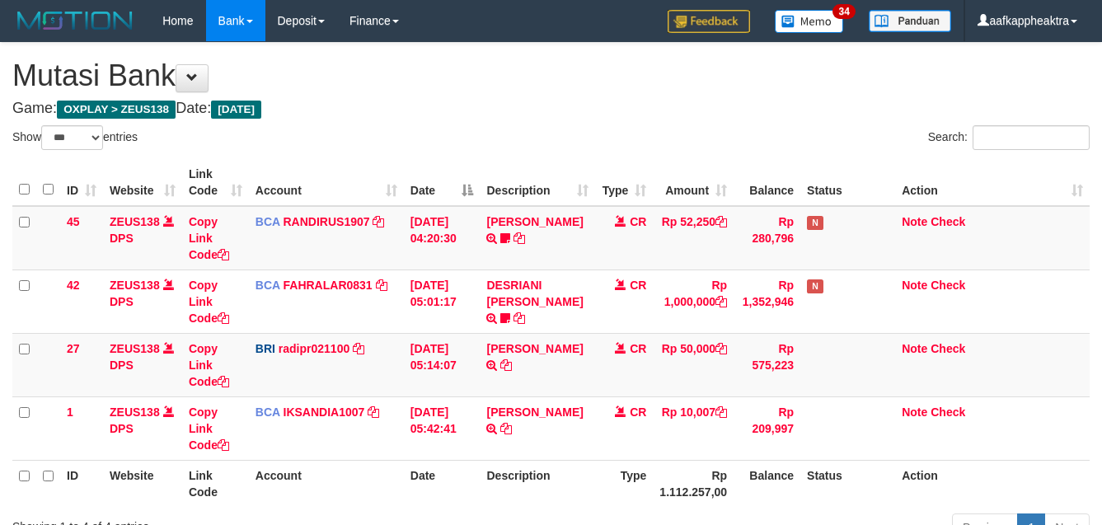
select select "***"
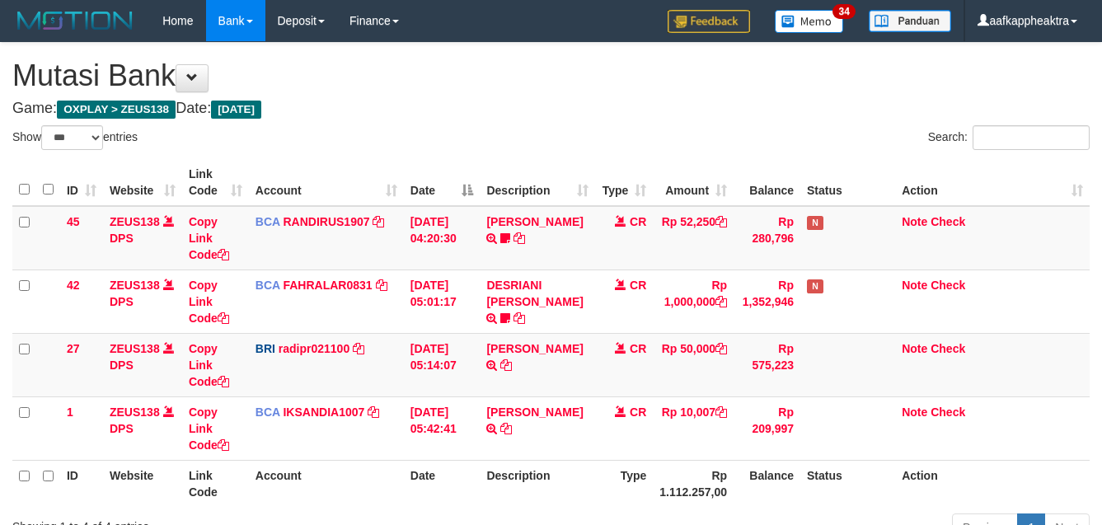
scroll to position [129, 0]
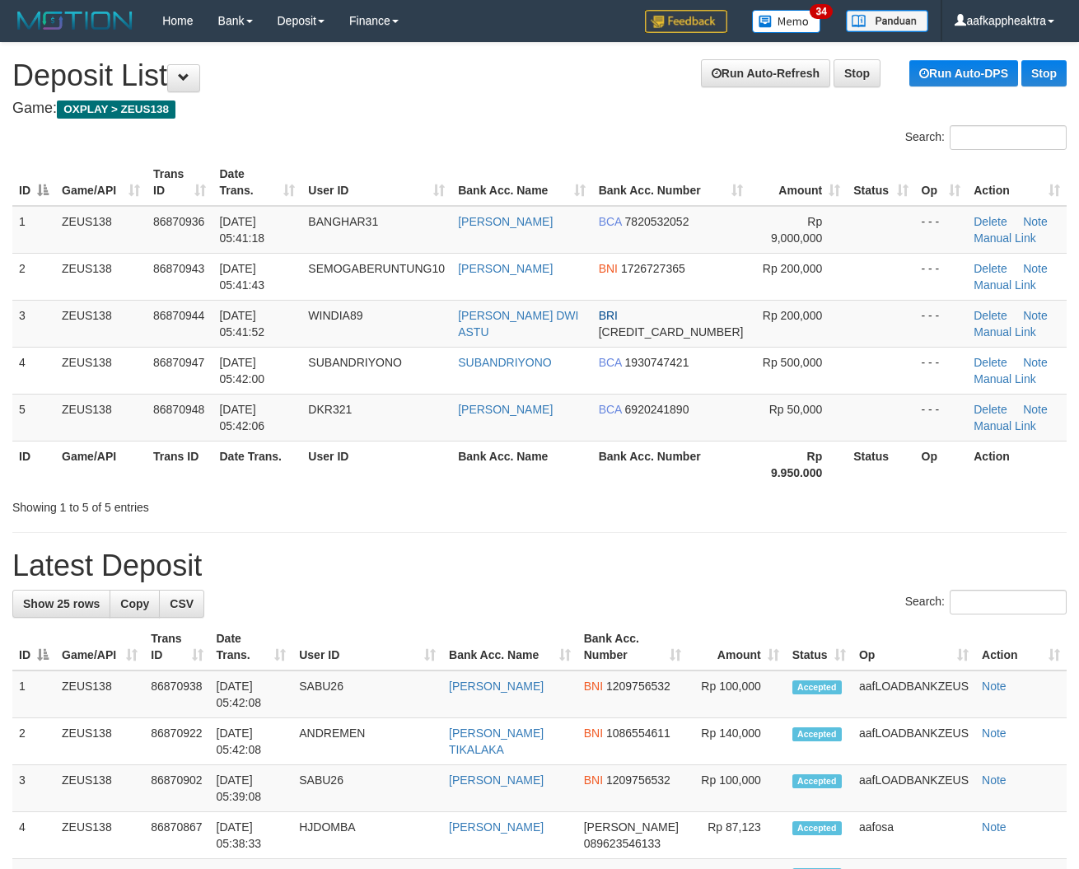
drag, startPoint x: 409, startPoint y: 484, endPoint x: 119, endPoint y: 470, distance: 289.5
click at [396, 493] on div "Showing 1 to 5 of 5 entries" at bounding box center [224, 504] width 425 height 23
drag, startPoint x: 331, startPoint y: 474, endPoint x: 6, endPoint y: 447, distance: 326.6
click at [322, 474] on div "ID Game/API Trans ID Date Trans. User ID Bank Acc. Name Bank Acc. Number Amount…" at bounding box center [539, 323] width 1079 height 339
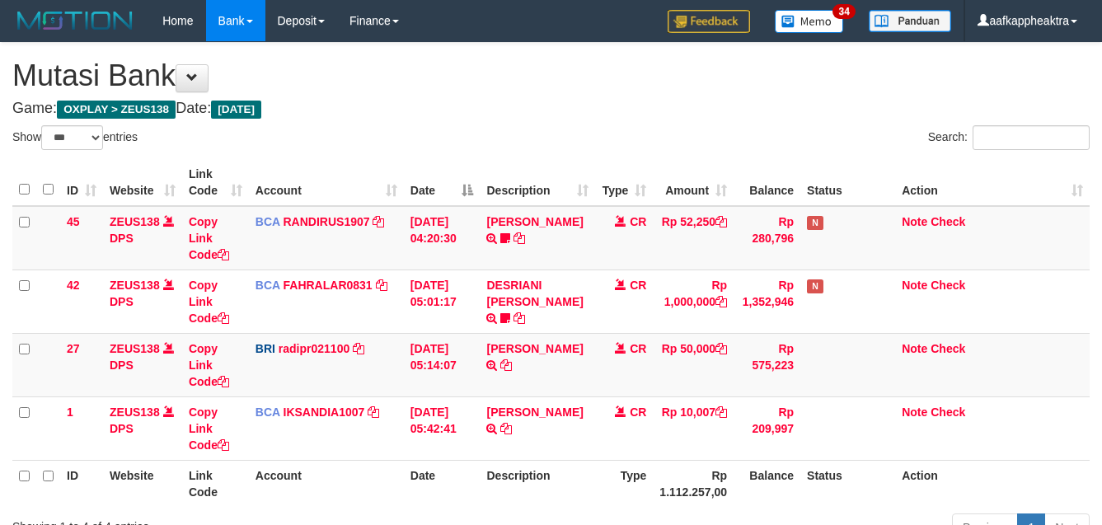
select select "***"
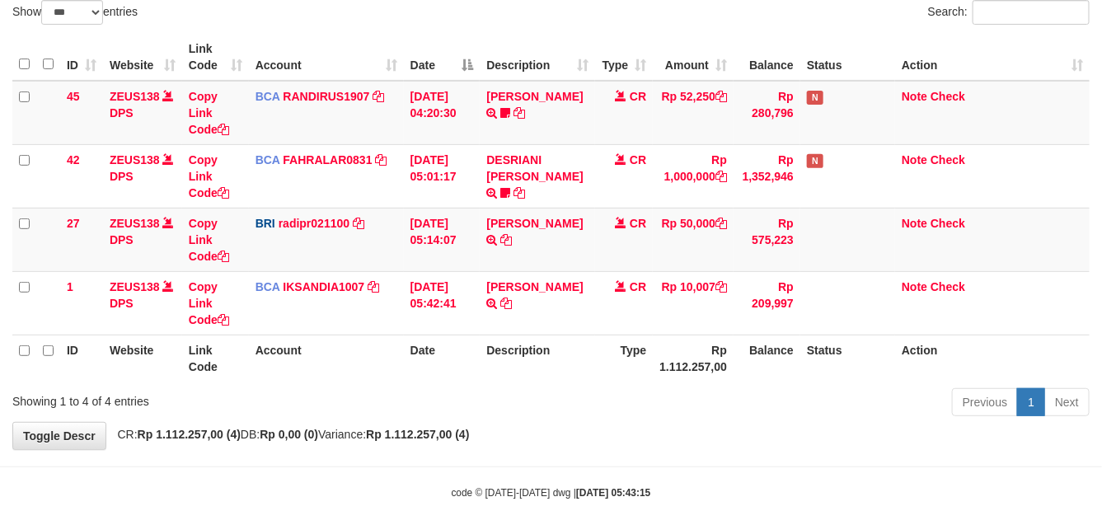
scroll to position [137, 0]
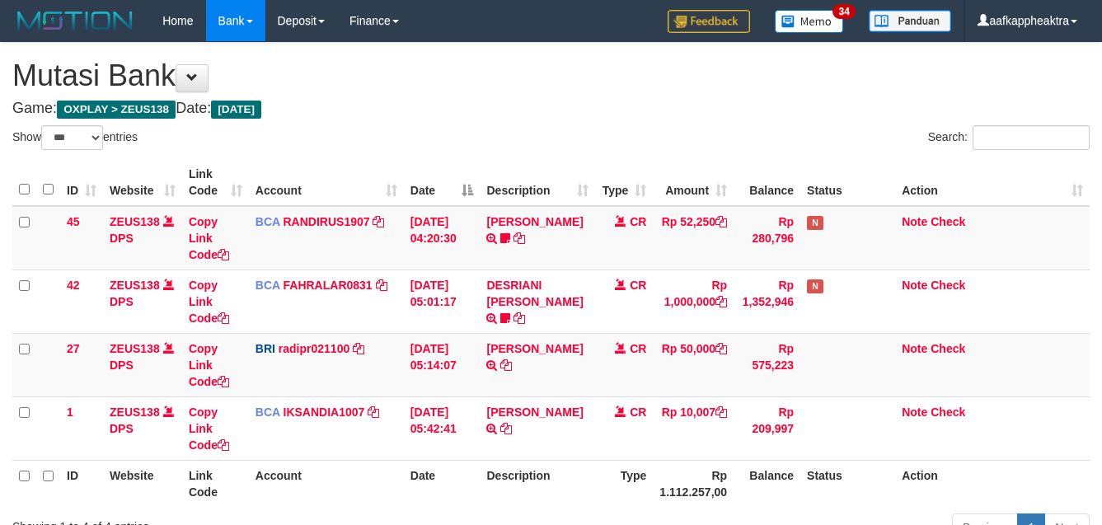
select select "***"
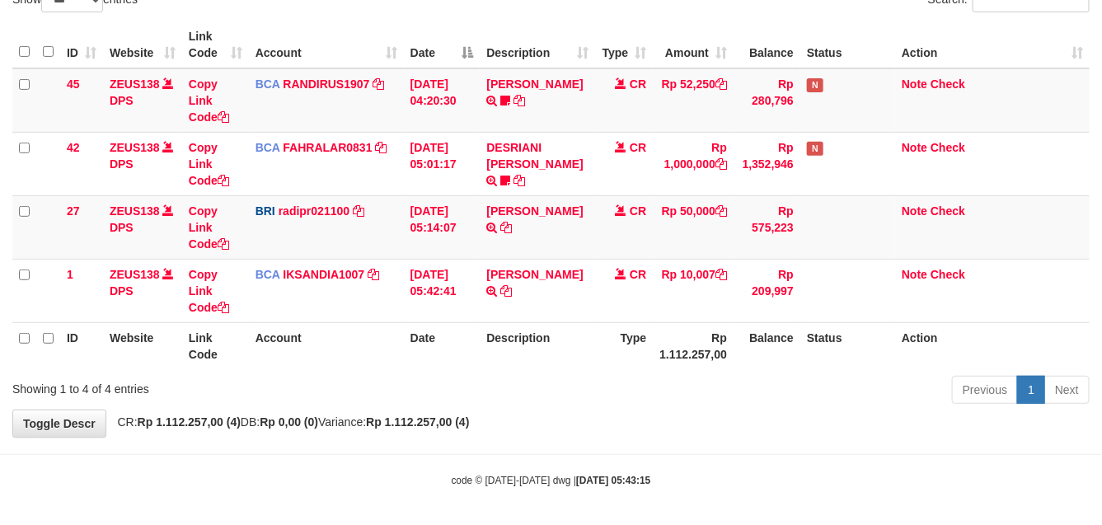
click at [663, 381] on div "Previous 1 Next" at bounding box center [780, 391] width 618 height 35
click at [677, 387] on div "Previous 1 Next" at bounding box center [780, 391] width 618 height 35
click at [587, 396] on div "Previous 1 Next" at bounding box center [780, 391] width 618 height 35
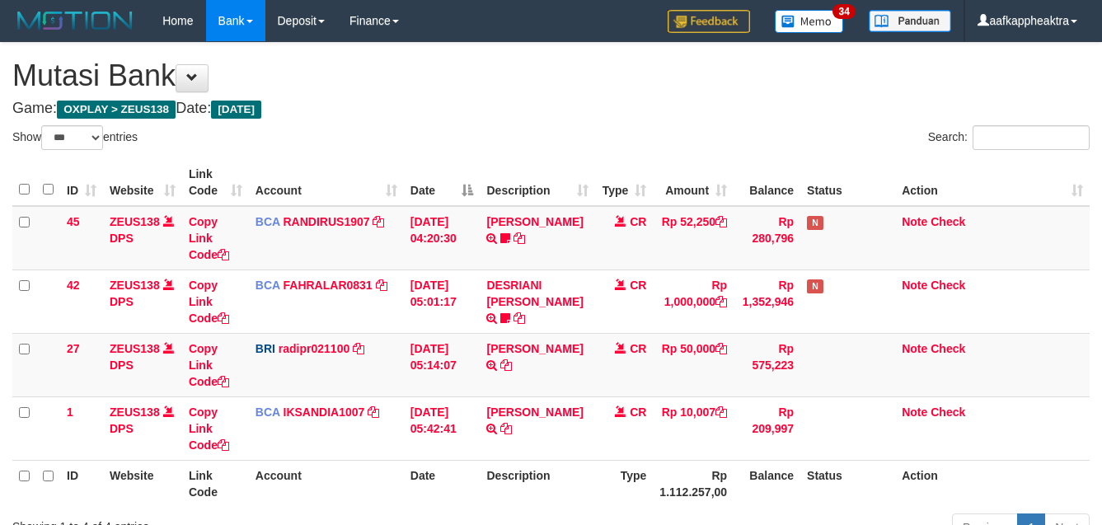
select select "***"
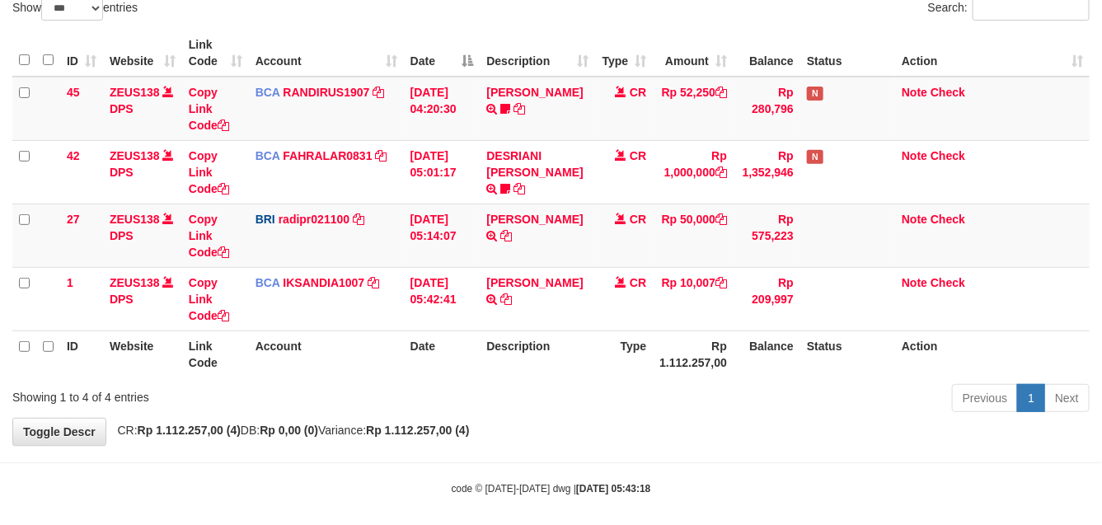
click at [662, 406] on div "Previous 1 Next" at bounding box center [780, 399] width 618 height 35
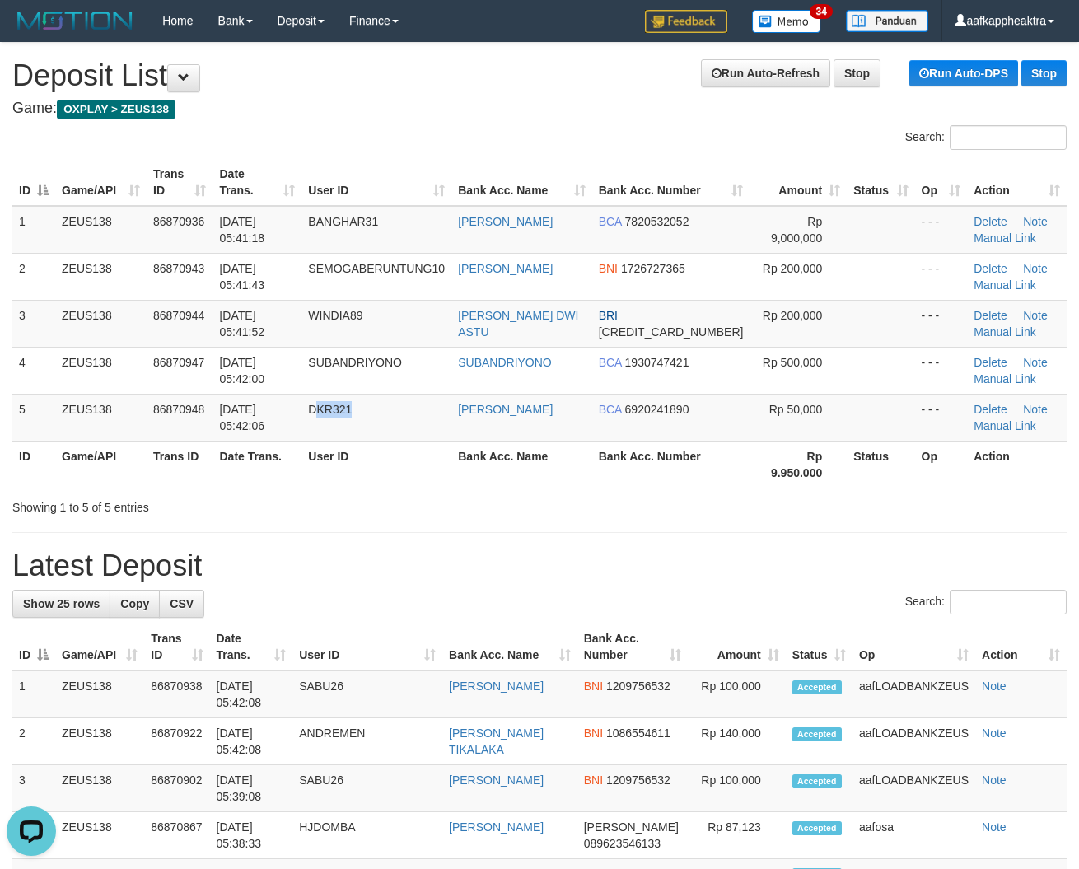
drag, startPoint x: 381, startPoint y: 430, endPoint x: 4, endPoint y: 410, distance: 377.1
click at [381, 433] on td "DKR321" at bounding box center [377, 417] width 150 height 47
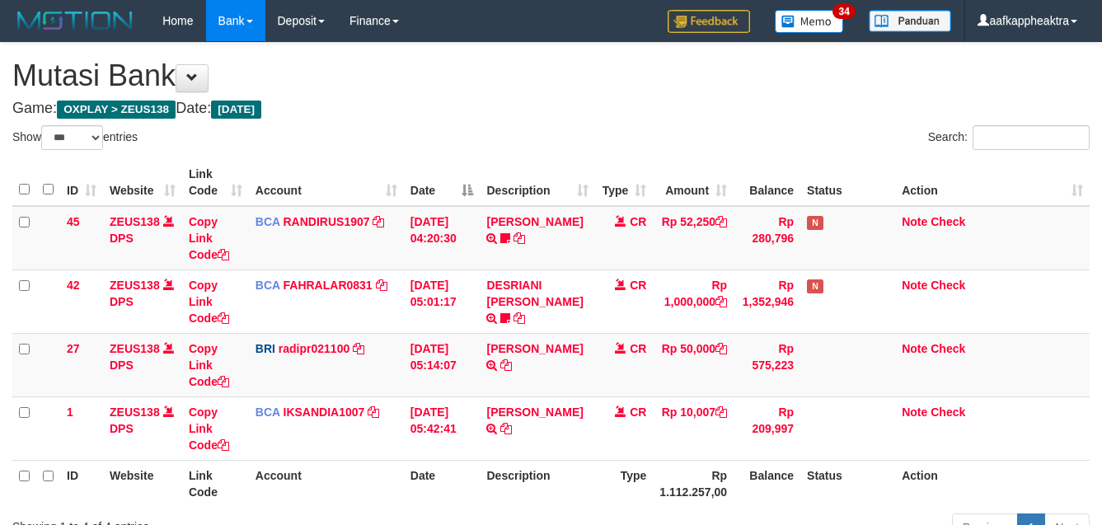
select select "***"
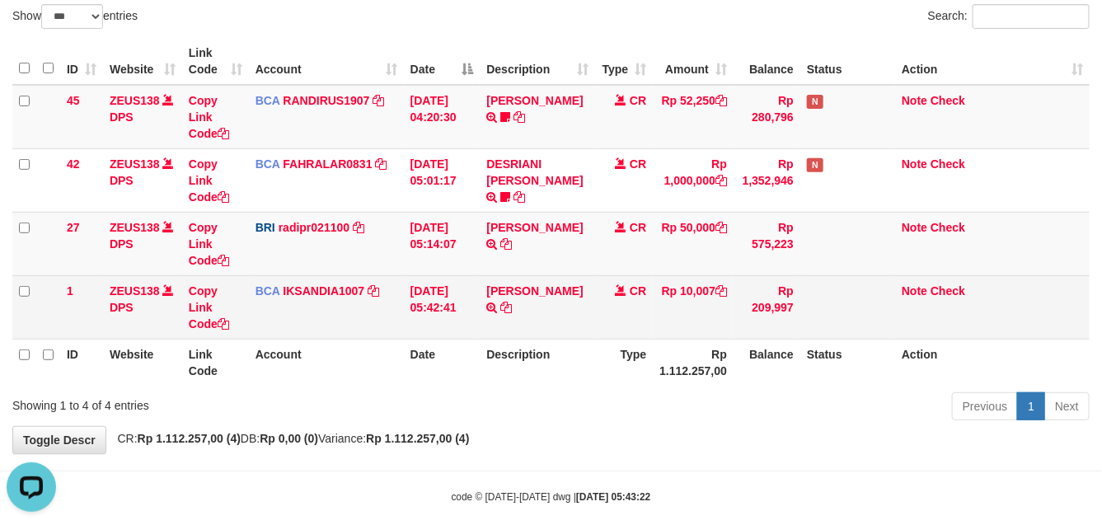
click at [726, 288] on td "Rp 10,007" at bounding box center [693, 306] width 81 height 63
drag, startPoint x: 709, startPoint y: 289, endPoint x: 676, endPoint y: 307, distance: 37.2
click at [707, 290] on td "Rp 10,007" at bounding box center [693, 306] width 81 height 63
drag, startPoint x: 644, startPoint y: 324, endPoint x: 598, endPoint y: 320, distance: 46.3
click at [643, 324] on td "CR" at bounding box center [624, 306] width 58 height 63
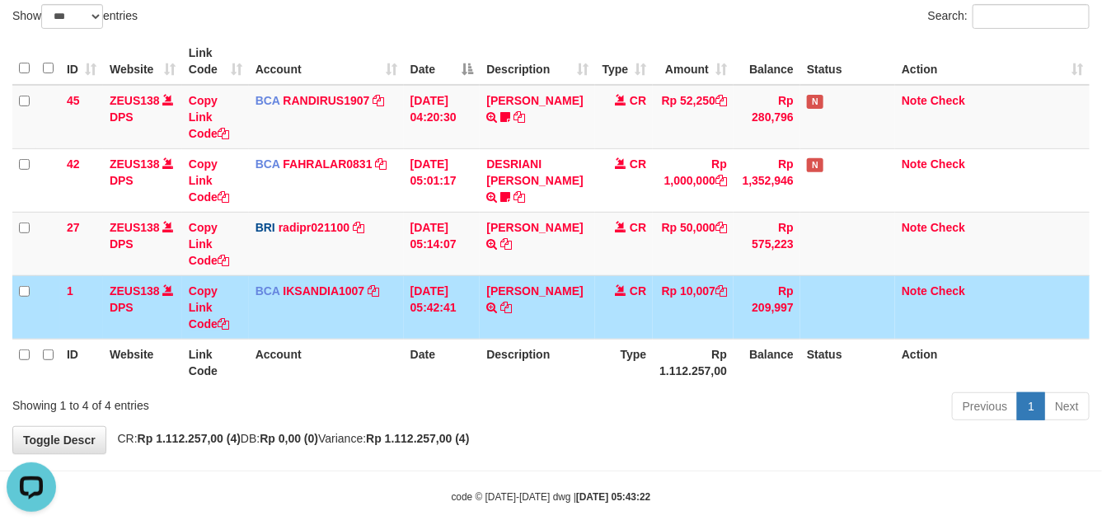
drag, startPoint x: 598, startPoint y: 320, endPoint x: 1110, endPoint y: 359, distance: 513.2
click at [686, 323] on tr "1 ZEUS138 DPS Copy Link Code BCA IKSANDIA1007 DPS IKSANDI ABIANSYAH mutasi_2025…" at bounding box center [550, 306] width 1077 height 63
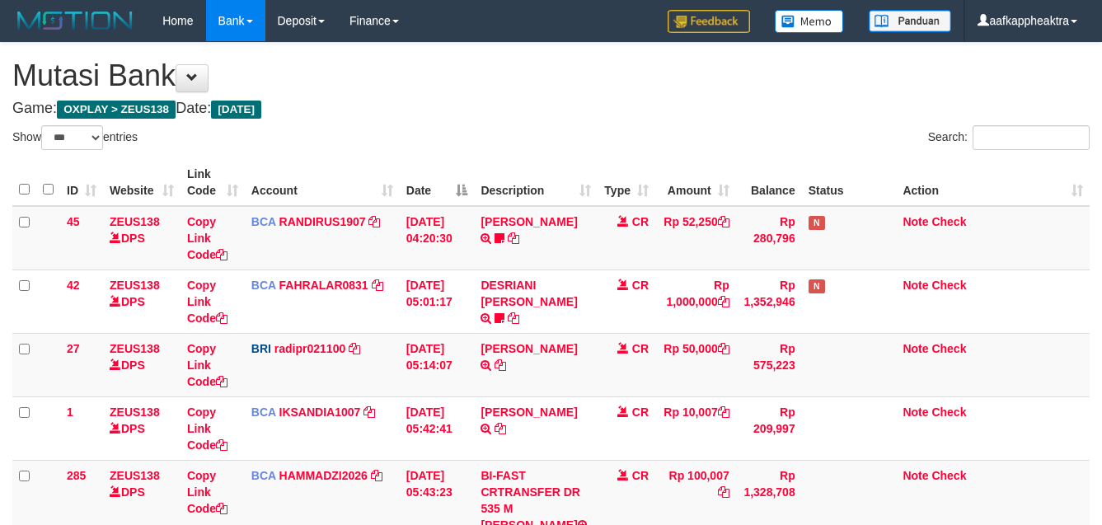
select select "***"
click at [577, 460] on td "BI-FAST CRTRANSFER DR 535 M [PERSON_NAME]" at bounding box center [536, 508] width 124 height 96
select select "***"
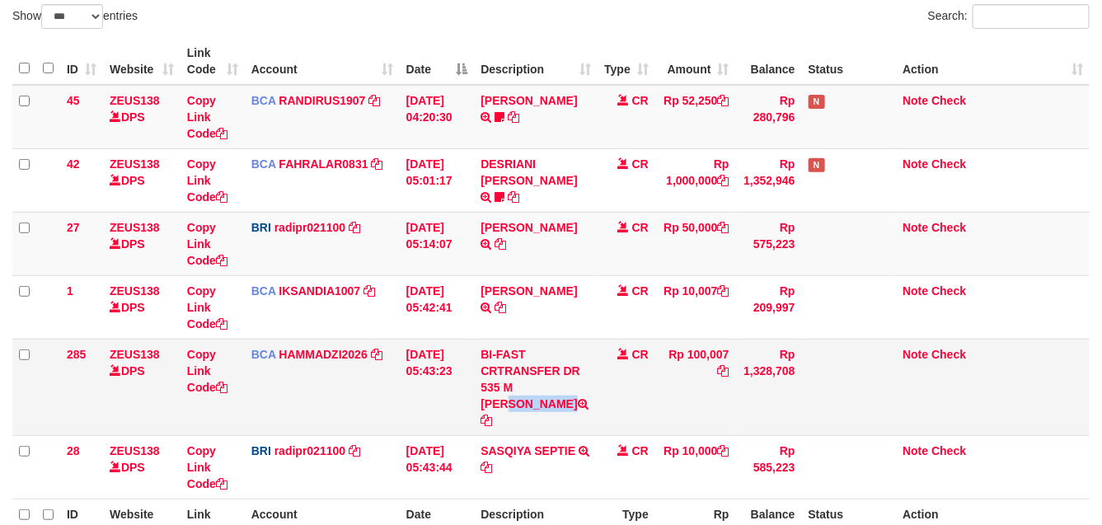
drag, startPoint x: 504, startPoint y: 389, endPoint x: 532, endPoint y: 405, distance: 32.1
click at [532, 405] on td "BI-FAST CRTRANSFER DR 535 M ZAINAL ABIDIN" at bounding box center [536, 387] width 124 height 96
copy td "M ZAINAL ABIDIN"
click at [377, 358] on td "BCA HAMMADZI2026 DPS MUHAMMAD ZIDAN KURNIAWAN mutasi_20250901_4694 | 285 mutasi…" at bounding box center [322, 387] width 155 height 96
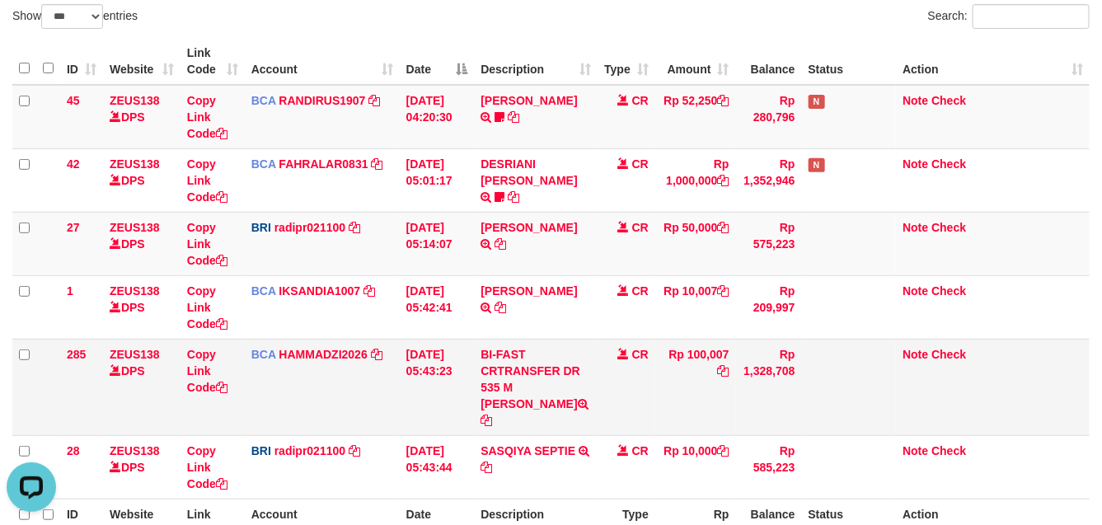
click at [430, 364] on td "01/09/2025 05:43:23" at bounding box center [437, 387] width 75 height 96
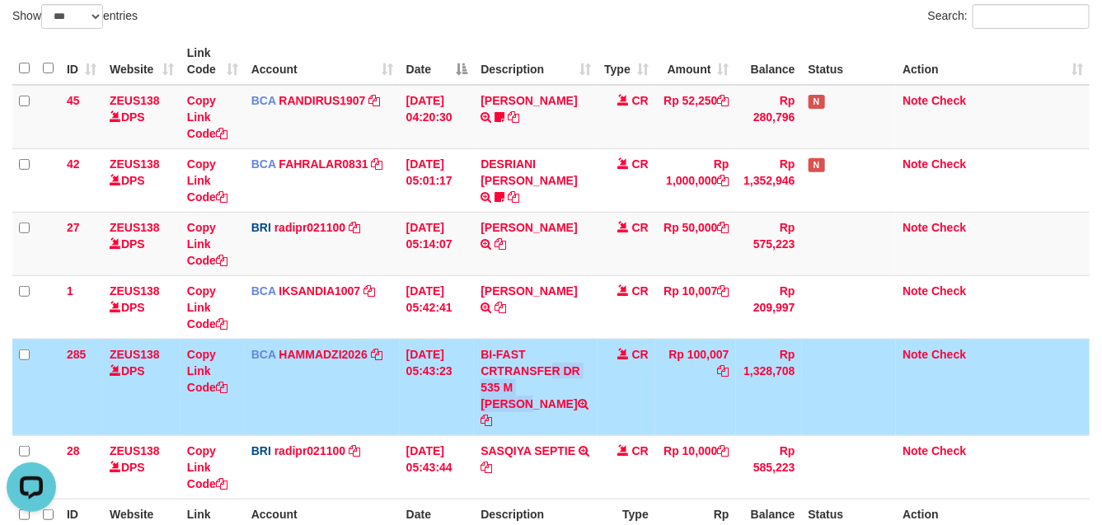
drag, startPoint x: 513, startPoint y: 381, endPoint x: 583, endPoint y: 384, distance: 70.1
click at [526, 392] on td "BI-FAST CRTRANSFER DR 535 M [PERSON_NAME]" at bounding box center [536, 387] width 124 height 96
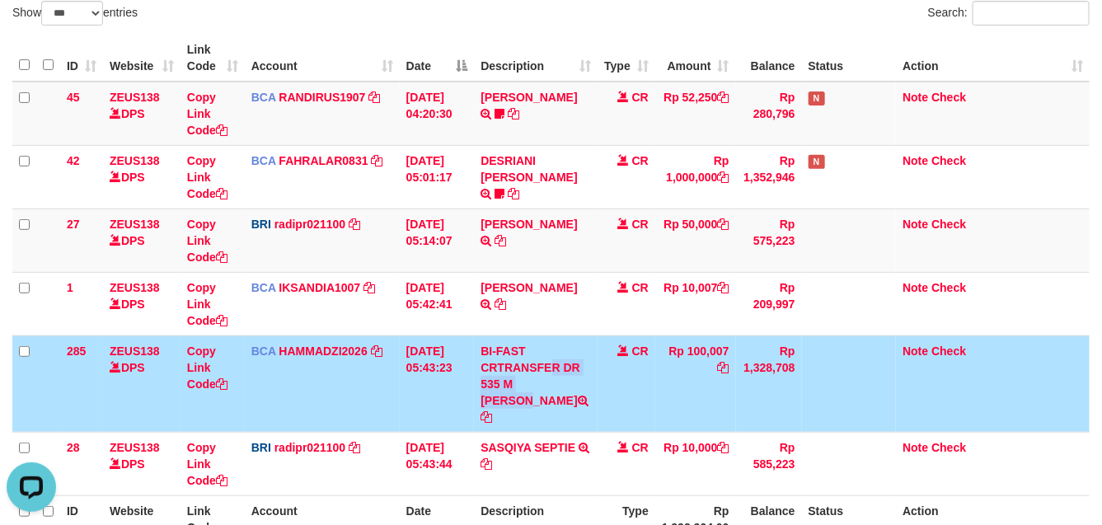
scroll to position [240, 0]
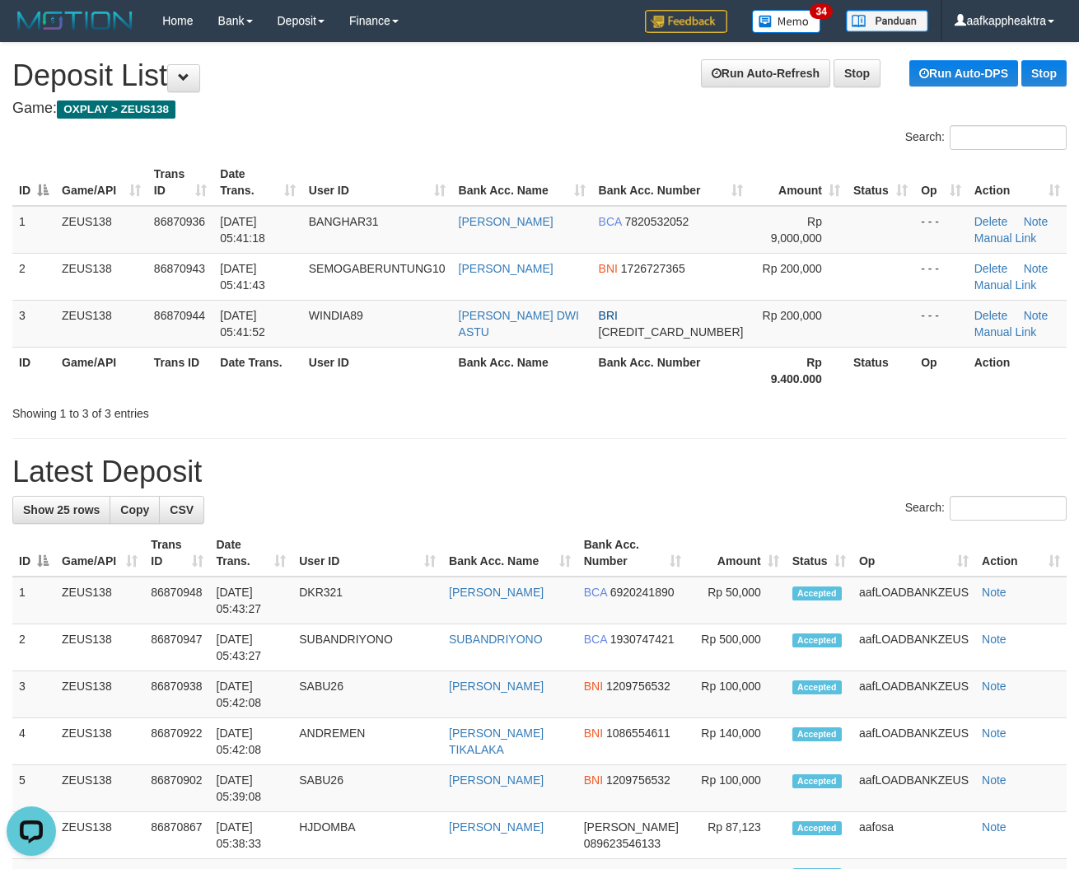
drag, startPoint x: 484, startPoint y: 508, endPoint x: 571, endPoint y: 505, distance: 86.5
click at [571, 505] on div "Search:" at bounding box center [539, 510] width 1055 height 29
click at [577, 534] on th "Bank Acc. Name" at bounding box center [509, 553] width 135 height 47
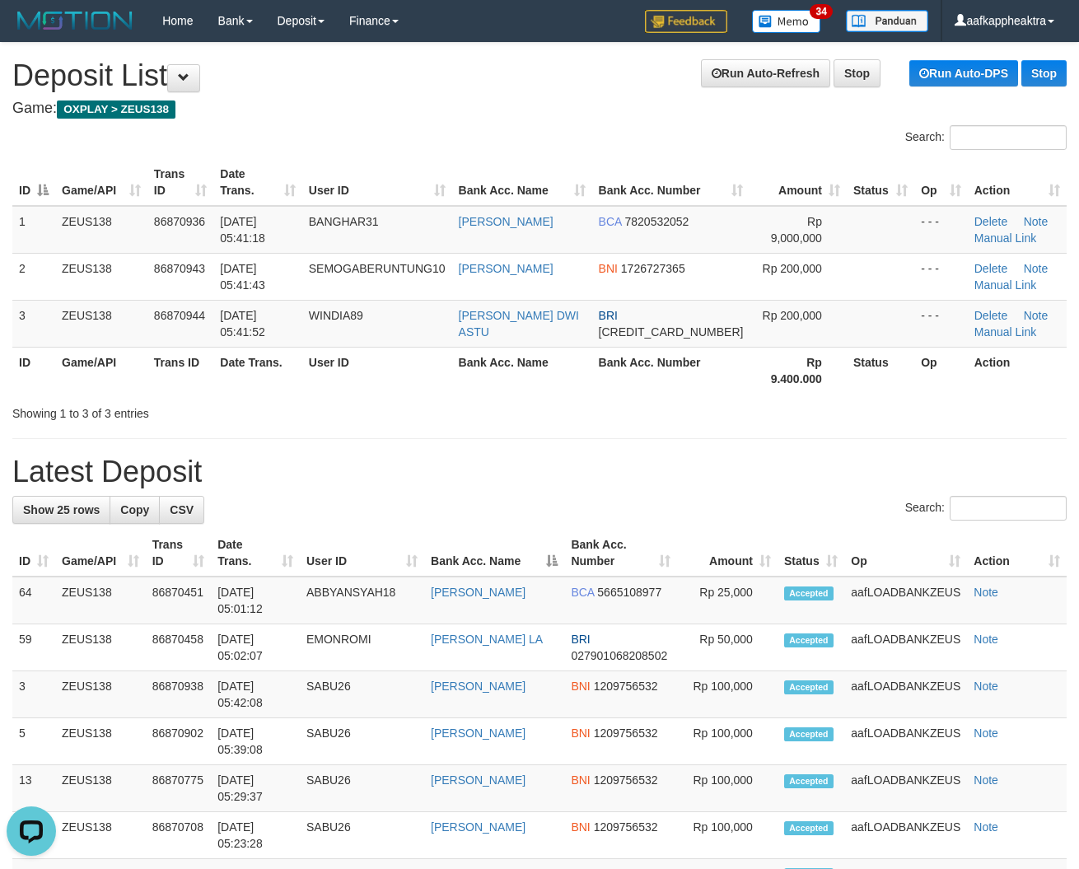
click at [562, 534] on tr "ID Game/API Trans ID Date Trans. User ID Bank Acc. Name Bank Acc. Number Amount…" at bounding box center [539, 553] width 1055 height 47
click at [554, 530] on th "Bank Acc. Name" at bounding box center [494, 553] width 140 height 47
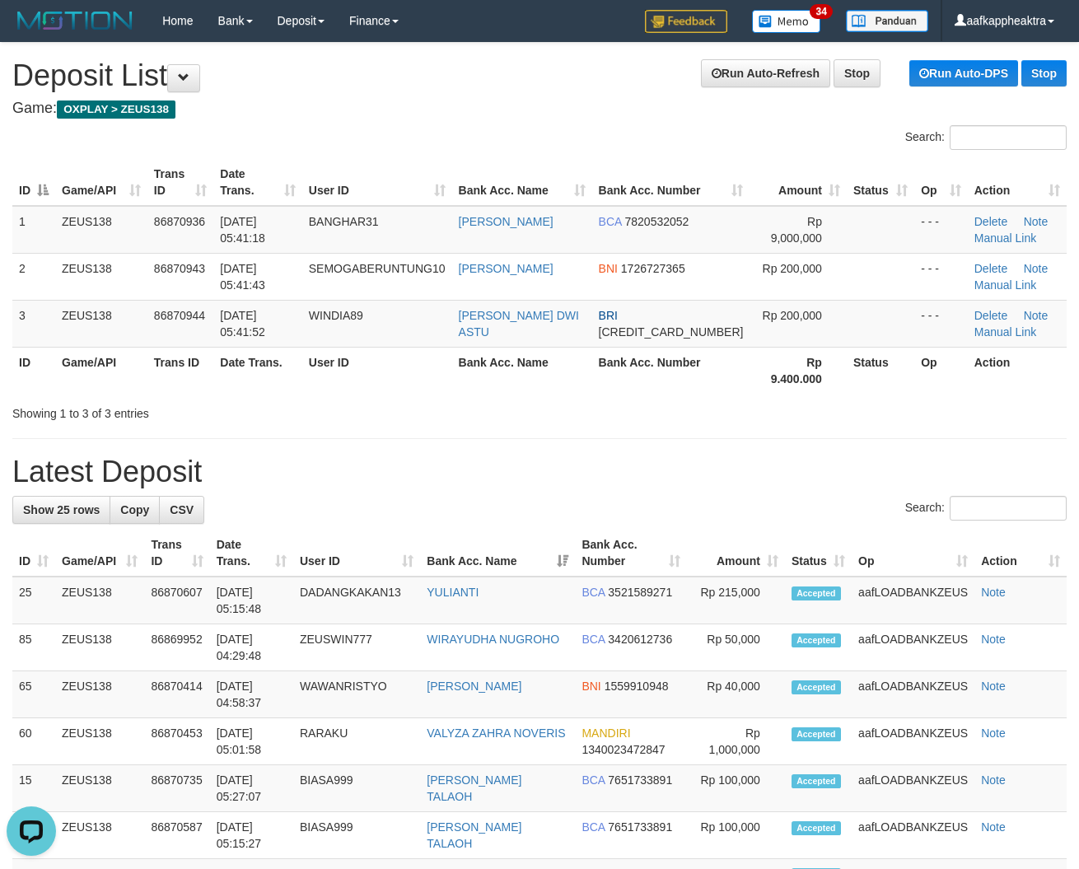
click at [554, 530] on th "Bank Acc. Name" at bounding box center [497, 553] width 155 height 47
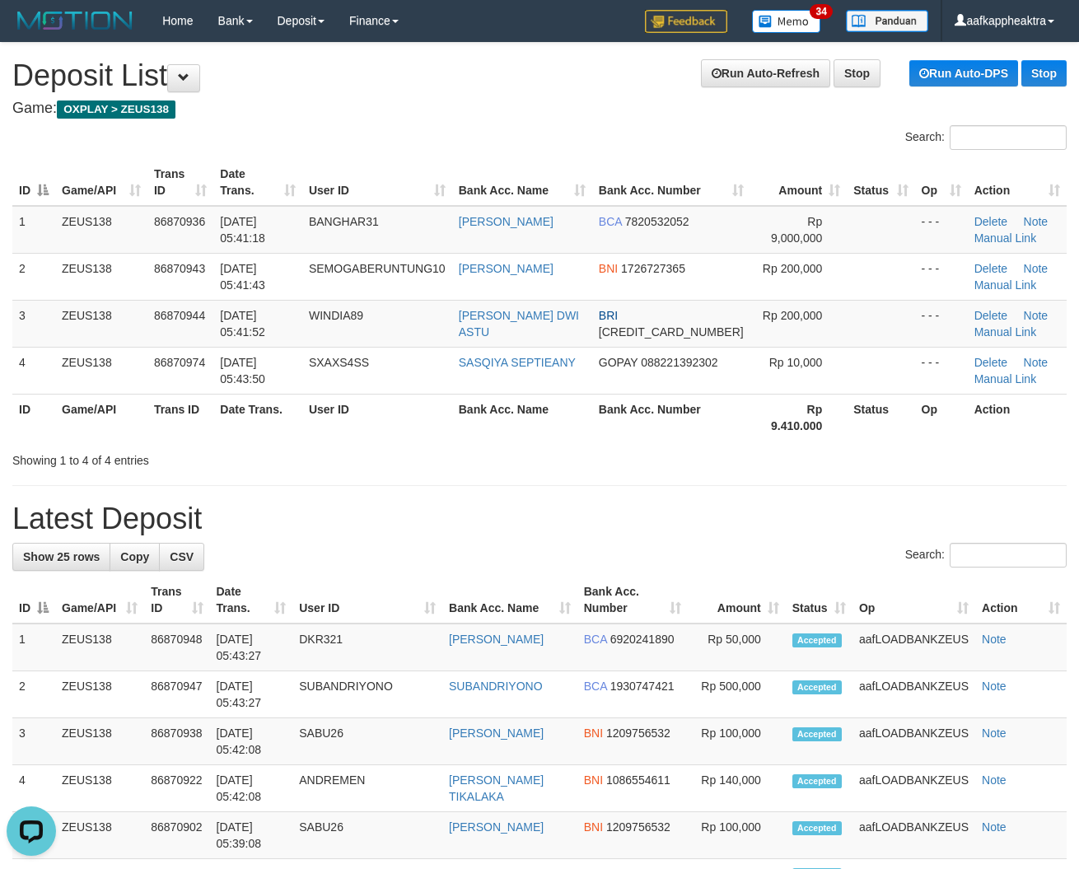
click at [632, 513] on h1 "Latest Deposit" at bounding box center [539, 519] width 1055 height 33
drag, startPoint x: 531, startPoint y: 530, endPoint x: 503, endPoint y: 525, distance: 28.4
drag, startPoint x: 475, startPoint y: 524, endPoint x: 461, endPoint y: 522, distance: 14.2
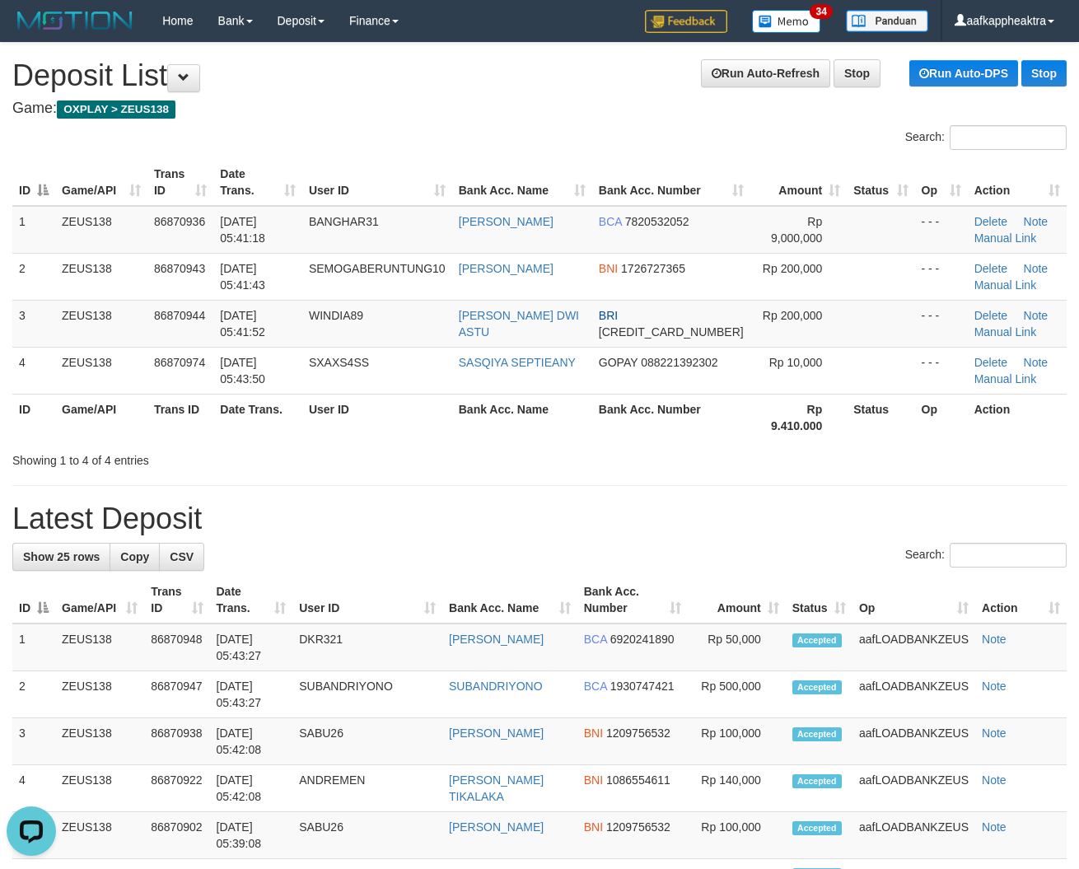
drag, startPoint x: 762, startPoint y: 512, endPoint x: 301, endPoint y: 496, distance: 461.7
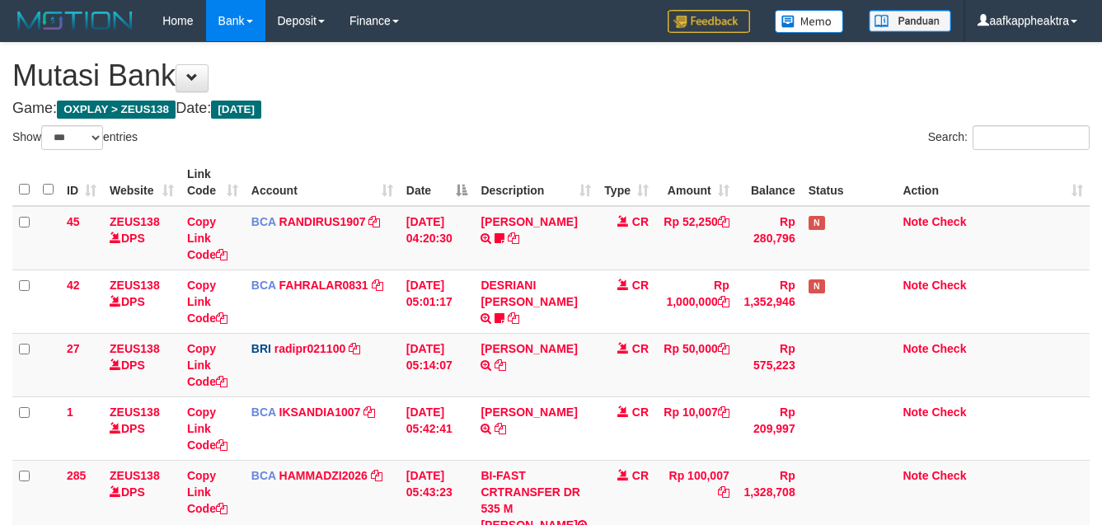
select select "***"
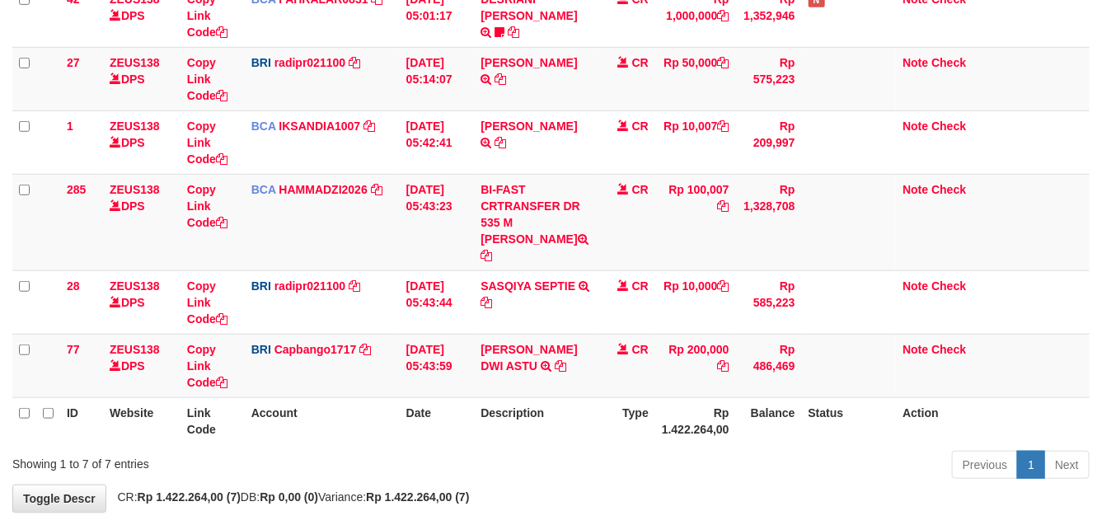
scroll to position [320, 0]
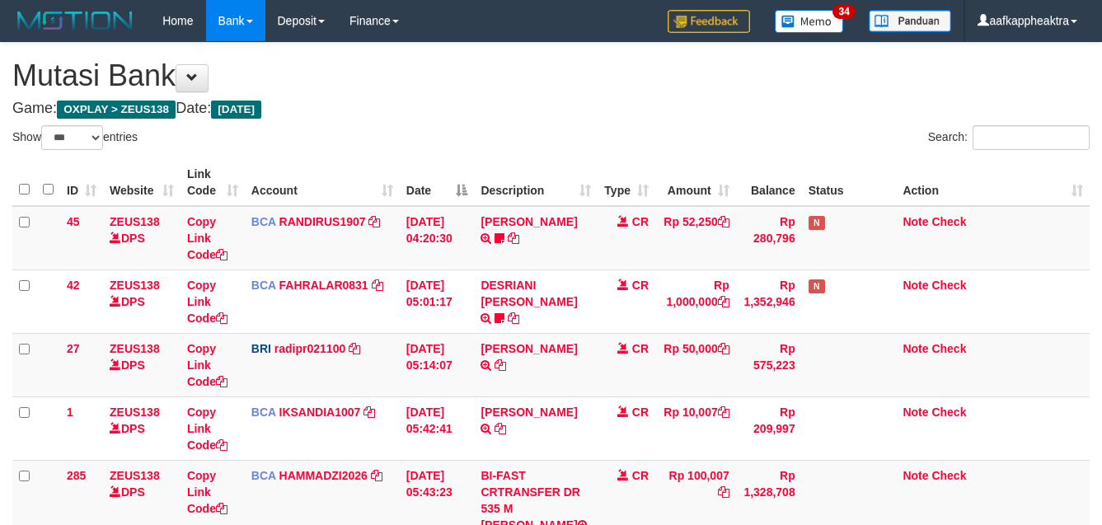
select select "***"
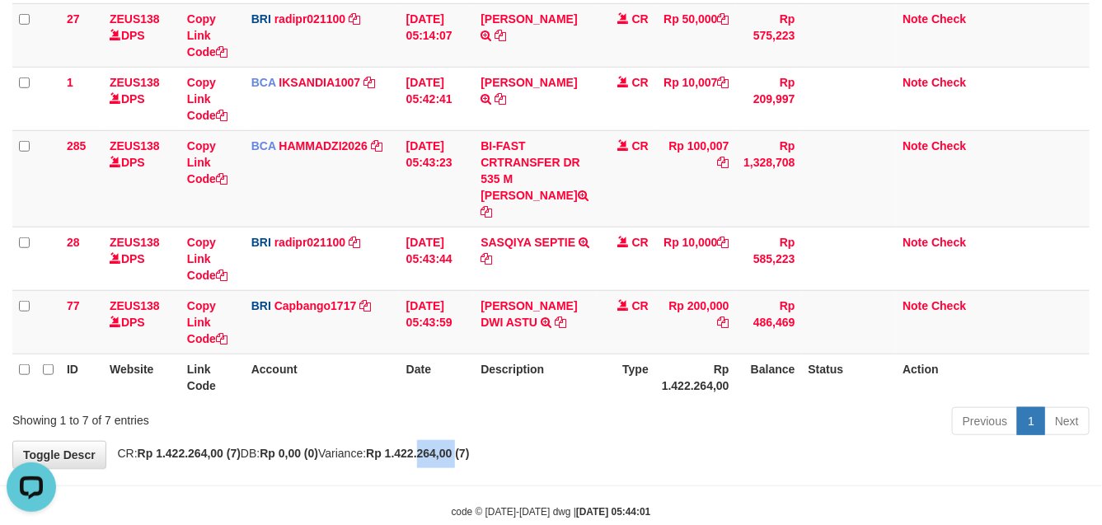
click at [457, 438] on div "**********" at bounding box center [551, 90] width 1102 height 755
click at [487, 405] on div "Previous 1 Next" at bounding box center [780, 422] width 618 height 35
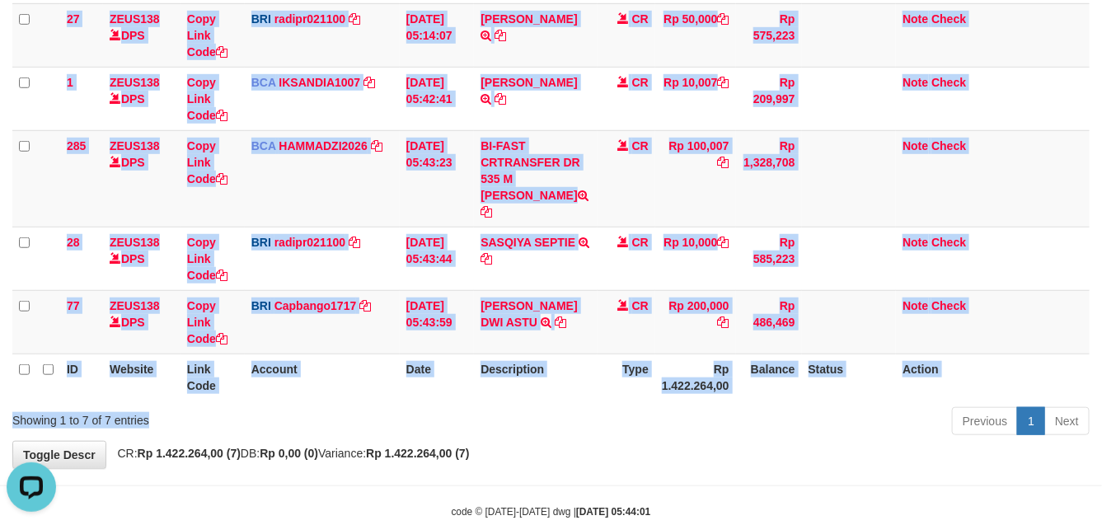
click at [458, 367] on div "Show ** ** ** *** entries Search: ID Website Link Code Account Date Description…" at bounding box center [550, 118] width 1077 height 645
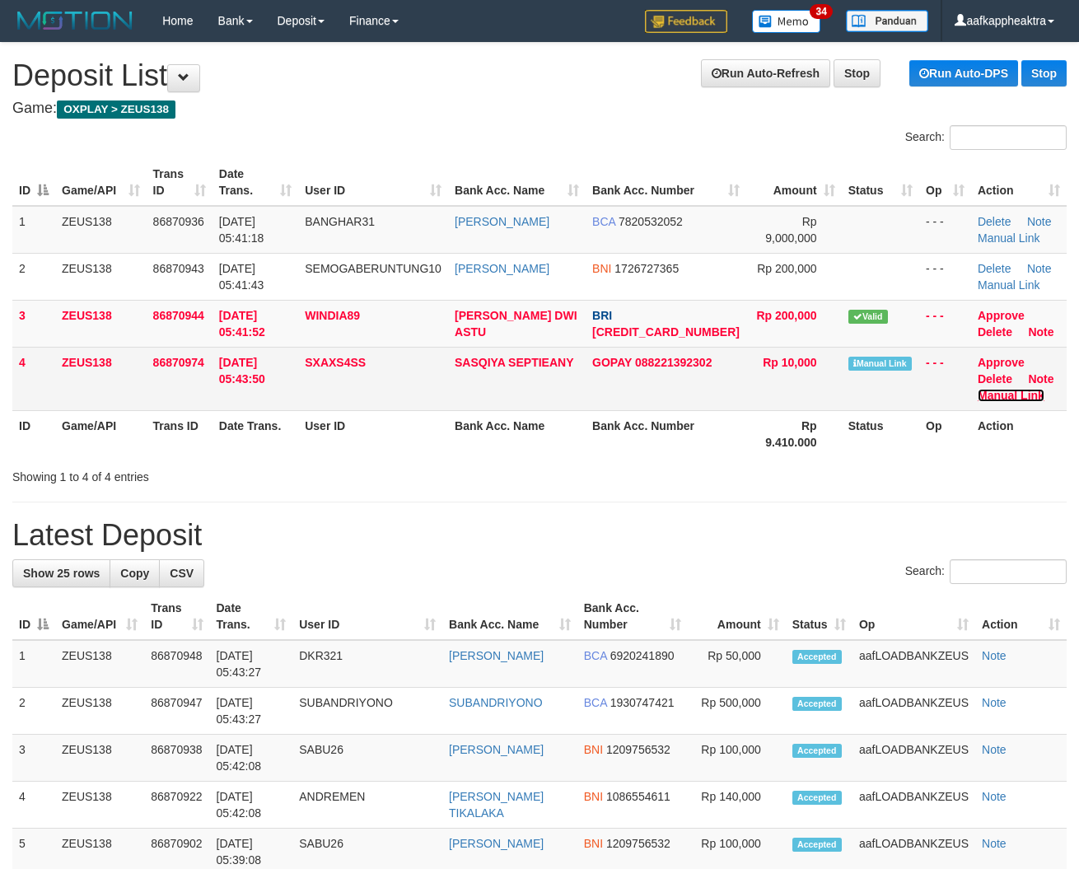
click at [995, 398] on link "Manual Link" at bounding box center [1011, 395] width 67 height 13
click at [978, 389] on link "Manual Link" at bounding box center [1011, 395] width 67 height 13
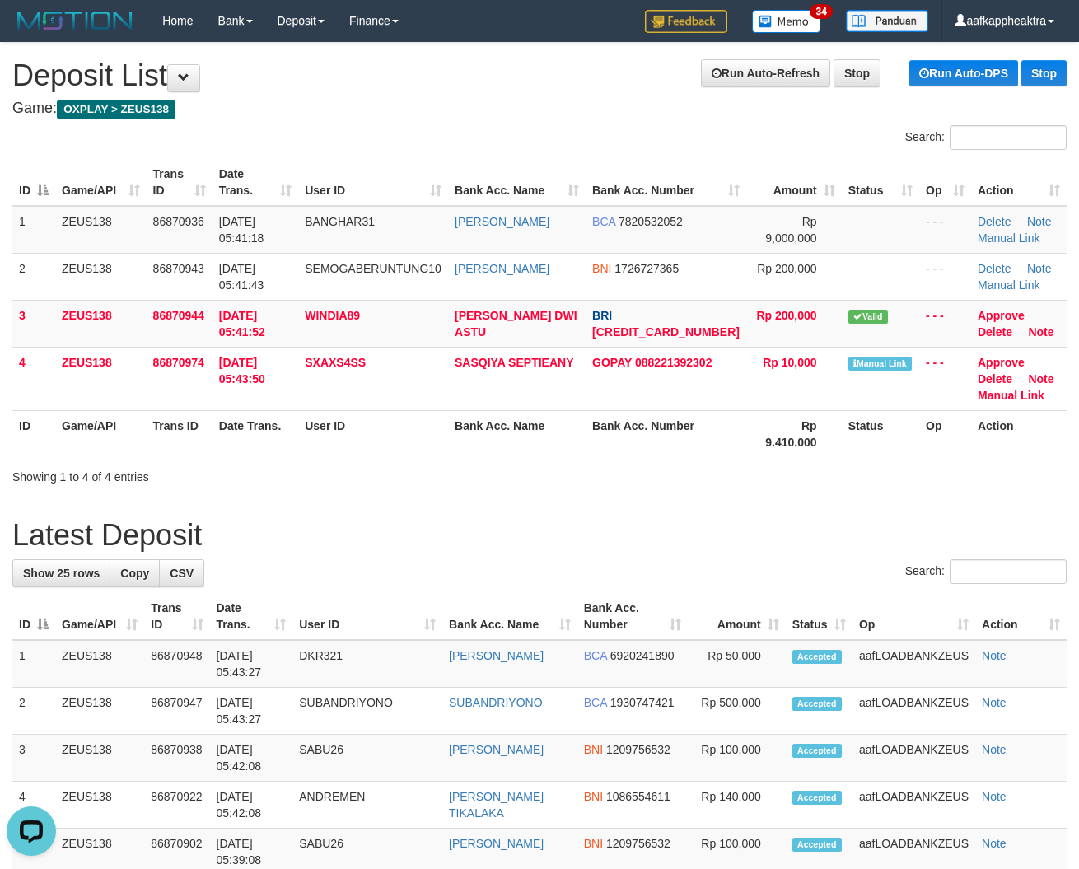
click at [241, 519] on h1 "Latest Deposit" at bounding box center [539, 535] width 1055 height 33
click at [232, 521] on h1 "Latest Deposit" at bounding box center [539, 535] width 1055 height 33
drag, startPoint x: 736, startPoint y: 573, endPoint x: 755, endPoint y: 582, distance: 20.7
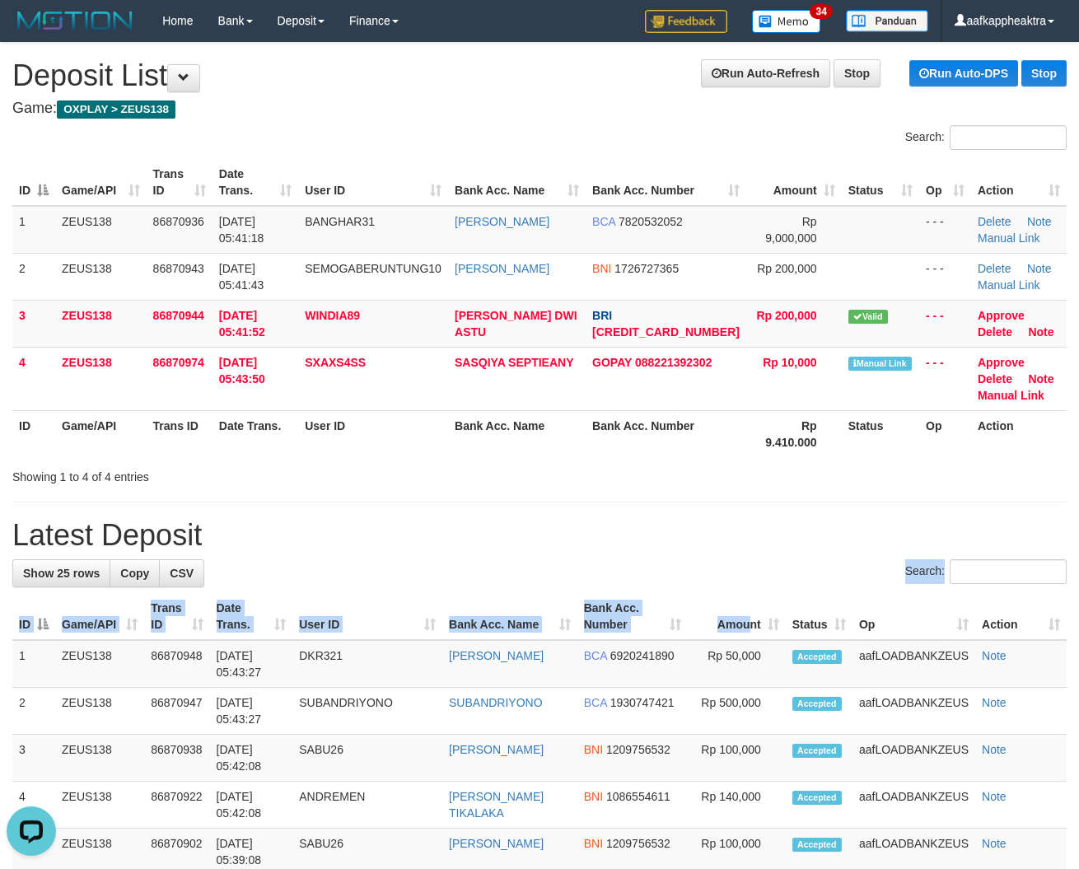
click at [755, 593] on th "Amount" at bounding box center [736, 616] width 97 height 47
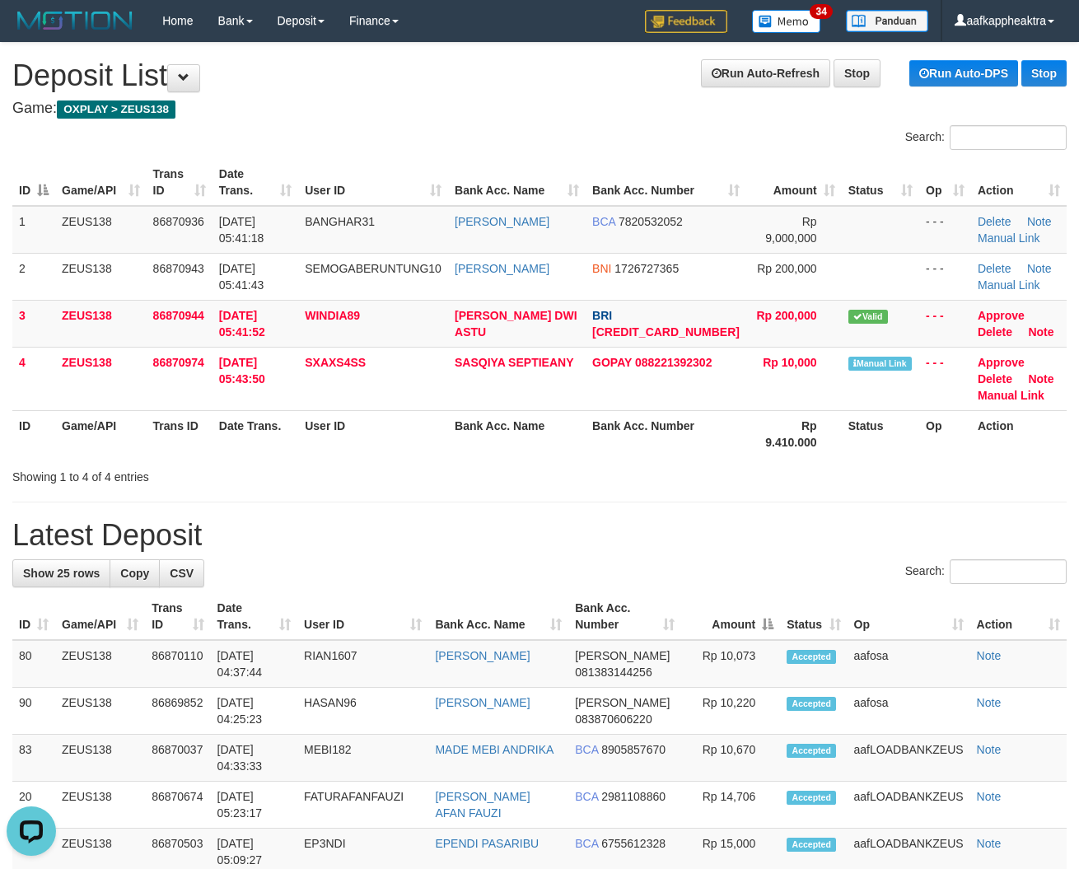
click at [363, 525] on h1 "Latest Deposit" at bounding box center [539, 535] width 1055 height 33
click at [319, 519] on h1 "Latest Deposit" at bounding box center [539, 535] width 1055 height 33
drag, startPoint x: 496, startPoint y: 520, endPoint x: 468, endPoint y: 549, distance: 40.2
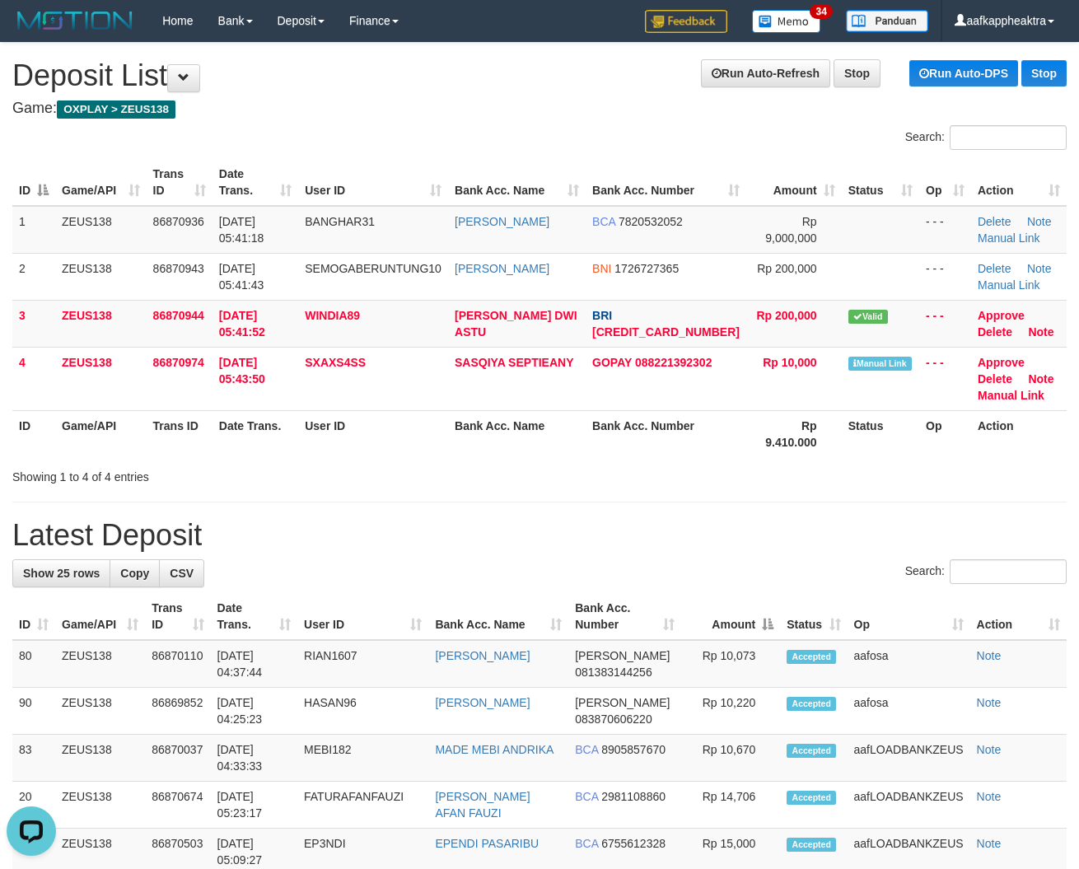
click at [298, 559] on div "Search:" at bounding box center [539, 573] width 1055 height 29
drag, startPoint x: 426, startPoint y: 571, endPoint x: 416, endPoint y: 587, distance: 18.5
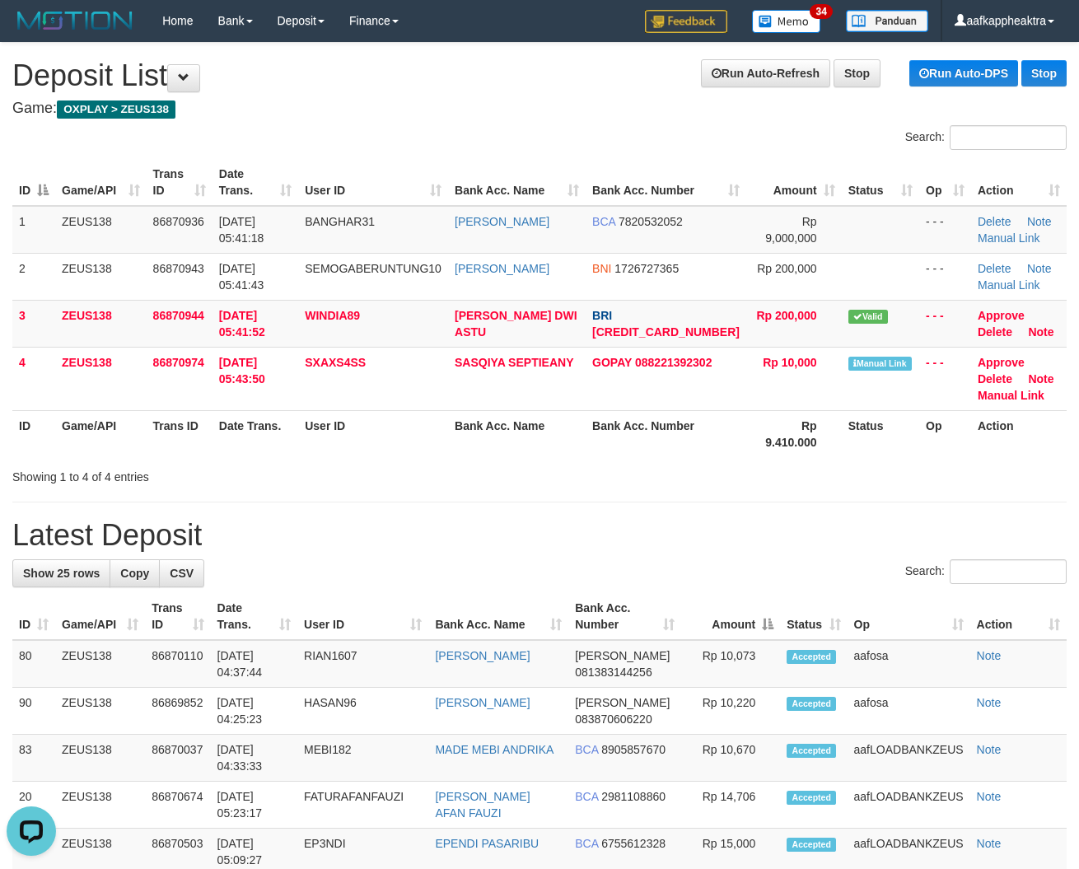
click at [346, 562] on div "Search:" at bounding box center [539, 573] width 1055 height 29
click at [336, 567] on div "Search:" at bounding box center [539, 573] width 1055 height 29
drag, startPoint x: 334, startPoint y: 566, endPoint x: 325, endPoint y: 569, distance: 8.9
click at [325, 569] on div "Search:" at bounding box center [539, 573] width 1055 height 29
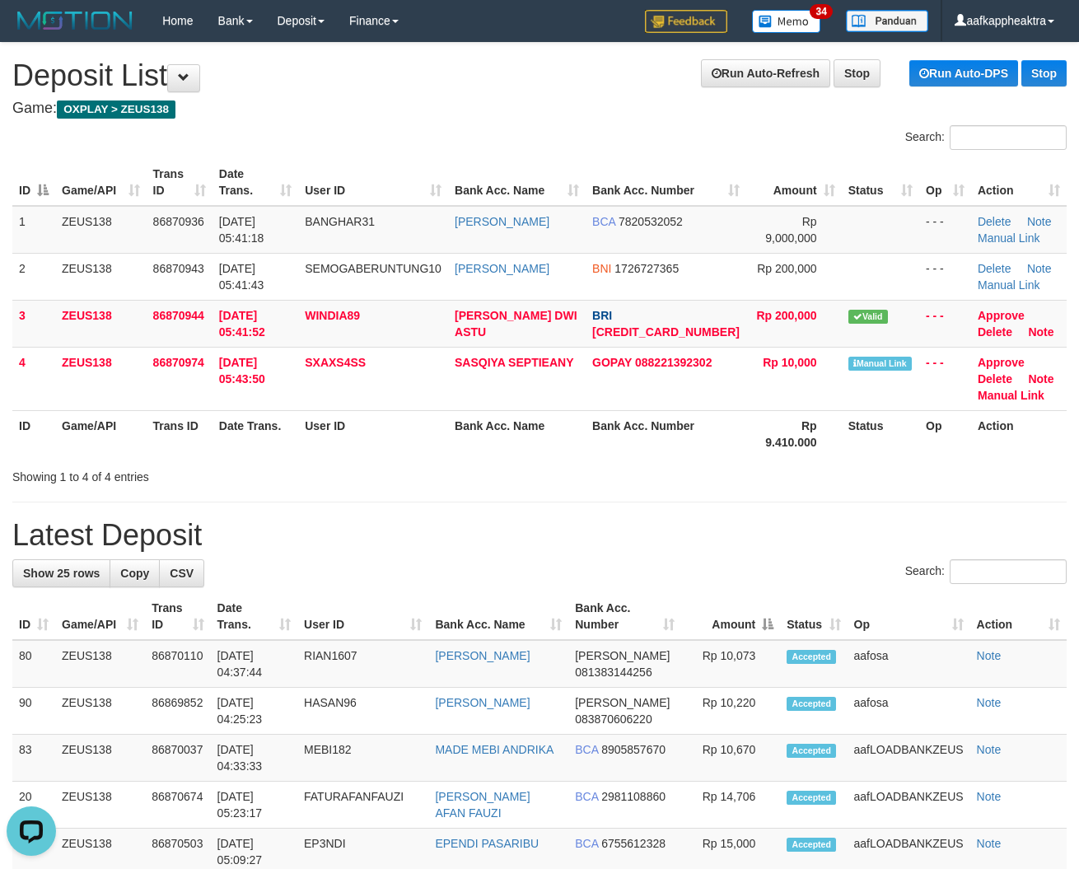
click at [257, 564] on div "Search:" at bounding box center [539, 573] width 1055 height 29
drag, startPoint x: 460, startPoint y: 531, endPoint x: 88, endPoint y: 523, distance: 371.7
click at [458, 533] on h1 "Latest Deposit" at bounding box center [539, 535] width 1055 height 33
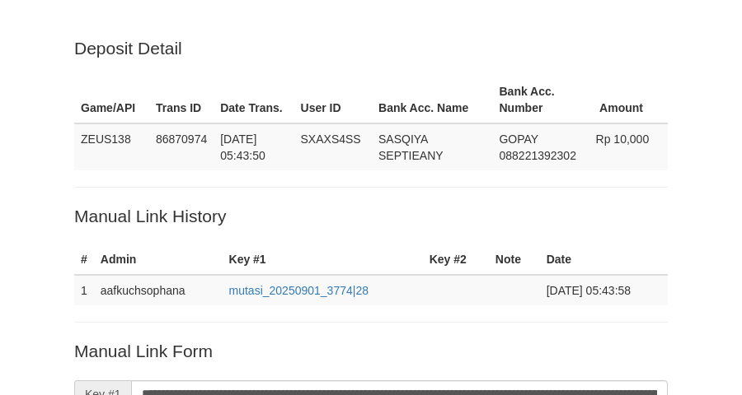
scroll to position [357, 0]
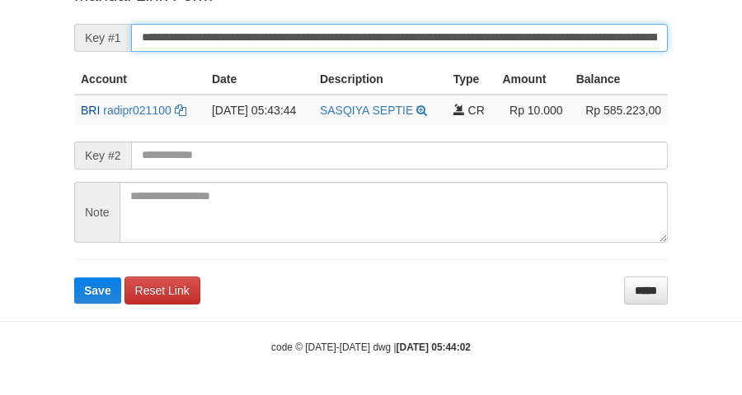
click at [289, 40] on input "**********" at bounding box center [399, 38] width 536 height 28
click at [74, 278] on button "Save" at bounding box center [97, 291] width 47 height 26
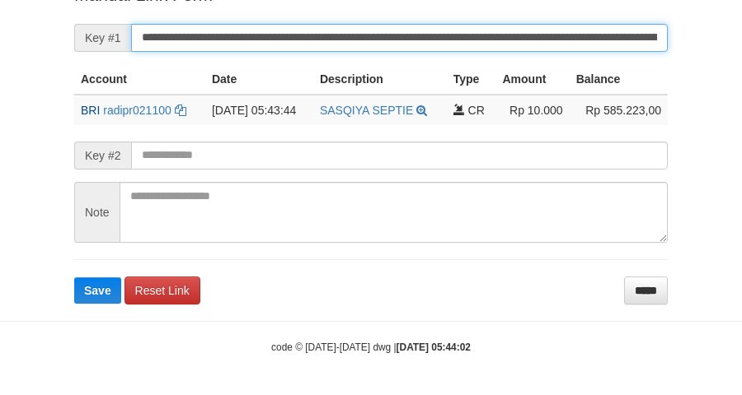
click at [289, 40] on input "**********" at bounding box center [399, 38] width 536 height 28
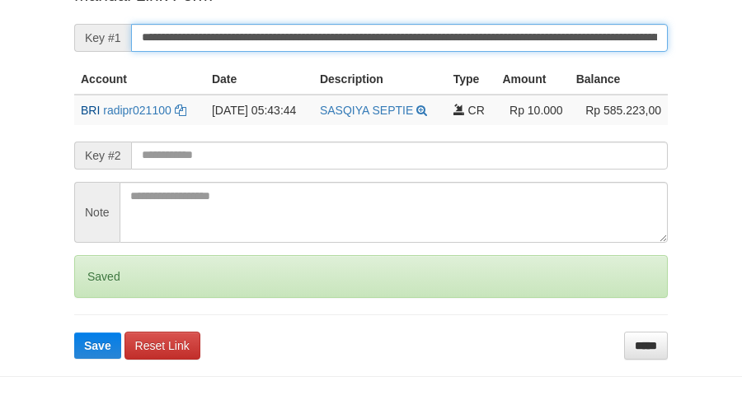
click at [74, 333] on button "Save" at bounding box center [97, 346] width 47 height 26
click at [289, 40] on input "**********" at bounding box center [399, 38] width 536 height 28
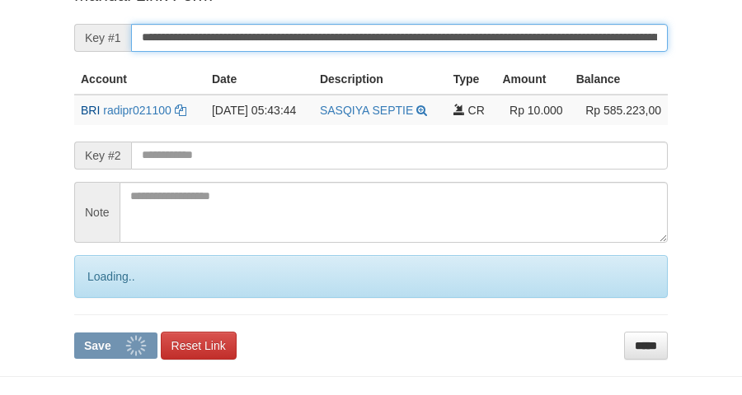
click at [74, 333] on button "Save" at bounding box center [115, 346] width 83 height 26
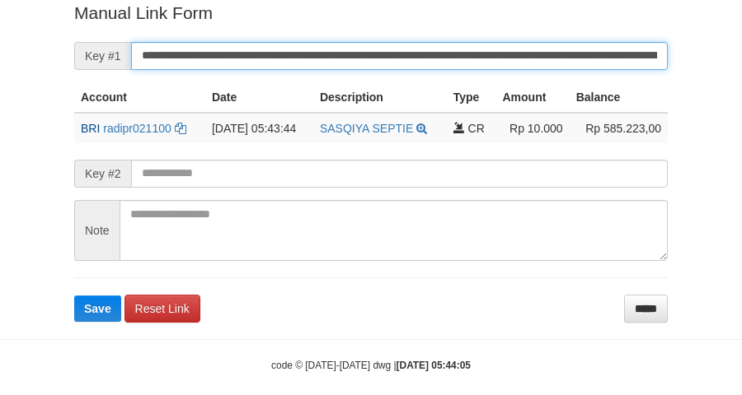
click at [74, 296] on button "Save" at bounding box center [97, 309] width 47 height 26
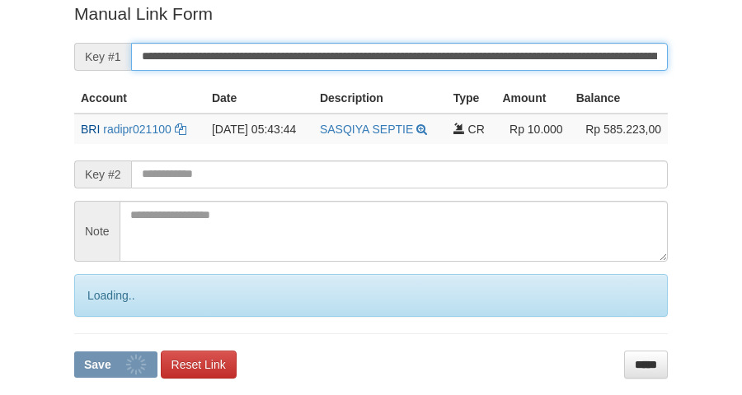
click at [74, 352] on button "Save" at bounding box center [115, 365] width 83 height 26
drag, startPoint x: 0, startPoint y: 0, endPoint x: 287, endPoint y: 44, distance: 290.0
click at [287, 44] on input "**********" at bounding box center [399, 57] width 536 height 28
click at [74, 352] on button "Save" at bounding box center [115, 365] width 83 height 26
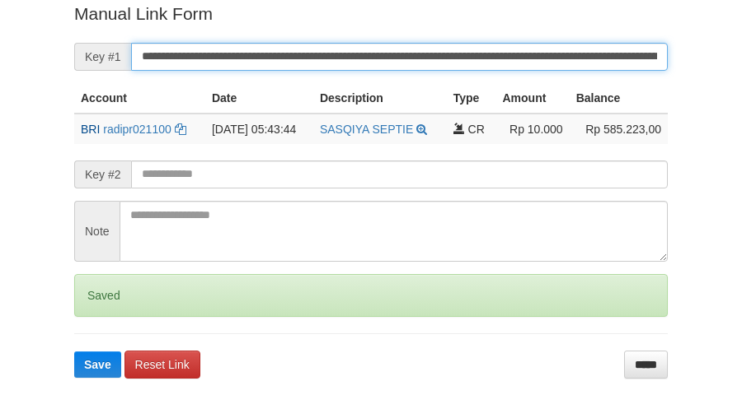
click at [74, 352] on button "Save" at bounding box center [97, 365] width 47 height 26
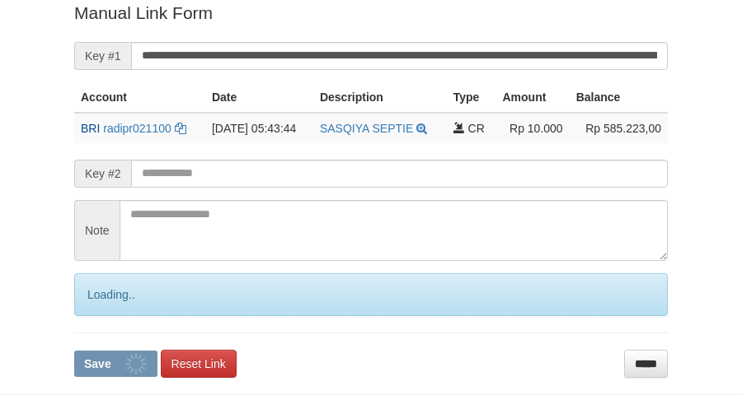
click at [74, 351] on button "Save" at bounding box center [115, 364] width 83 height 26
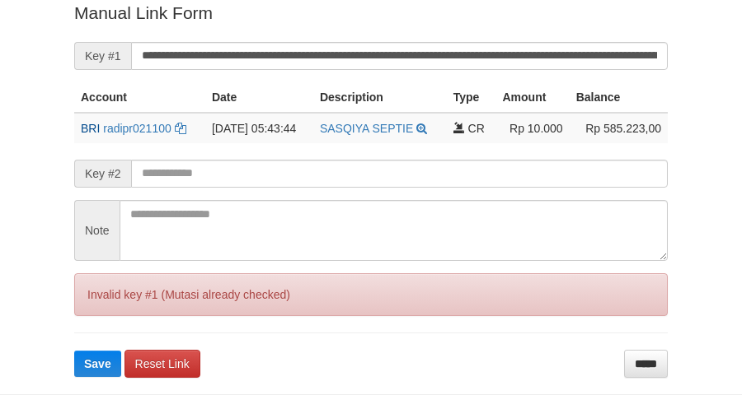
scroll to position [338, 0]
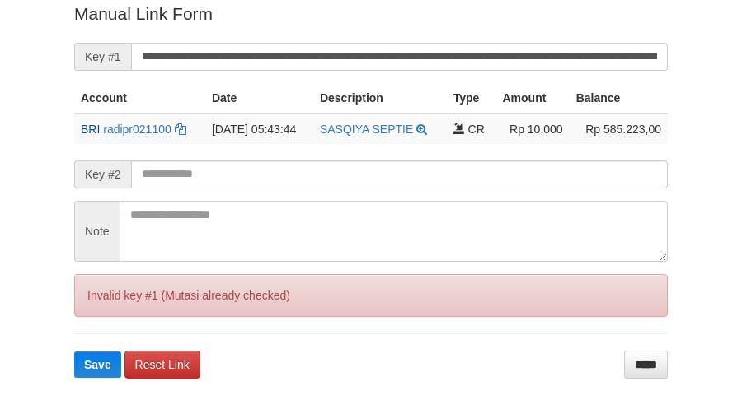
click at [74, 352] on button "Save" at bounding box center [97, 365] width 47 height 26
click at [285, 48] on input "**********" at bounding box center [399, 57] width 536 height 28
click at [74, 352] on button "Save" at bounding box center [97, 365] width 47 height 26
click at [285, 48] on input "**********" at bounding box center [399, 57] width 536 height 28
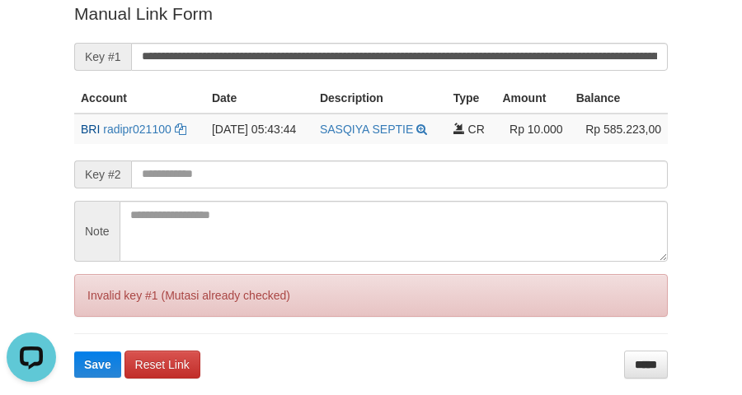
scroll to position [0, 0]
drag, startPoint x: 31, startPoint y: 165, endPoint x: 125, endPoint y: 146, distance: 95.8
click at [42, 161] on div "Deposit Detail Game/API Trans ID Date Trans. User ID Bank Acc. Name Bank Acc. N…" at bounding box center [371, 20] width 742 height 717
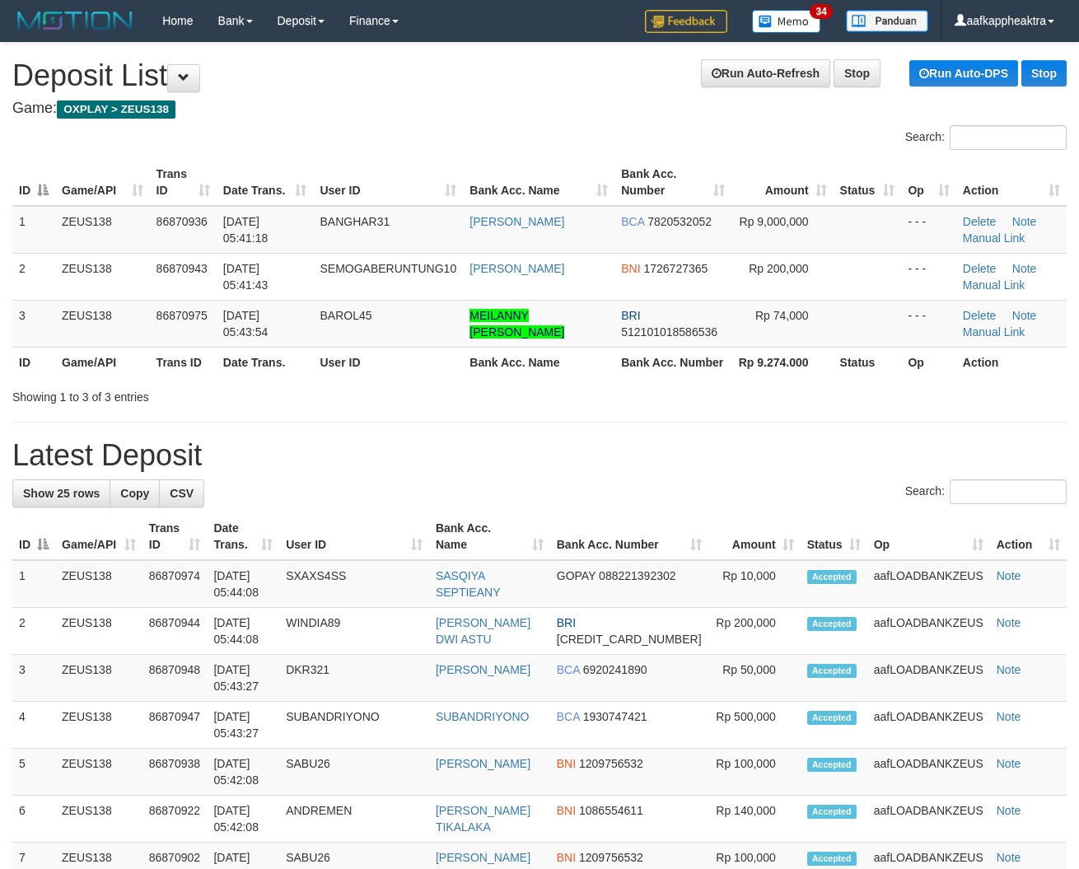
click at [458, 484] on div "Search:" at bounding box center [539, 494] width 1055 height 29
drag, startPoint x: 725, startPoint y: 493, endPoint x: 690, endPoint y: 504, distance: 36.5
click at [723, 498] on div "Search:" at bounding box center [539, 494] width 1055 height 29
click at [598, 391] on div "Search: ID Game/API Trans ID Date Trans. User ID Bank Acc. Name Bank Acc. Numbe…" at bounding box center [539, 265] width 1055 height 280
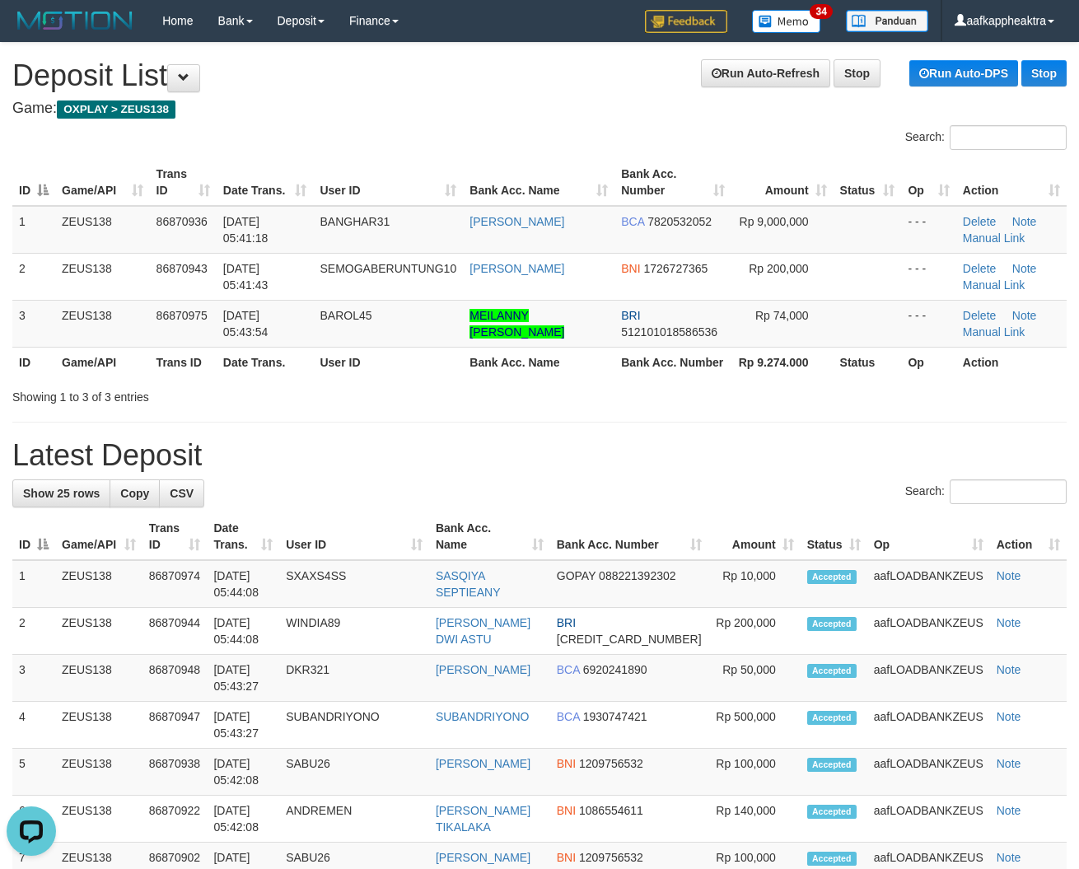
click at [598, 486] on div "Search:" at bounding box center [539, 494] width 1055 height 29
click at [647, 503] on div "Search:" at bounding box center [539, 494] width 1055 height 29
drag, startPoint x: 550, startPoint y: 451, endPoint x: 27, endPoint y: 425, distance: 523.8
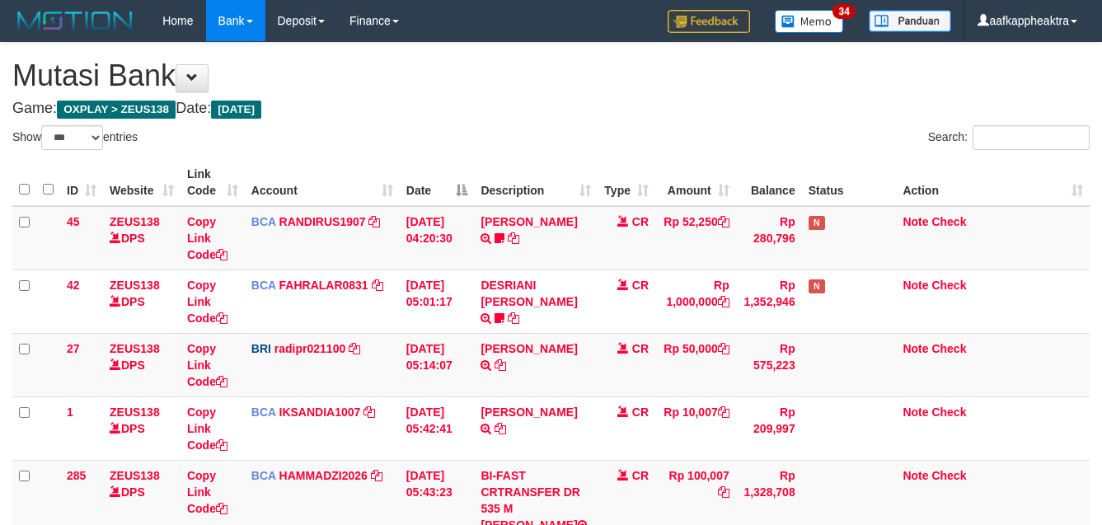
select select "***"
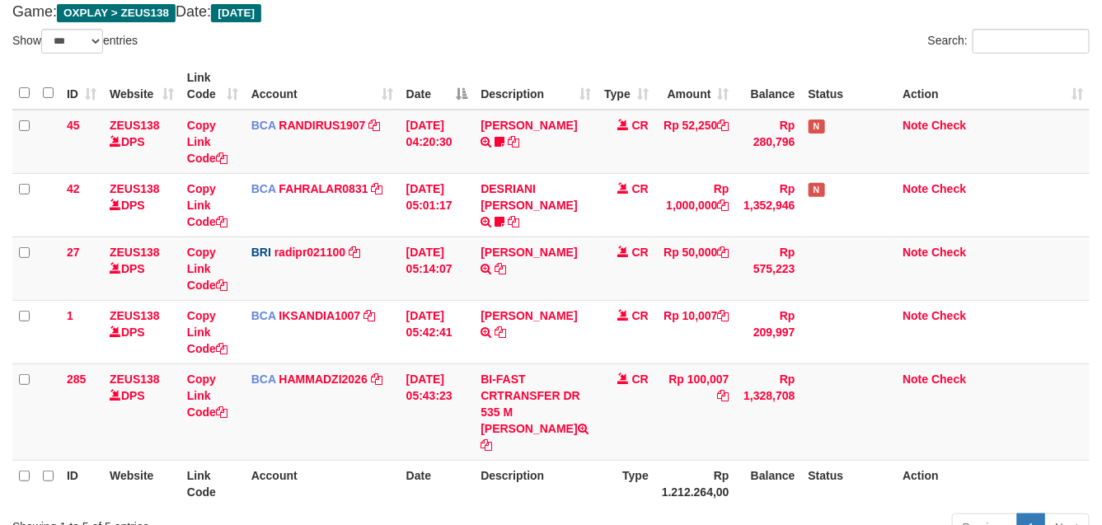
scroll to position [206, 0]
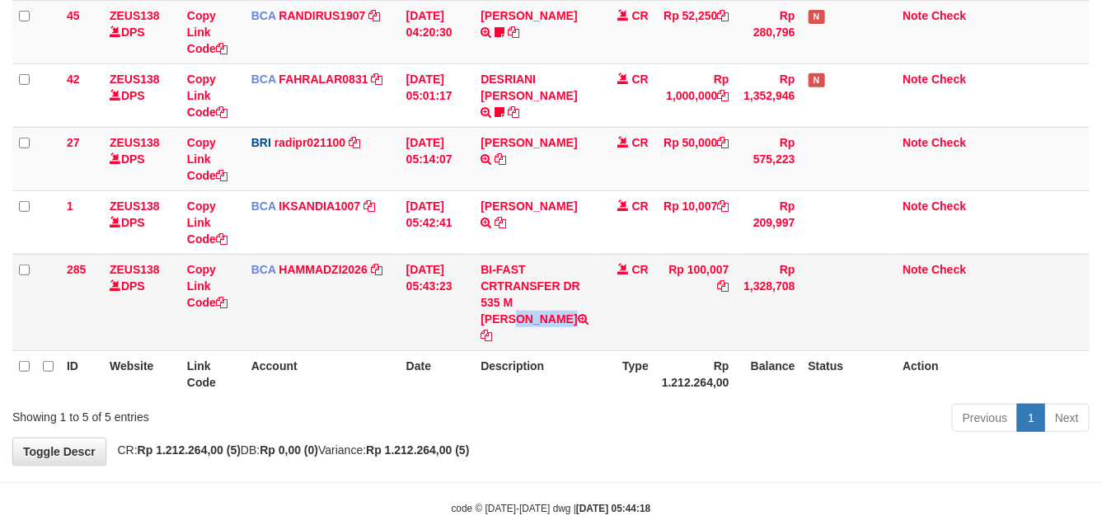
drag, startPoint x: 513, startPoint y: 307, endPoint x: 533, endPoint y: 326, distance: 28.0
click at [533, 326] on td "BI-FAST CRTRANSFER DR 535 M [PERSON_NAME]" at bounding box center [536, 302] width 124 height 96
drag, startPoint x: 439, startPoint y: 404, endPoint x: 372, endPoint y: 404, distance: 66.7
click at [367, 405] on div "Showing 1 to 5 of 5 entries" at bounding box center [229, 413] width 434 height 23
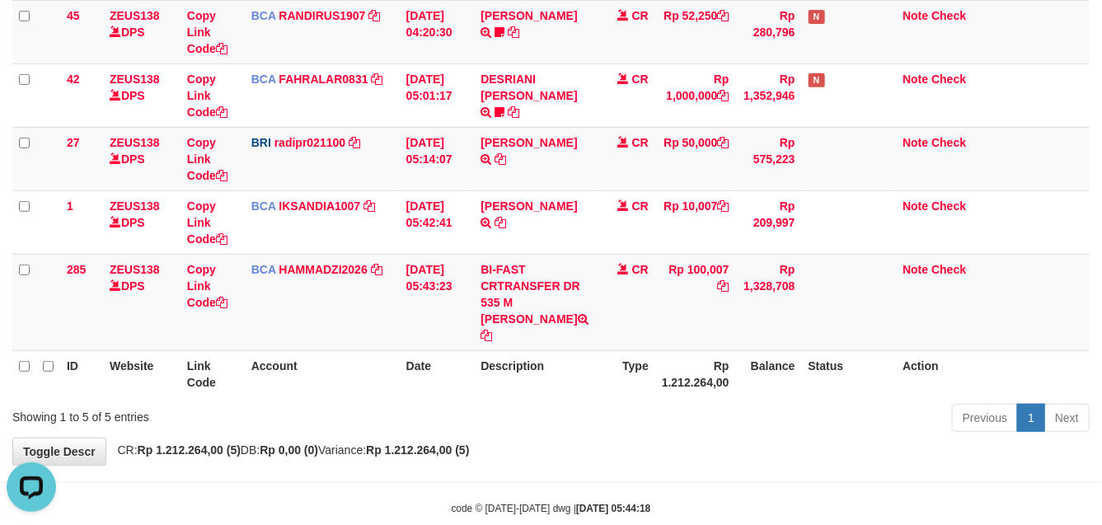
drag, startPoint x: 372, startPoint y: 404, endPoint x: 566, endPoint y: 357, distance: 199.2
click at [377, 402] on div "Showing 1 to 5 of 5 entries" at bounding box center [229, 413] width 434 height 23
drag, startPoint x: 563, startPoint y: 357, endPoint x: 503, endPoint y: 379, distance: 63.4
click at [494, 380] on th "Description" at bounding box center [536, 373] width 124 height 47
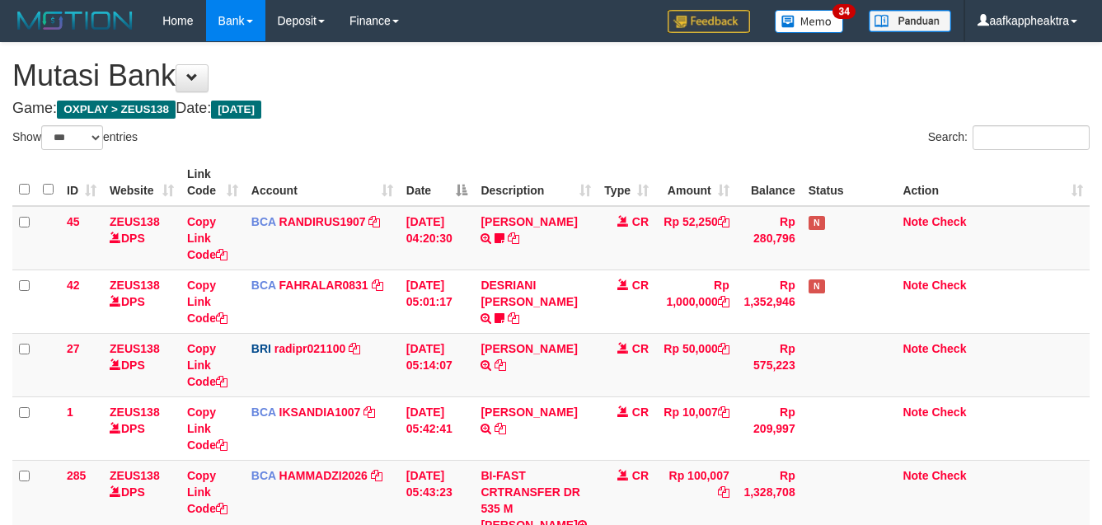
select select "***"
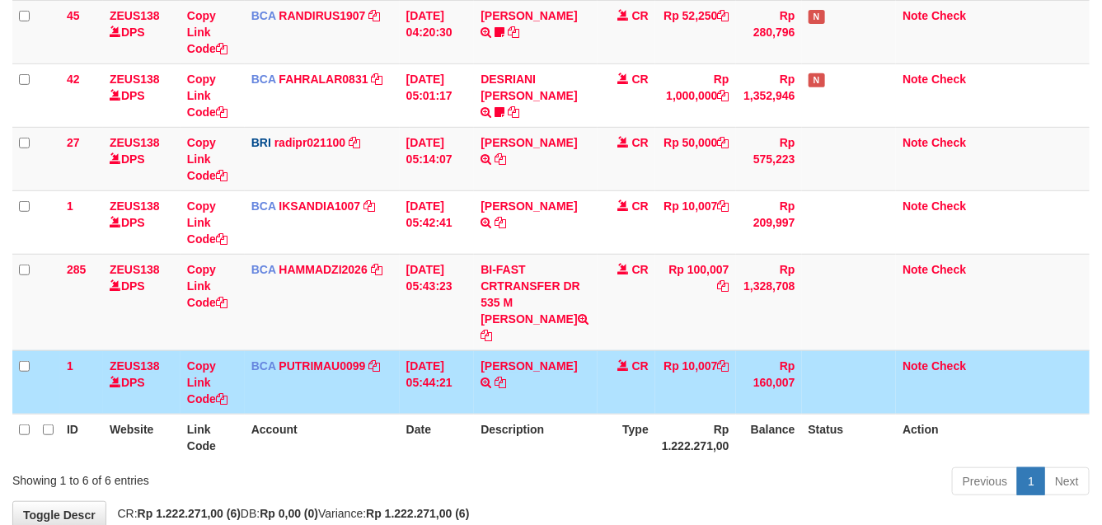
drag, startPoint x: 0, startPoint y: 0, endPoint x: 764, endPoint y: 367, distance: 847.2
click at [764, 377] on td "Rp 160,007" at bounding box center [769, 381] width 66 height 63
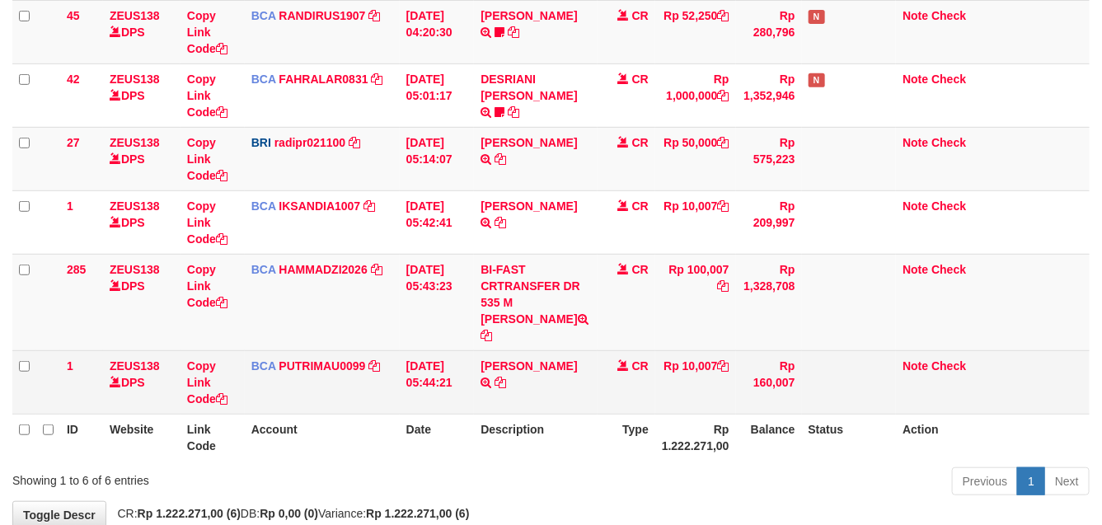
click at [711, 383] on td "Rp 10,007" at bounding box center [695, 381] width 81 height 63
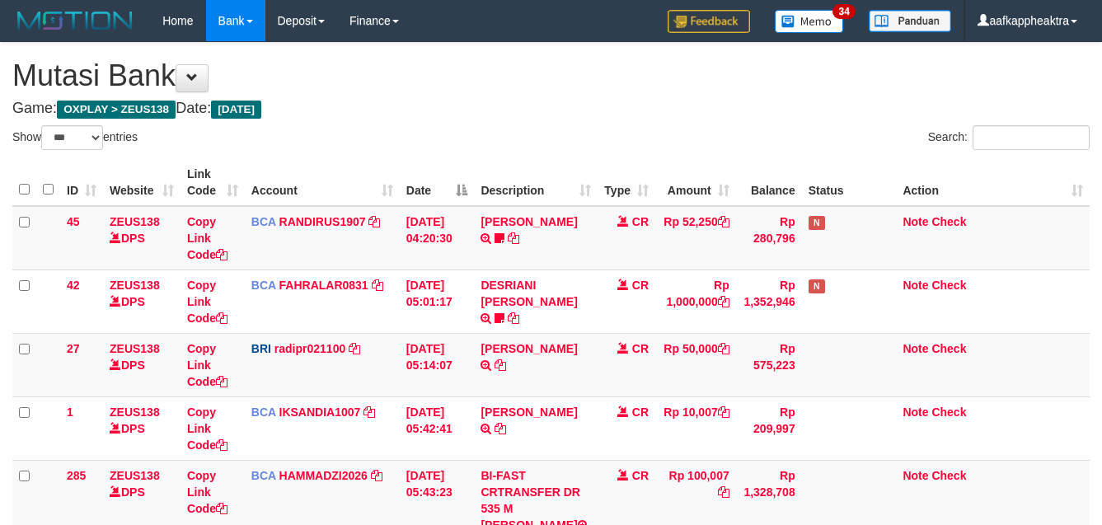
select select "***"
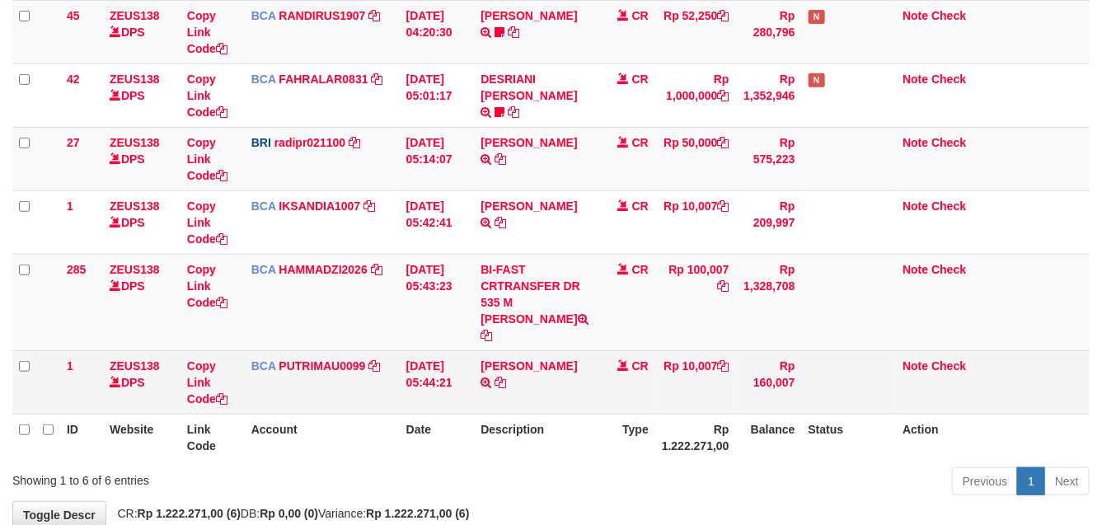
drag, startPoint x: 709, startPoint y: 390, endPoint x: 701, endPoint y: 393, distance: 8.9
click at [701, 393] on td "Rp 10,007" at bounding box center [695, 381] width 81 height 63
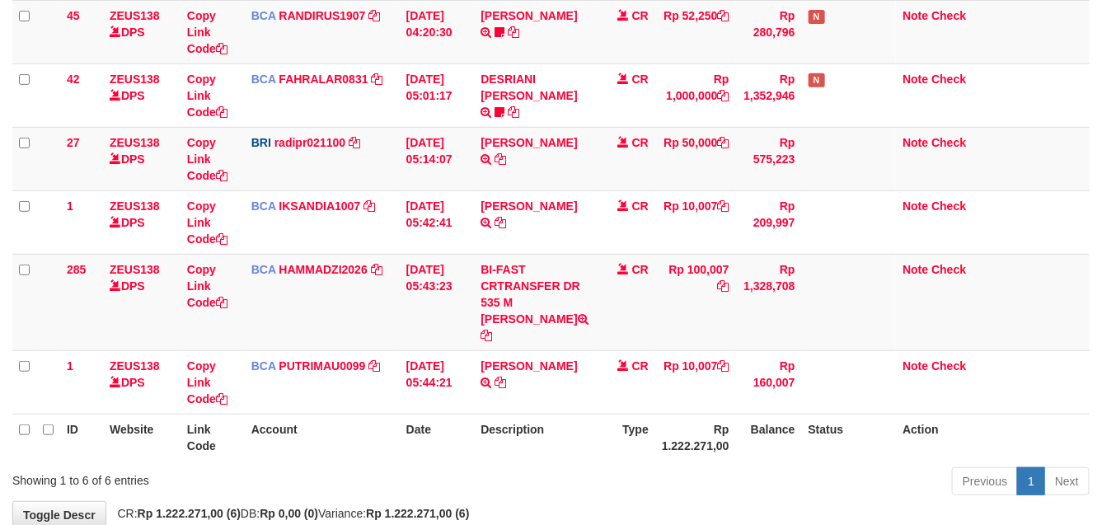
click at [668, 414] on th "Rp 1.222.271,00" at bounding box center [695, 437] width 81 height 47
drag, startPoint x: 657, startPoint y: 401, endPoint x: 751, endPoint y: 402, distance: 93.9
click at [655, 414] on th "Rp 1.222.271,00" at bounding box center [695, 437] width 81 height 47
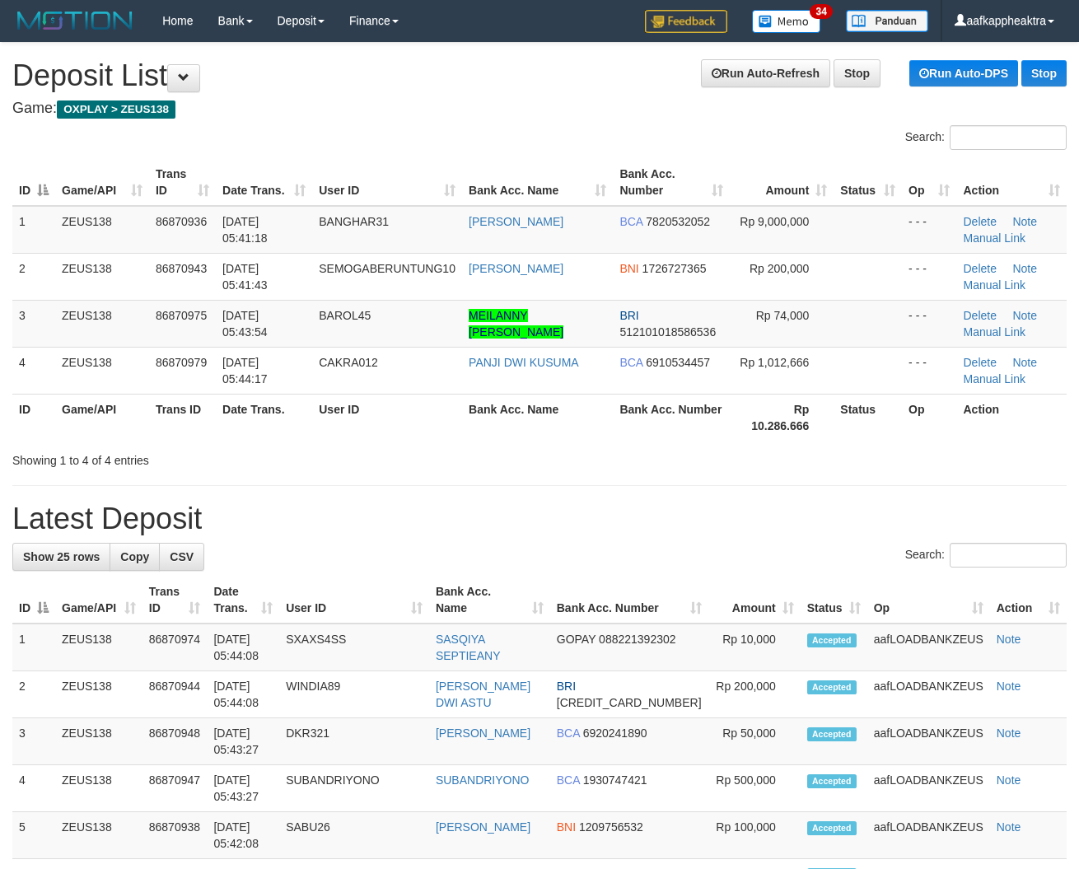
click at [643, 503] on h1 "Latest Deposit" at bounding box center [539, 519] width 1055 height 33
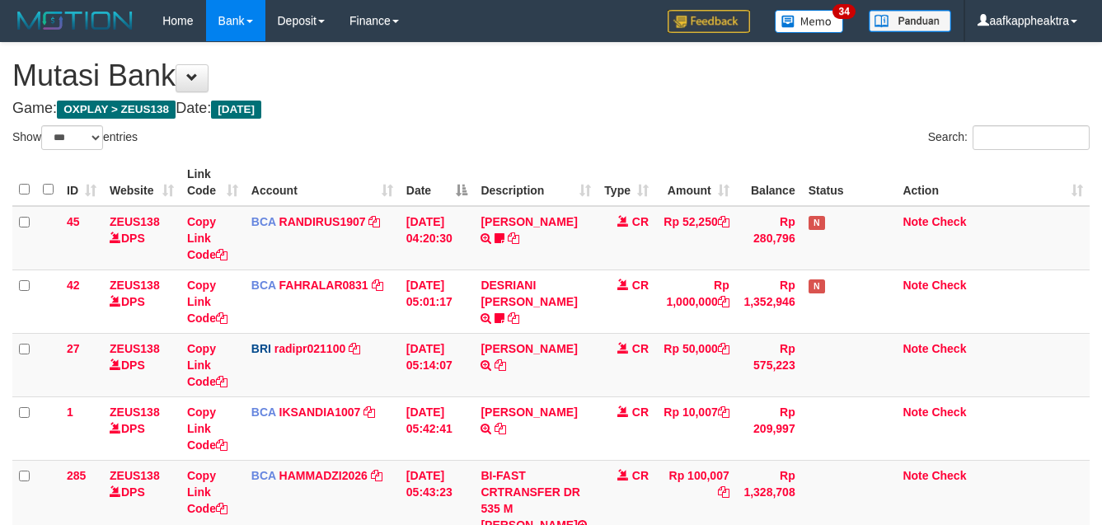
select select "***"
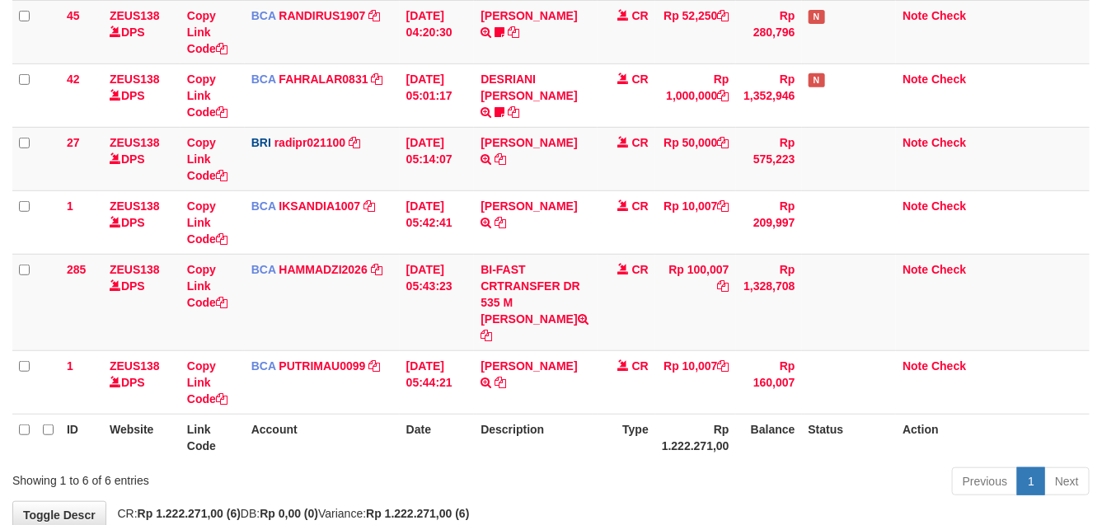
click at [426, 414] on th "Date" at bounding box center [437, 437] width 75 height 47
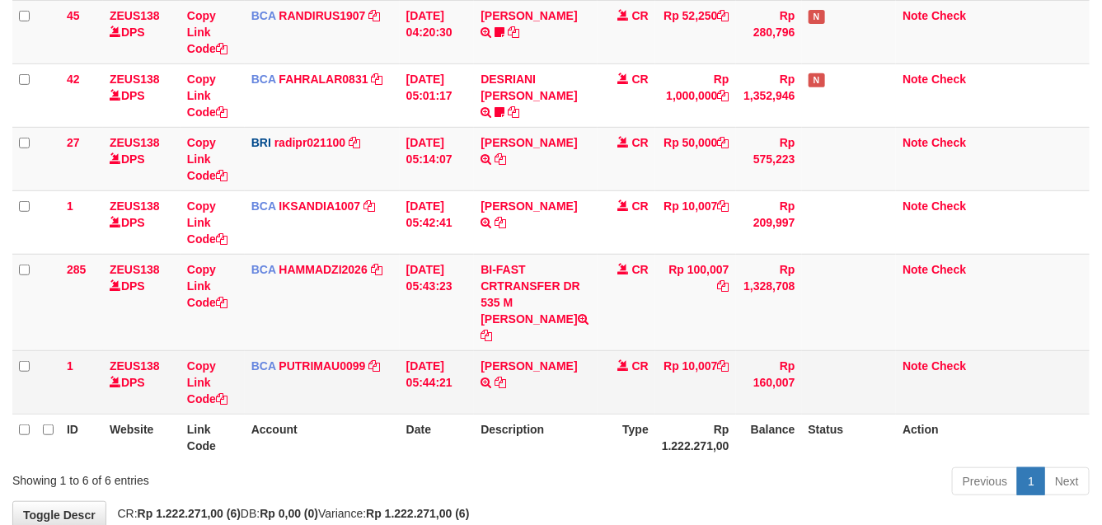
drag, startPoint x: 471, startPoint y: 388, endPoint x: 463, endPoint y: 393, distance: 9.6
click at [460, 393] on td "[DATE] 05:44:21" at bounding box center [437, 381] width 75 height 63
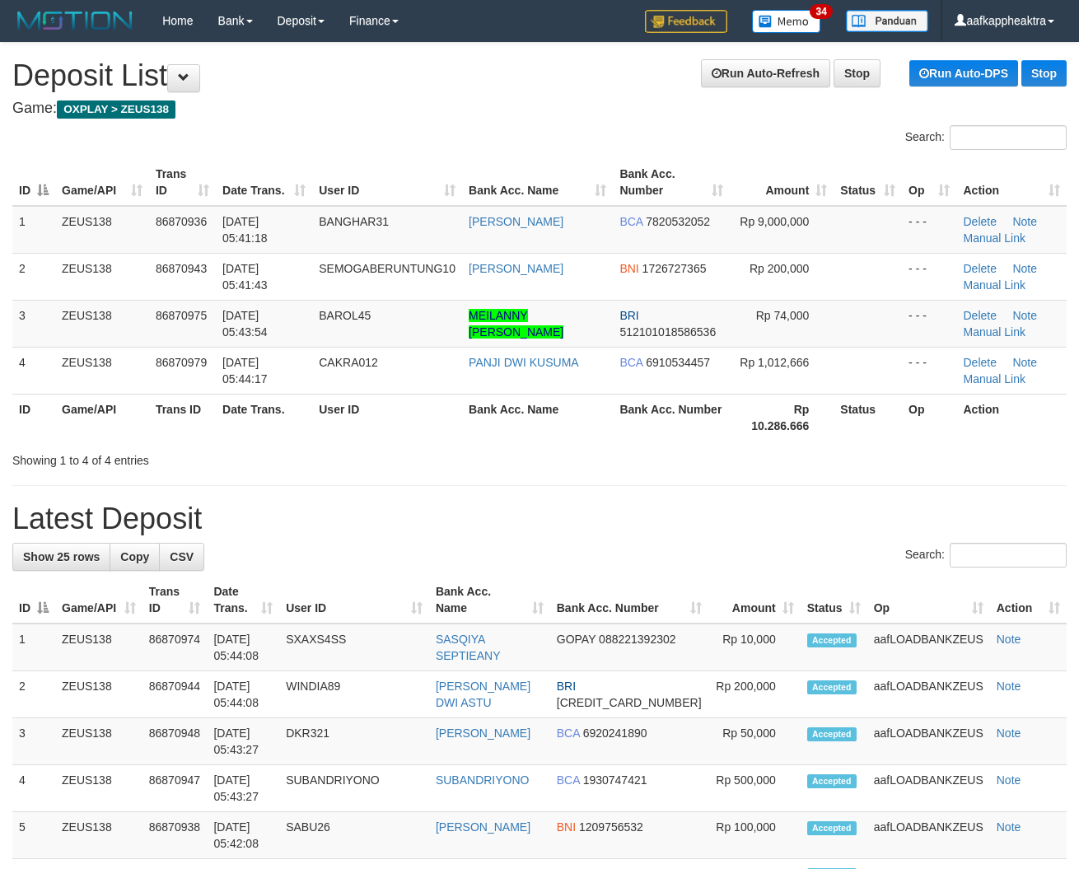
drag, startPoint x: 449, startPoint y: 480, endPoint x: 282, endPoint y: 475, distance: 167.3
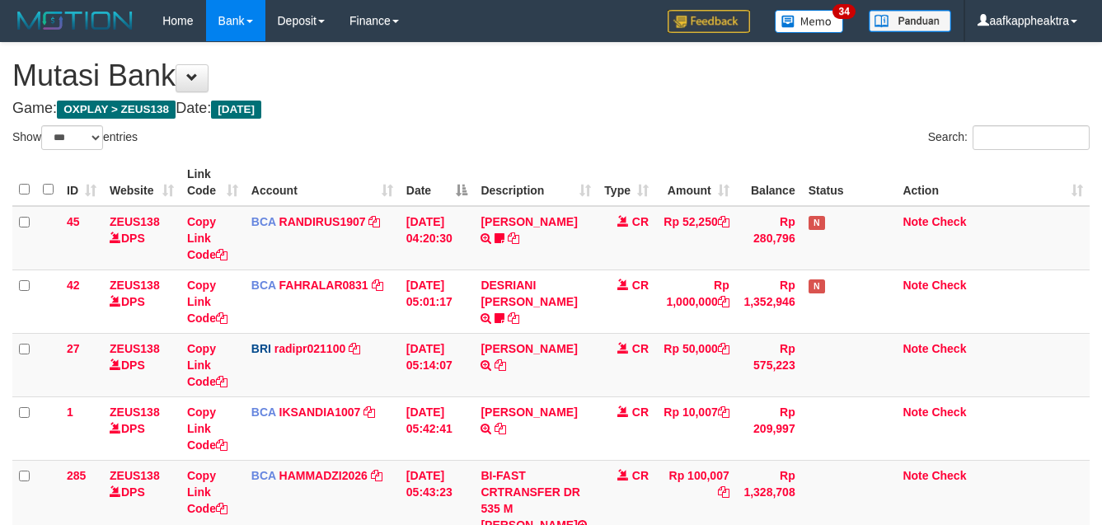
select select "***"
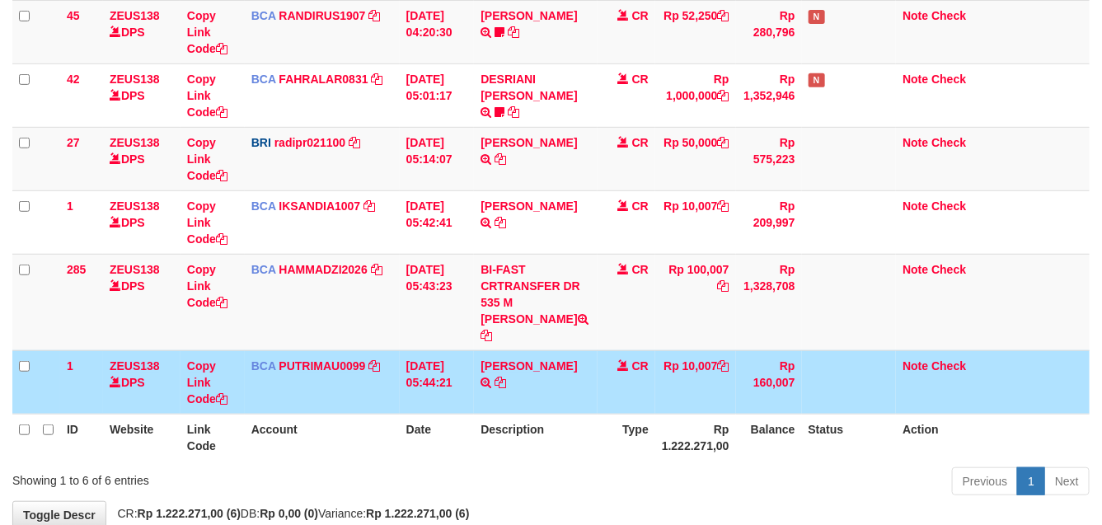
click at [688, 389] on td "Rp 10,007" at bounding box center [695, 381] width 81 height 63
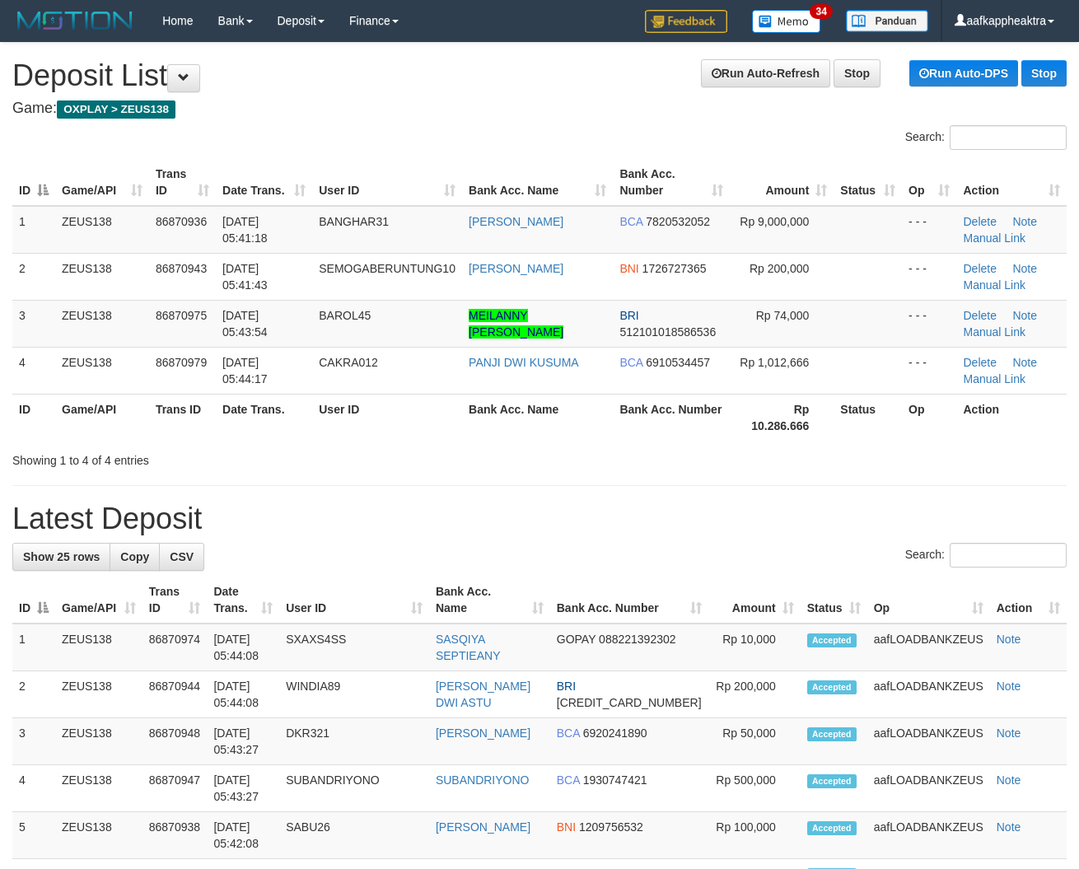
drag, startPoint x: 486, startPoint y: 456, endPoint x: 554, endPoint y: 458, distance: 67.6
click at [460, 466] on div "Showing 1 to 4 of 4 entries" at bounding box center [539, 457] width 1079 height 23
drag, startPoint x: 639, startPoint y: 498, endPoint x: 153, endPoint y: 437, distance: 489.2
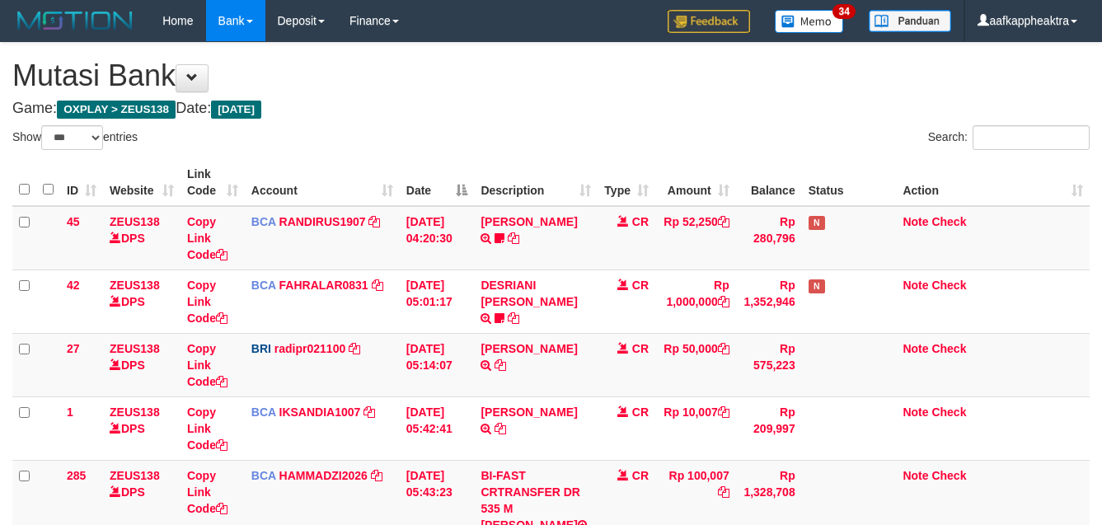
select select "***"
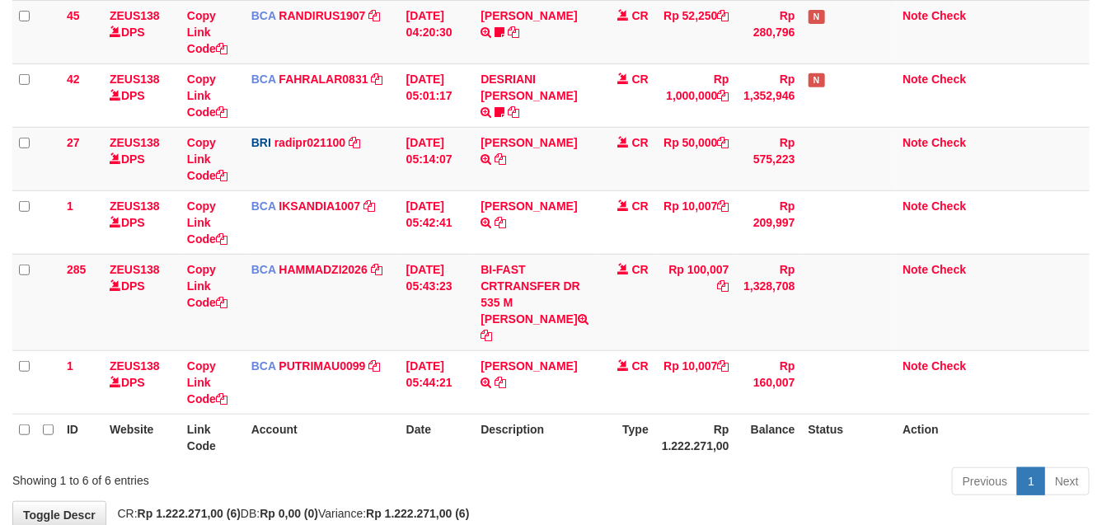
click at [747, 428] on th "Balance" at bounding box center [769, 437] width 66 height 47
click at [751, 429] on th "Balance" at bounding box center [769, 437] width 66 height 47
drag, startPoint x: 751, startPoint y: 410, endPoint x: 734, endPoint y: 413, distance: 16.7
click at [748, 414] on th "Balance" at bounding box center [769, 437] width 66 height 47
click at [731, 414] on th "Rp 1.222.271,00" at bounding box center [695, 437] width 81 height 47
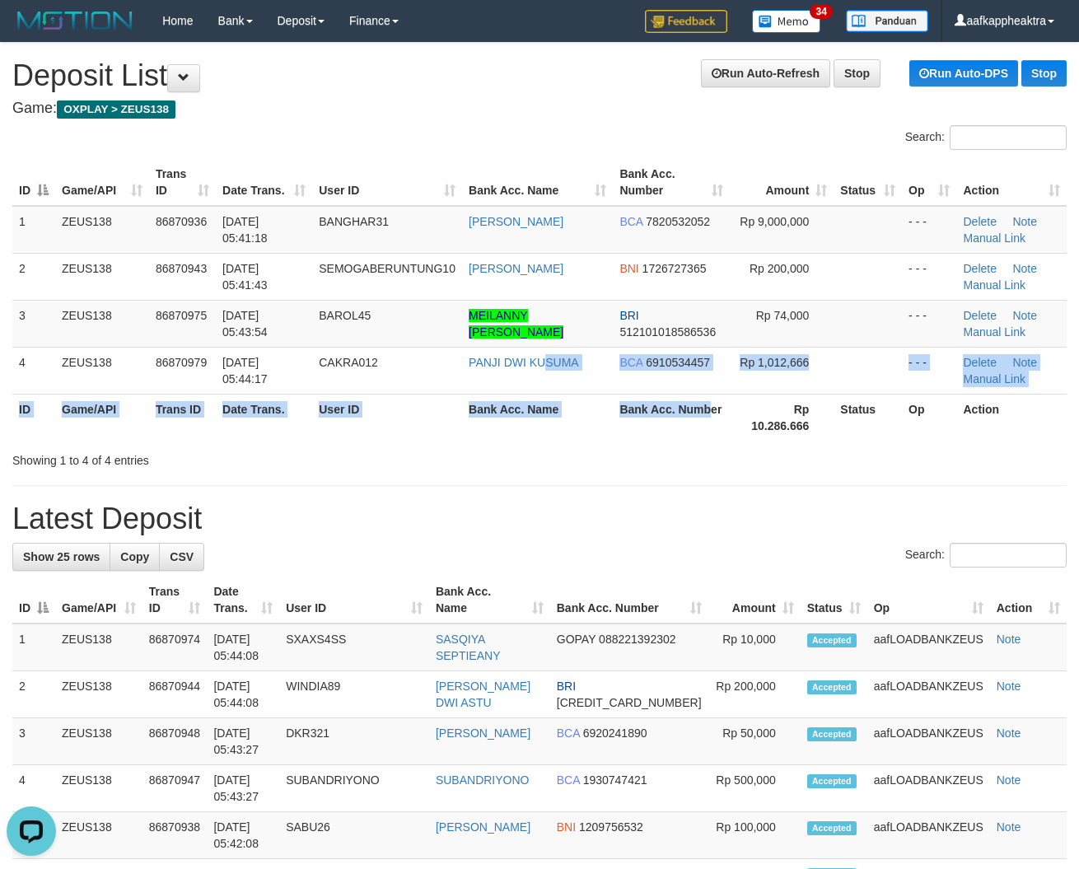
click at [703, 401] on table "ID Game/API Trans ID Date Trans. User ID Bank Acc. Name Bank Acc. Number Amount…" at bounding box center [539, 300] width 1055 height 282
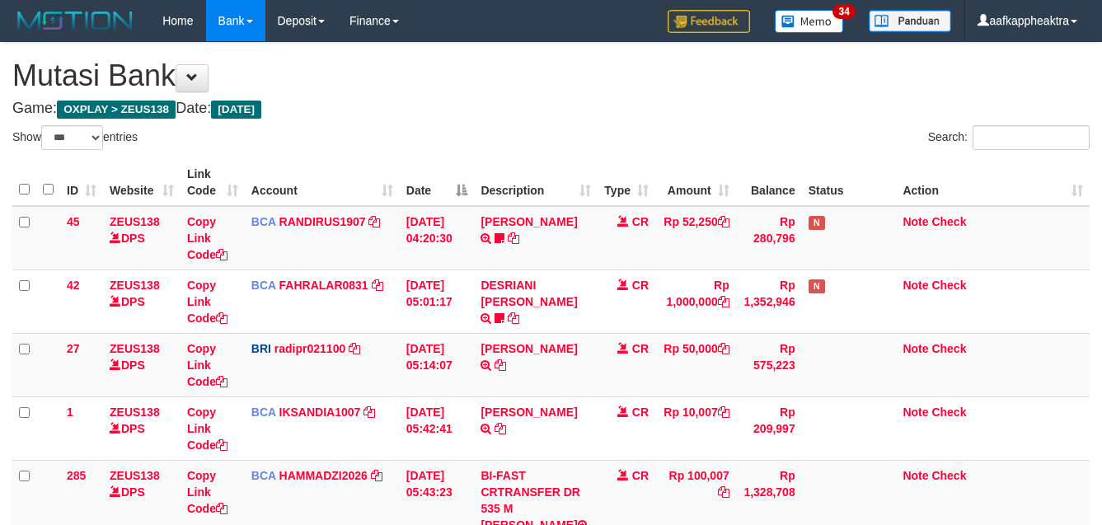
select select "***"
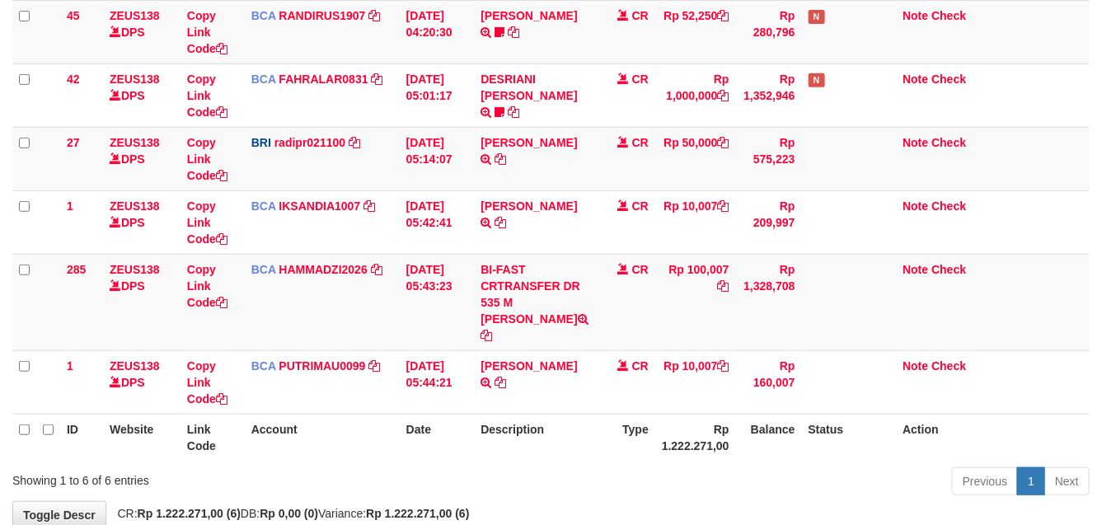
drag, startPoint x: 0, startPoint y: 0, endPoint x: 598, endPoint y: 401, distance: 720.3
click at [591, 414] on th "Description" at bounding box center [536, 437] width 124 height 47
click at [606, 414] on th "Type" at bounding box center [626, 437] width 58 height 47
click at [589, 423] on tr "ID Website Link Code Account Date Description Type Rp 1.222.271,00 Balance Stat…" at bounding box center [550, 437] width 1077 height 47
